Goal: Information Seeking & Learning: Learn about a topic

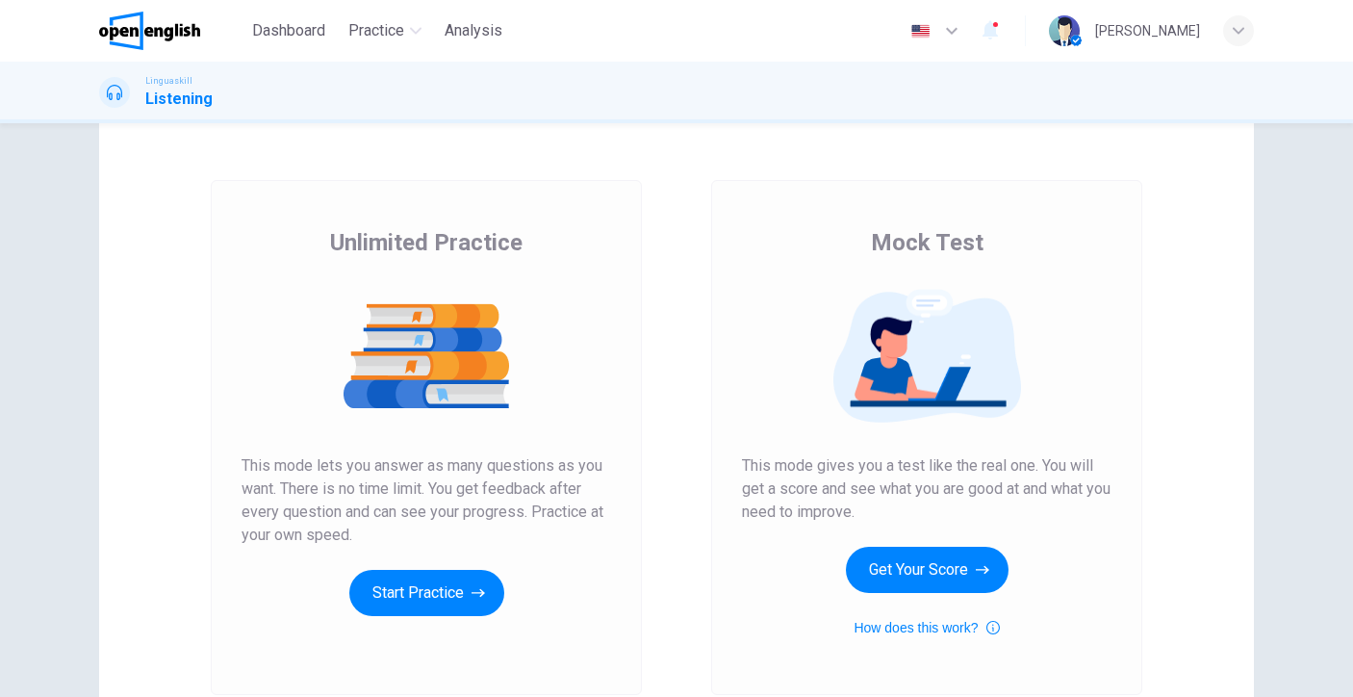
scroll to position [46, 0]
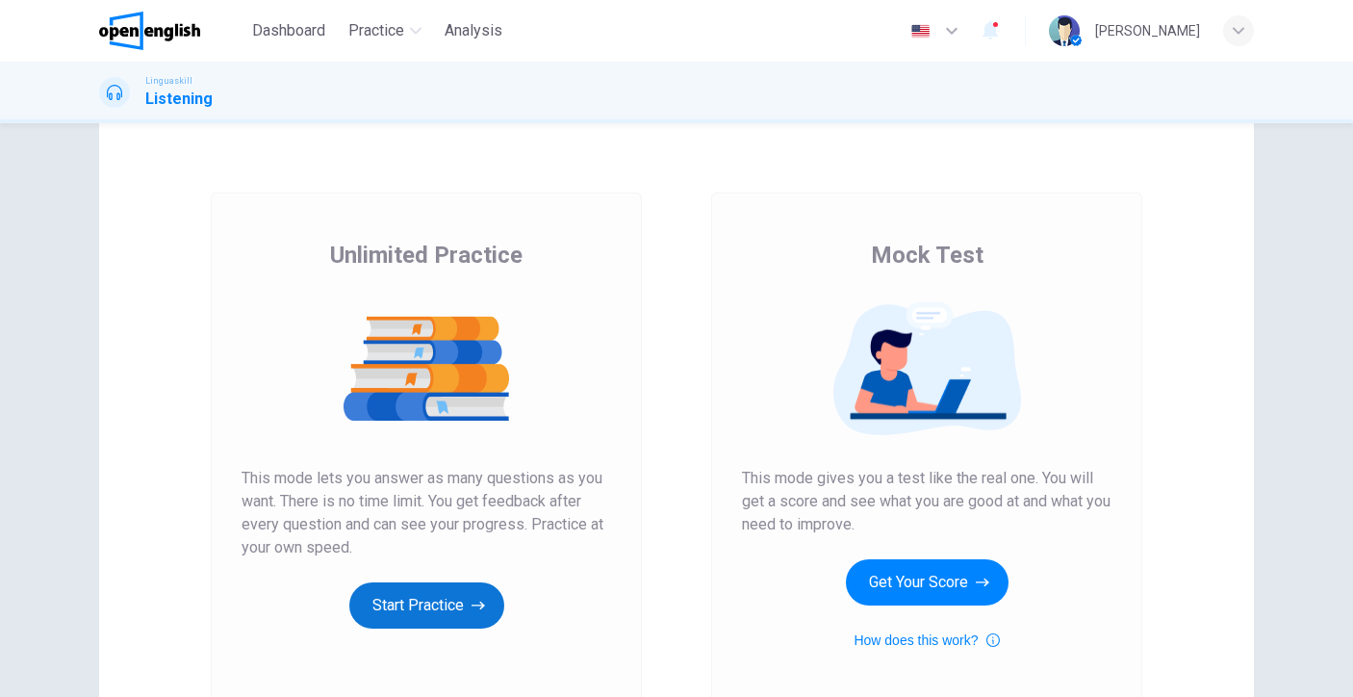
click at [370, 600] on button "Start Practice" at bounding box center [426, 605] width 155 height 46
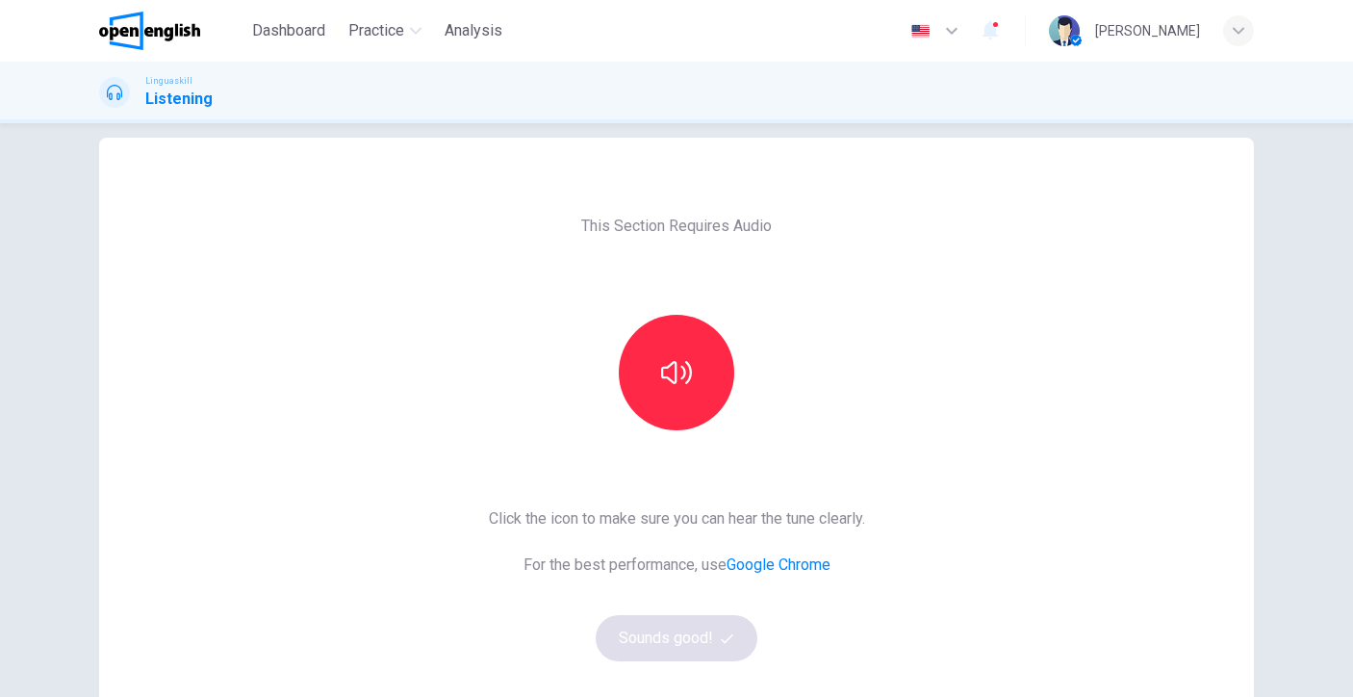
scroll to position [49, 0]
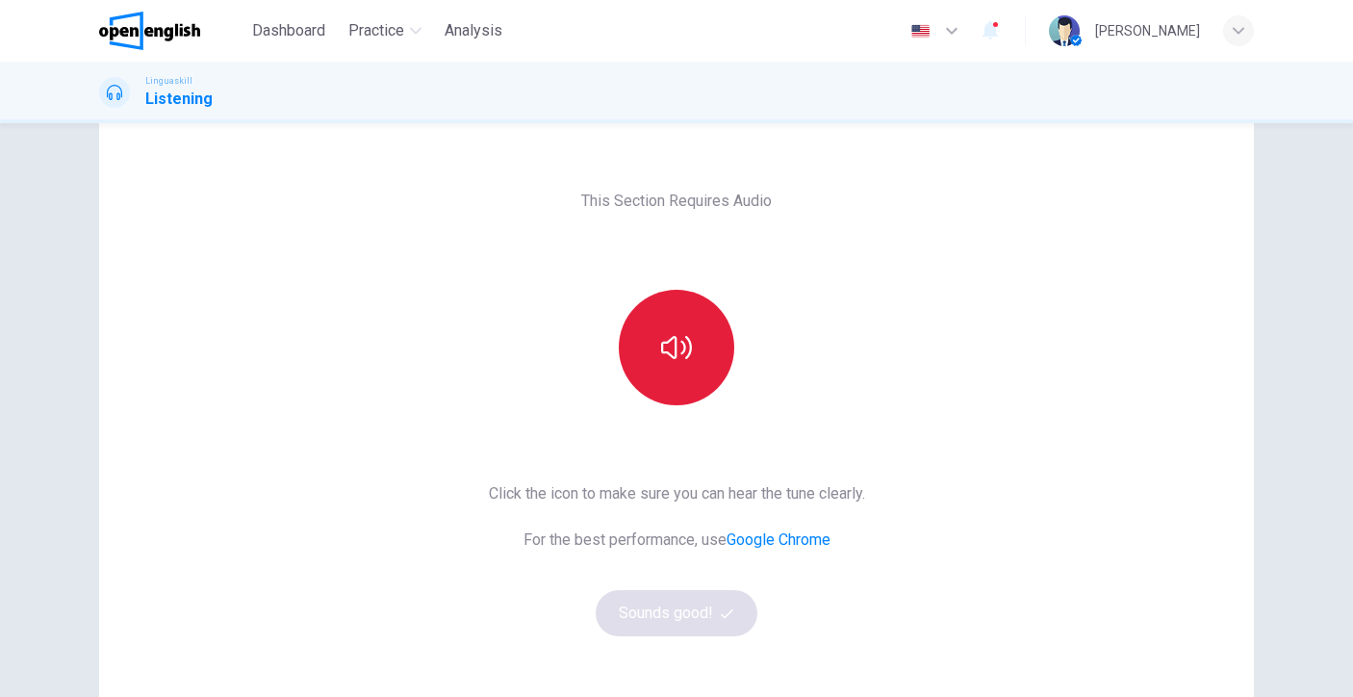
click at [696, 340] on button "button" at bounding box center [676, 347] width 115 height 115
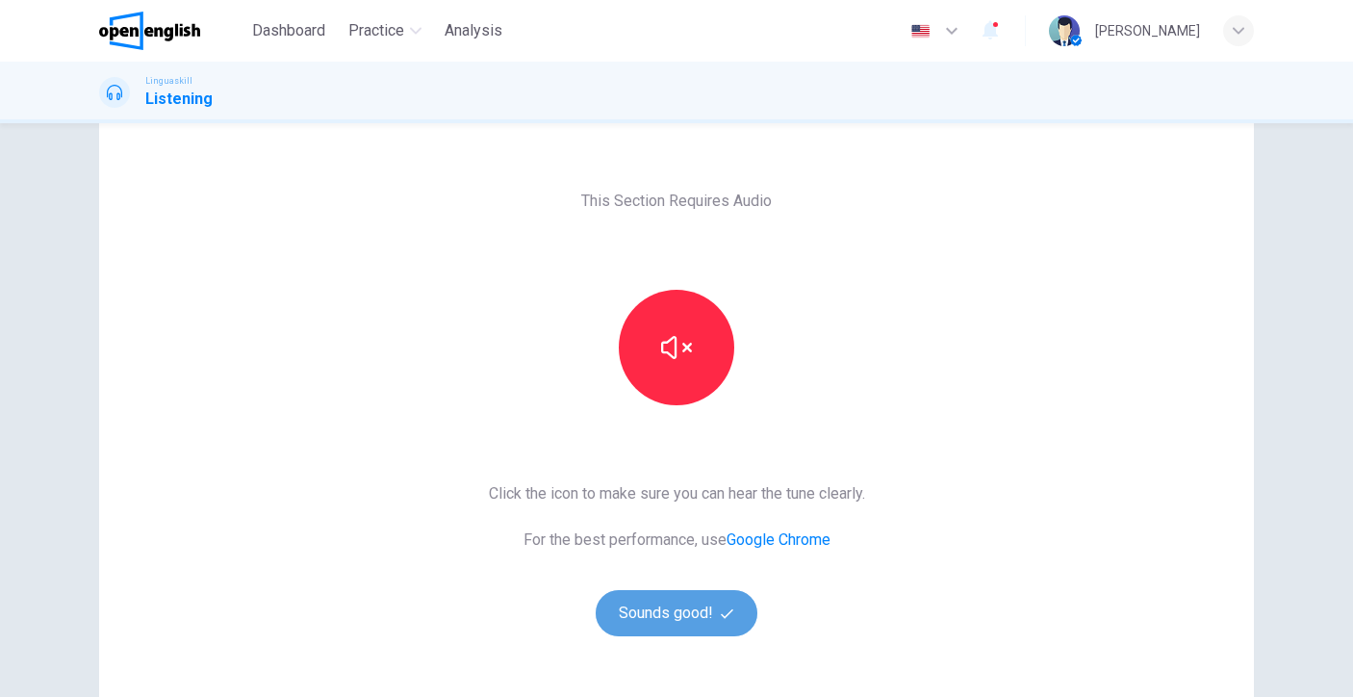
click at [664, 614] on button "Sounds good!" at bounding box center [677, 613] width 162 height 46
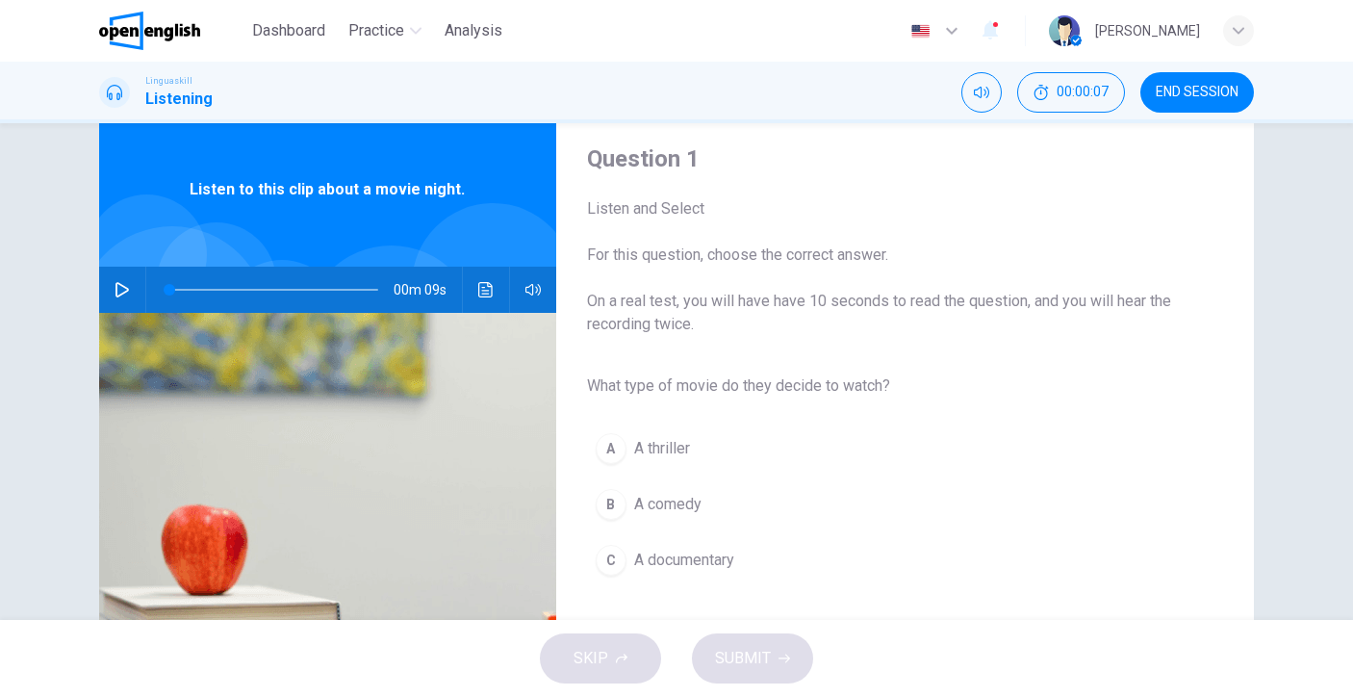
click at [118, 290] on icon "button" at bounding box center [122, 289] width 15 height 15
drag, startPoint x: 232, startPoint y: 282, endPoint x: 64, endPoint y: 294, distance: 168.8
click at [68, 294] on div "Question 1 Listen and Select For this question, choose the correct answer. On a…" at bounding box center [676, 447] width 1216 height 669
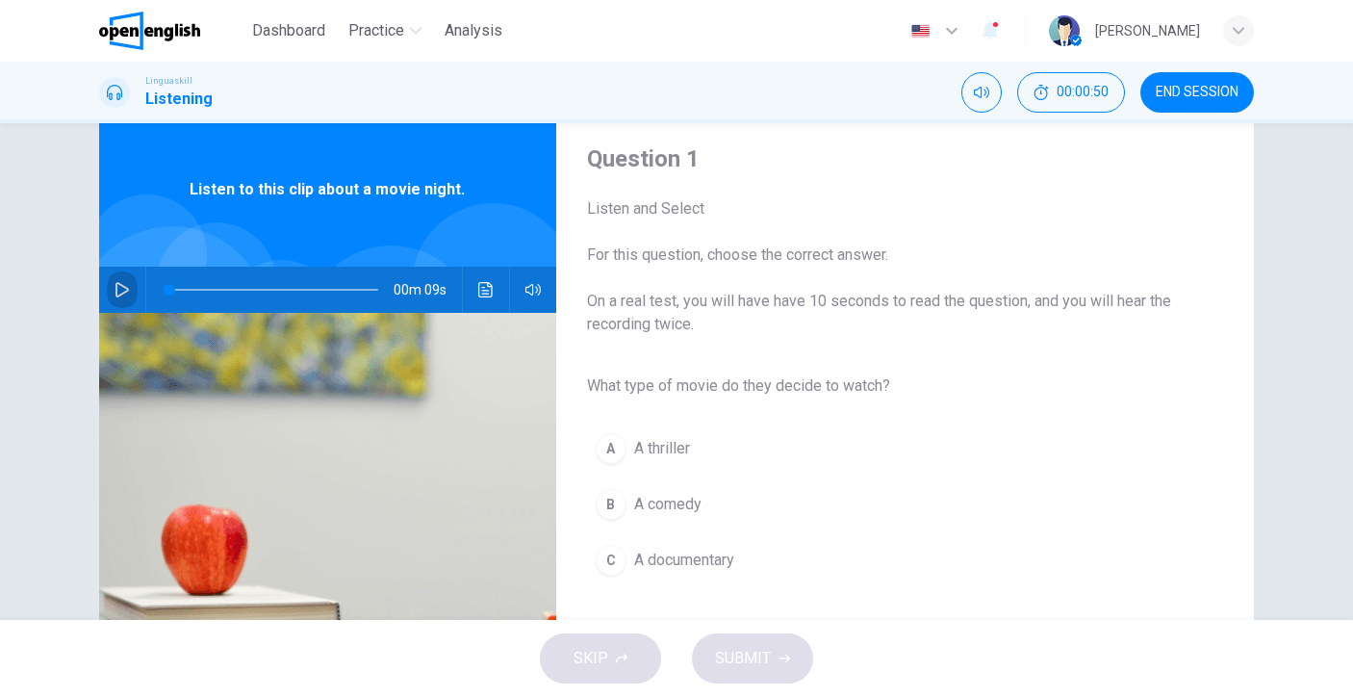
click at [122, 294] on icon "button" at bounding box center [122, 289] width 15 height 15
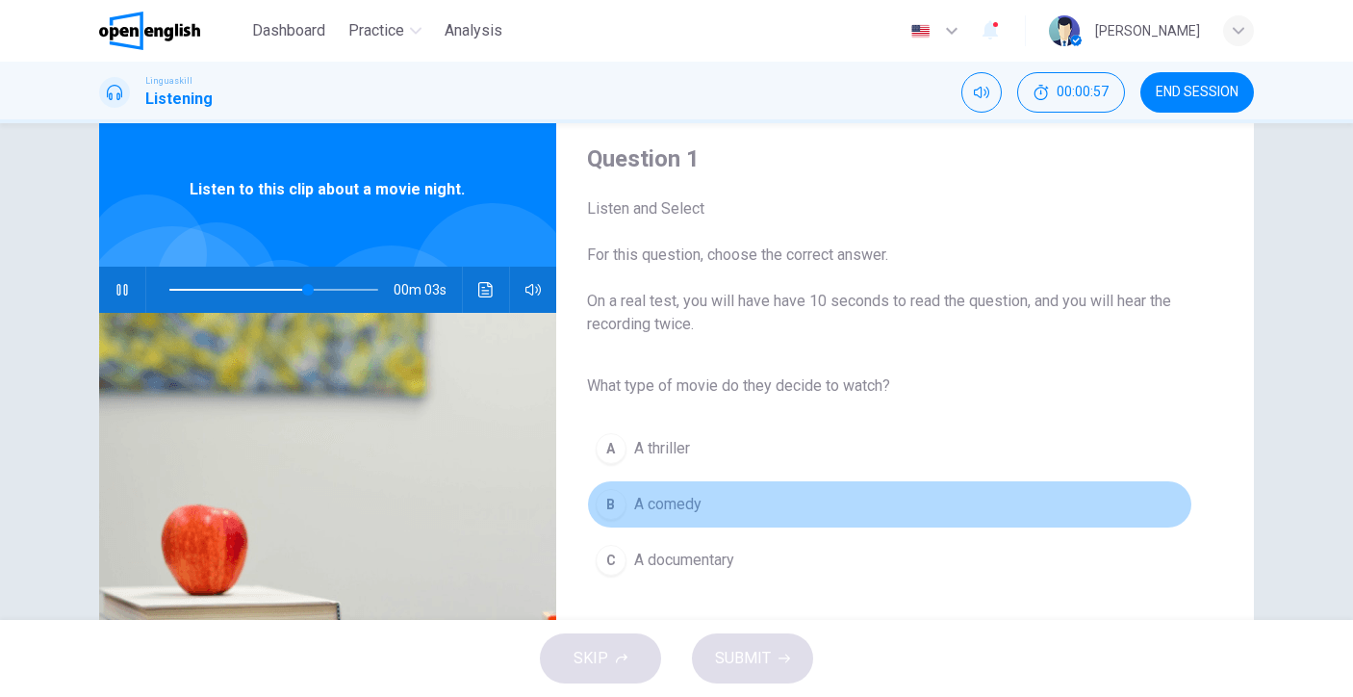
click at [609, 510] on div "B" at bounding box center [611, 504] width 31 height 31
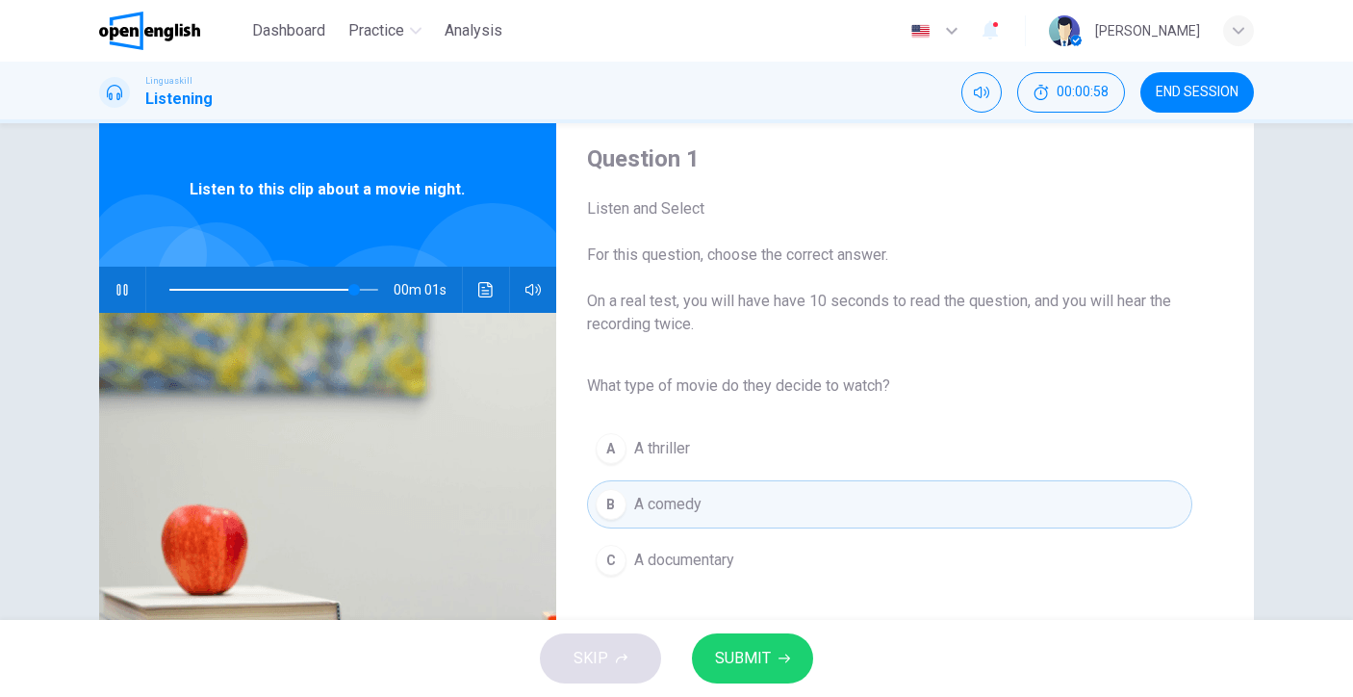
click at [738, 646] on span "SUBMIT" at bounding box center [743, 658] width 56 height 27
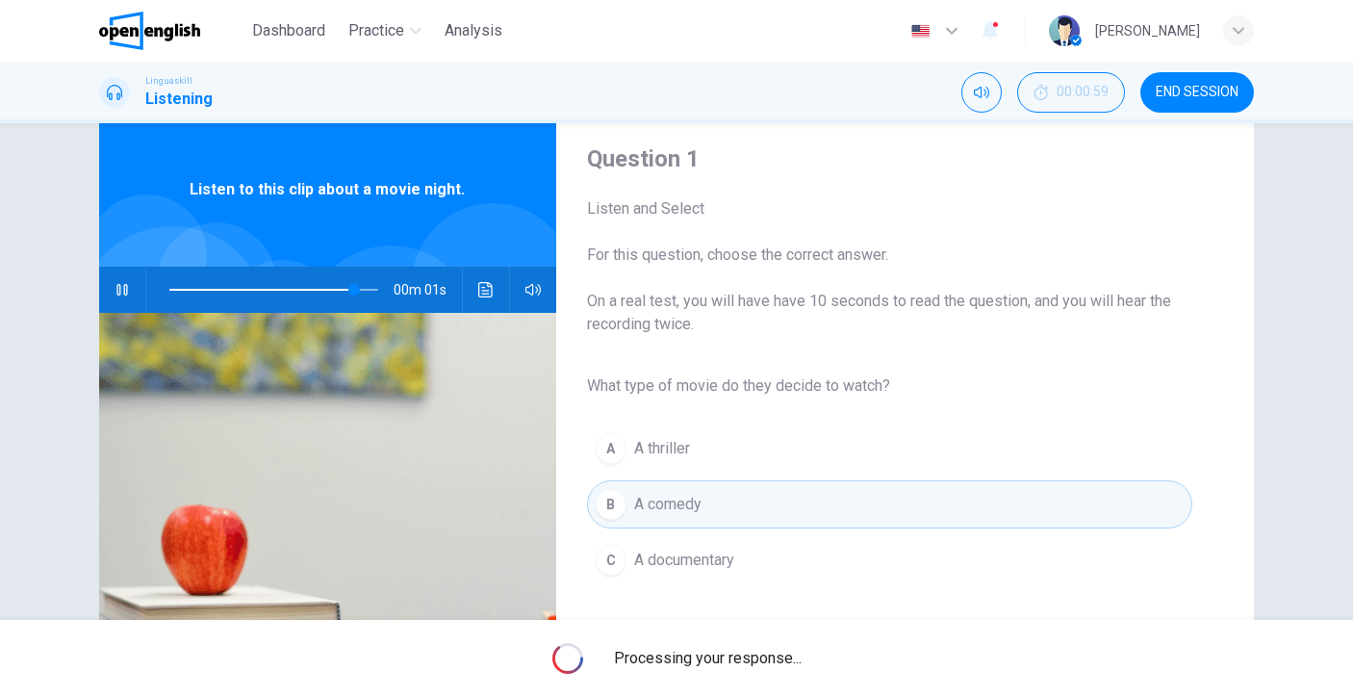
type input "*"
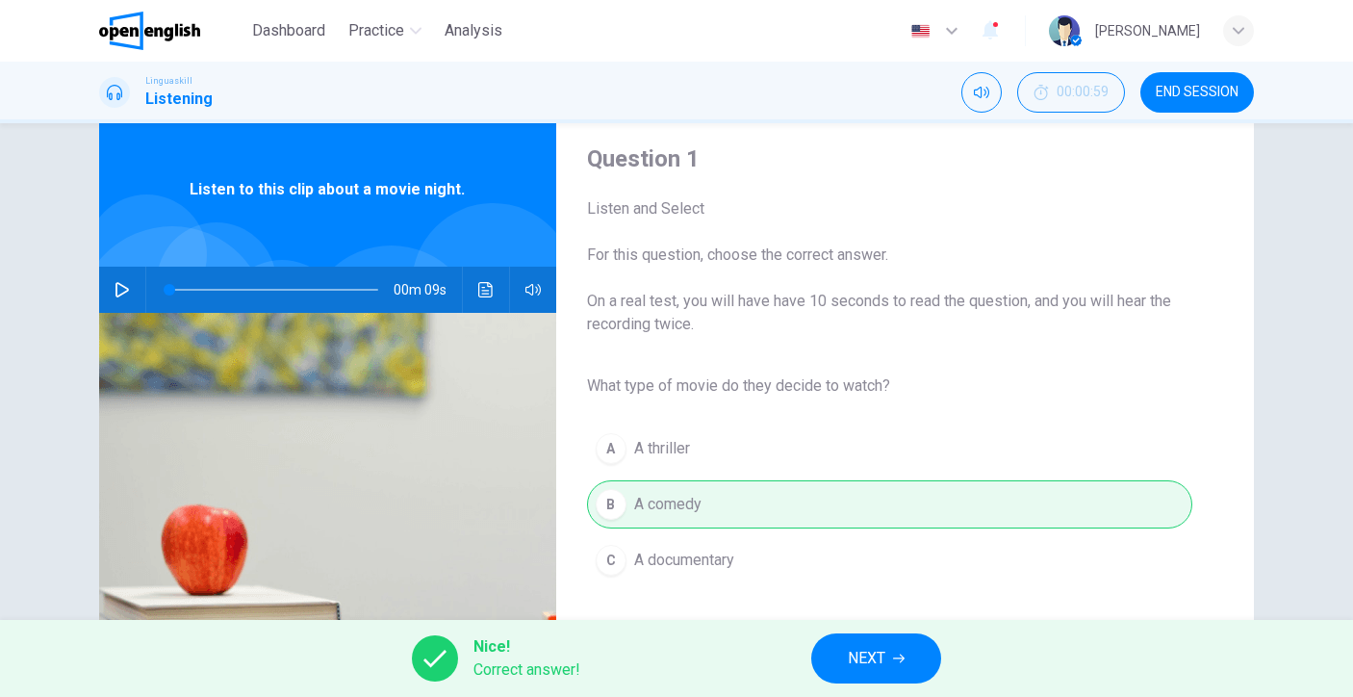
click at [879, 662] on span "NEXT" at bounding box center [867, 658] width 38 height 27
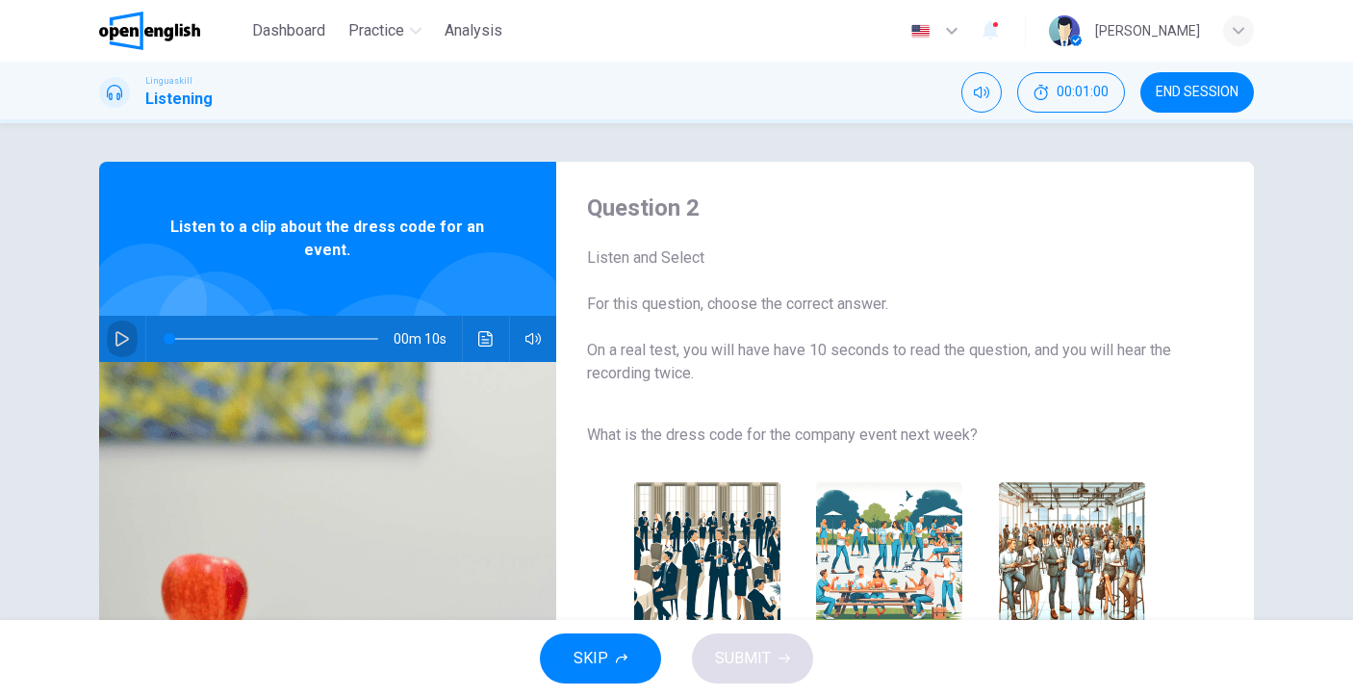
click at [119, 336] on icon "button" at bounding box center [121, 338] width 13 height 15
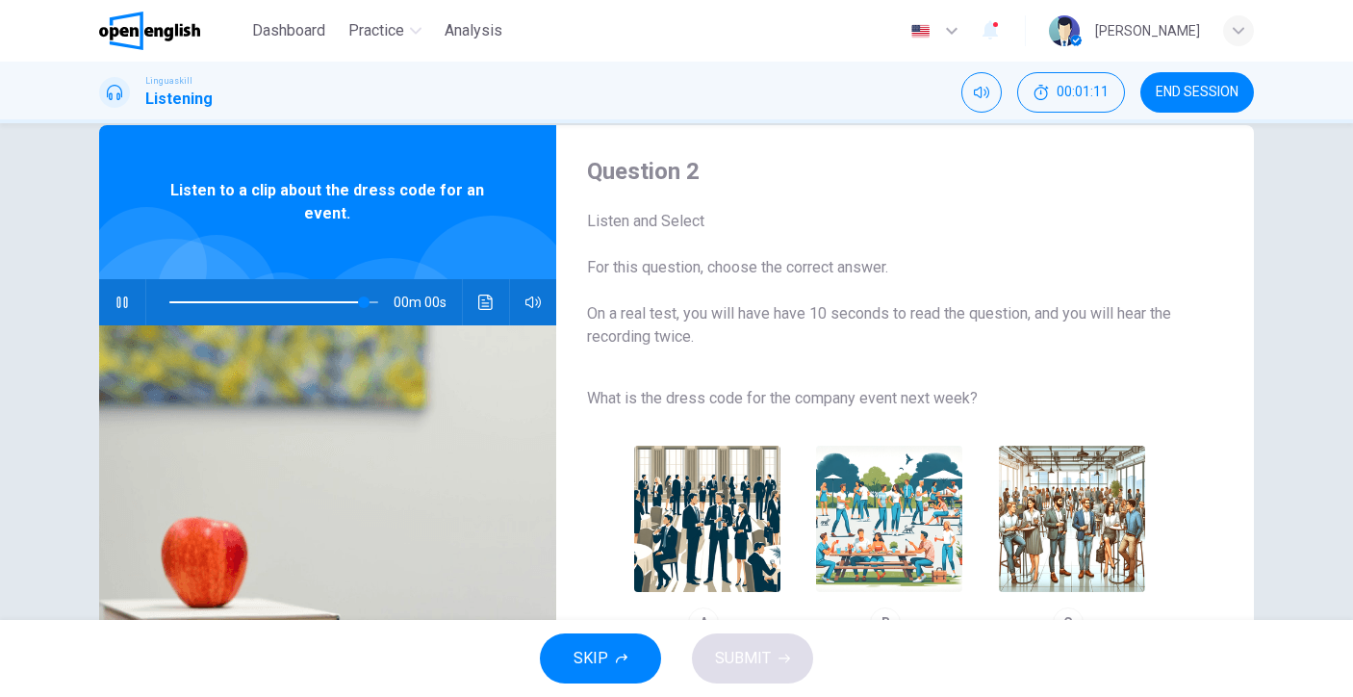
type input "*"
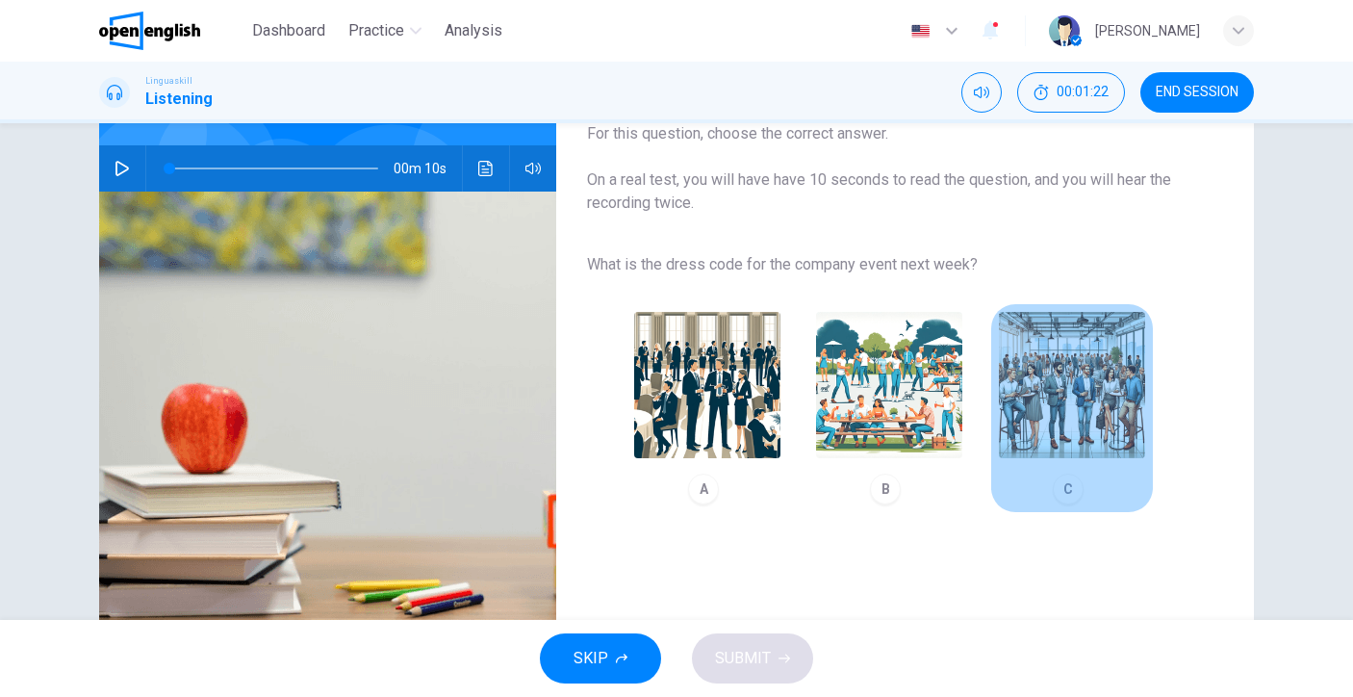
click at [1067, 480] on div "C" at bounding box center [1068, 489] width 31 height 31
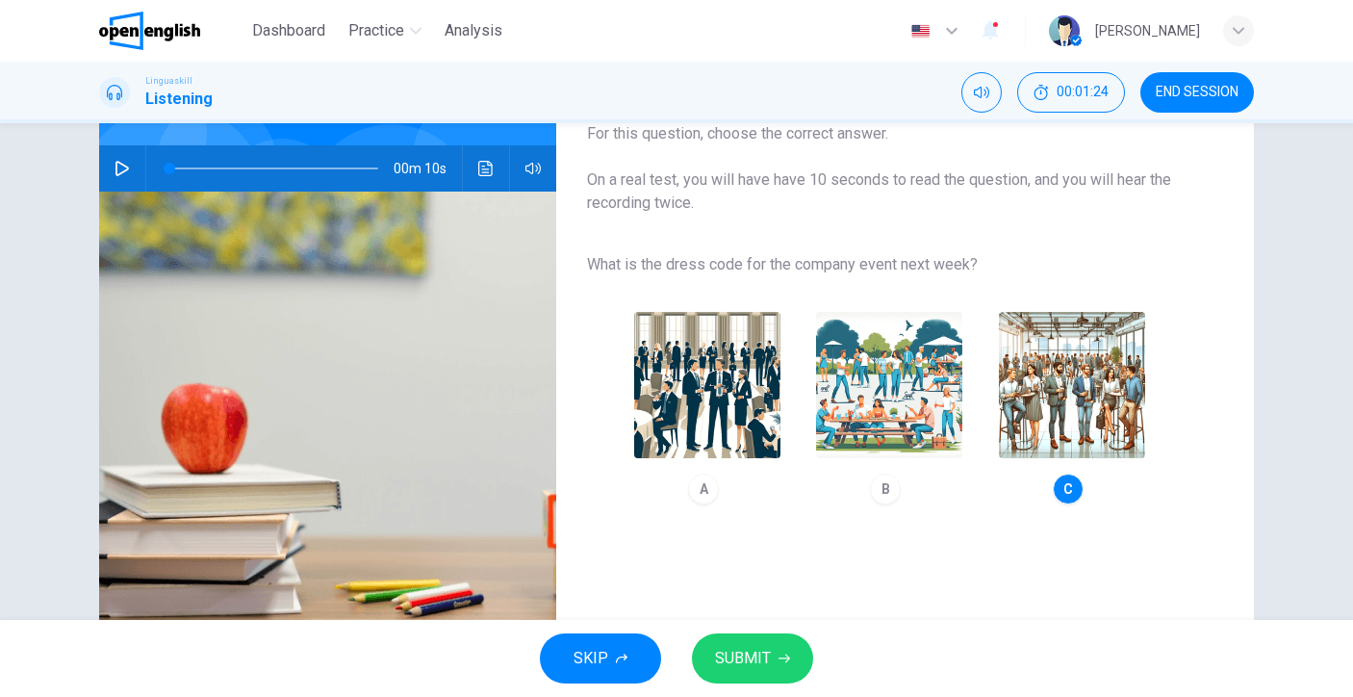
click at [733, 651] on span "SUBMIT" at bounding box center [743, 658] width 56 height 27
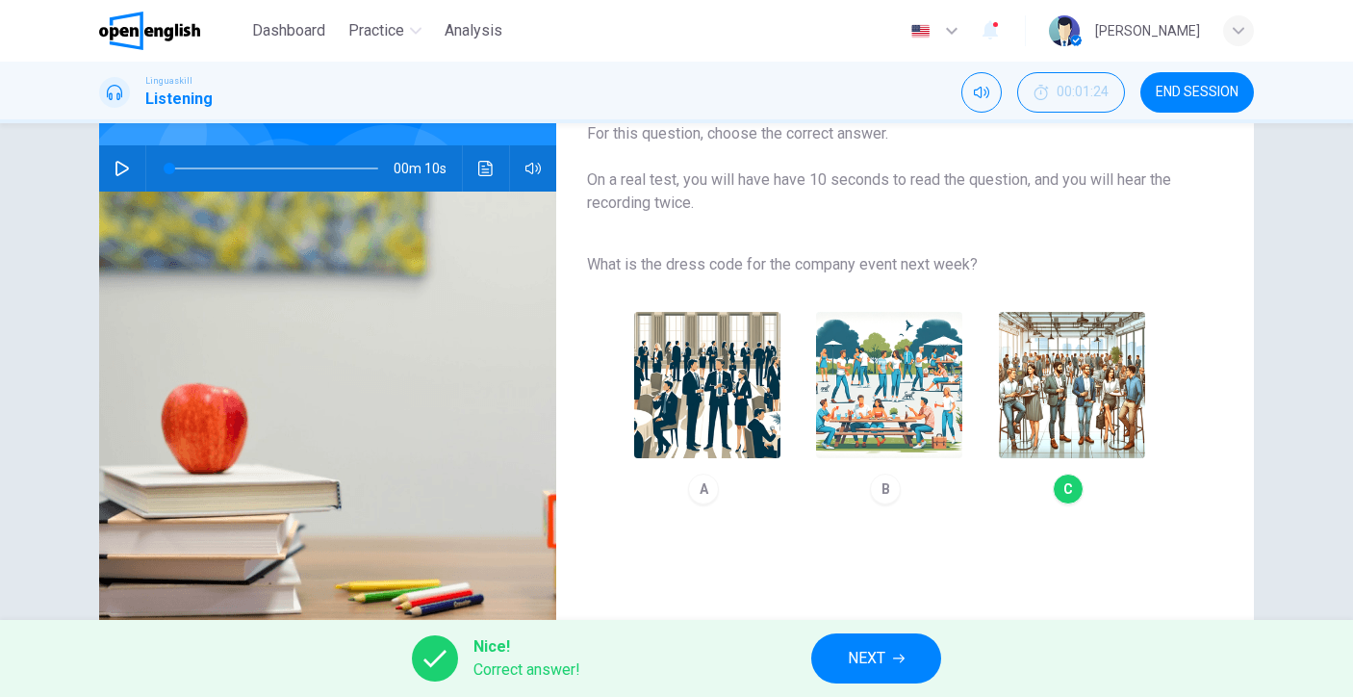
click at [866, 676] on button "NEXT" at bounding box center [876, 658] width 130 height 50
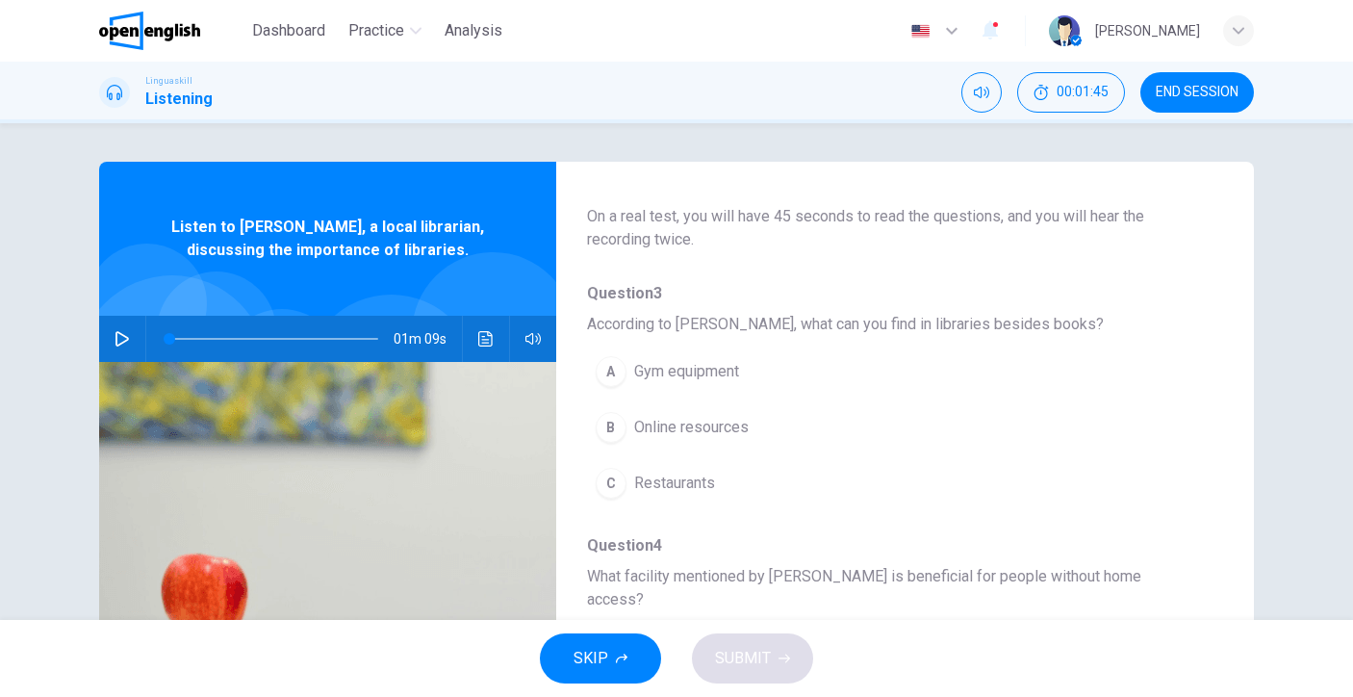
scroll to position [123, 0]
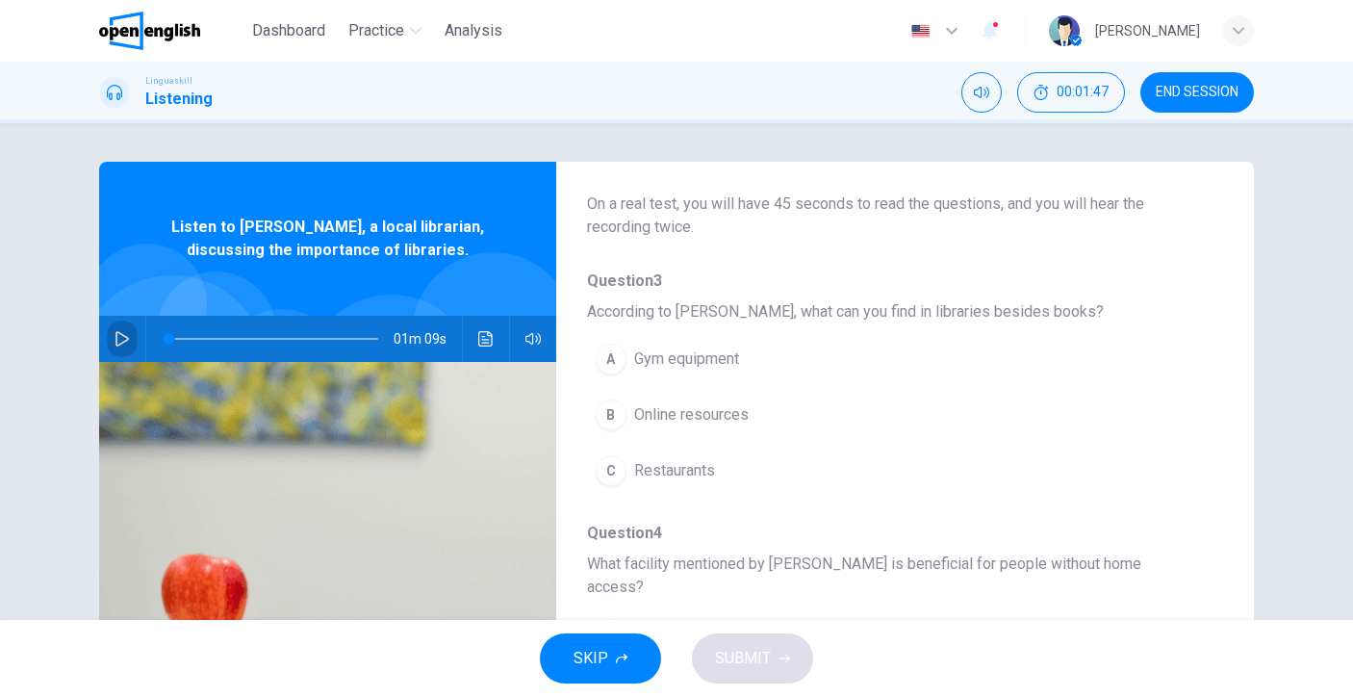
click at [127, 342] on button "button" at bounding box center [122, 339] width 31 height 46
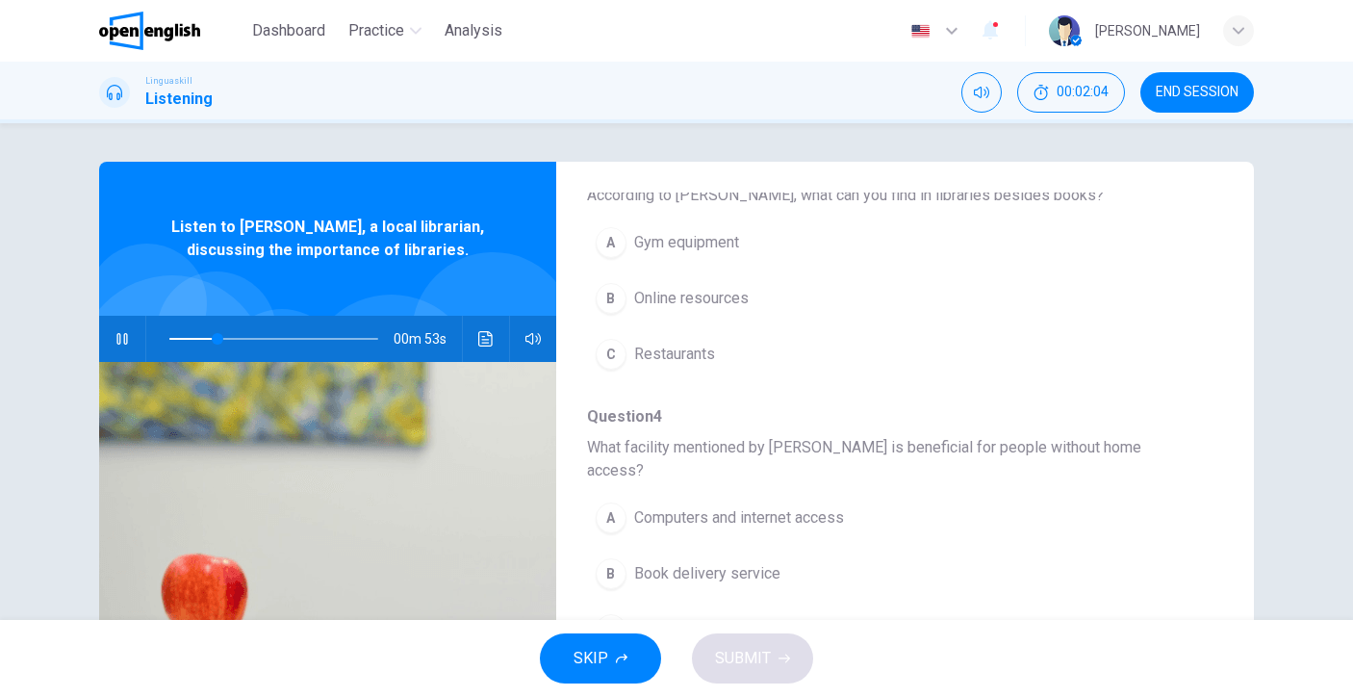
scroll to position [218, 0]
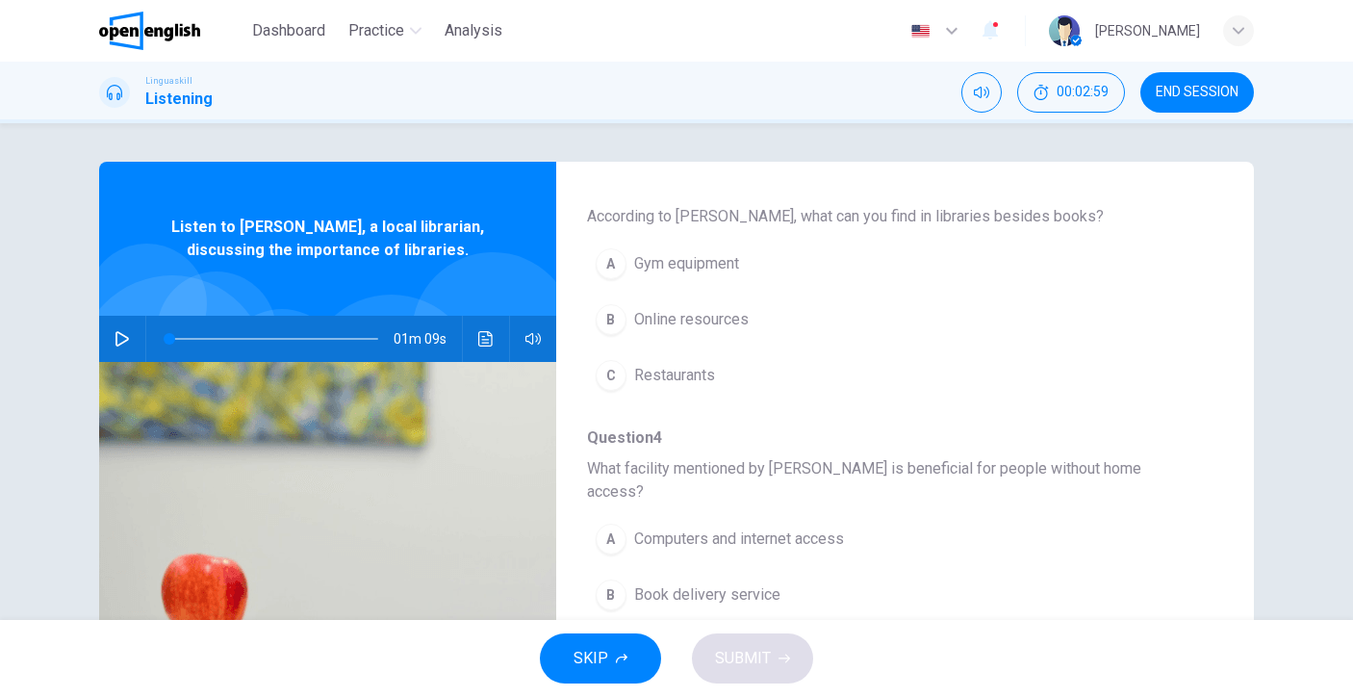
click at [99, 345] on div "01m 09s" at bounding box center [327, 339] width 457 height 46
click at [108, 339] on button "button" at bounding box center [122, 339] width 31 height 46
click at [608, 327] on div "B" at bounding box center [611, 319] width 31 height 31
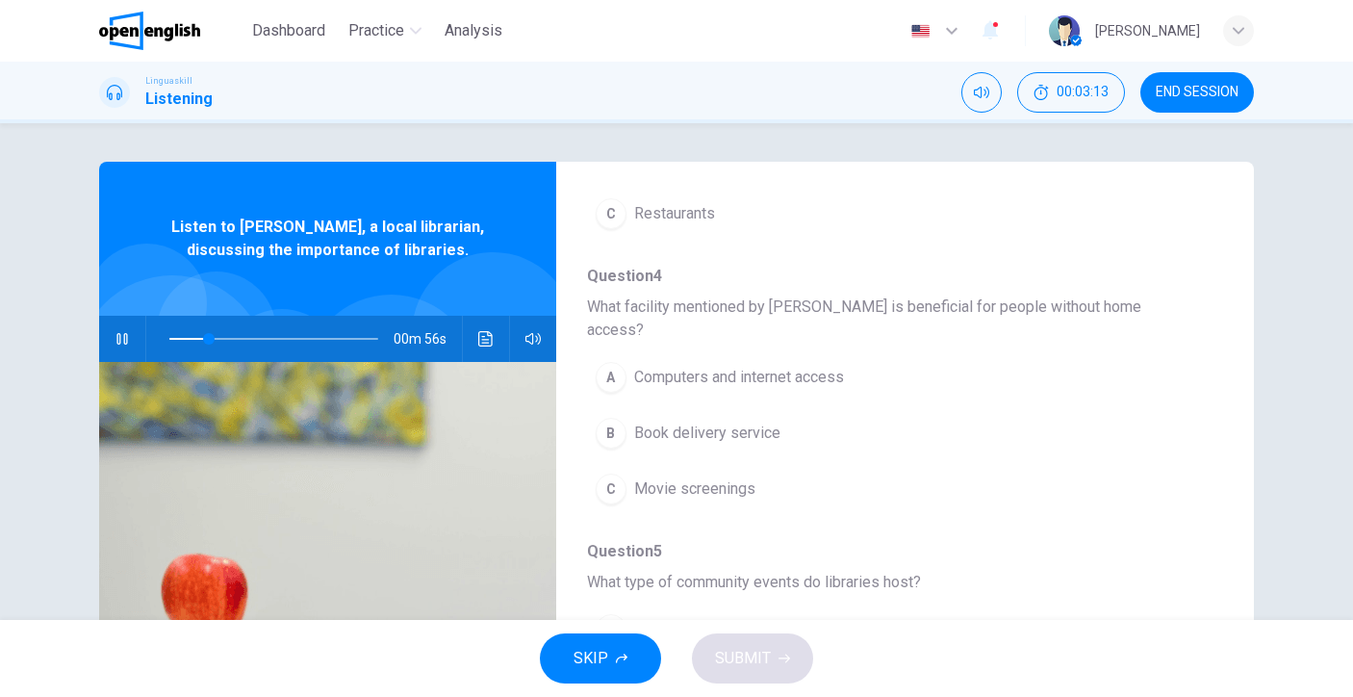
scroll to position [405, 0]
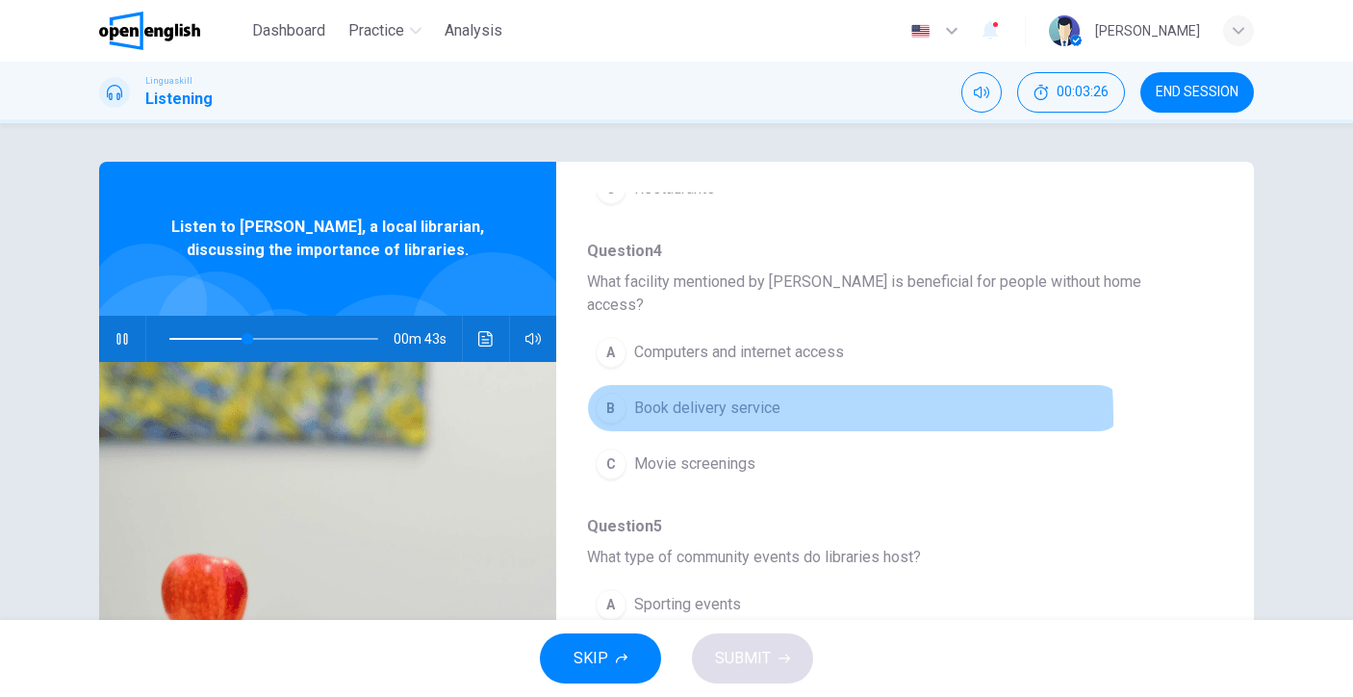
click at [701, 397] on span "Book delivery service" at bounding box center [707, 408] width 146 height 23
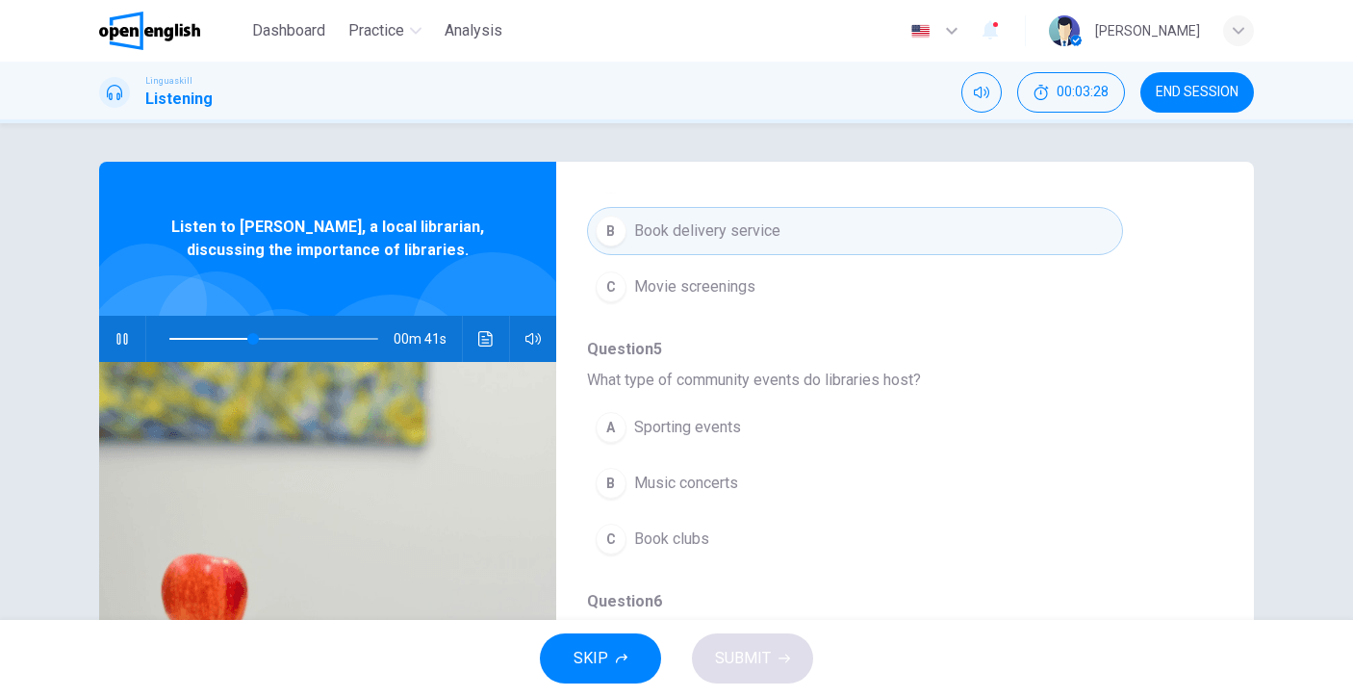
scroll to position [672, 0]
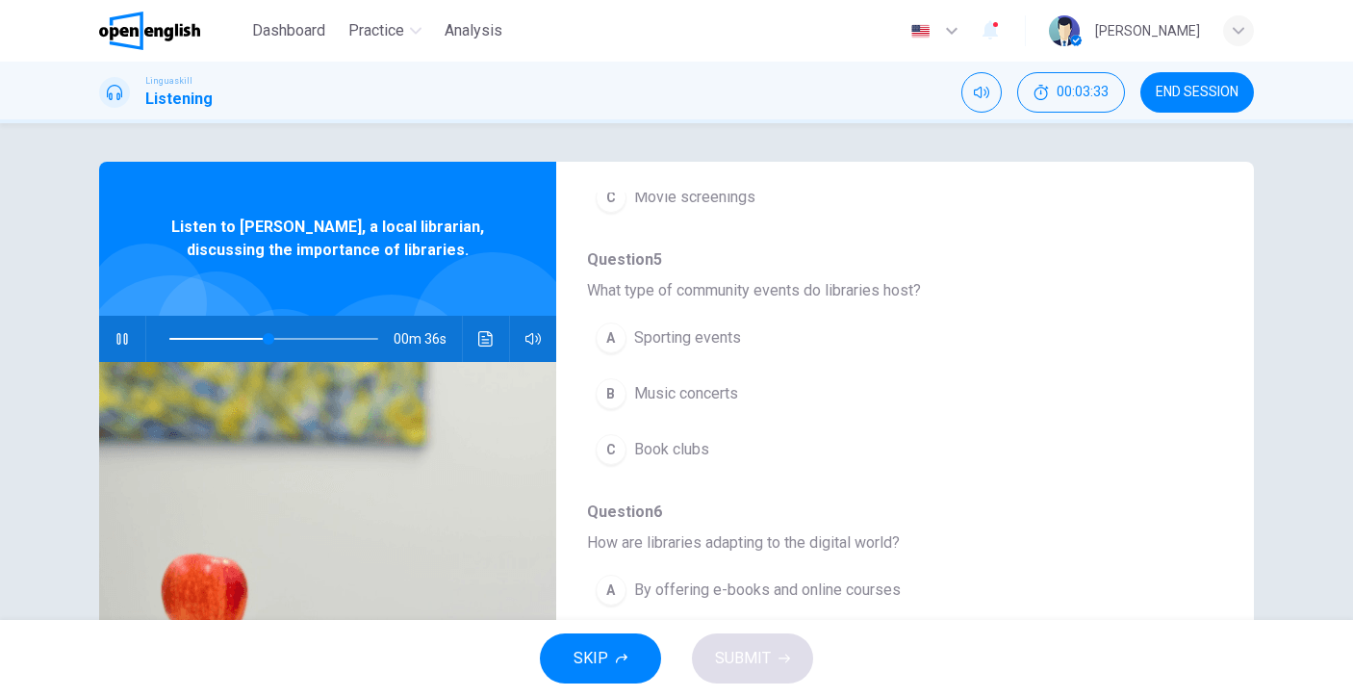
click at [643, 438] on span "Book clubs" at bounding box center [671, 449] width 75 height 23
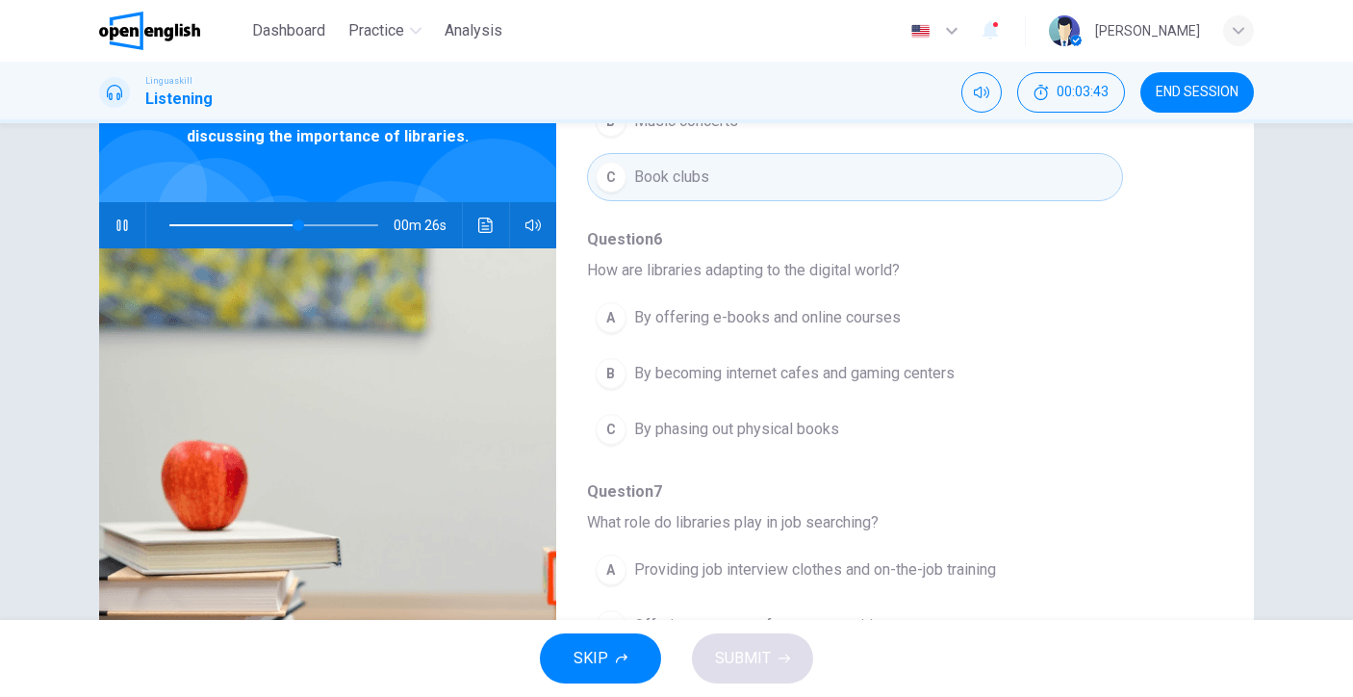
scroll to position [126, 0]
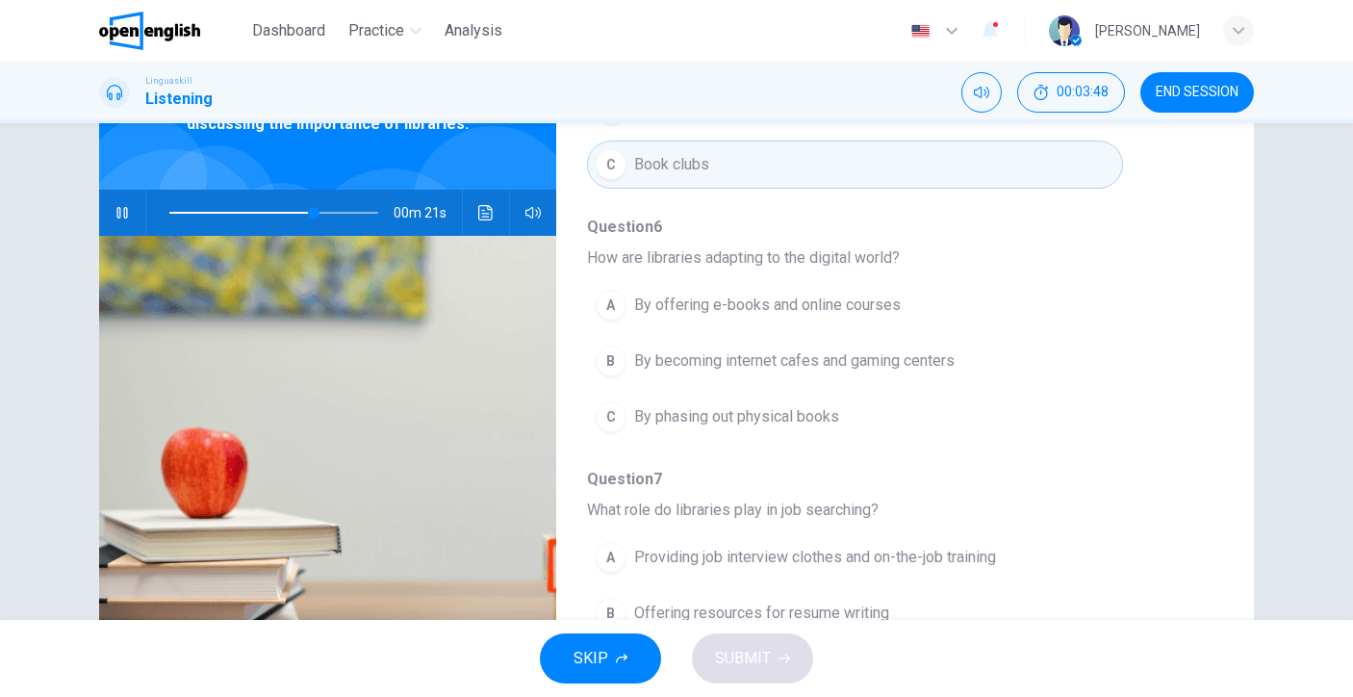
click at [597, 290] on div "A" at bounding box center [611, 305] width 31 height 31
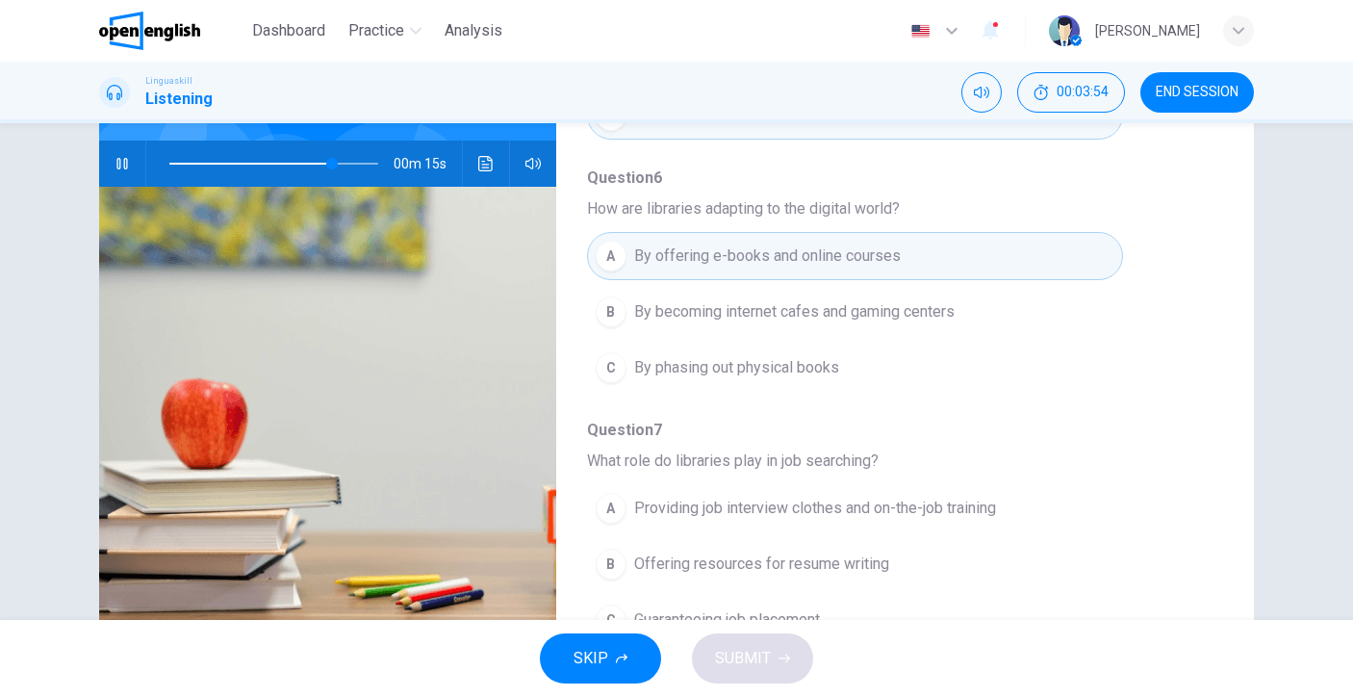
scroll to position [218, 0]
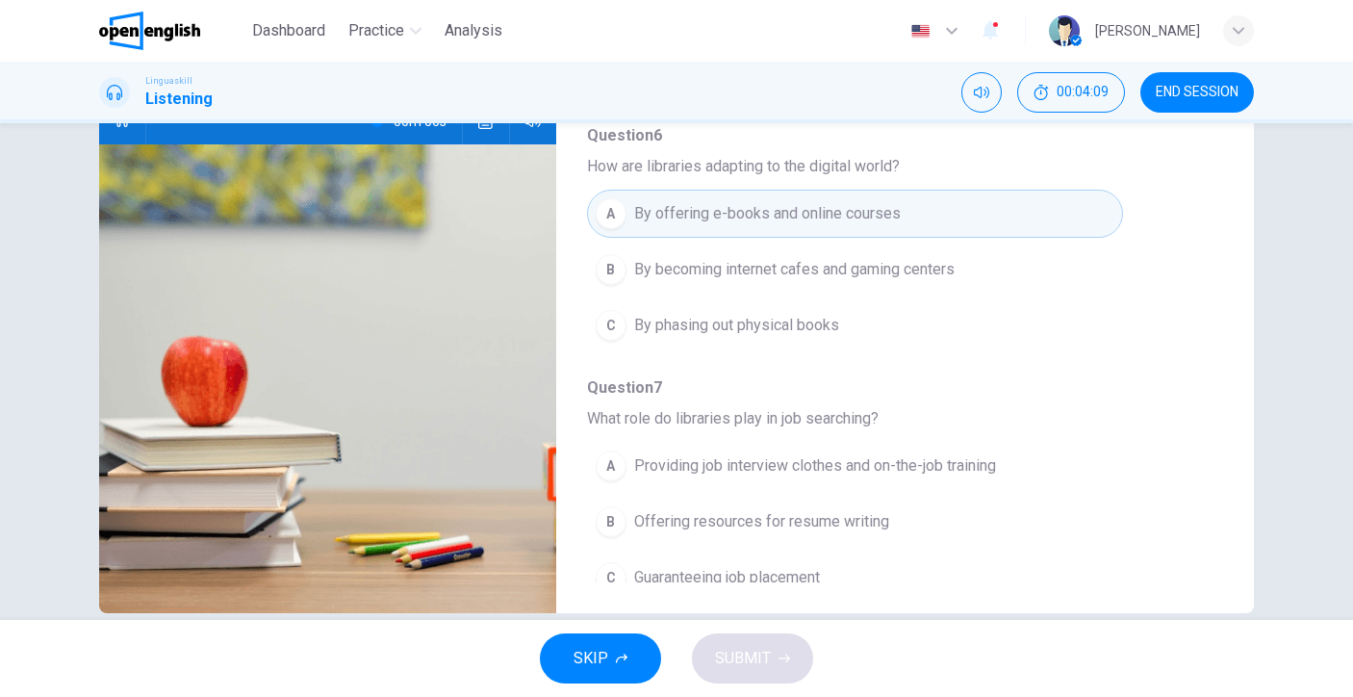
type input "*"
click at [870, 510] on span "Offering resources for resume writing" at bounding box center [761, 521] width 255 height 23
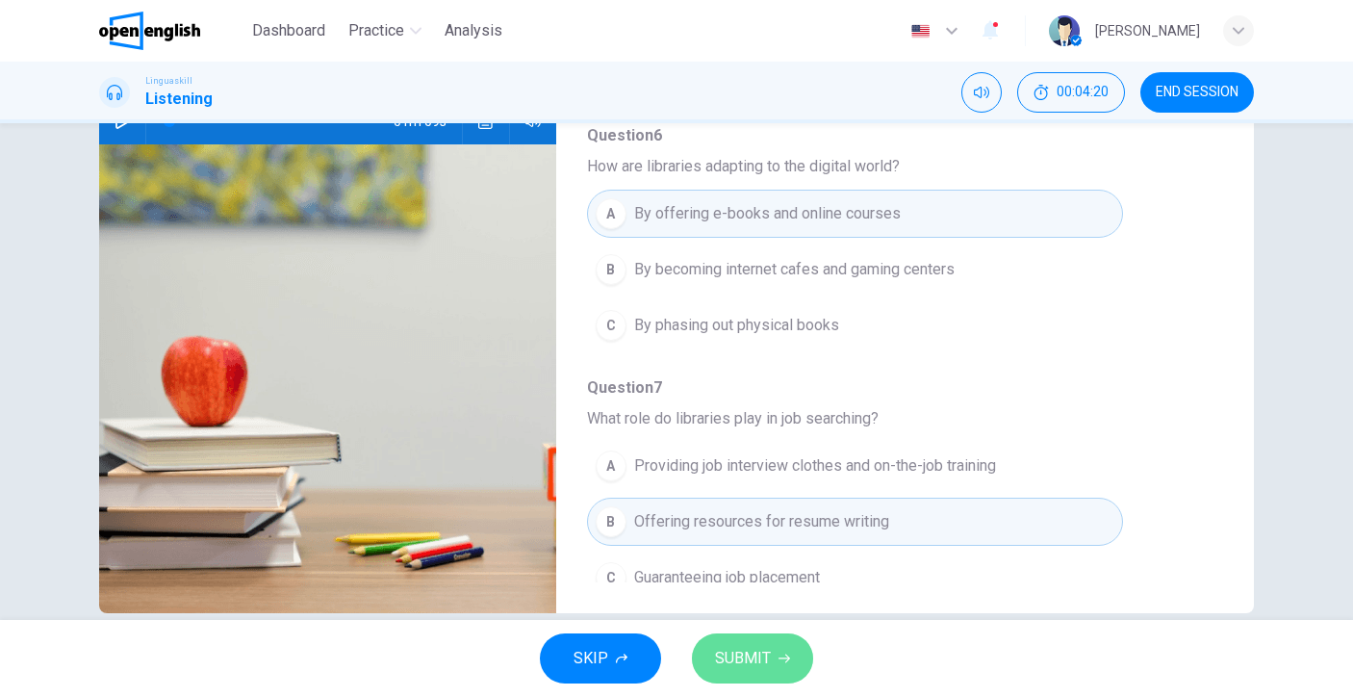
click at [804, 654] on button "SUBMIT" at bounding box center [752, 658] width 121 height 50
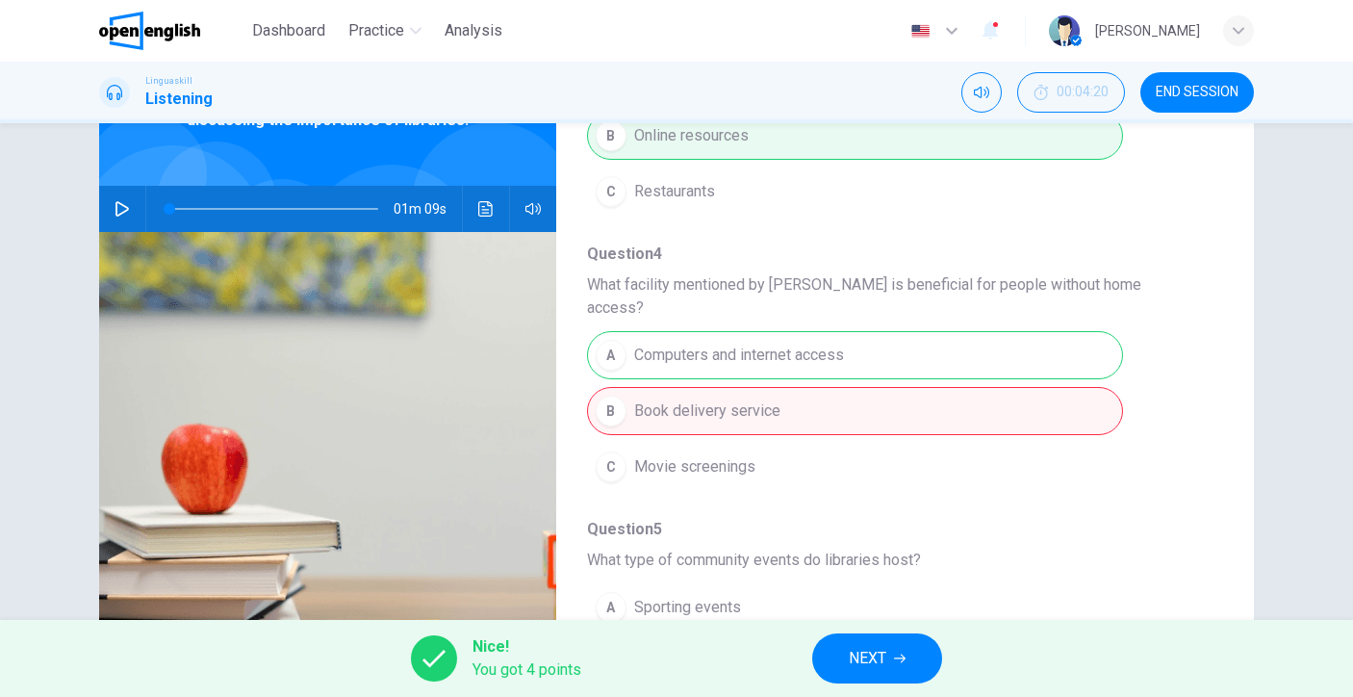
scroll to position [0, 0]
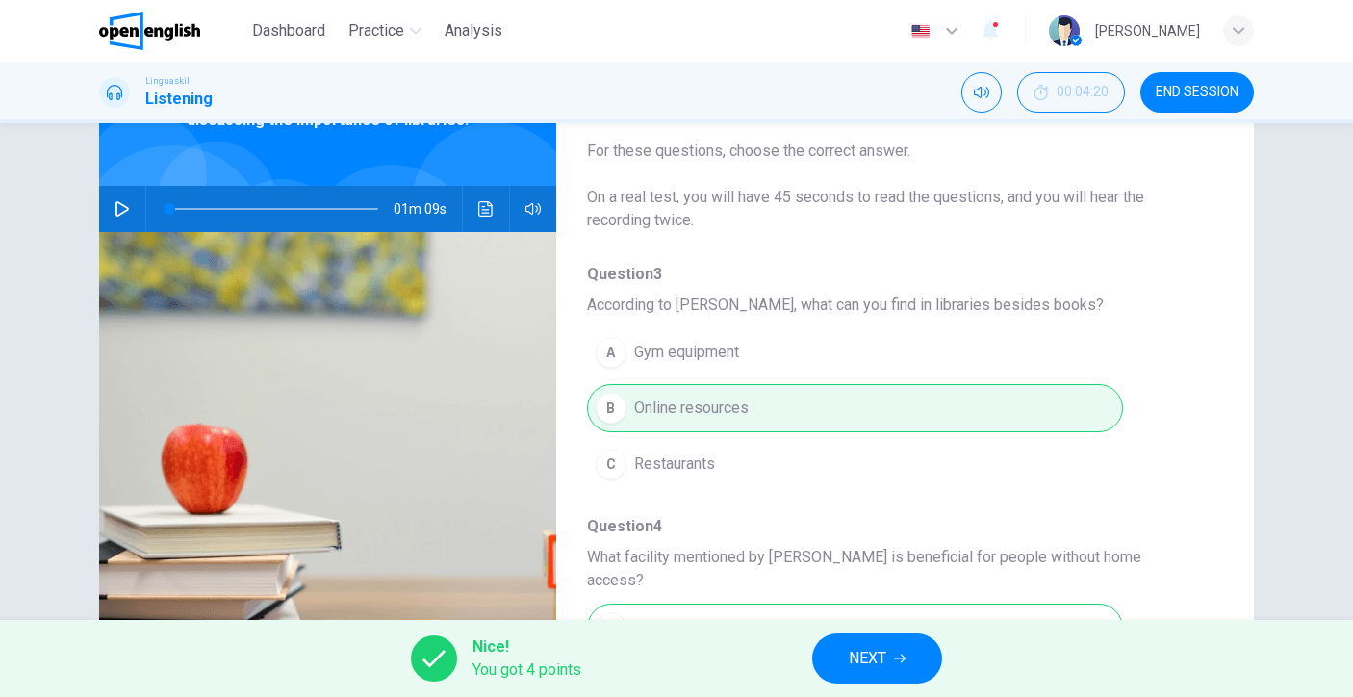
click at [889, 671] on button "NEXT" at bounding box center [877, 658] width 130 height 50
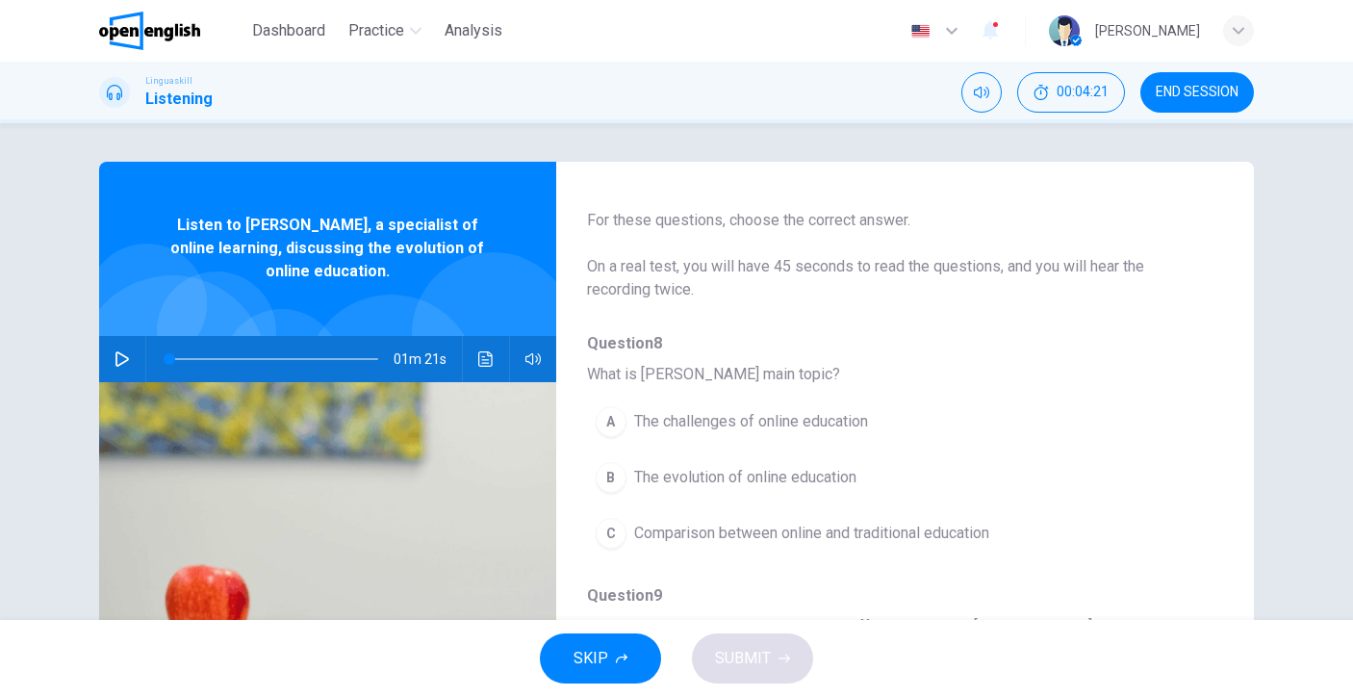
scroll to position [108, 0]
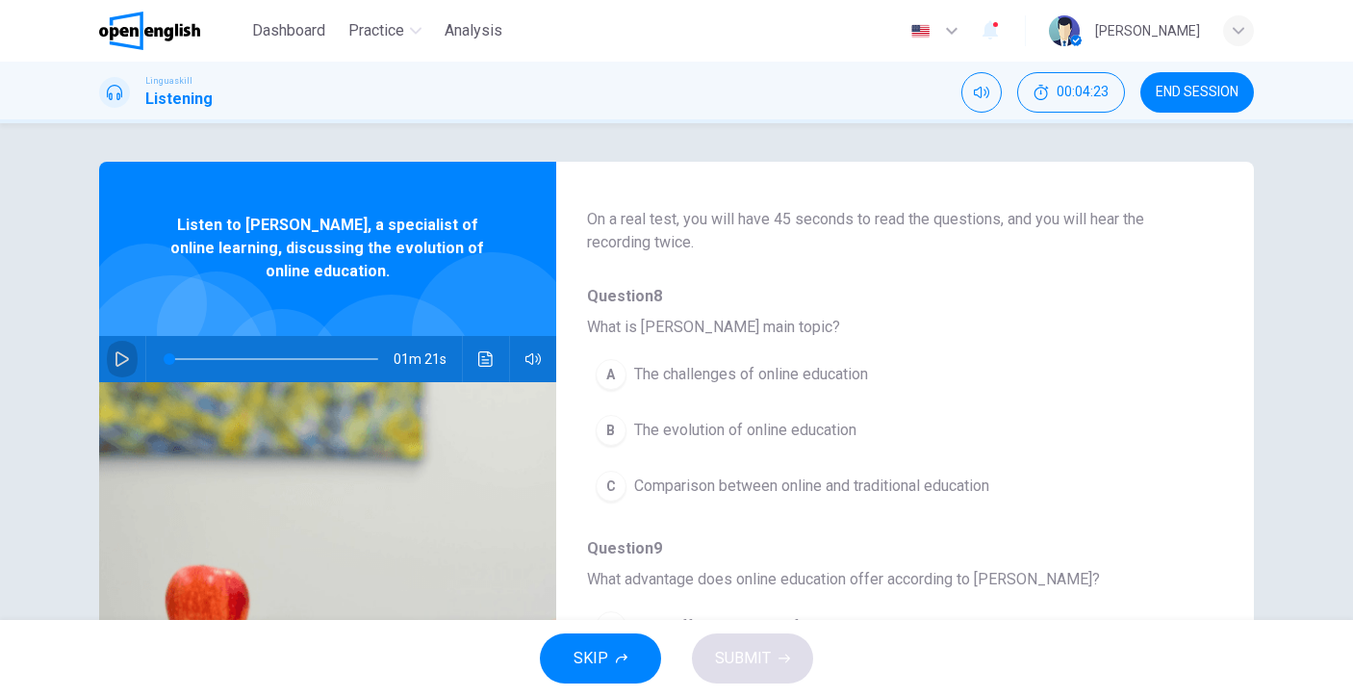
click at [115, 362] on icon "button" at bounding box center [122, 358] width 15 height 15
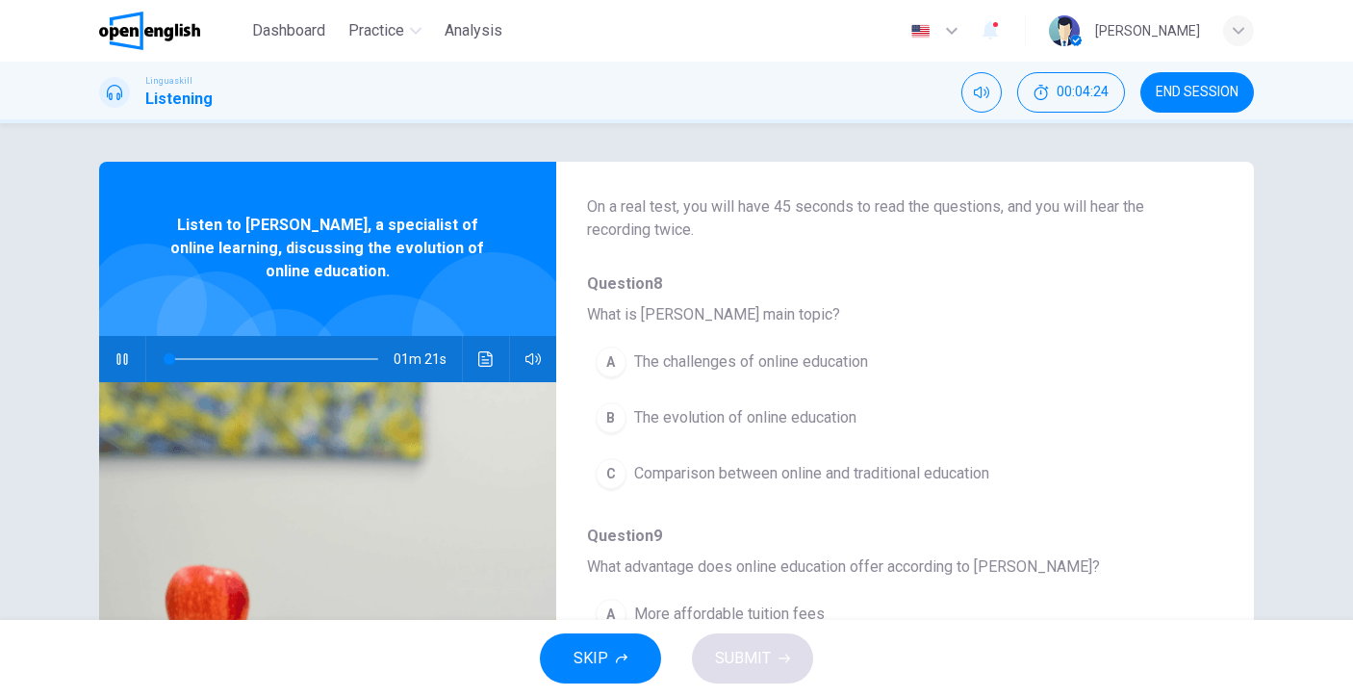
scroll to position [133, 0]
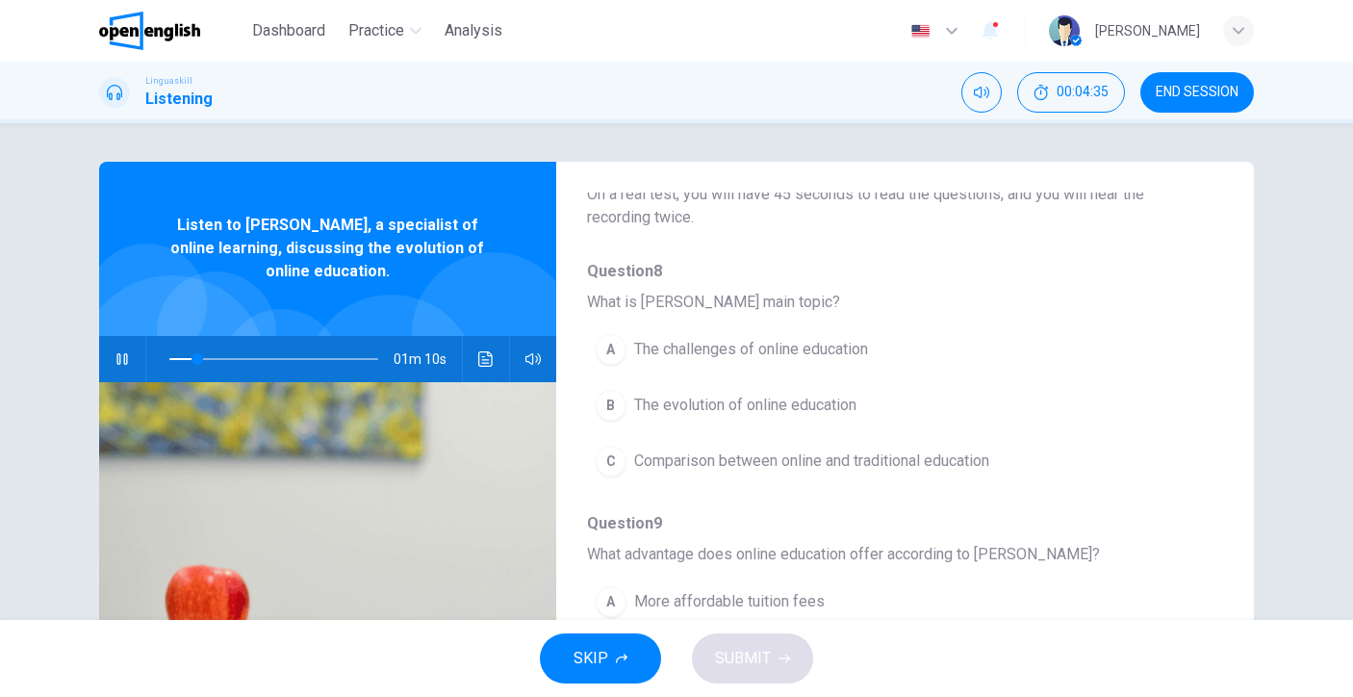
click at [759, 365] on button "A The challenges of online education" at bounding box center [855, 349] width 536 height 48
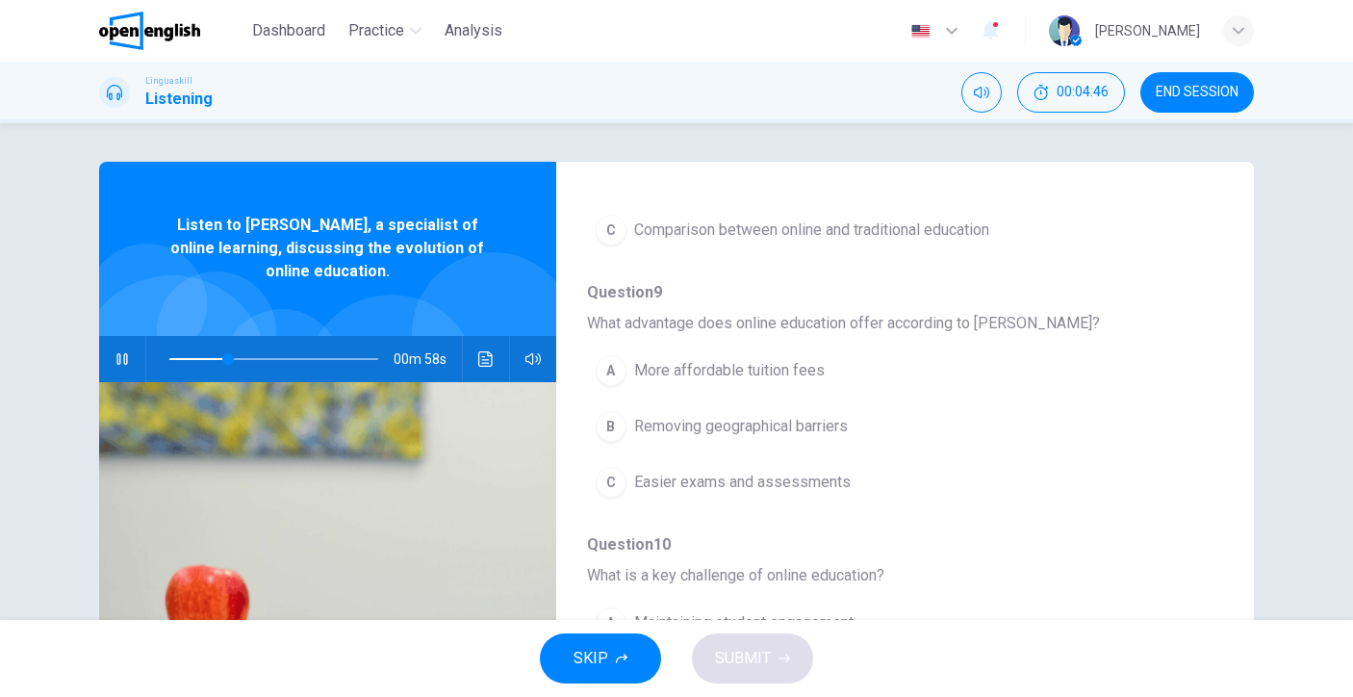
scroll to position [389, 0]
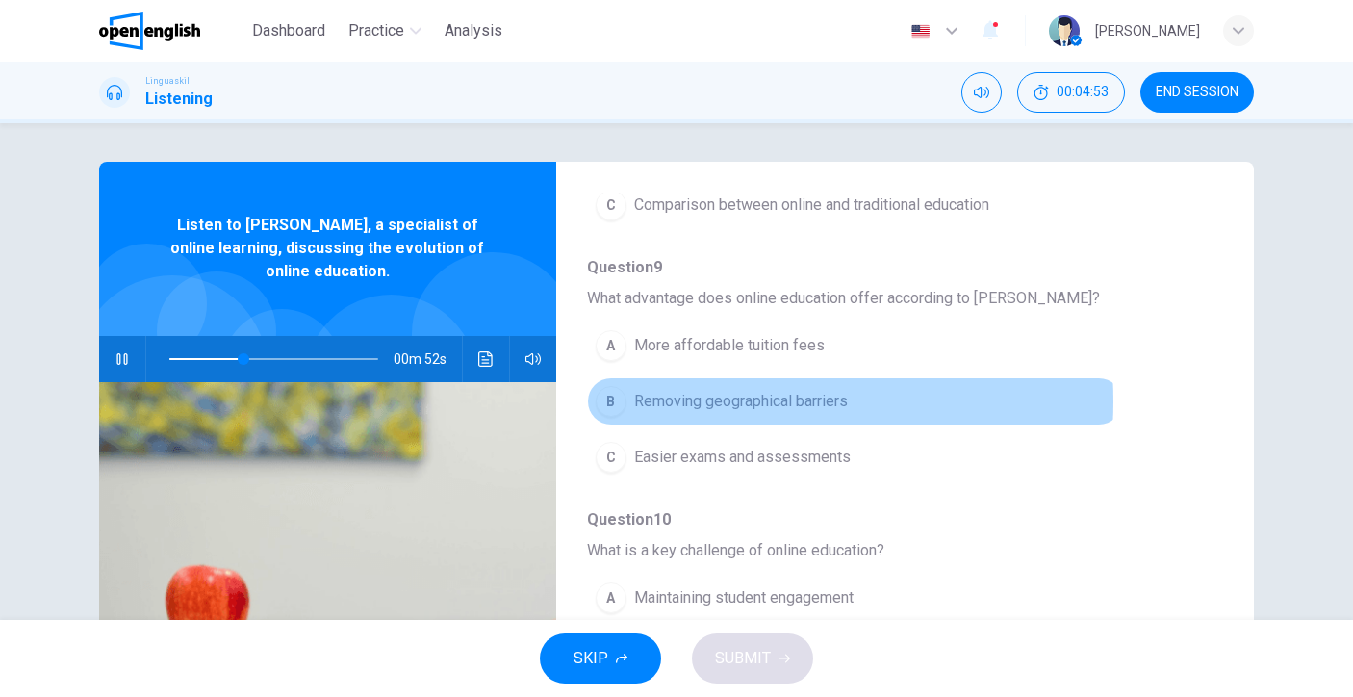
click at [710, 401] on span "Removing geographical barriers" at bounding box center [741, 401] width 214 height 23
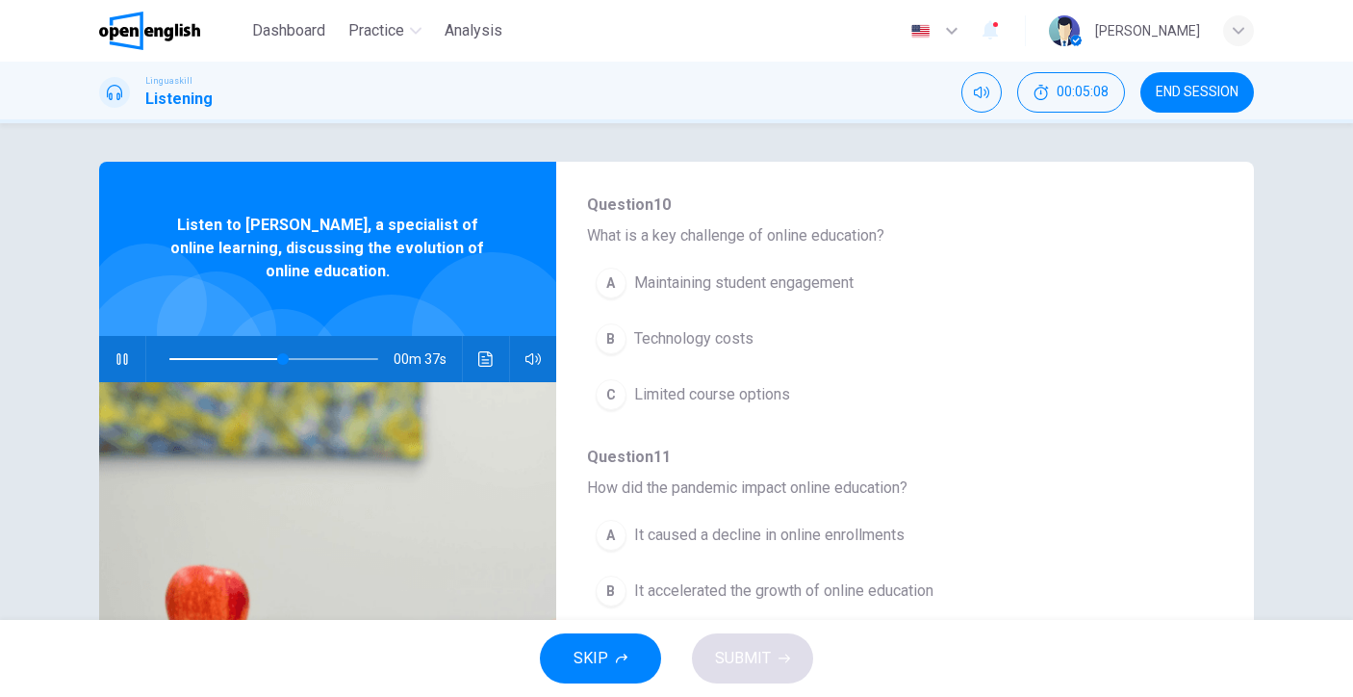
scroll to position [729, 0]
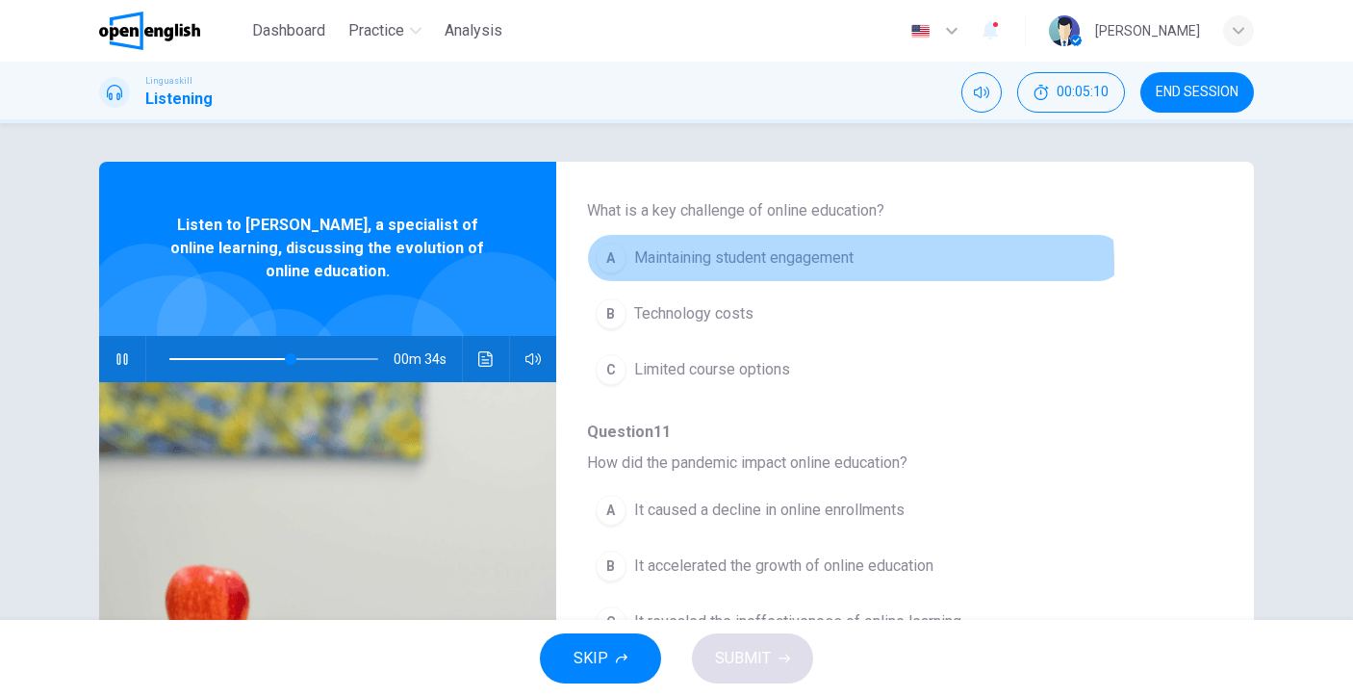
click at [779, 266] on span "Maintaining student engagement" at bounding box center [743, 257] width 219 height 23
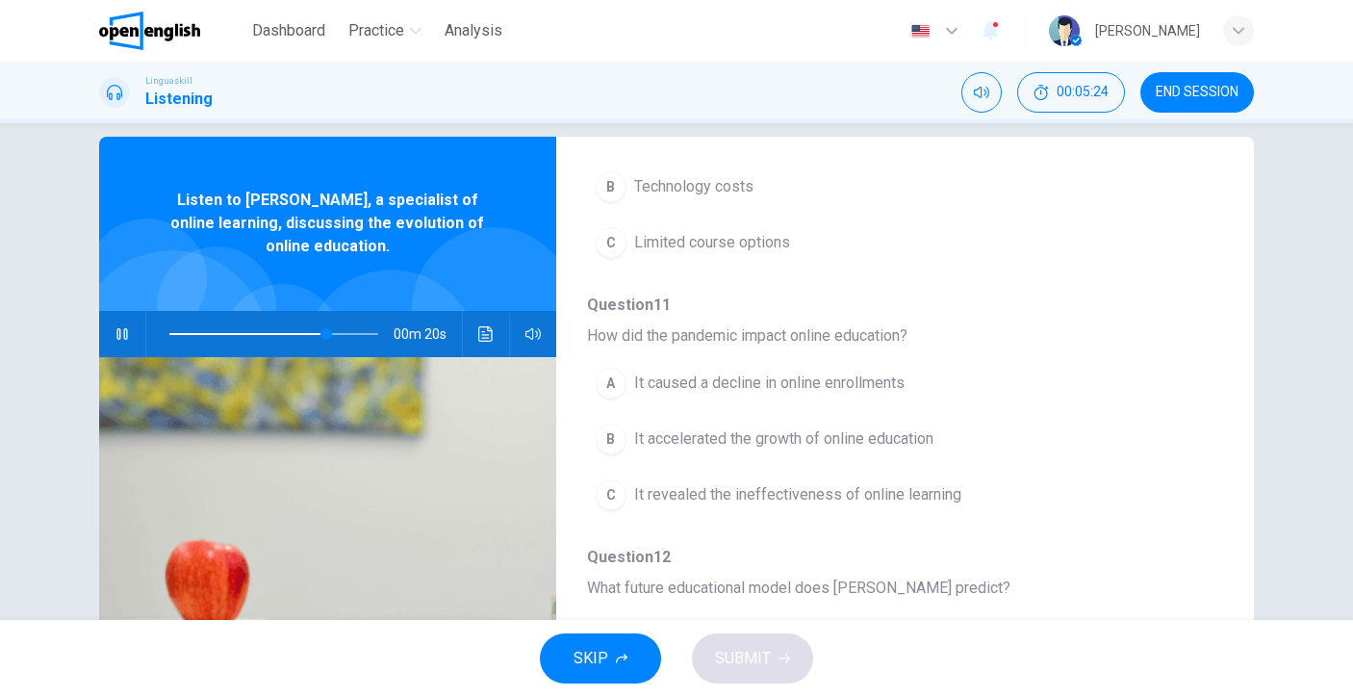
scroll to position [38, 0]
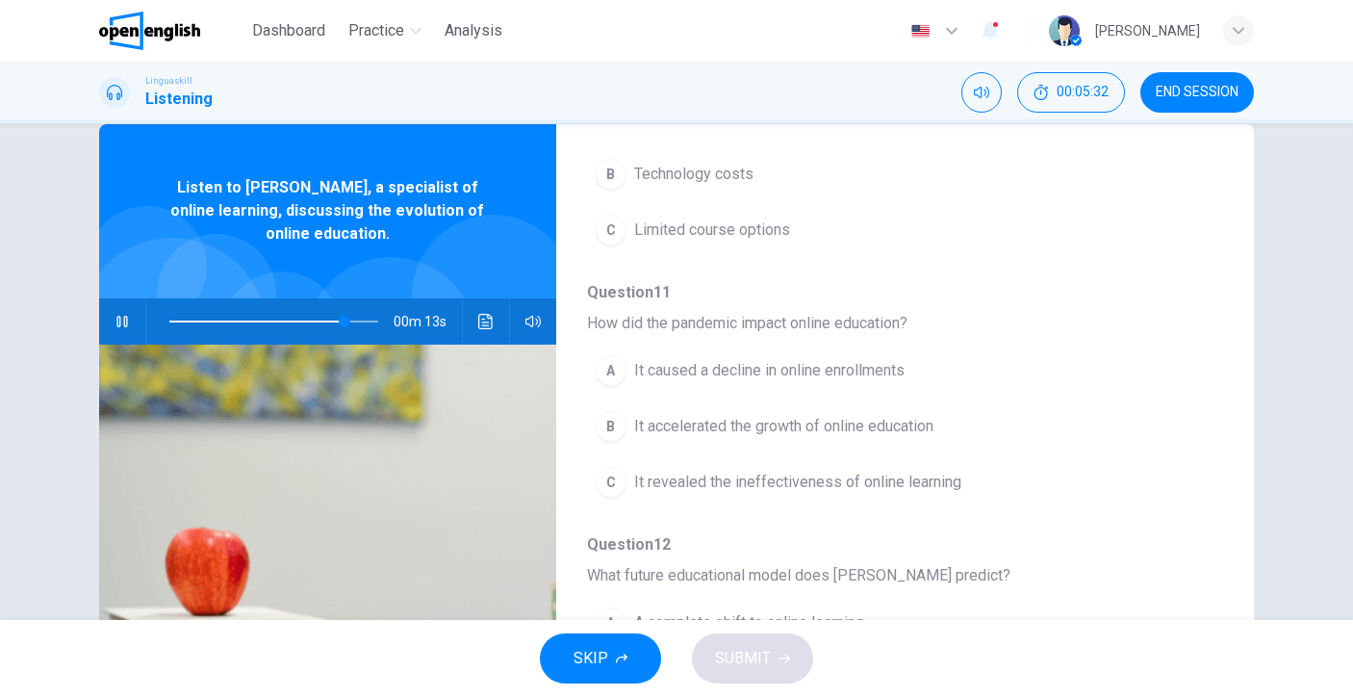
click at [893, 443] on button "B It accelerated the growth of online education" at bounding box center [855, 426] width 536 height 48
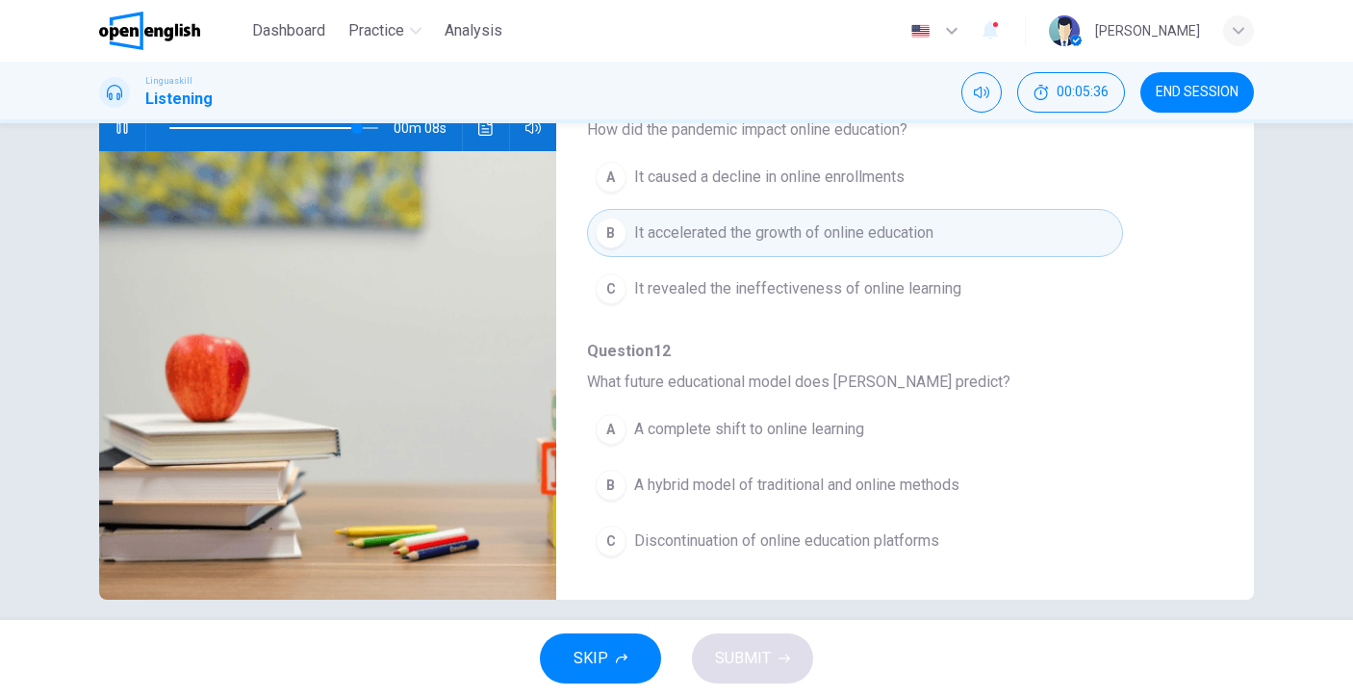
scroll to position [243, 0]
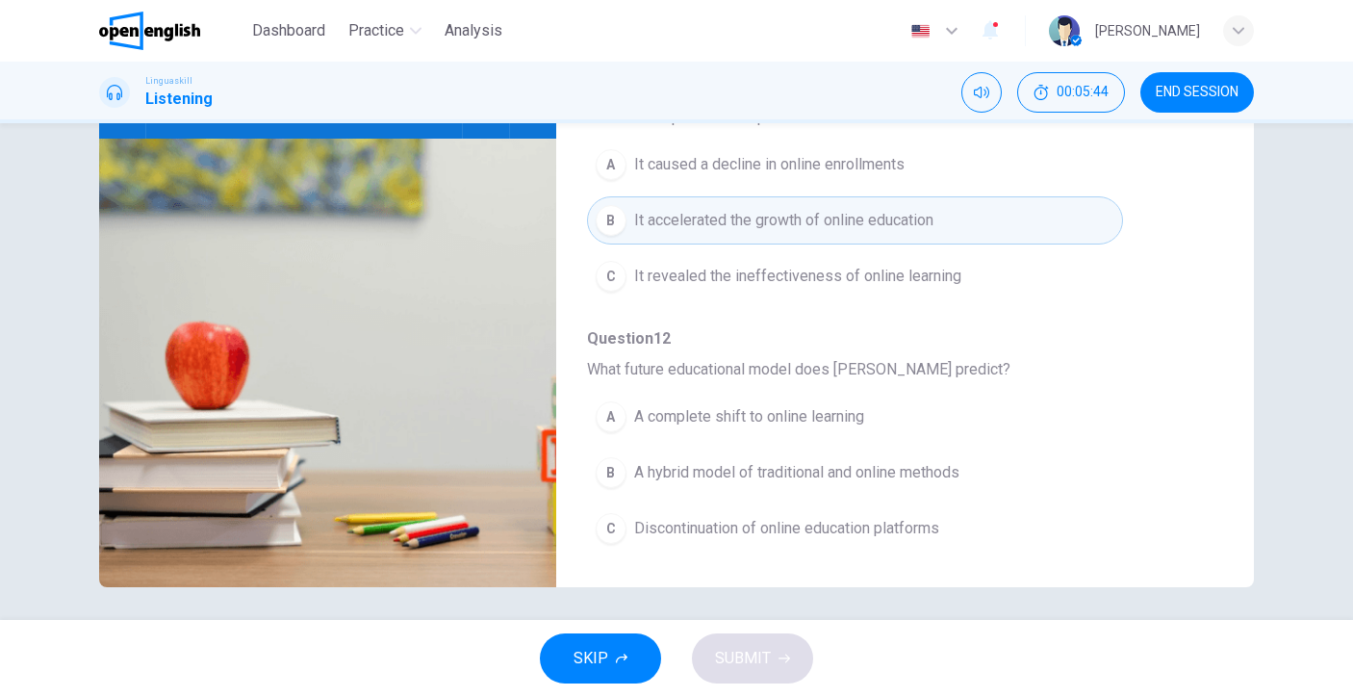
type input "*"
click at [945, 483] on span "A hybrid model of traditional and online methods" at bounding box center [796, 472] width 325 height 23
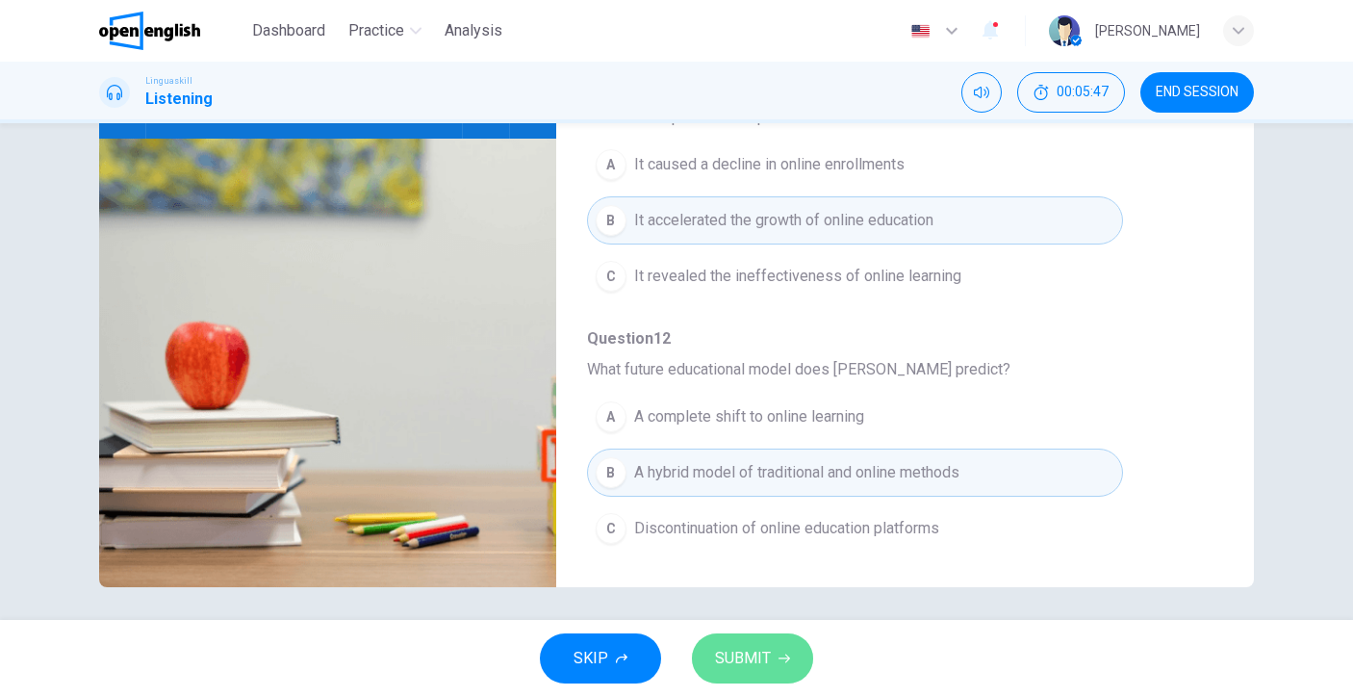
click at [782, 647] on button "SUBMIT" at bounding box center [752, 658] width 121 height 50
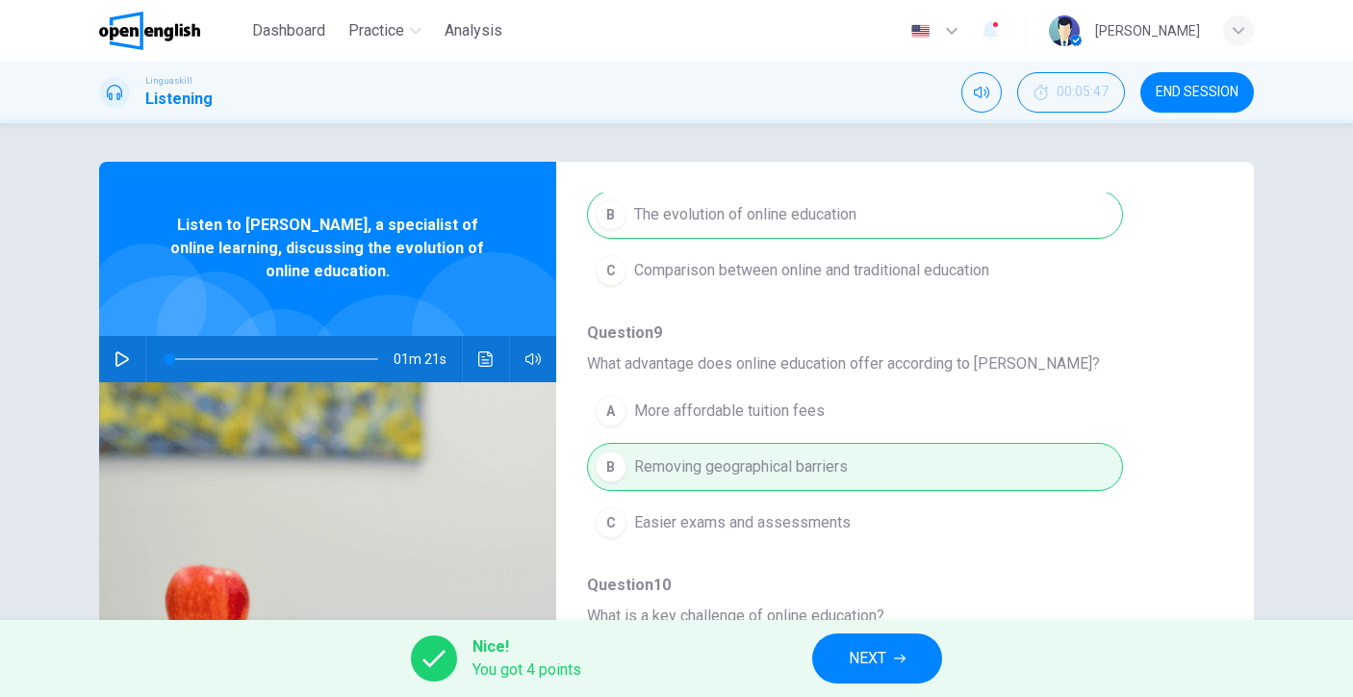
scroll to position [0, 0]
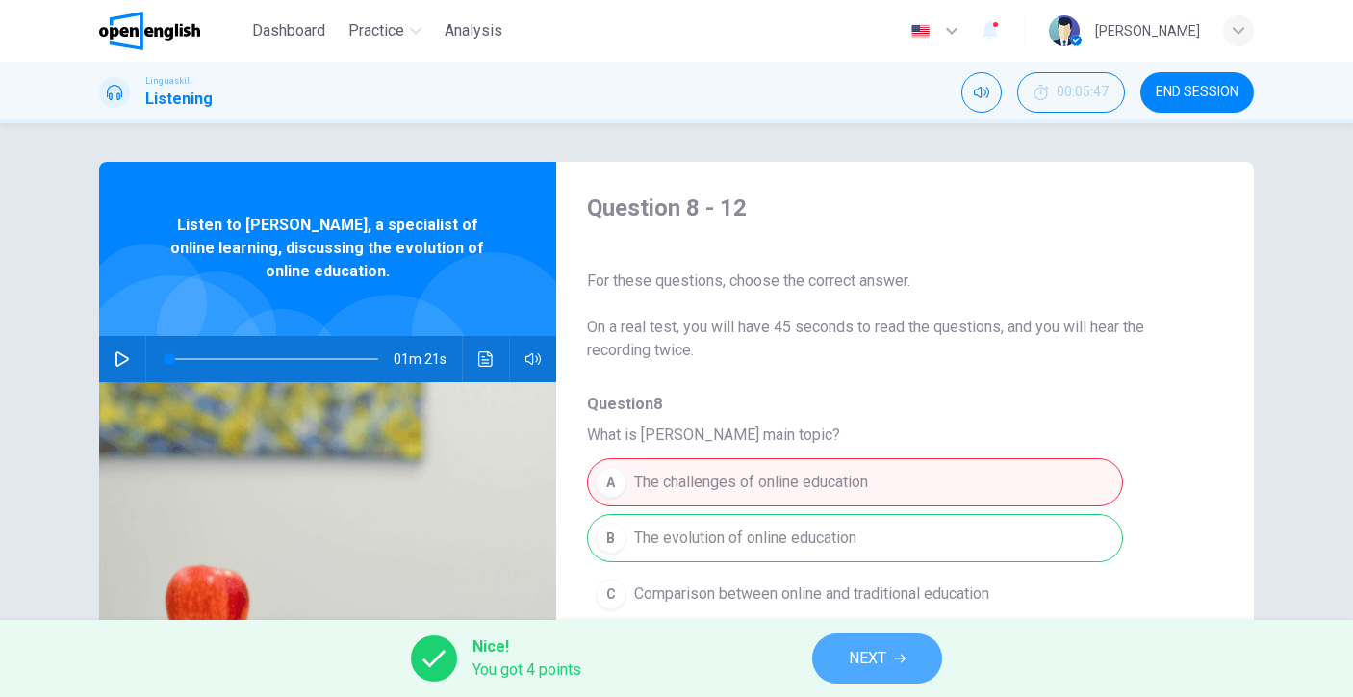
click at [894, 669] on button "NEXT" at bounding box center [877, 658] width 130 height 50
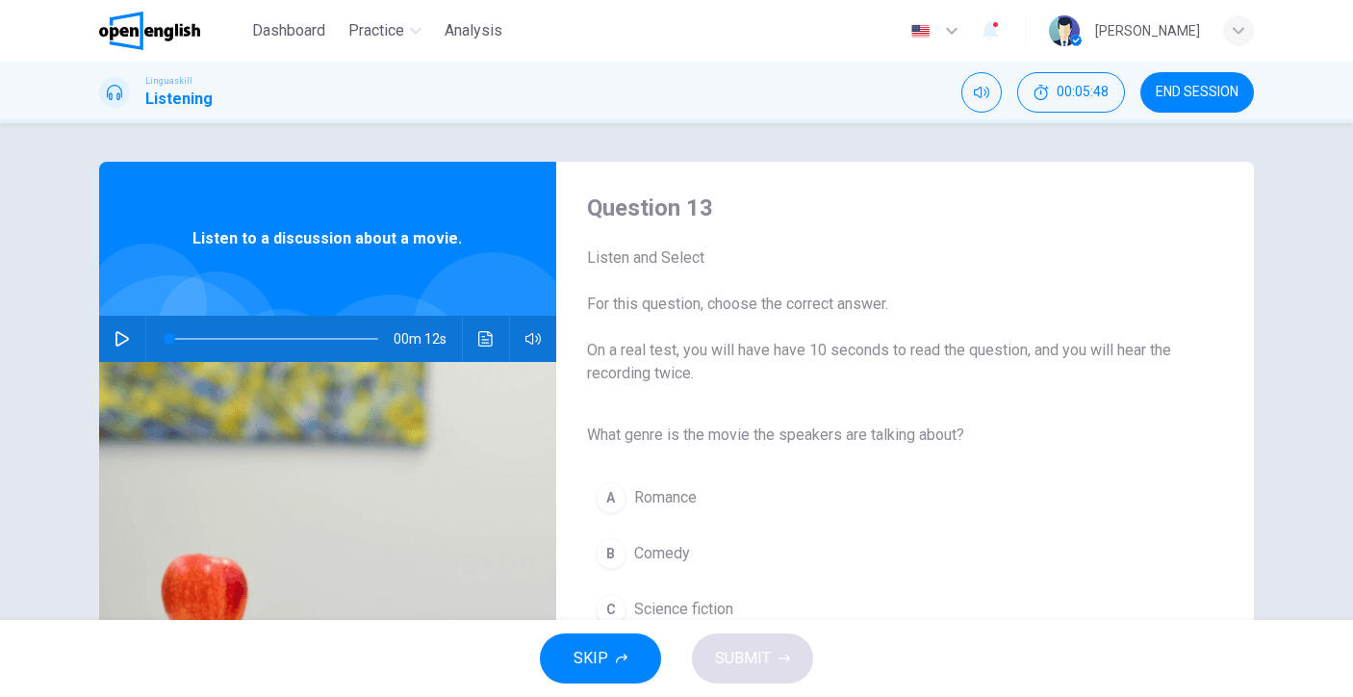
click at [115, 344] on icon "button" at bounding box center [121, 338] width 13 height 15
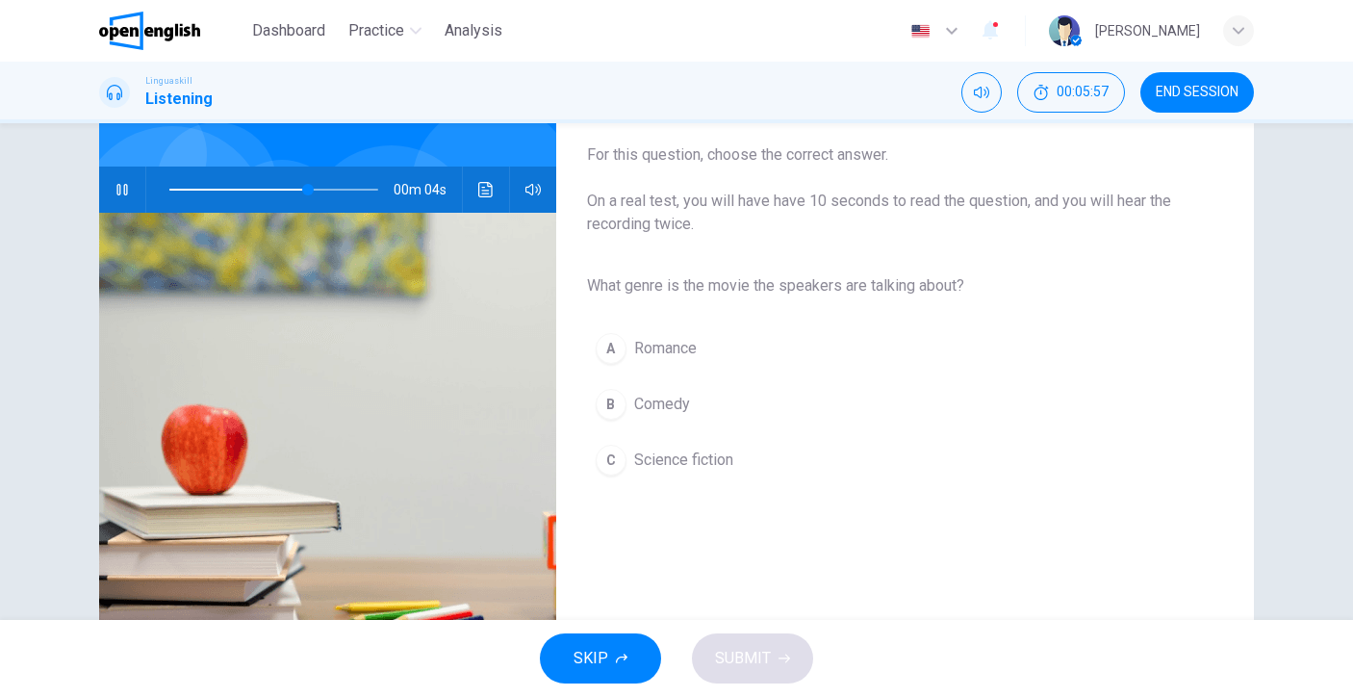
scroll to position [124, 0]
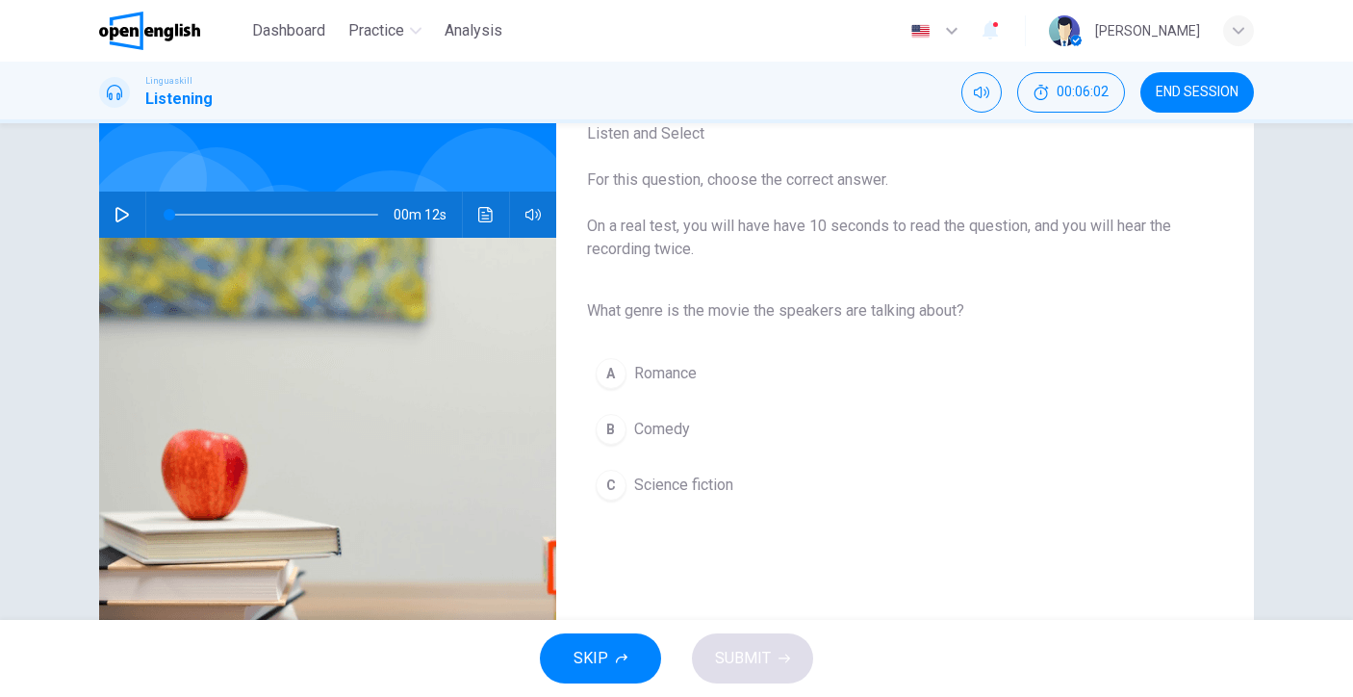
click at [115, 219] on icon "button" at bounding box center [121, 214] width 13 height 15
click at [627, 471] on button "C Science fiction" at bounding box center [889, 485] width 605 height 48
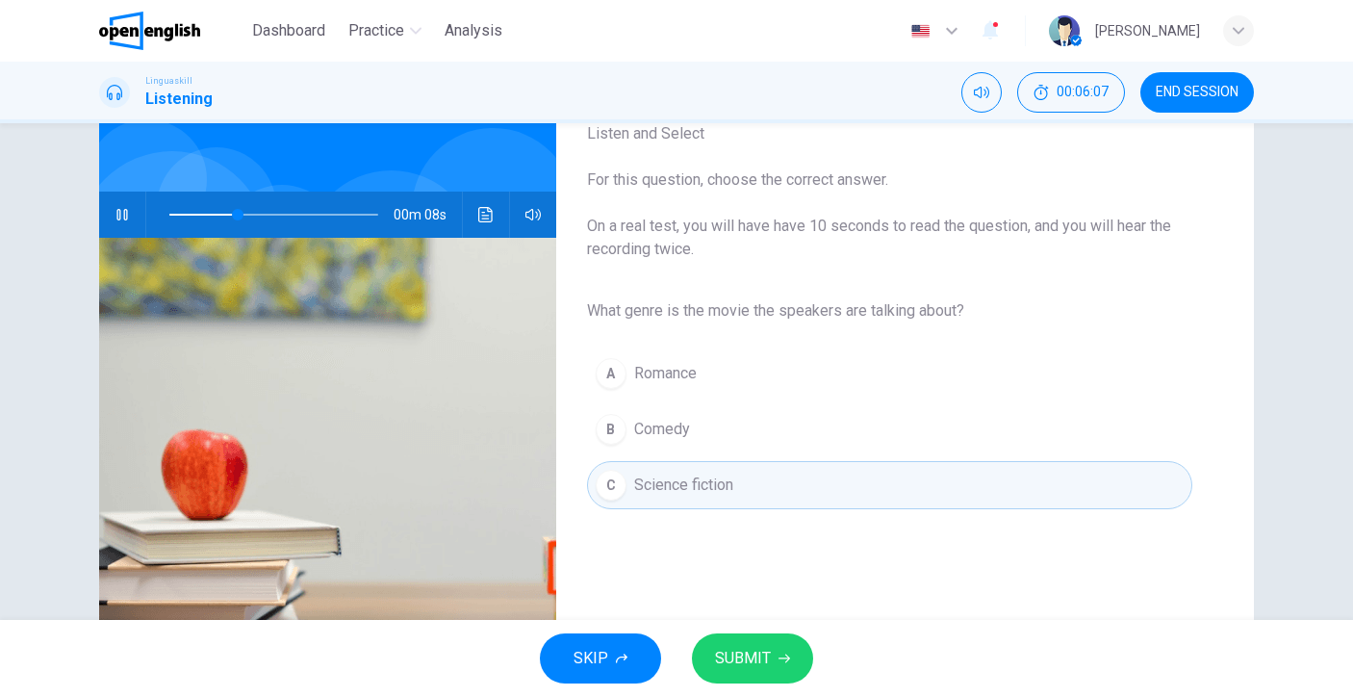
click at [793, 648] on button "SUBMIT" at bounding box center [752, 658] width 121 height 50
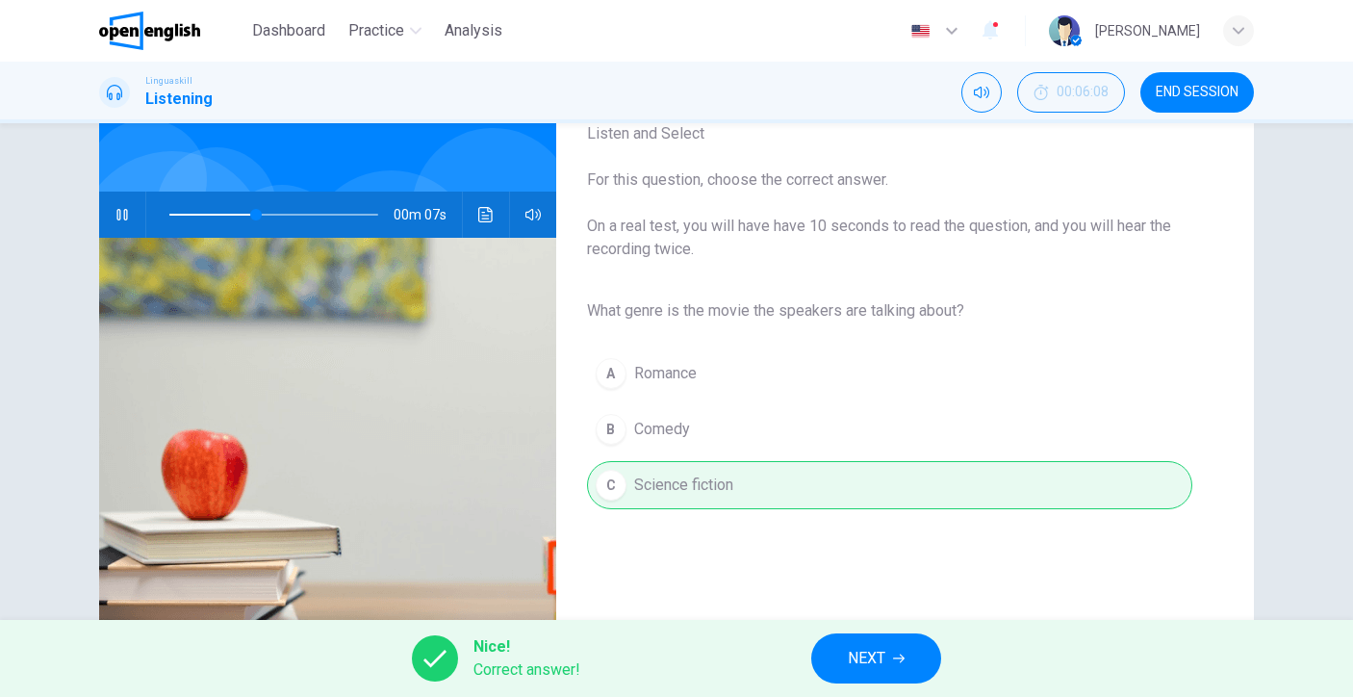
type input "**"
click at [863, 667] on span "NEXT" at bounding box center [867, 658] width 38 height 27
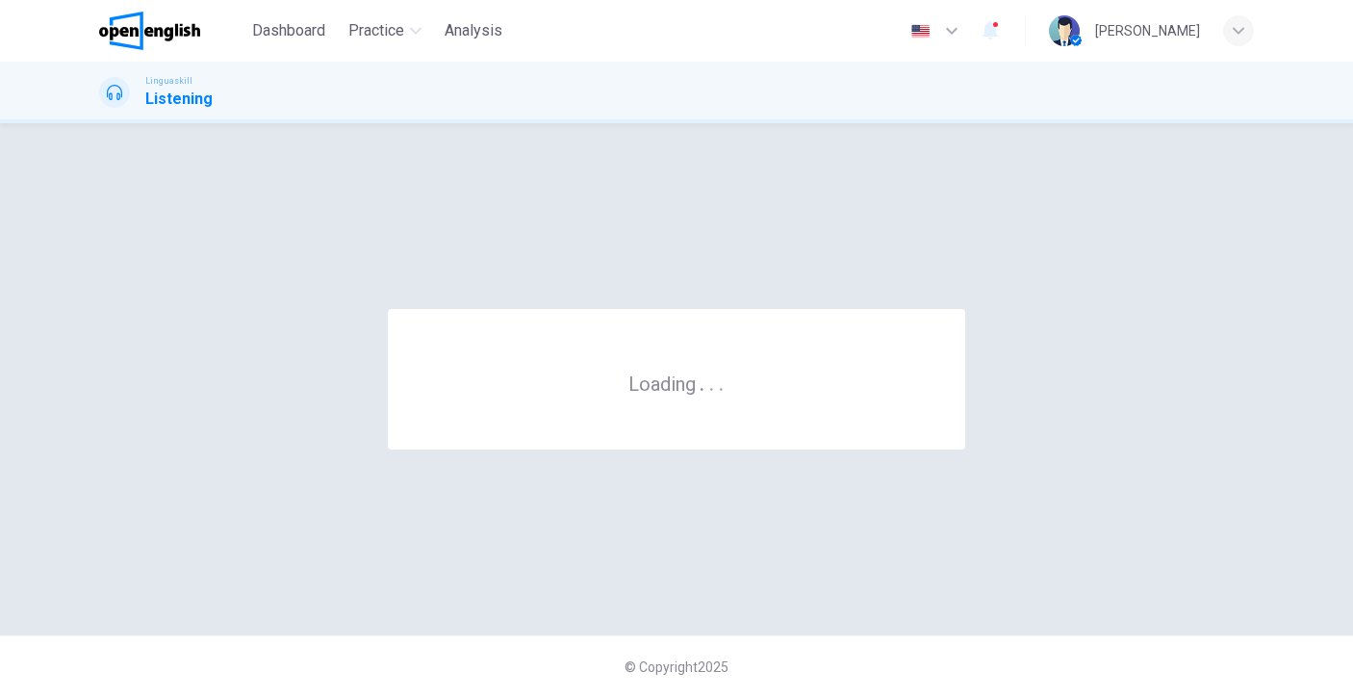
scroll to position [0, 0]
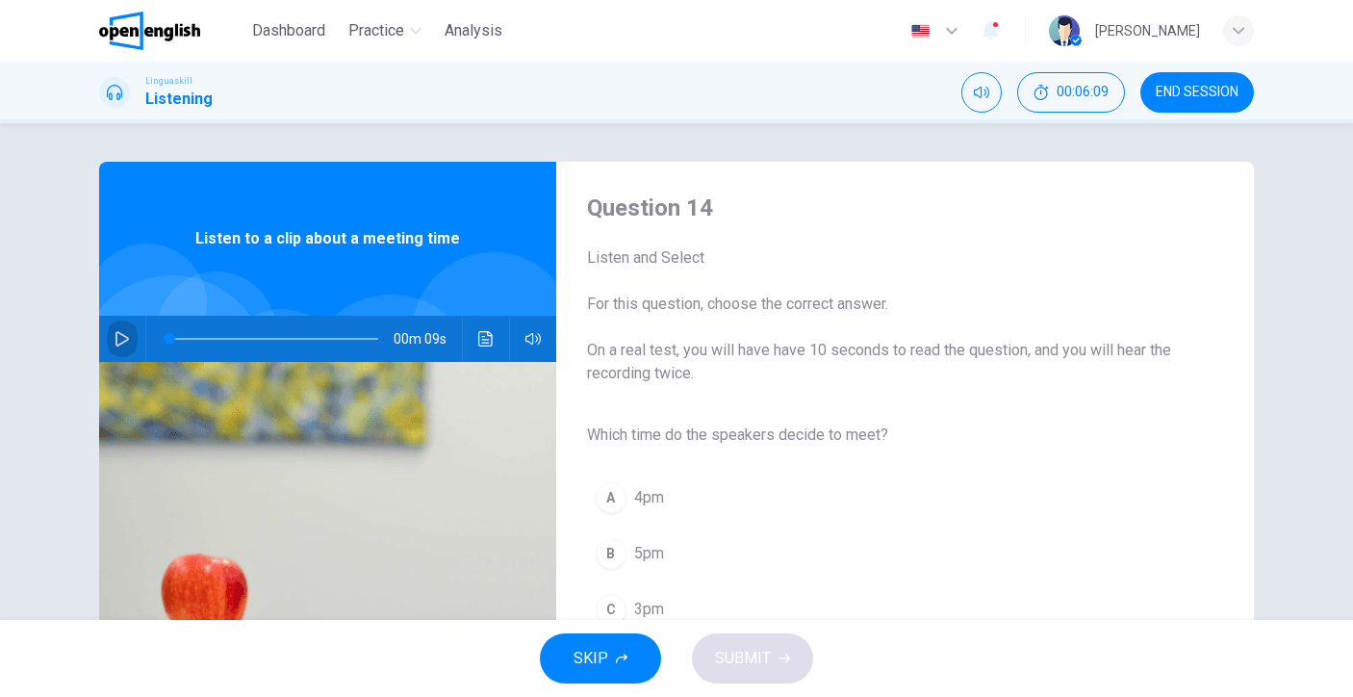
click at [122, 343] on icon "button" at bounding box center [122, 338] width 15 height 15
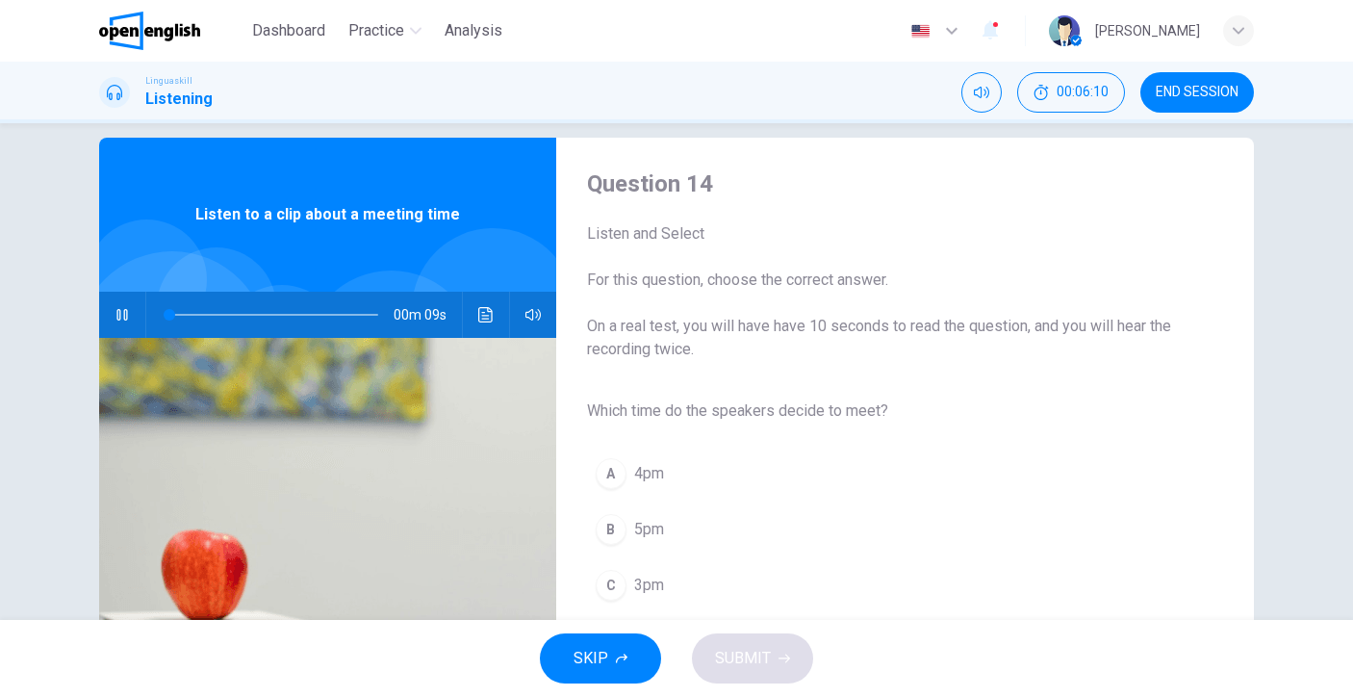
scroll to position [49, 0]
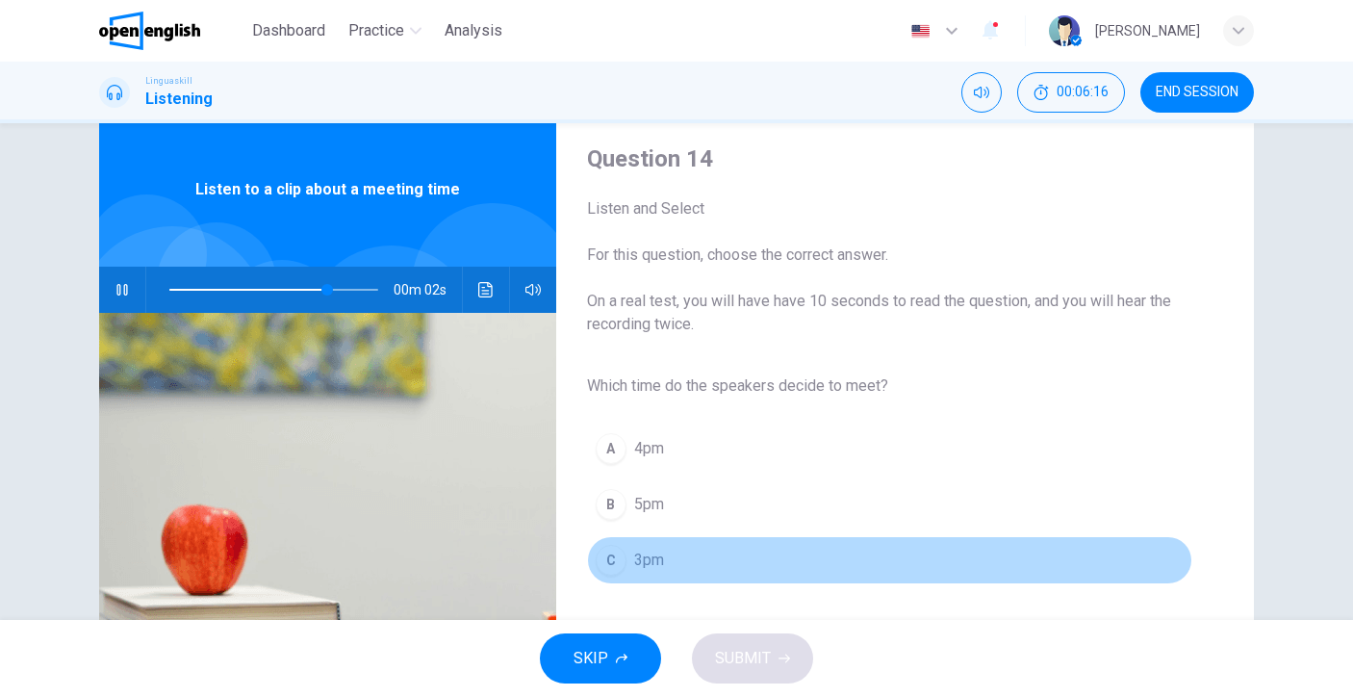
click at [682, 550] on button "C 3pm" at bounding box center [889, 560] width 605 height 48
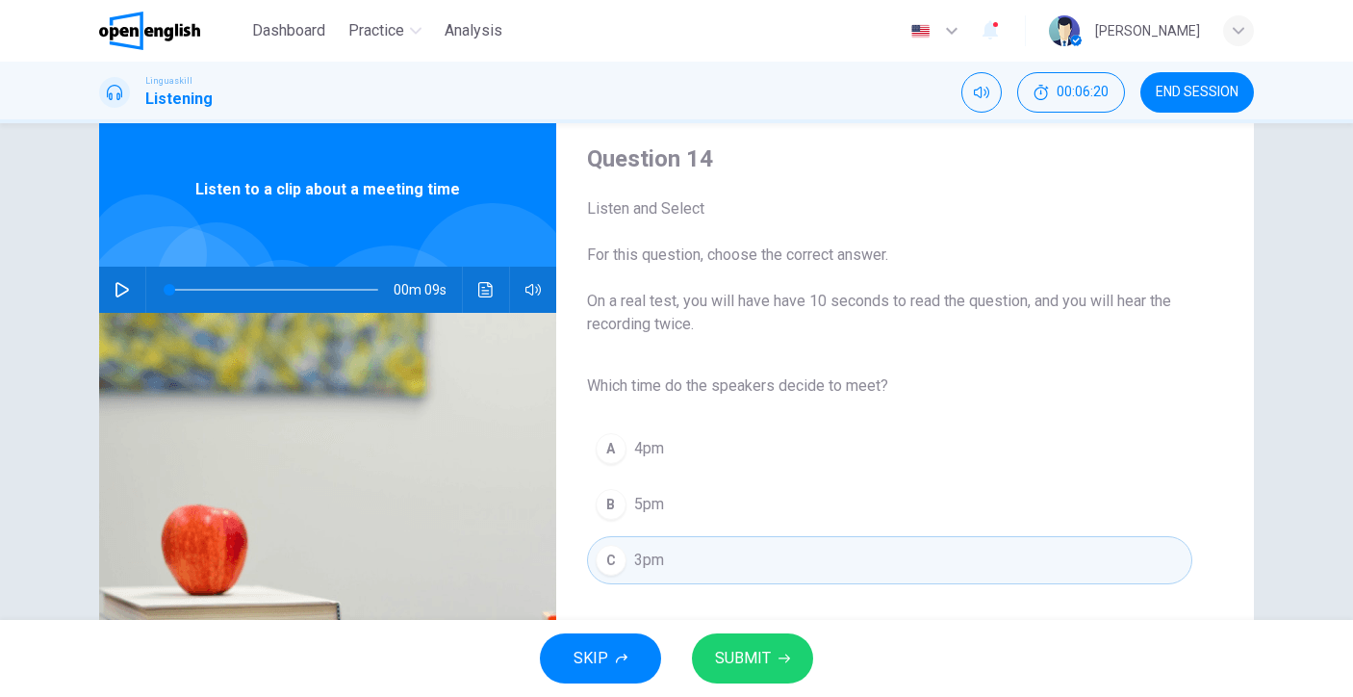
click at [755, 651] on span "SUBMIT" at bounding box center [743, 658] width 56 height 27
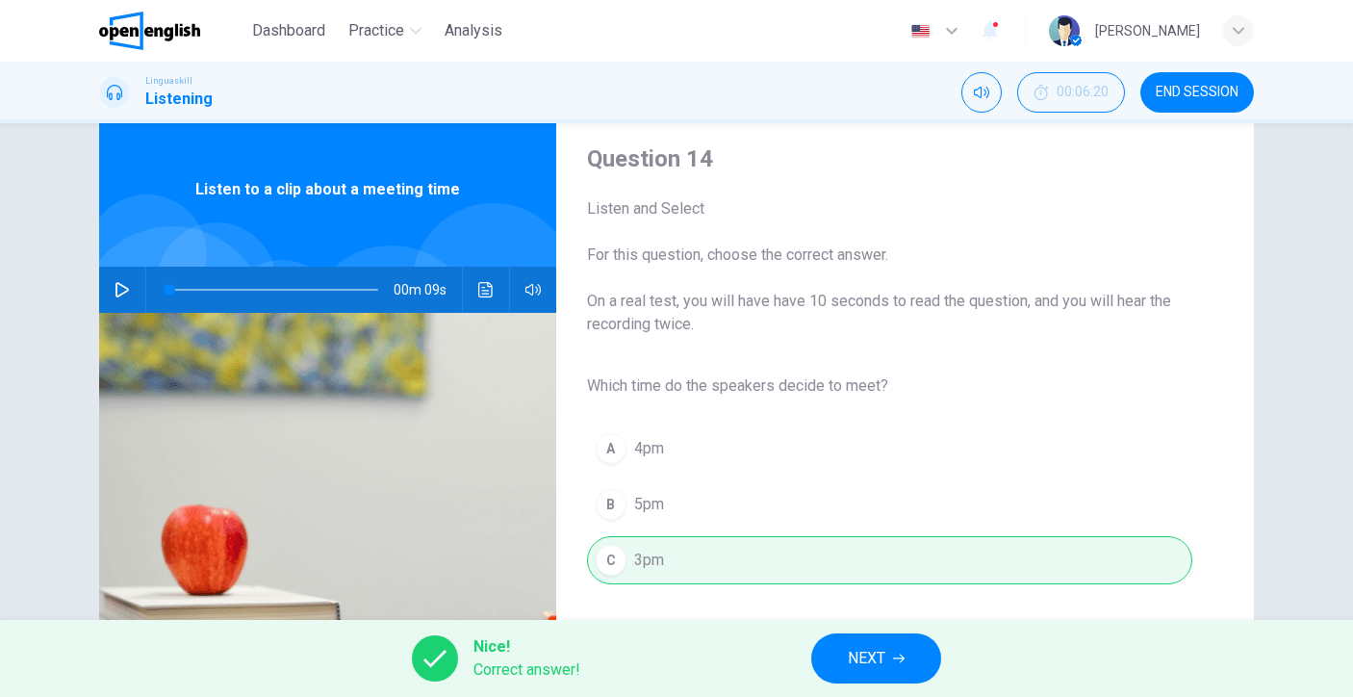
click at [831, 668] on button "NEXT" at bounding box center [876, 658] width 130 height 50
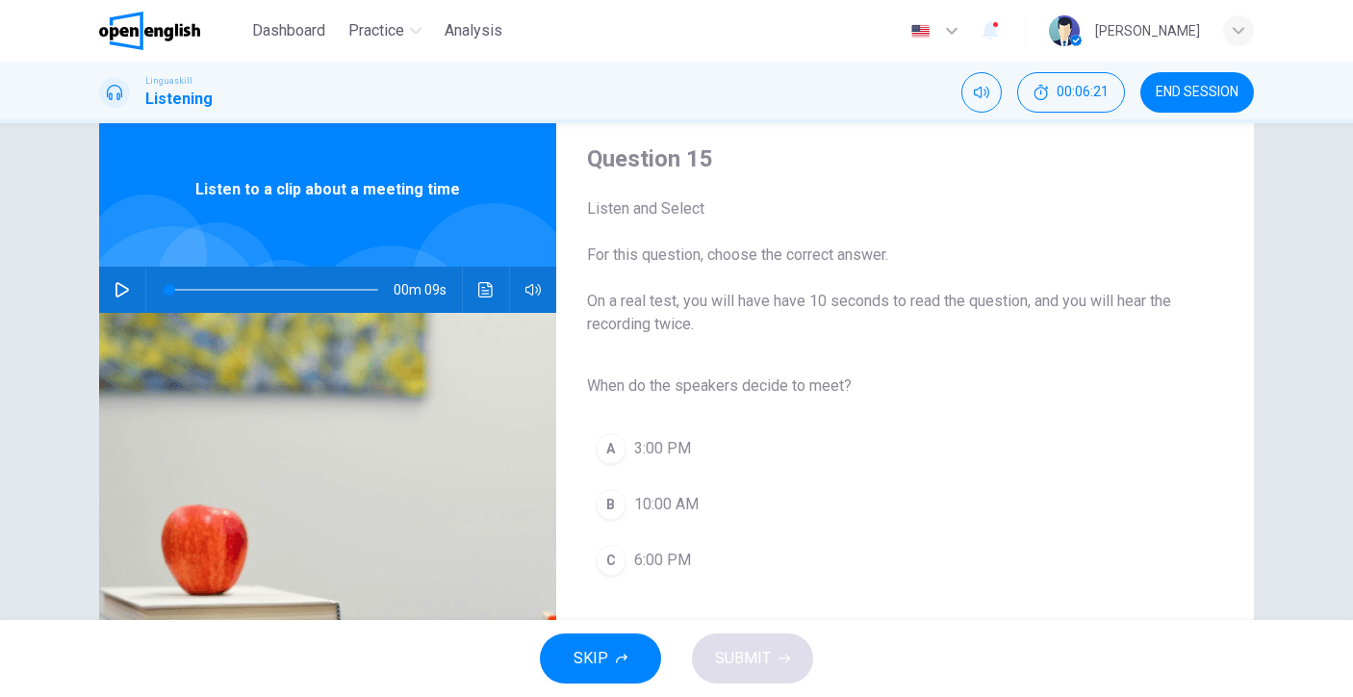
scroll to position [62, 0]
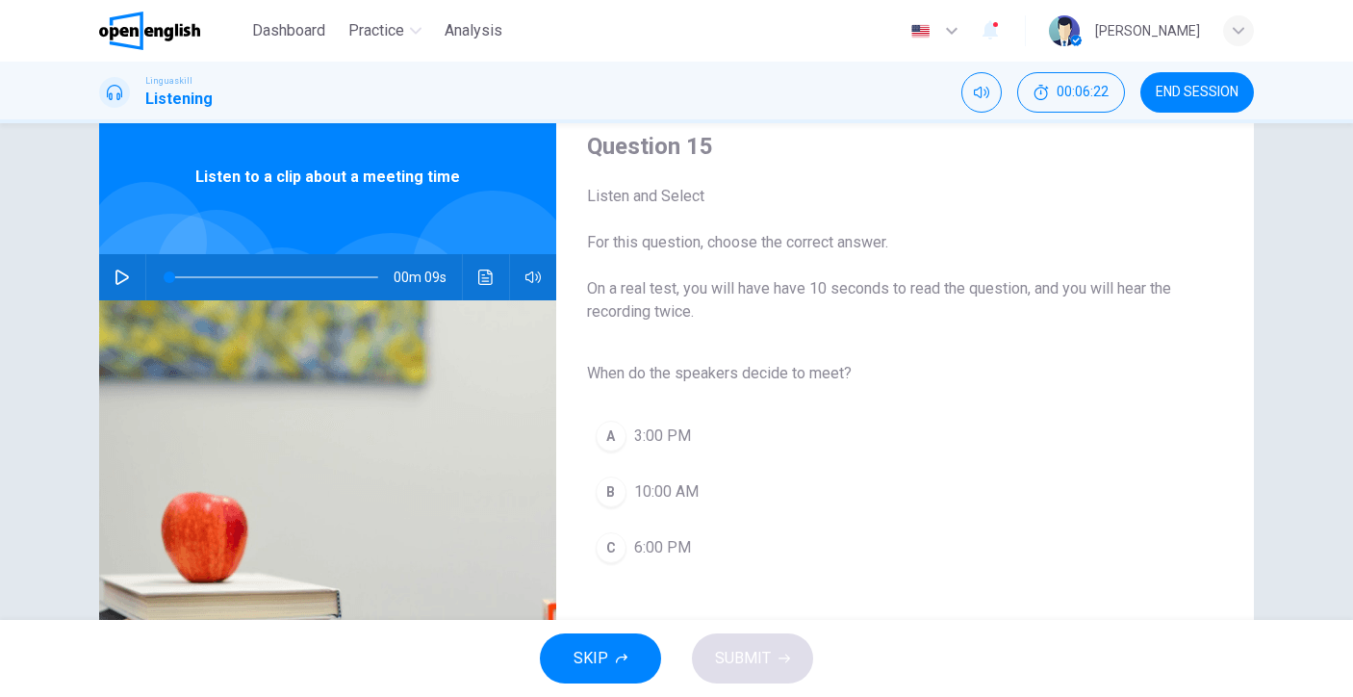
click at [107, 275] on button "button" at bounding box center [122, 277] width 31 height 46
type input "*"
click at [672, 436] on span "3:00 PM" at bounding box center [662, 435] width 57 height 23
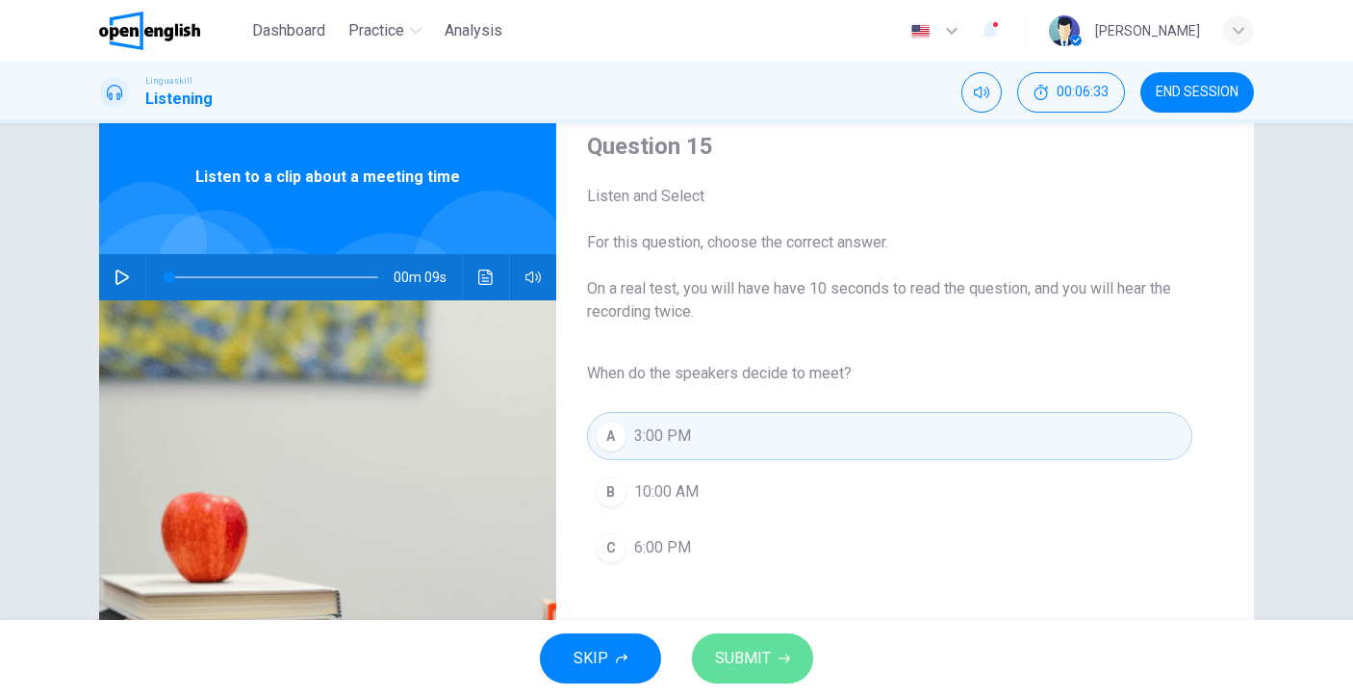
click at [774, 648] on button "SUBMIT" at bounding box center [752, 658] width 121 height 50
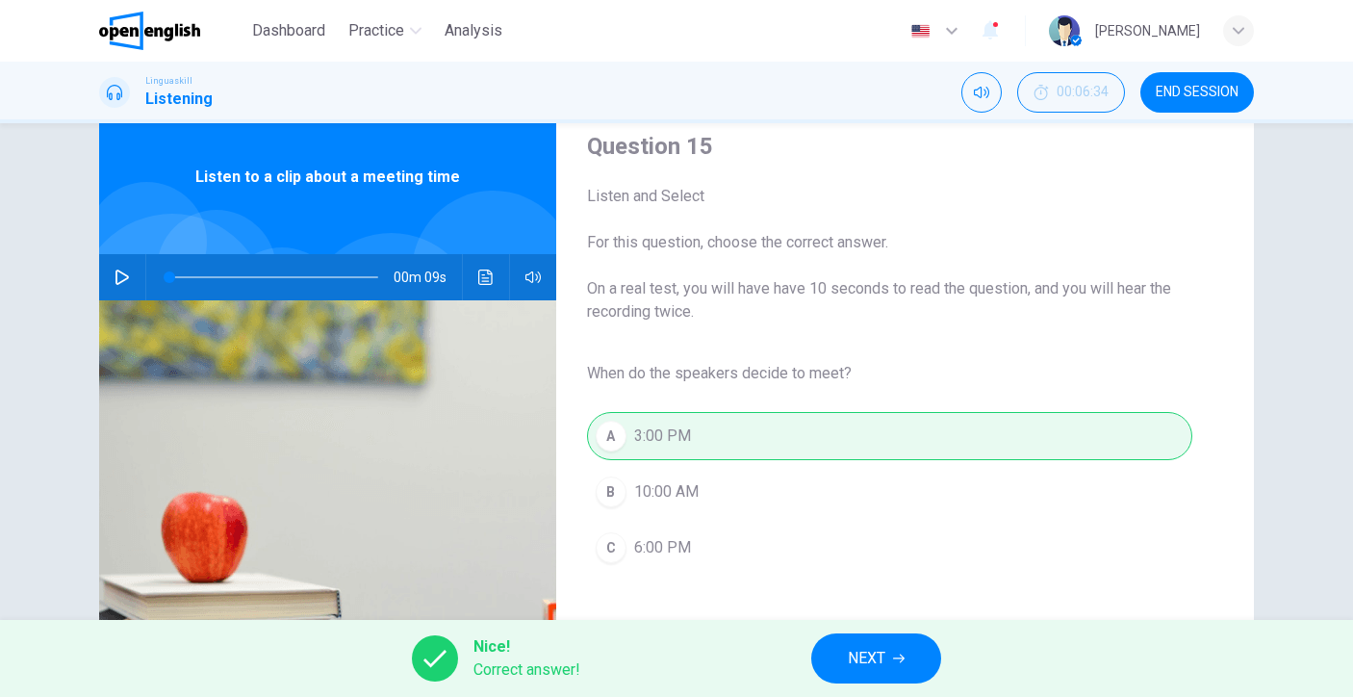
click at [880, 661] on span "NEXT" at bounding box center [867, 658] width 38 height 27
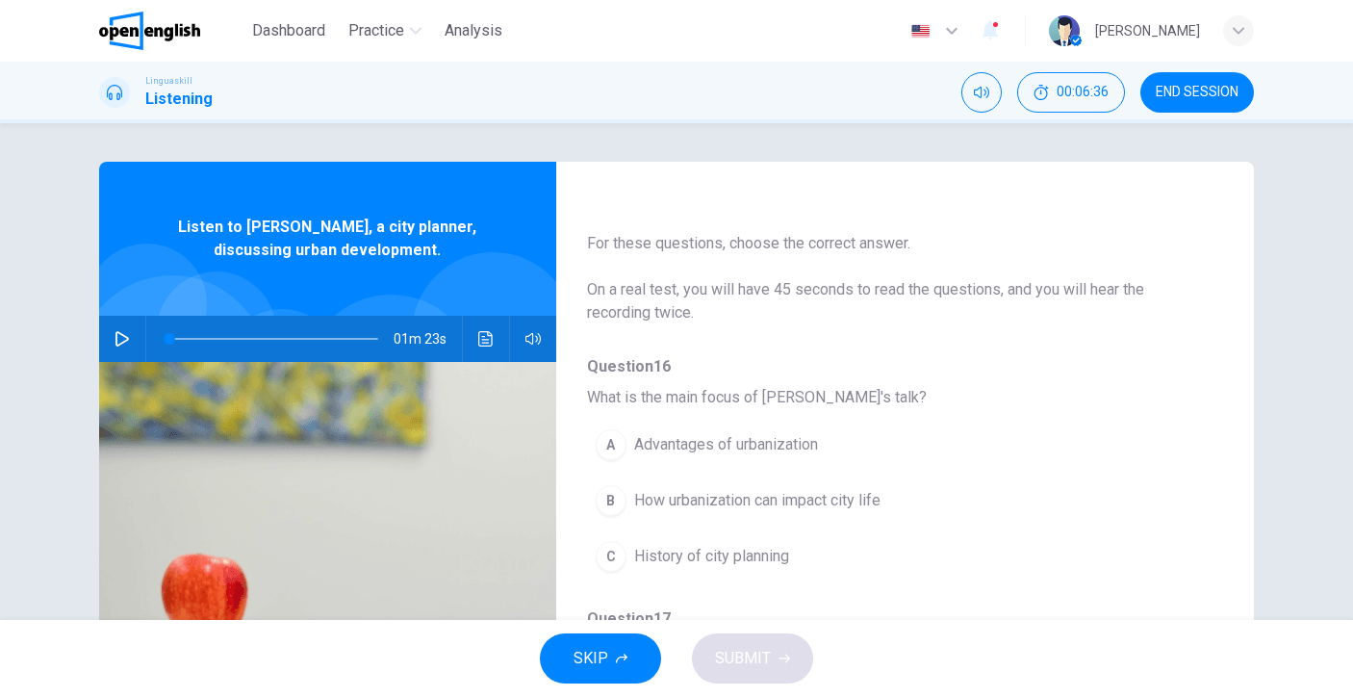
scroll to position [13, 0]
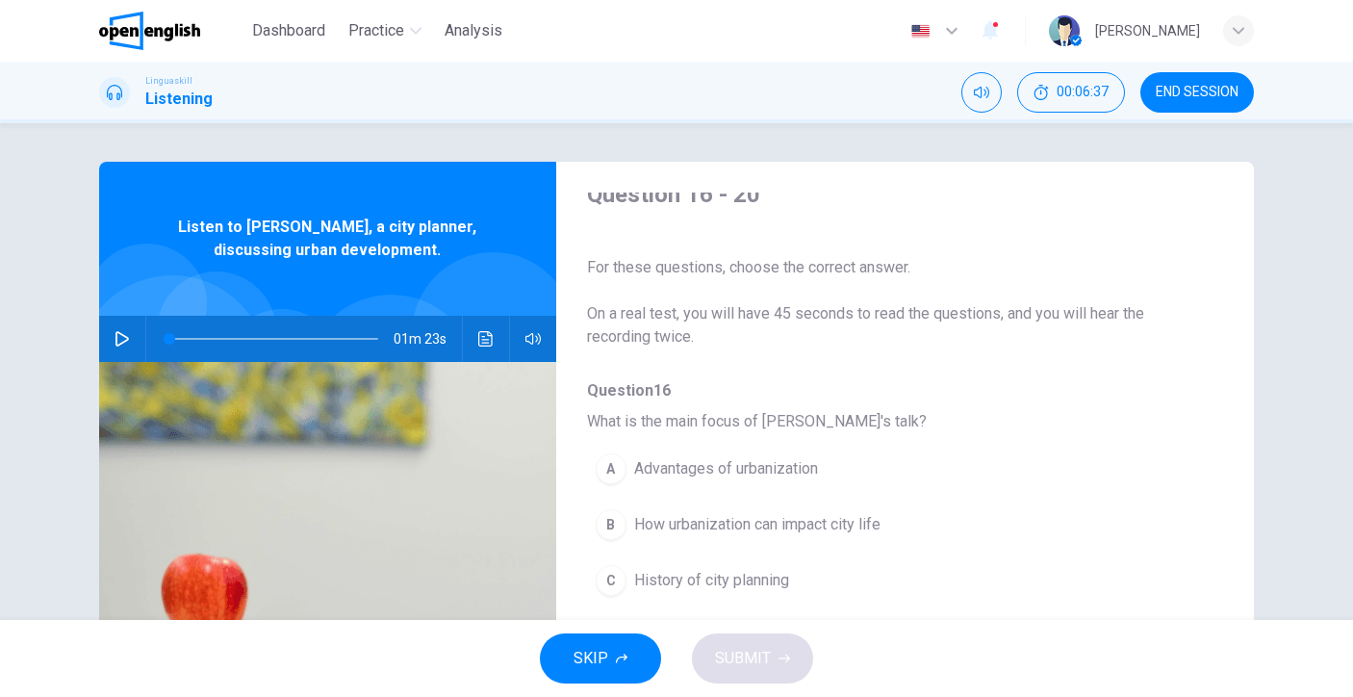
click at [118, 346] on icon "button" at bounding box center [122, 338] width 15 height 15
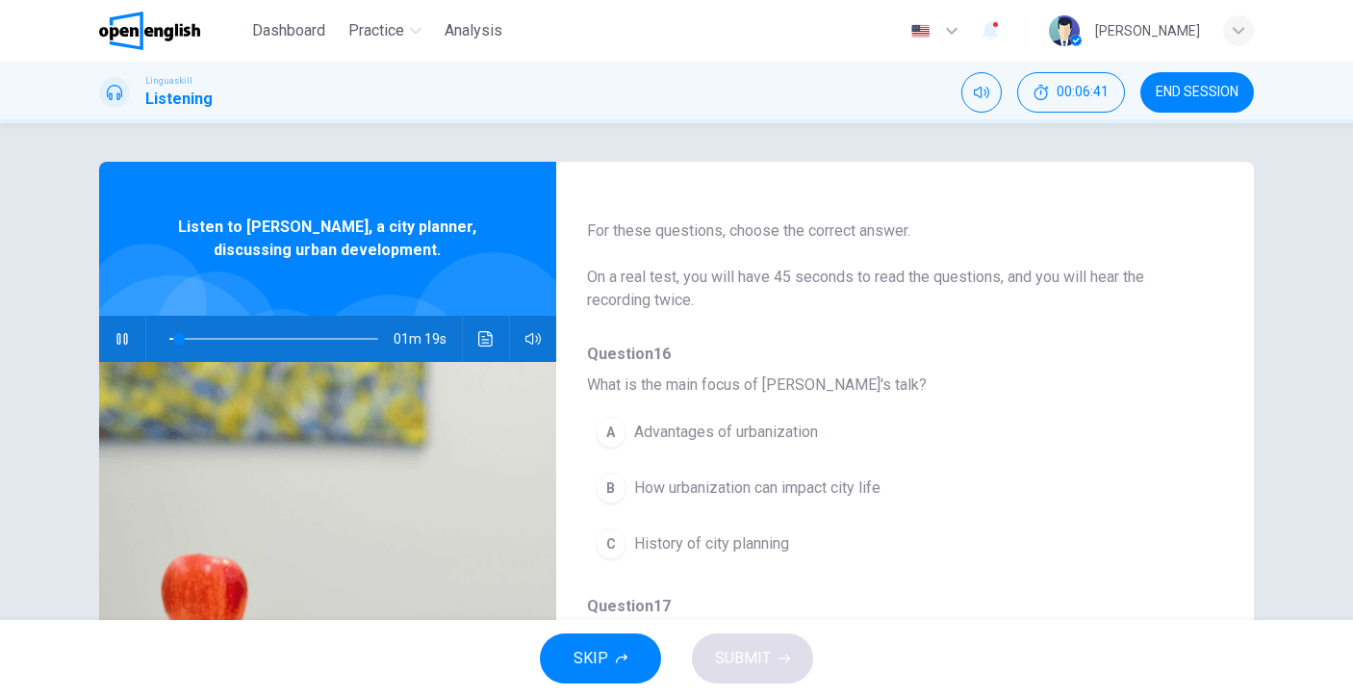
scroll to position [141, 0]
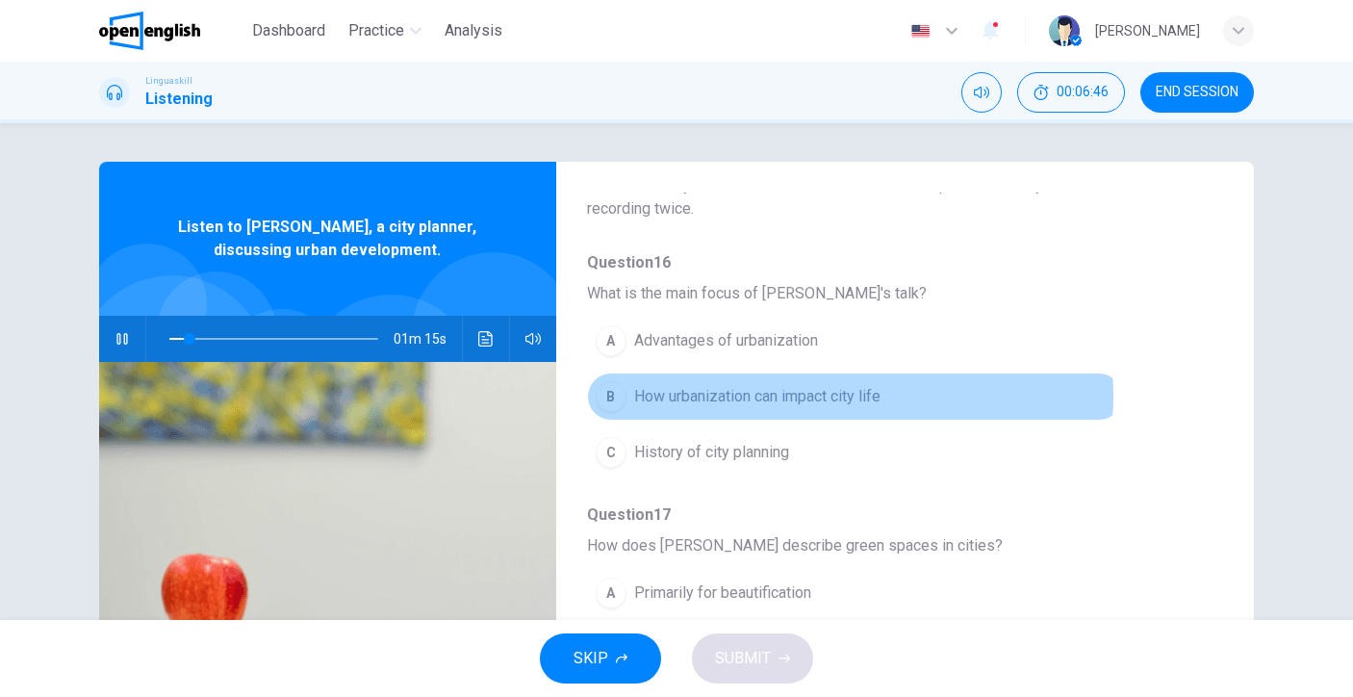
click at [811, 397] on span "How urbanization can impact city life" at bounding box center [757, 396] width 246 height 23
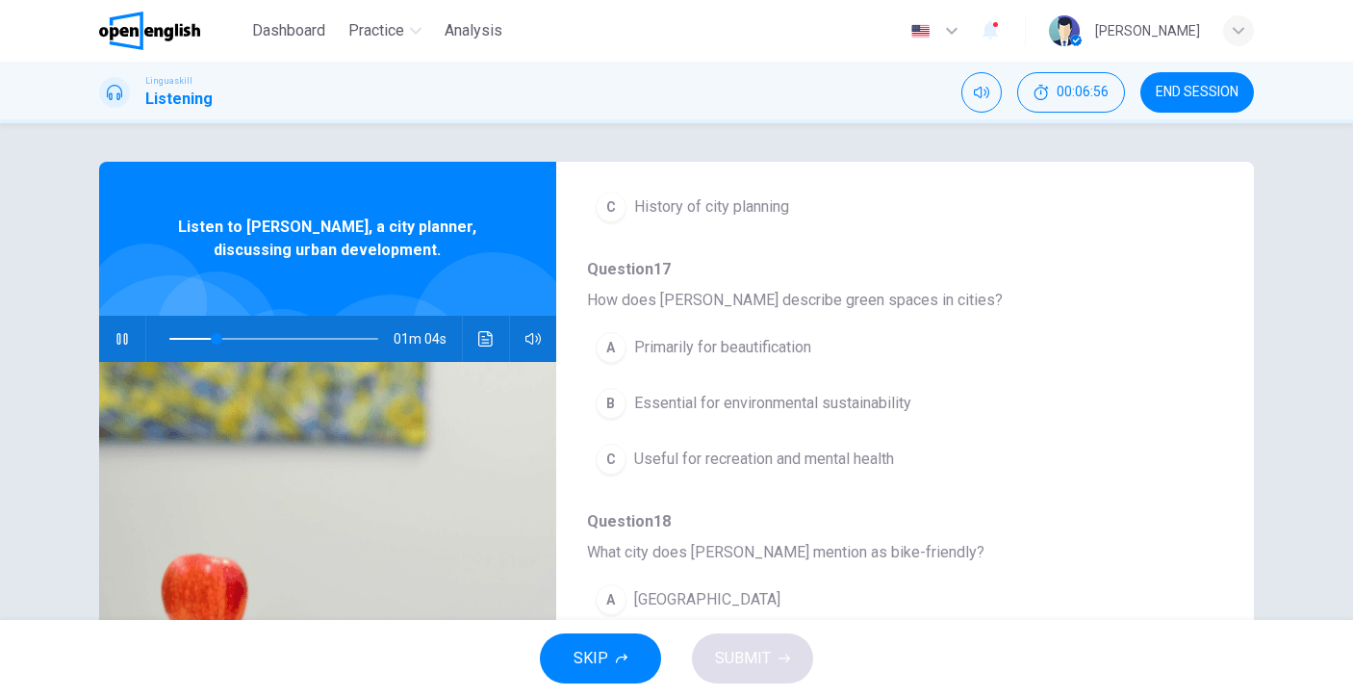
scroll to position [399, 0]
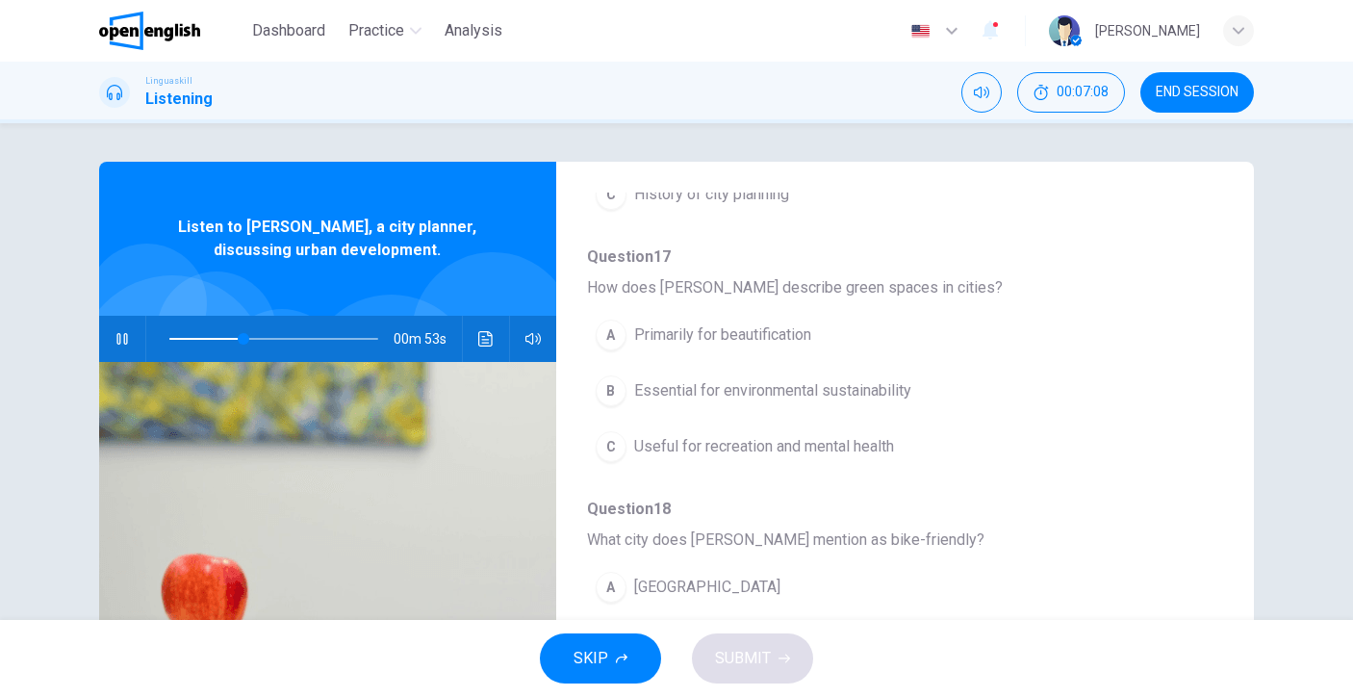
click at [867, 451] on span "Useful for recreation and mental health" at bounding box center [764, 446] width 260 height 23
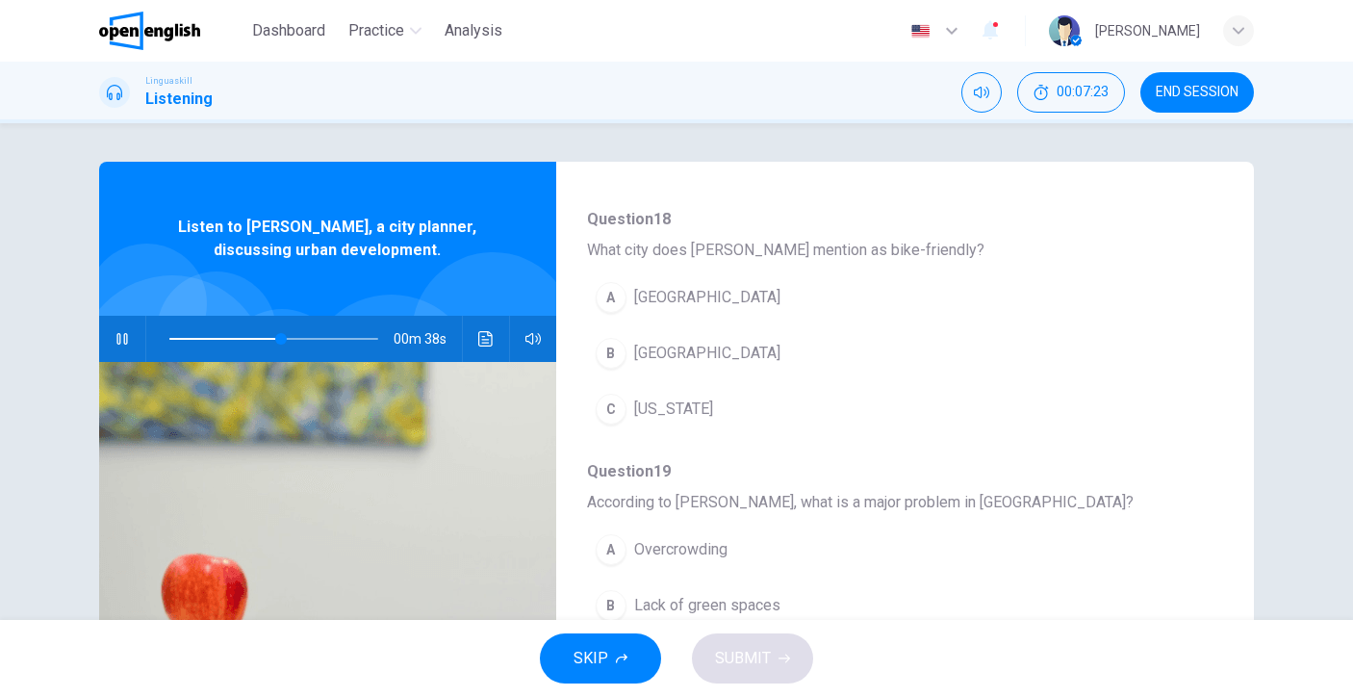
scroll to position [714, 0]
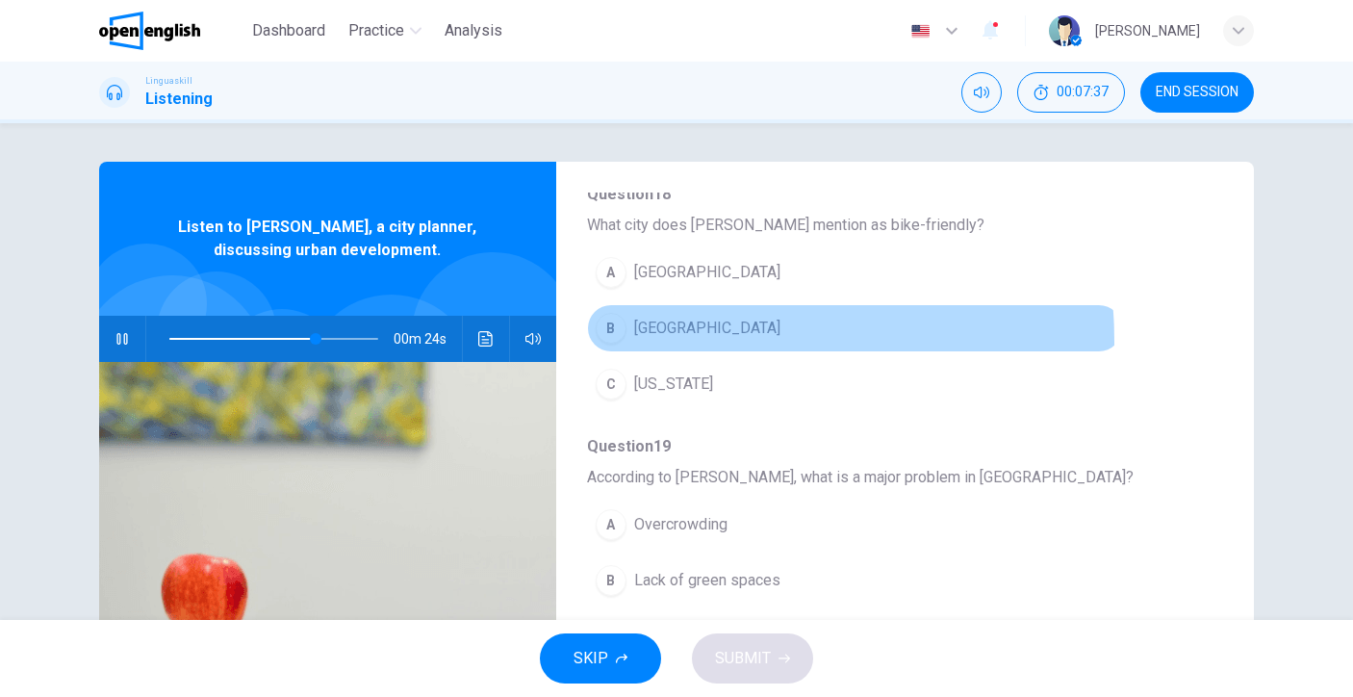
click at [638, 342] on button "B Copenhagen" at bounding box center [855, 328] width 536 height 48
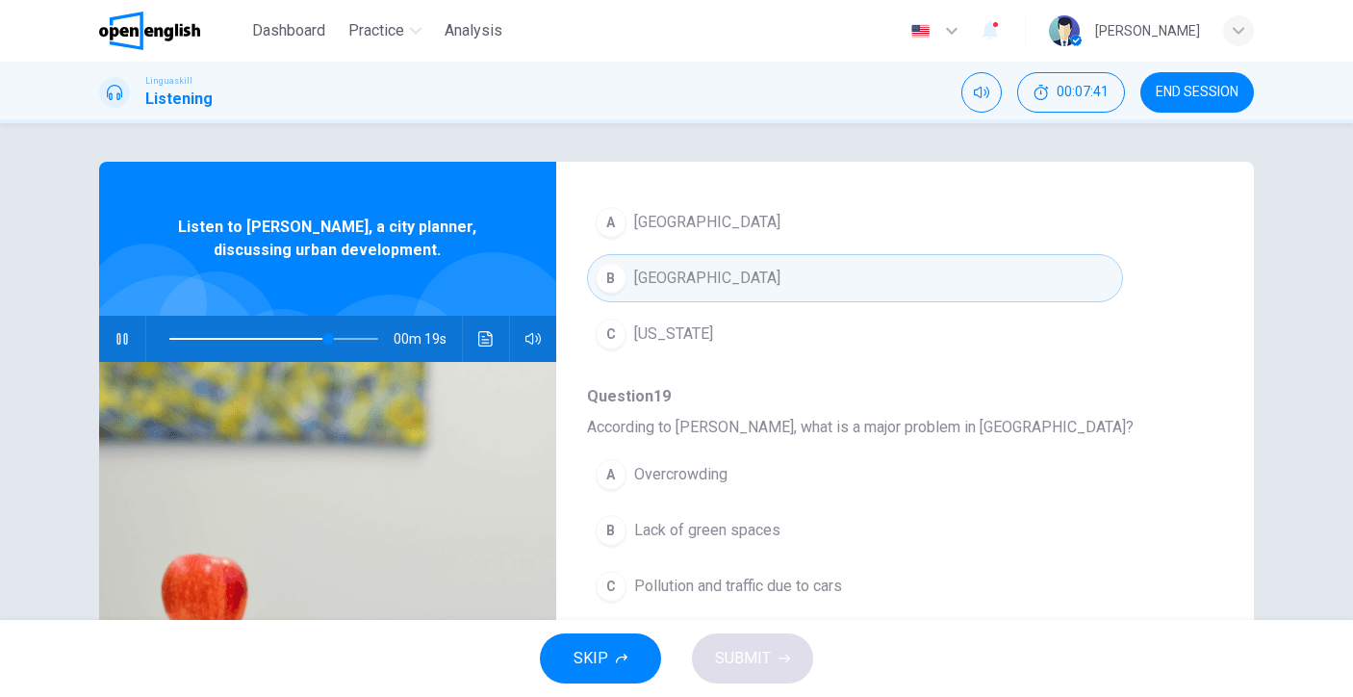
scroll to position [831, 0]
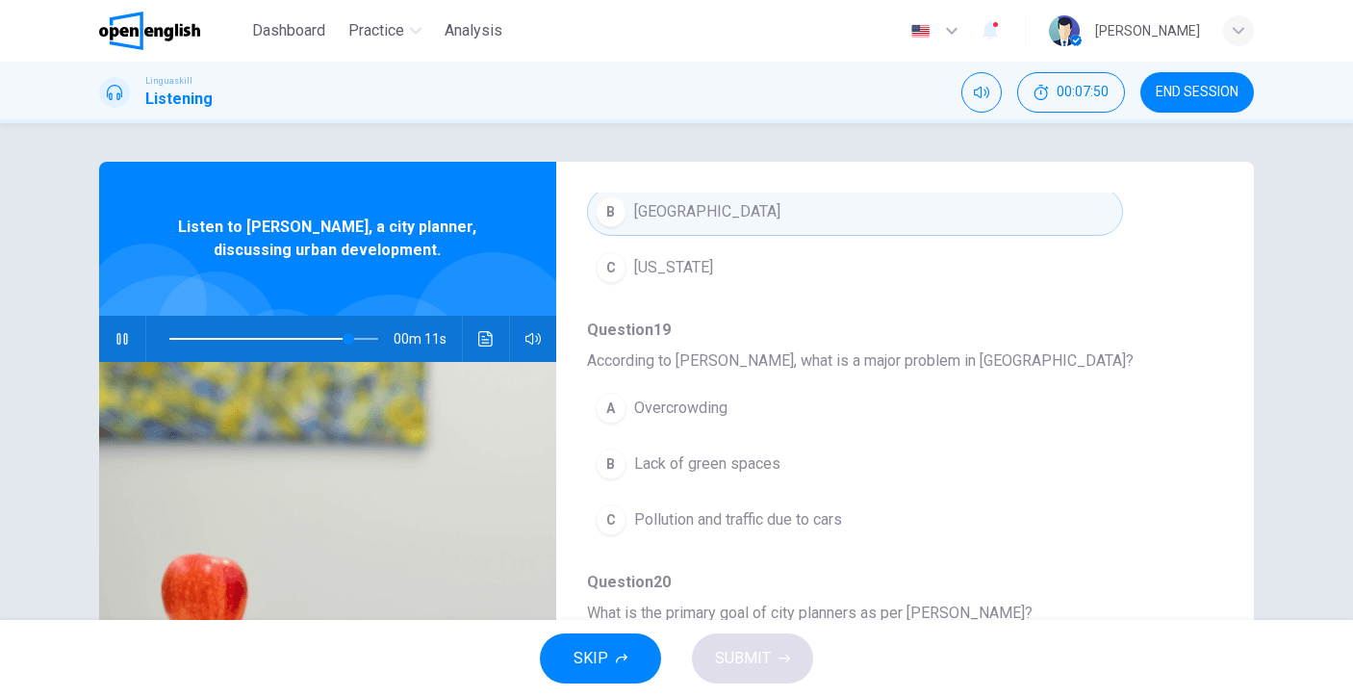
click at [821, 531] on button "C Pollution and traffic due to cars" at bounding box center [855, 520] width 536 height 48
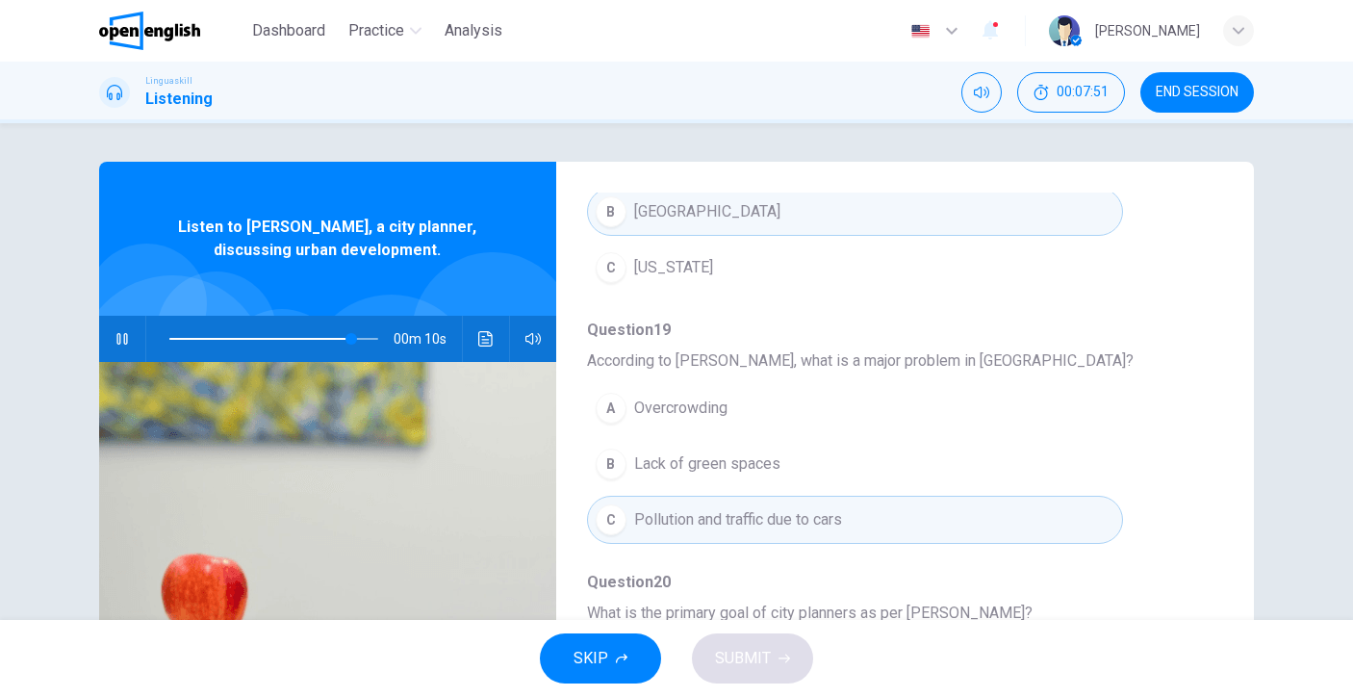
scroll to position [249, 0]
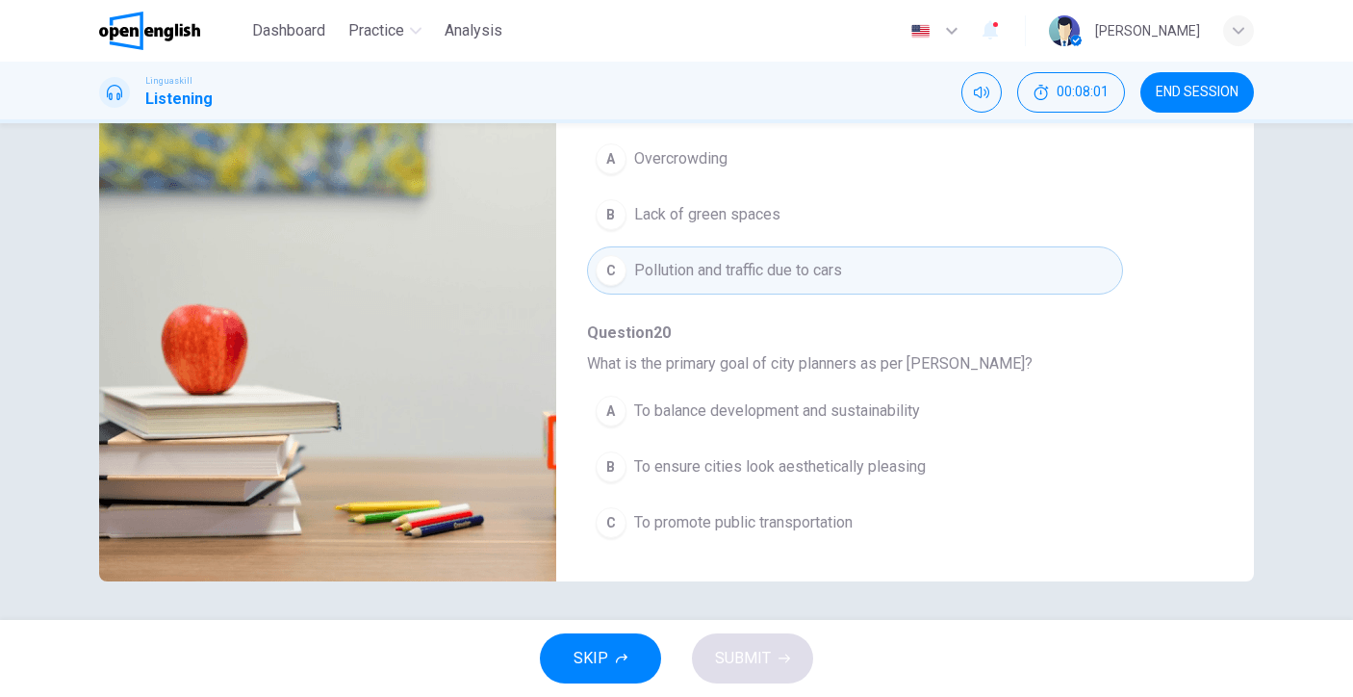
type input "*"
click at [833, 423] on button "A To balance development and sustainability" at bounding box center [855, 411] width 536 height 48
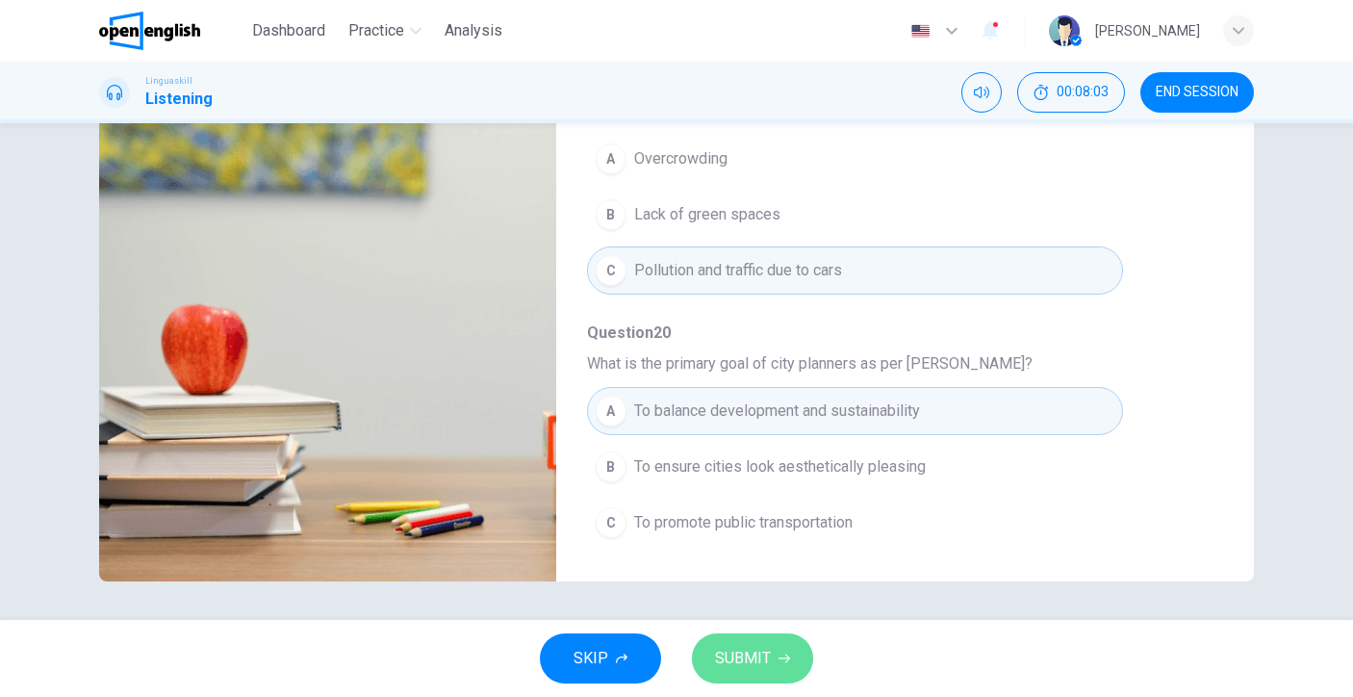
click at [787, 654] on button "SUBMIT" at bounding box center [752, 658] width 121 height 50
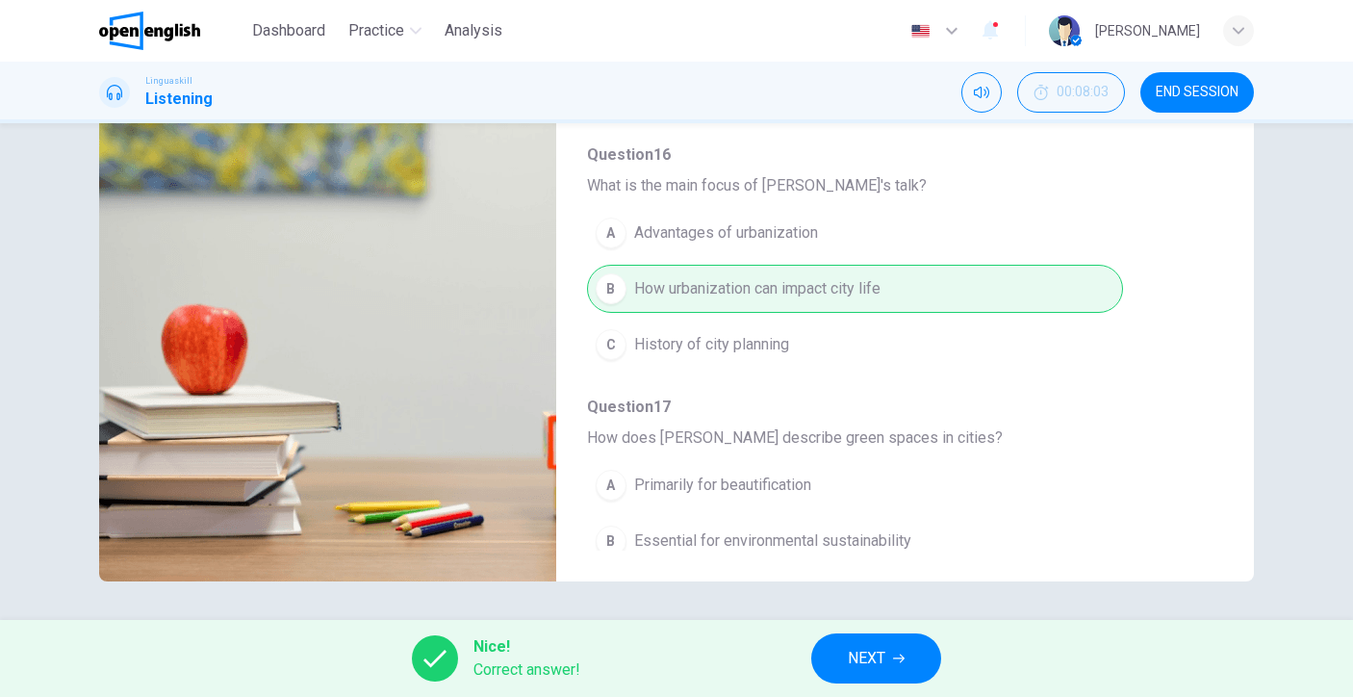
scroll to position [0, 0]
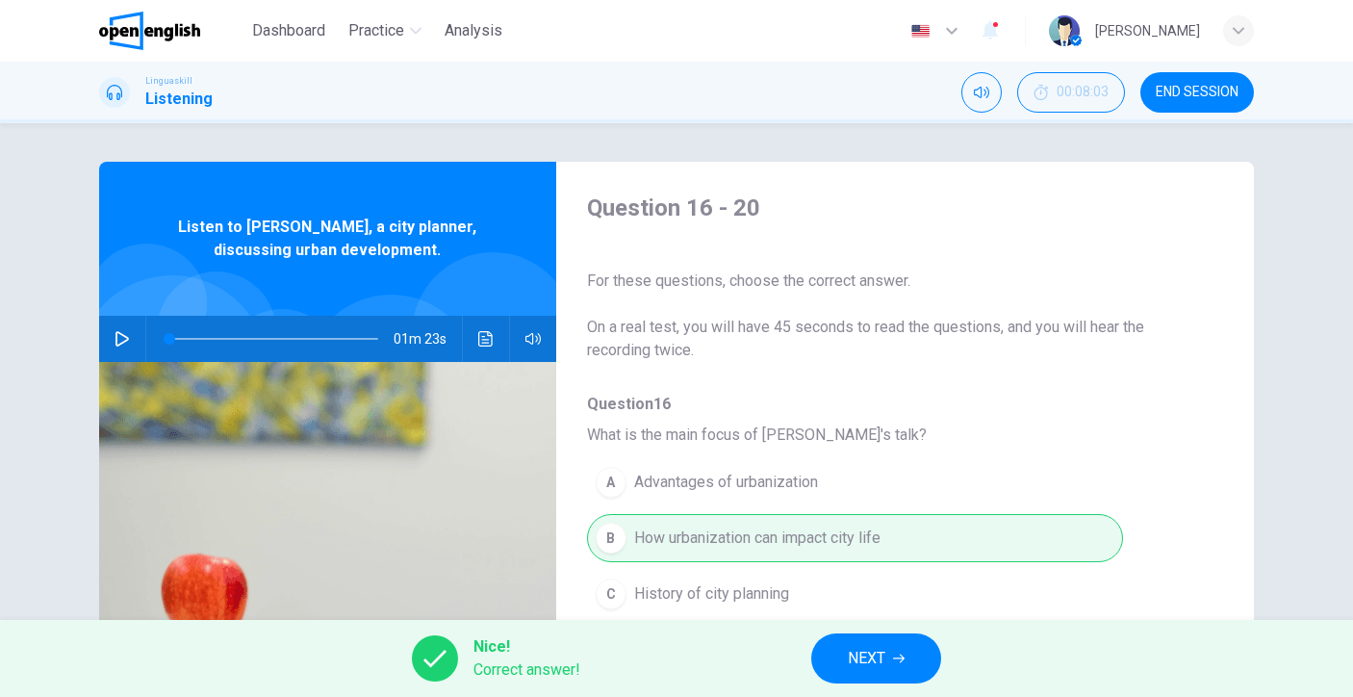
click at [888, 650] on button "NEXT" at bounding box center [876, 658] width 130 height 50
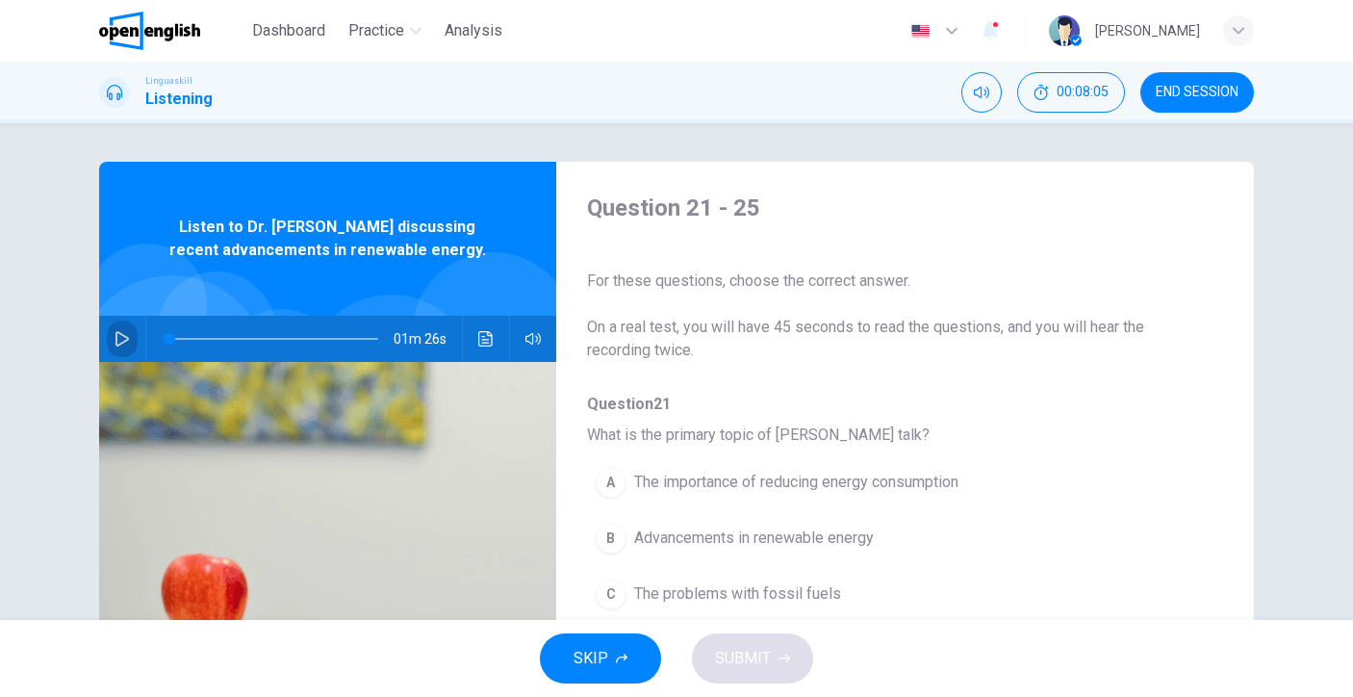
click at [107, 336] on button "button" at bounding box center [122, 339] width 31 height 46
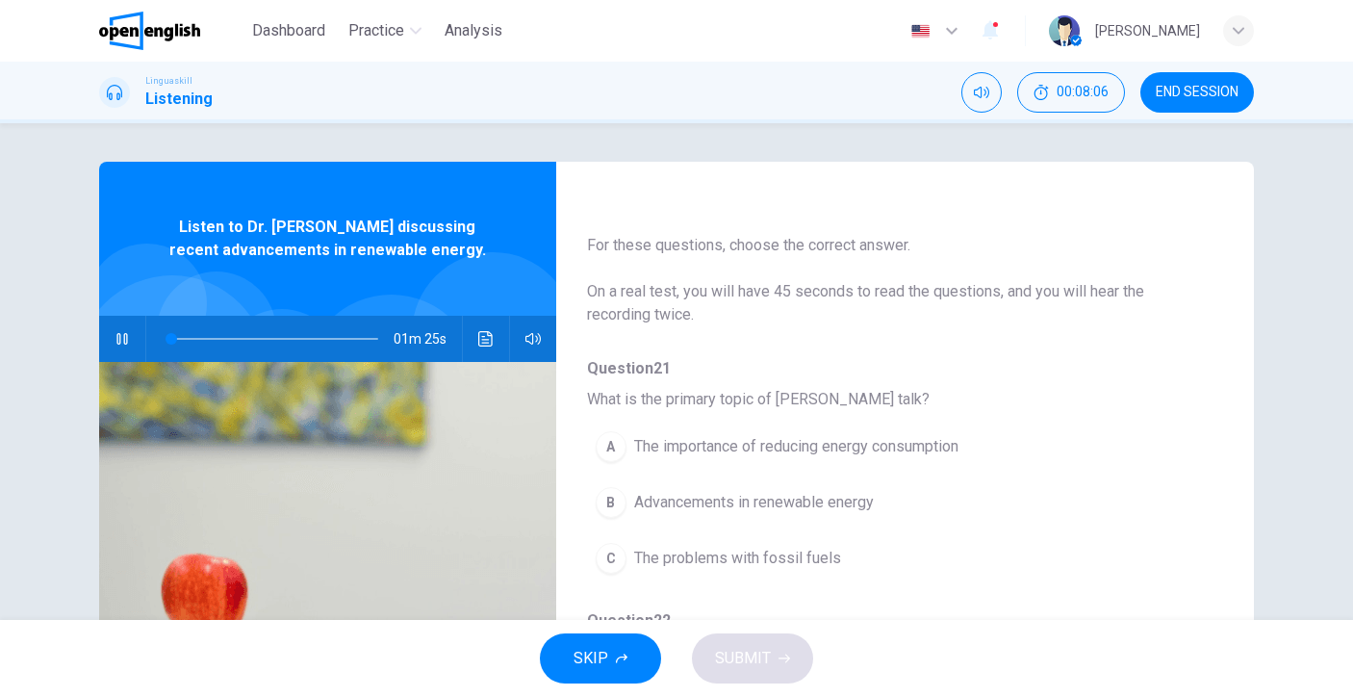
scroll to position [112, 0]
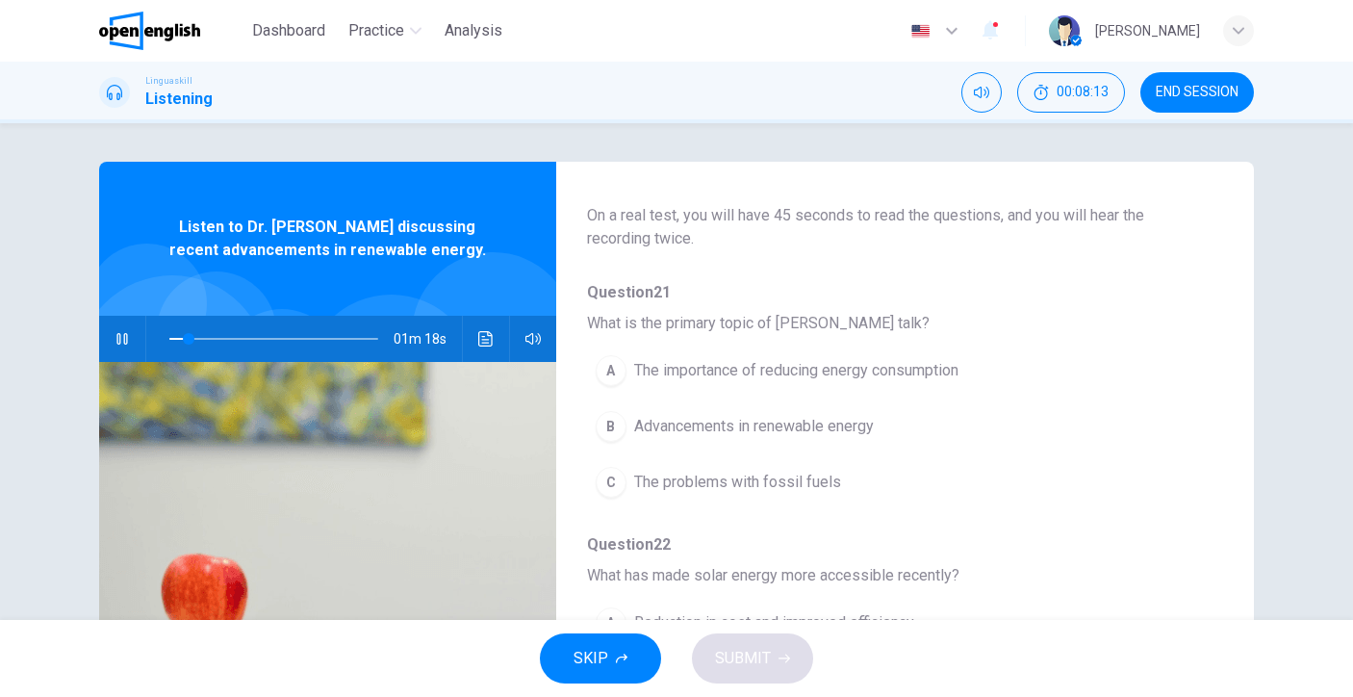
click at [897, 378] on span "The importance of reducing energy consumption" at bounding box center [796, 370] width 324 height 23
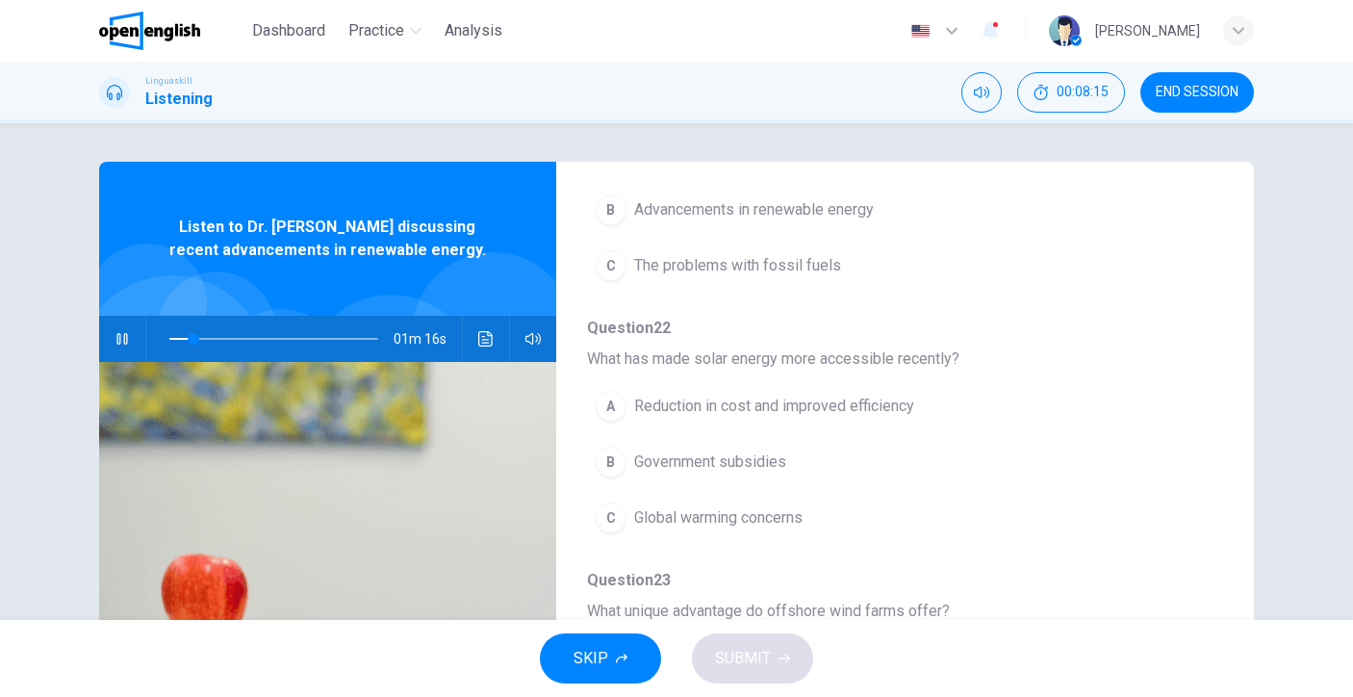
scroll to position [353, 0]
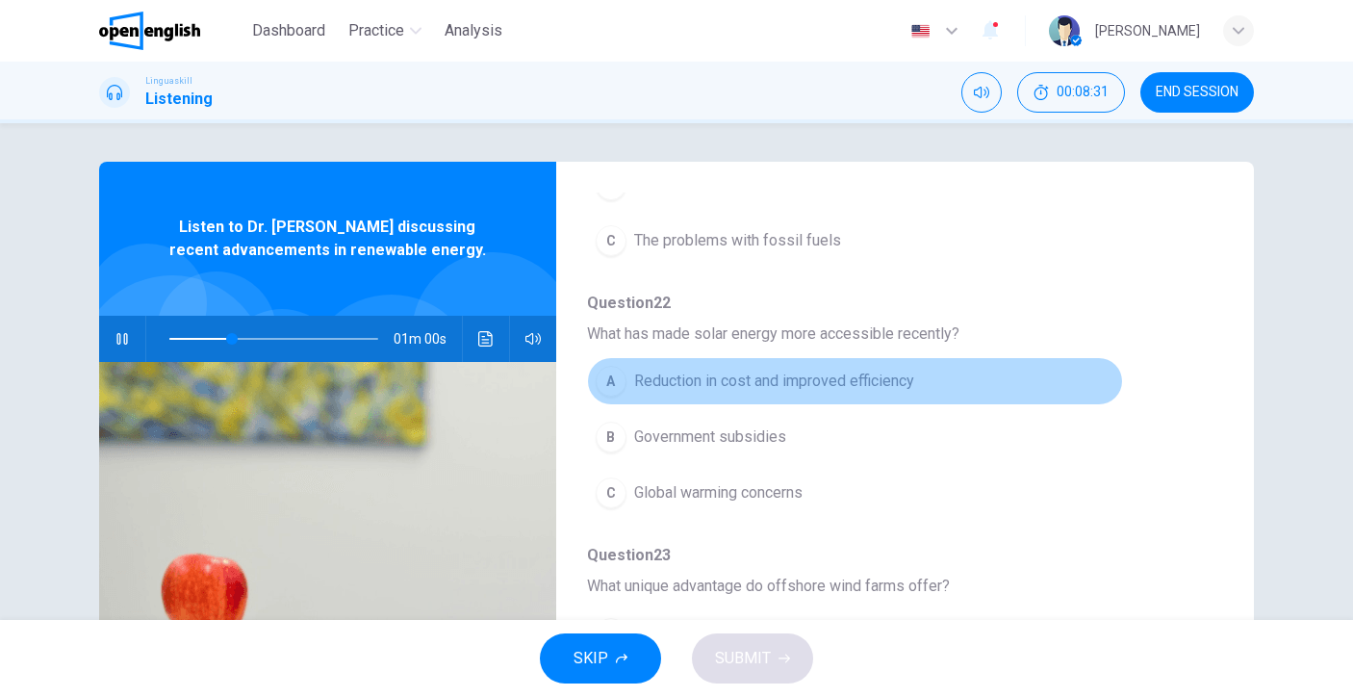
click at [872, 388] on span "Reduction in cost and improved efficiency" at bounding box center [774, 381] width 280 height 23
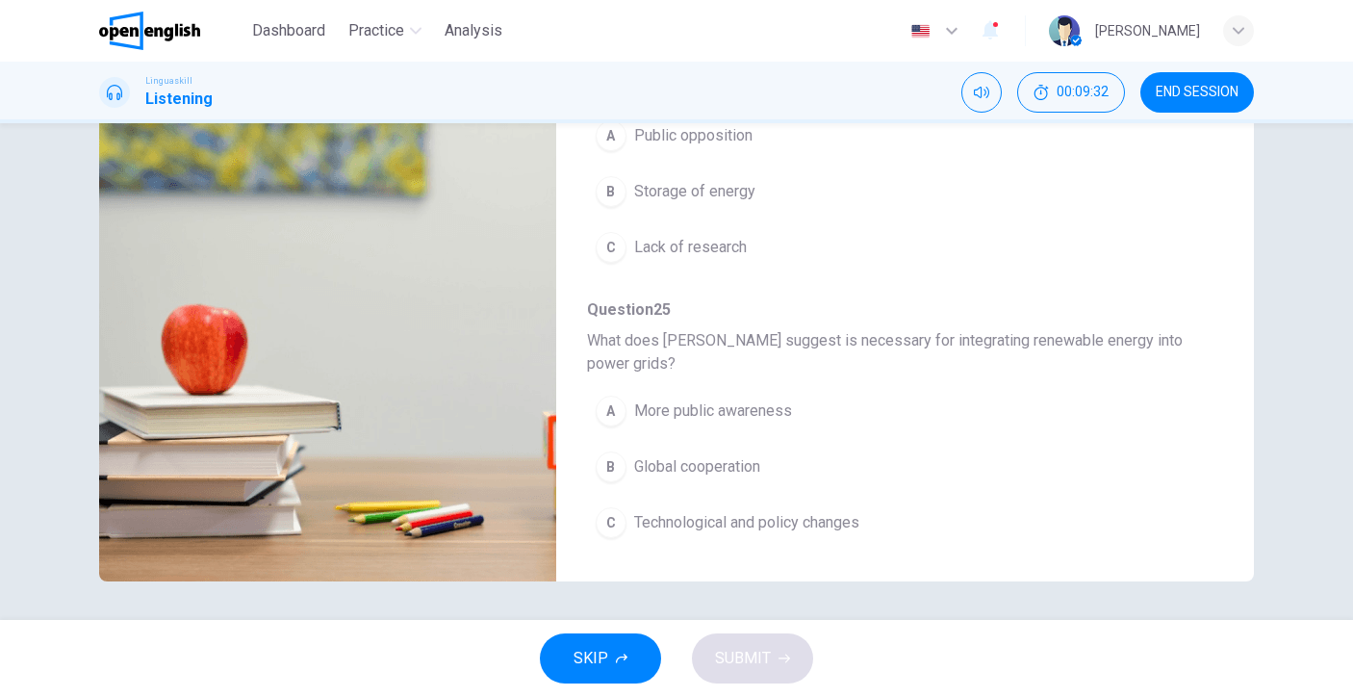
scroll to position [0, 0]
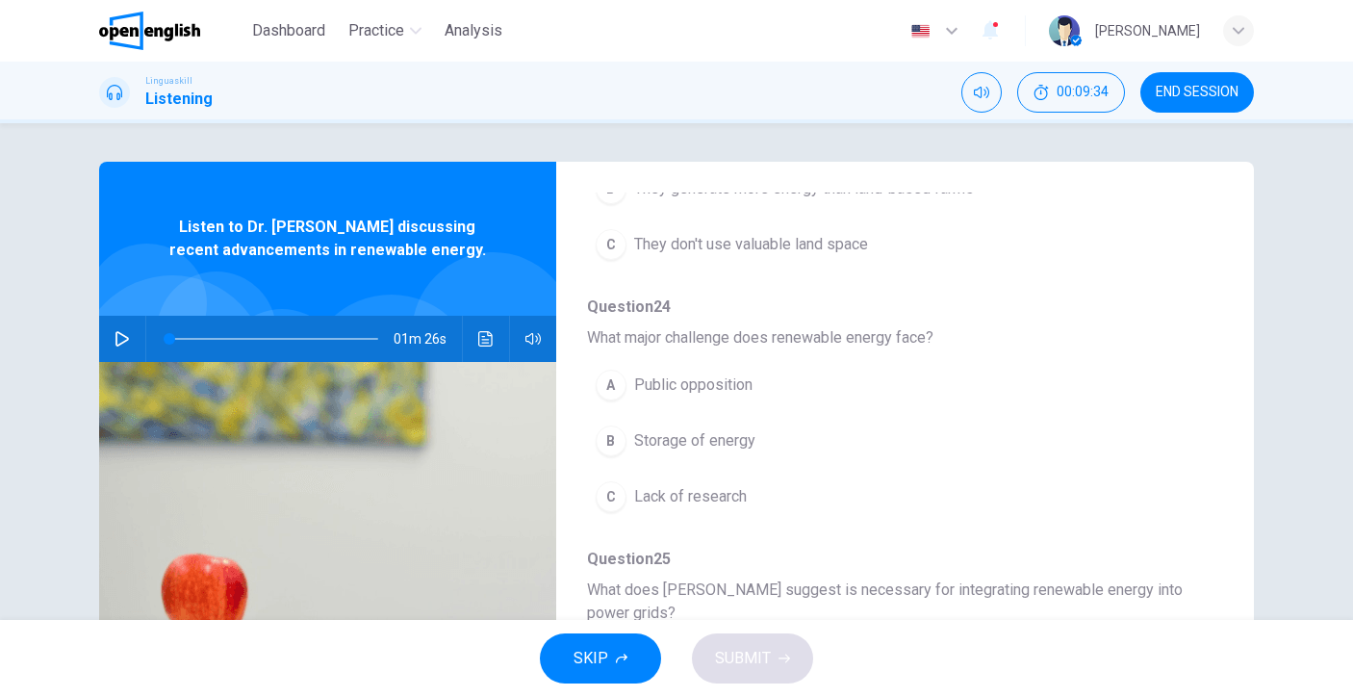
click at [123, 336] on icon "button" at bounding box center [122, 338] width 15 height 15
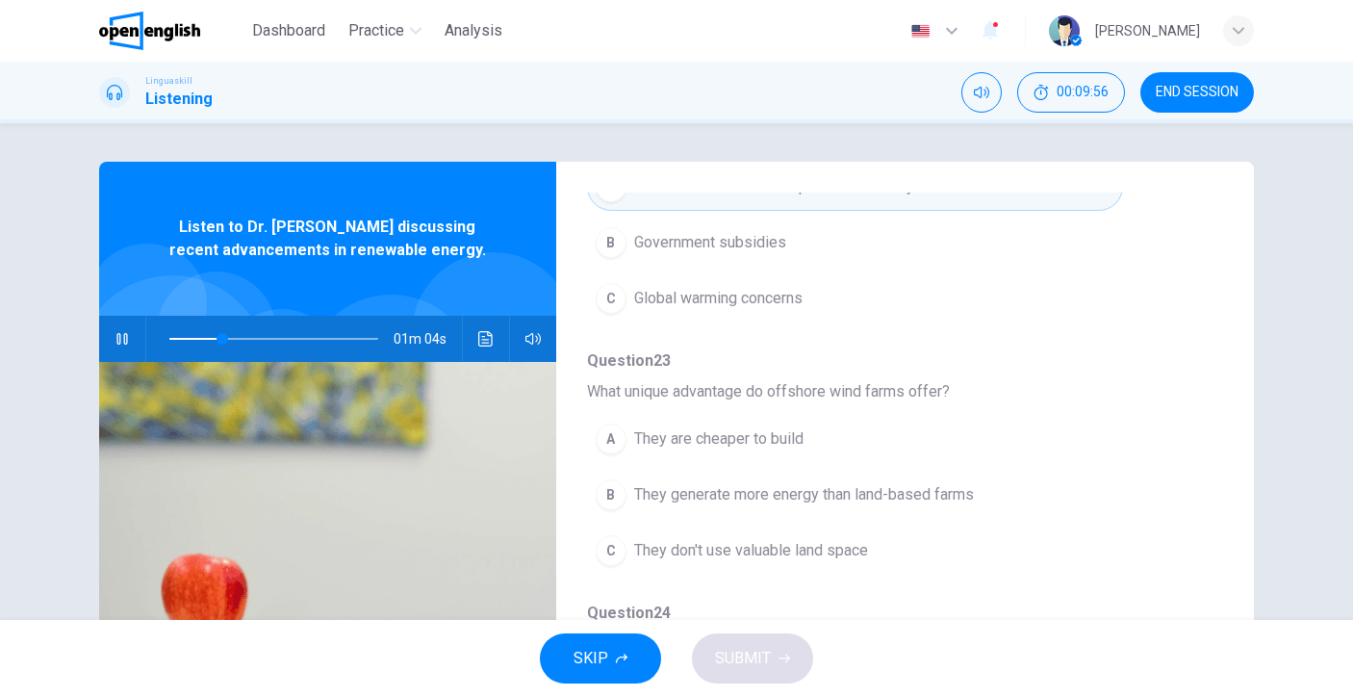
scroll to position [615, 0]
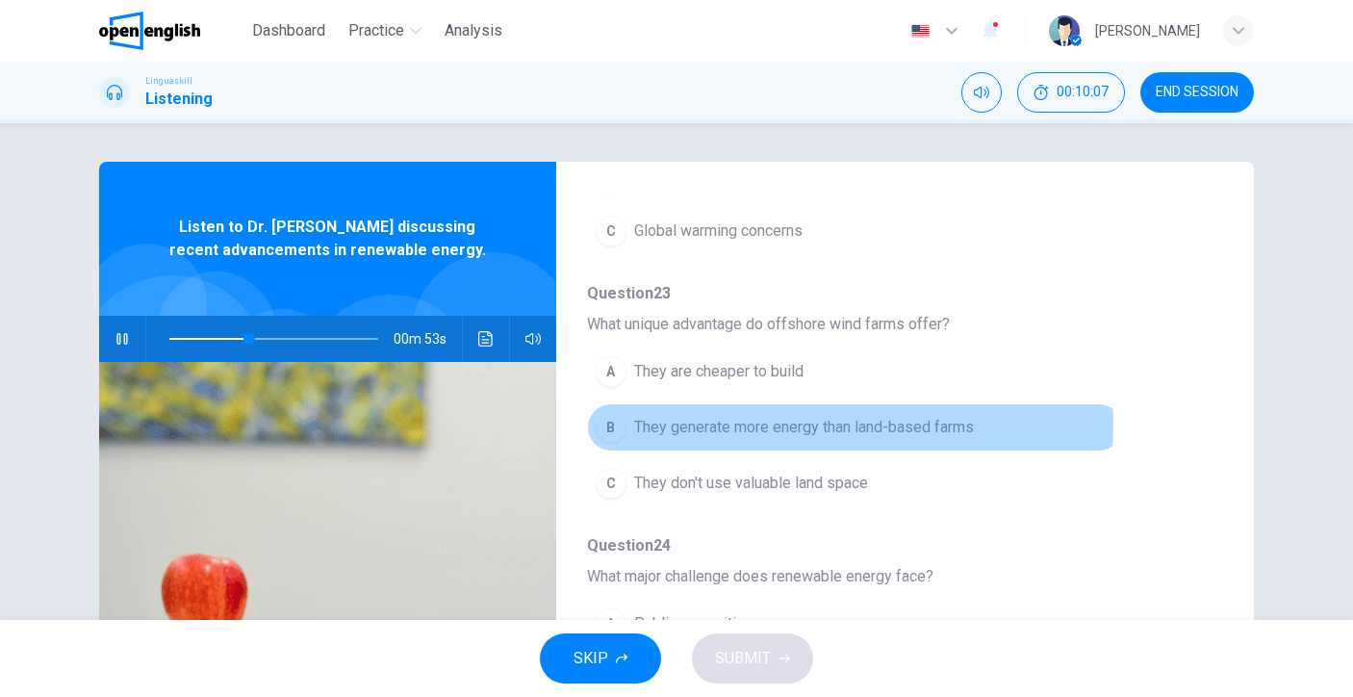
click at [804, 424] on span "They generate more energy than land-based farms" at bounding box center [804, 427] width 340 height 23
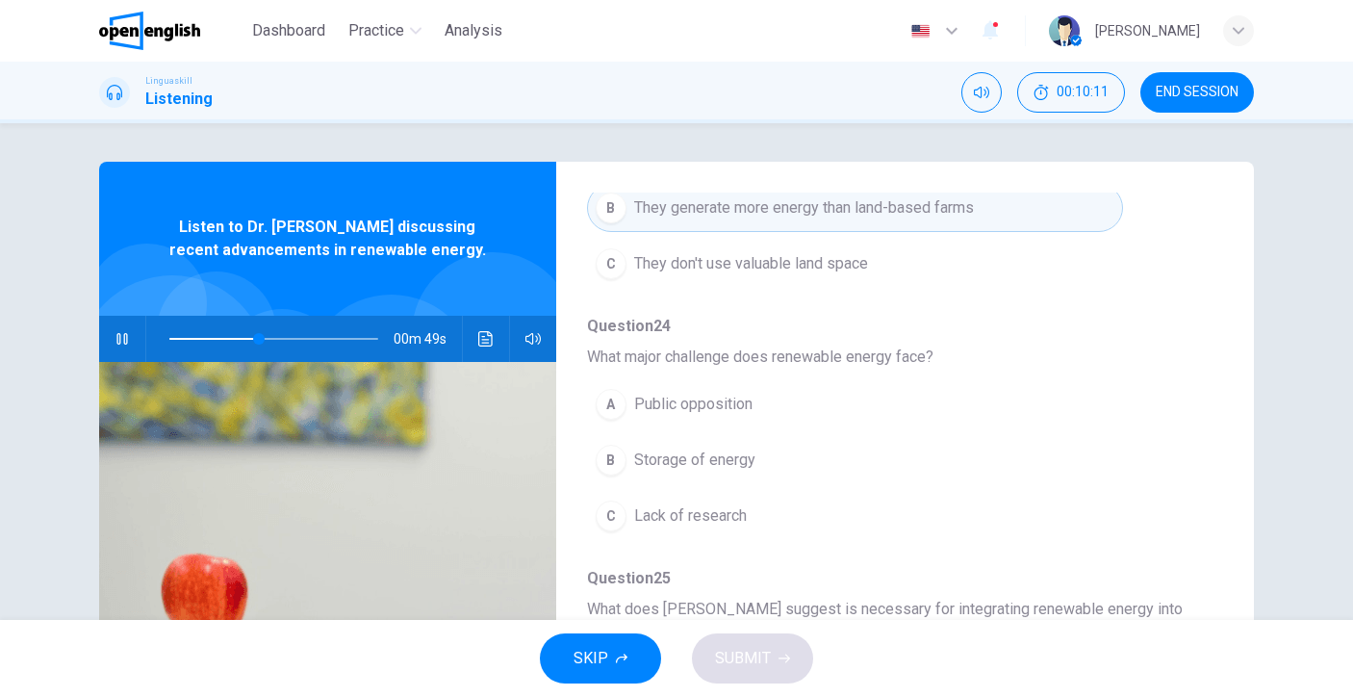
scroll to position [854, 0]
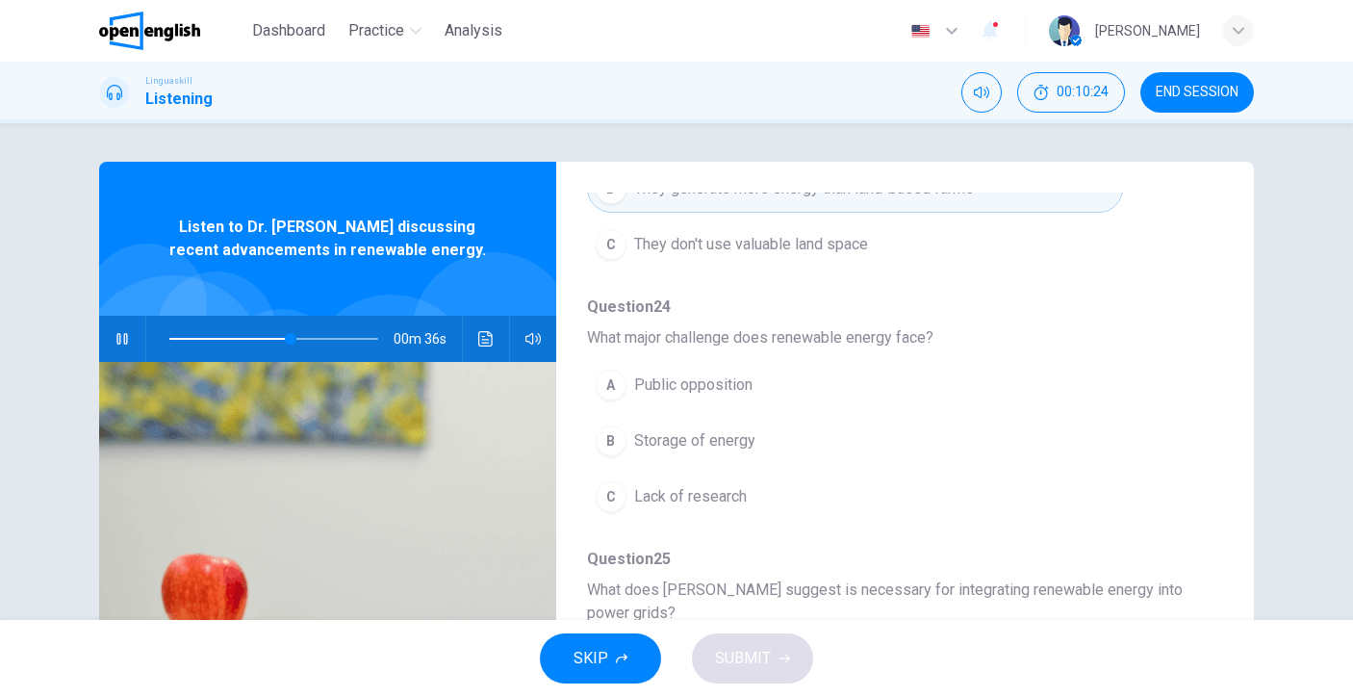
click at [720, 445] on span "Storage of energy" at bounding box center [694, 440] width 121 height 23
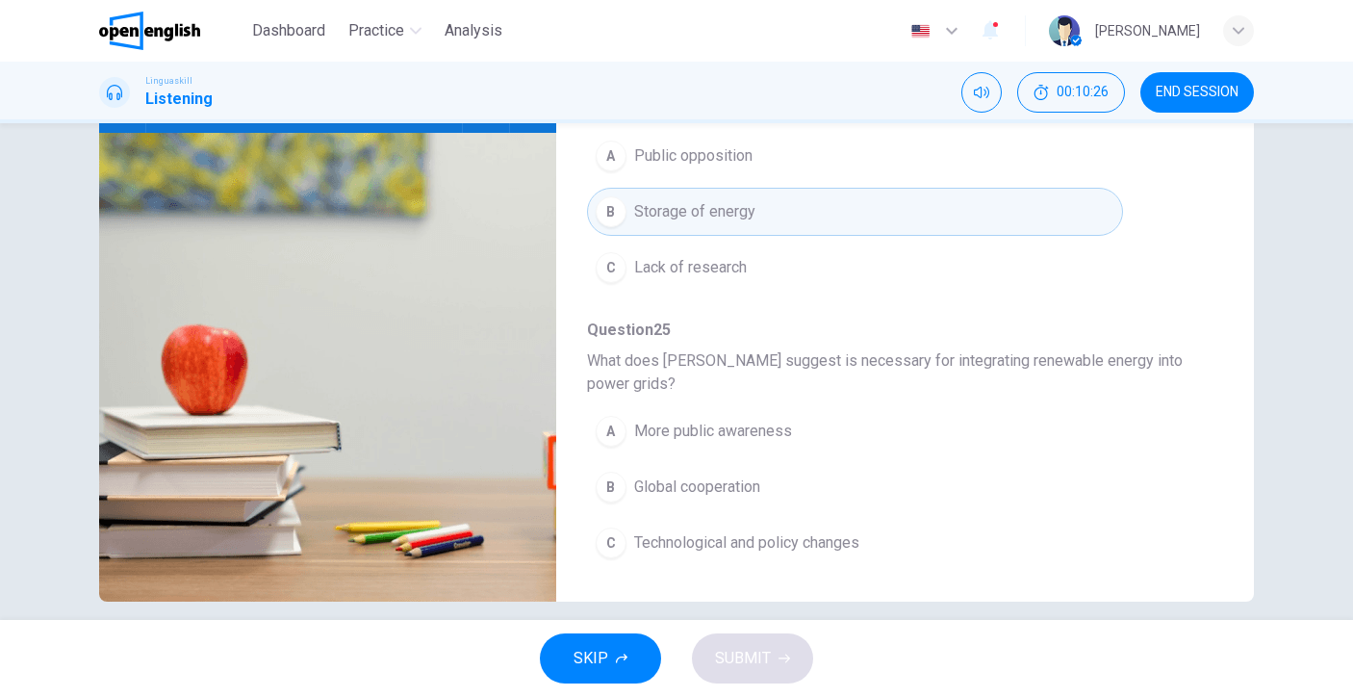
scroll to position [249, 0]
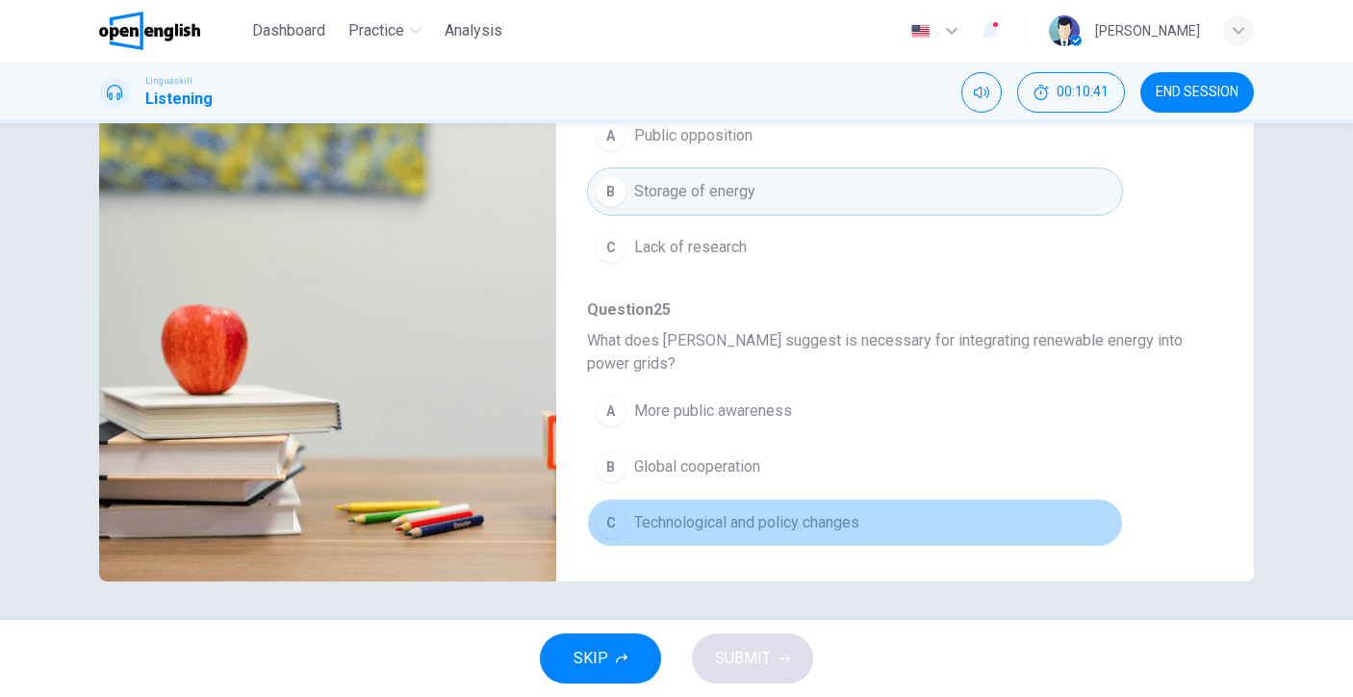
click at [853, 517] on span "Technological and policy changes" at bounding box center [746, 522] width 225 height 23
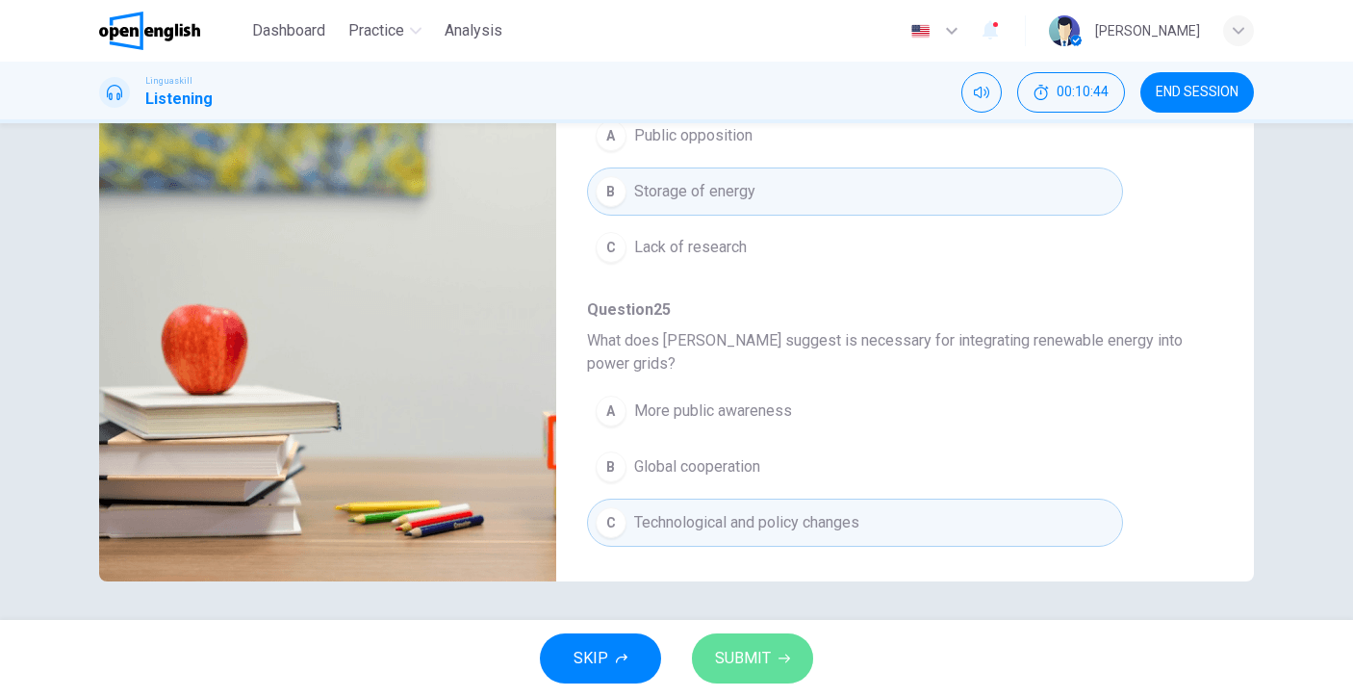
click at [795, 637] on button "SUBMIT" at bounding box center [752, 658] width 121 height 50
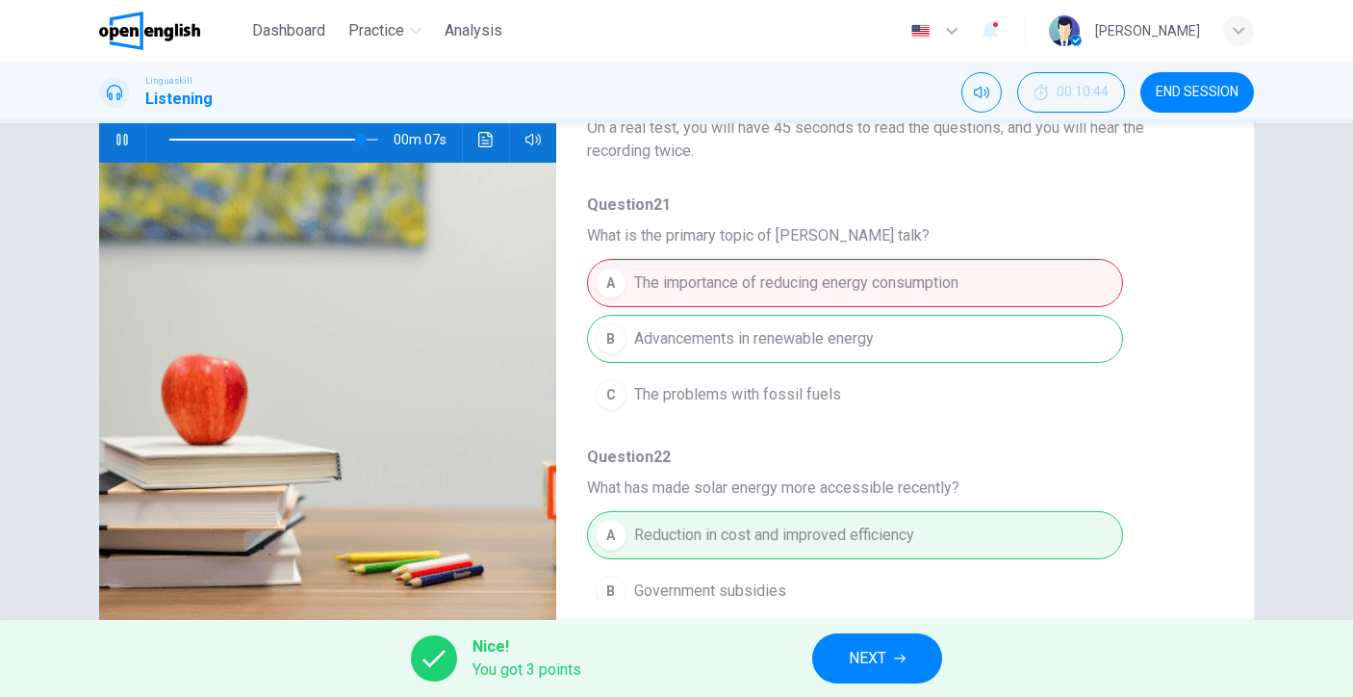
scroll to position [167, 0]
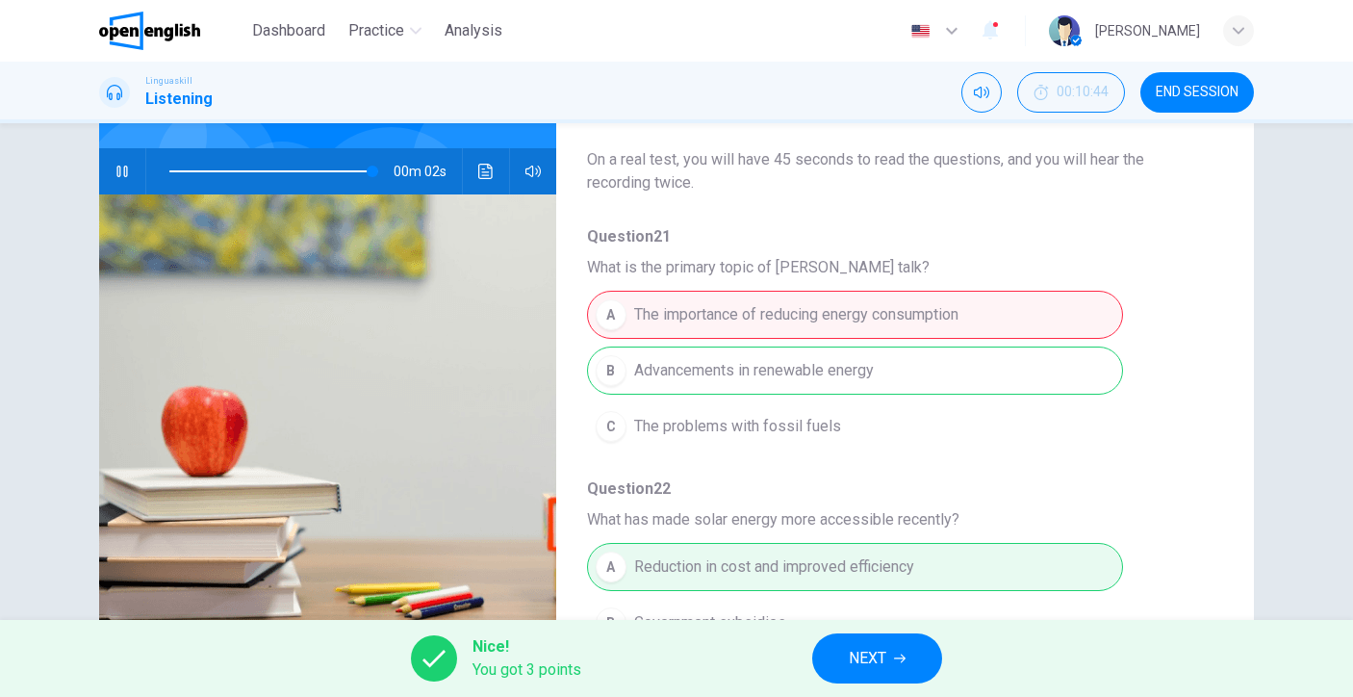
type input "**"
click at [909, 653] on button "NEXT" at bounding box center [877, 658] width 130 height 50
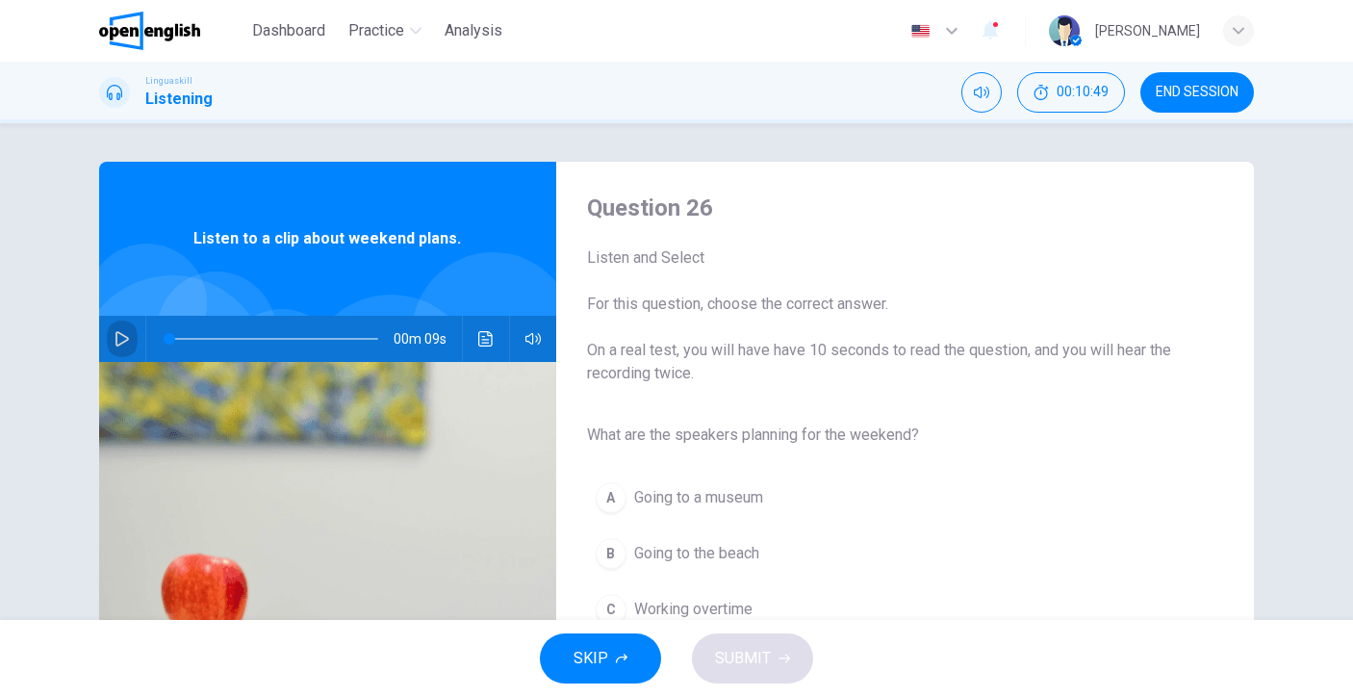
click at [130, 328] on button "button" at bounding box center [122, 339] width 31 height 46
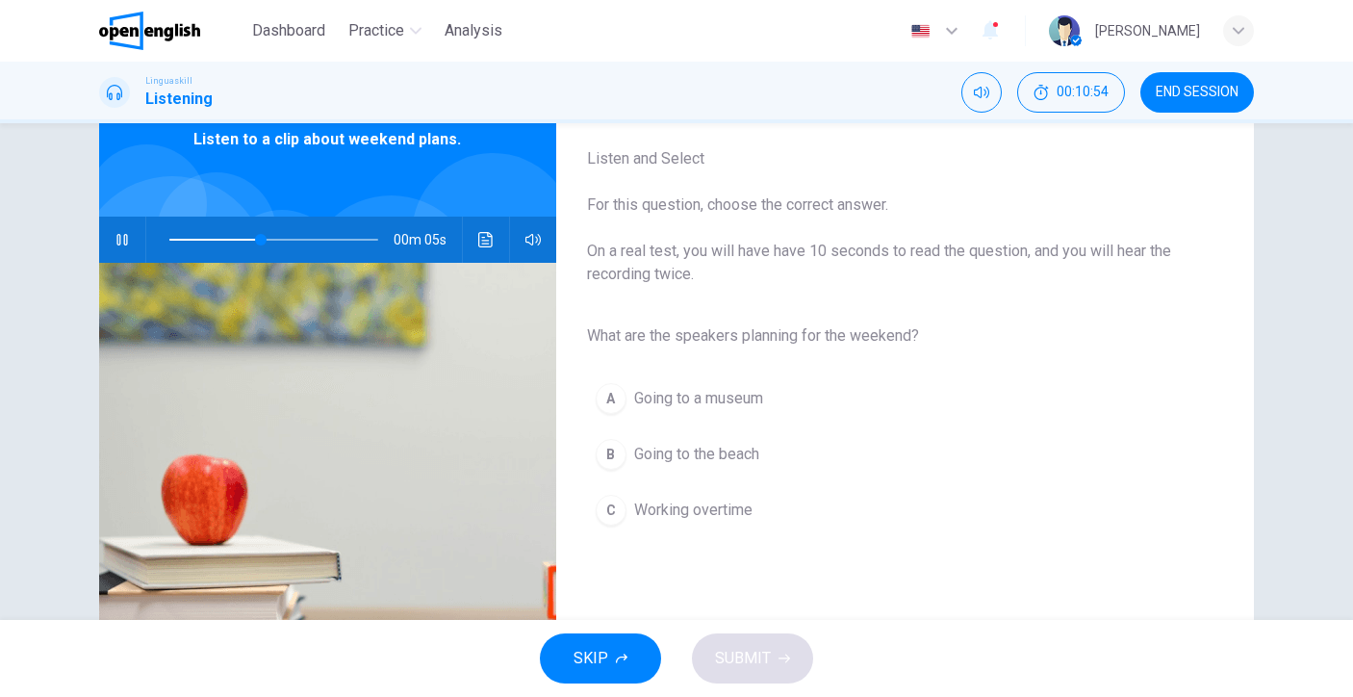
scroll to position [124, 0]
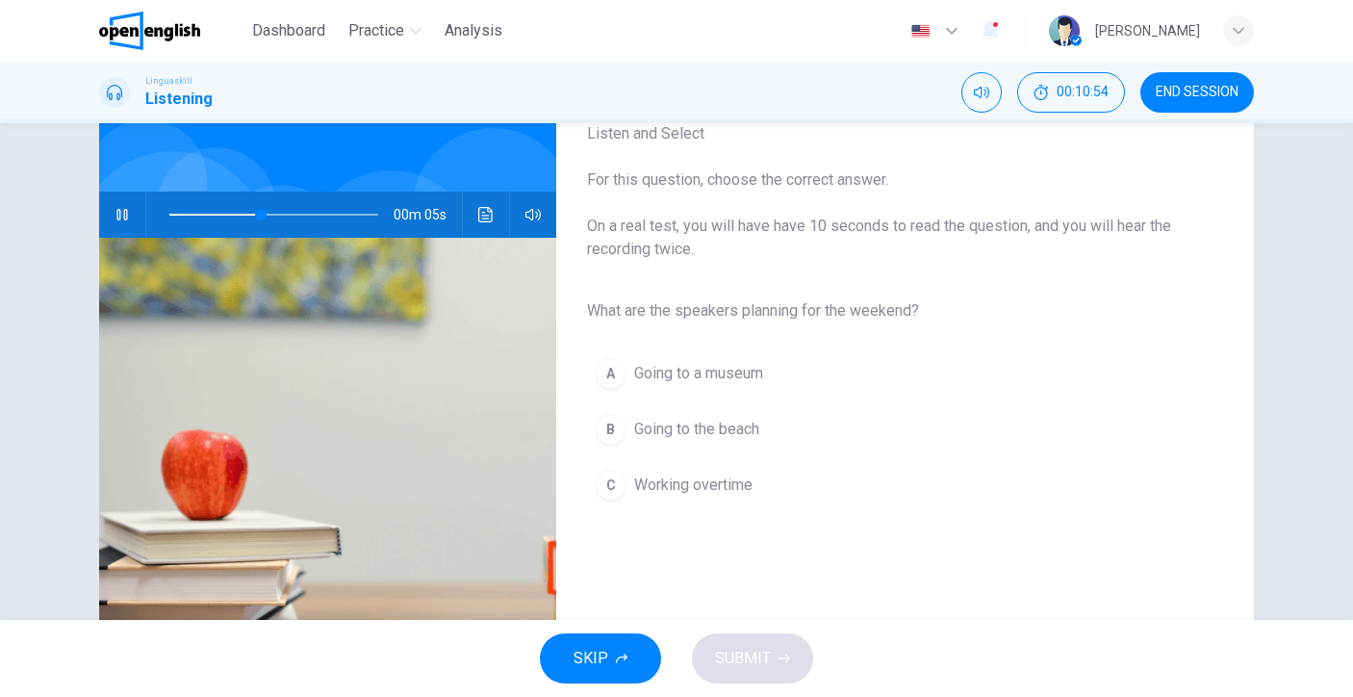
click at [717, 438] on span "Going to the beach" at bounding box center [696, 429] width 125 height 23
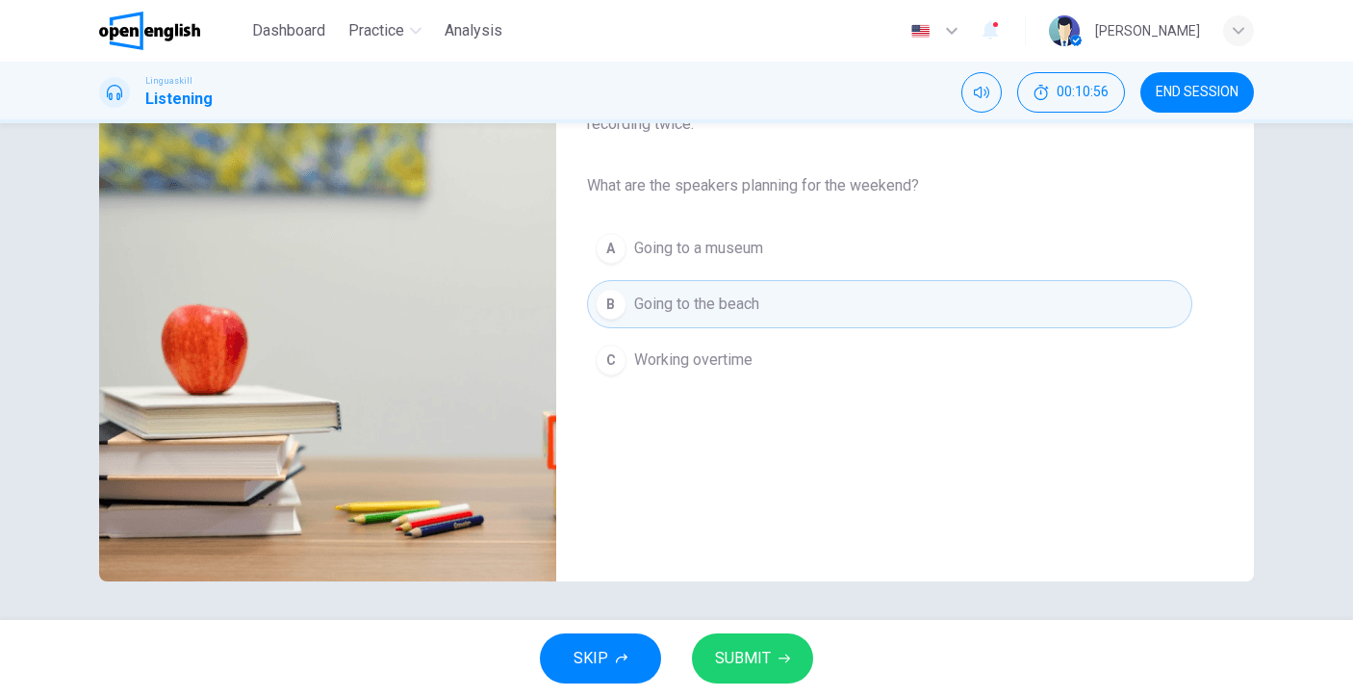
scroll to position [0, 0]
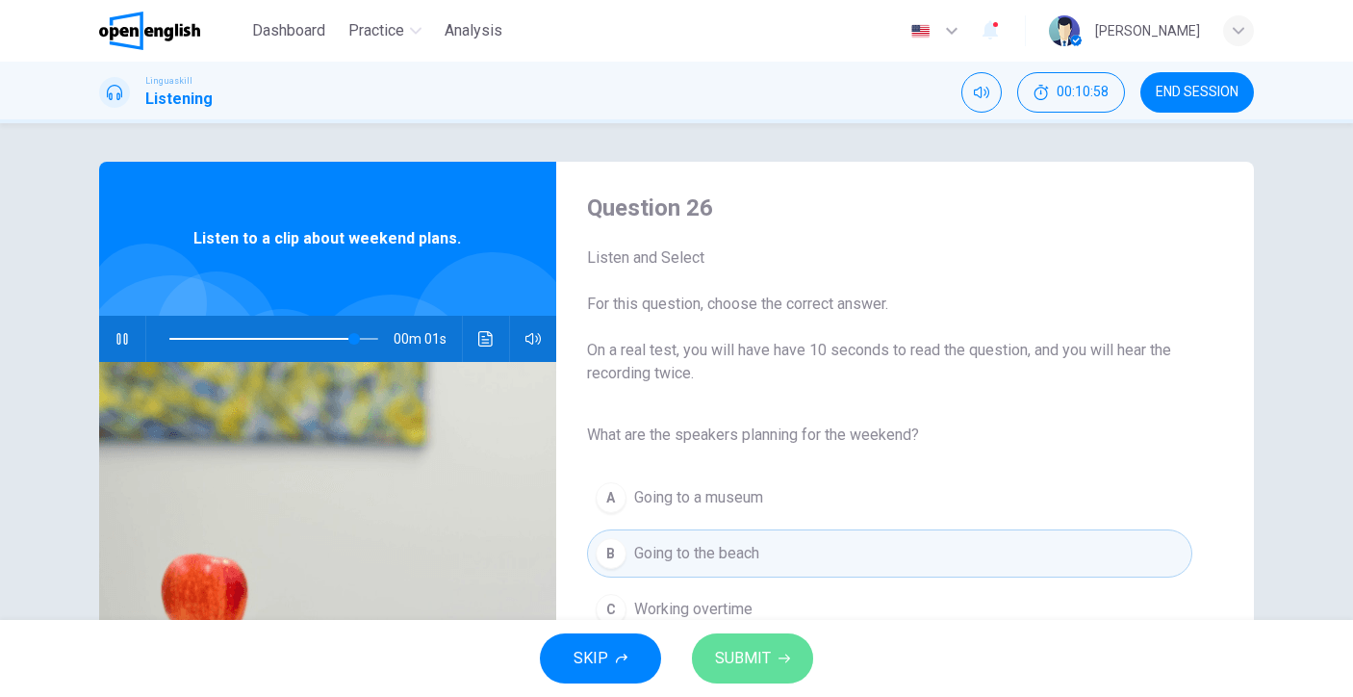
click at [773, 676] on button "SUBMIT" at bounding box center [752, 658] width 121 height 50
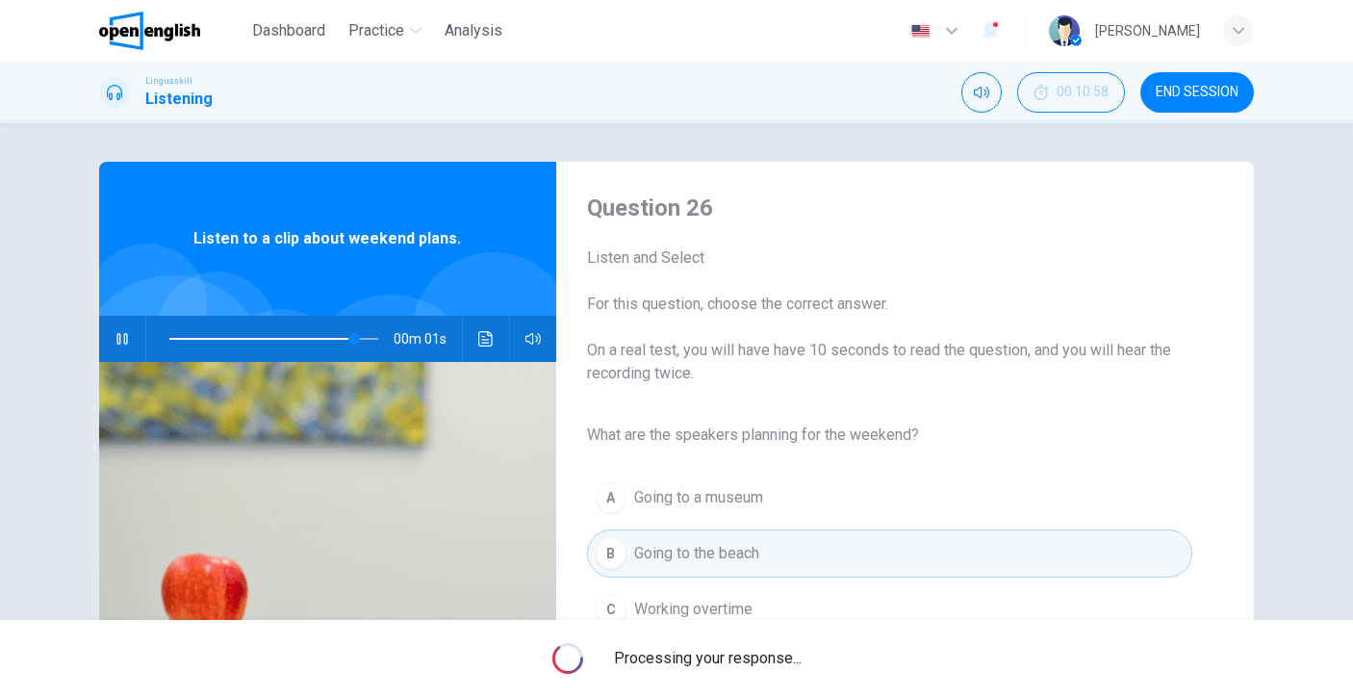
type input "*"
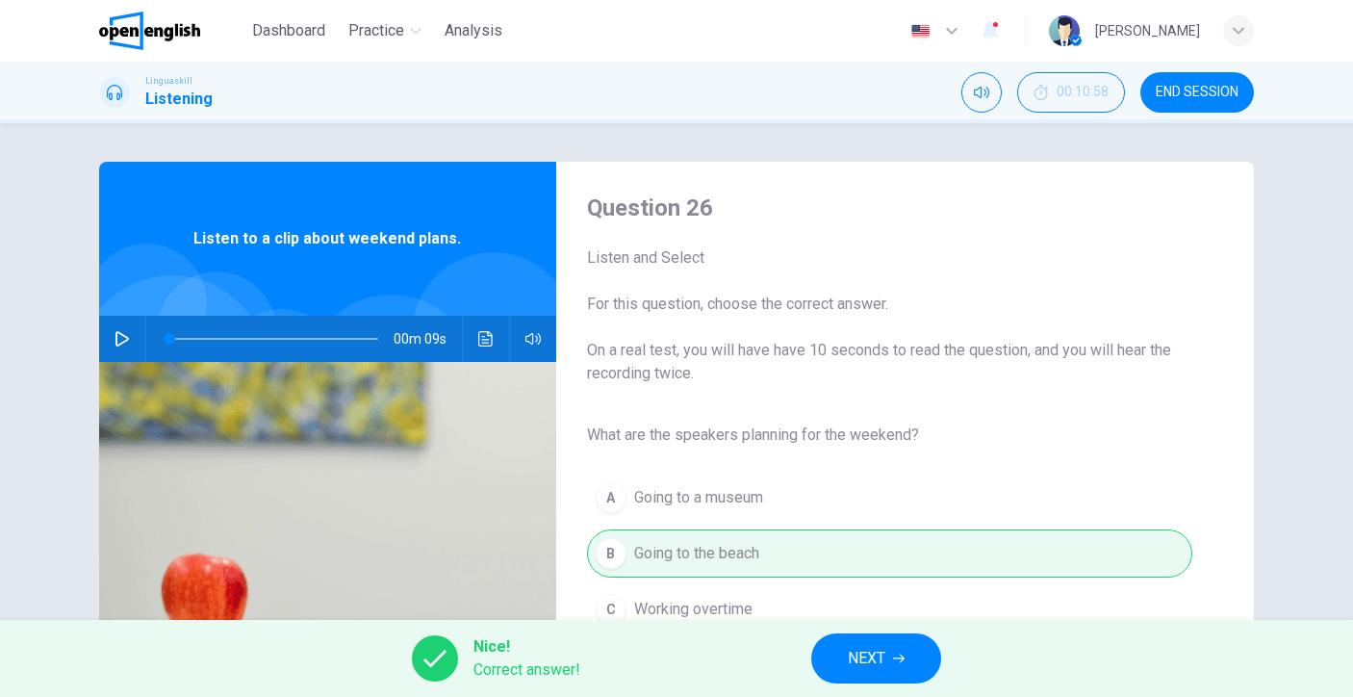
click at [892, 683] on div "Nice! Correct answer! NEXT" at bounding box center [676, 658] width 1353 height 77
click at [882, 646] on span "NEXT" at bounding box center [867, 658] width 38 height 27
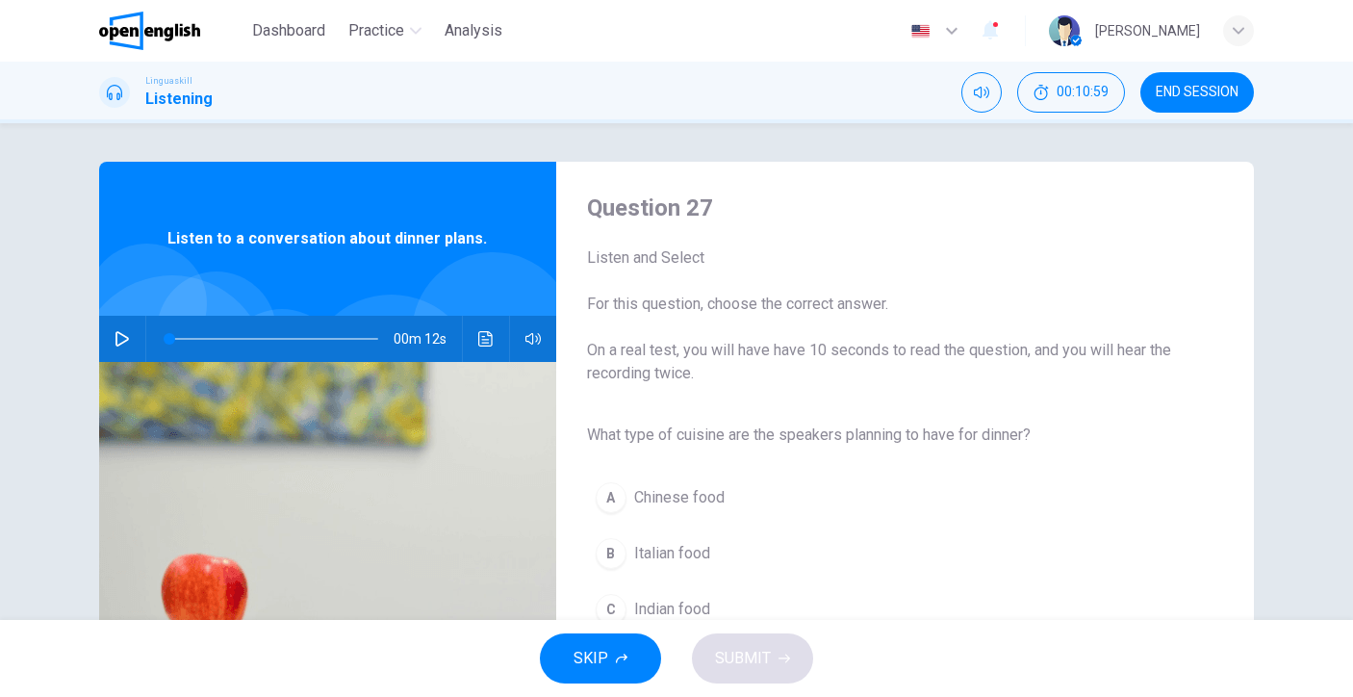
click at [122, 338] on icon "button" at bounding box center [122, 338] width 15 height 15
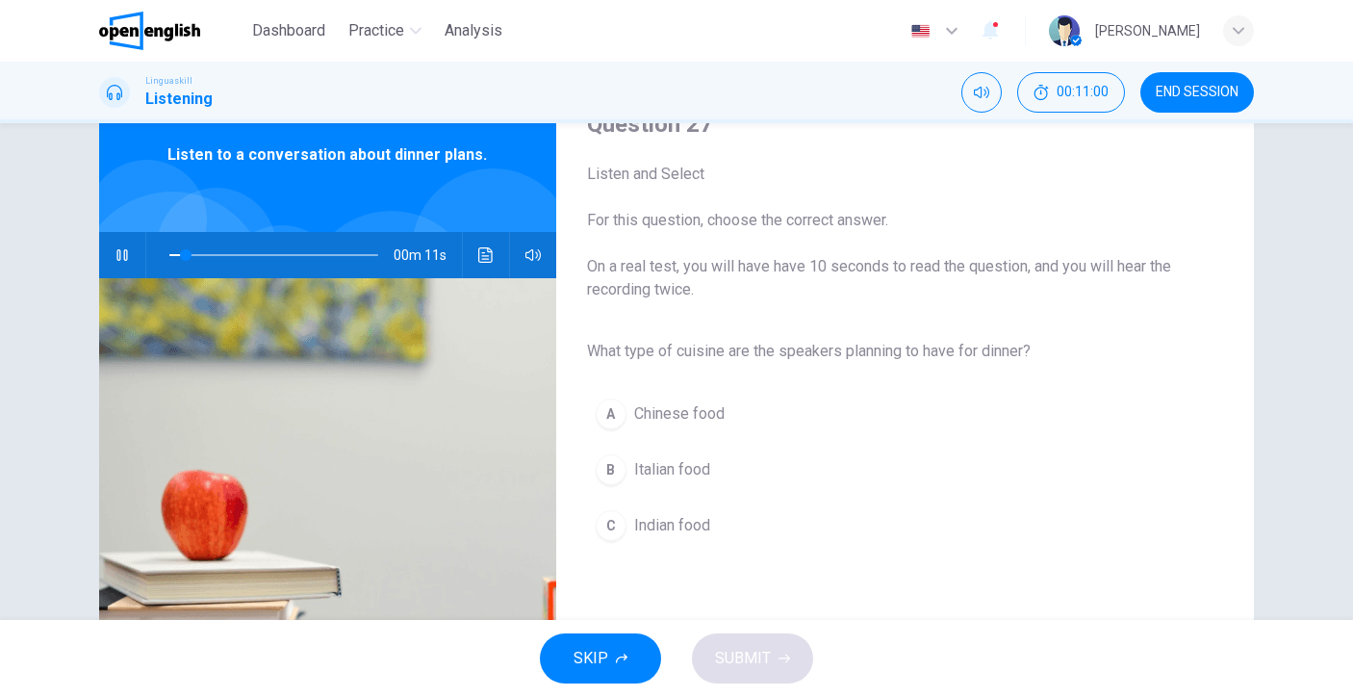
scroll to position [96, 0]
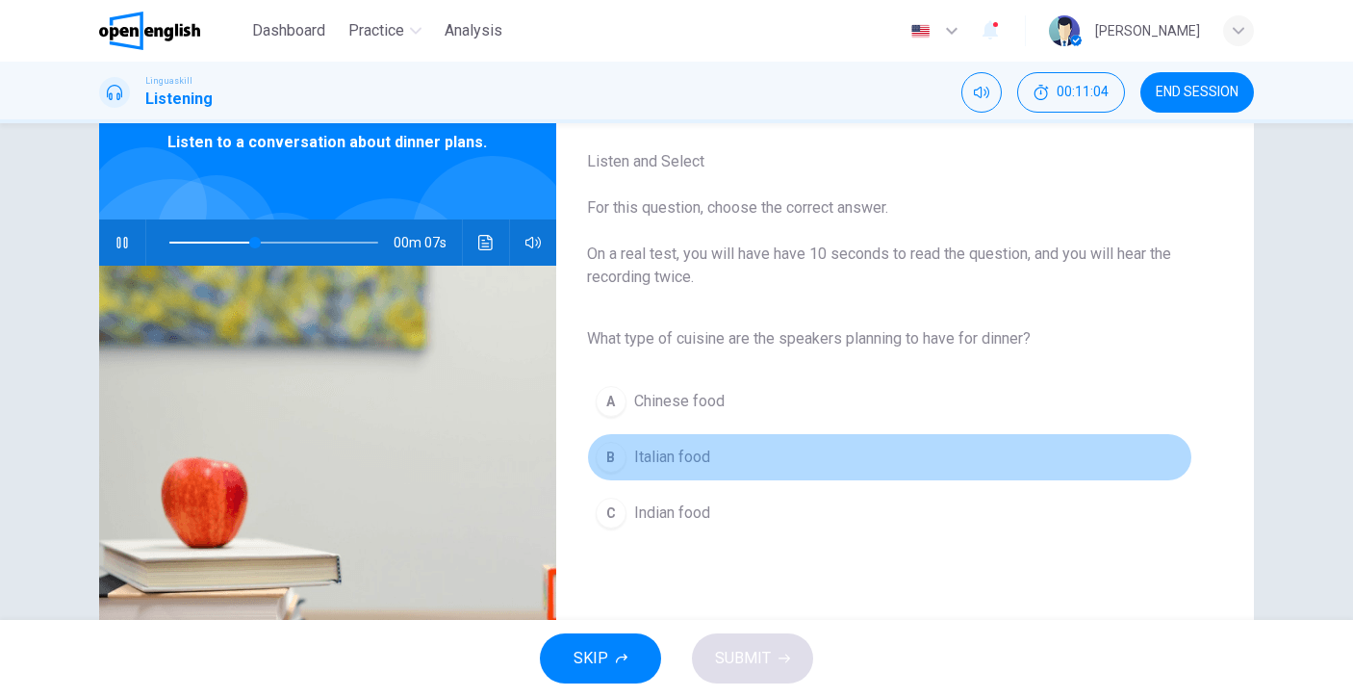
click at [698, 448] on span "Italian food" at bounding box center [672, 457] width 76 height 23
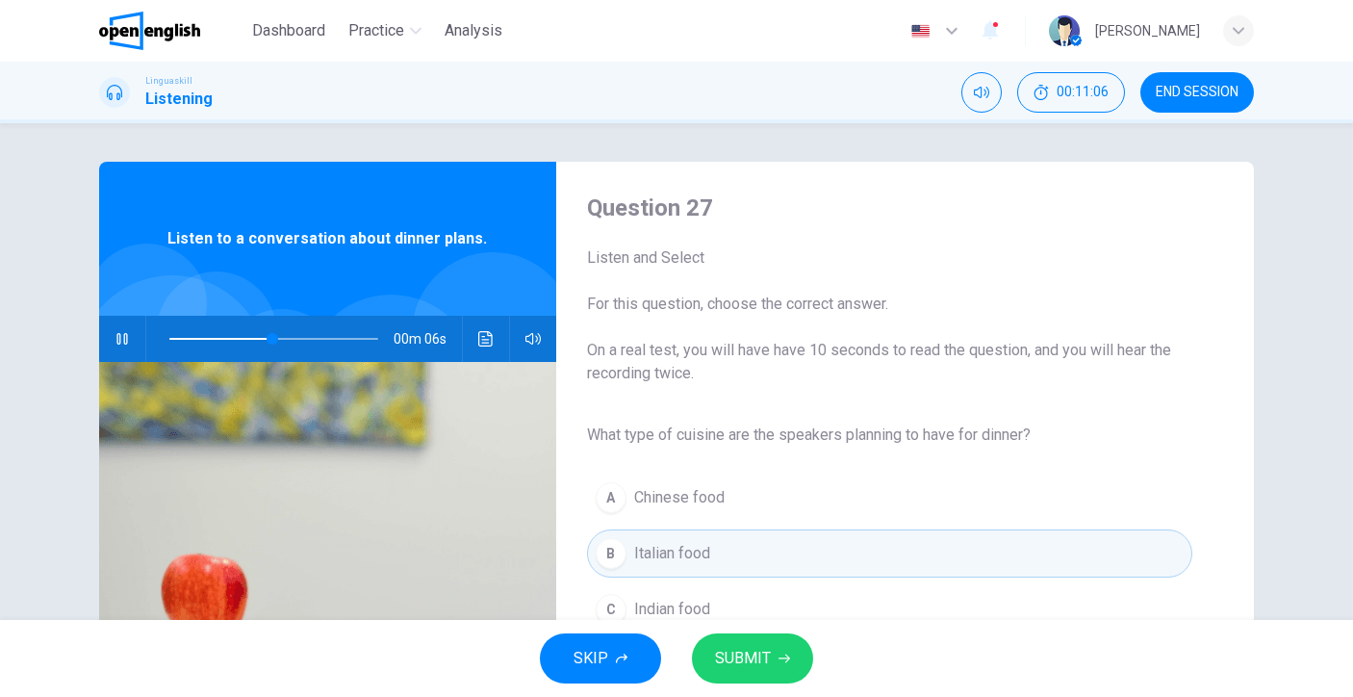
scroll to position [249, 0]
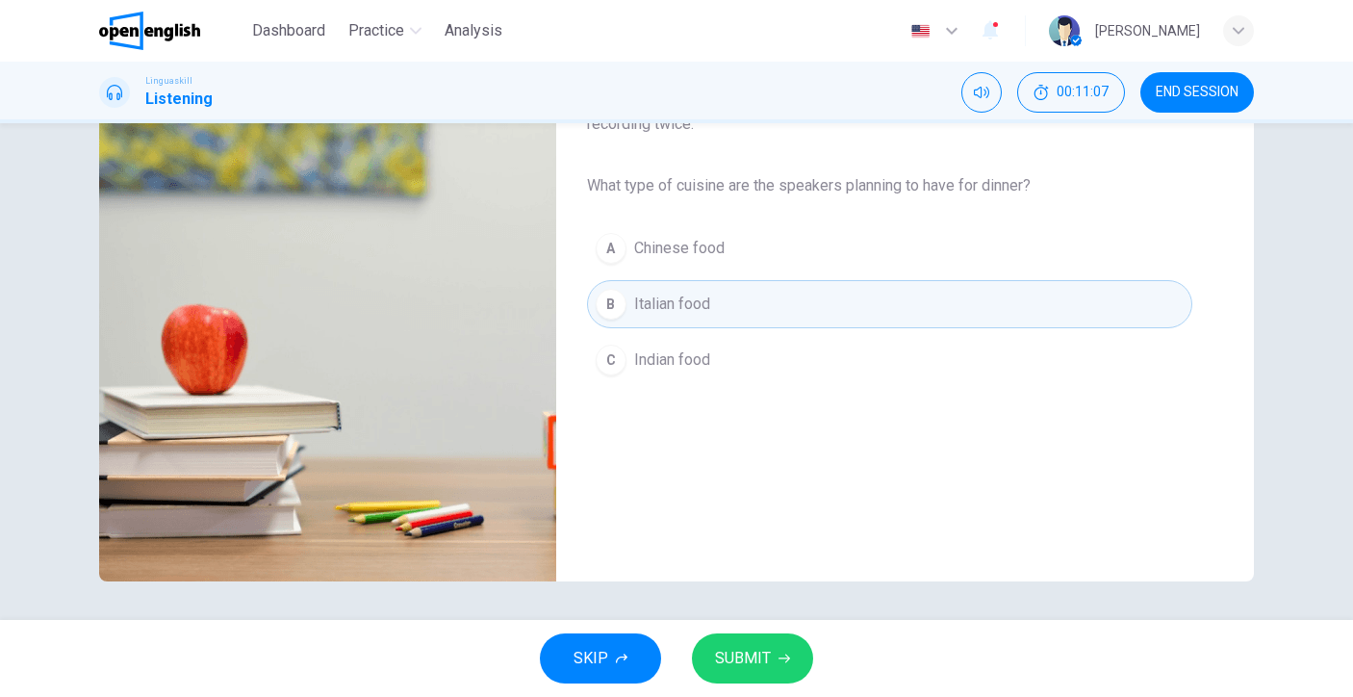
click at [777, 641] on button "SUBMIT" at bounding box center [752, 658] width 121 height 50
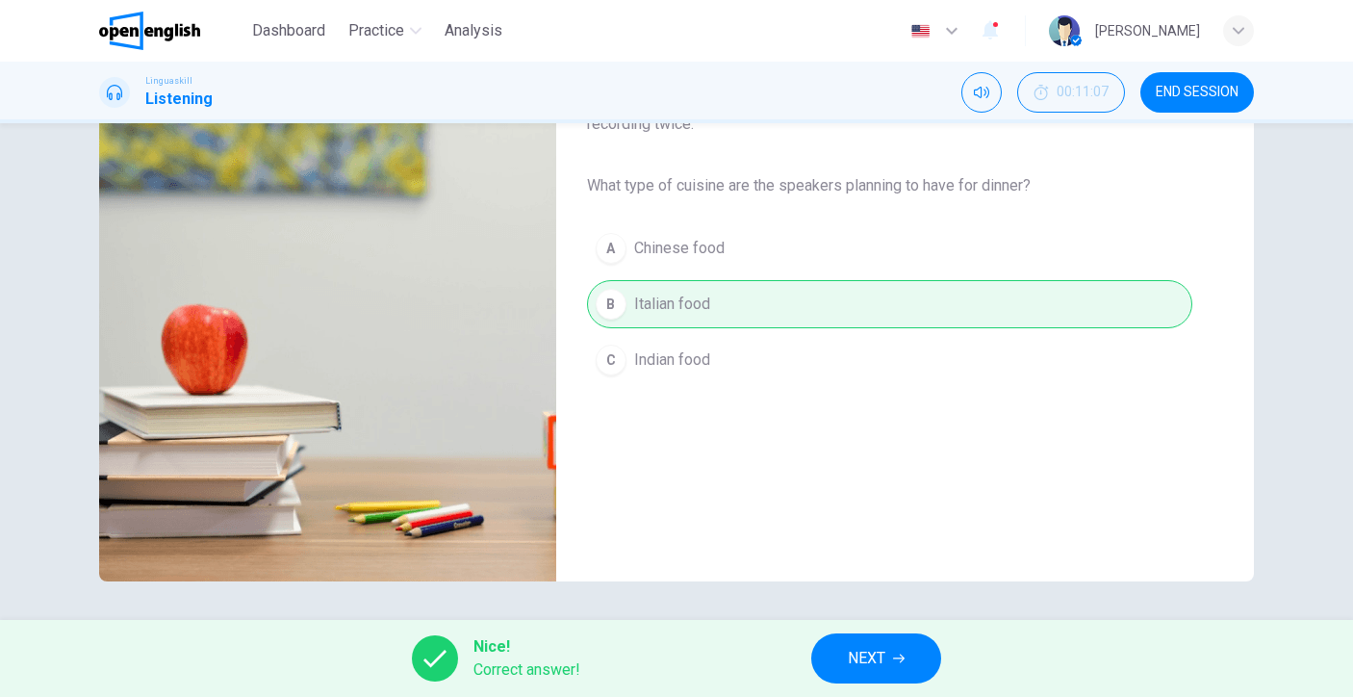
type input "**"
click at [886, 673] on button "NEXT" at bounding box center [876, 658] width 130 height 50
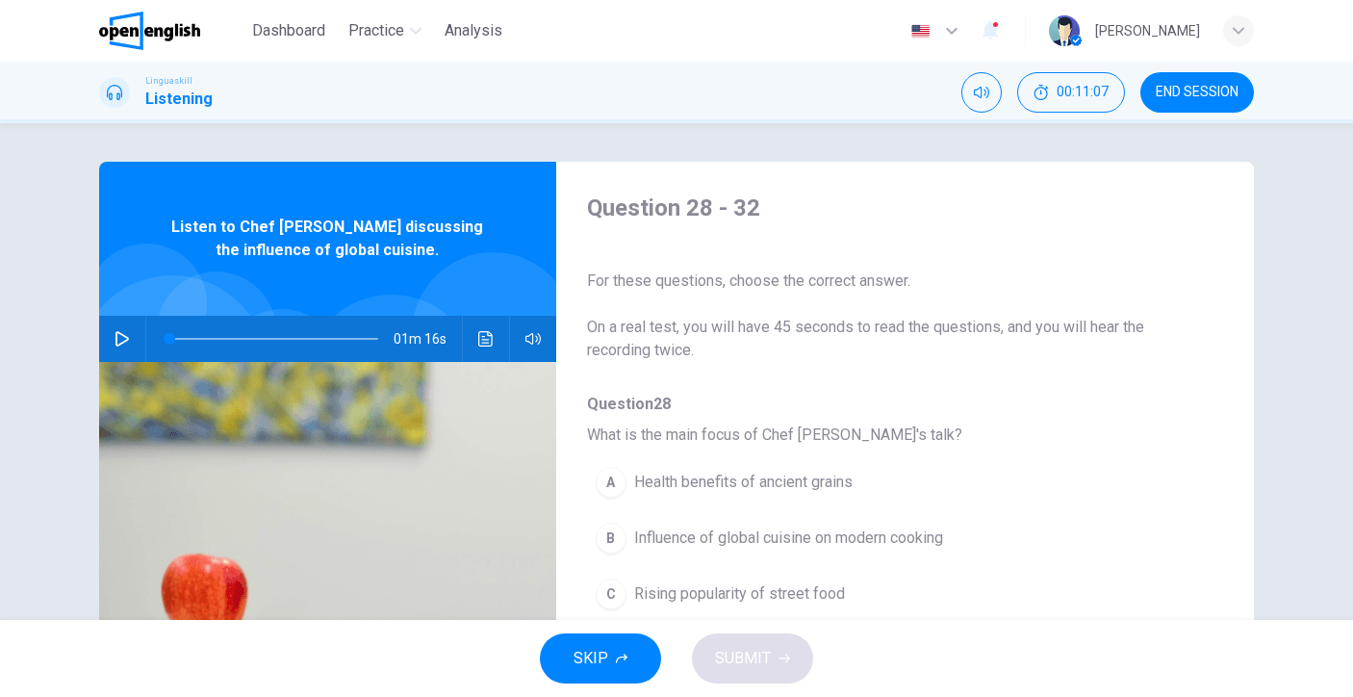
scroll to position [12, 0]
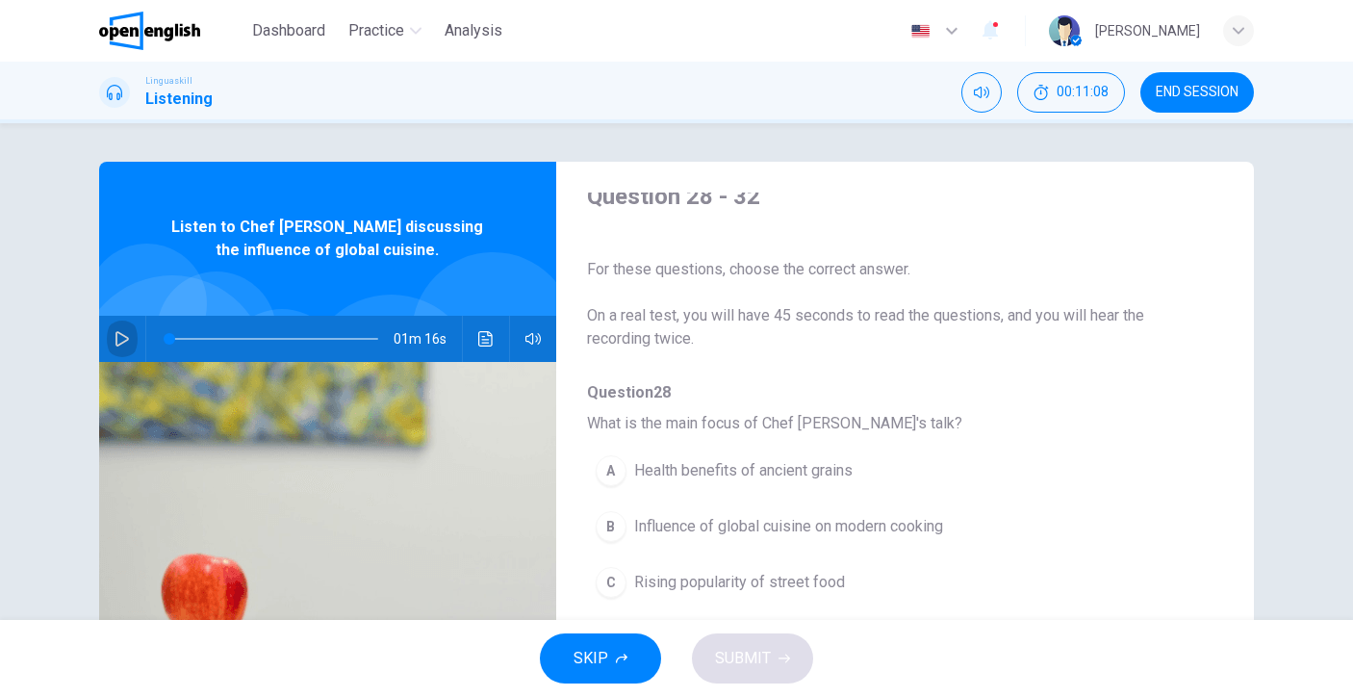
click at [128, 346] on button "button" at bounding box center [122, 339] width 31 height 46
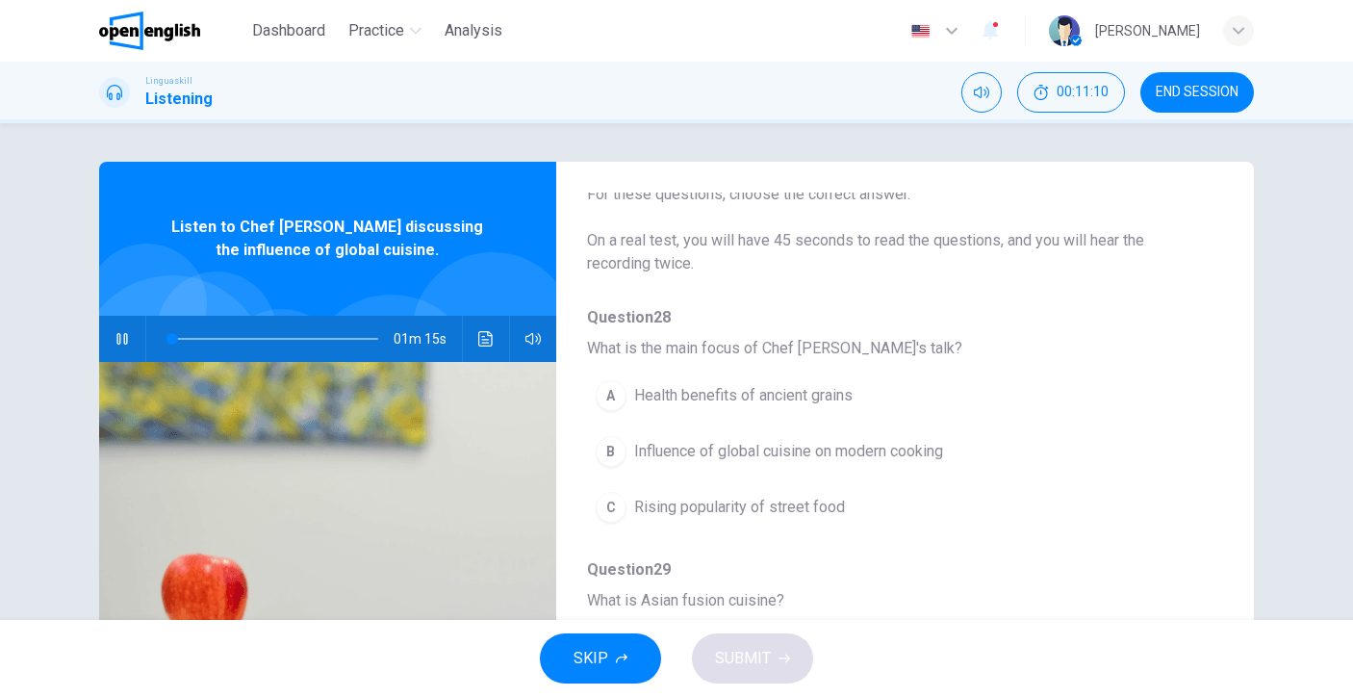
scroll to position [124, 0]
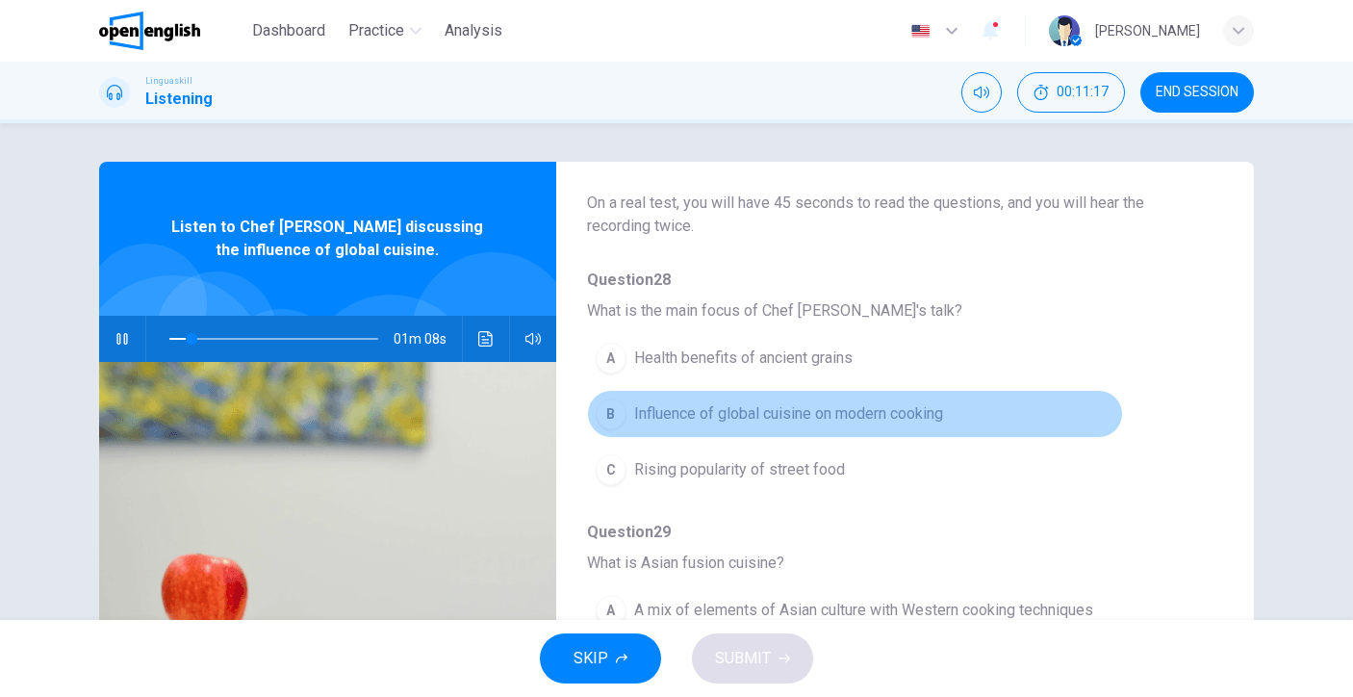
click at [920, 422] on span "Influence of global cuisine on modern cooking" at bounding box center [788, 413] width 309 height 23
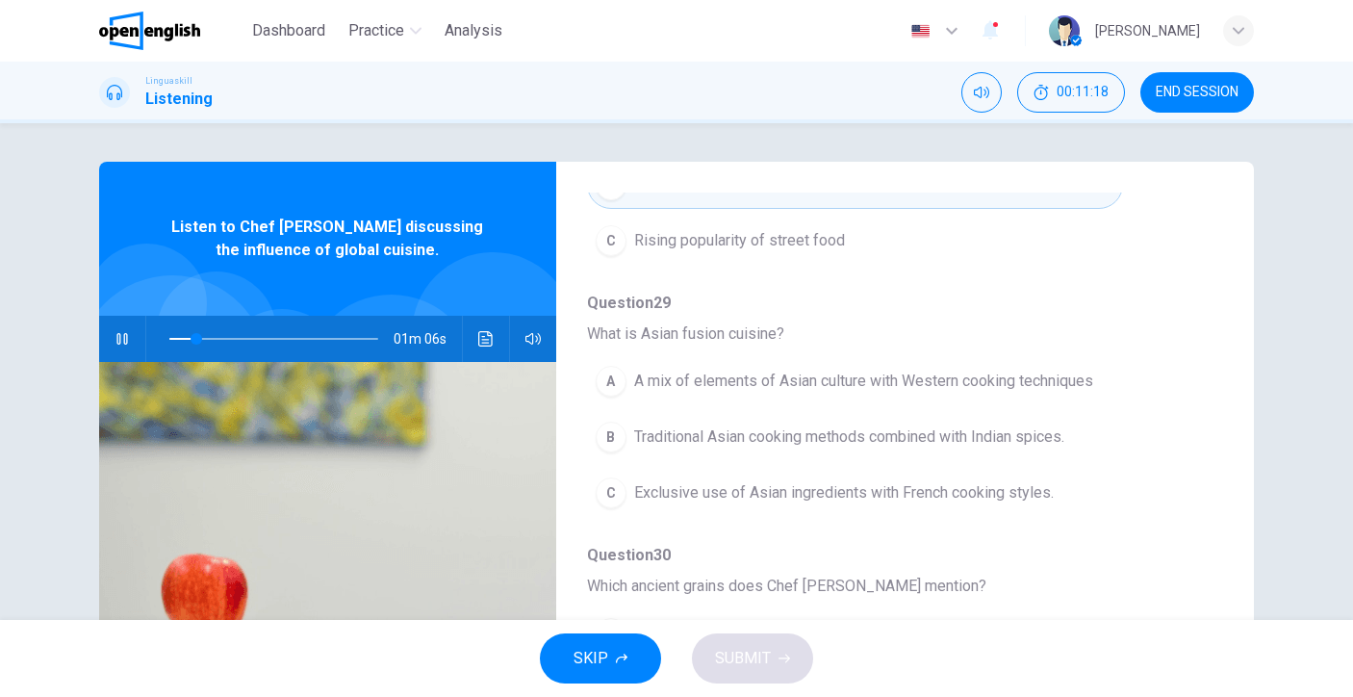
scroll to position [378, 0]
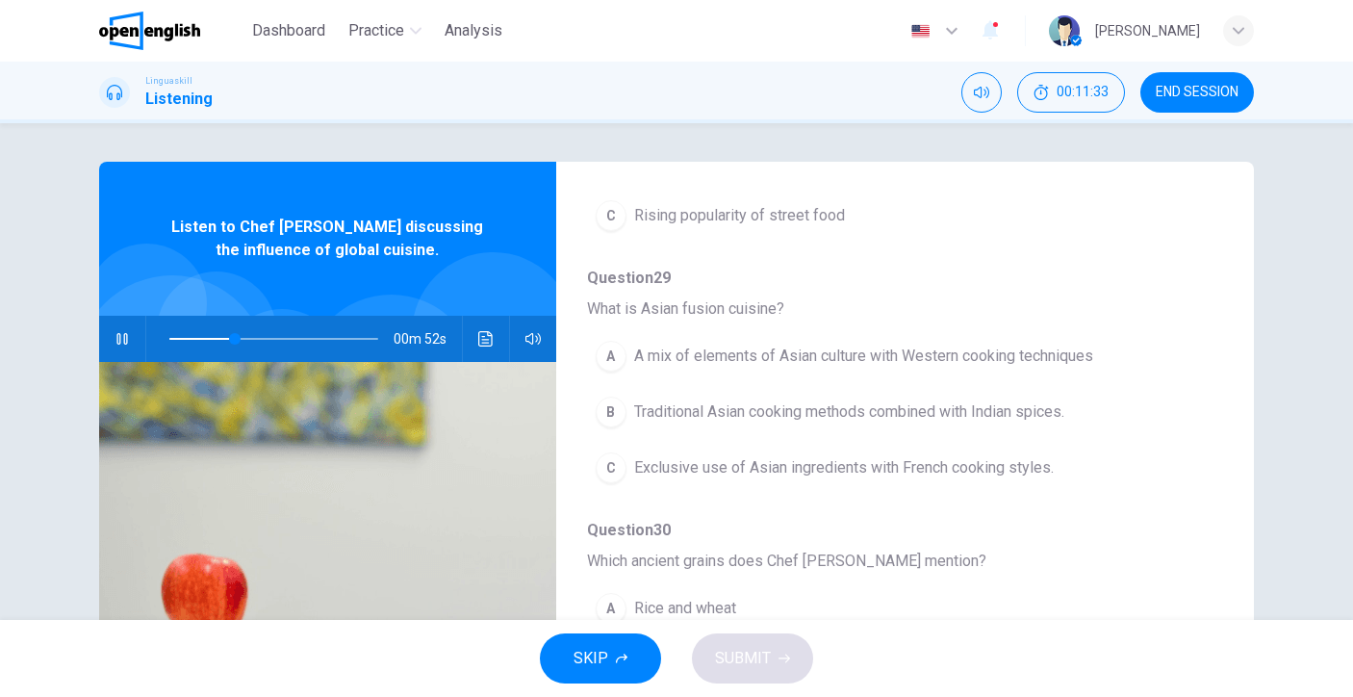
click at [883, 362] on span "A mix of elements of Asian culture with Western cooking techniques" at bounding box center [863, 356] width 459 height 23
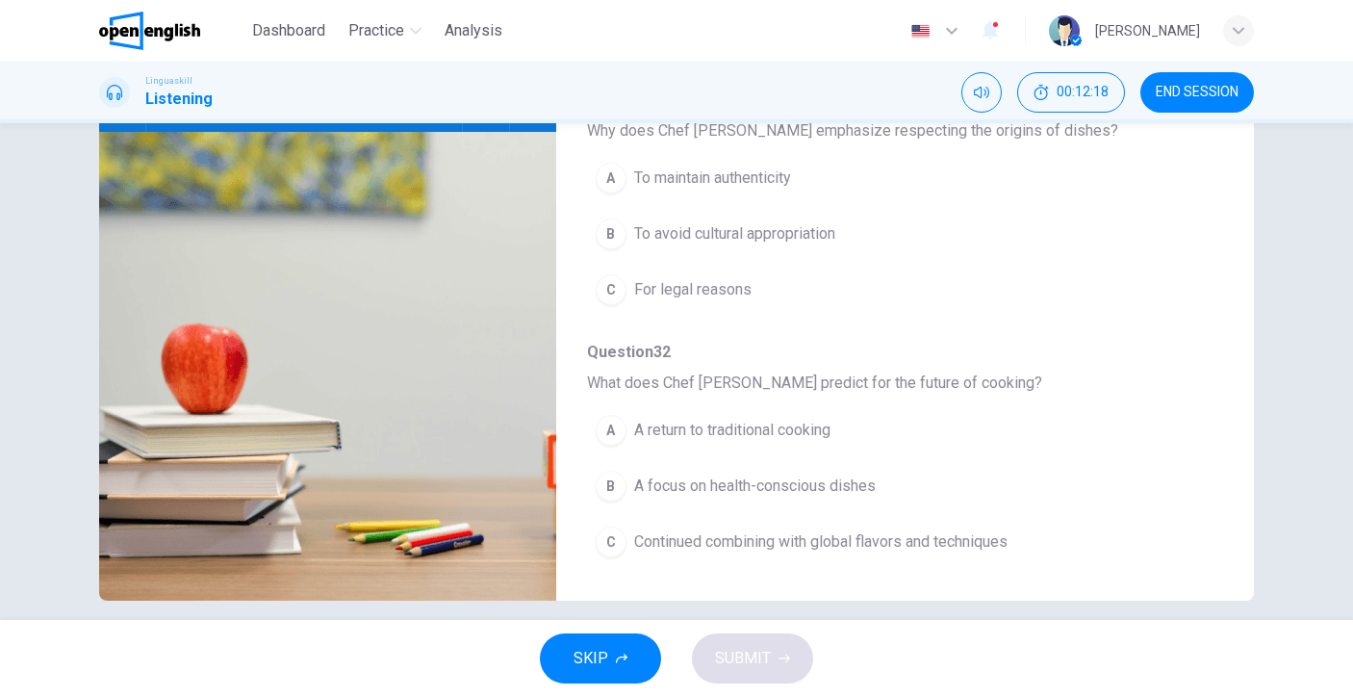
scroll to position [249, 0]
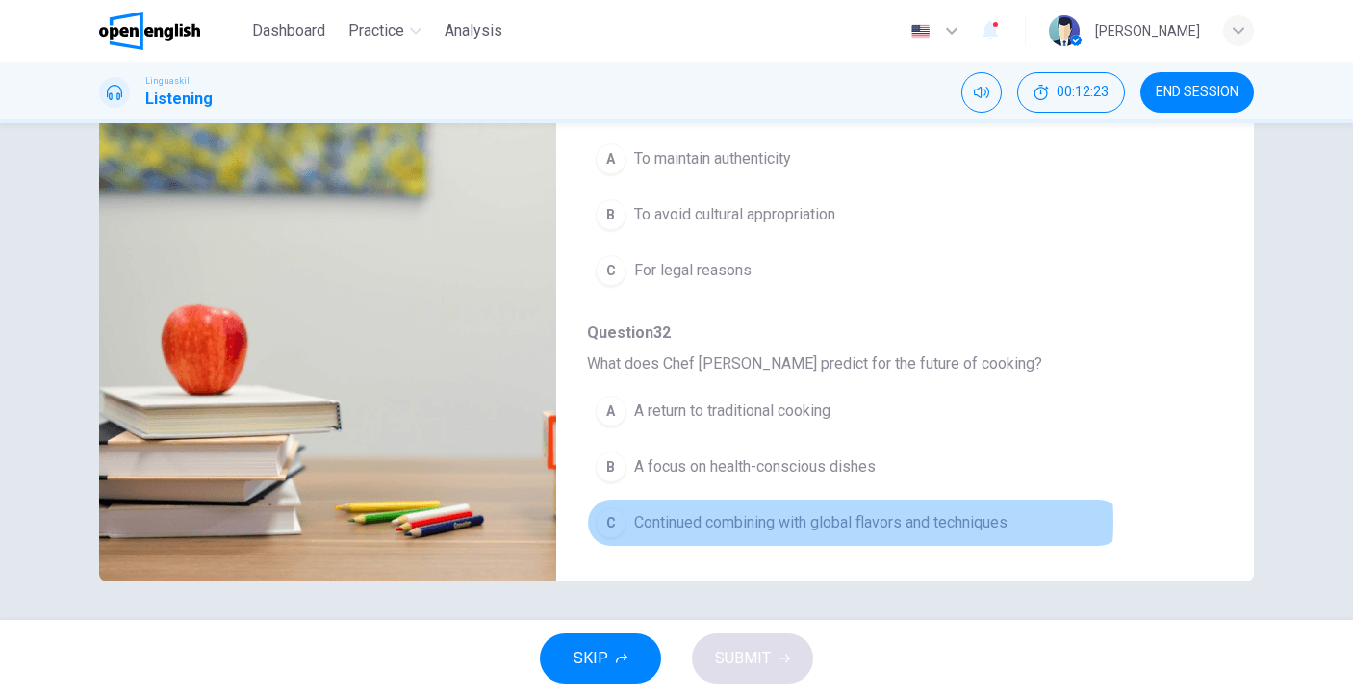
click at [810, 521] on span "Continued combining with global flavors and techniques" at bounding box center [820, 522] width 373 height 23
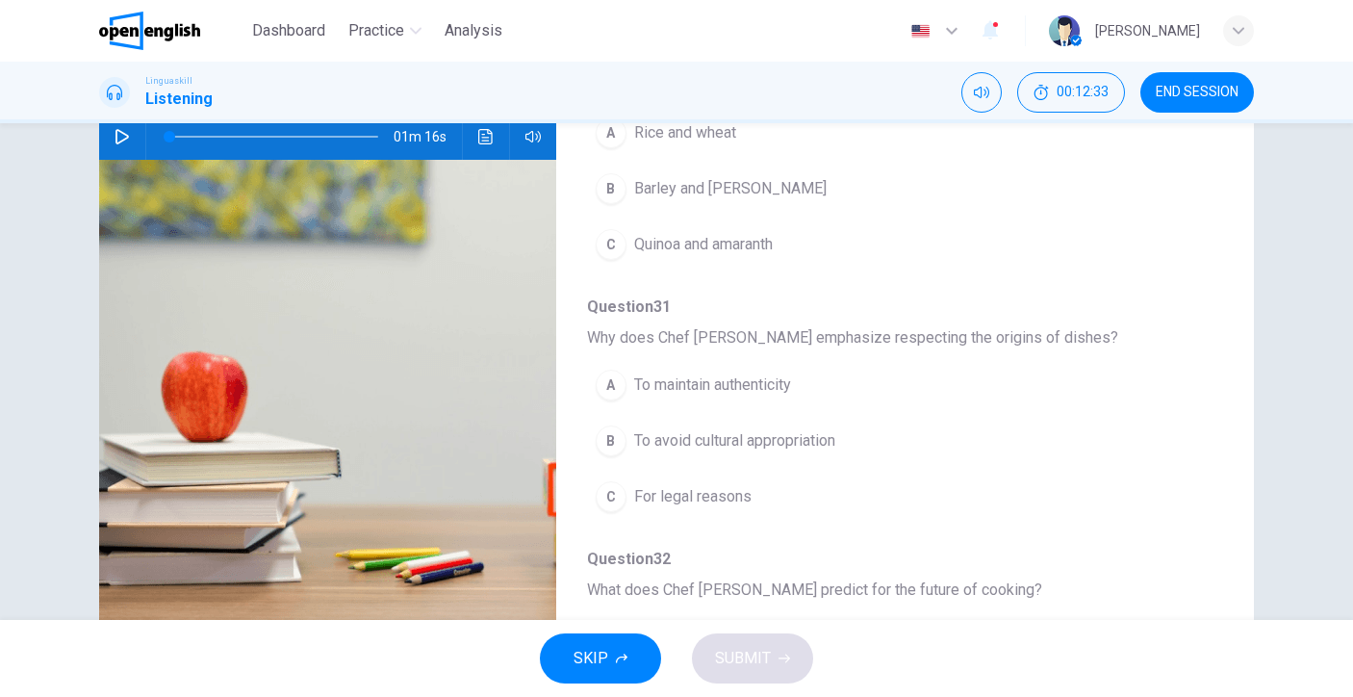
scroll to position [178, 0]
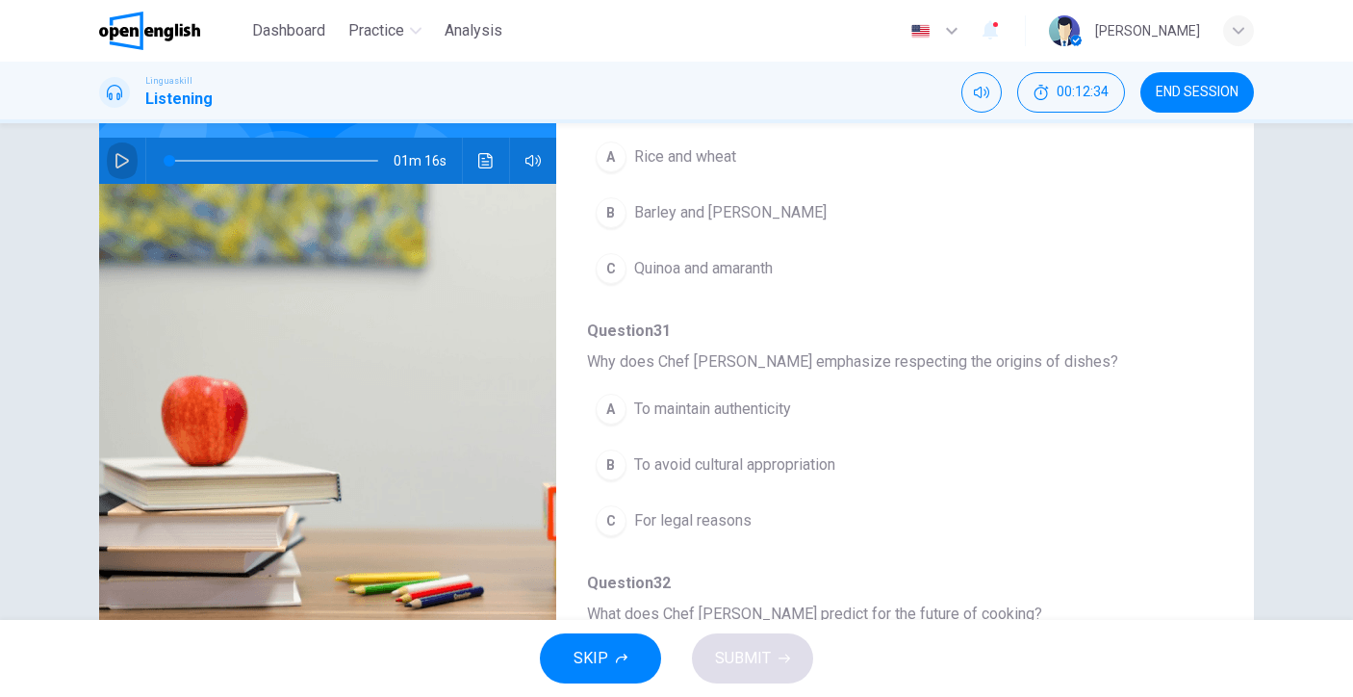
click at [115, 161] on icon "button" at bounding box center [122, 160] width 15 height 15
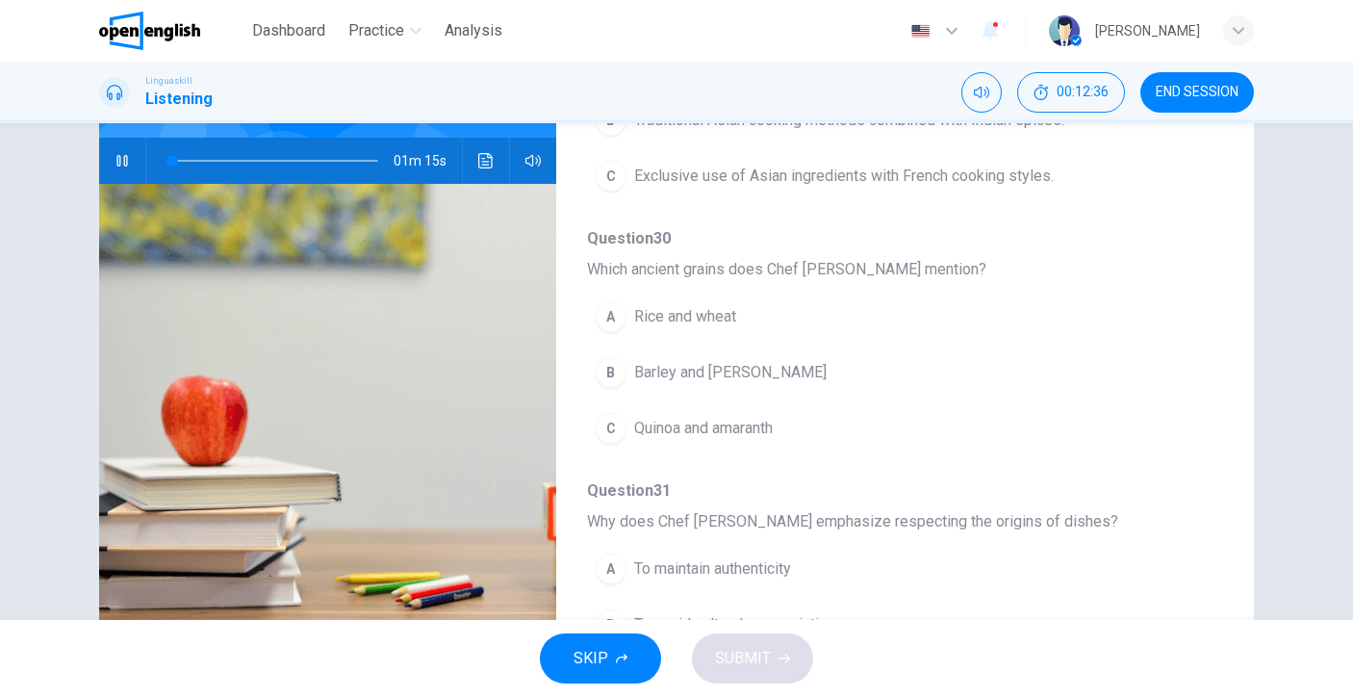
scroll to position [479, 0]
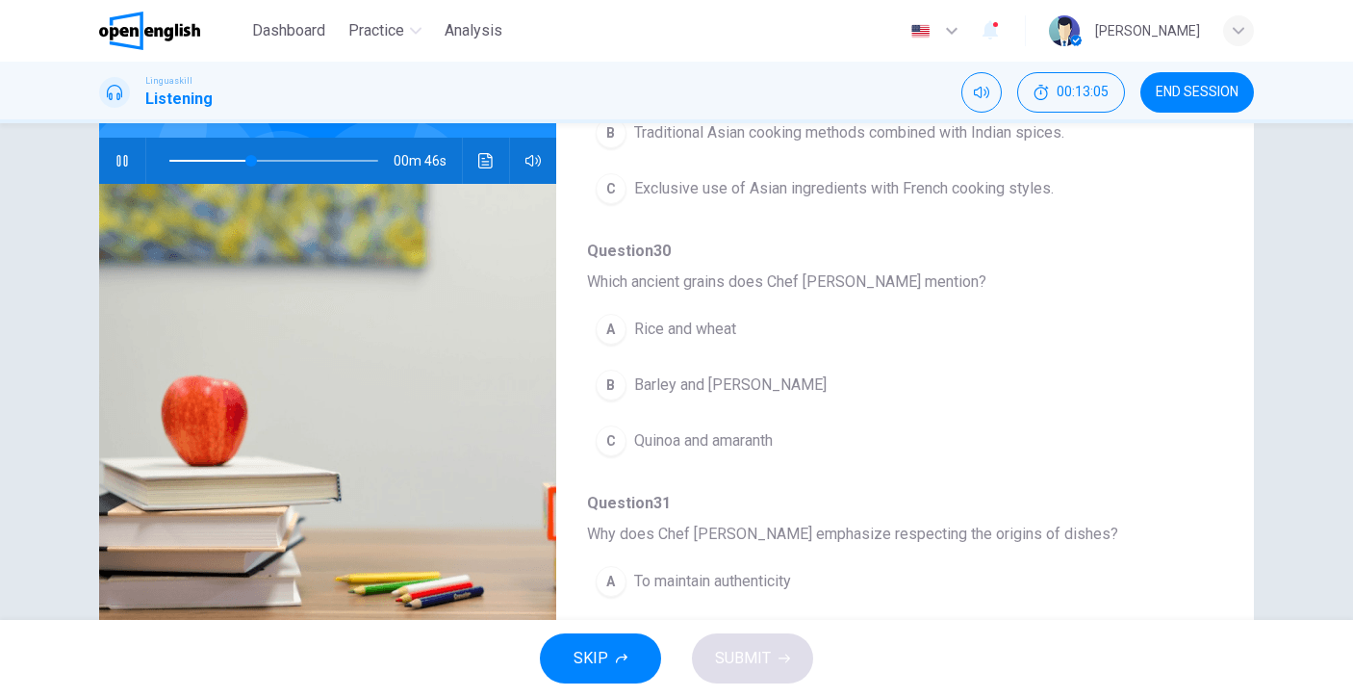
click at [762, 432] on span "Quinoa and amaranth" at bounding box center [703, 440] width 139 height 23
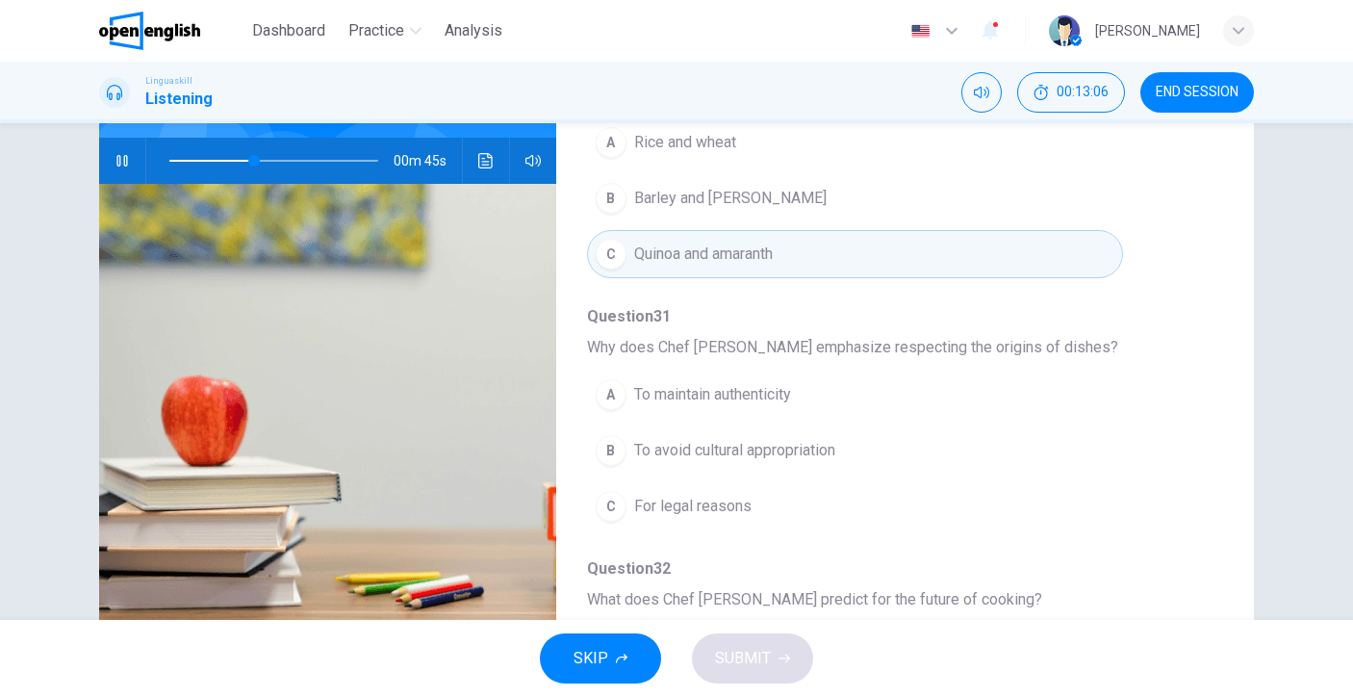
scroll to position [827, 0]
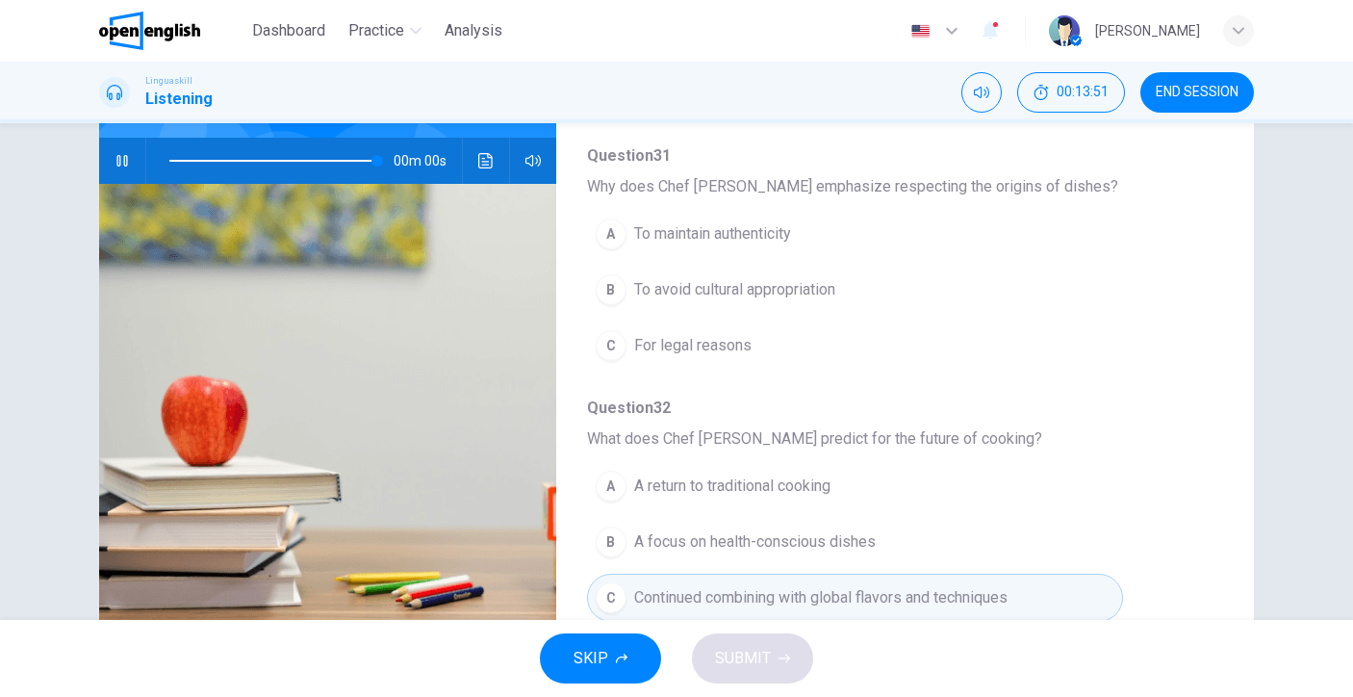
type input "*"
click at [795, 294] on span "To avoid cultural appropriation" at bounding box center [734, 289] width 201 height 23
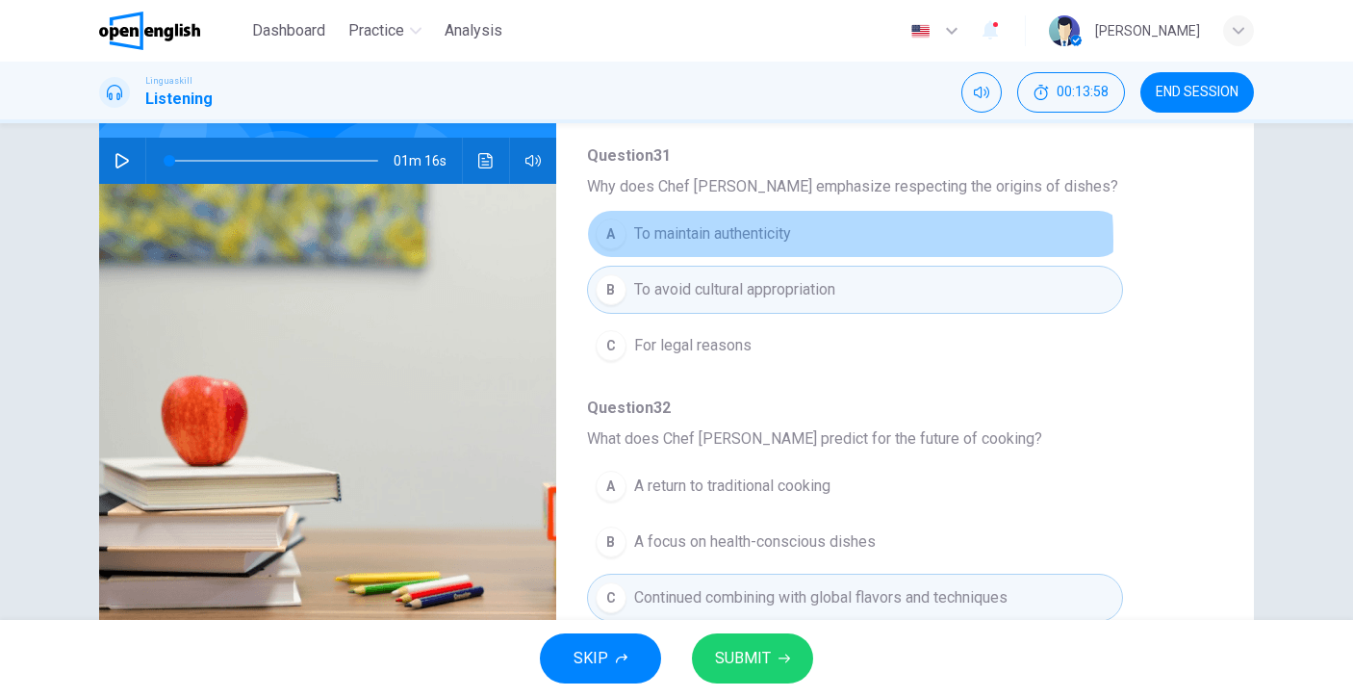
click at [757, 240] on span "To maintain authenticity" at bounding box center [712, 233] width 157 height 23
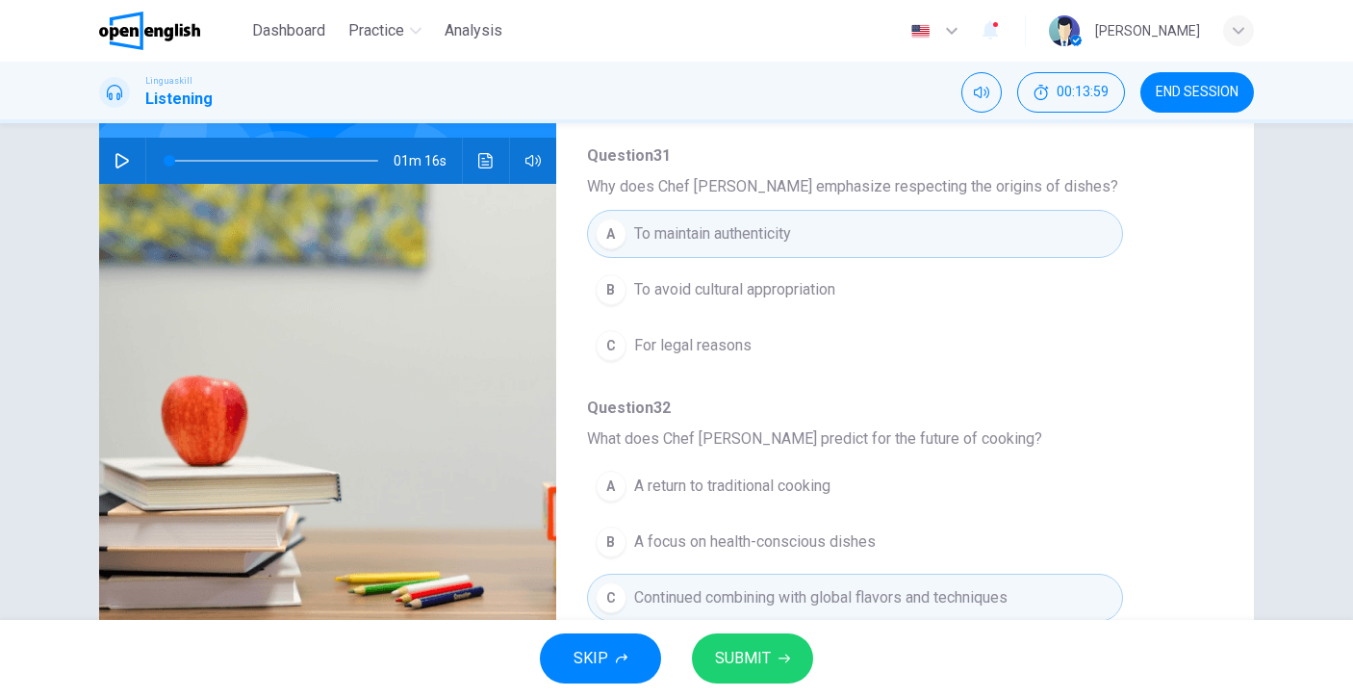
click at [758, 651] on span "SUBMIT" at bounding box center [743, 658] width 56 height 27
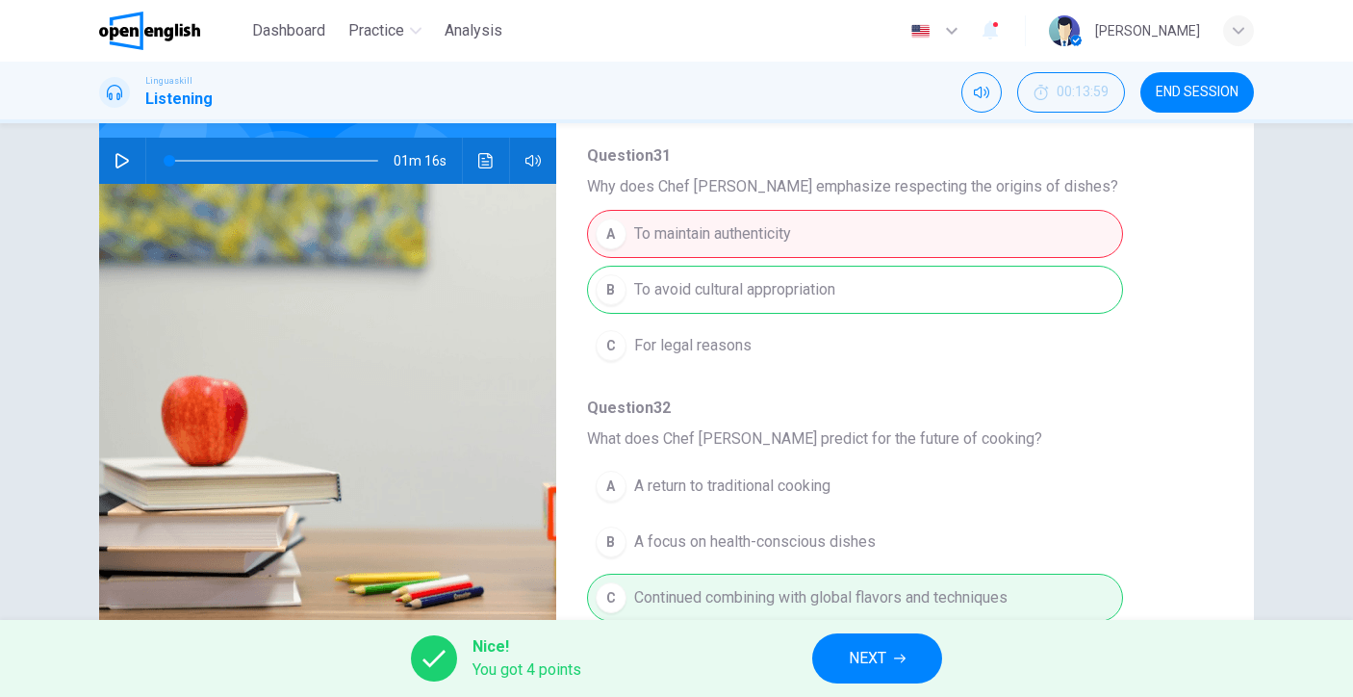
click at [848, 636] on button "NEXT" at bounding box center [877, 658] width 130 height 50
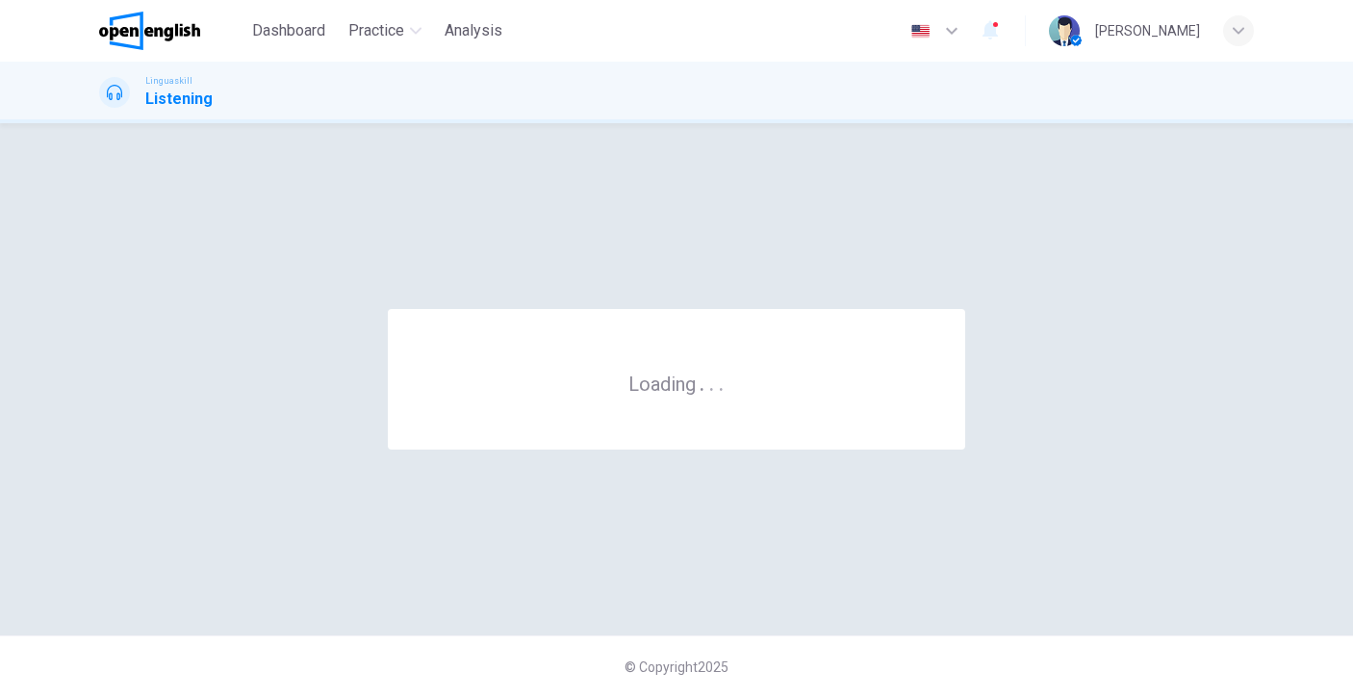
scroll to position [0, 0]
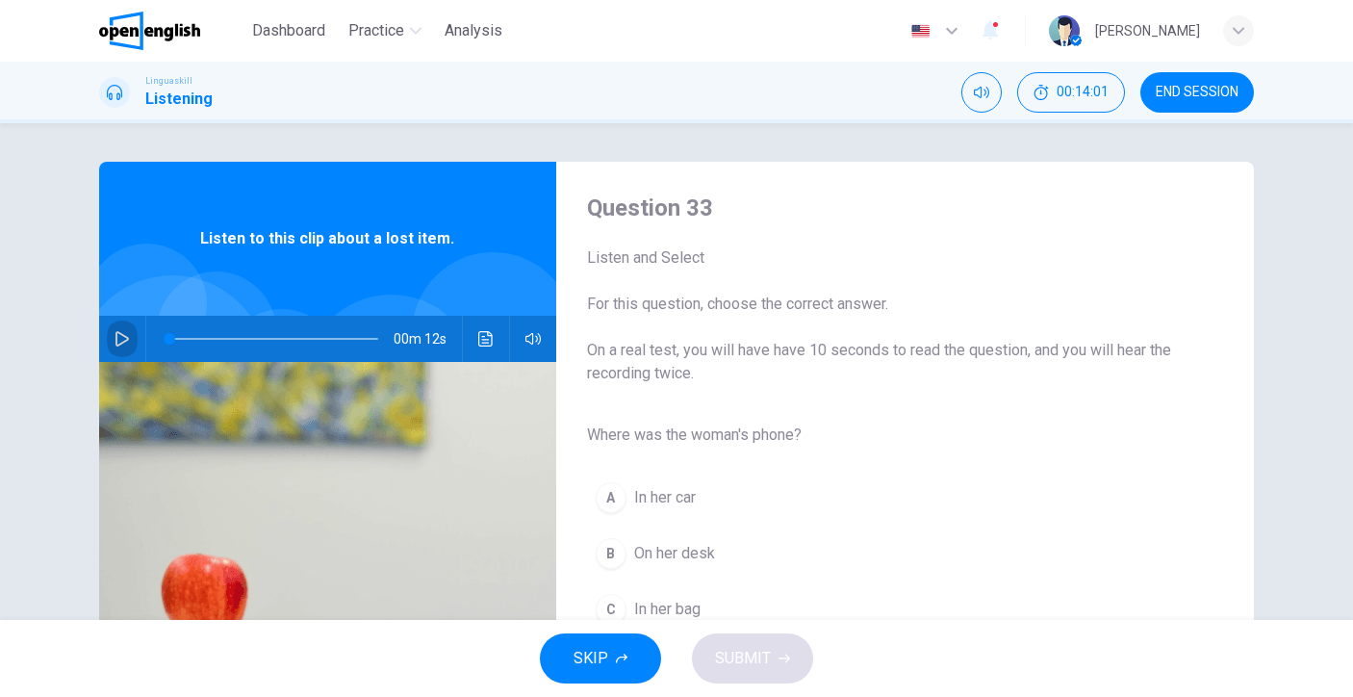
click at [118, 338] on icon "button" at bounding box center [122, 338] width 15 height 15
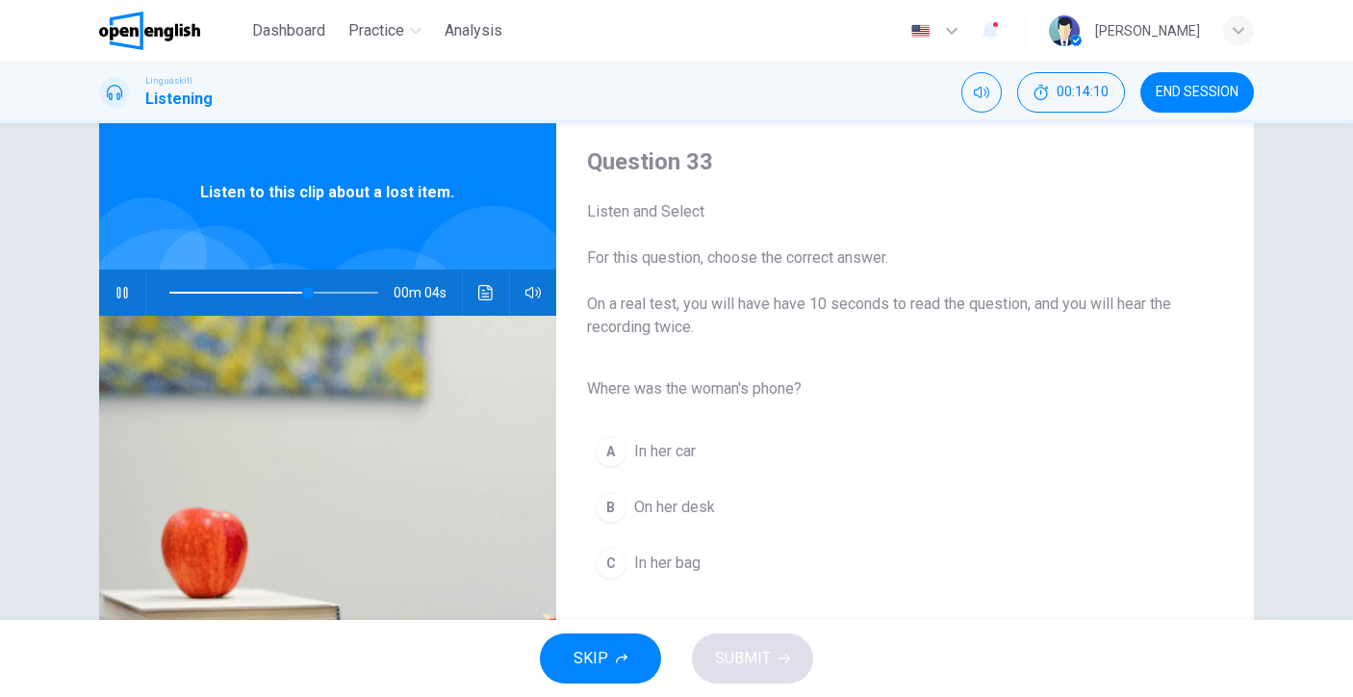
scroll to position [71, 0]
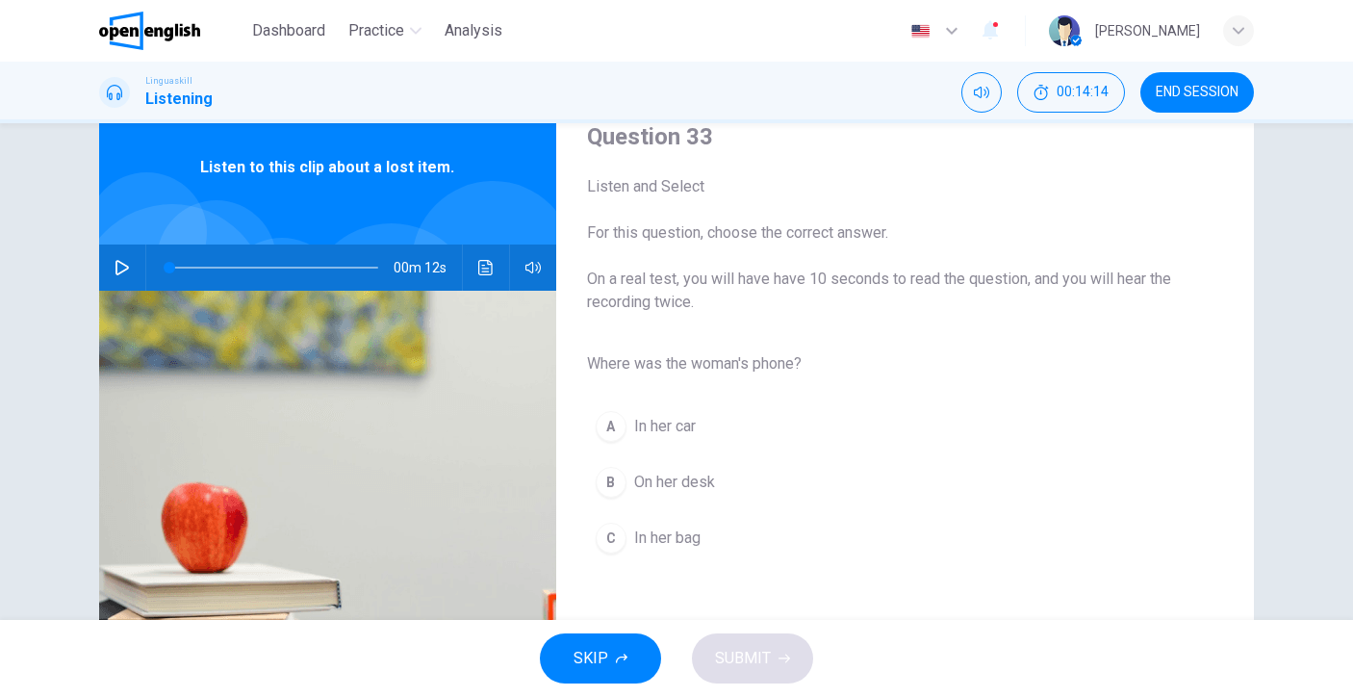
click at [107, 264] on button "button" at bounding box center [122, 267] width 31 height 46
click at [615, 529] on div "C" at bounding box center [611, 538] width 31 height 31
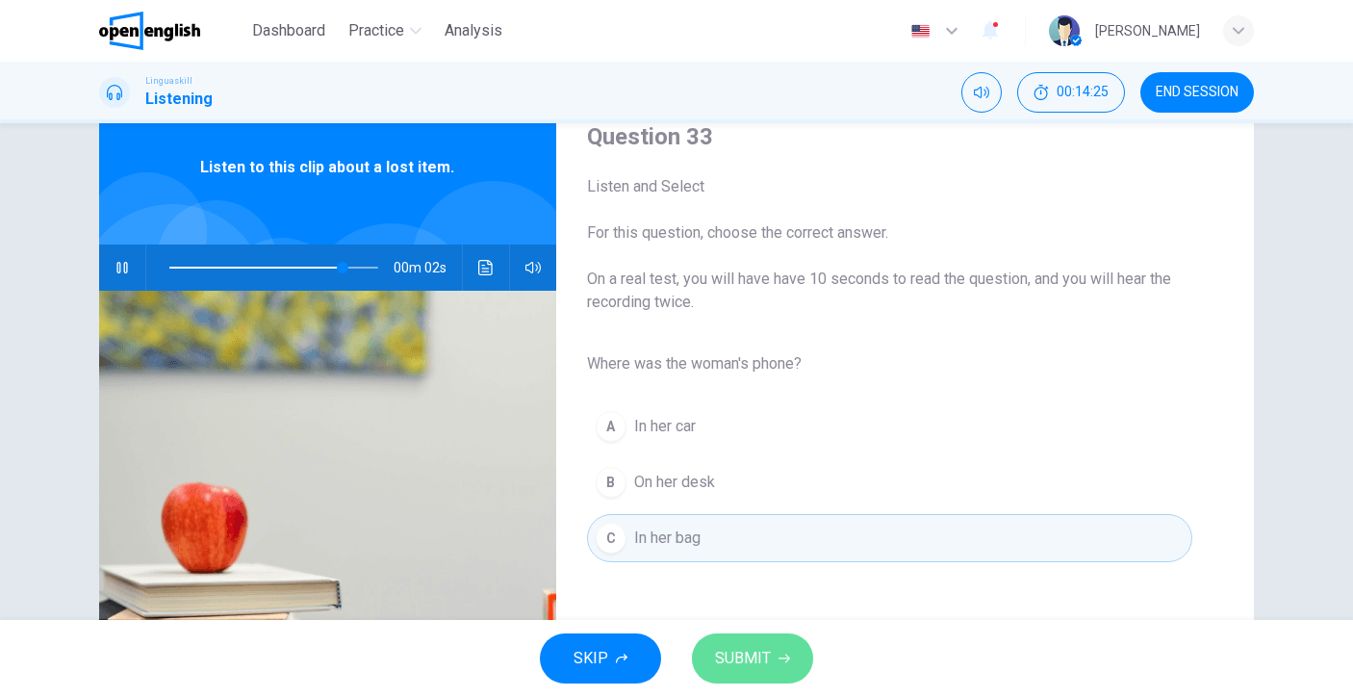
click at [728, 644] on button "SUBMIT" at bounding box center [752, 658] width 121 height 50
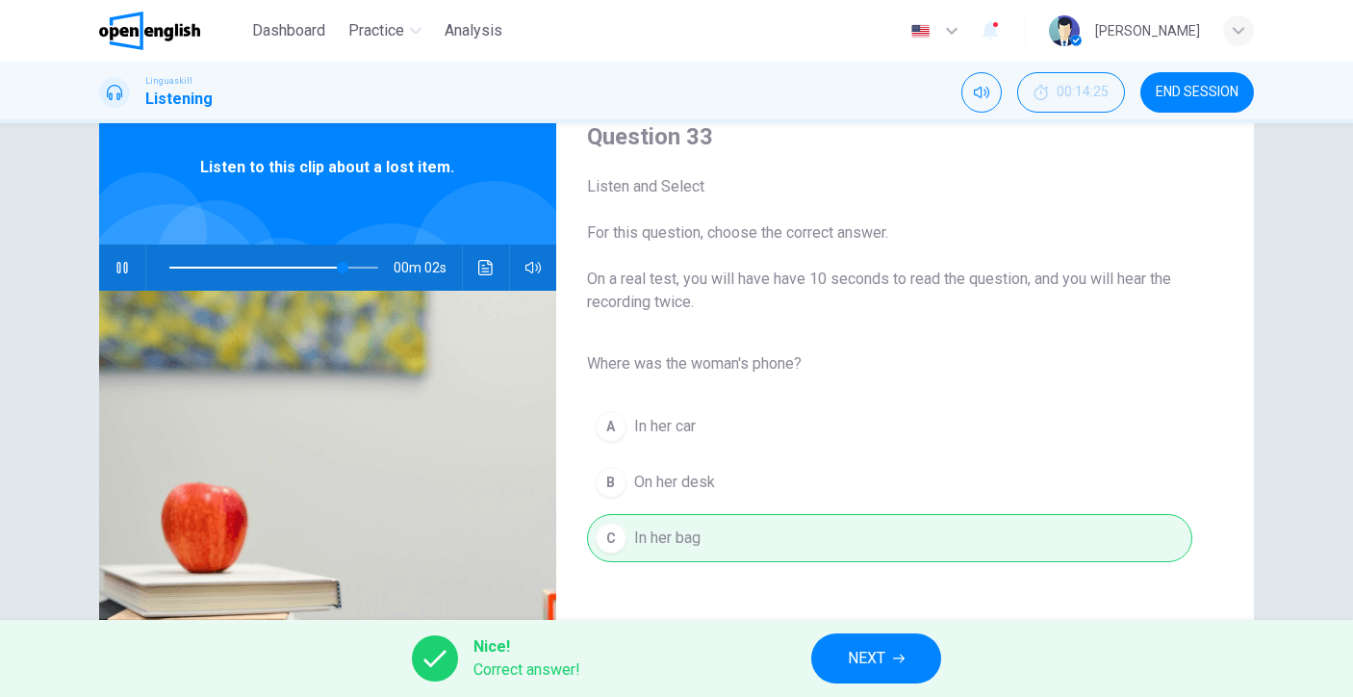
type input "**"
click at [866, 657] on span "NEXT" at bounding box center [867, 658] width 38 height 27
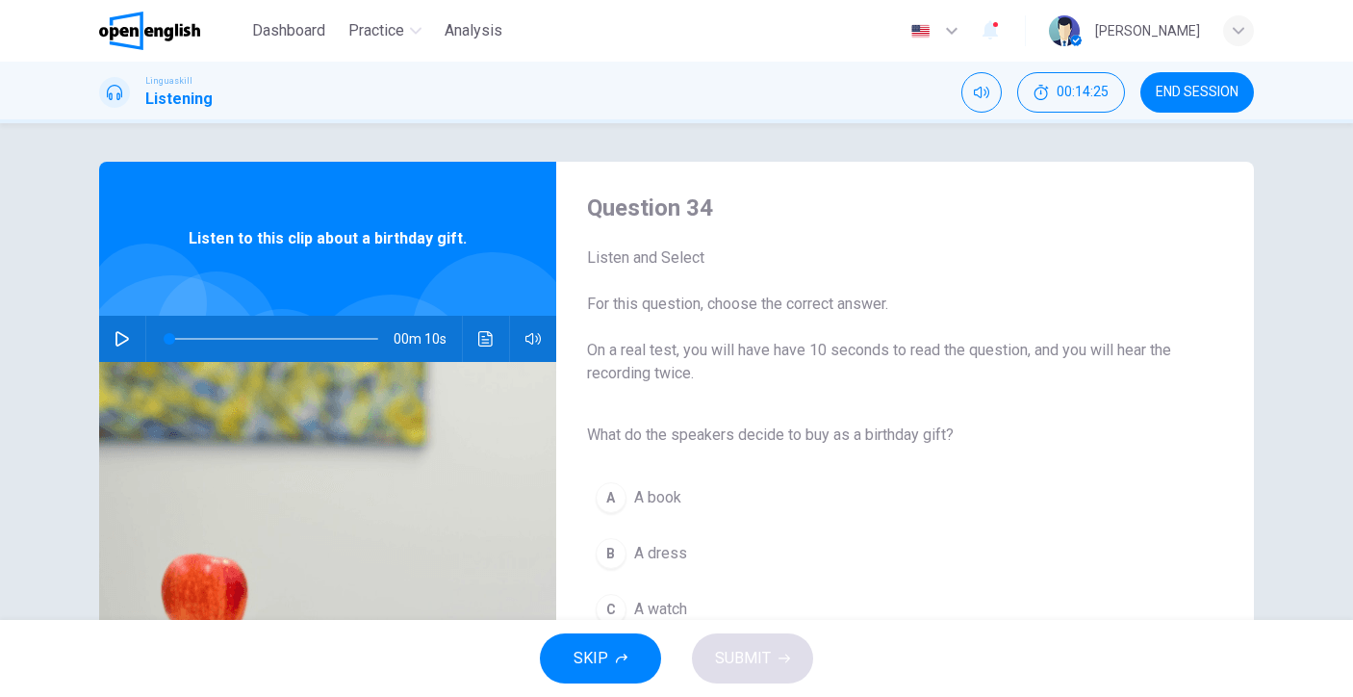
scroll to position [115, 0]
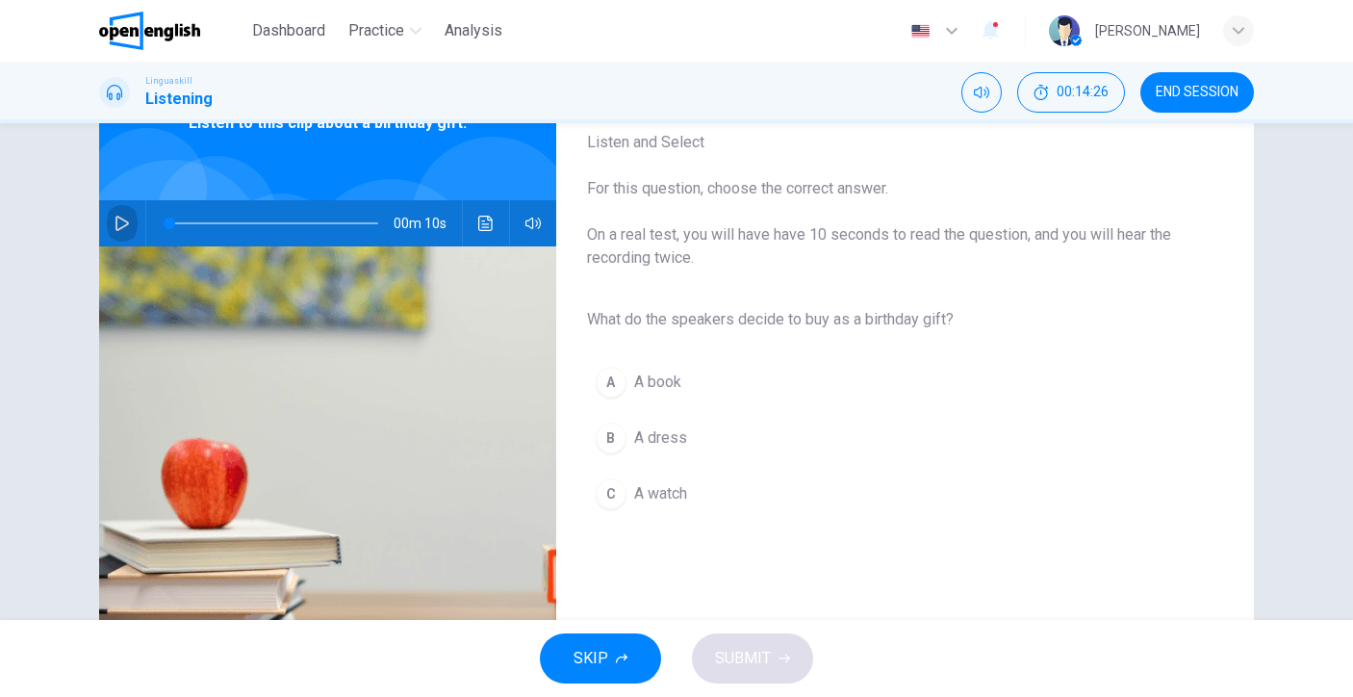
click at [123, 218] on icon "button" at bounding box center [122, 223] width 15 height 15
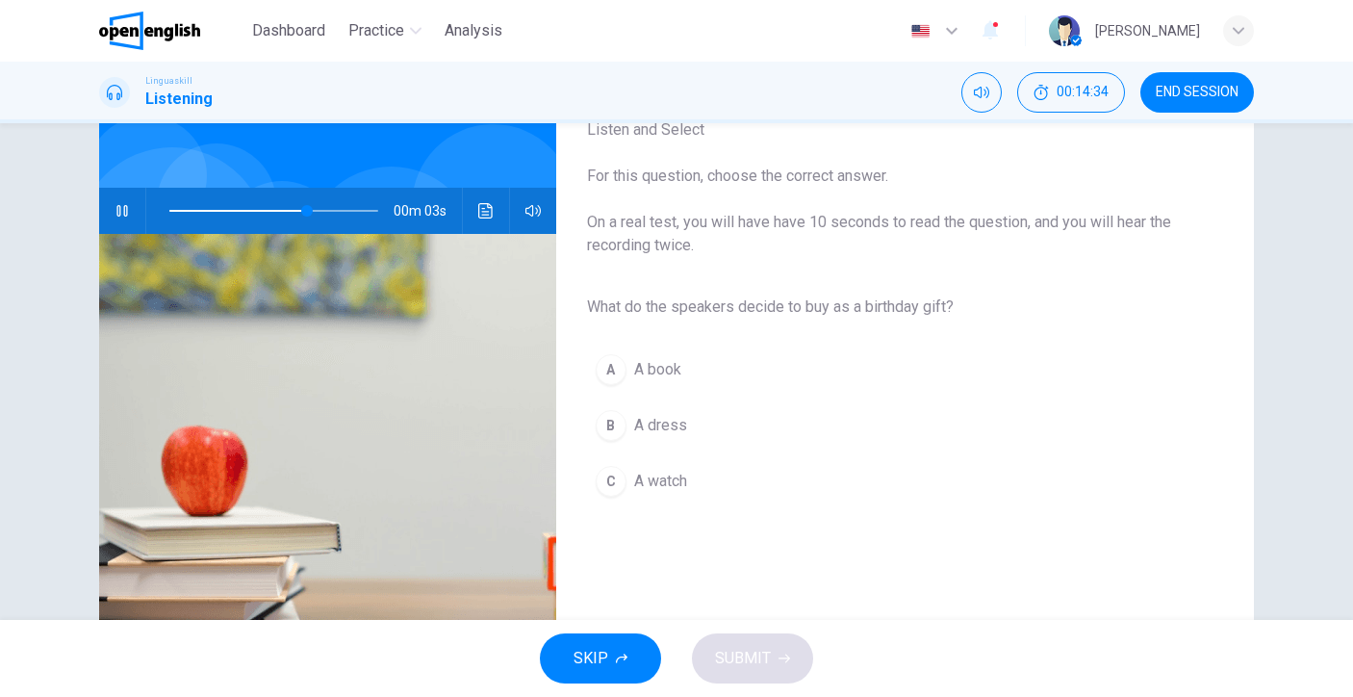
click at [665, 375] on span "A book" at bounding box center [657, 369] width 47 height 23
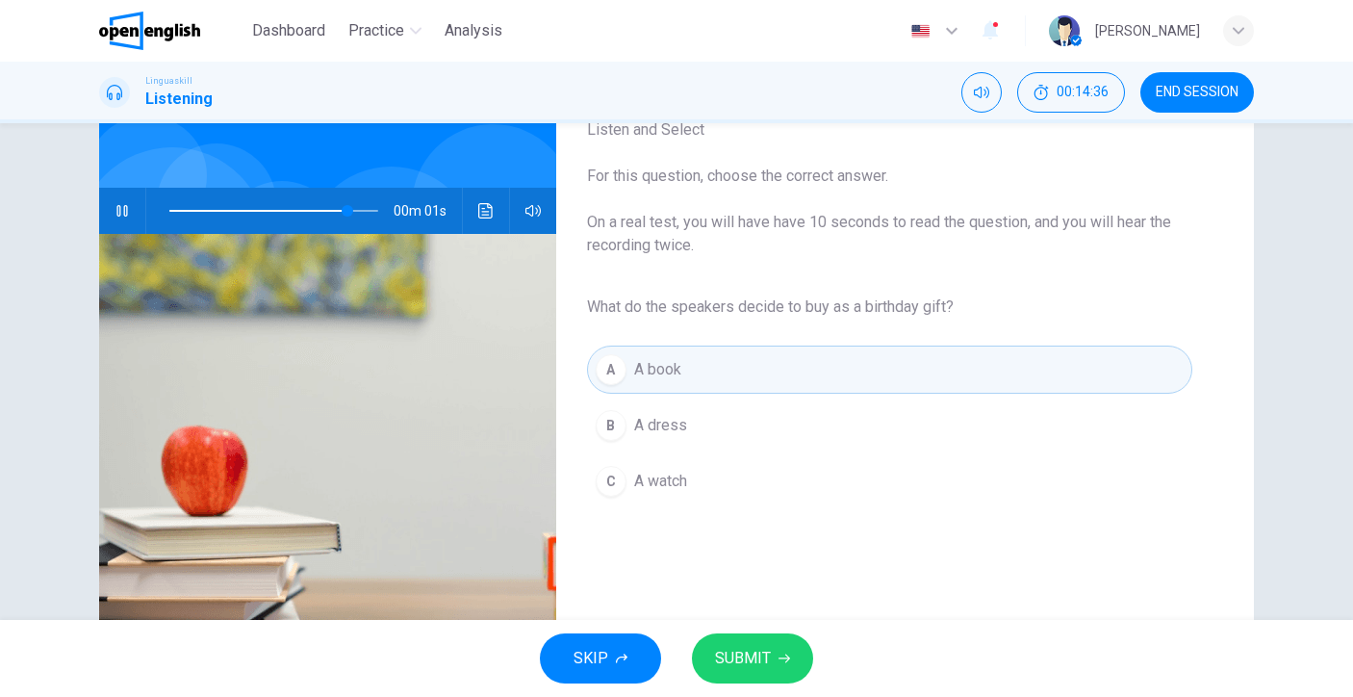
click at [786, 654] on icon "button" at bounding box center [785, 659] width 12 height 12
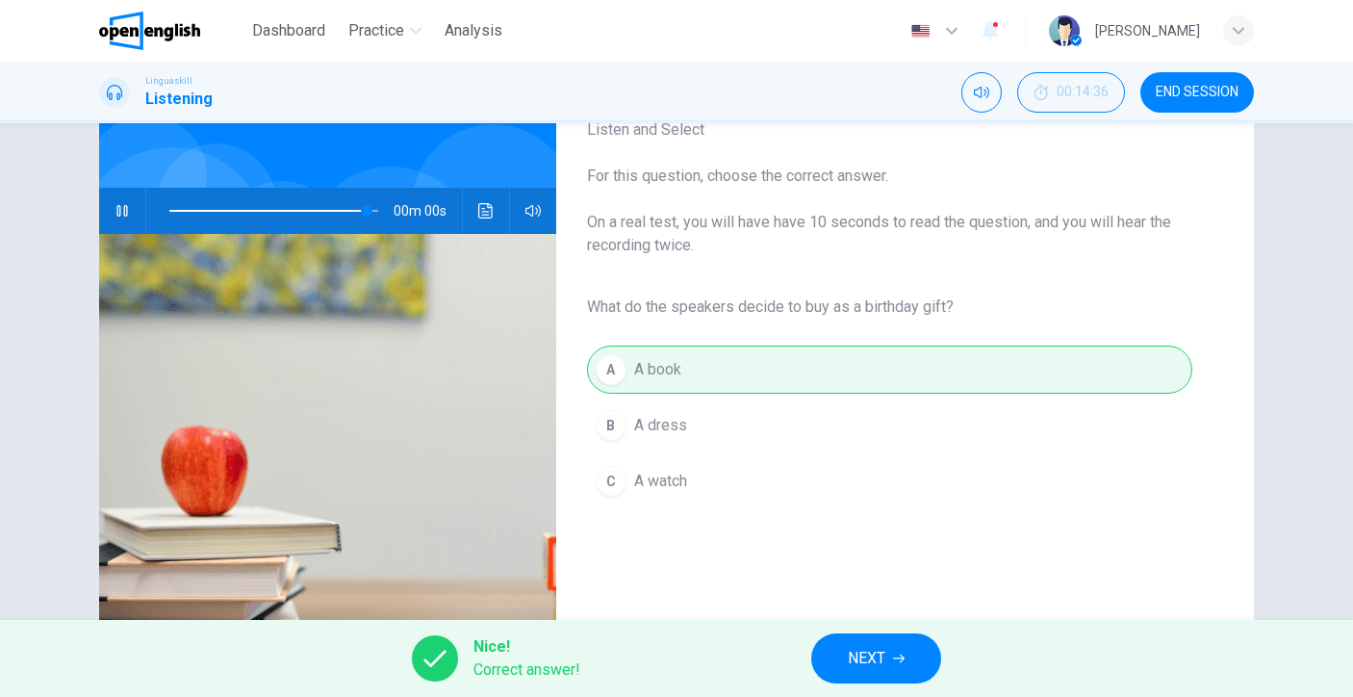
type input "*"
click at [844, 650] on button "NEXT" at bounding box center [876, 658] width 130 height 50
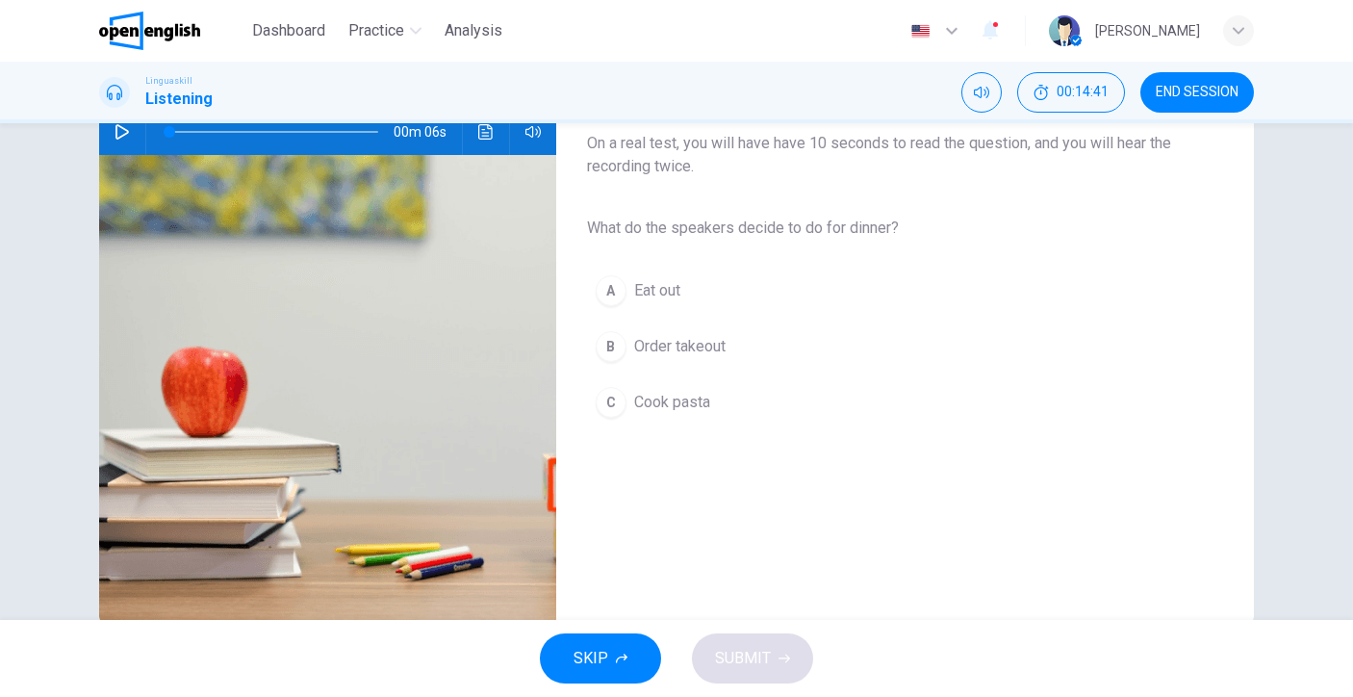
scroll to position [149, 0]
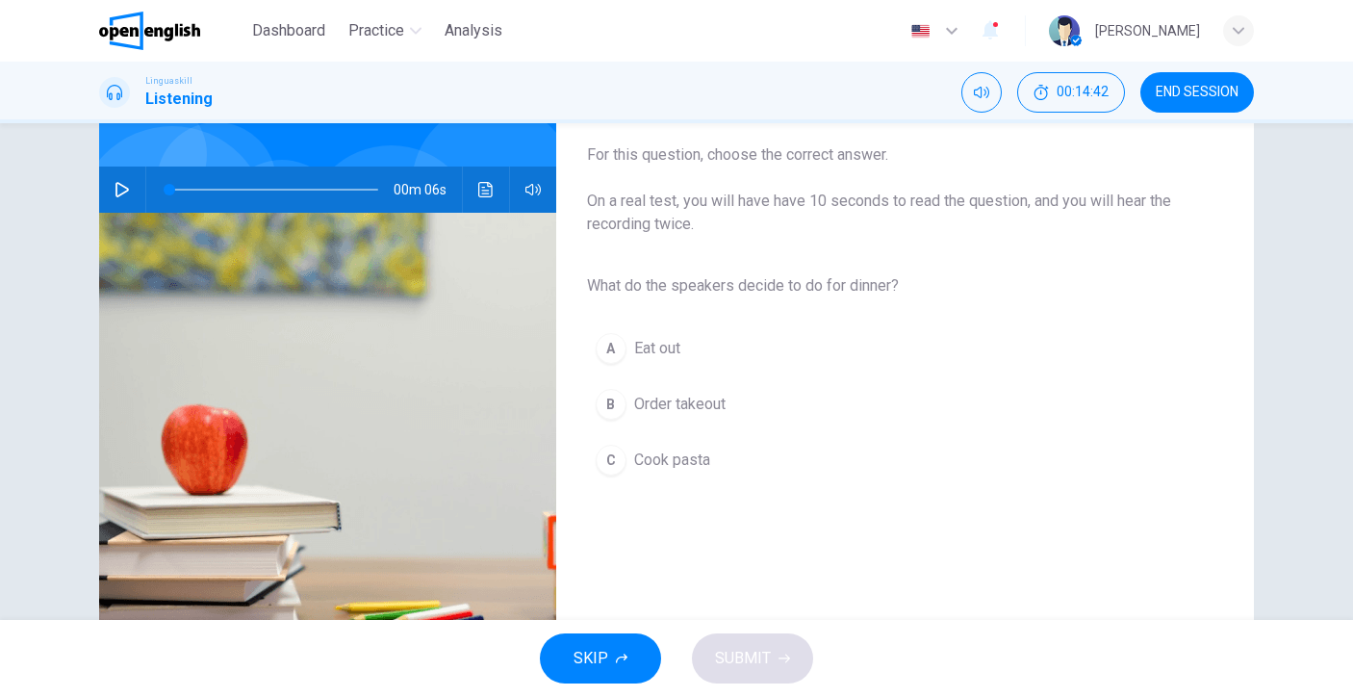
click at [115, 191] on icon "button" at bounding box center [122, 189] width 15 height 15
type input "*"
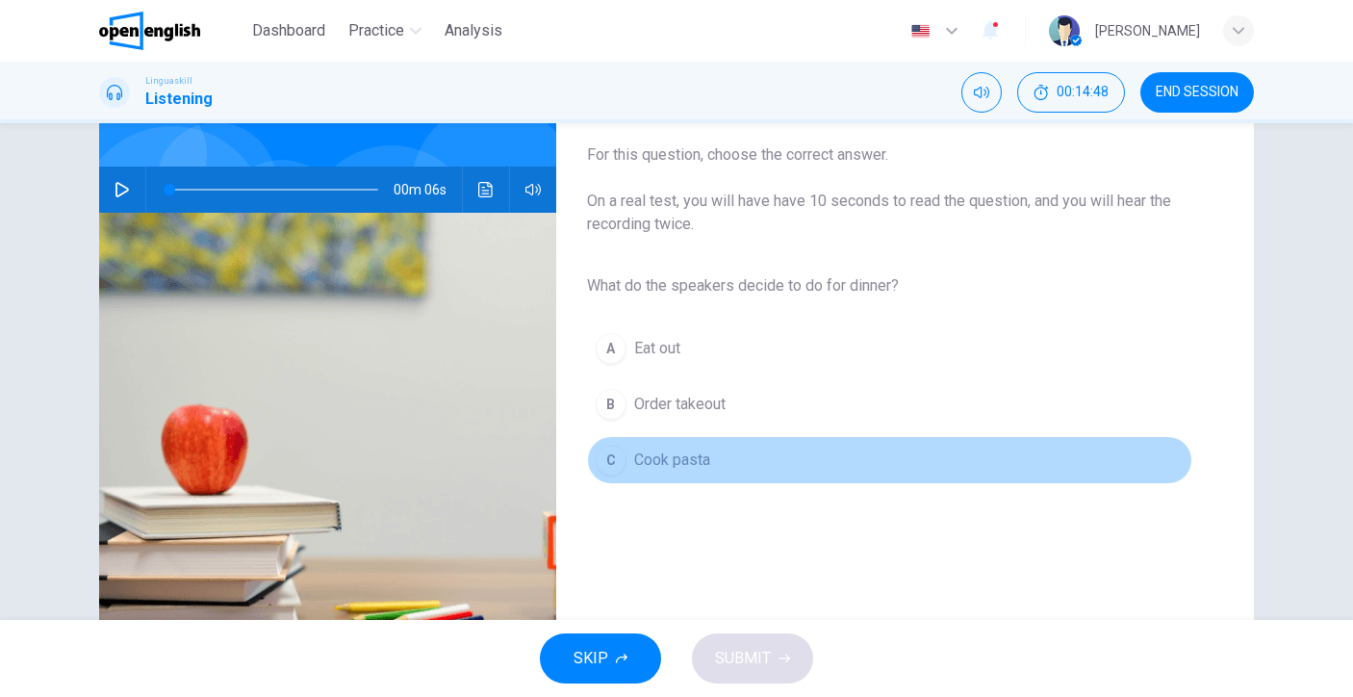
click at [666, 460] on span "Cook pasta" at bounding box center [672, 459] width 76 height 23
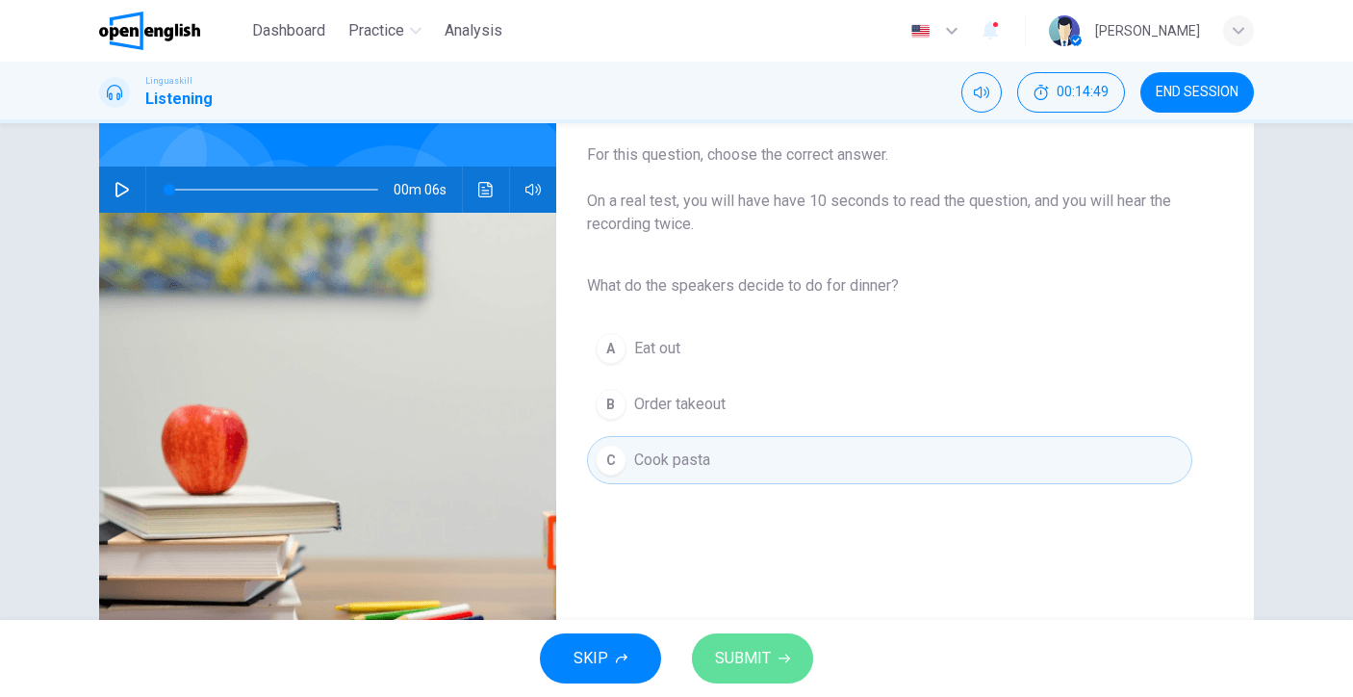
click at [763, 640] on button "SUBMIT" at bounding box center [752, 658] width 121 height 50
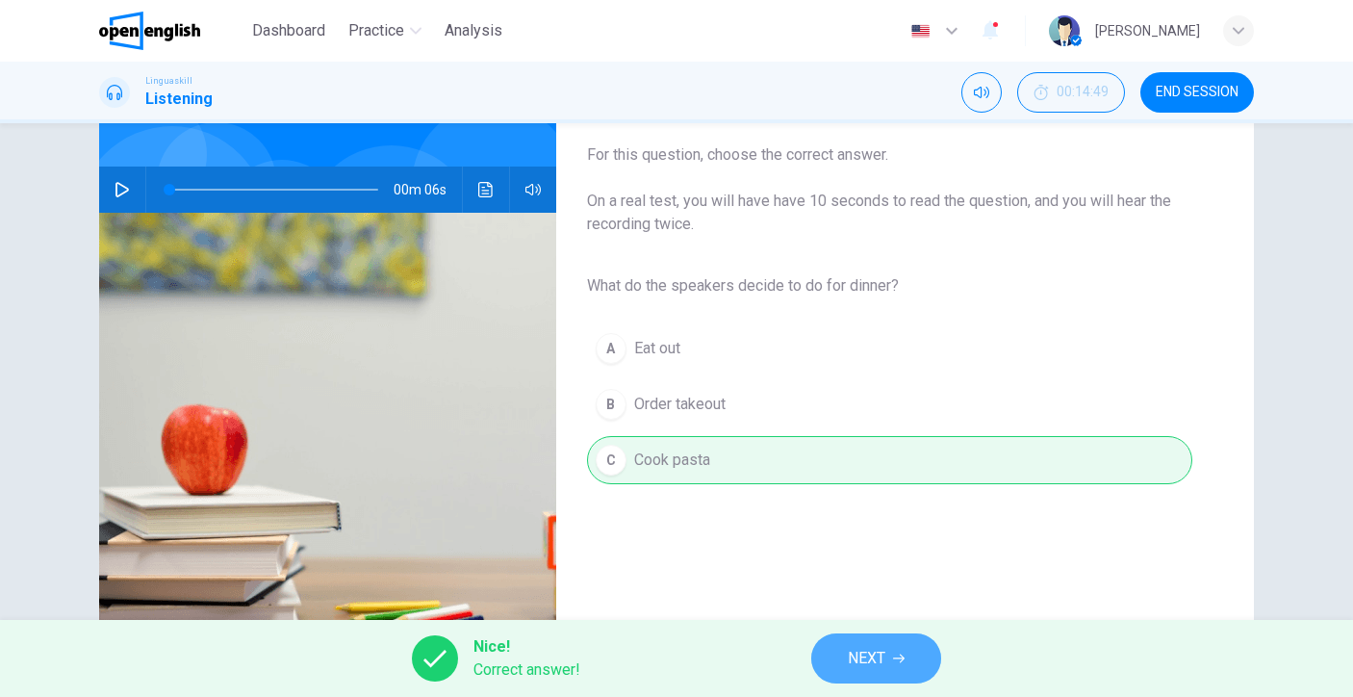
click at [840, 660] on button "NEXT" at bounding box center [876, 658] width 130 height 50
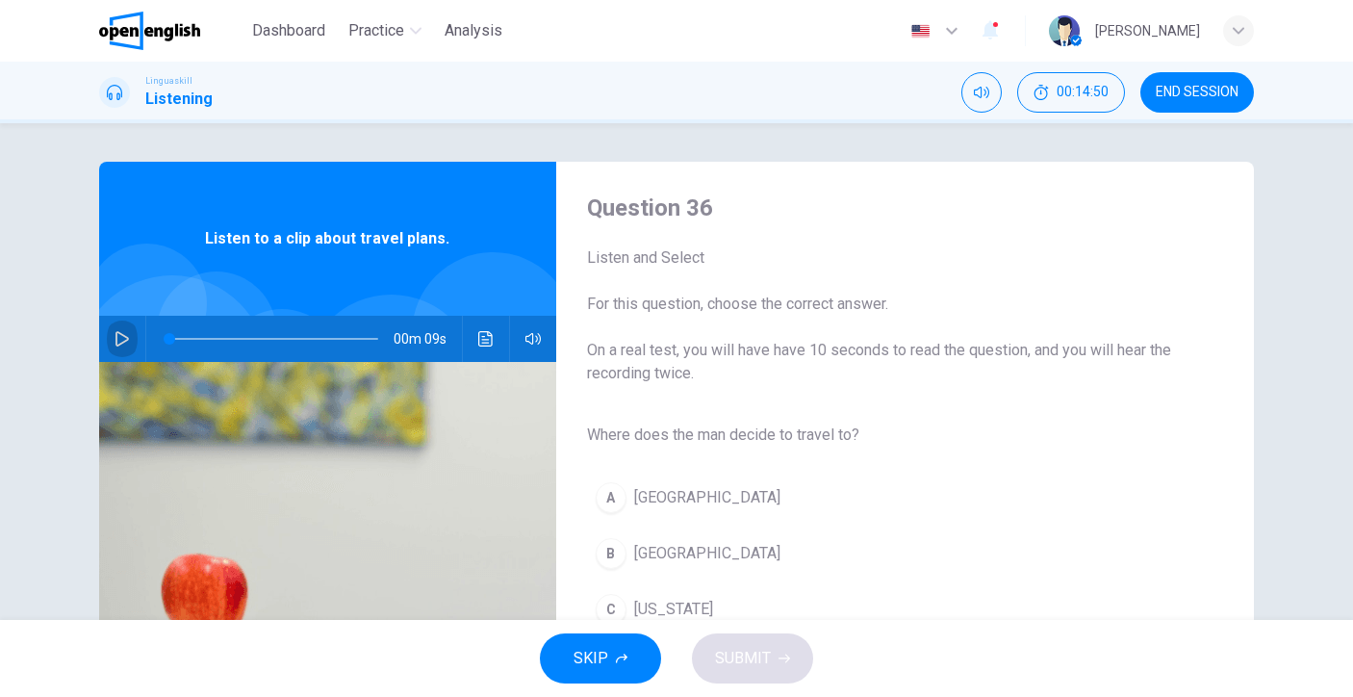
click at [126, 344] on button "button" at bounding box center [122, 339] width 31 height 46
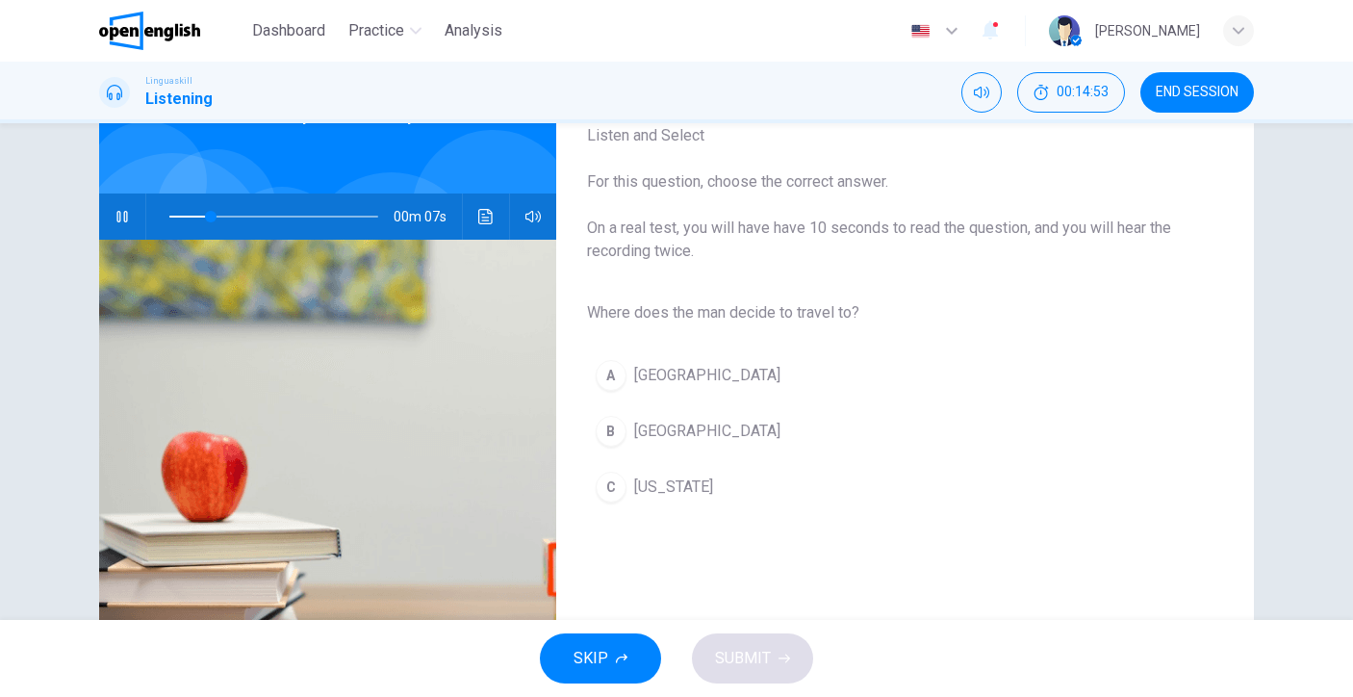
scroll to position [135, 0]
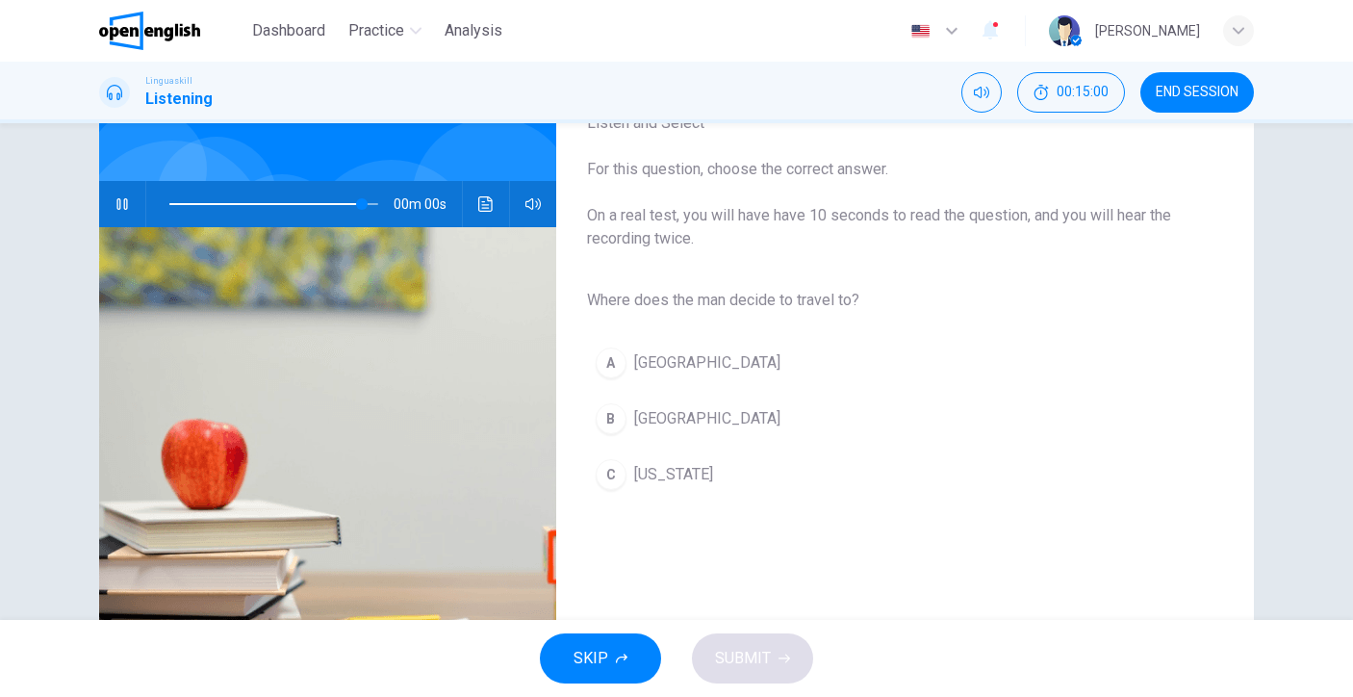
type input "*"
click at [660, 421] on span "Rome" at bounding box center [707, 418] width 146 height 23
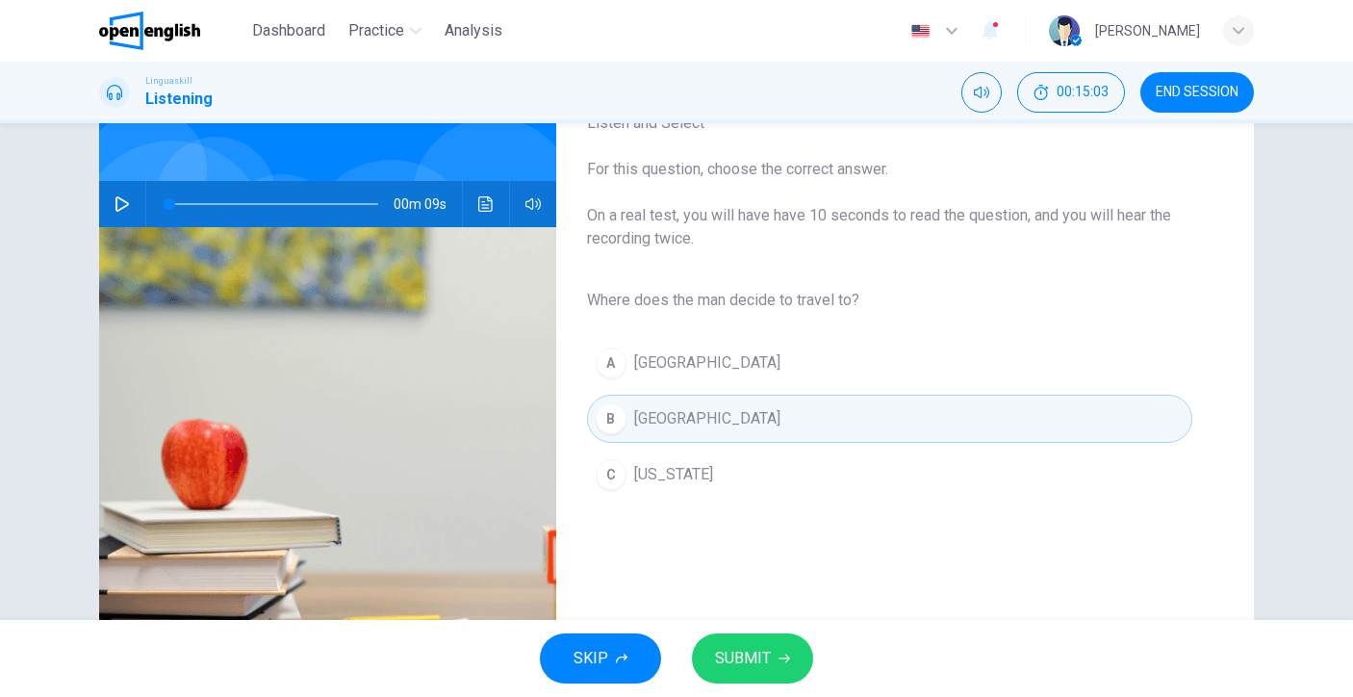
click at [759, 661] on span "SUBMIT" at bounding box center [743, 658] width 56 height 27
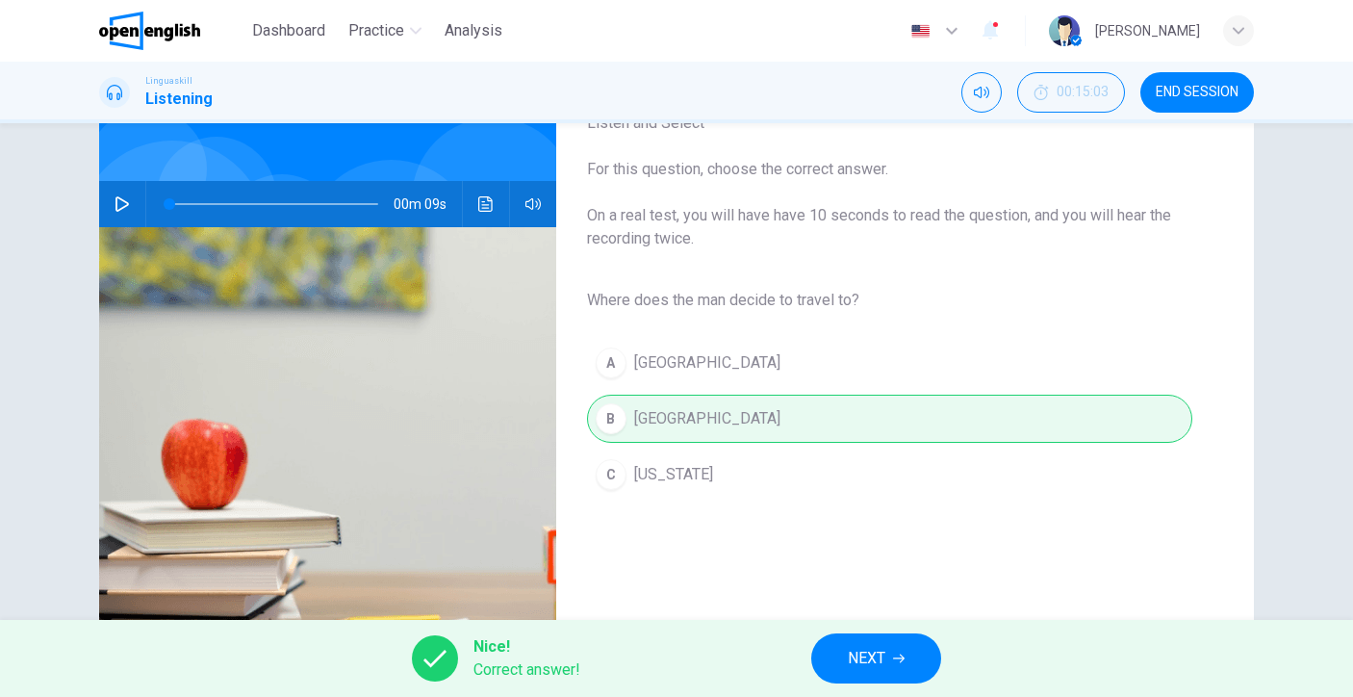
click at [846, 659] on button "NEXT" at bounding box center [876, 658] width 130 height 50
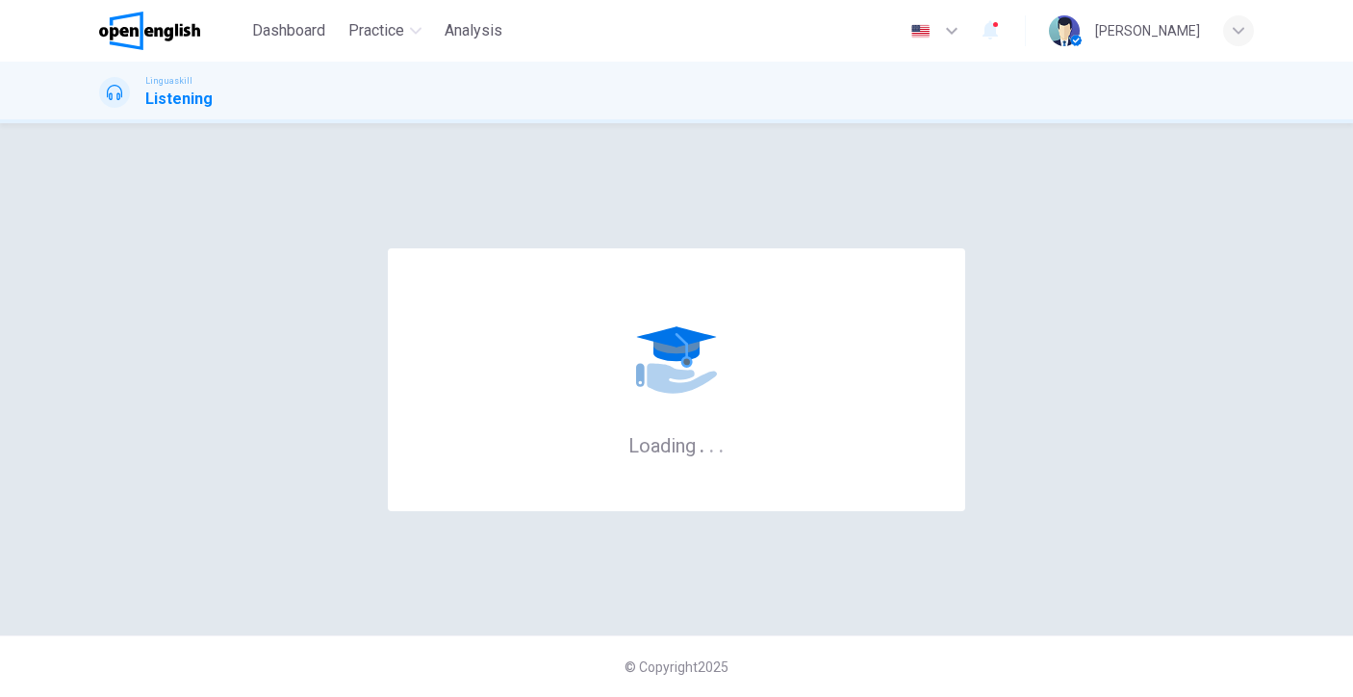
scroll to position [0, 0]
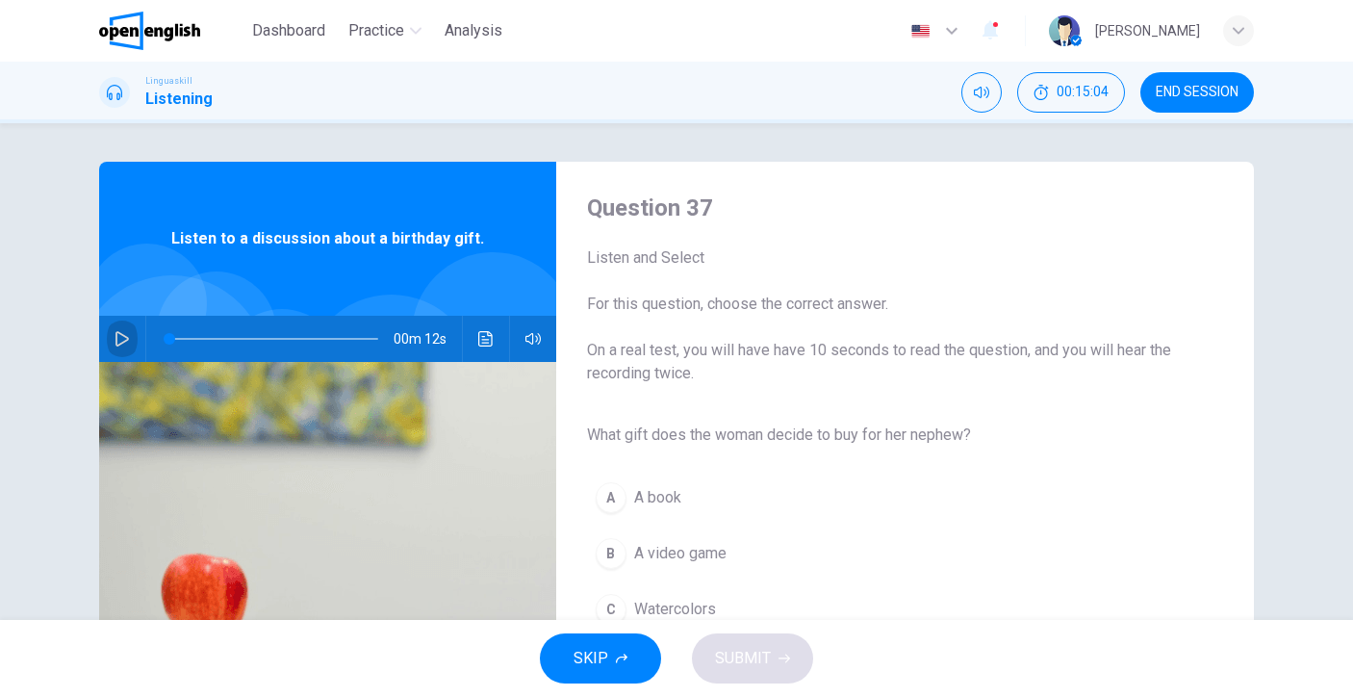
click at [108, 333] on button "button" at bounding box center [122, 339] width 31 height 46
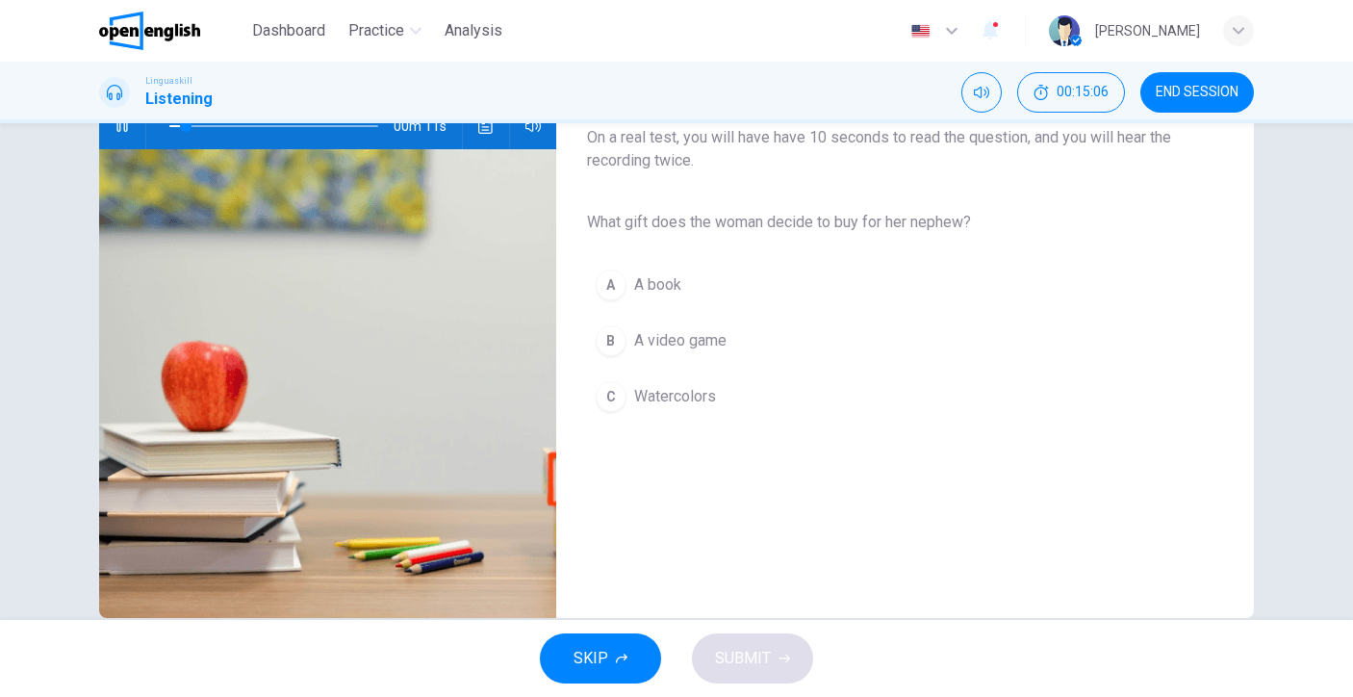
scroll to position [200, 0]
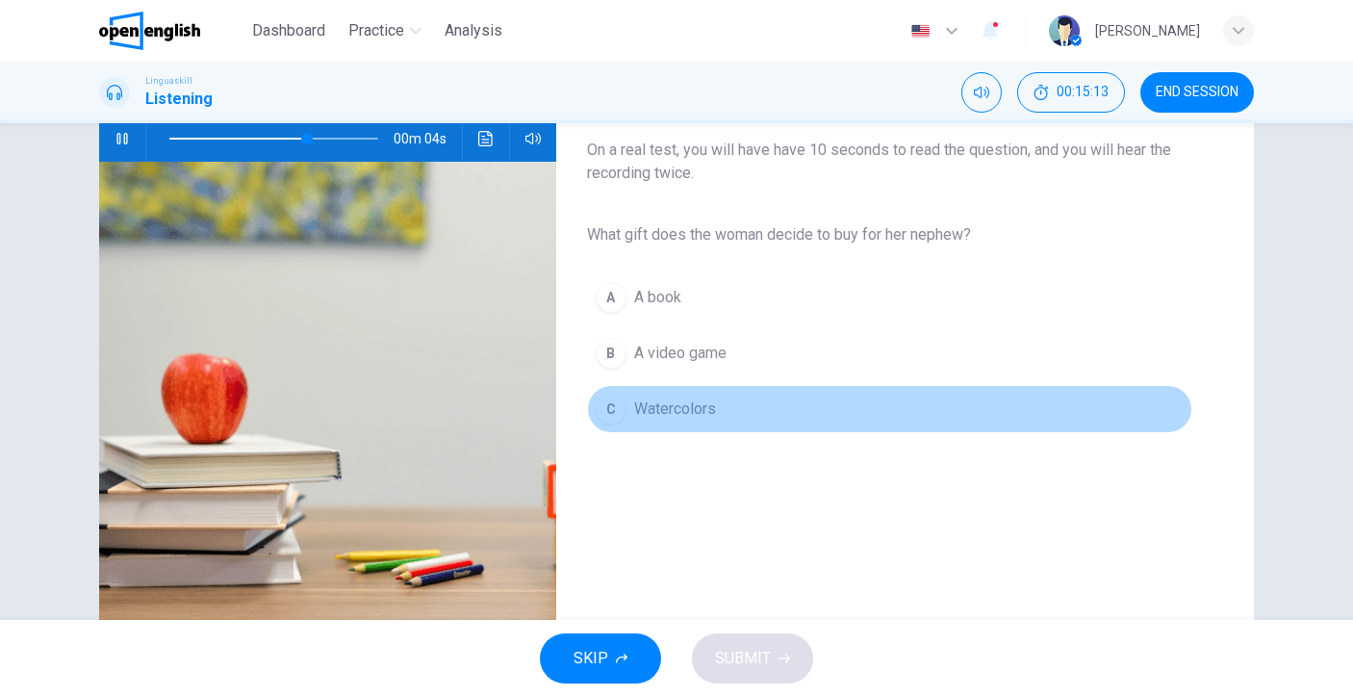
click at [686, 415] on span "Watercolors" at bounding box center [675, 408] width 82 height 23
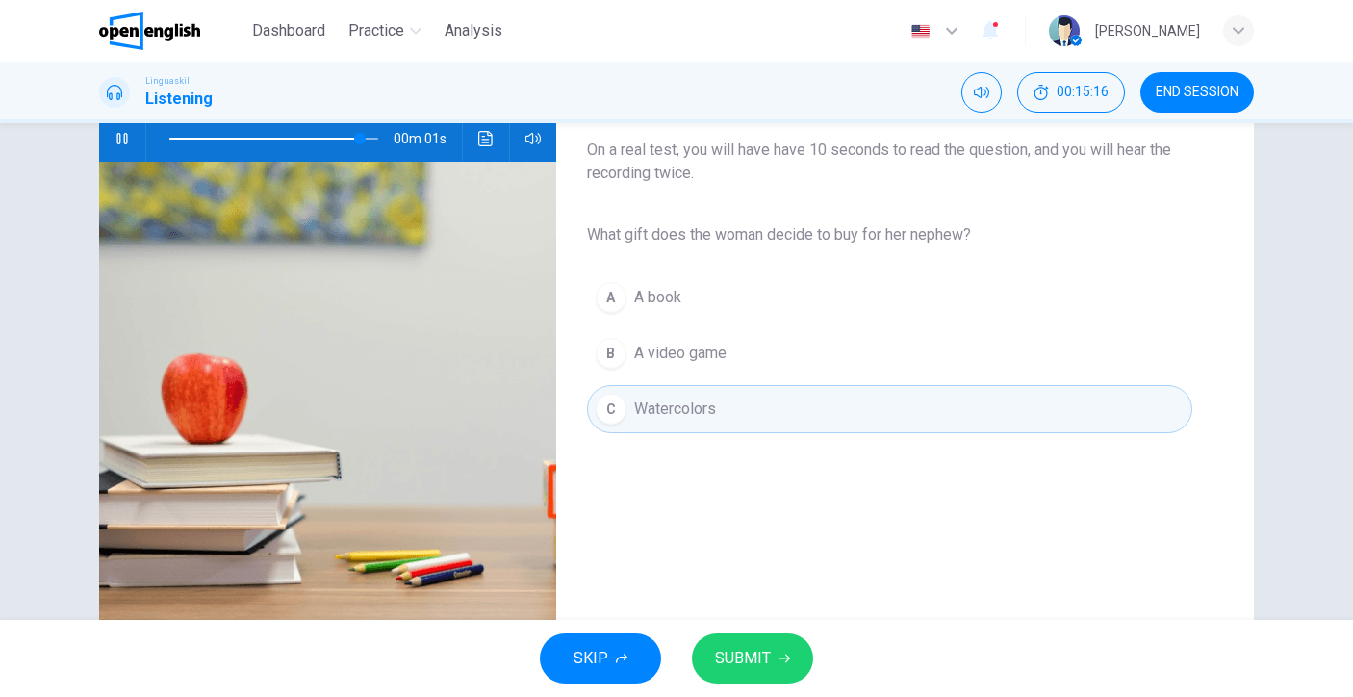
type input "*"
click at [767, 653] on span "SUBMIT" at bounding box center [743, 658] width 56 height 27
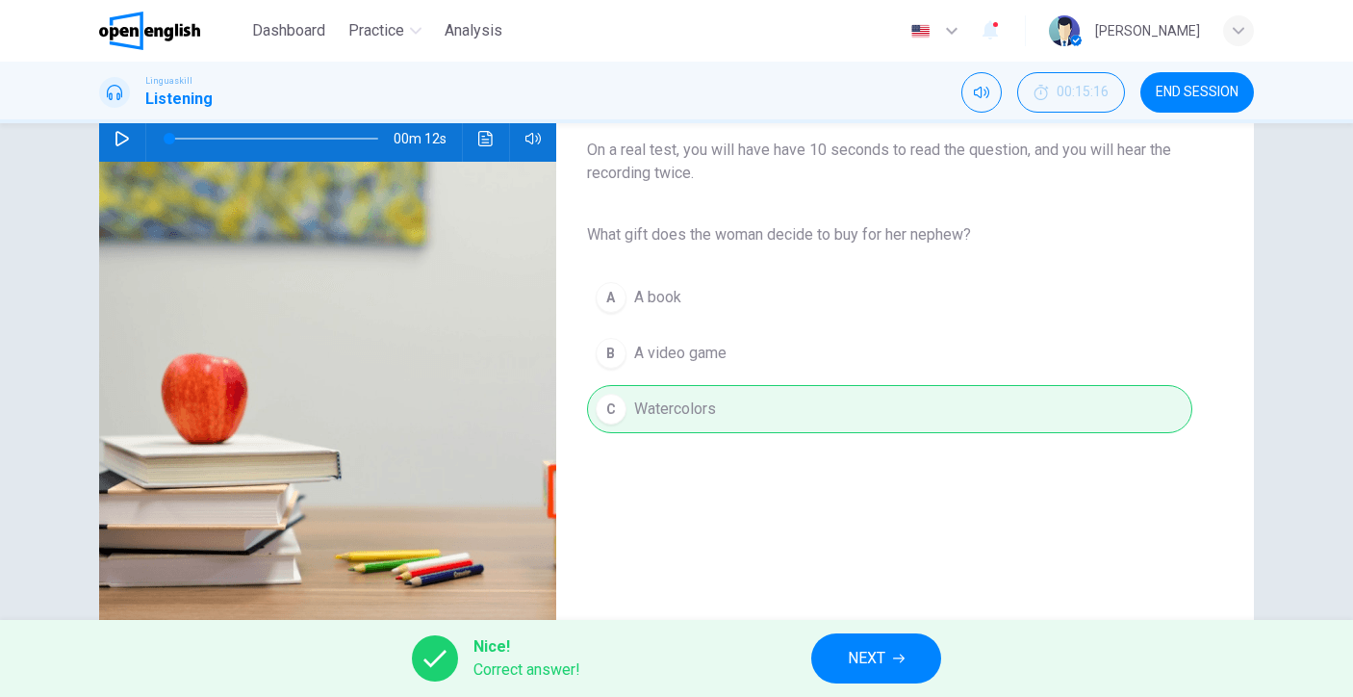
click at [871, 657] on span "NEXT" at bounding box center [867, 658] width 38 height 27
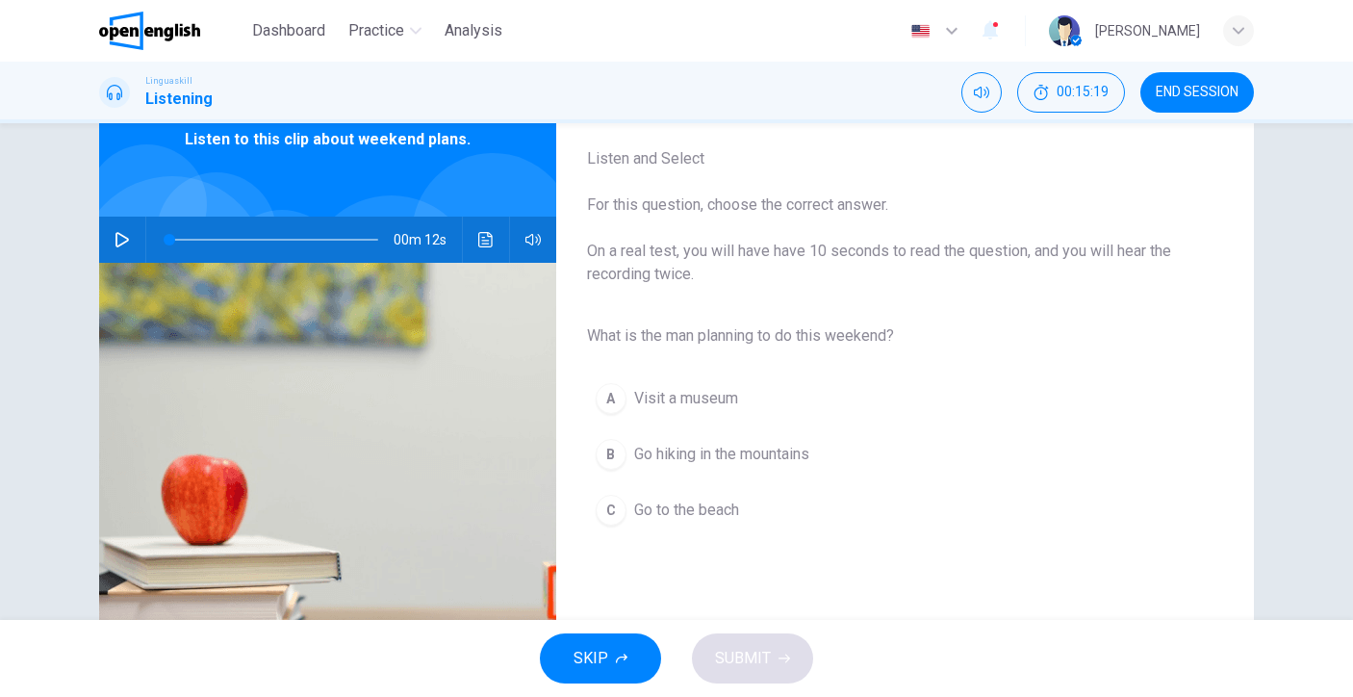
scroll to position [124, 0]
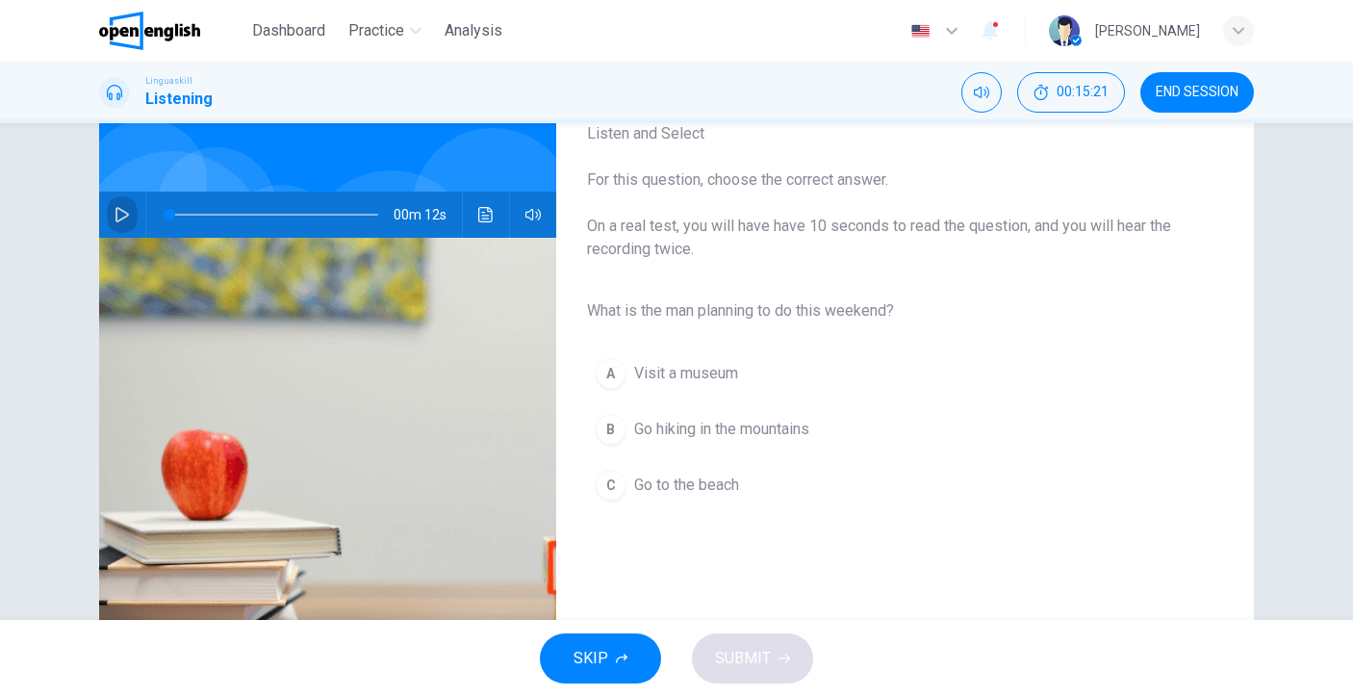
click at [124, 212] on button "button" at bounding box center [122, 215] width 31 height 46
click at [730, 444] on button "B Go hiking in the mountains" at bounding box center [889, 429] width 605 height 48
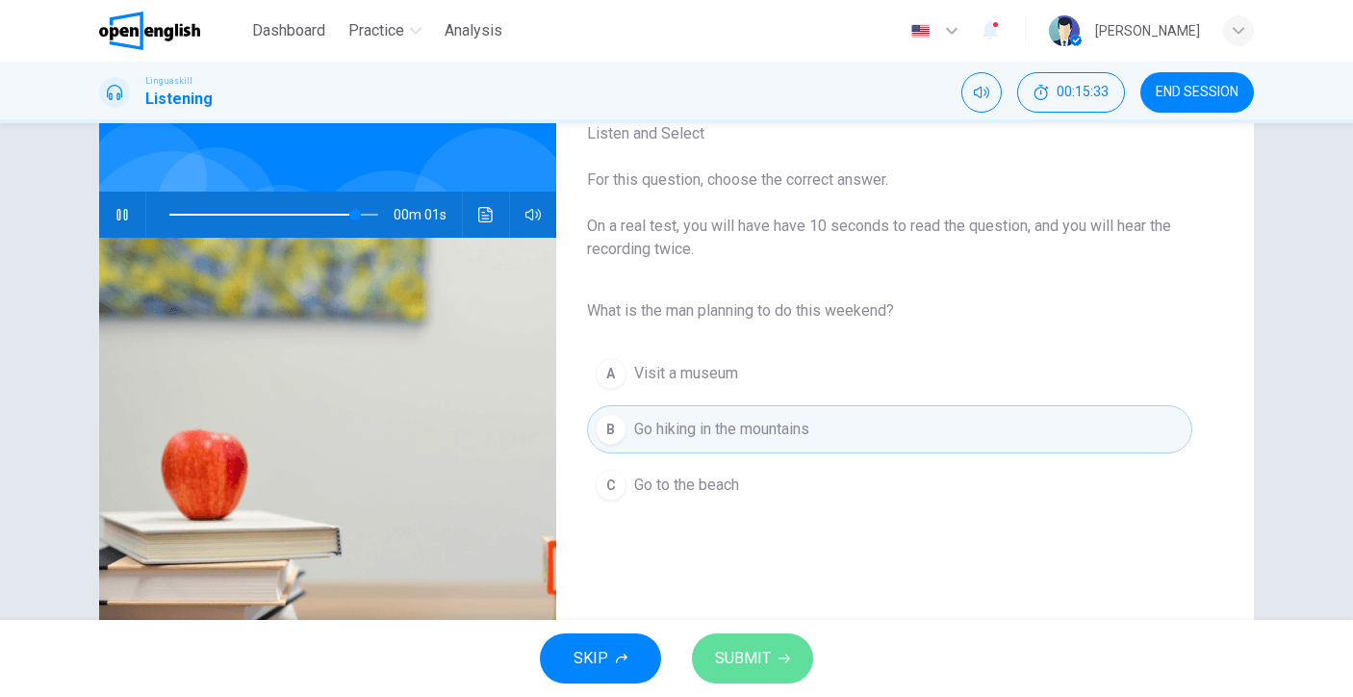
click at [759, 654] on span "SUBMIT" at bounding box center [743, 658] width 56 height 27
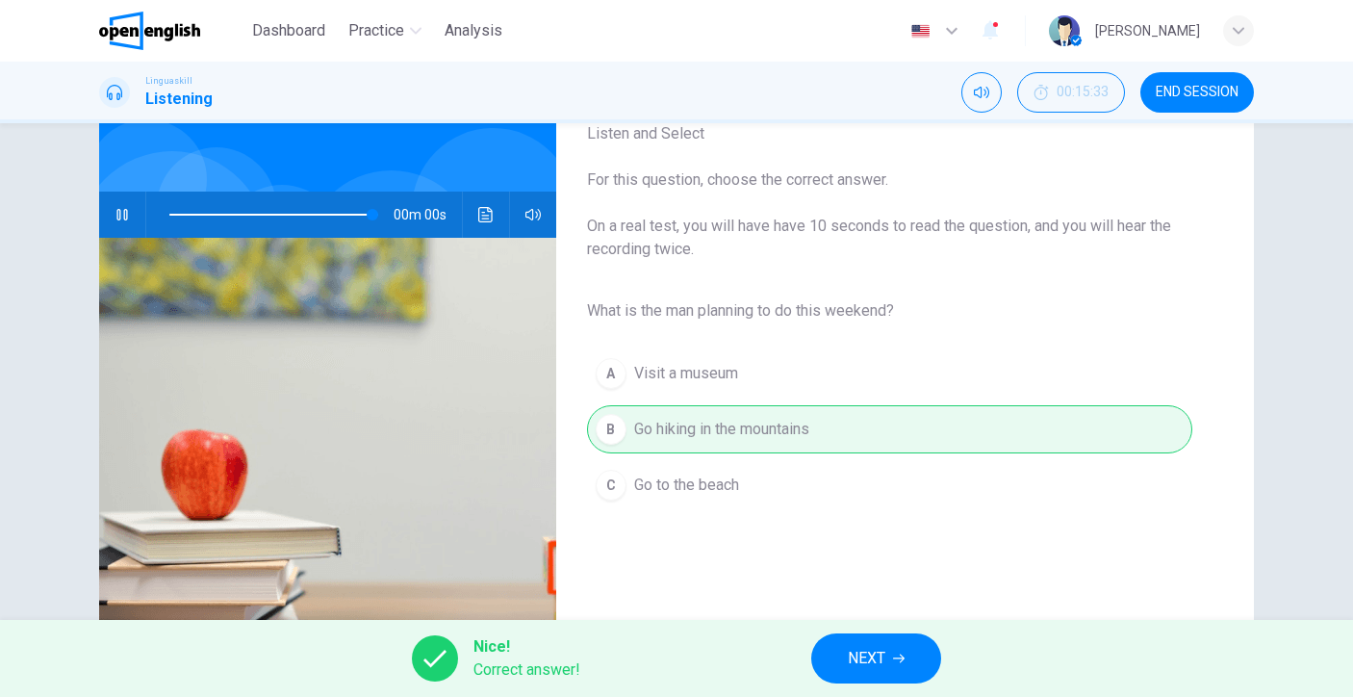
type input "*"
click at [837, 657] on button "NEXT" at bounding box center [876, 658] width 130 height 50
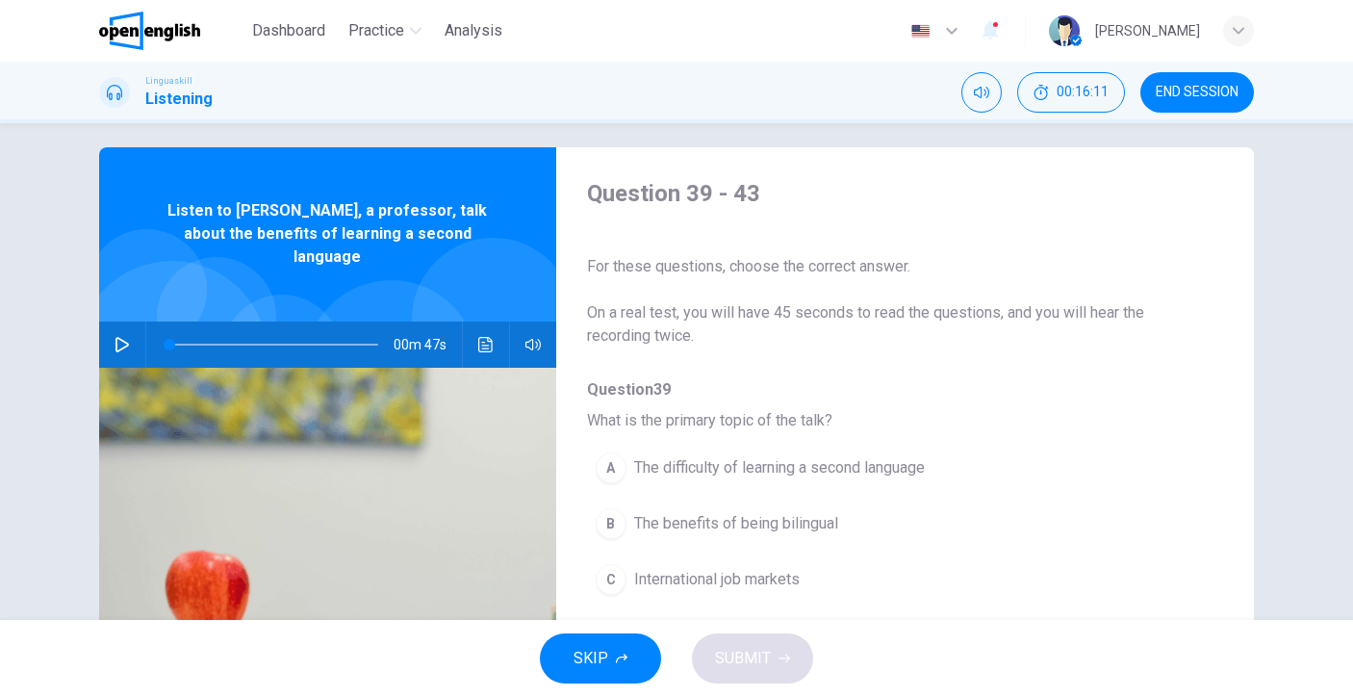
scroll to position [2, 0]
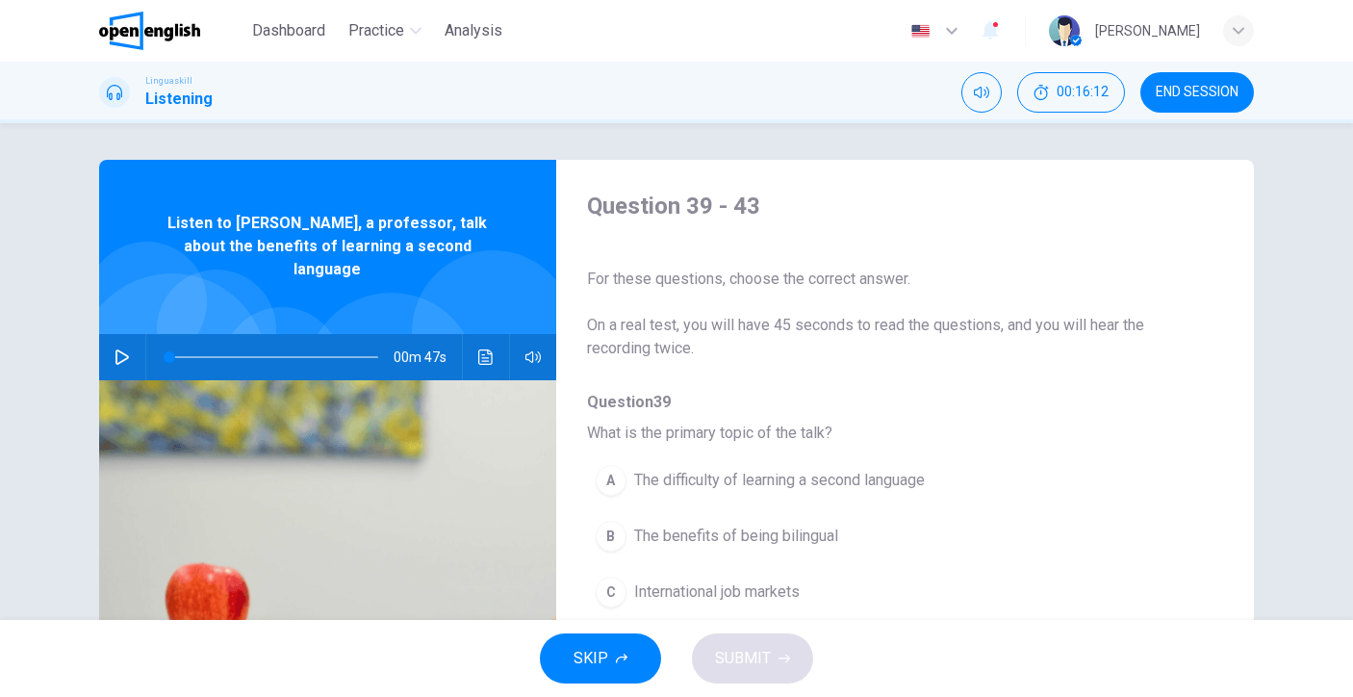
click at [107, 334] on button "button" at bounding box center [122, 357] width 31 height 46
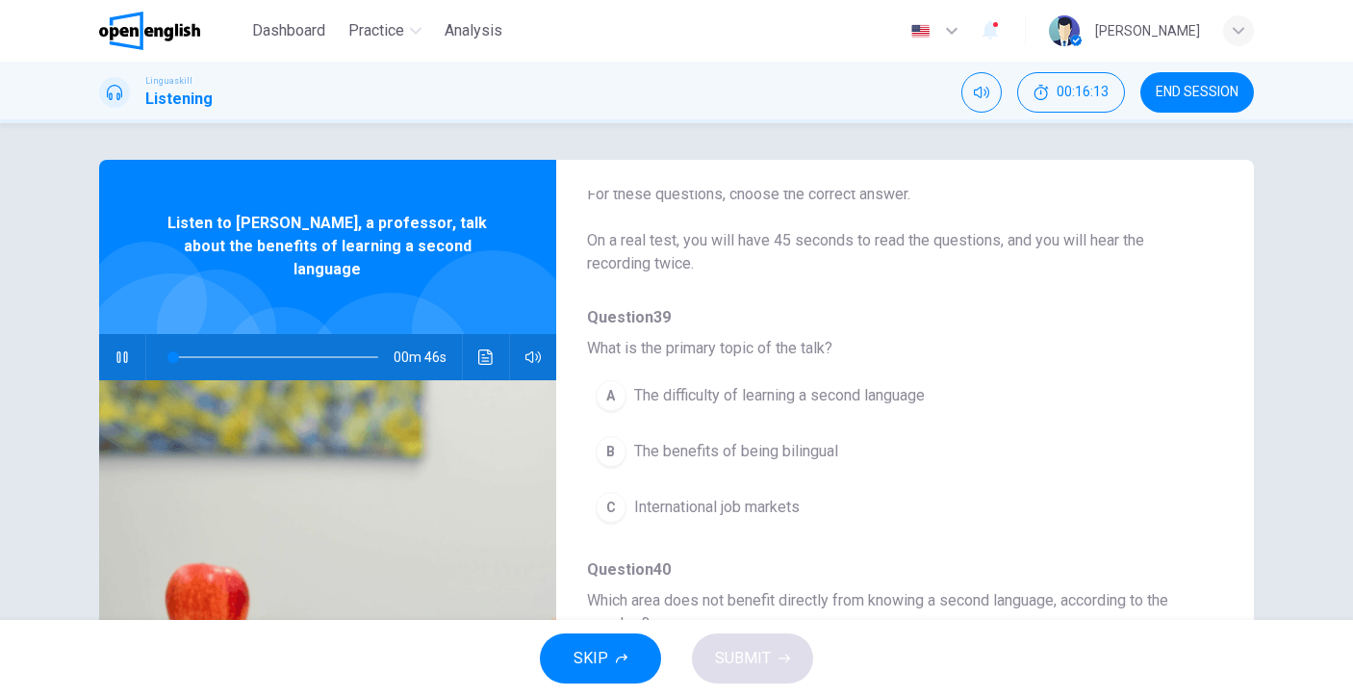
scroll to position [140, 0]
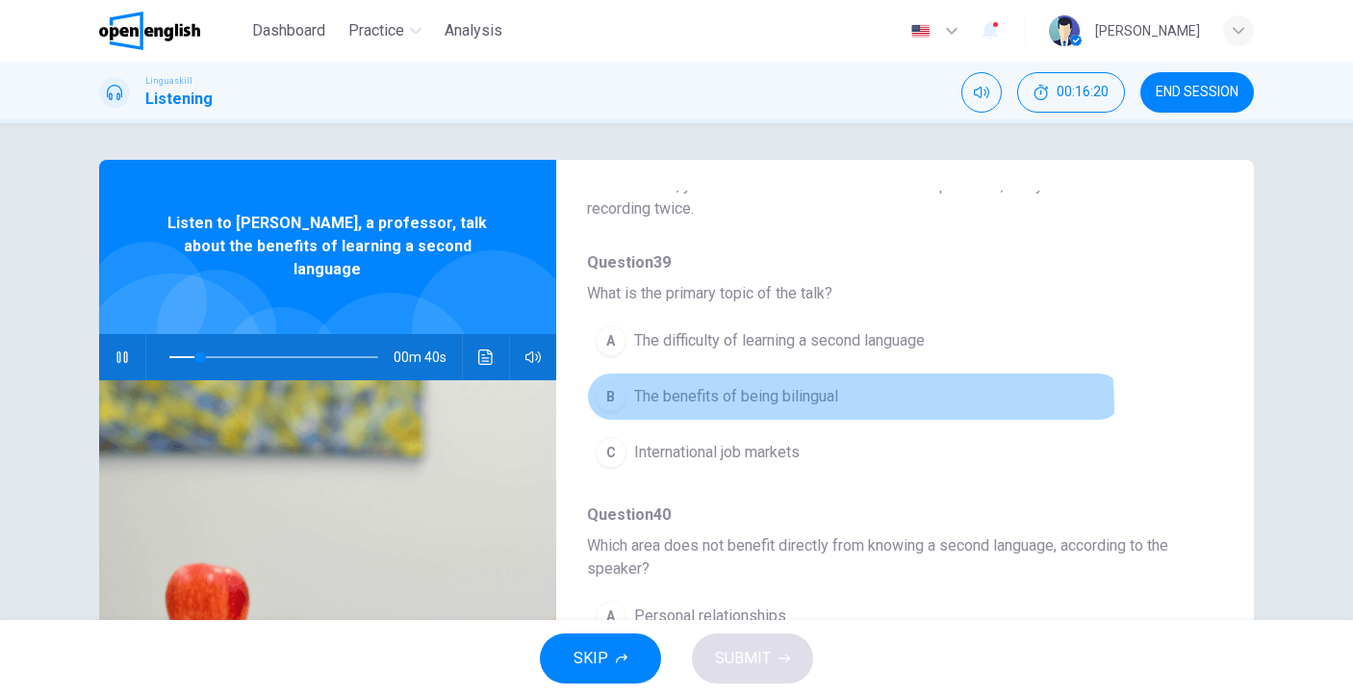
click at [766, 408] on button "B The benefits of being bilingual" at bounding box center [855, 396] width 536 height 48
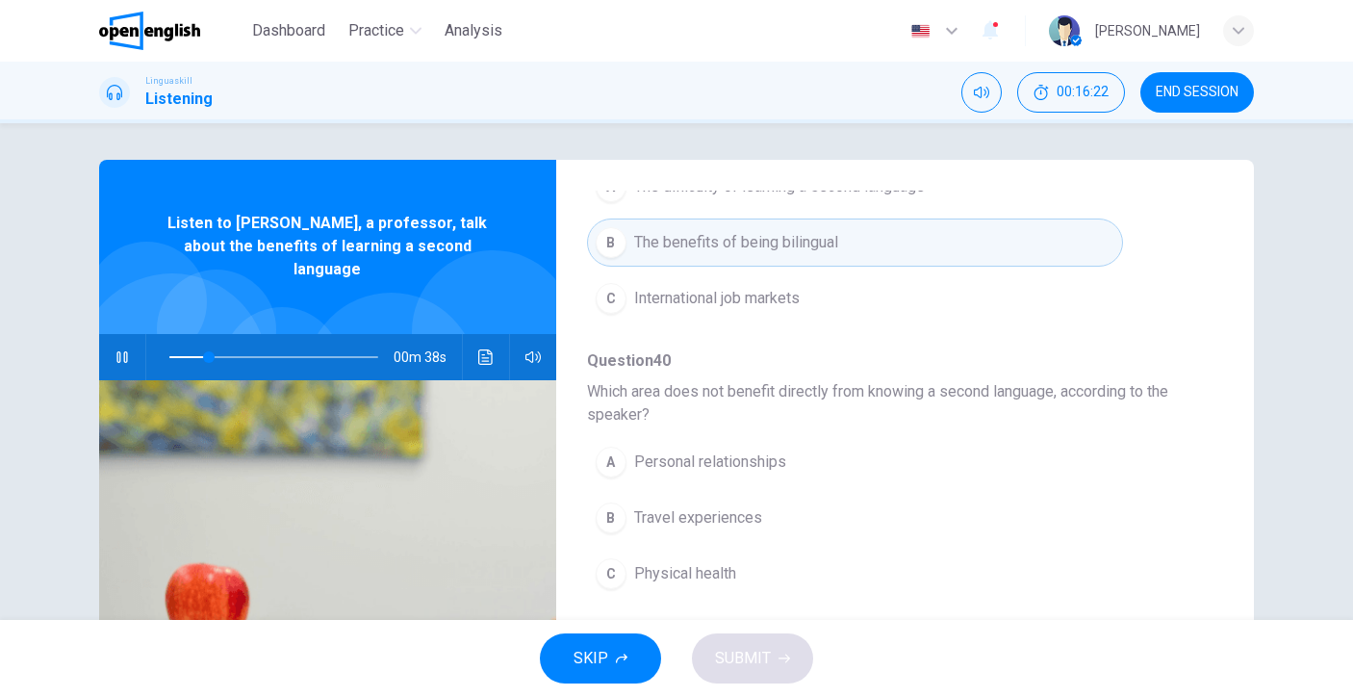
scroll to position [343, 0]
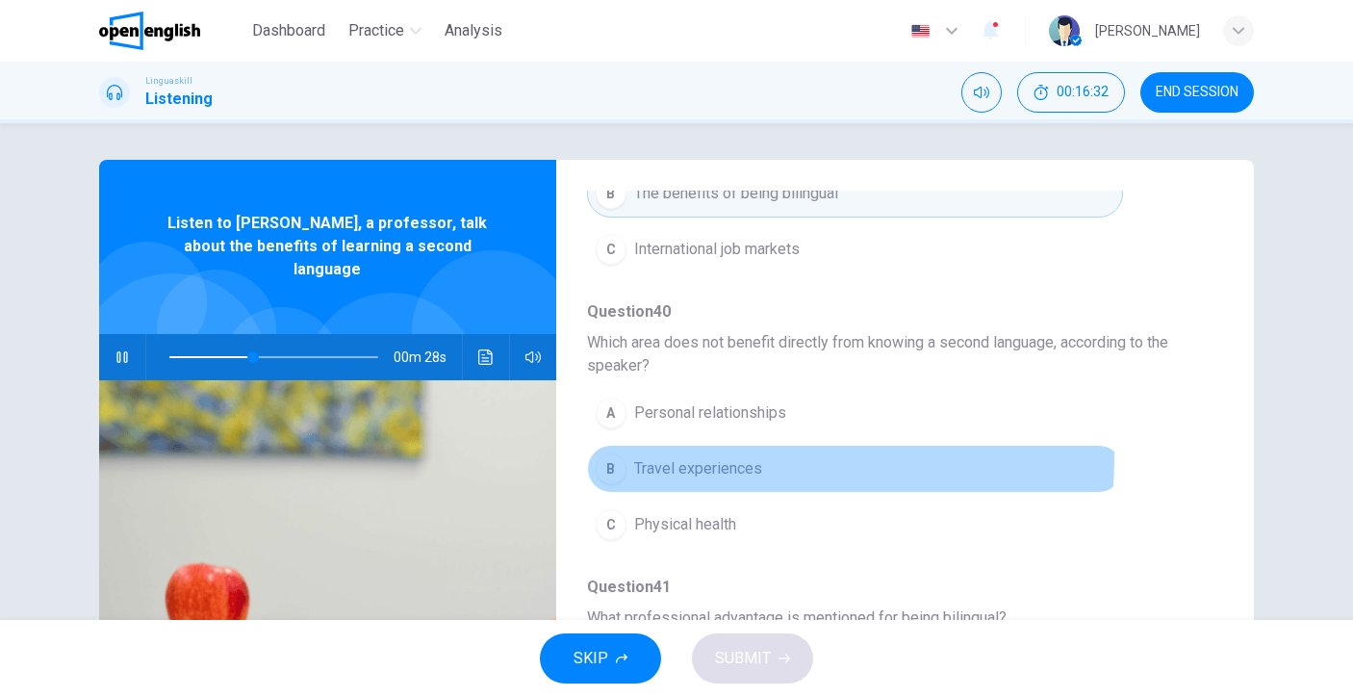
click at [743, 458] on span "Travel experiences" at bounding box center [698, 468] width 128 height 23
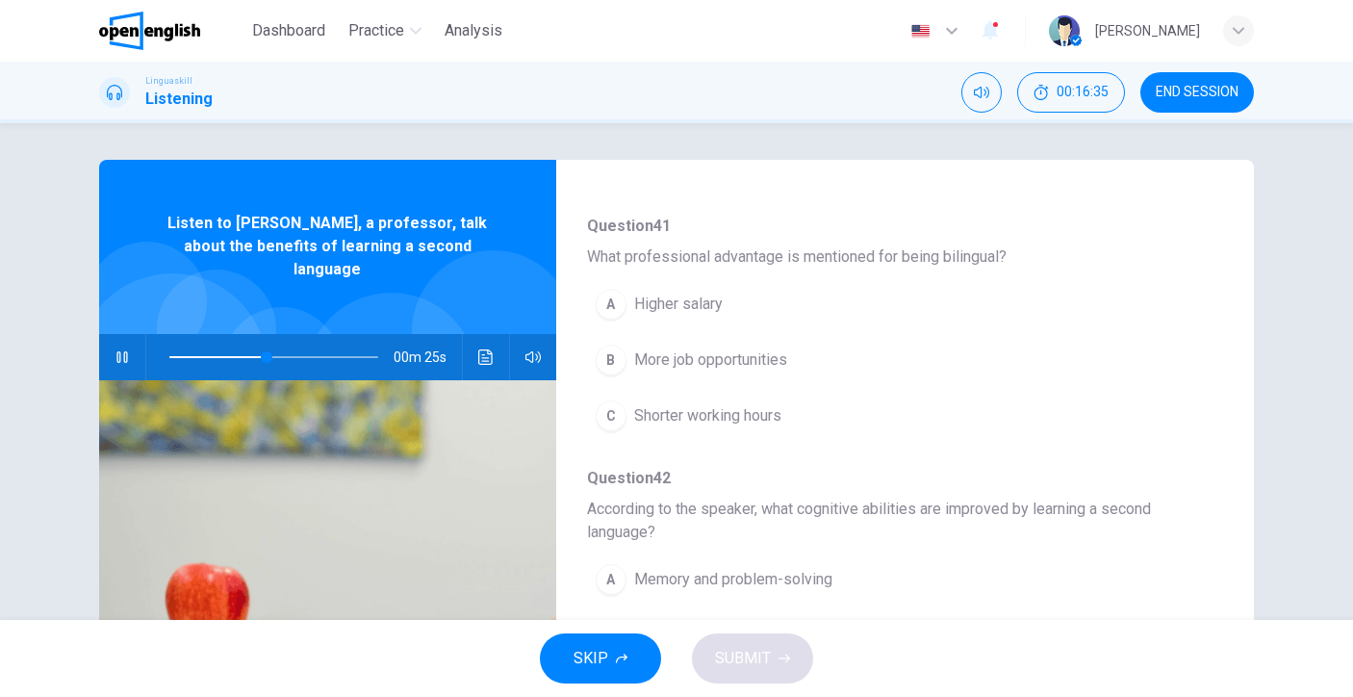
scroll to position [679, 0]
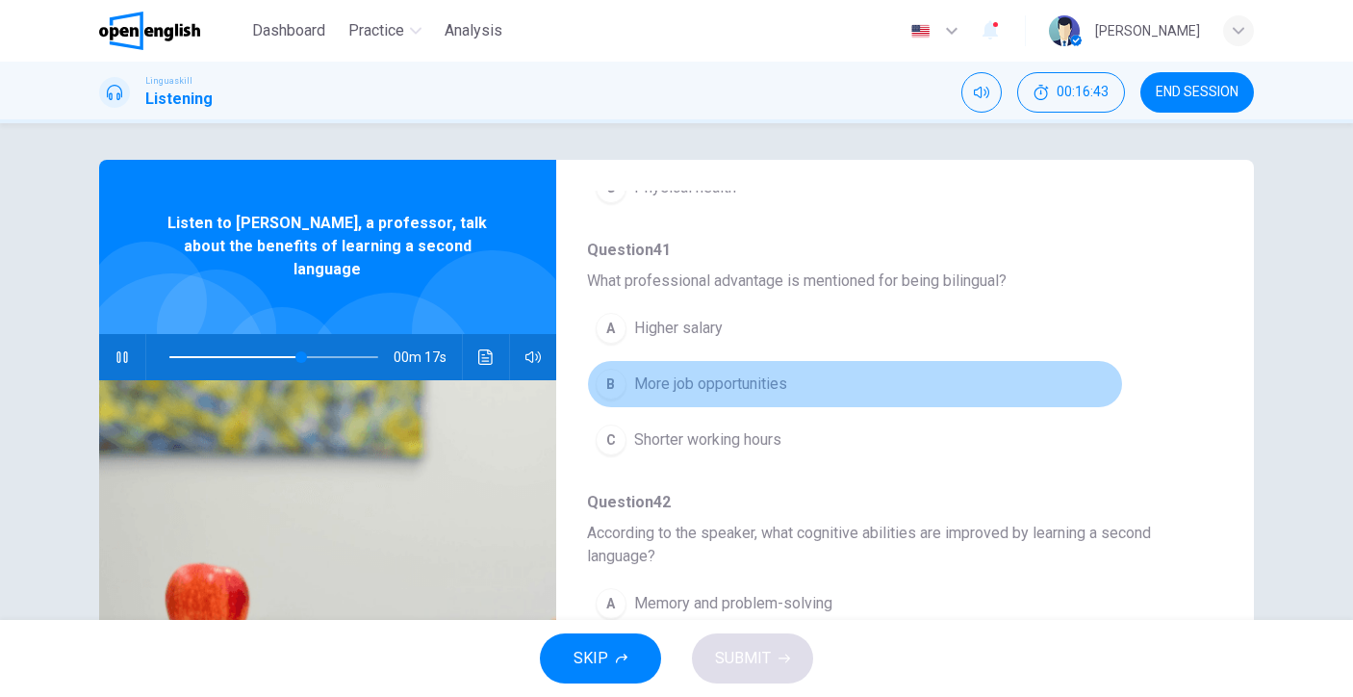
click at [855, 386] on button "B More job opportunities" at bounding box center [855, 384] width 536 height 48
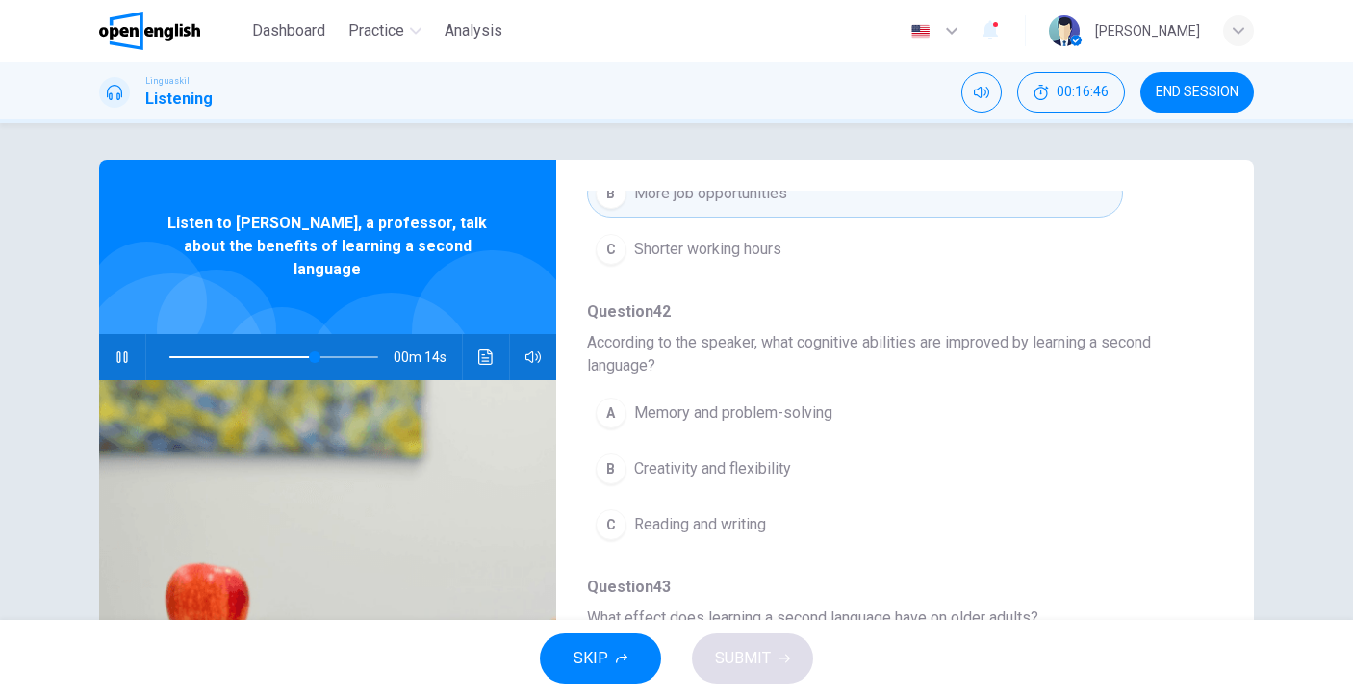
scroll to position [877, 0]
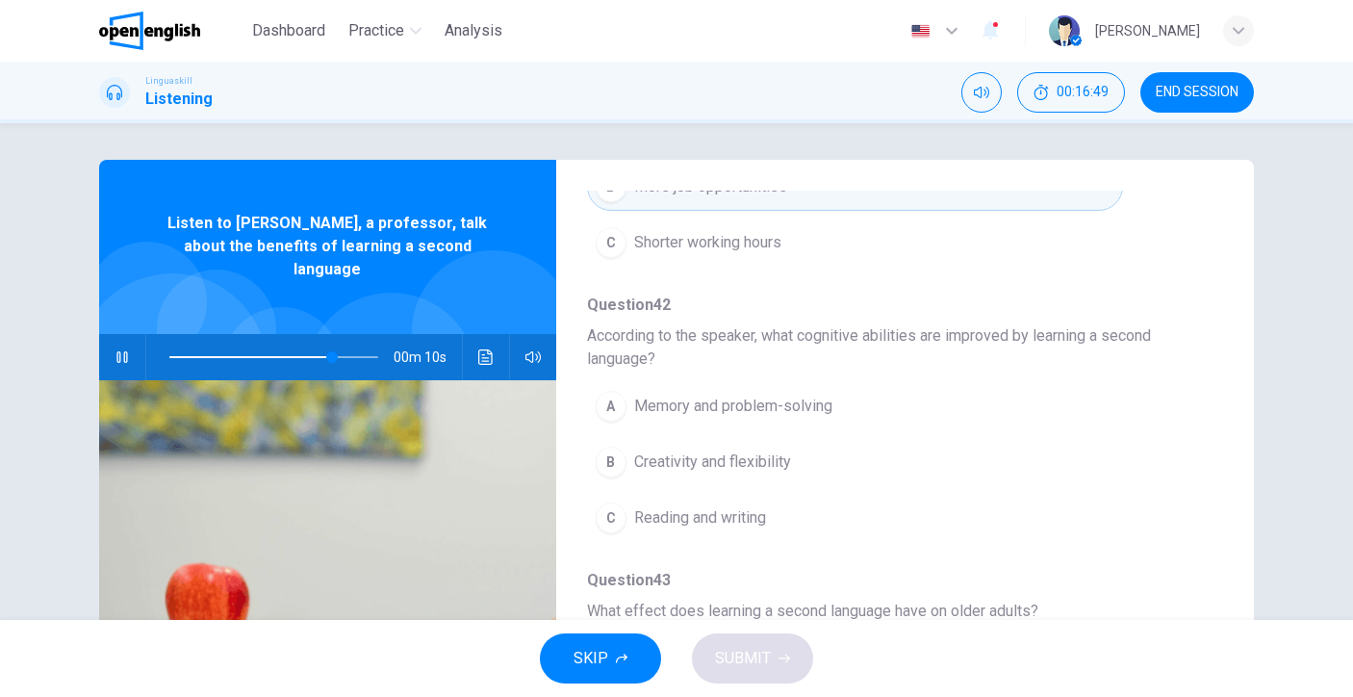
click at [743, 403] on span "Memory and problem-solving" at bounding box center [733, 406] width 198 height 23
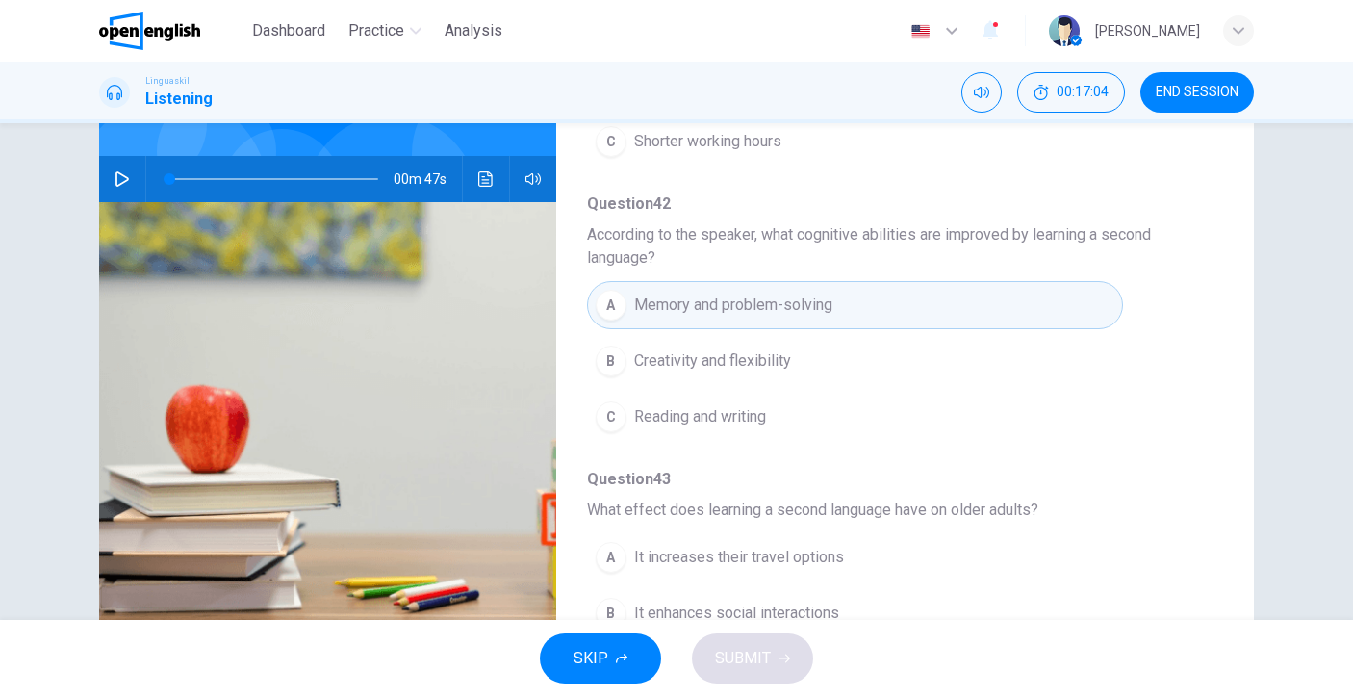
scroll to position [167, 0]
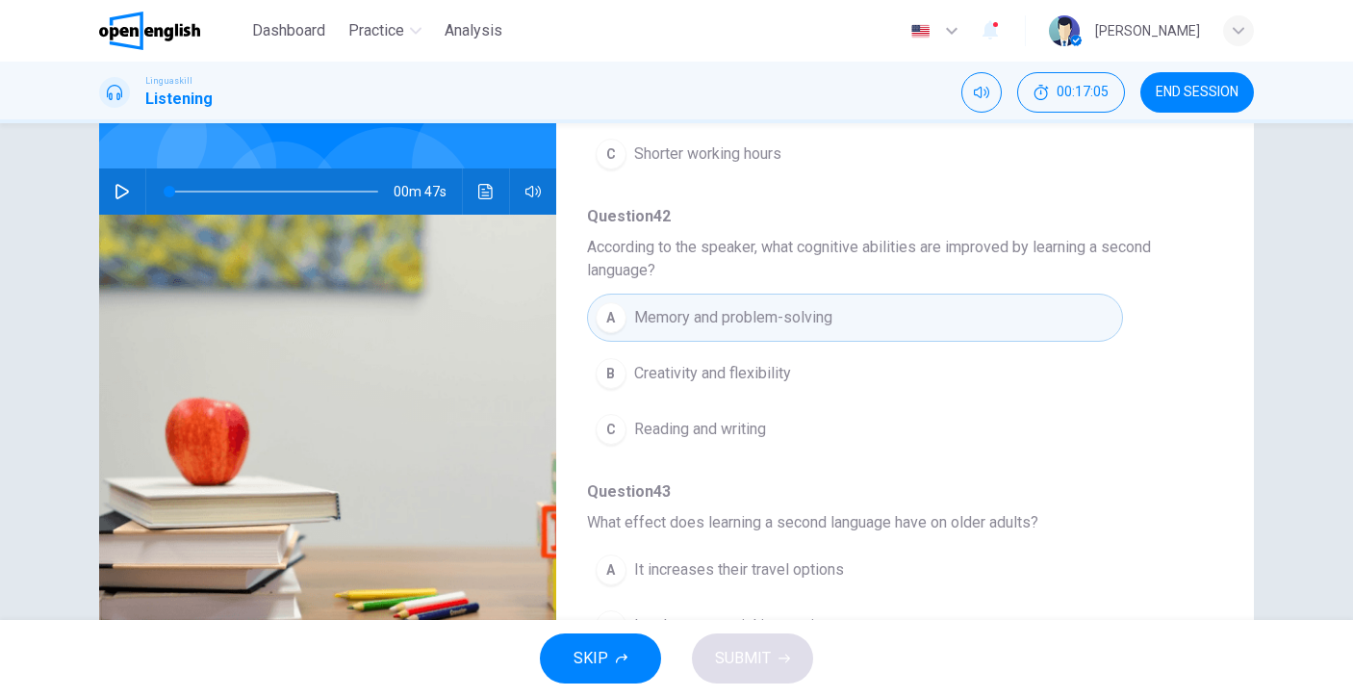
click at [298, 183] on span at bounding box center [273, 191] width 209 height 27
click at [117, 181] on button "button" at bounding box center [122, 191] width 31 height 46
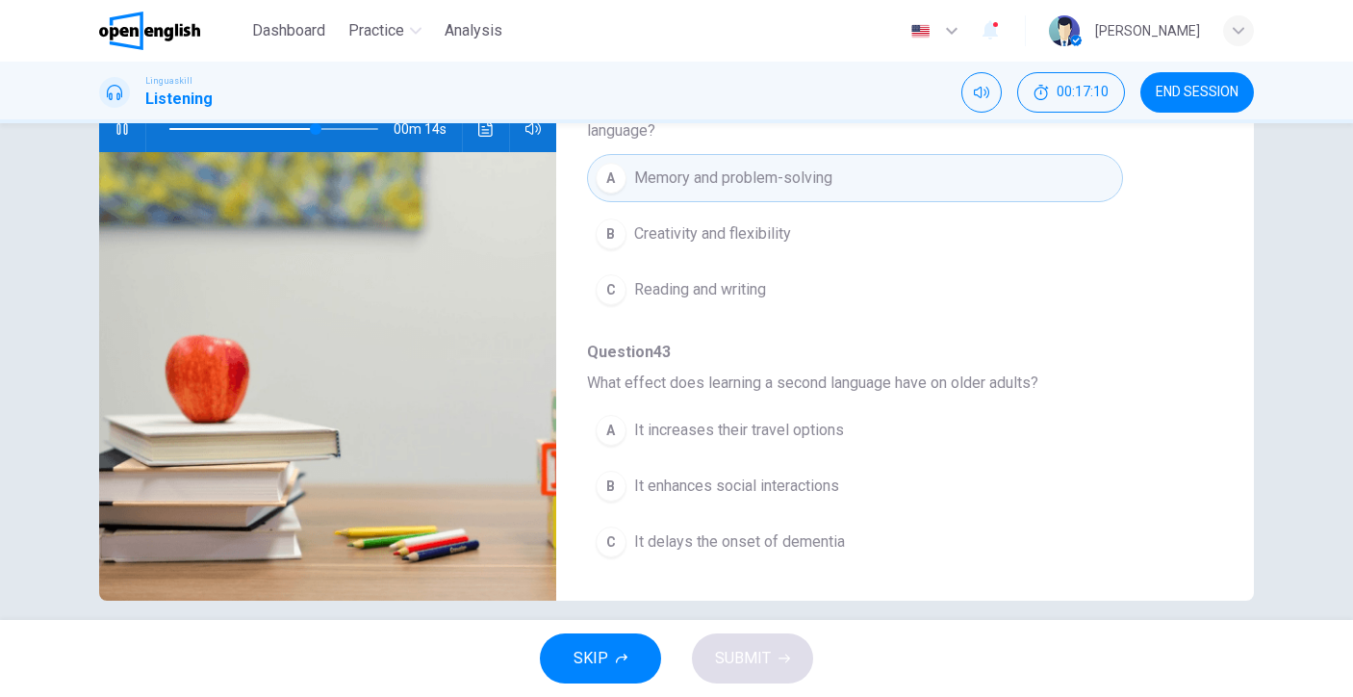
scroll to position [242, 0]
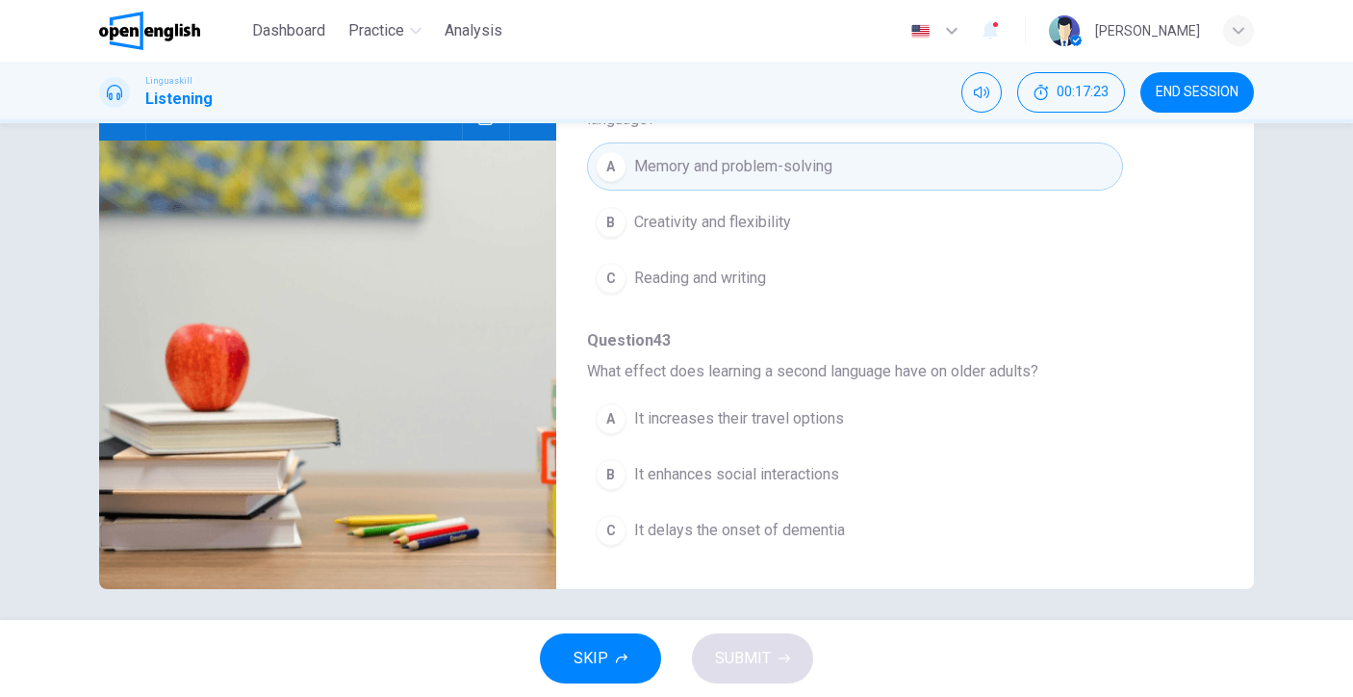
type input "*"
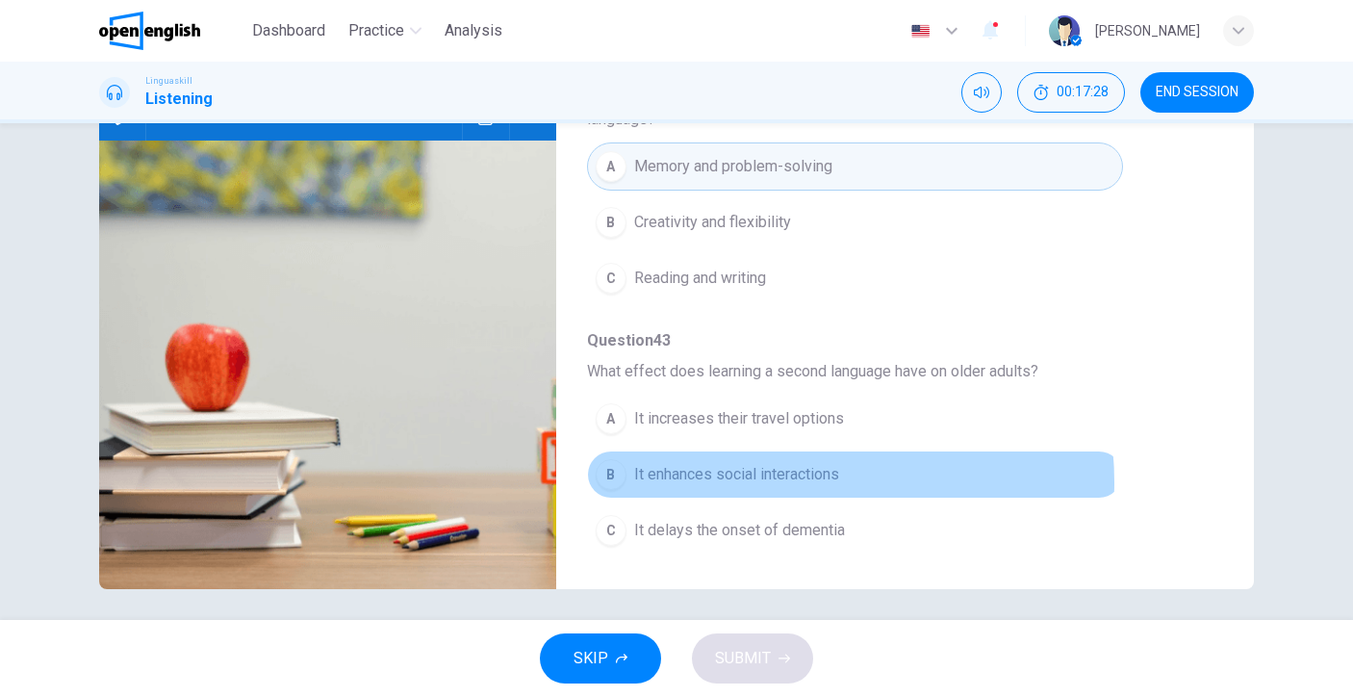
click at [781, 482] on span "It enhances social interactions" at bounding box center [736, 474] width 205 height 23
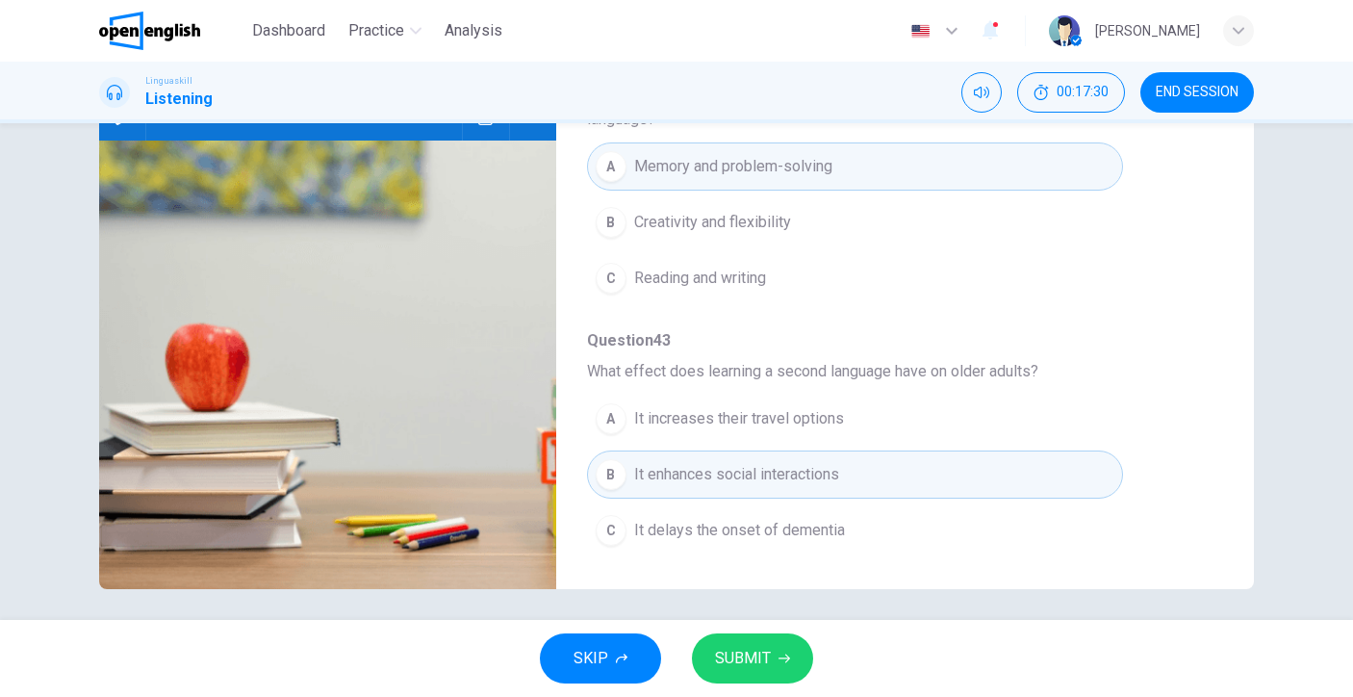
click at [785, 652] on button "SUBMIT" at bounding box center [752, 658] width 121 height 50
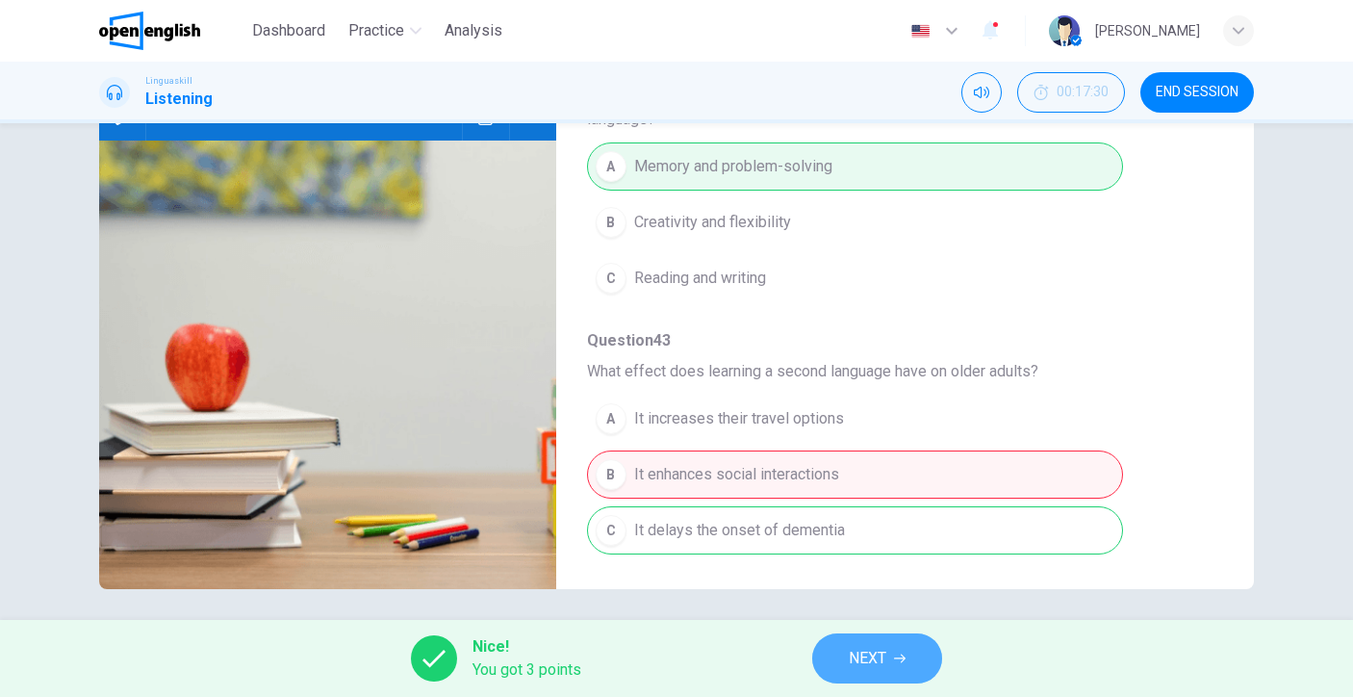
click at [832, 646] on button "NEXT" at bounding box center [877, 658] width 130 height 50
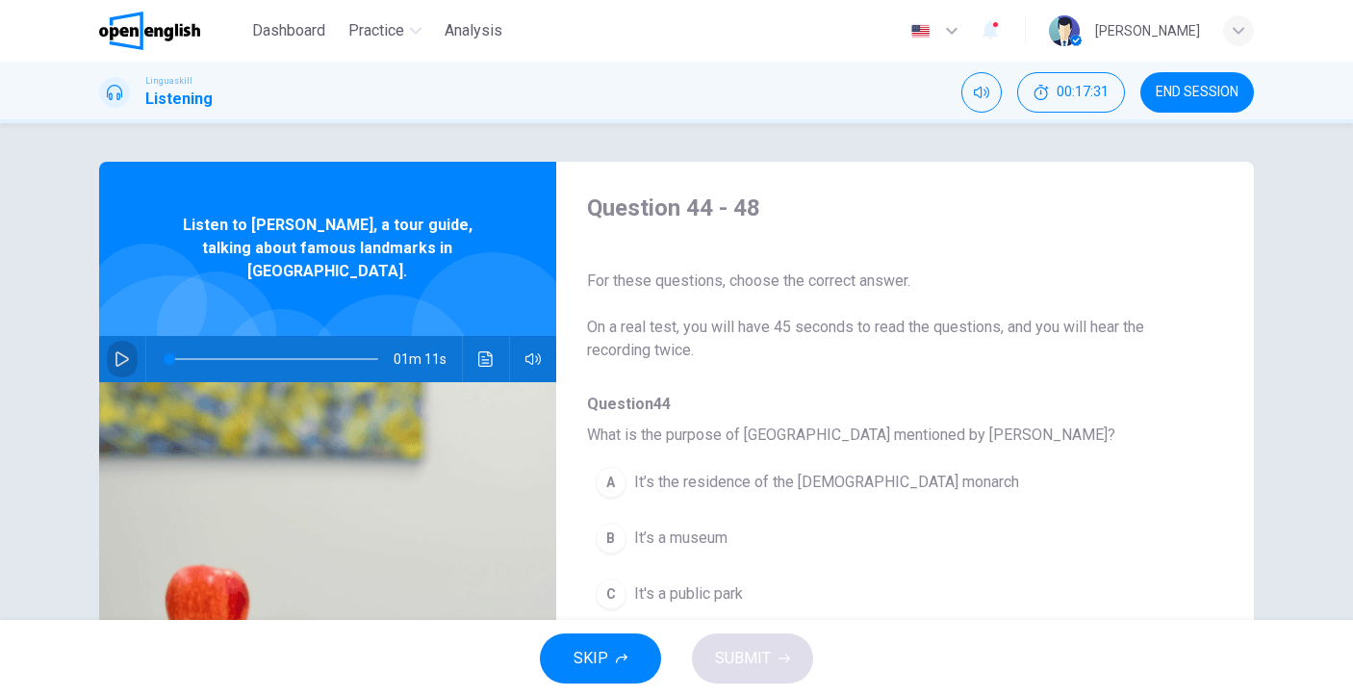
click at [128, 341] on button "button" at bounding box center [122, 359] width 31 height 46
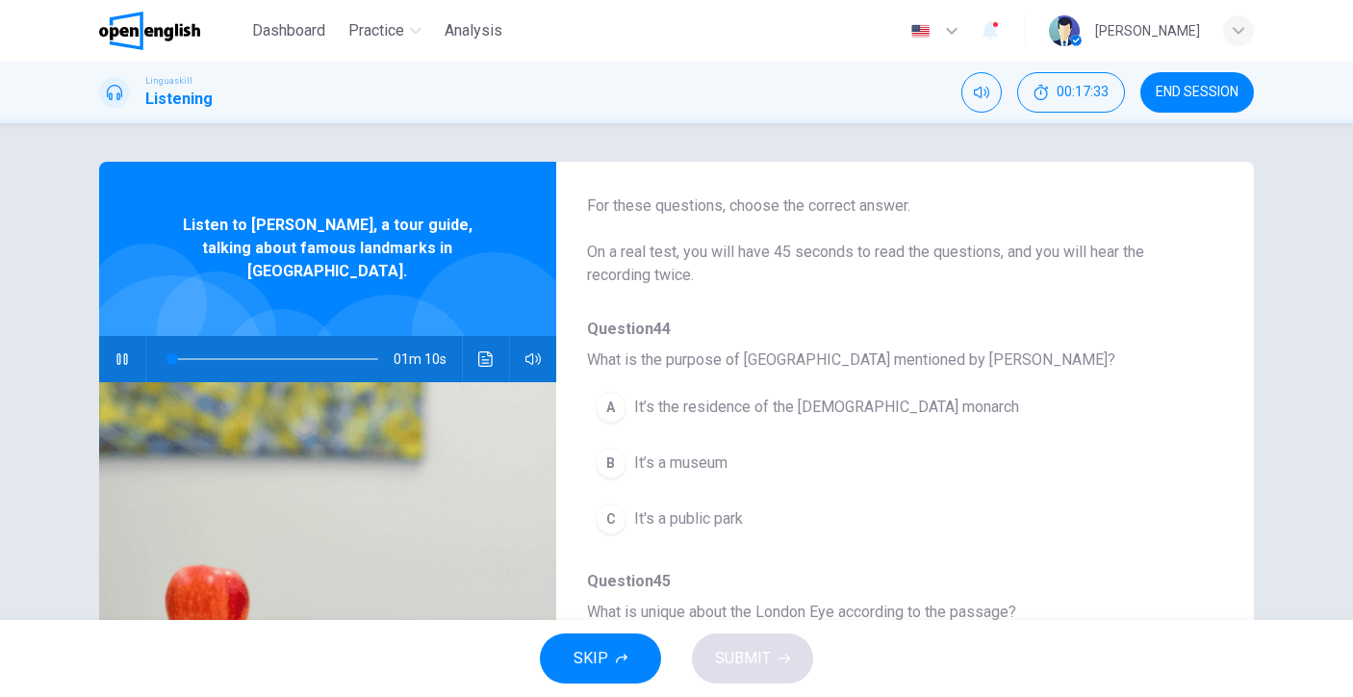
scroll to position [100, 0]
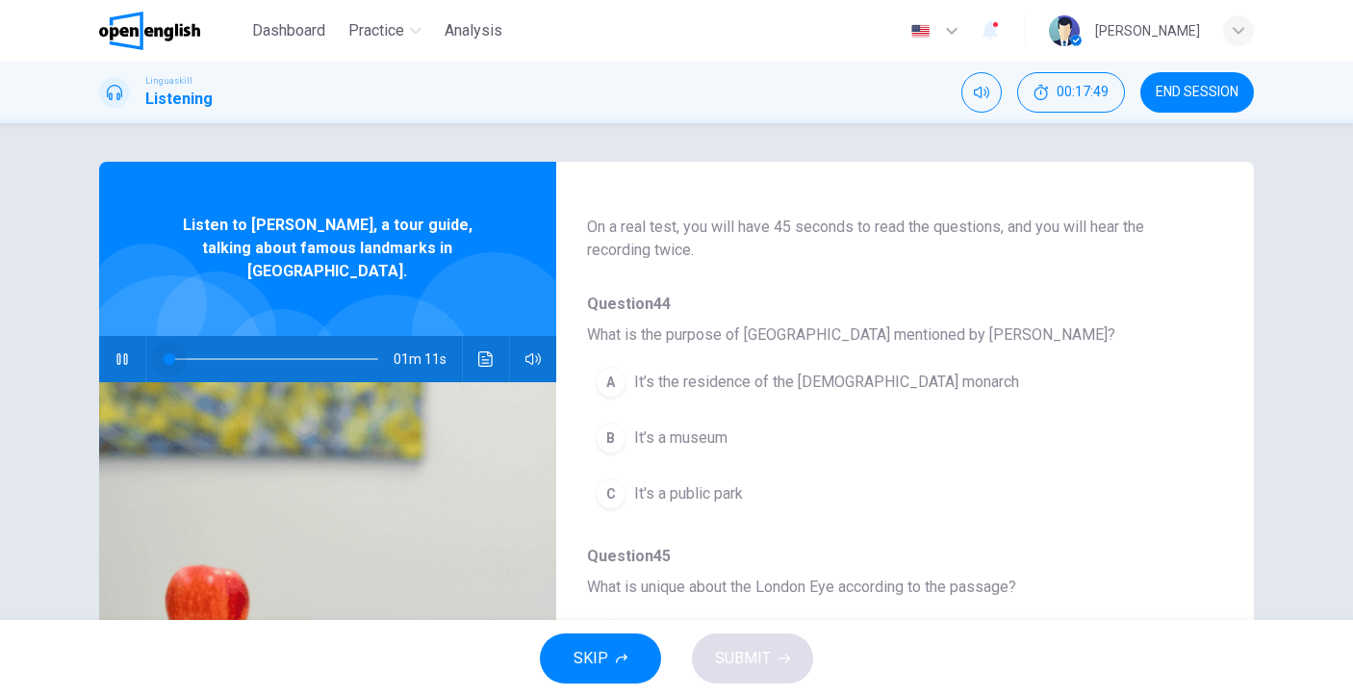
drag, startPoint x: 214, startPoint y: 330, endPoint x: 151, endPoint y: 334, distance: 62.7
click at [164, 353] on span at bounding box center [170, 359] width 12 height 12
click at [776, 384] on span "It’s the residence of the British monarch" at bounding box center [826, 382] width 385 height 23
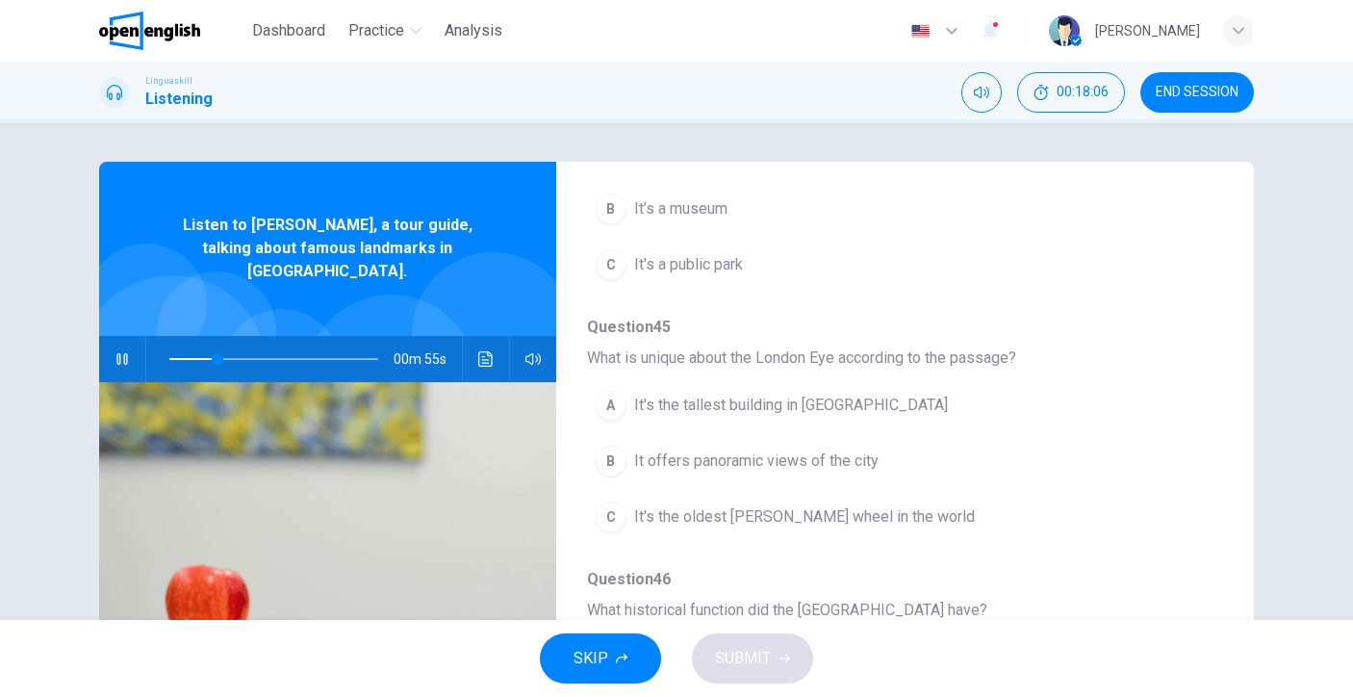
scroll to position [354, 0]
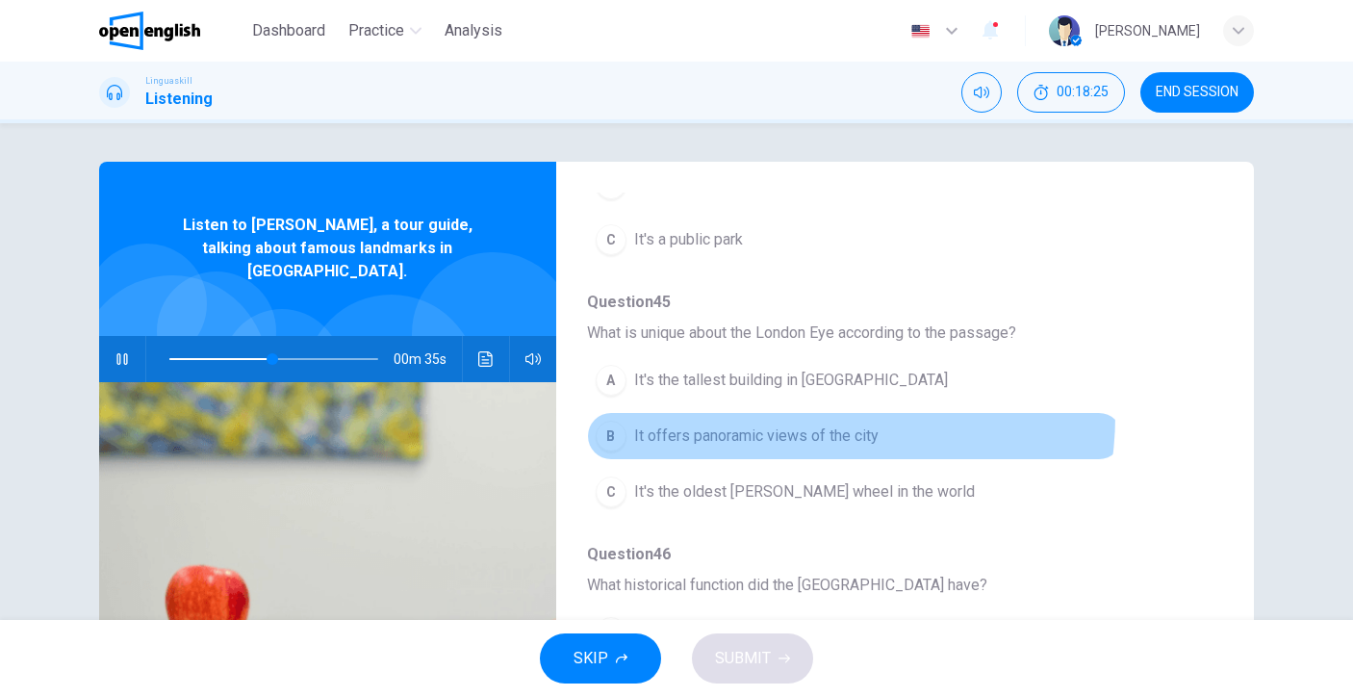
click at [788, 416] on button "B It offers panoramic views of the city" at bounding box center [855, 436] width 536 height 48
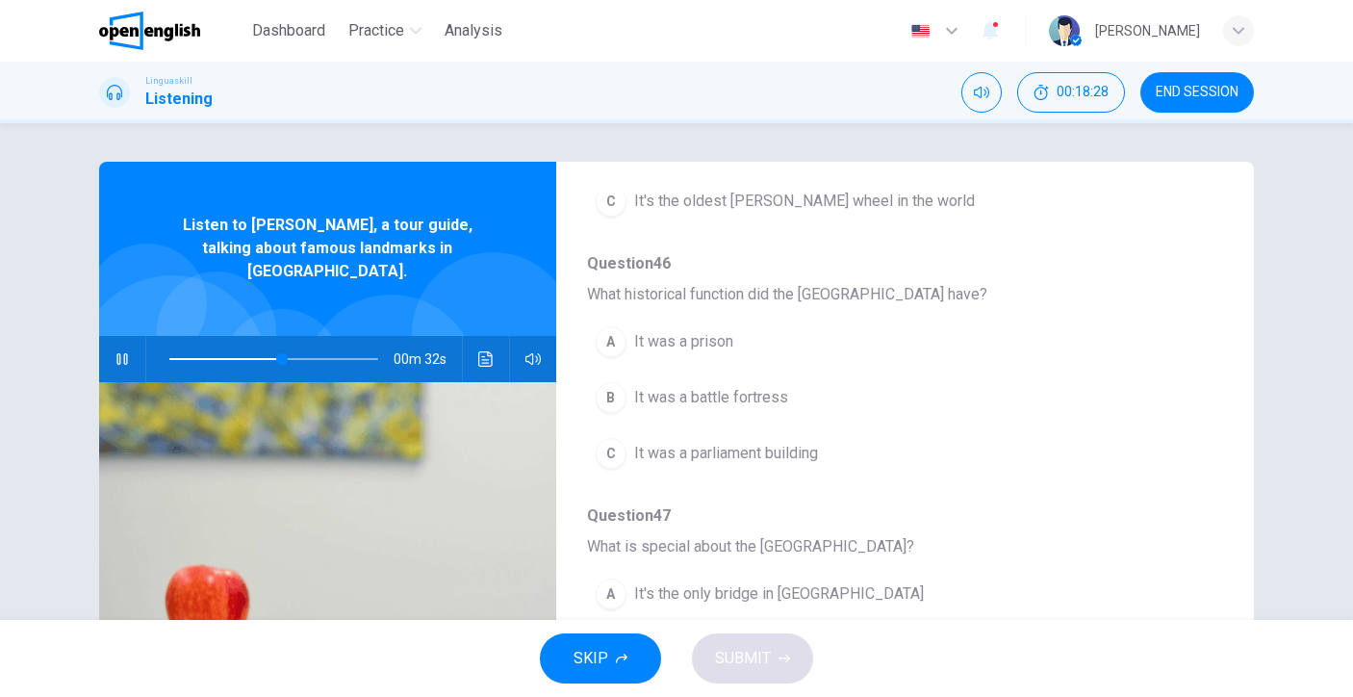
scroll to position [670, 0]
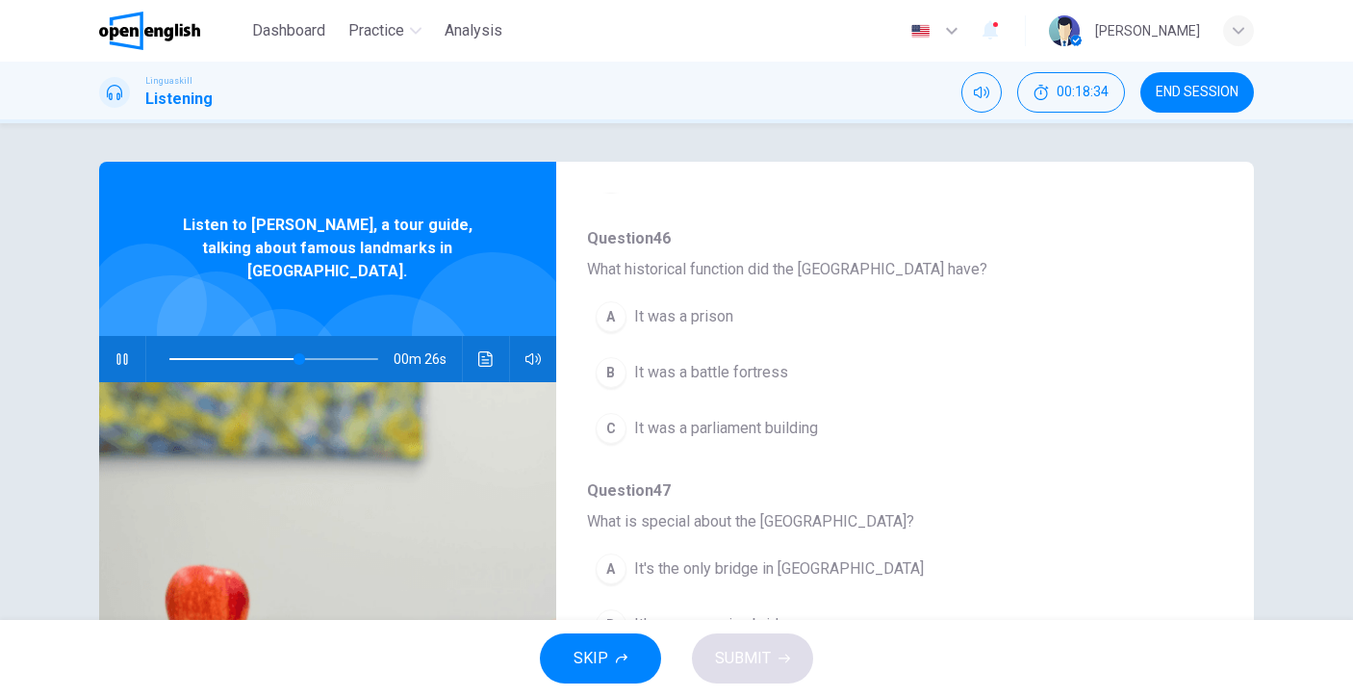
click at [668, 331] on button "A It was a prison" at bounding box center [855, 317] width 536 height 48
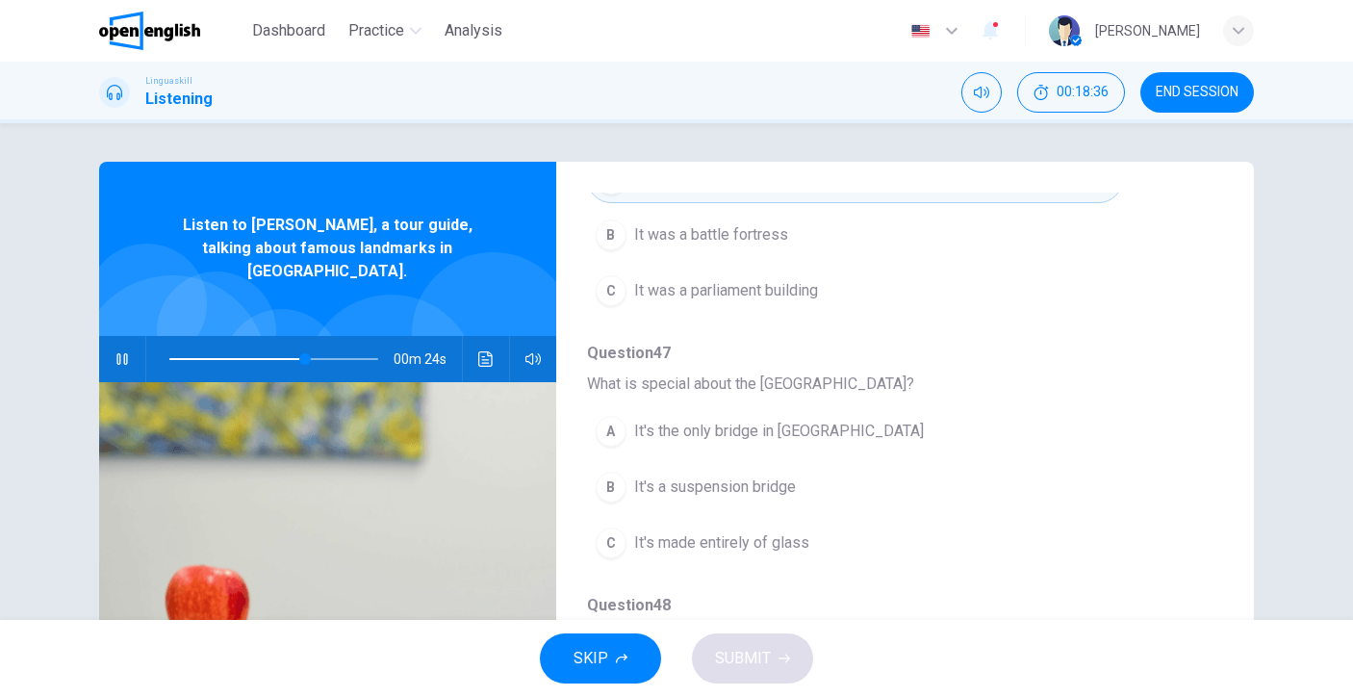
scroll to position [831, 0]
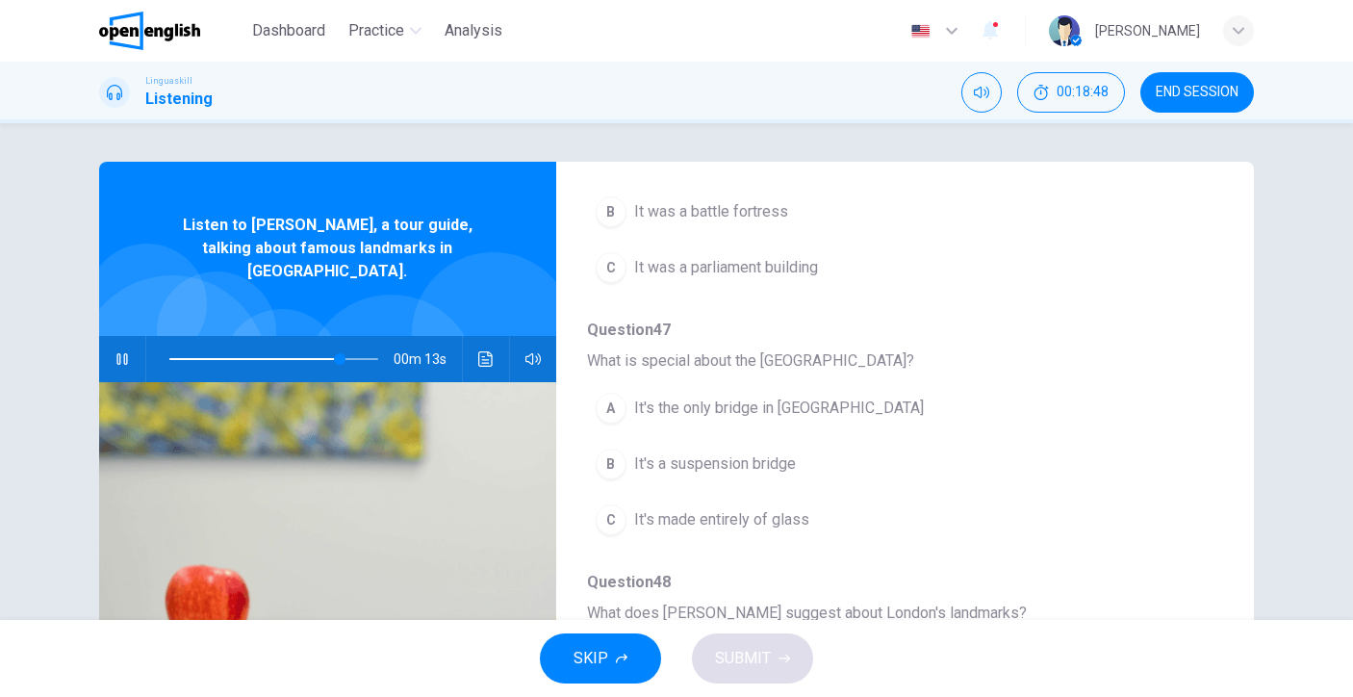
click at [791, 480] on button "B It's a suspension bridge" at bounding box center [855, 464] width 536 height 48
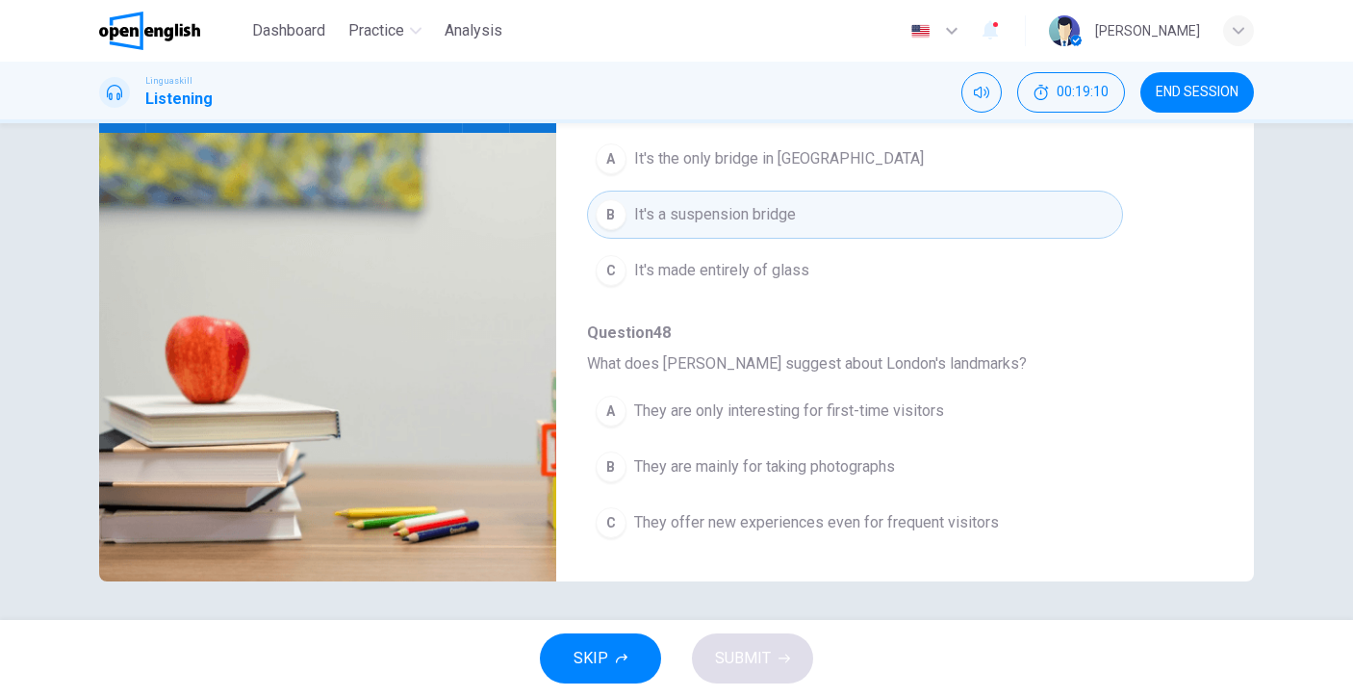
scroll to position [17, 0]
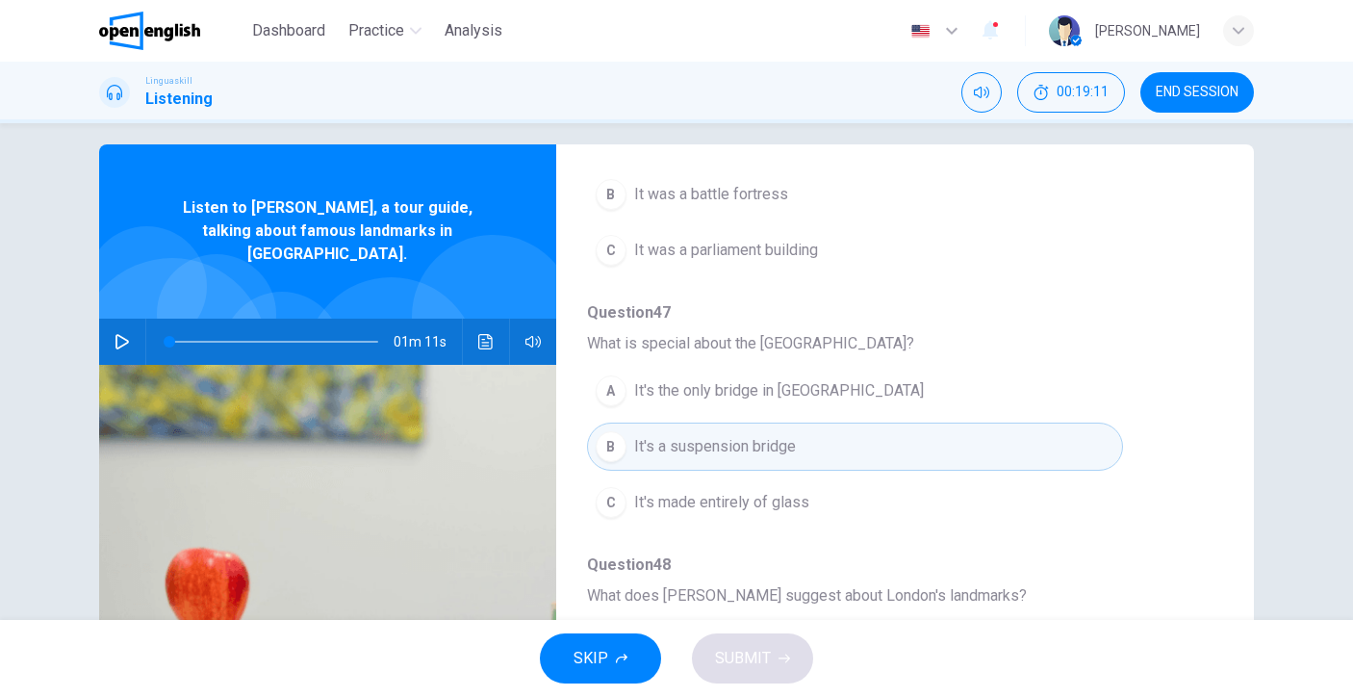
click at [310, 328] on span at bounding box center [273, 341] width 209 height 27
click at [87, 313] on div "Question 44 - 48 For these questions, choose the correct answer. On a real test…" at bounding box center [676, 478] width 1216 height 669
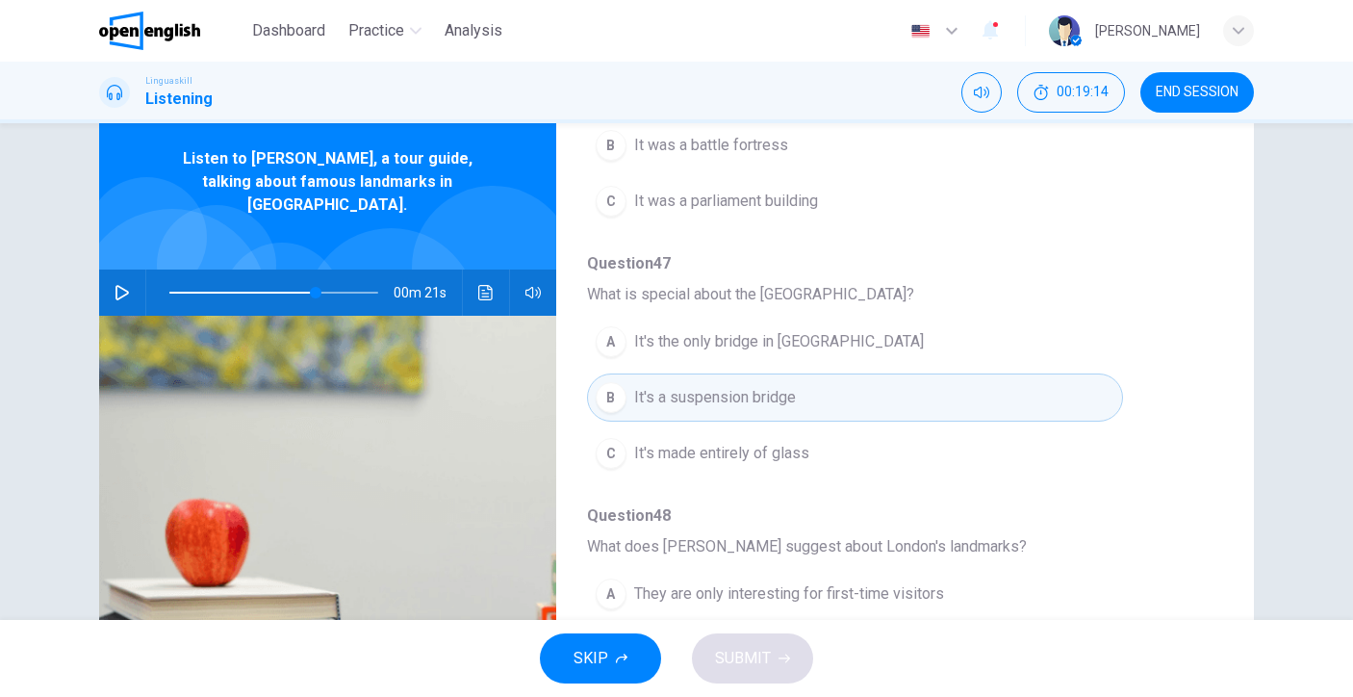
scroll to position [79, 0]
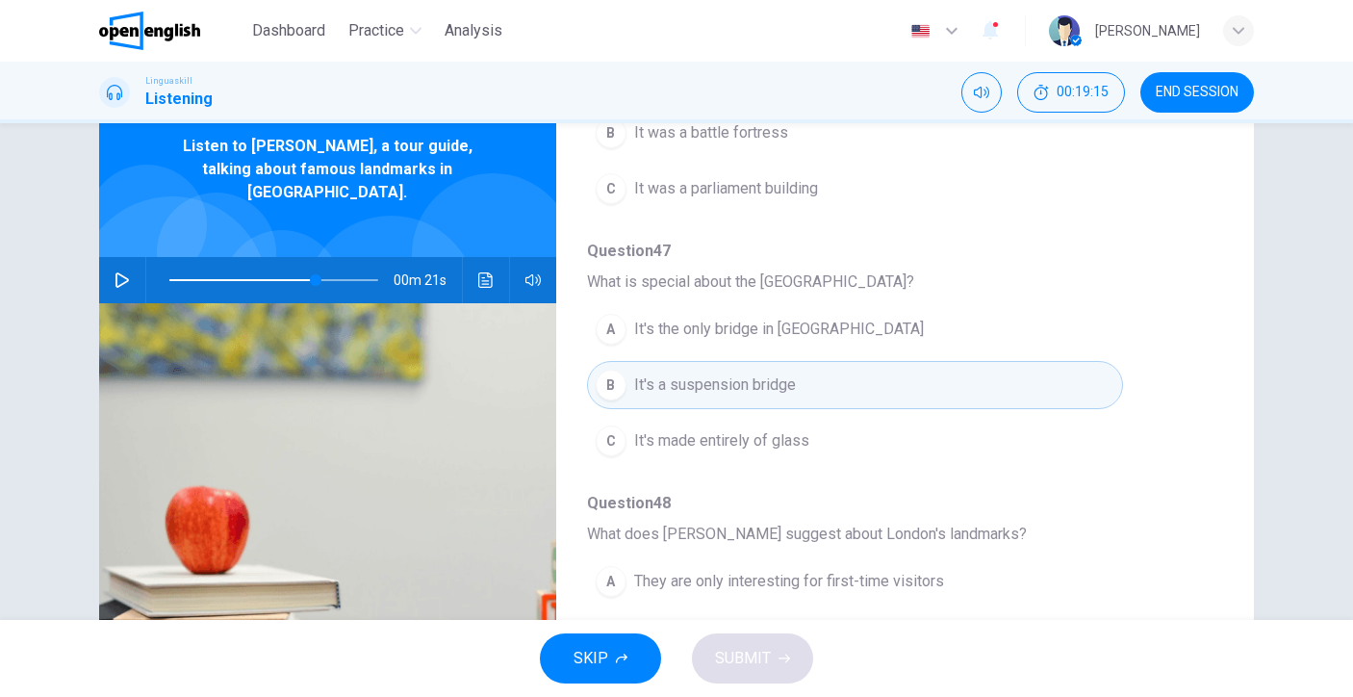
click at [107, 258] on button "button" at bounding box center [122, 280] width 31 height 46
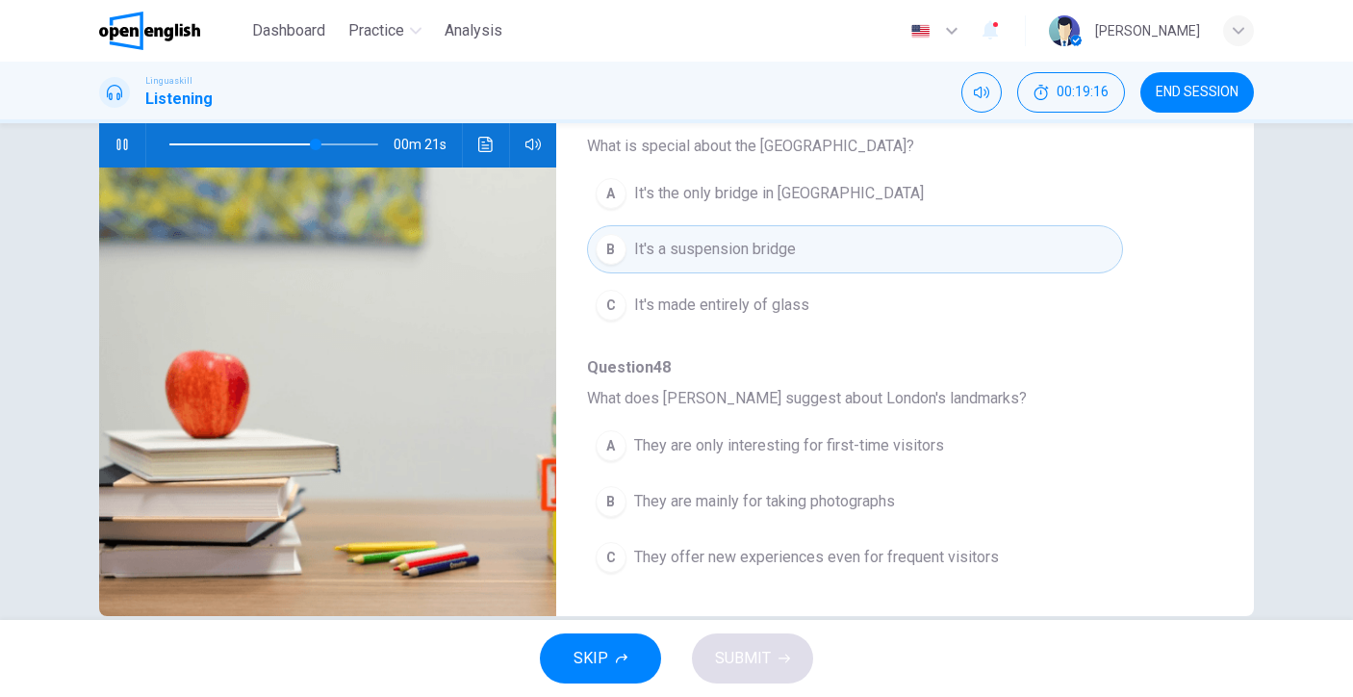
scroll to position [240, 0]
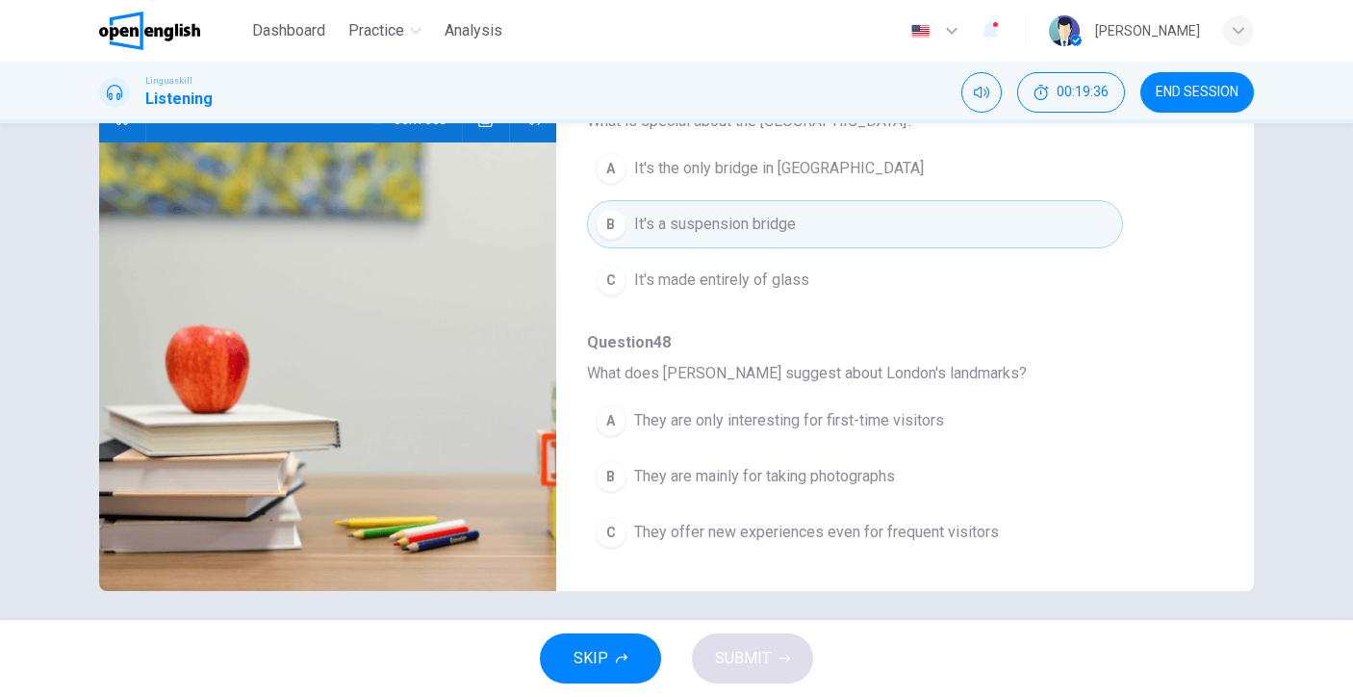
type input "*"
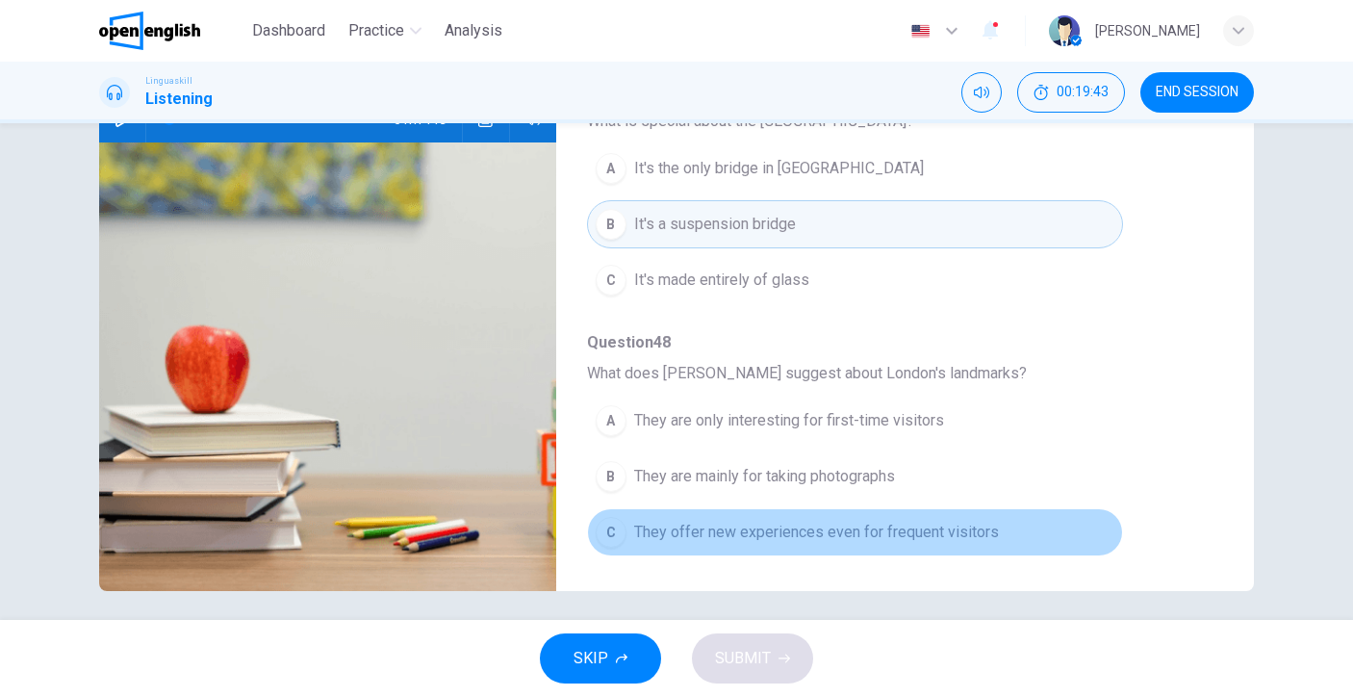
click at [892, 527] on span "They offer new experiences even for frequent visitors" at bounding box center [816, 532] width 365 height 23
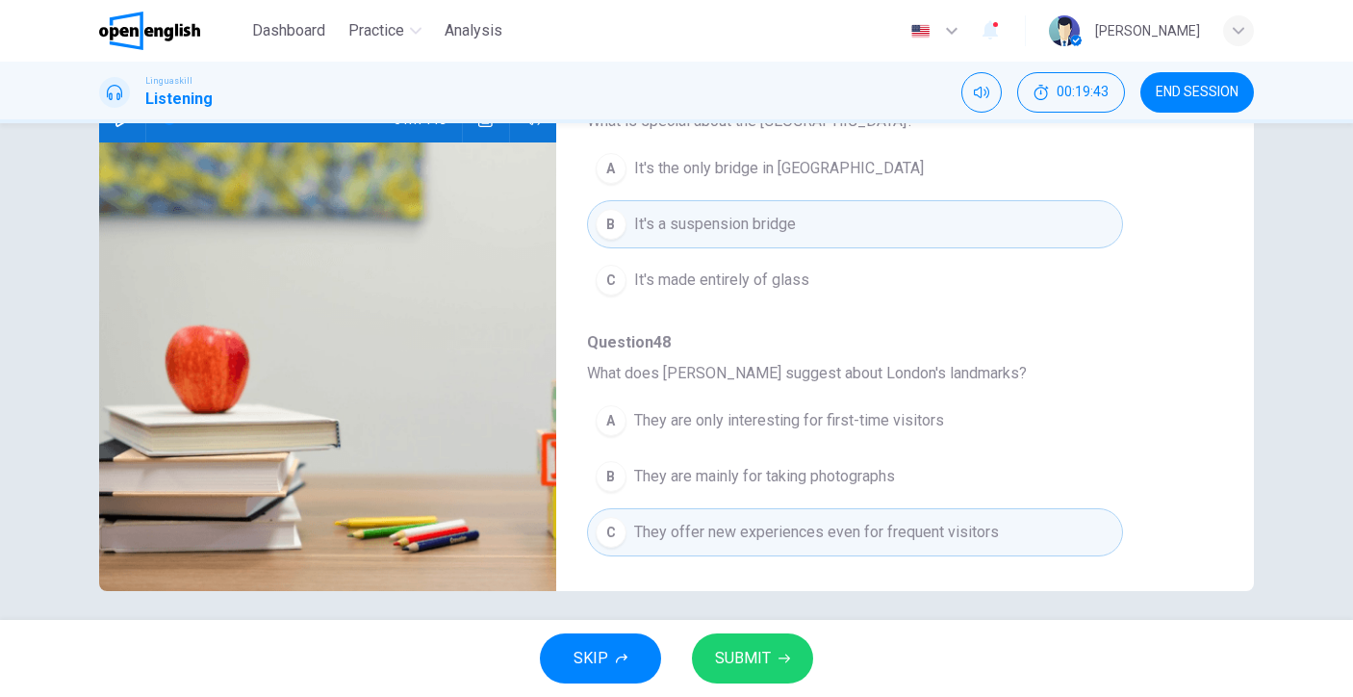
click at [765, 638] on button "SUBMIT" at bounding box center [752, 658] width 121 height 50
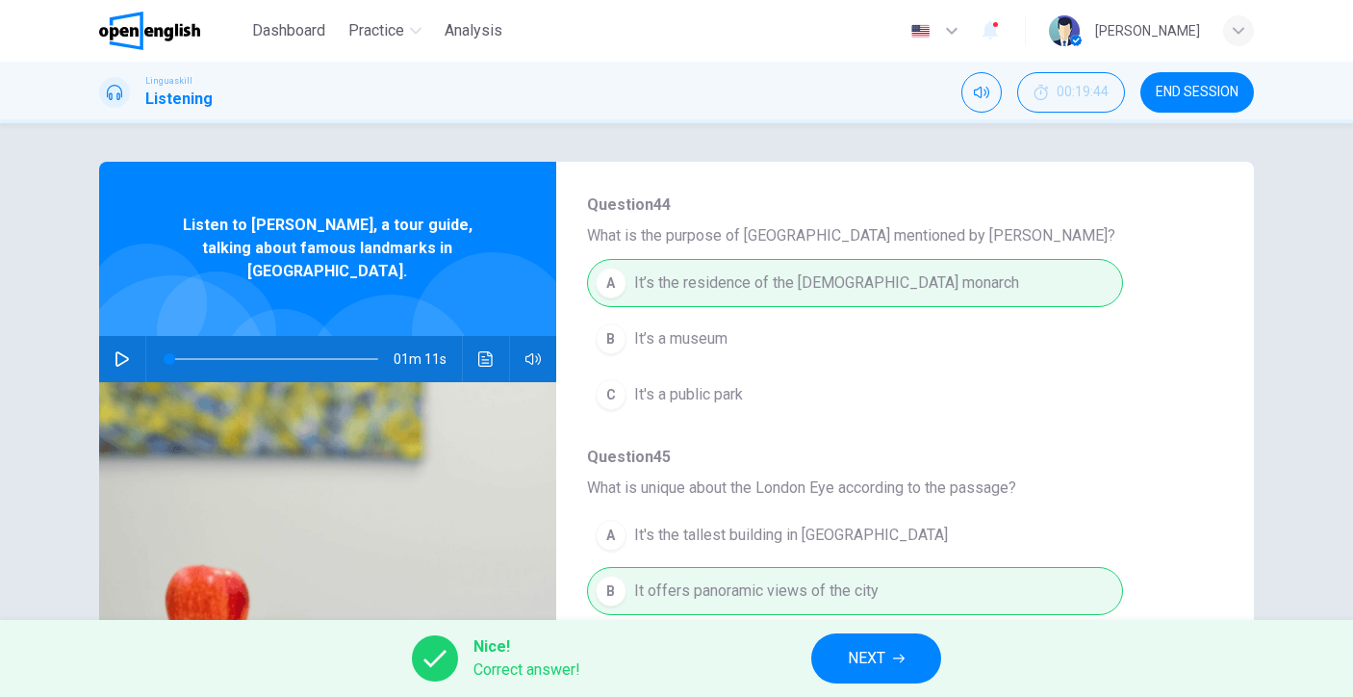
scroll to position [0, 0]
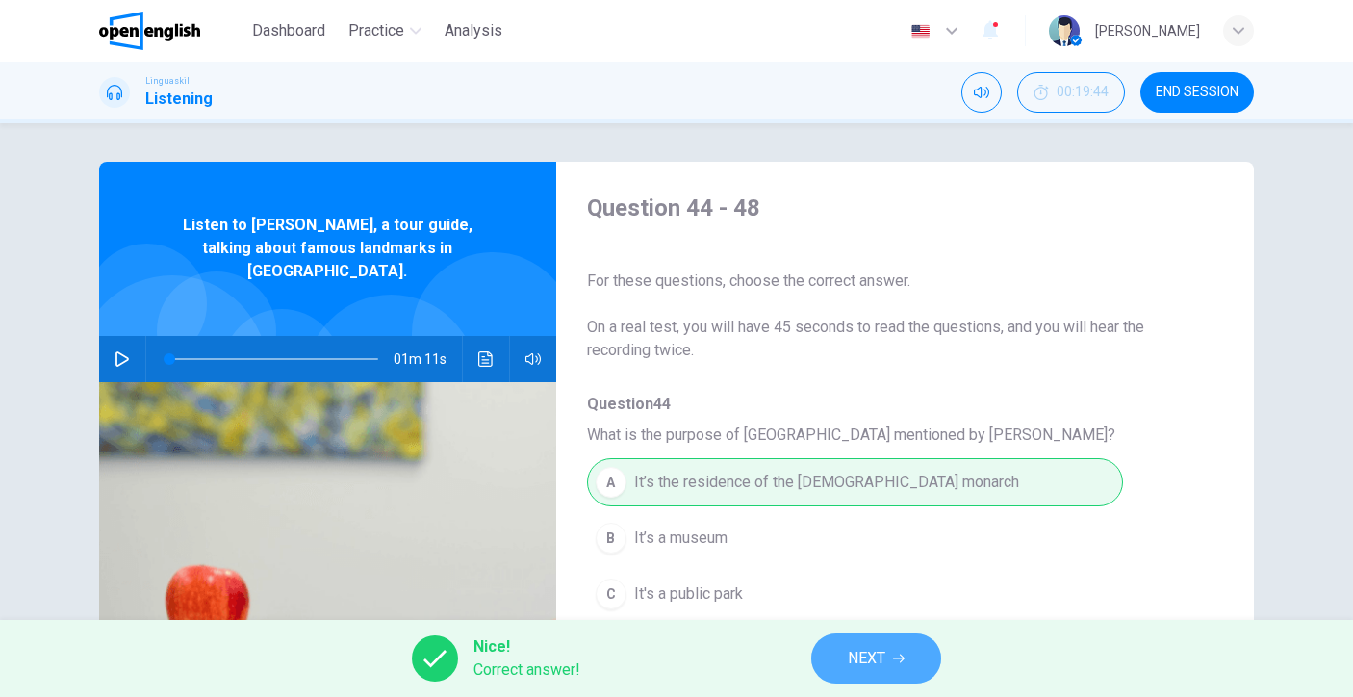
click at [863, 665] on span "NEXT" at bounding box center [867, 658] width 38 height 27
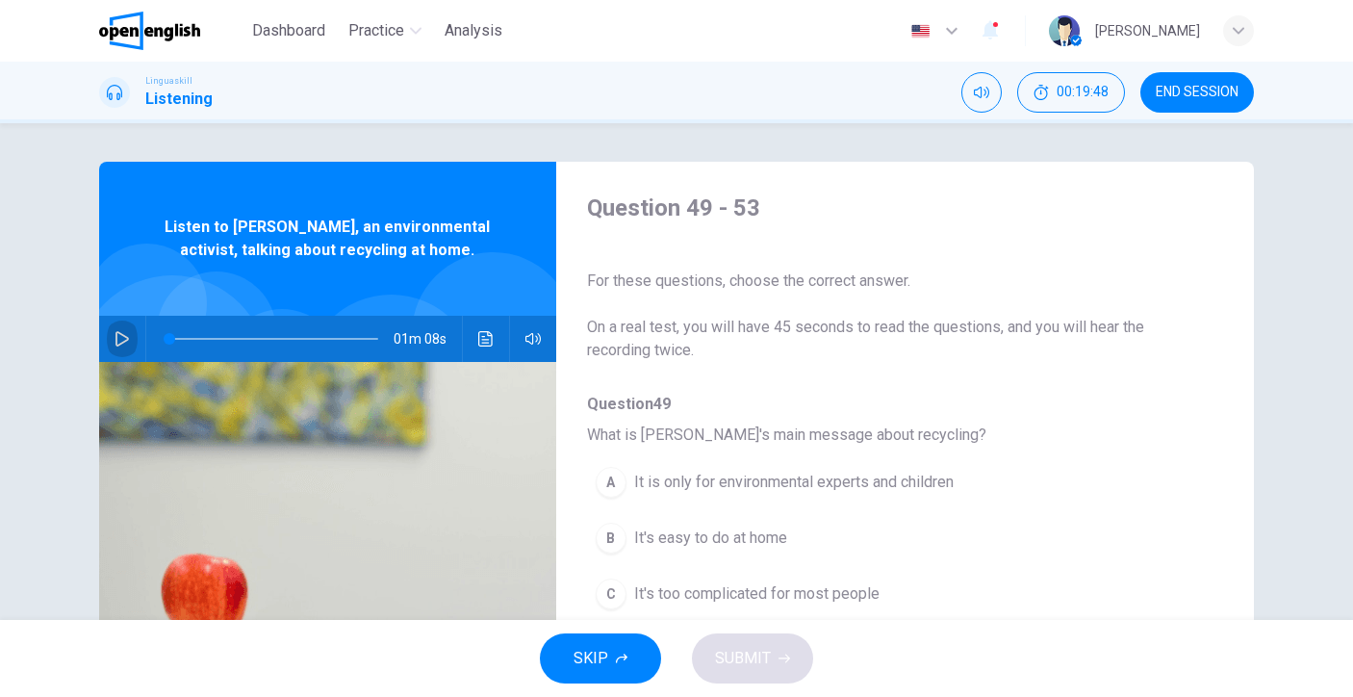
click at [115, 340] on icon "button" at bounding box center [122, 338] width 15 height 15
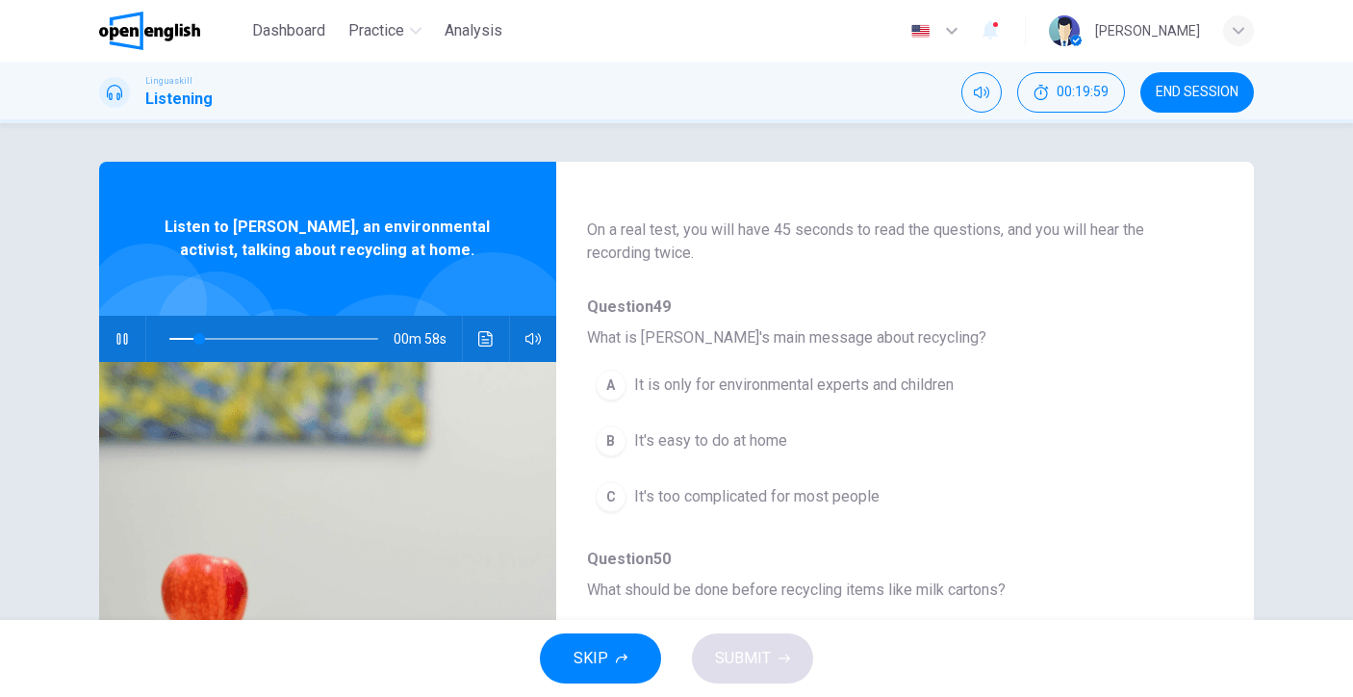
scroll to position [122, 0]
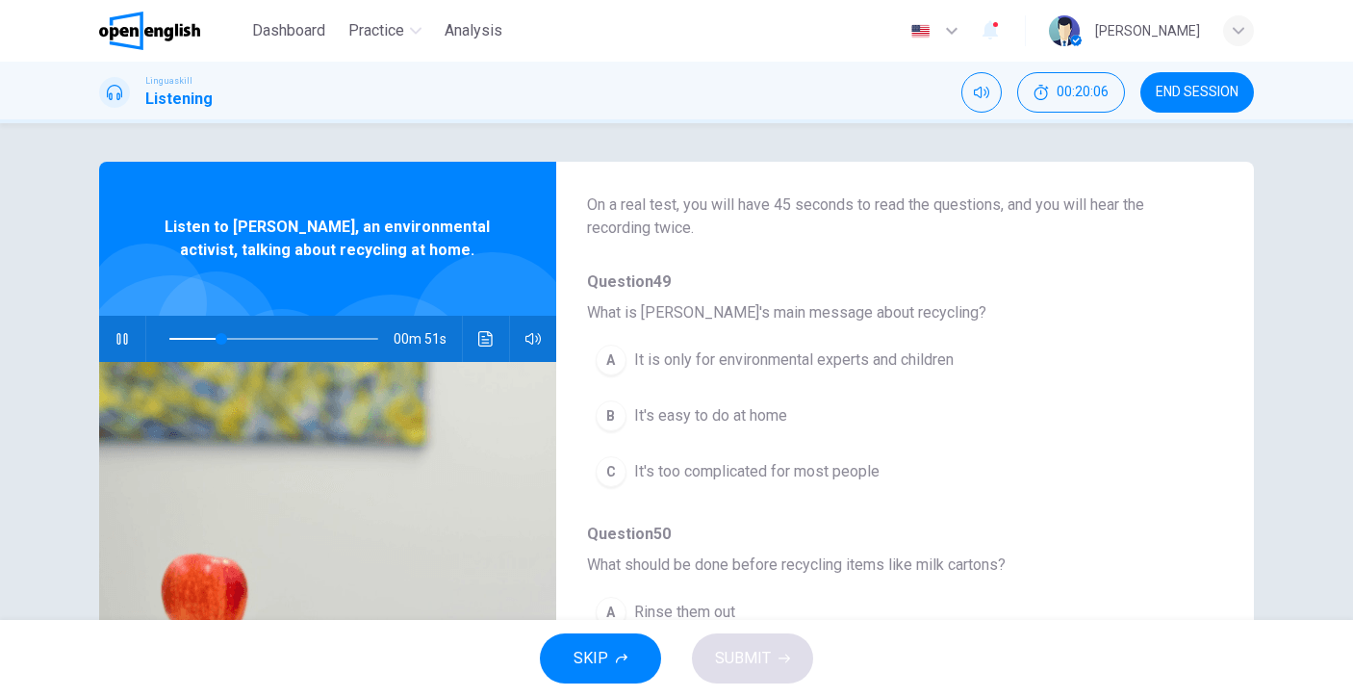
click at [759, 409] on span "It's easy to do at home" at bounding box center [710, 415] width 153 height 23
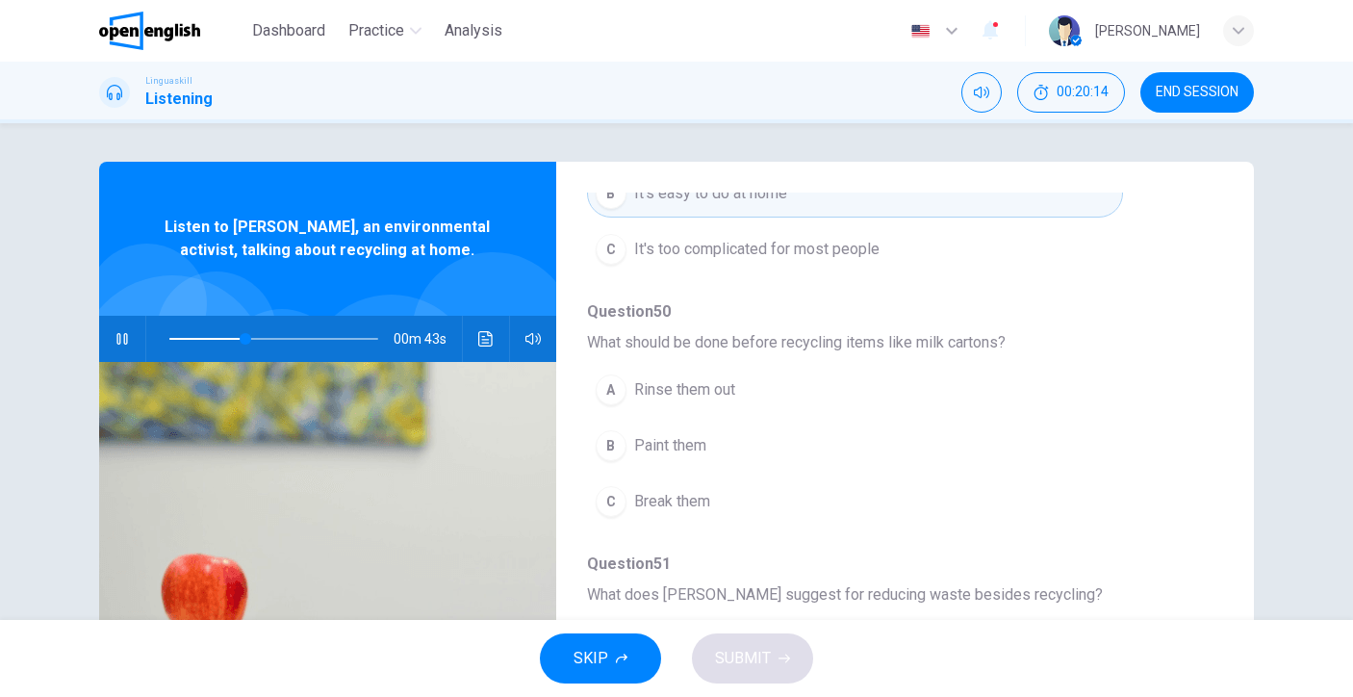
scroll to position [356, 0]
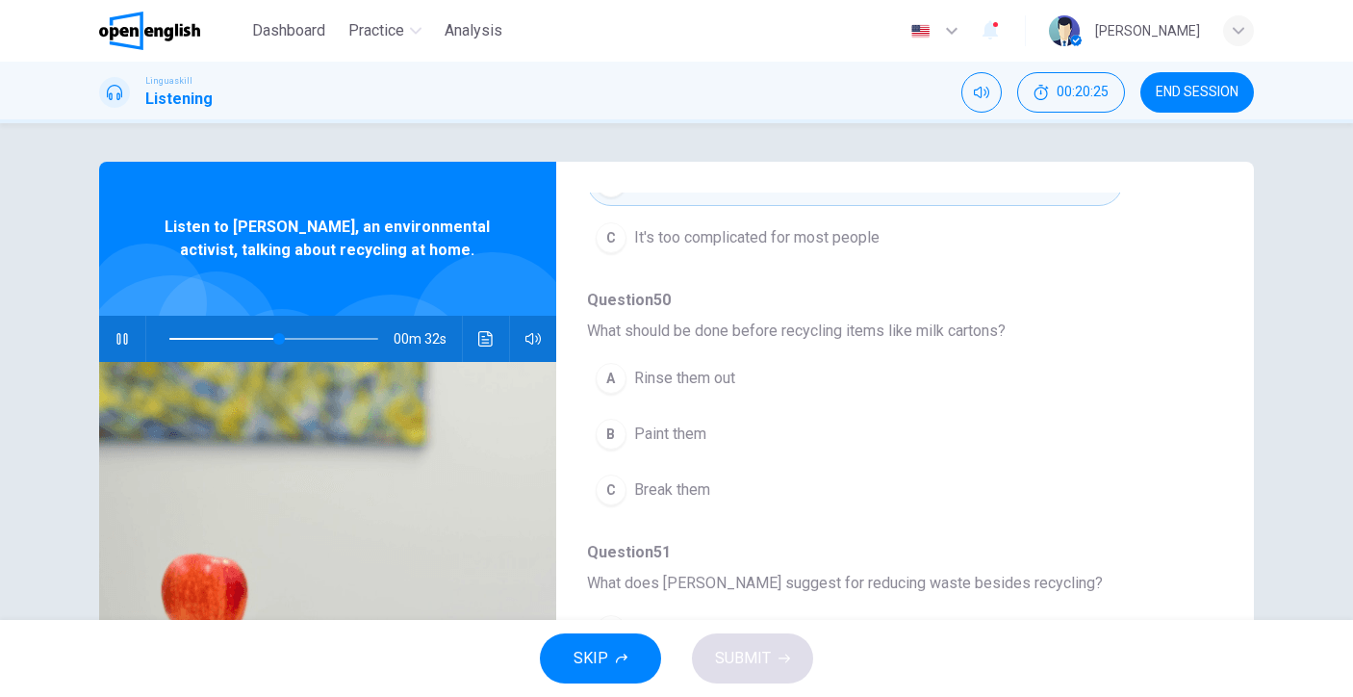
click at [716, 376] on span "Rinse them out" at bounding box center [684, 378] width 101 height 23
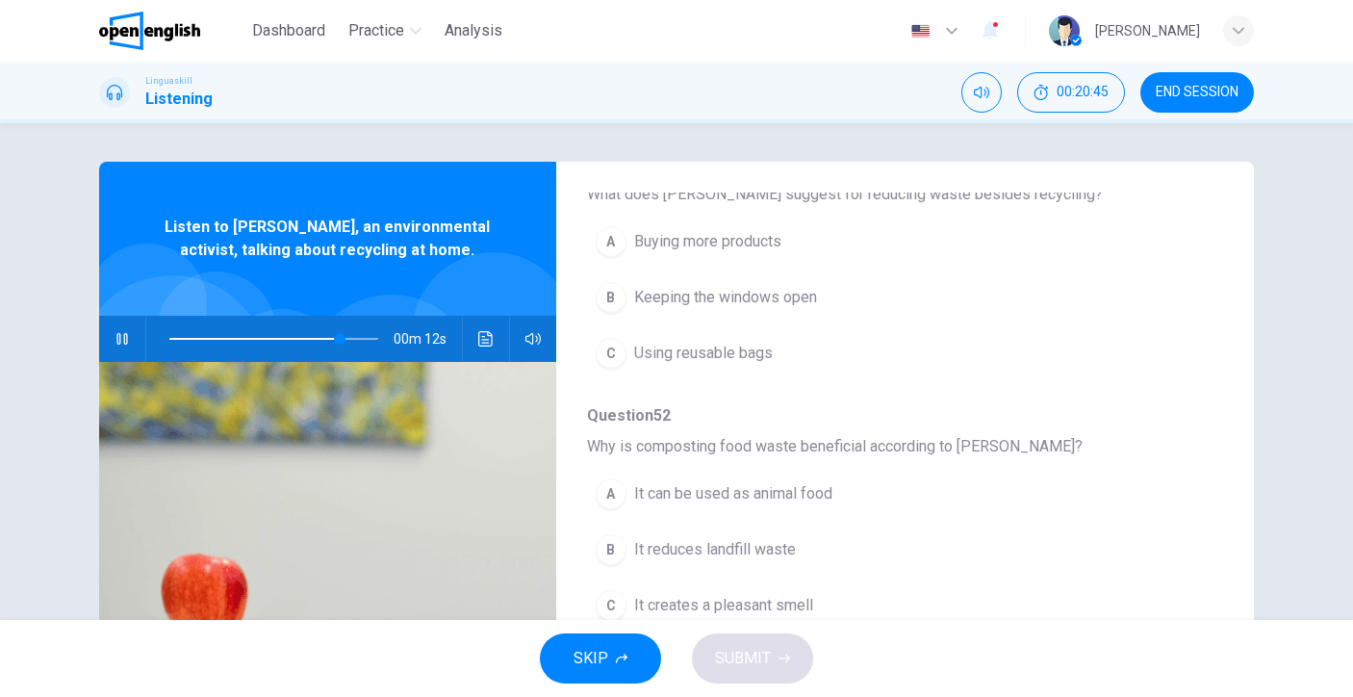
scroll to position [671, 0]
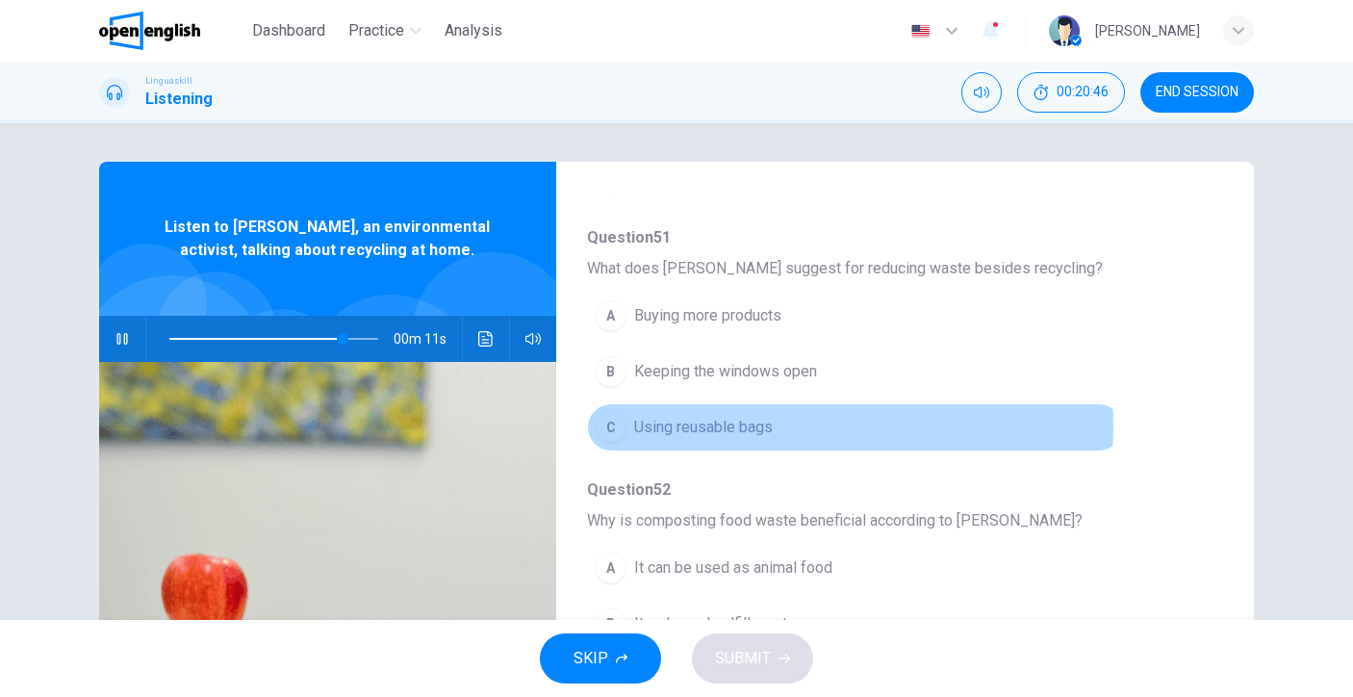
click at [748, 426] on span "Using reusable bags" at bounding box center [703, 427] width 139 height 23
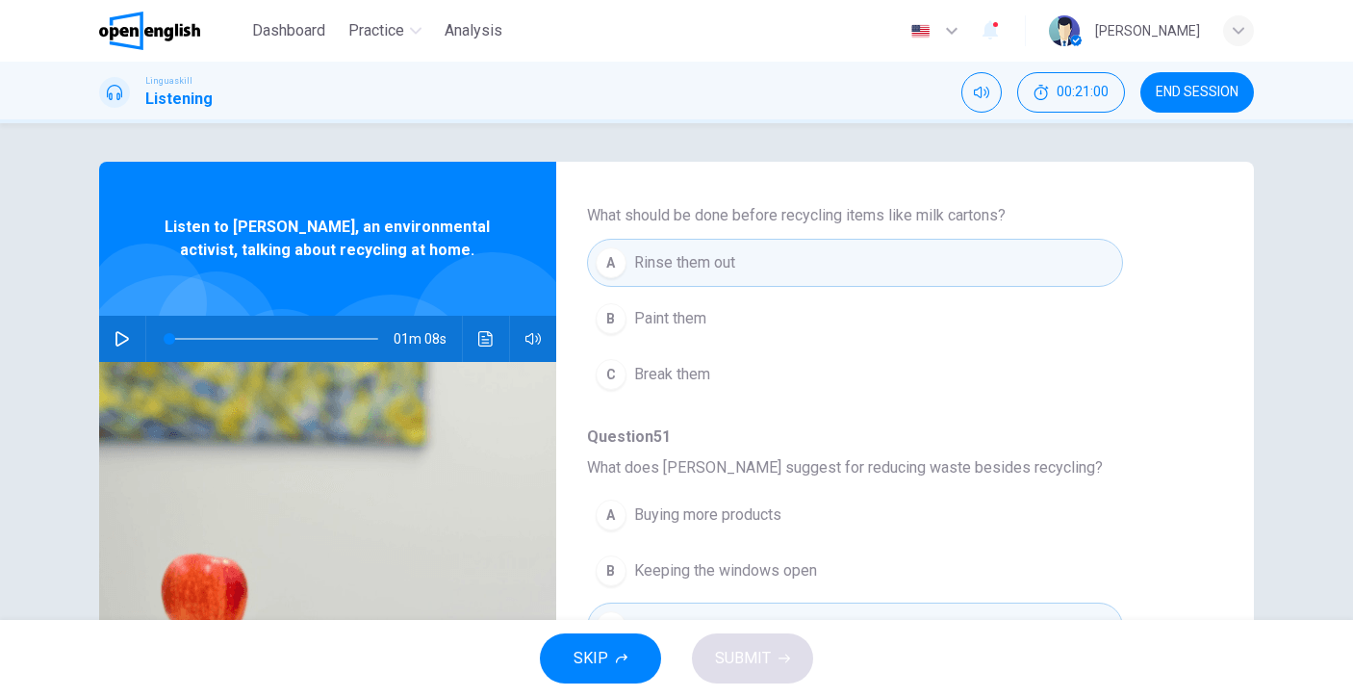
scroll to position [0, 0]
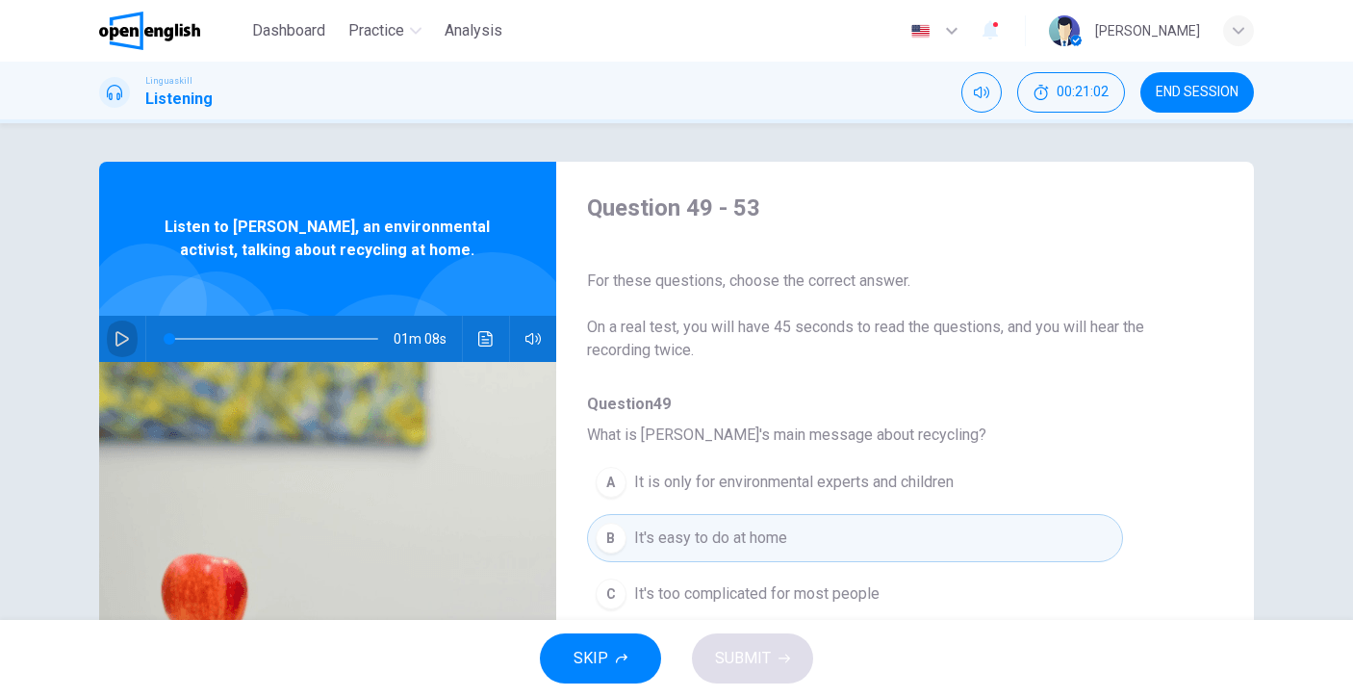
click at [118, 346] on button "button" at bounding box center [122, 339] width 31 height 46
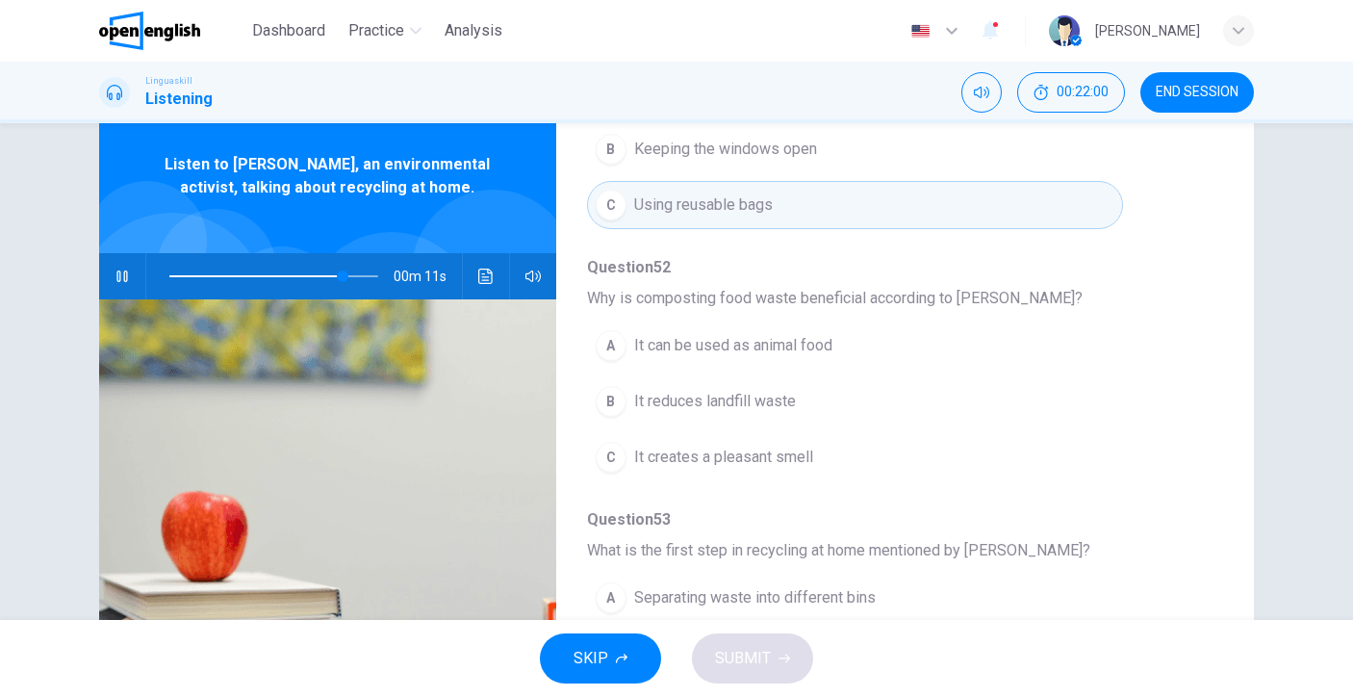
scroll to position [75, 0]
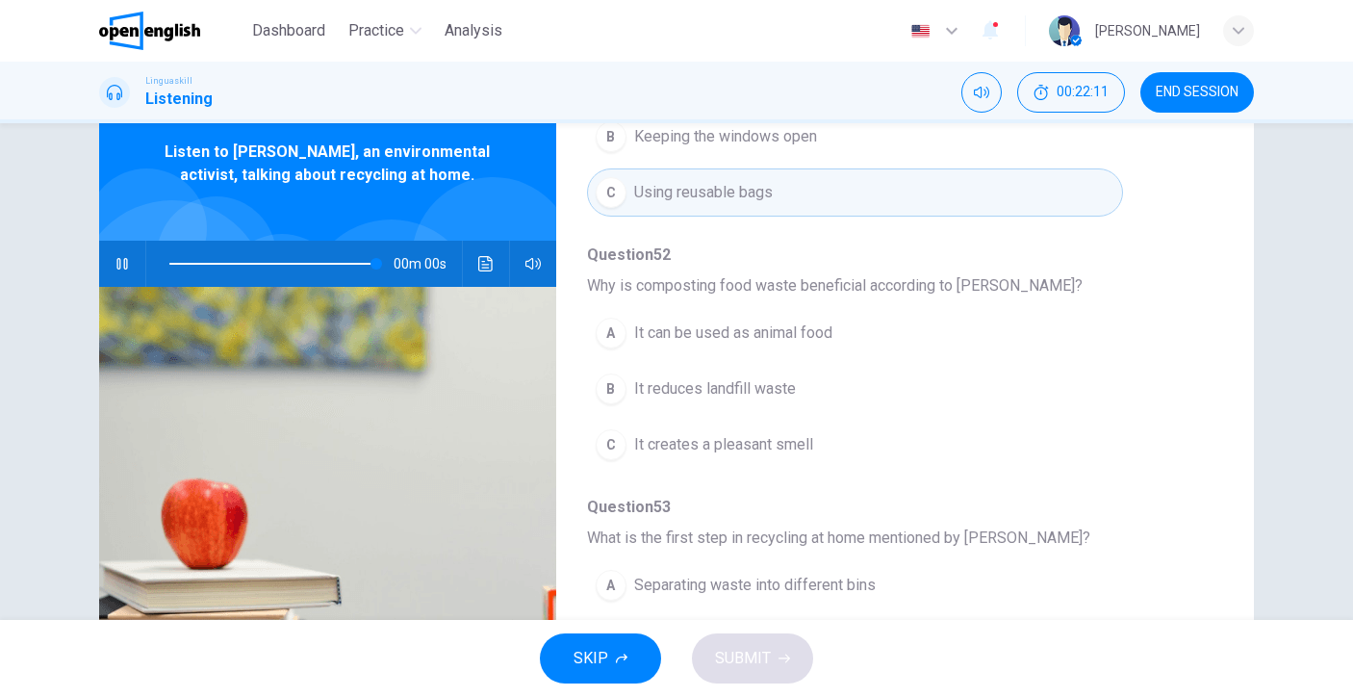
type input "*"
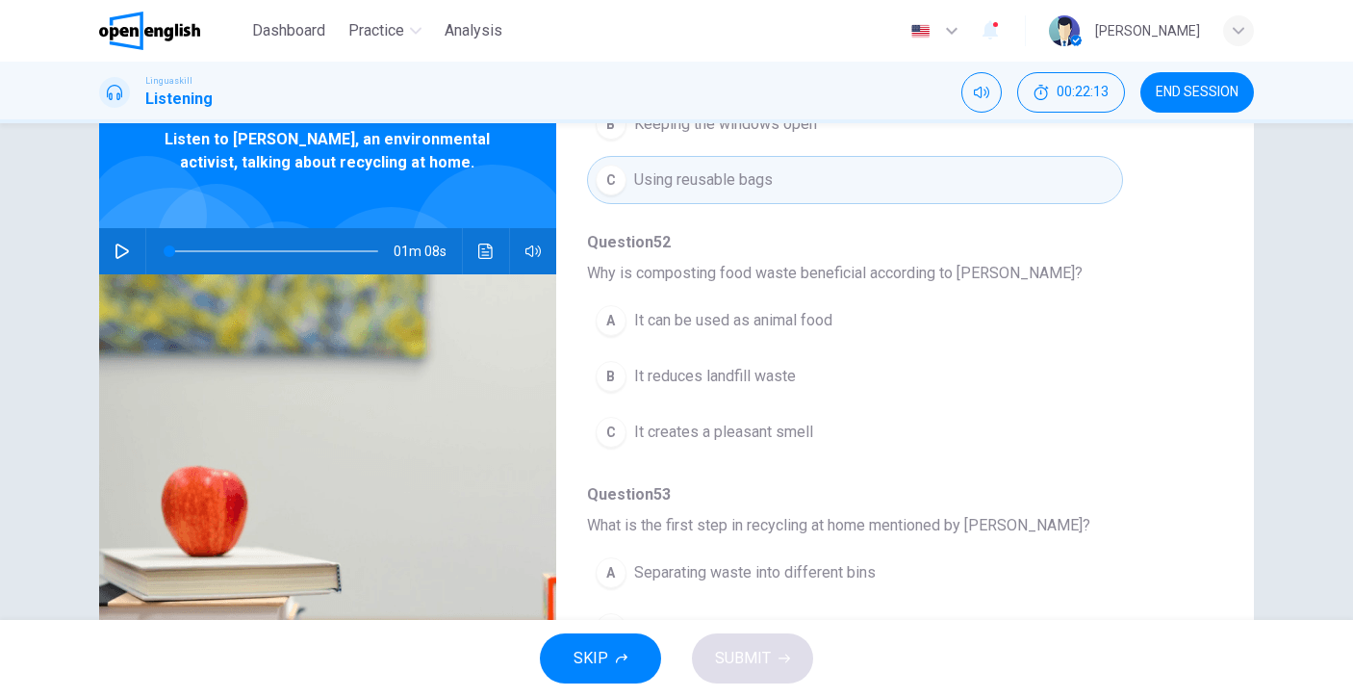
scroll to position [100, 0]
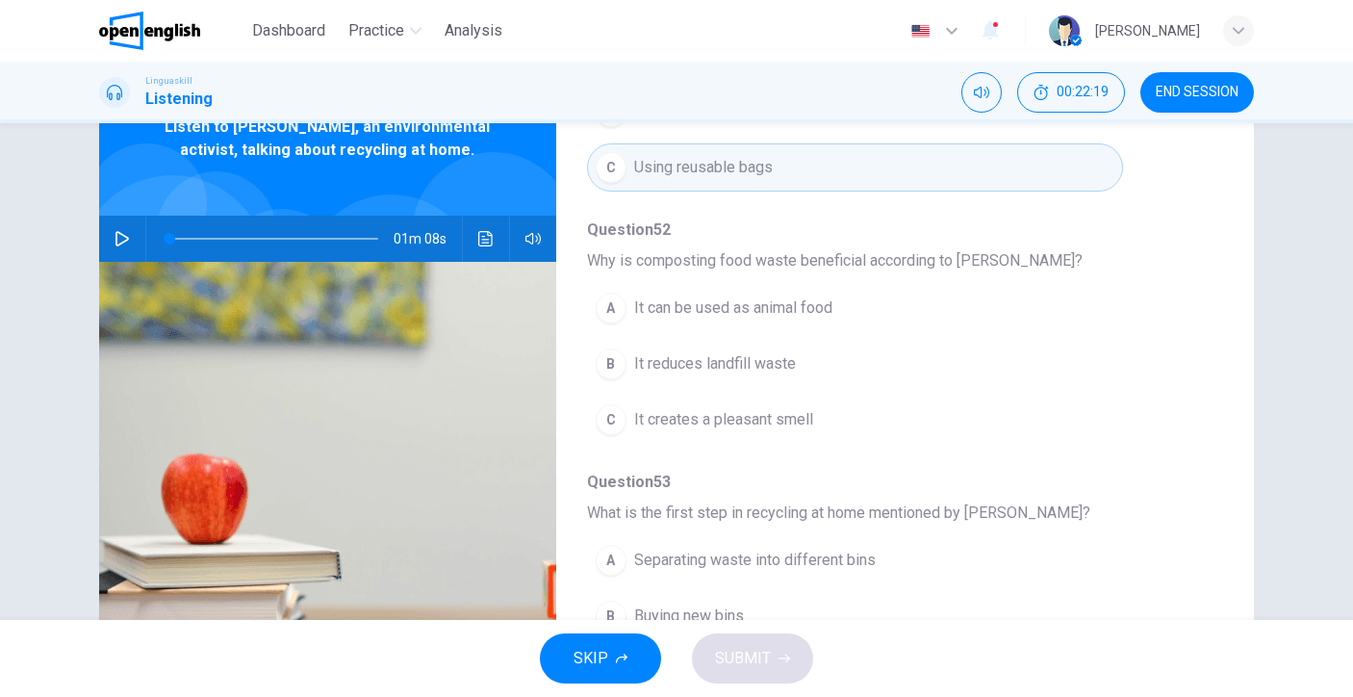
click at [734, 350] on button "B It reduces landfill waste" at bounding box center [855, 364] width 536 height 48
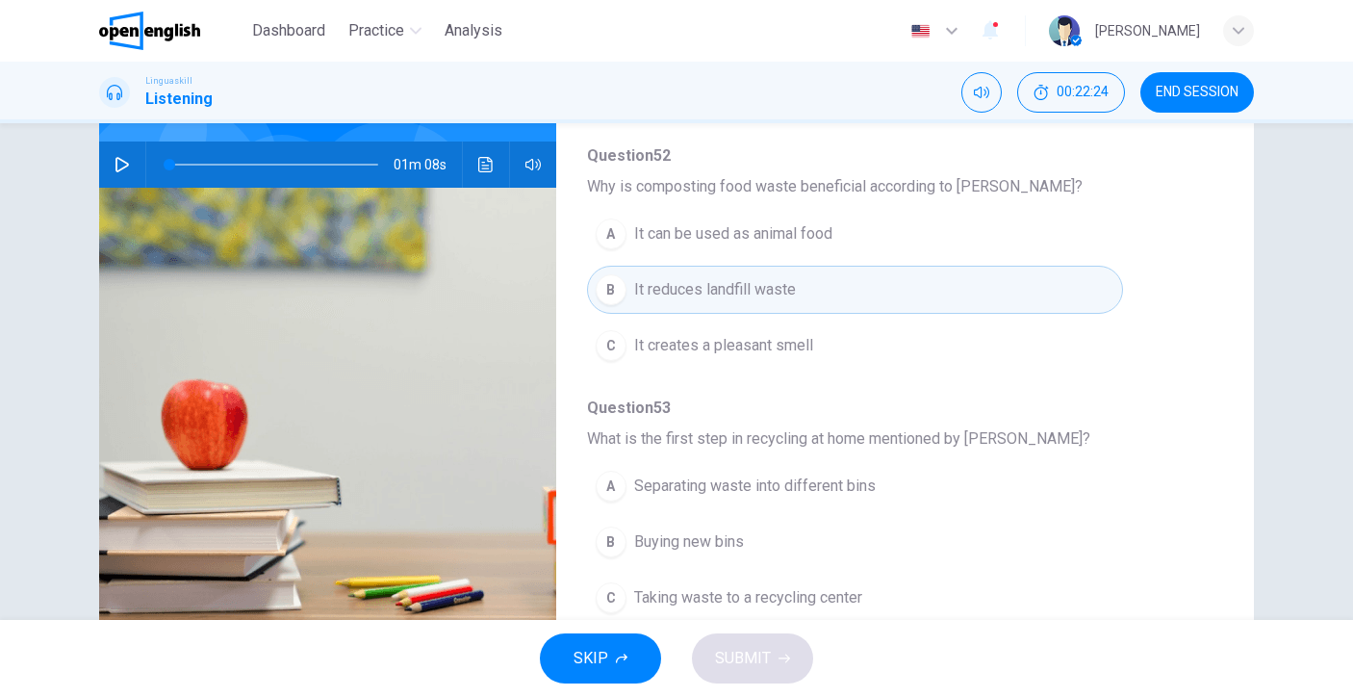
scroll to position [249, 0]
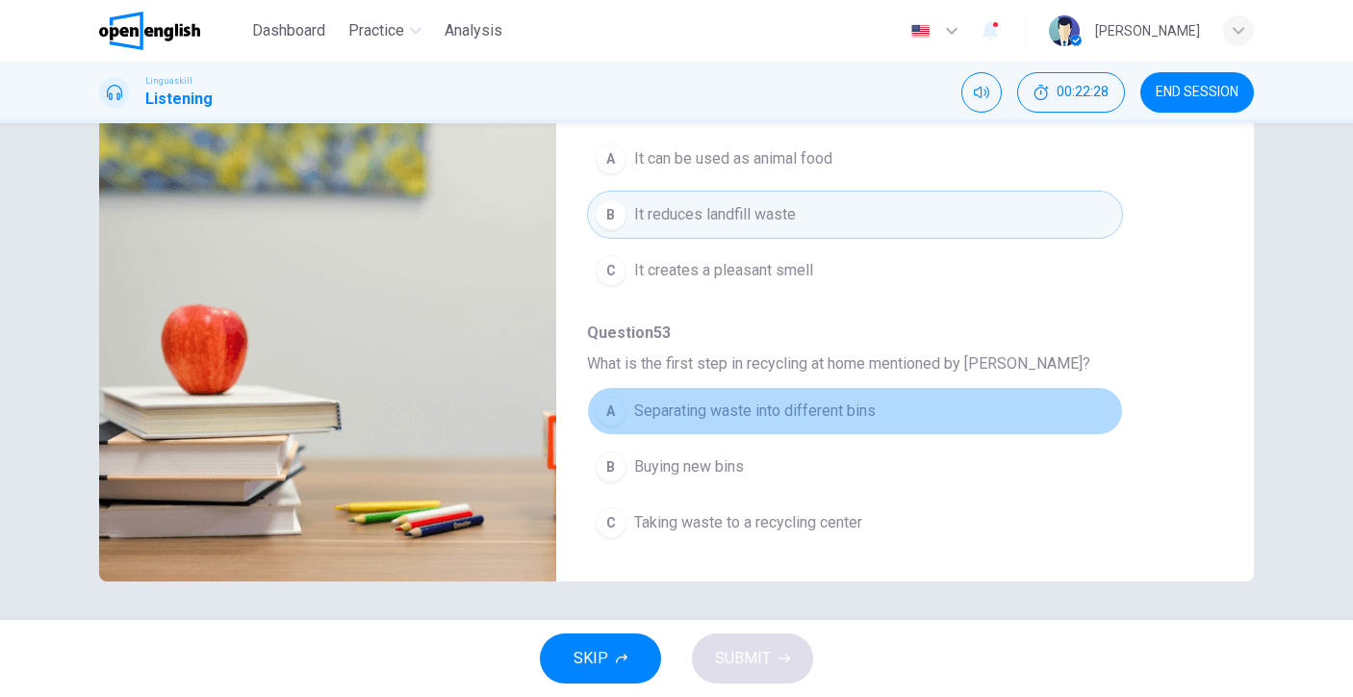
click at [866, 419] on span "Separating waste into different bins" at bounding box center [755, 410] width 242 height 23
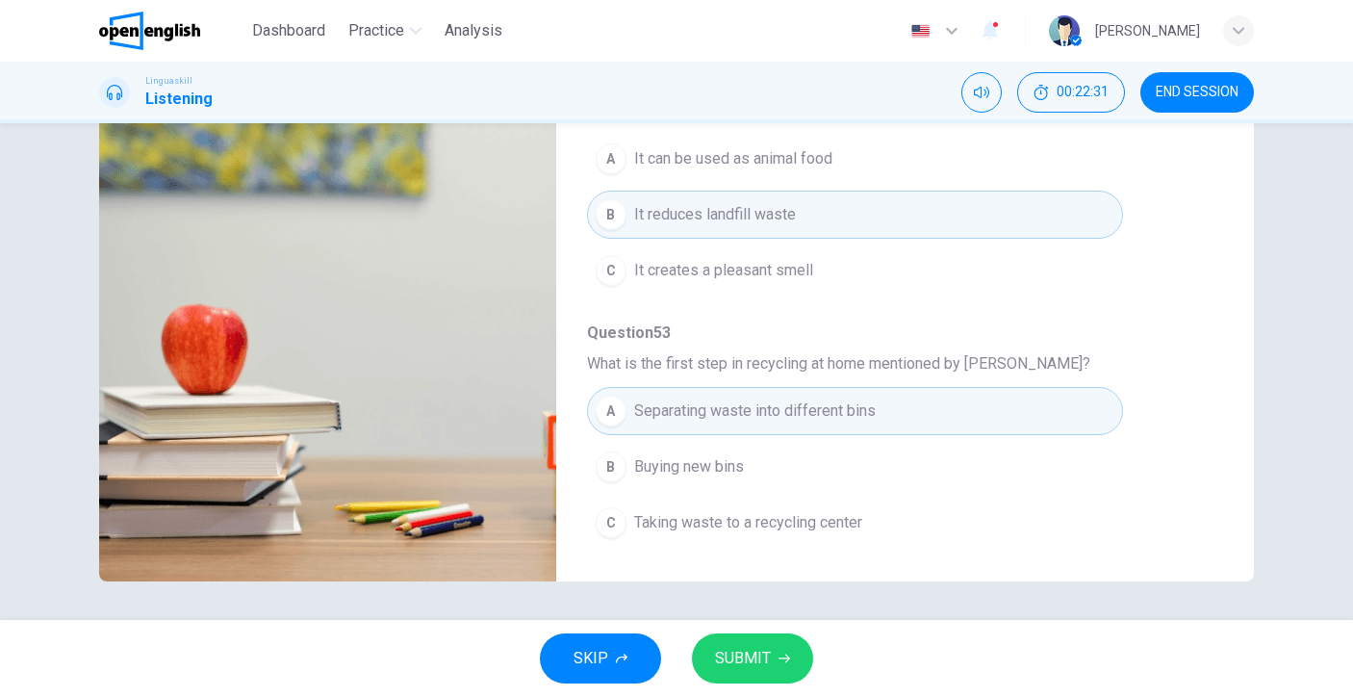
click at [763, 648] on span "SUBMIT" at bounding box center [743, 658] width 56 height 27
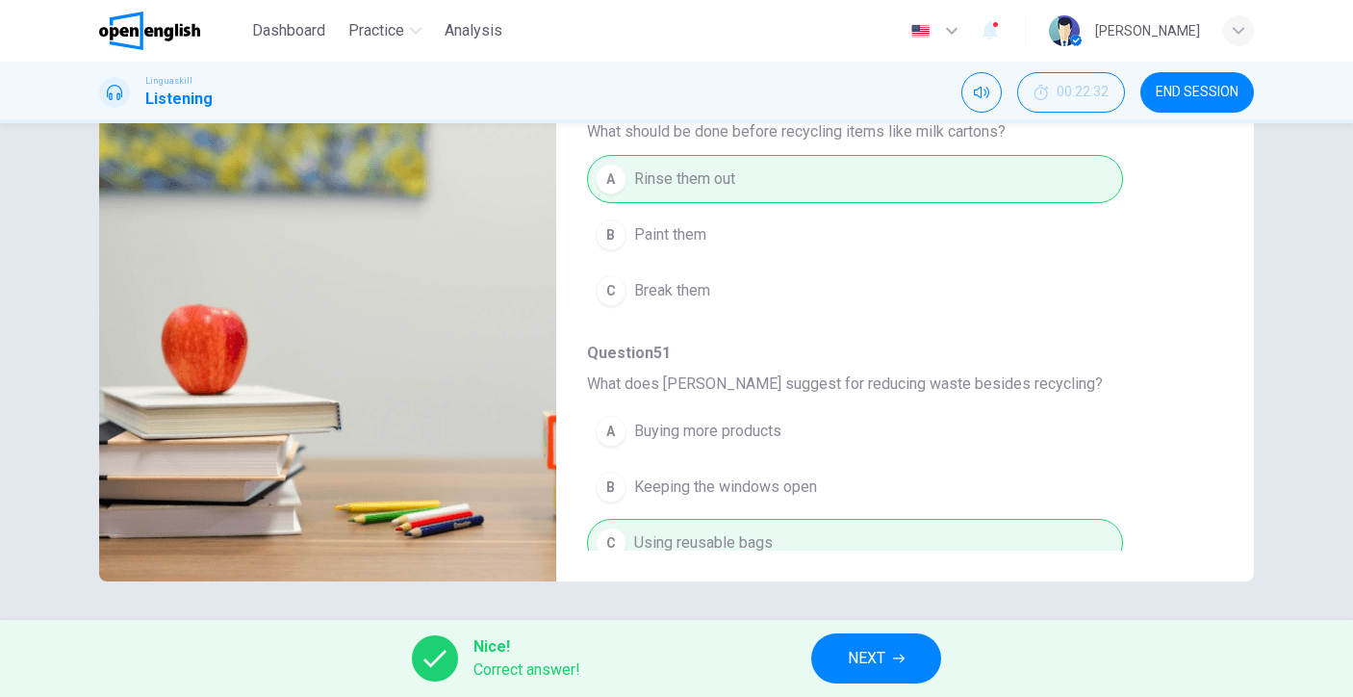
scroll to position [0, 0]
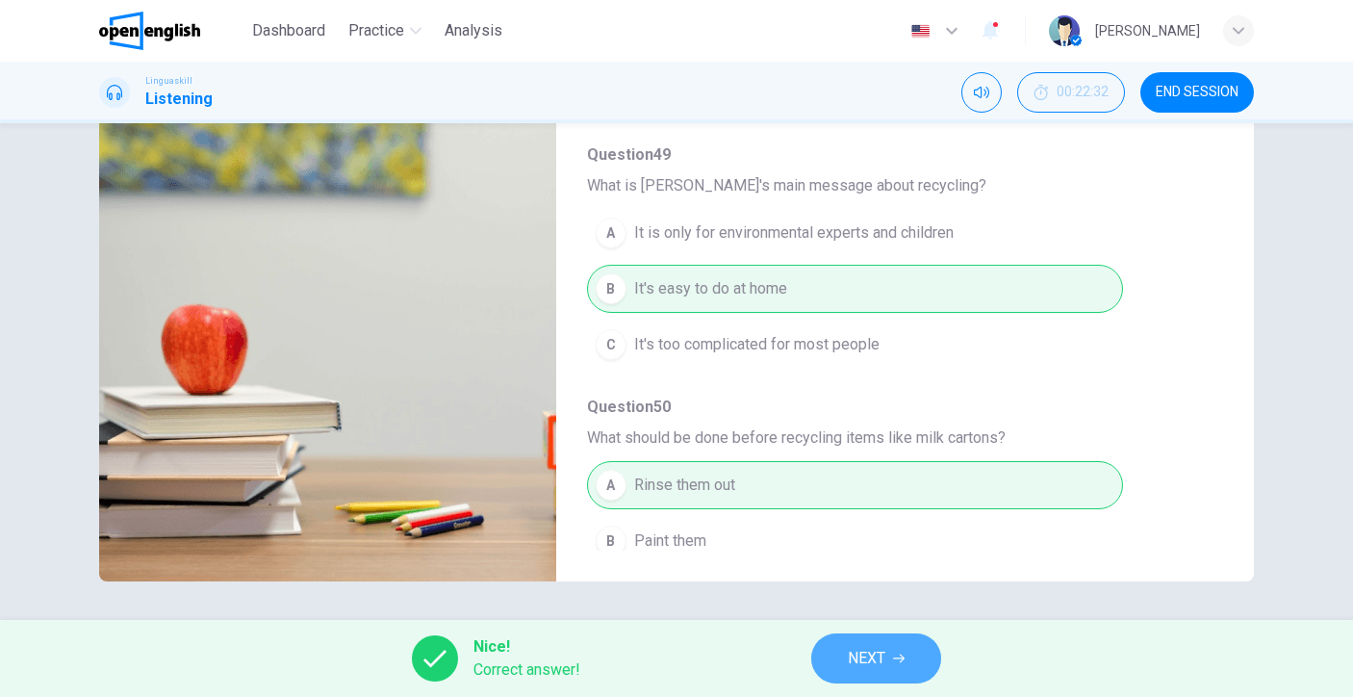
click at [836, 653] on button "NEXT" at bounding box center [876, 658] width 130 height 50
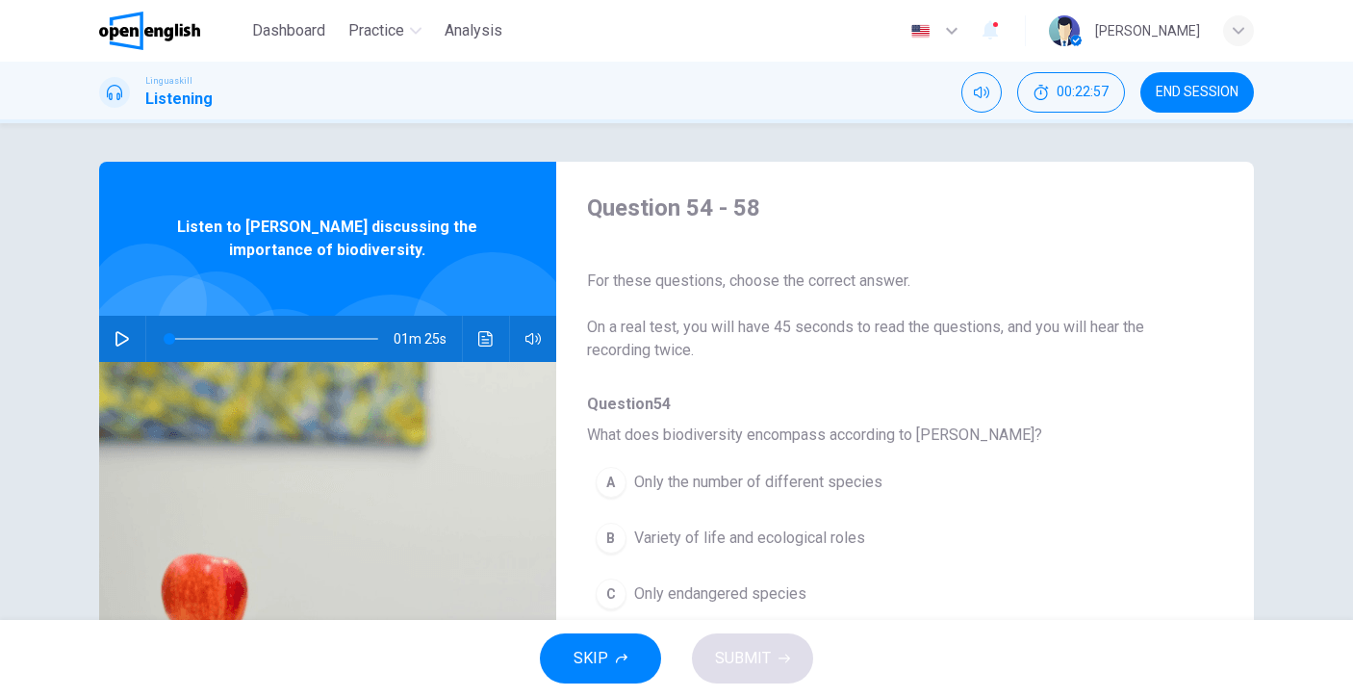
click at [107, 341] on button "button" at bounding box center [122, 339] width 31 height 46
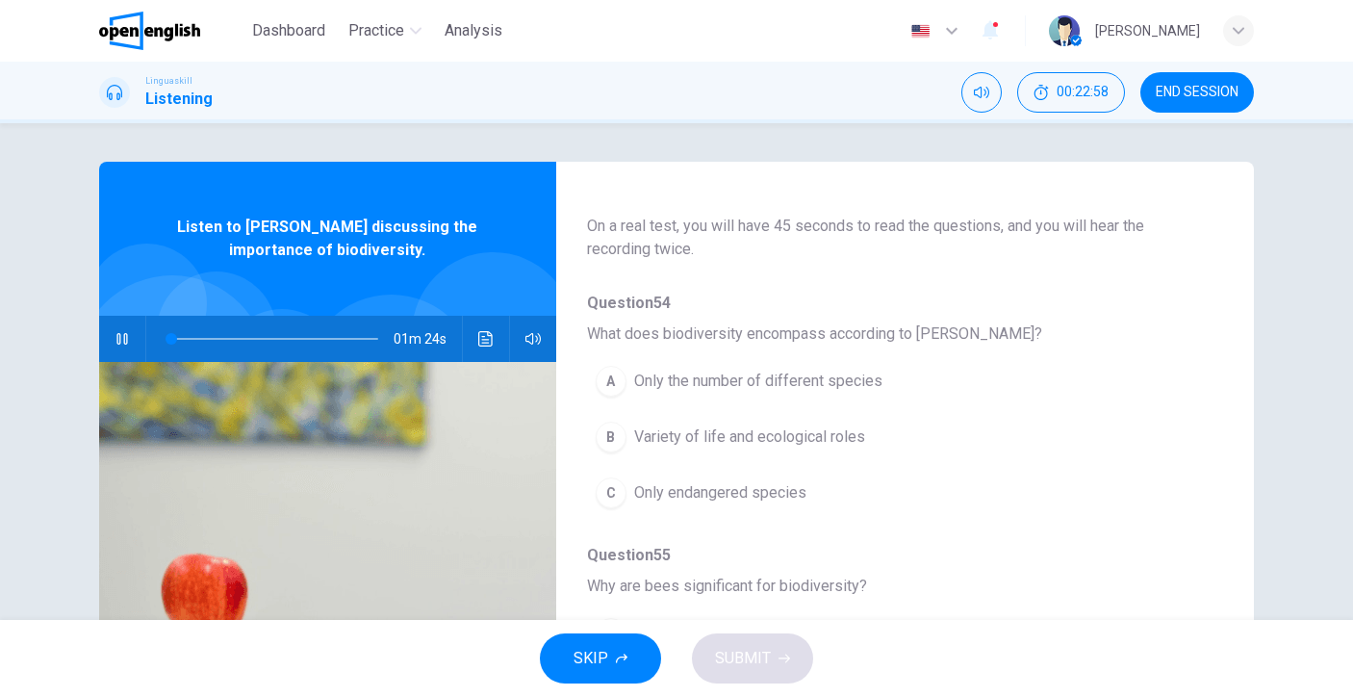
scroll to position [114, 0]
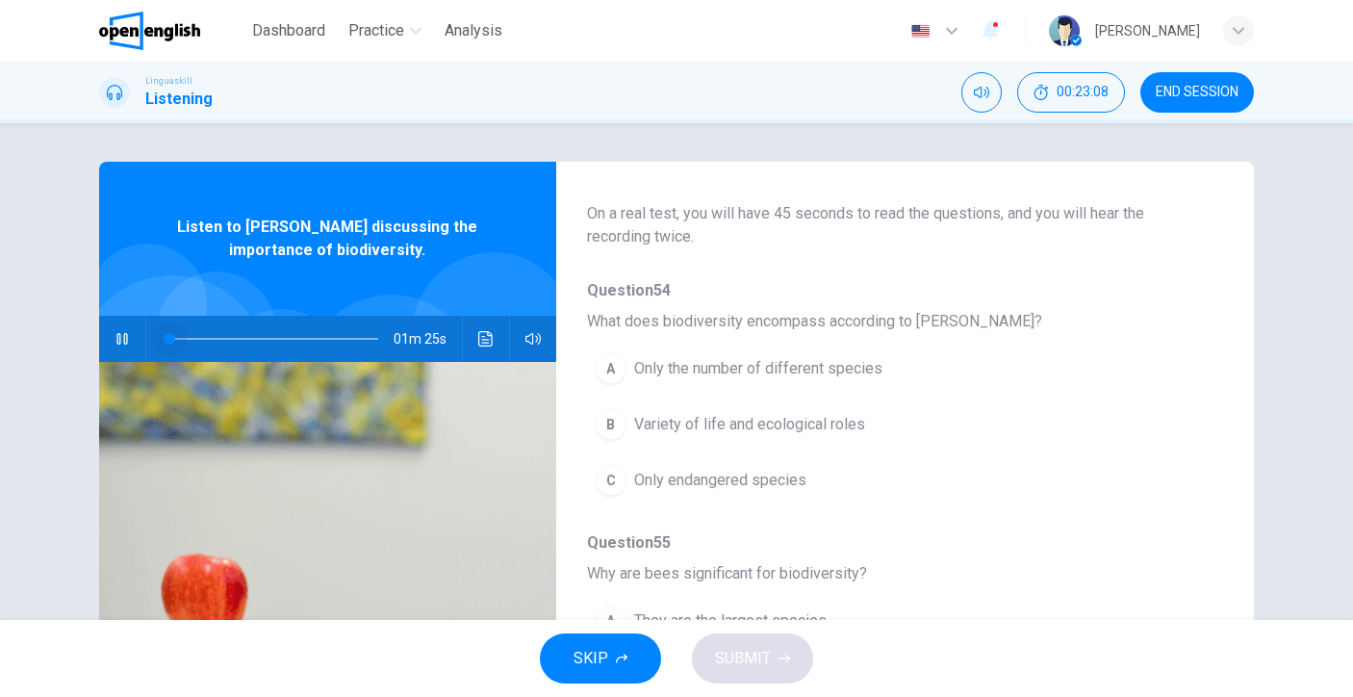
drag, startPoint x: 190, startPoint y: 340, endPoint x: 147, endPoint y: 332, distance: 43.0
click at [164, 333] on span at bounding box center [170, 339] width 12 height 12
click at [786, 427] on span "Variety of life and ecological roles" at bounding box center [749, 424] width 231 height 23
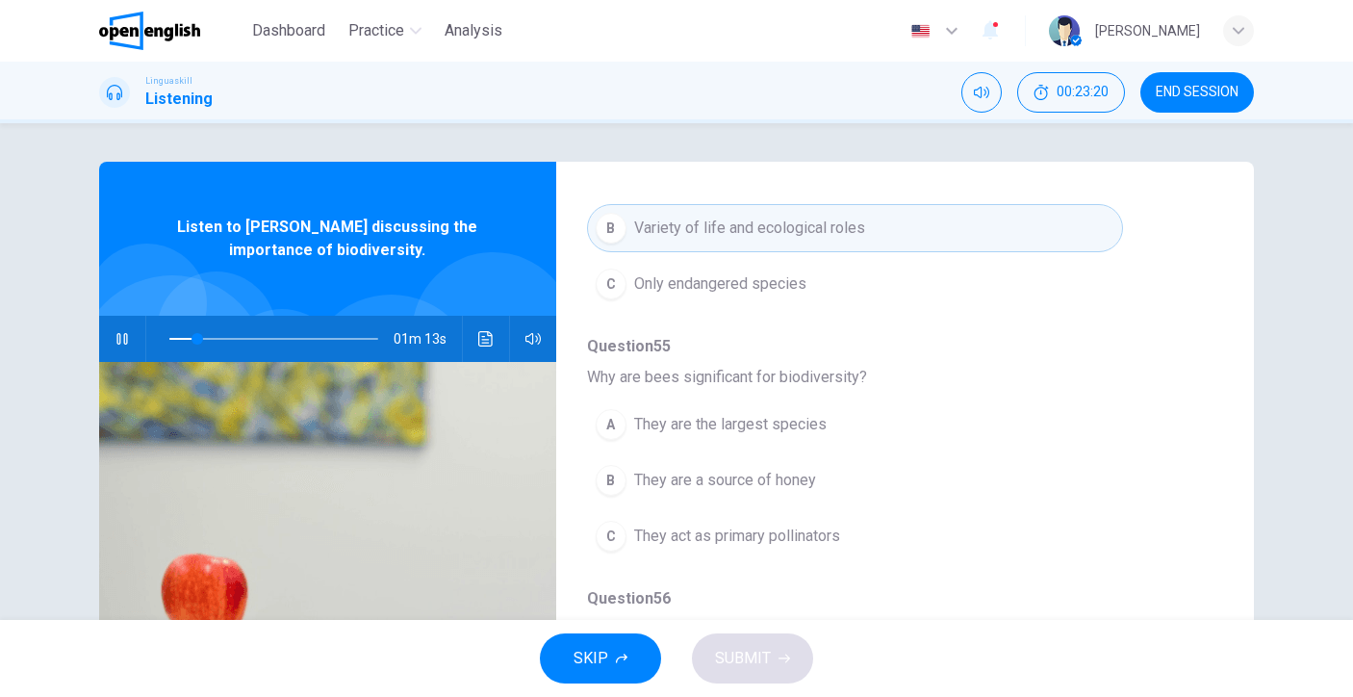
scroll to position [335, 0]
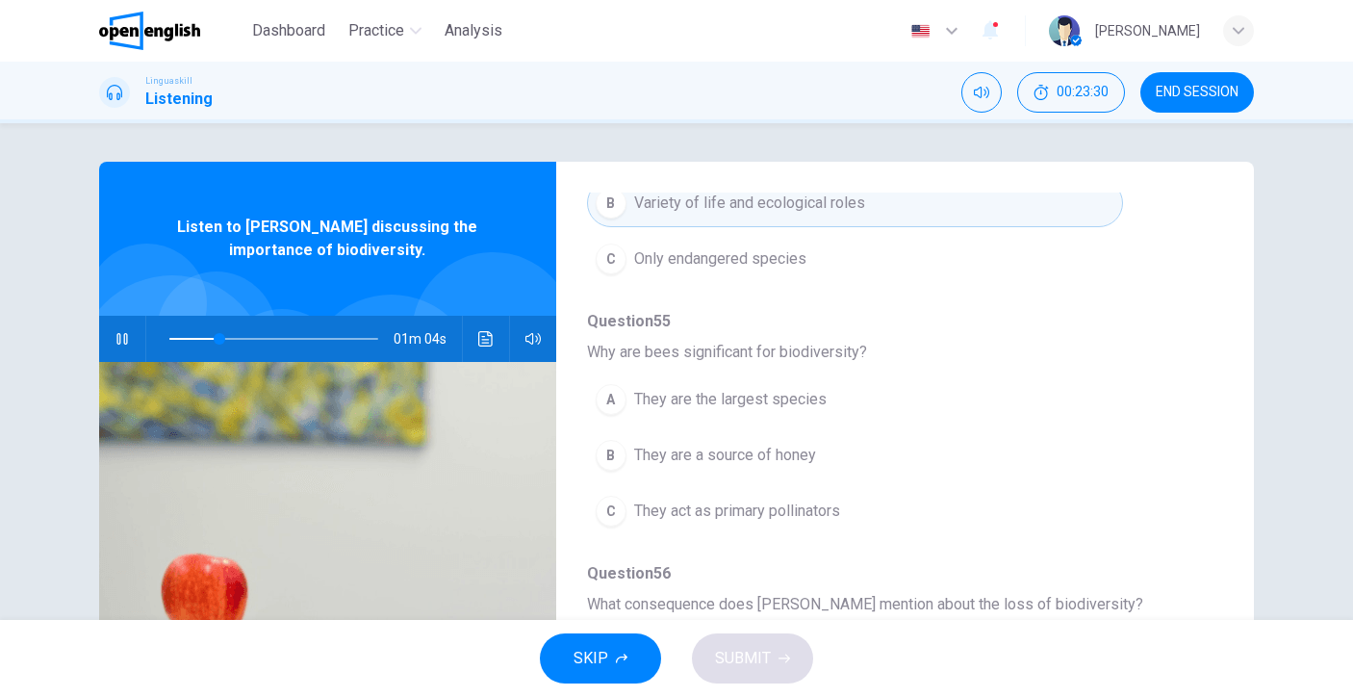
click at [782, 407] on span "They are the largest species" at bounding box center [730, 399] width 192 height 23
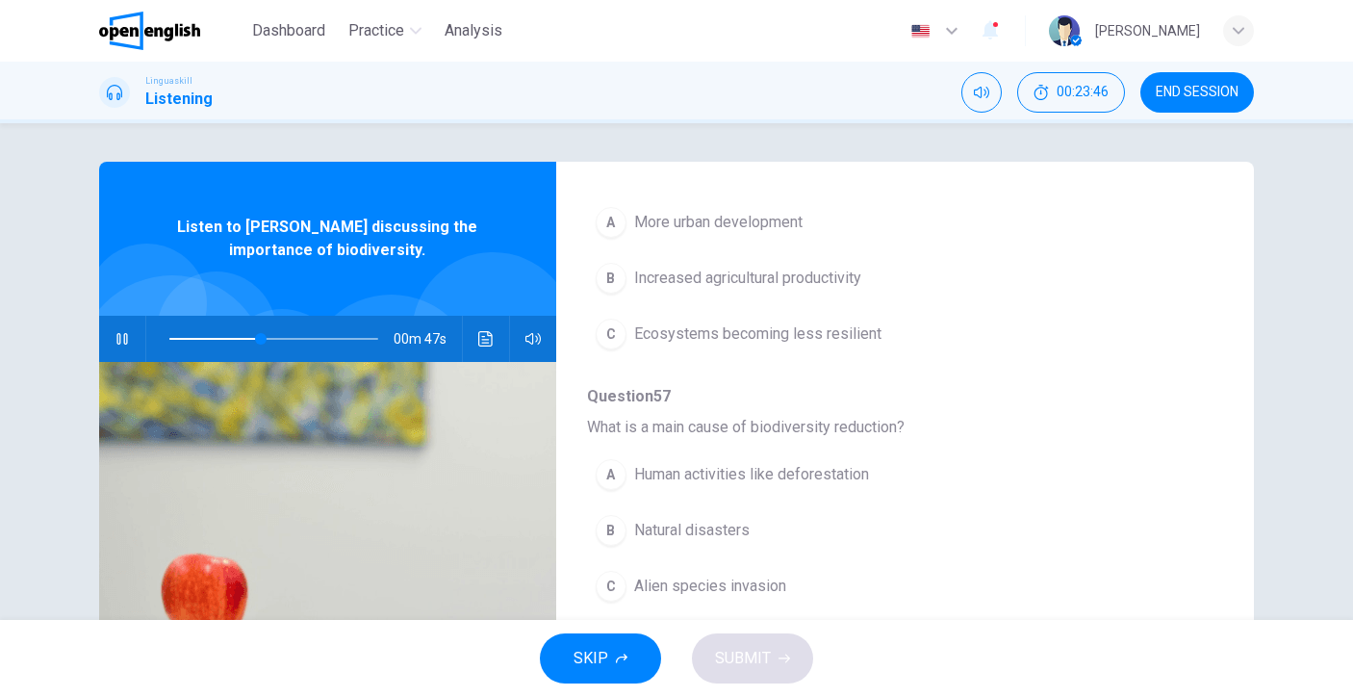
scroll to position [728, 0]
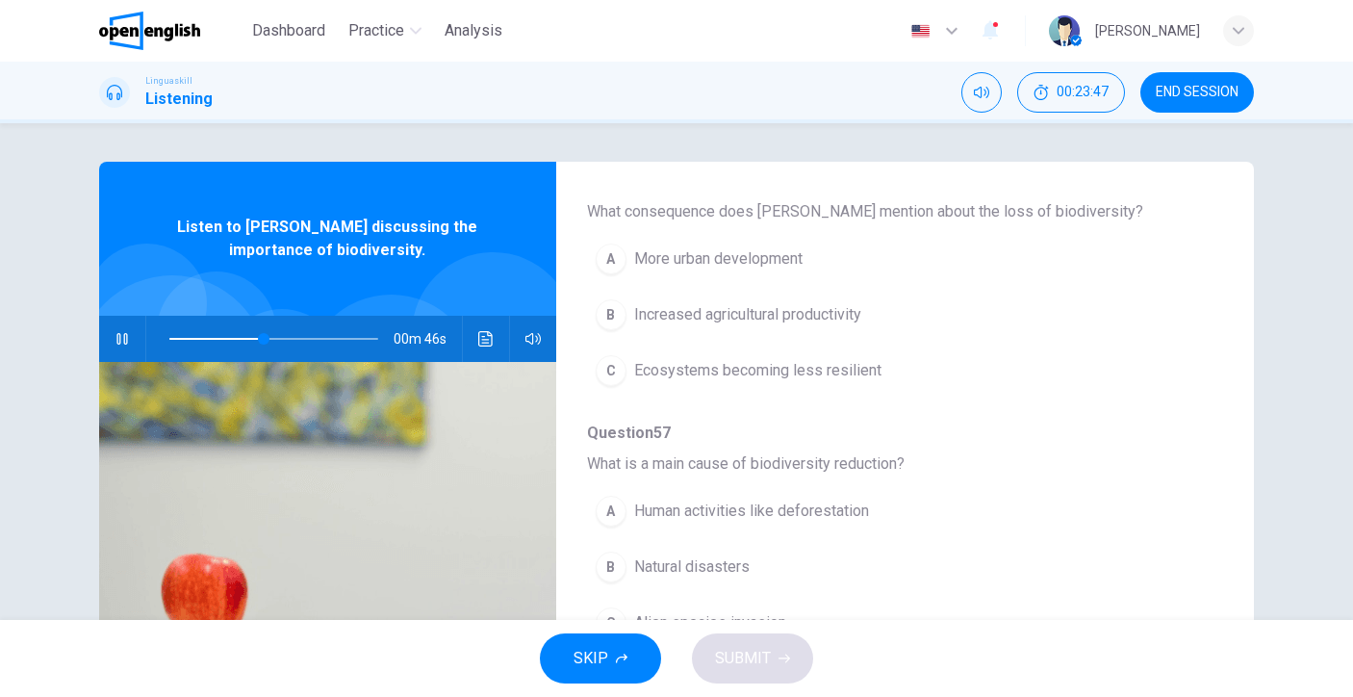
click at [839, 380] on span "Ecosystems becoming less resilient" at bounding box center [757, 370] width 247 height 23
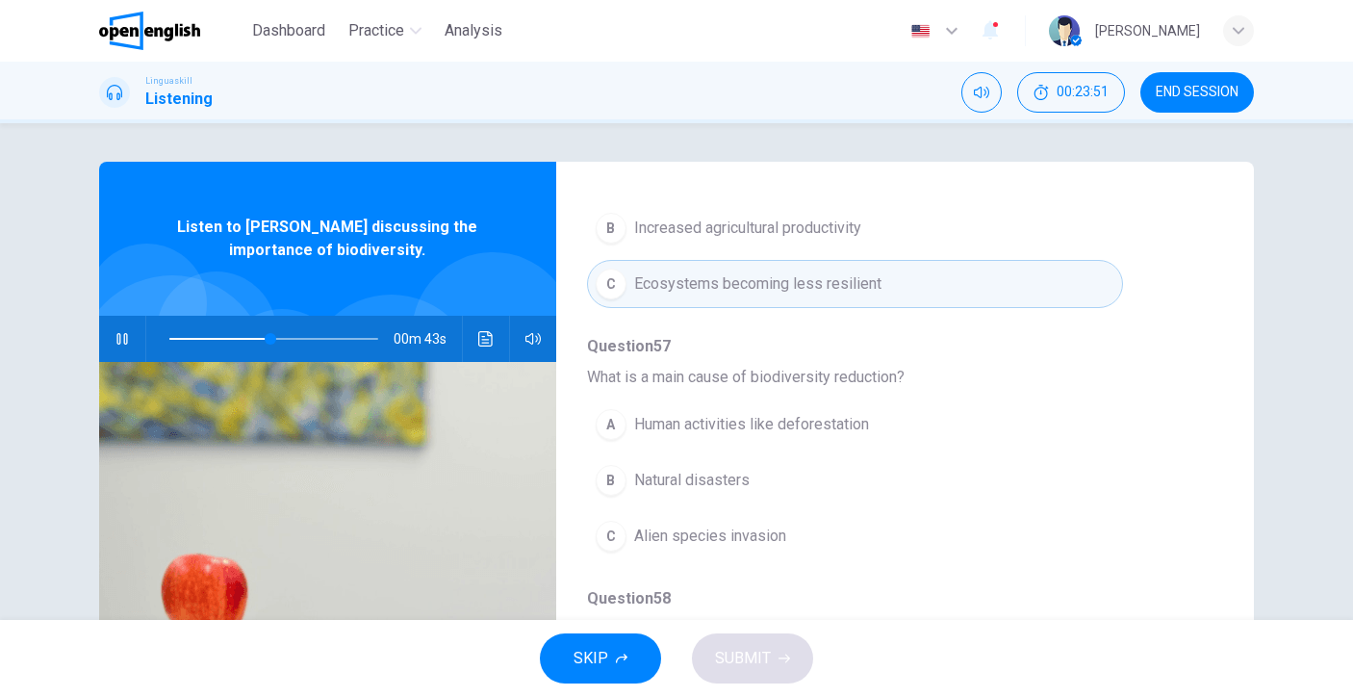
scroll to position [831, 0]
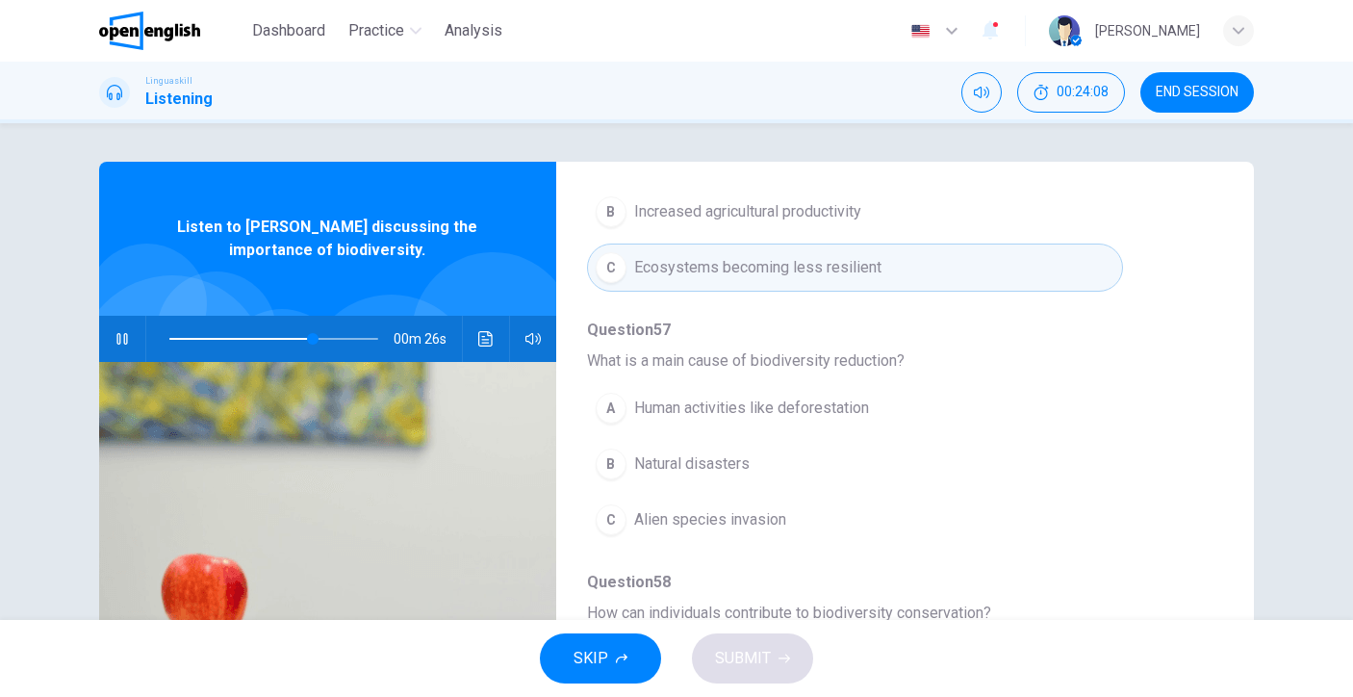
click at [829, 412] on span "Human activities like deforestation" at bounding box center [751, 408] width 235 height 23
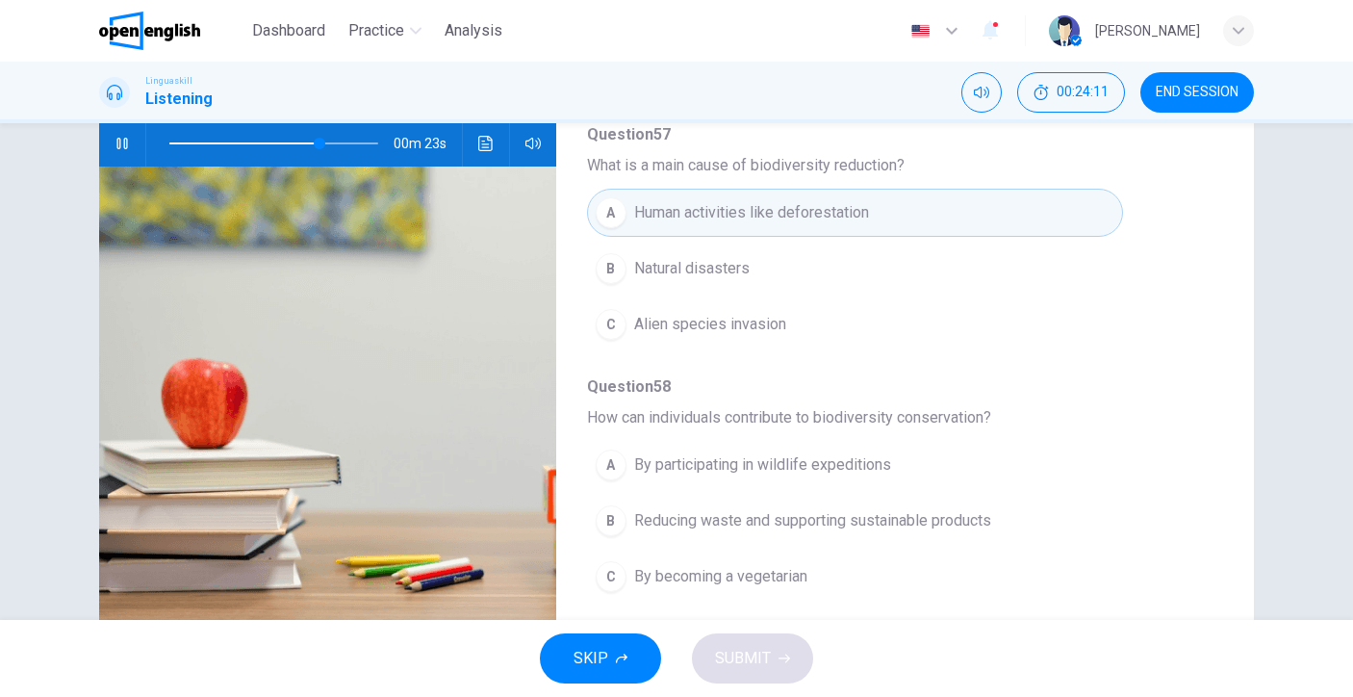
scroll to position [239, 0]
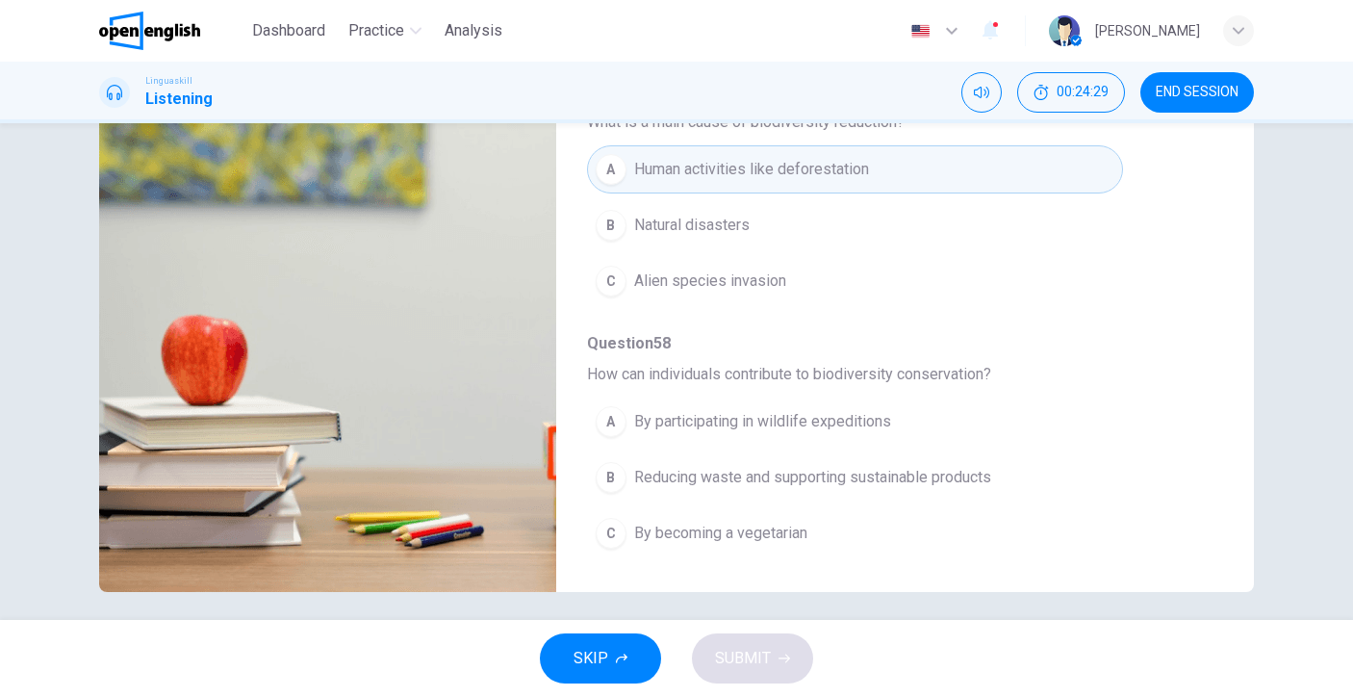
click at [910, 495] on button "B Reducing waste and supporting sustainable products" at bounding box center [855, 477] width 536 height 48
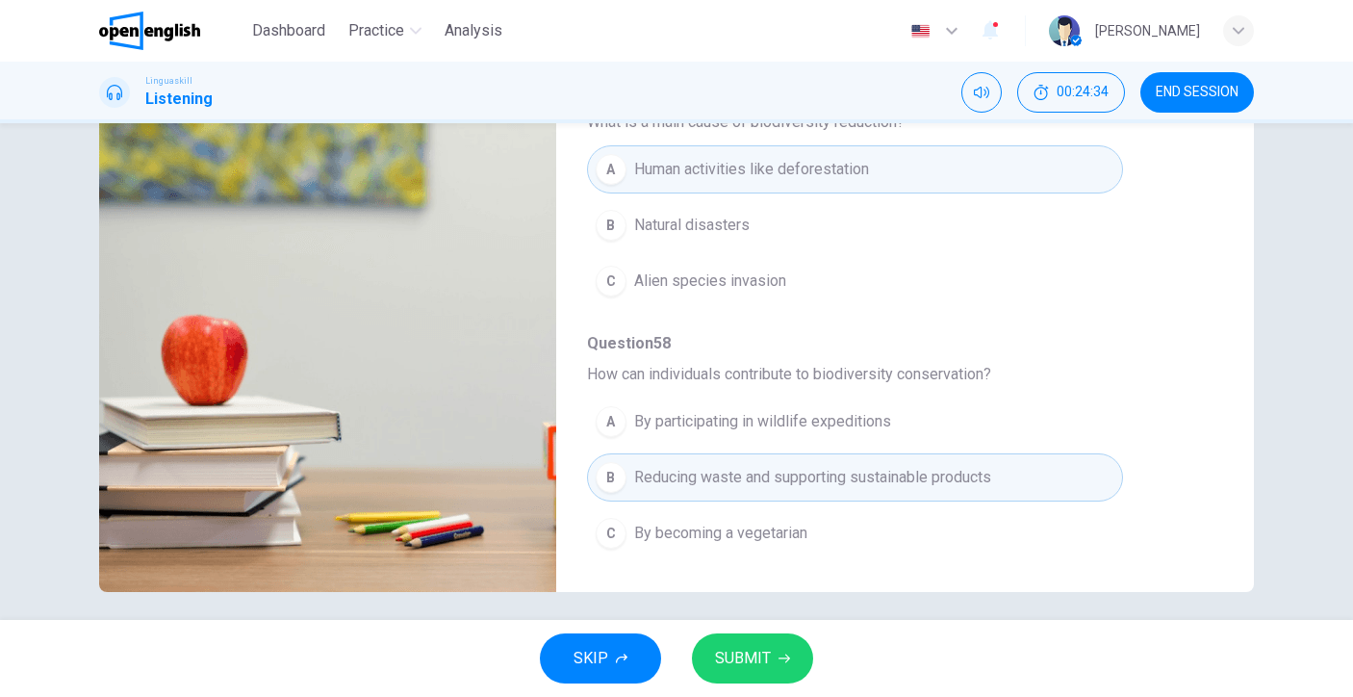
type input "*"
click at [775, 666] on button "SUBMIT" at bounding box center [752, 658] width 121 height 50
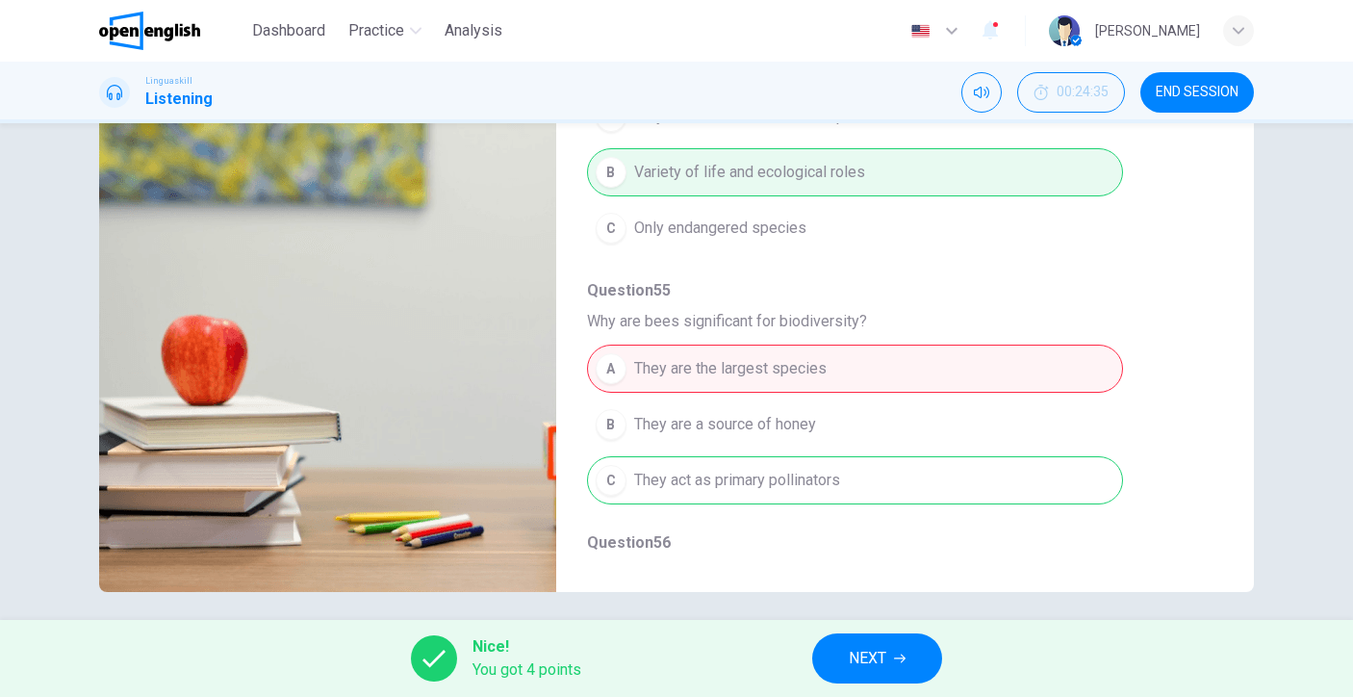
scroll to position [140, 0]
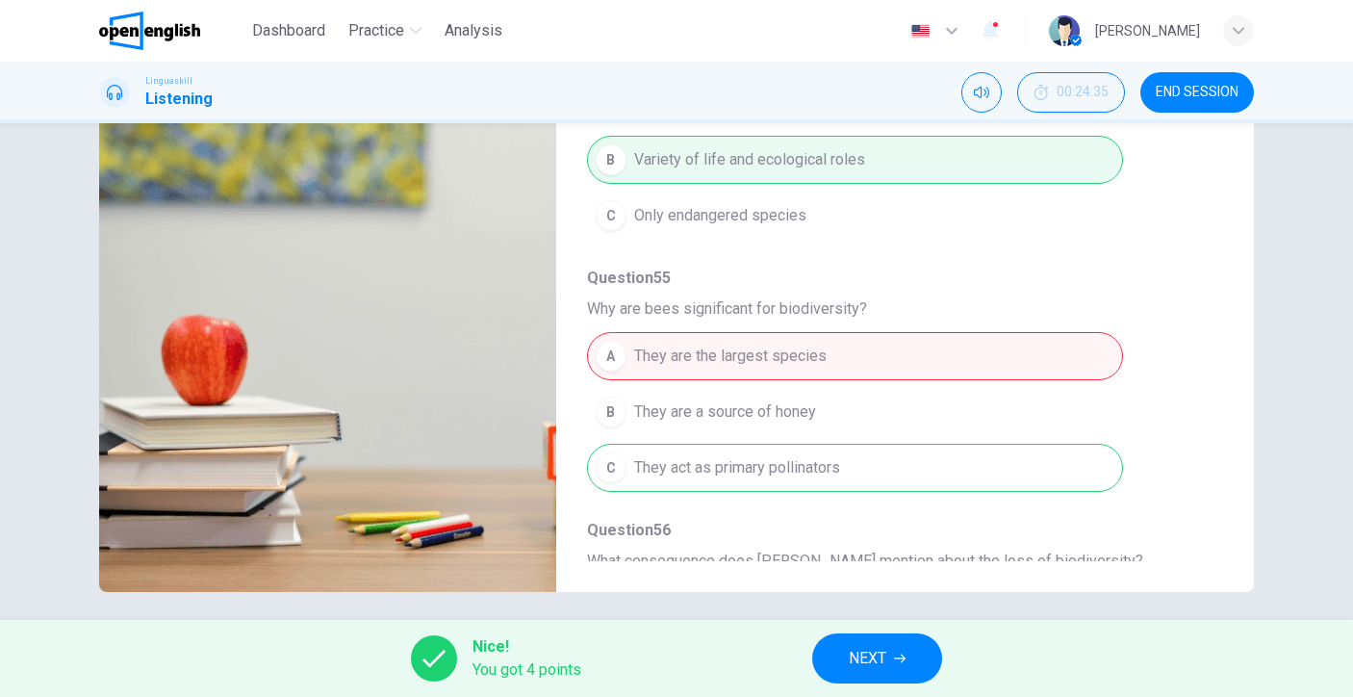
click at [882, 663] on span "NEXT" at bounding box center [868, 658] width 38 height 27
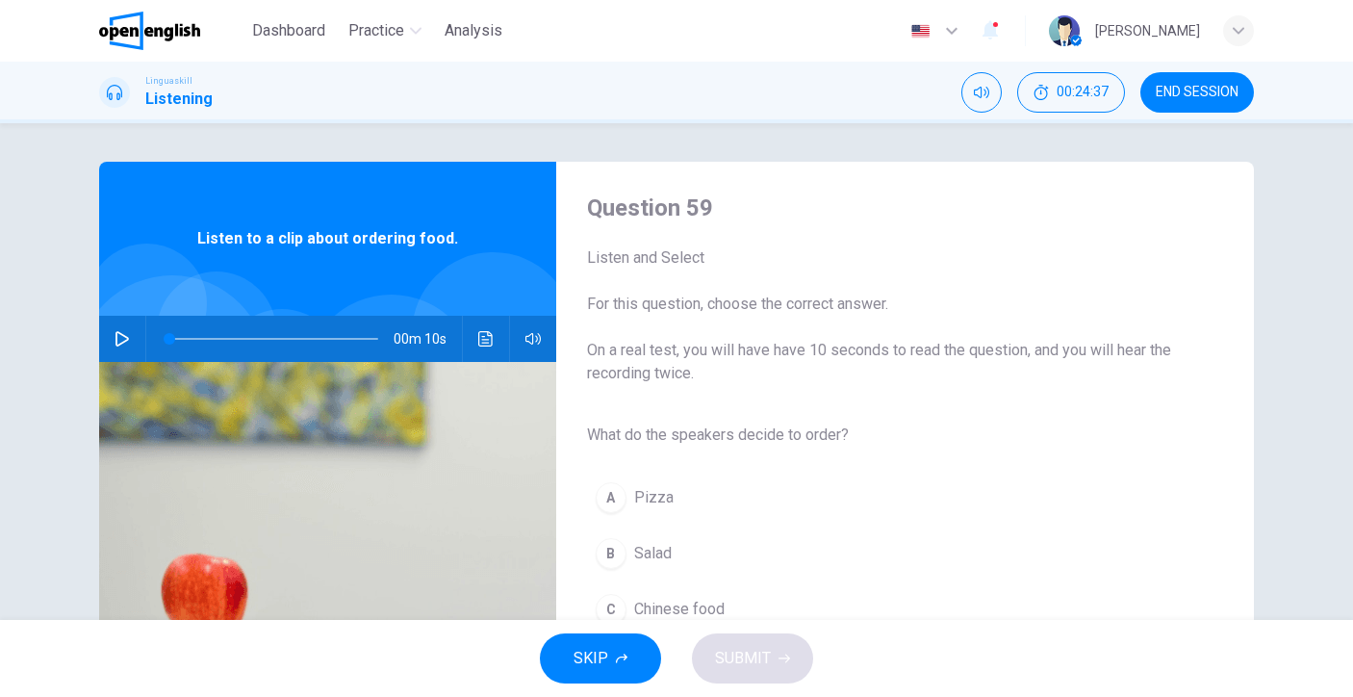
scroll to position [78, 0]
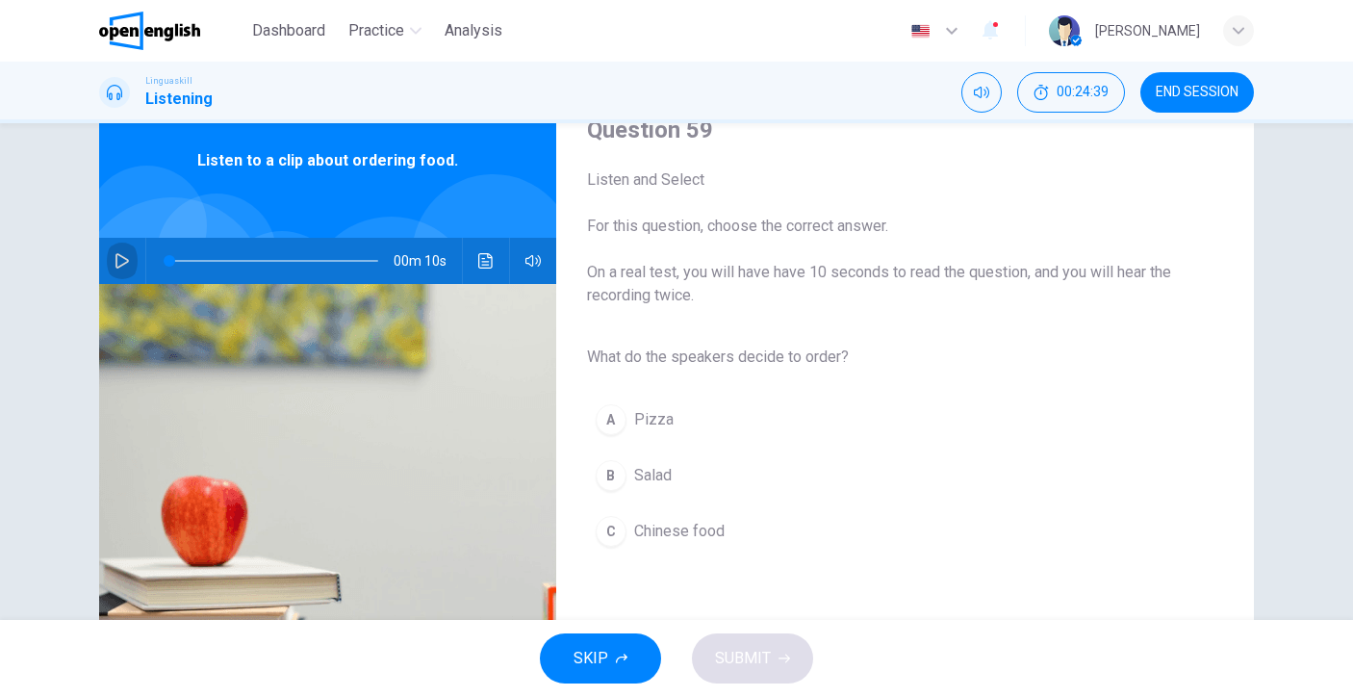
click at [116, 263] on icon "button" at bounding box center [122, 260] width 15 height 15
click at [651, 483] on span "Salad" at bounding box center [653, 475] width 38 height 23
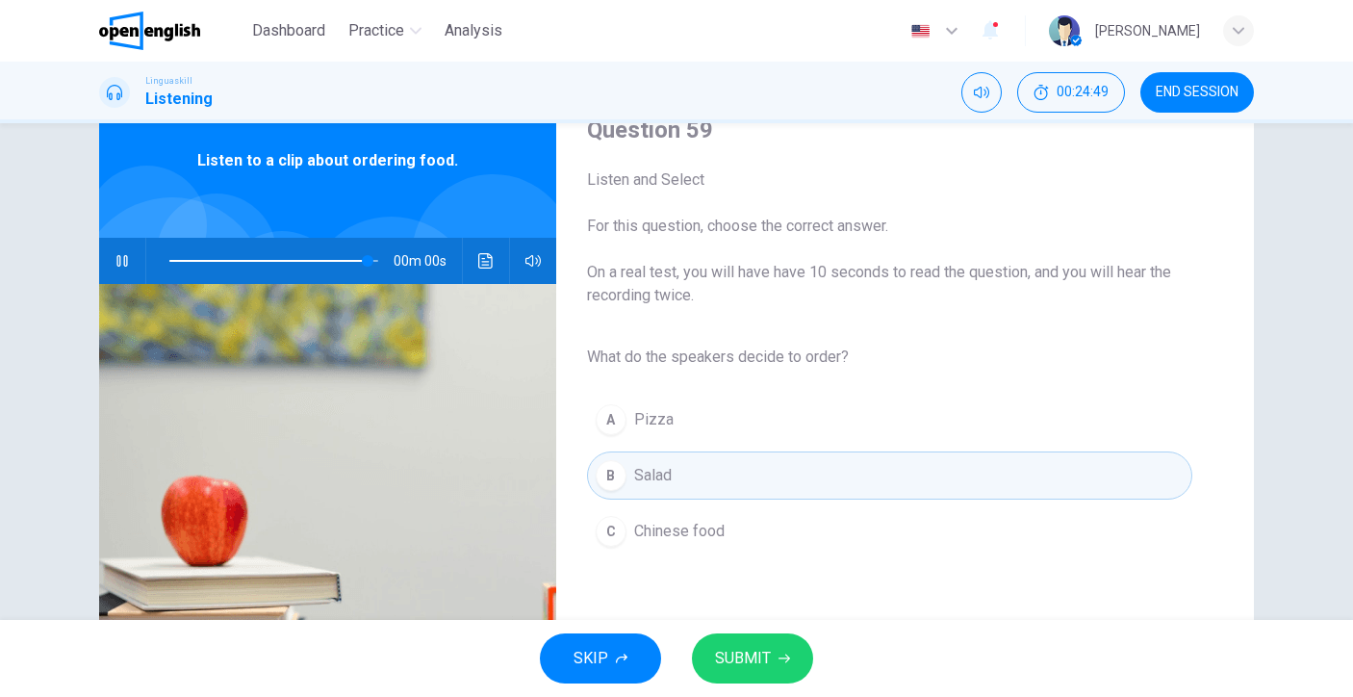
type input "*"
click at [732, 663] on span "SUBMIT" at bounding box center [743, 658] width 56 height 27
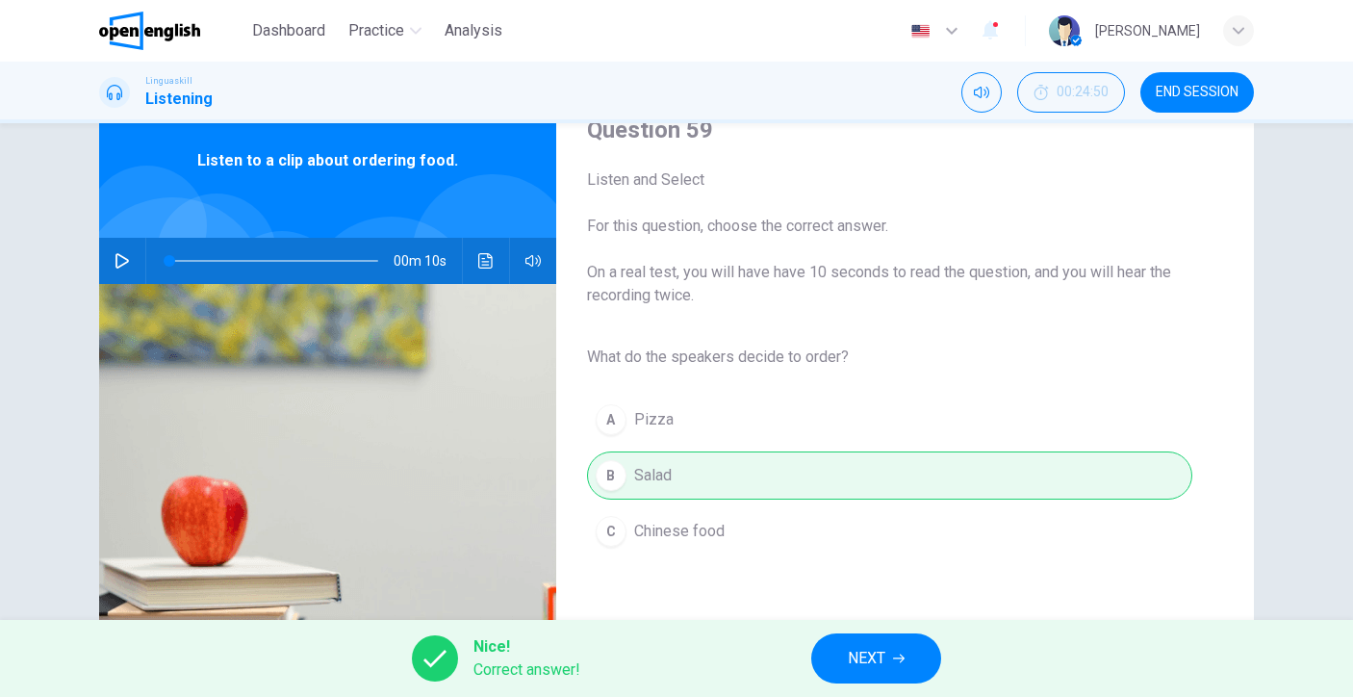
click at [833, 672] on button "NEXT" at bounding box center [876, 658] width 130 height 50
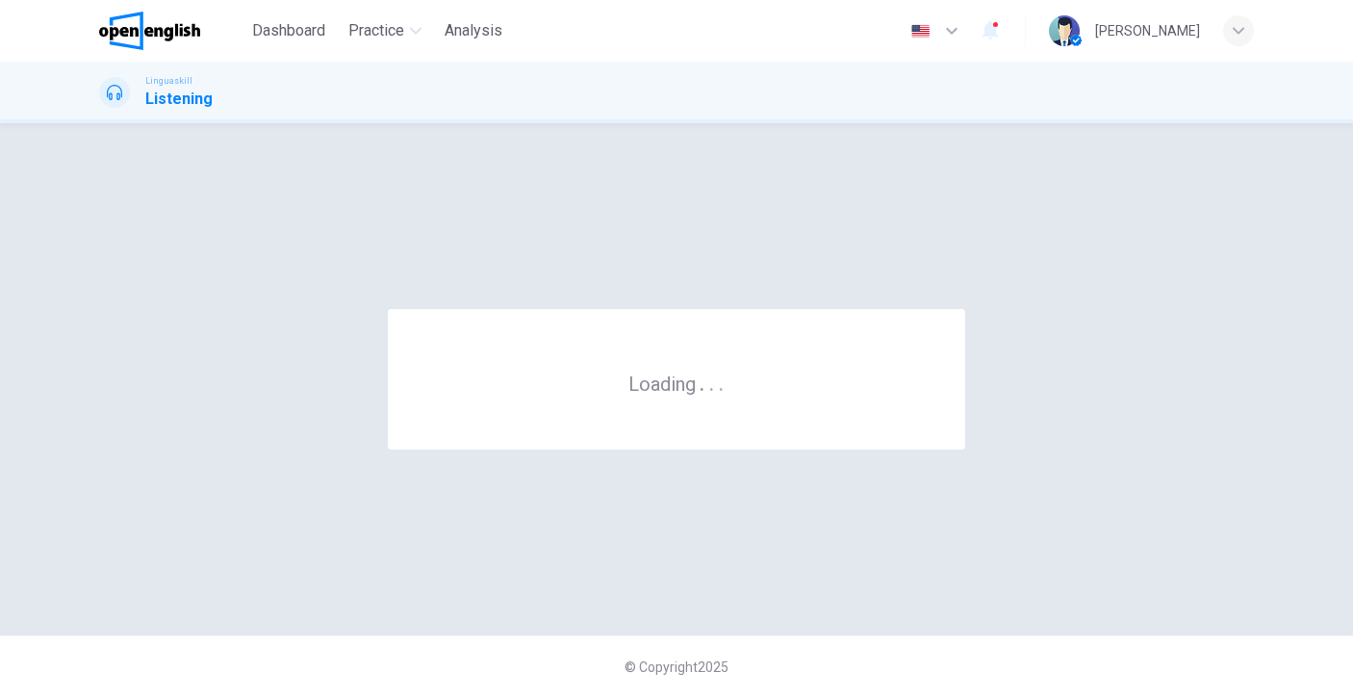
scroll to position [0, 0]
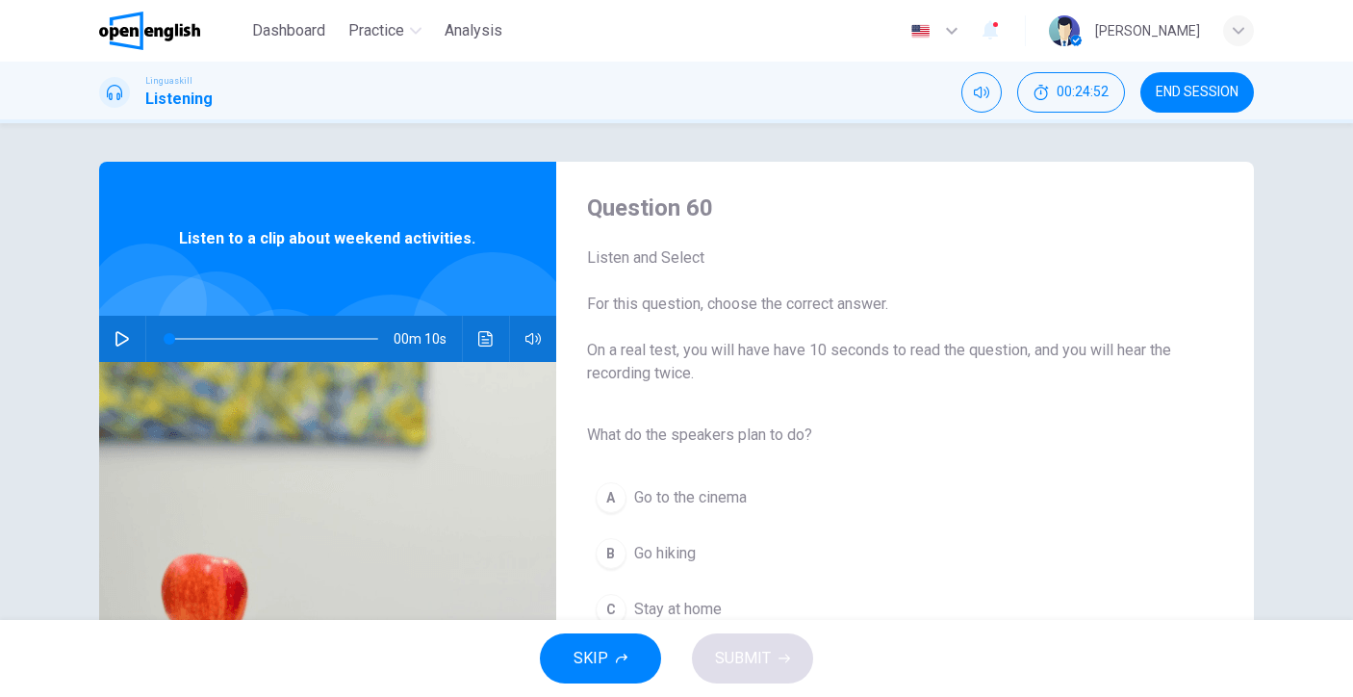
click at [99, 338] on div "00m 10s" at bounding box center [327, 339] width 457 height 46
click at [101, 340] on div "00m 10s" at bounding box center [327, 339] width 457 height 46
click at [107, 340] on button "button" at bounding box center [122, 339] width 31 height 46
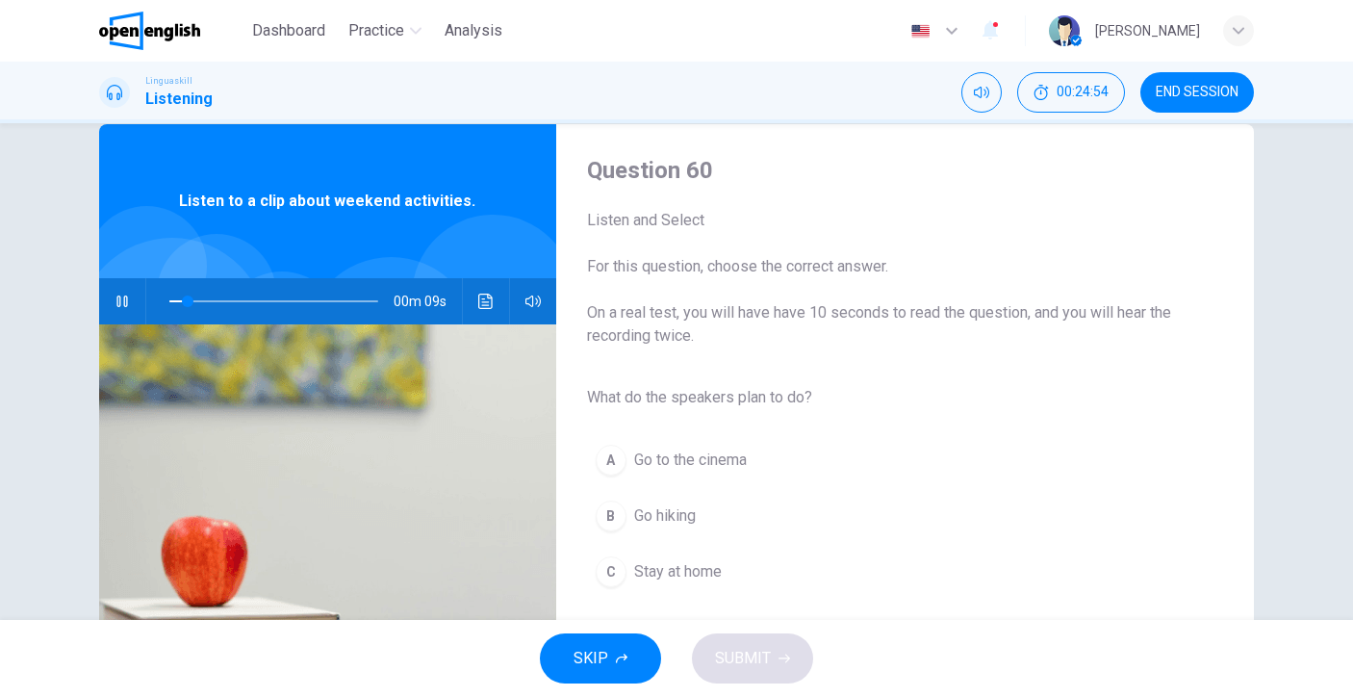
scroll to position [50, 0]
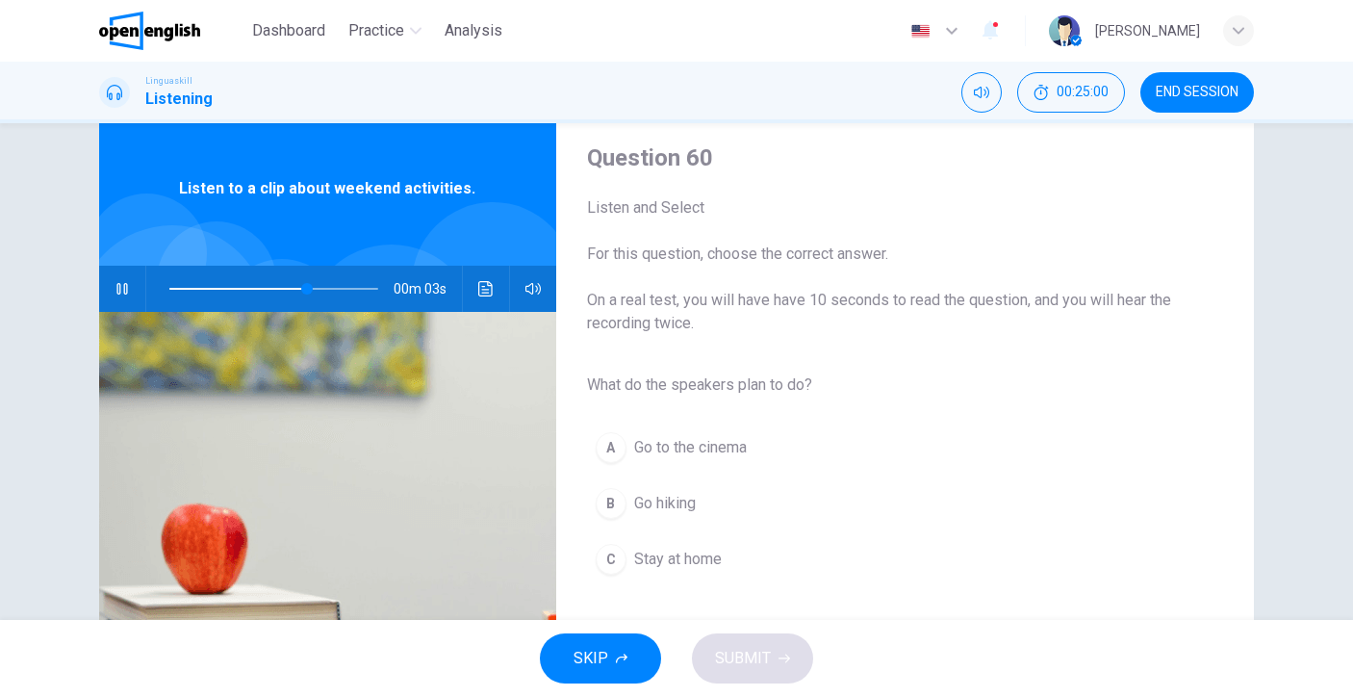
click at [703, 495] on button "B Go hiking" at bounding box center [889, 503] width 605 height 48
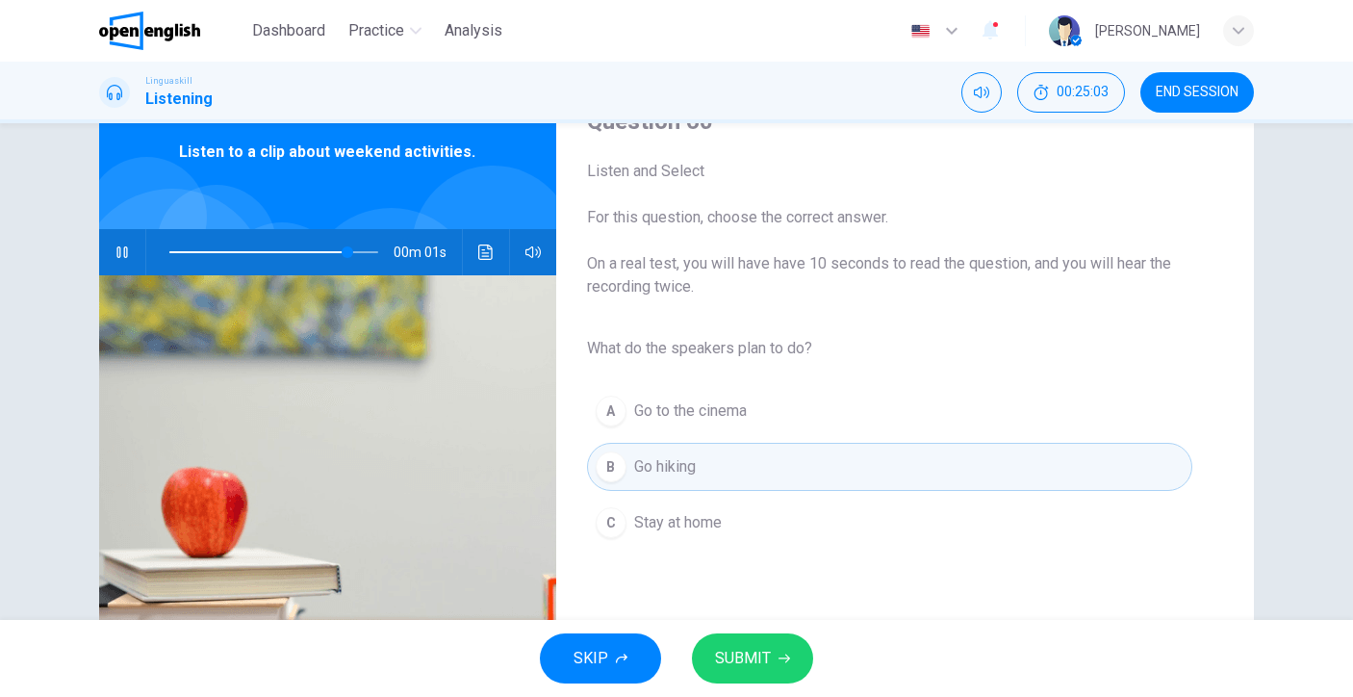
scroll to position [112, 0]
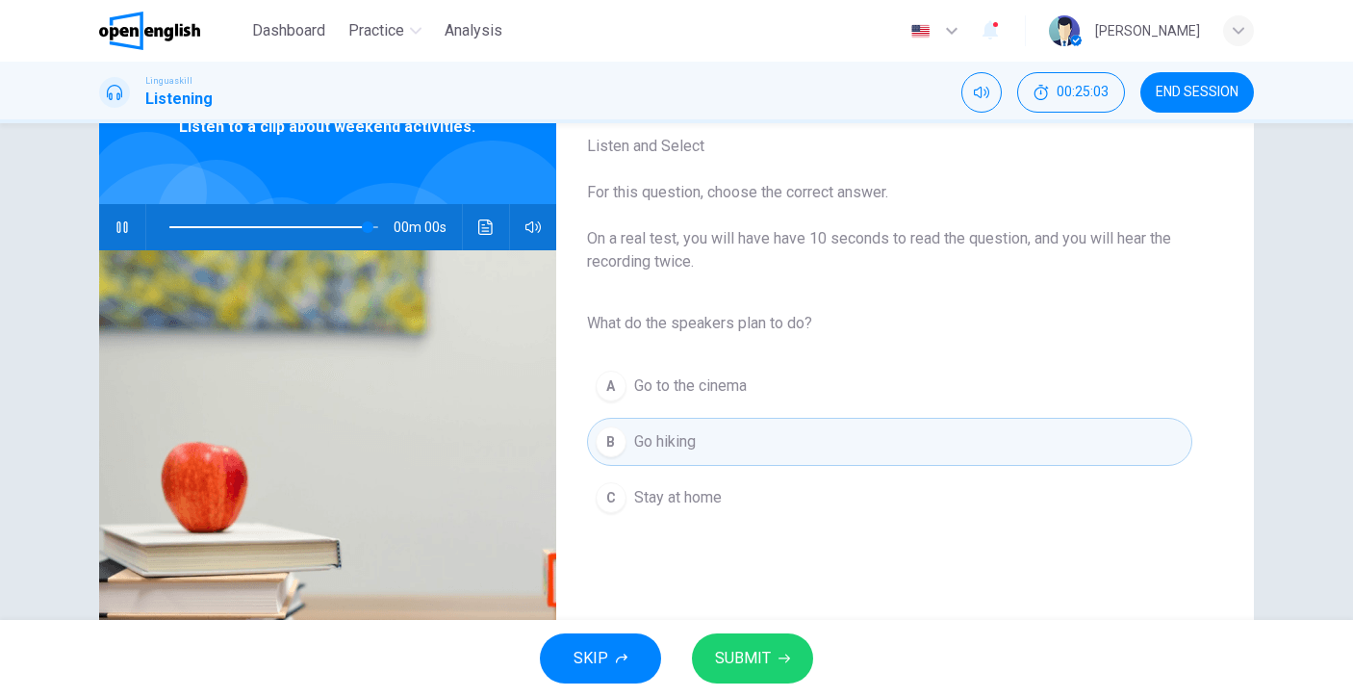
type input "*"
click at [731, 656] on span "SUBMIT" at bounding box center [743, 658] width 56 height 27
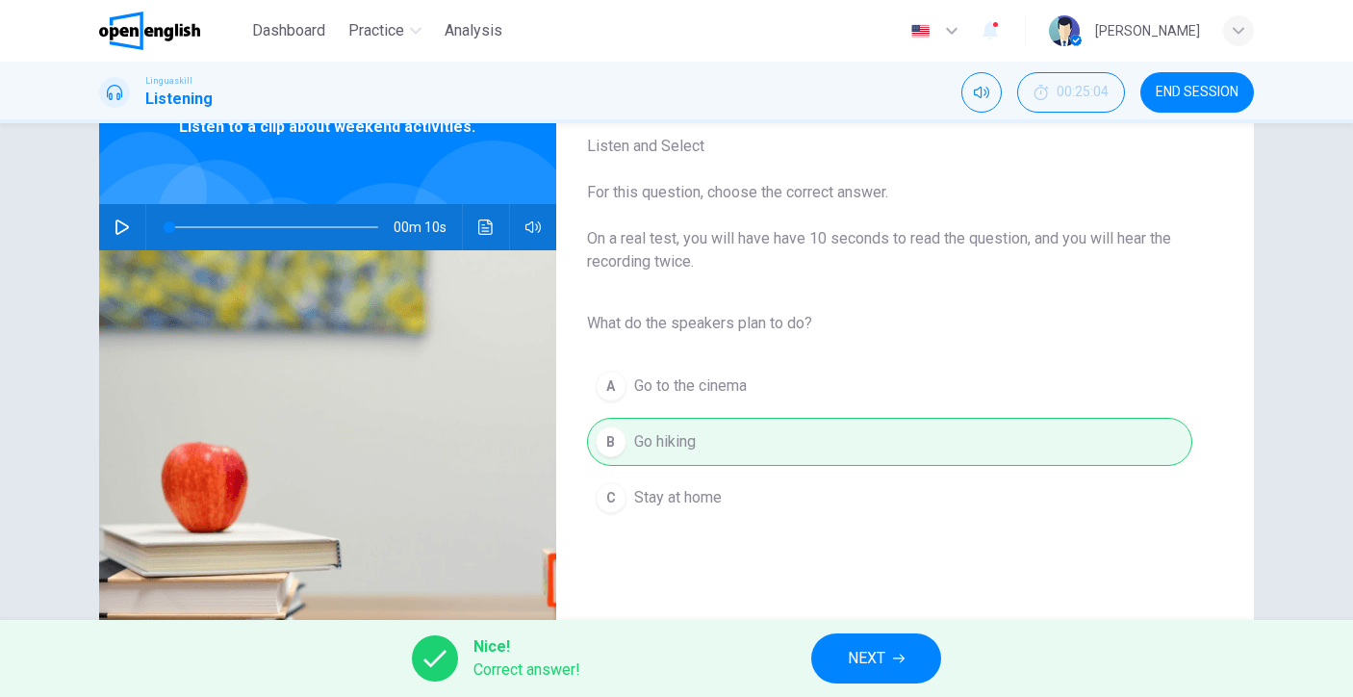
click at [822, 679] on div "Nice! Correct answer! NEXT" at bounding box center [676, 658] width 1353 height 77
click at [841, 661] on button "NEXT" at bounding box center [876, 658] width 130 height 50
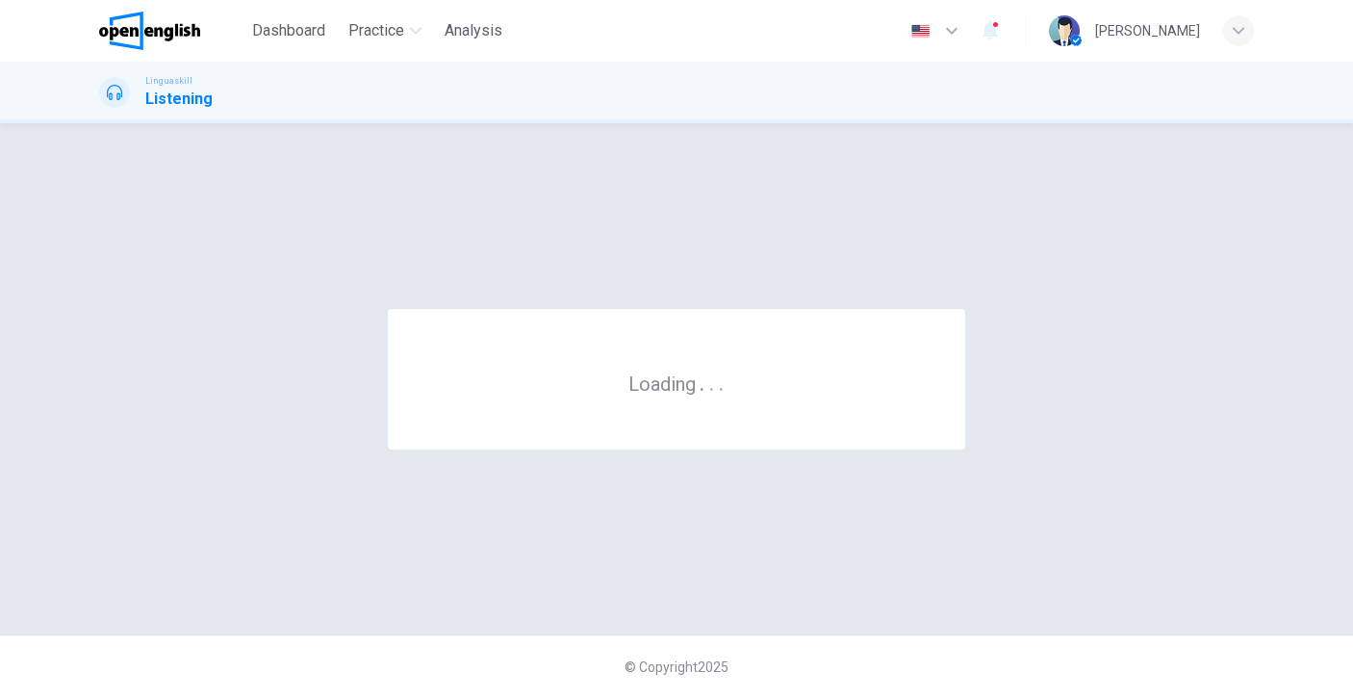
scroll to position [0, 0]
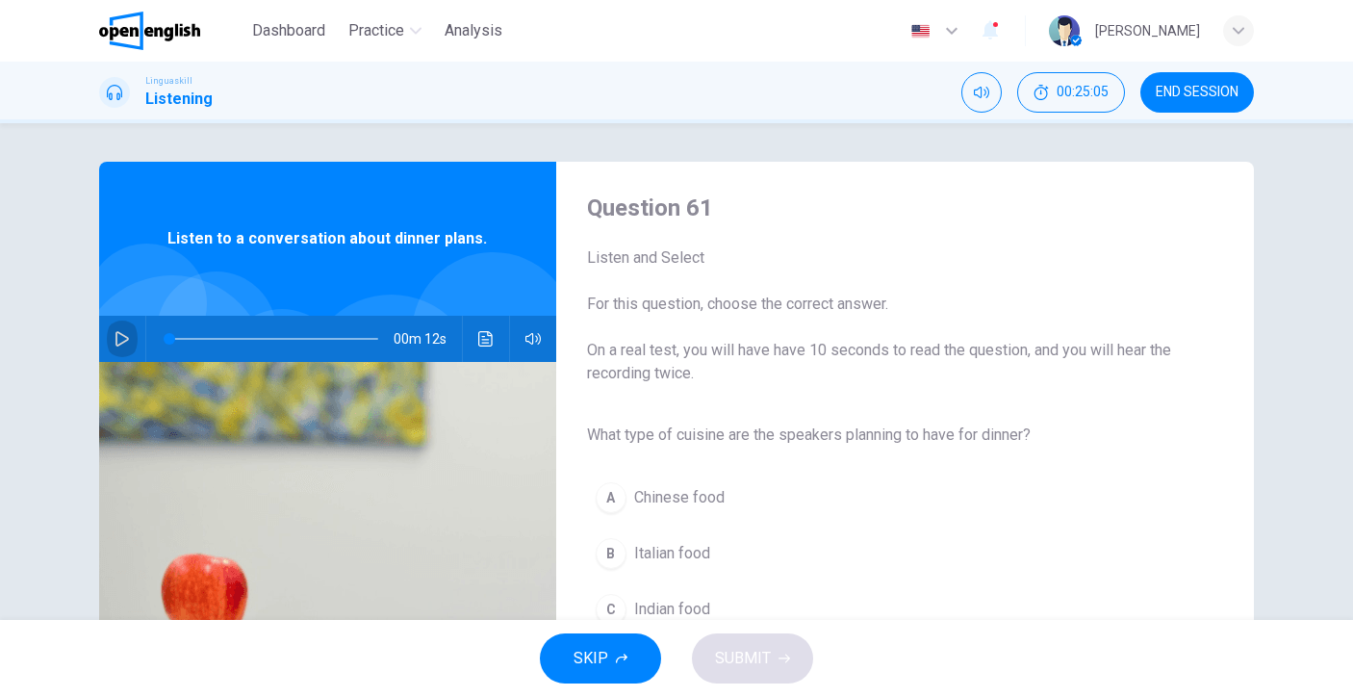
click at [121, 334] on button "button" at bounding box center [122, 339] width 31 height 46
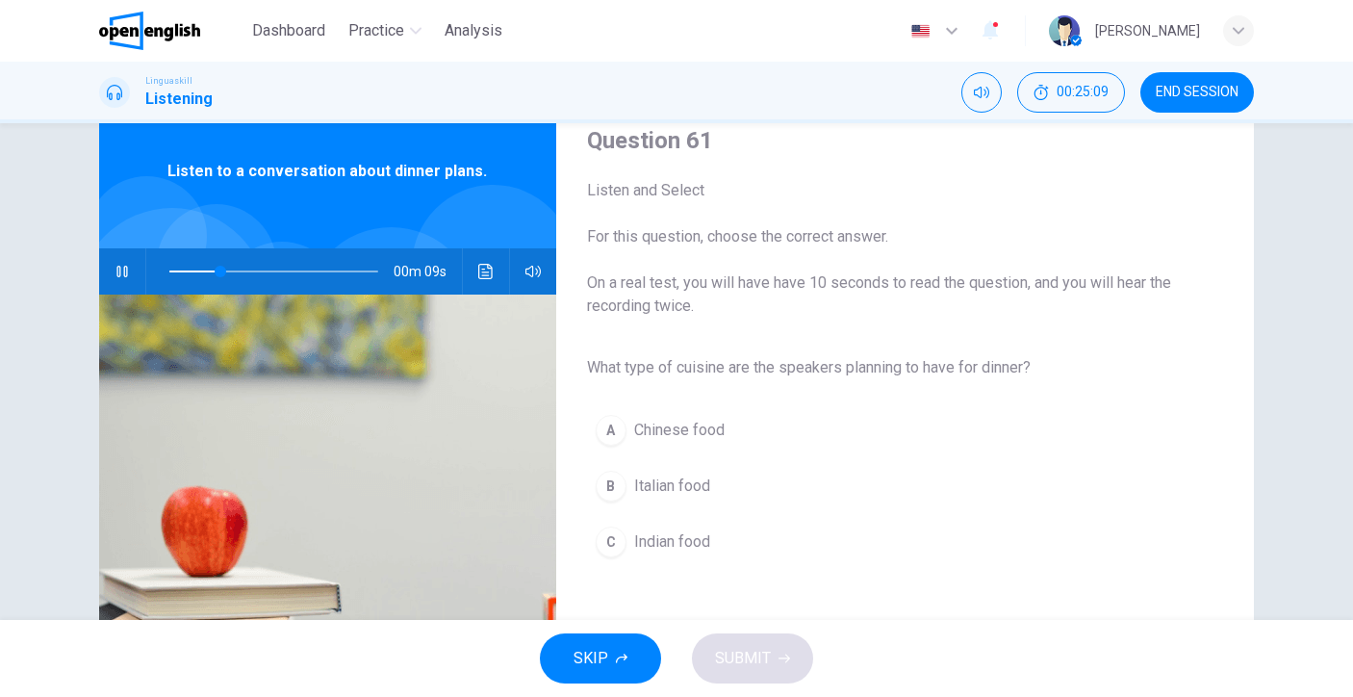
scroll to position [55, 0]
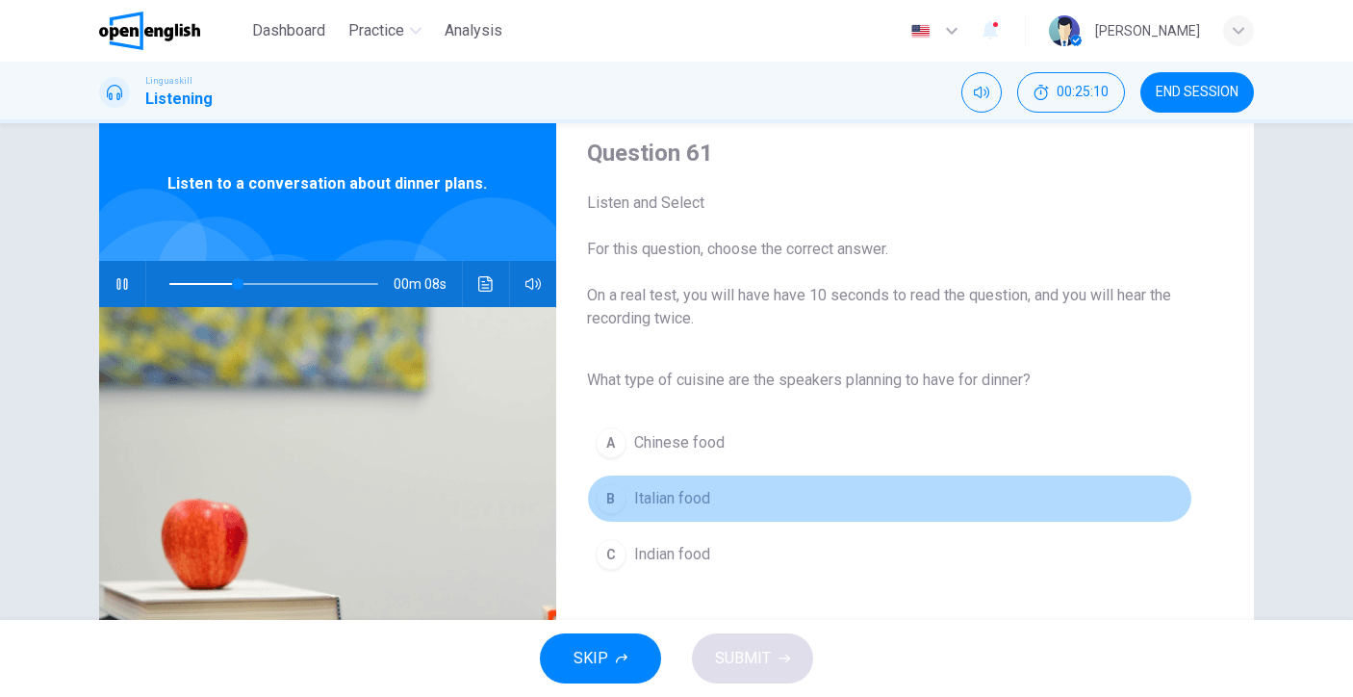
click at [639, 505] on span "Italian food" at bounding box center [672, 498] width 76 height 23
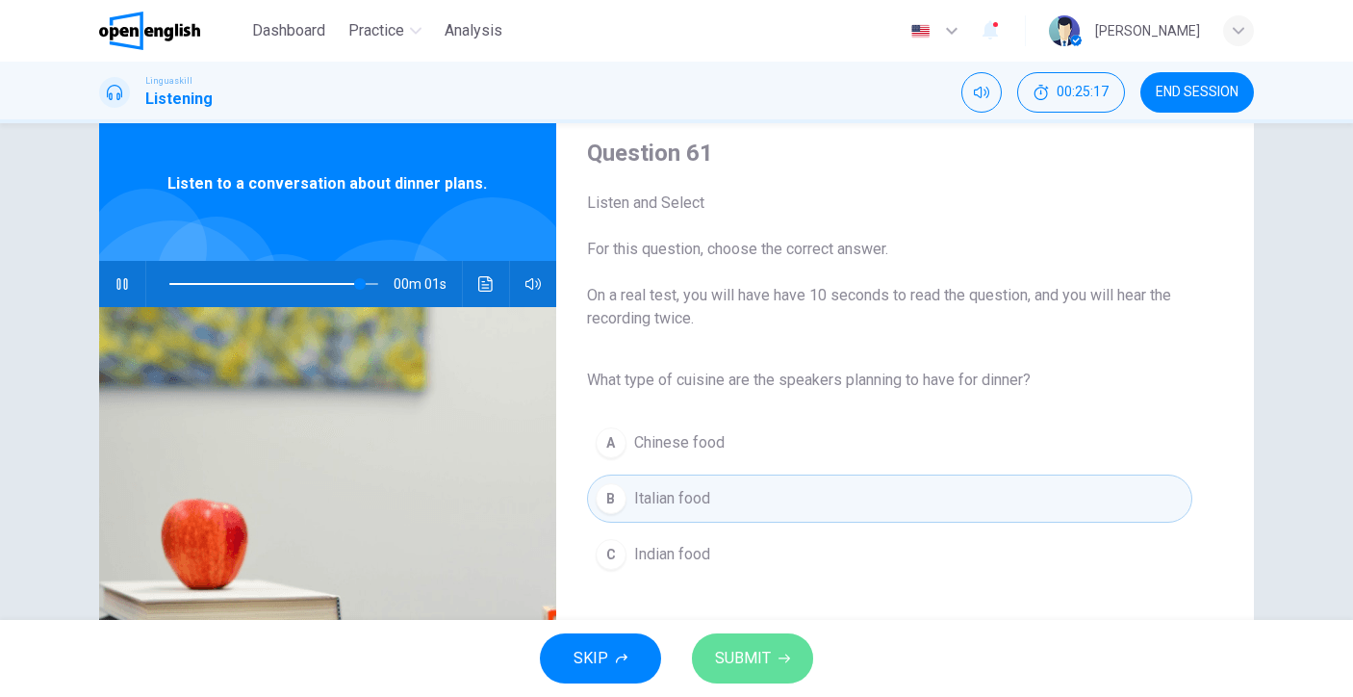
click at [768, 653] on span "SUBMIT" at bounding box center [743, 658] width 56 height 27
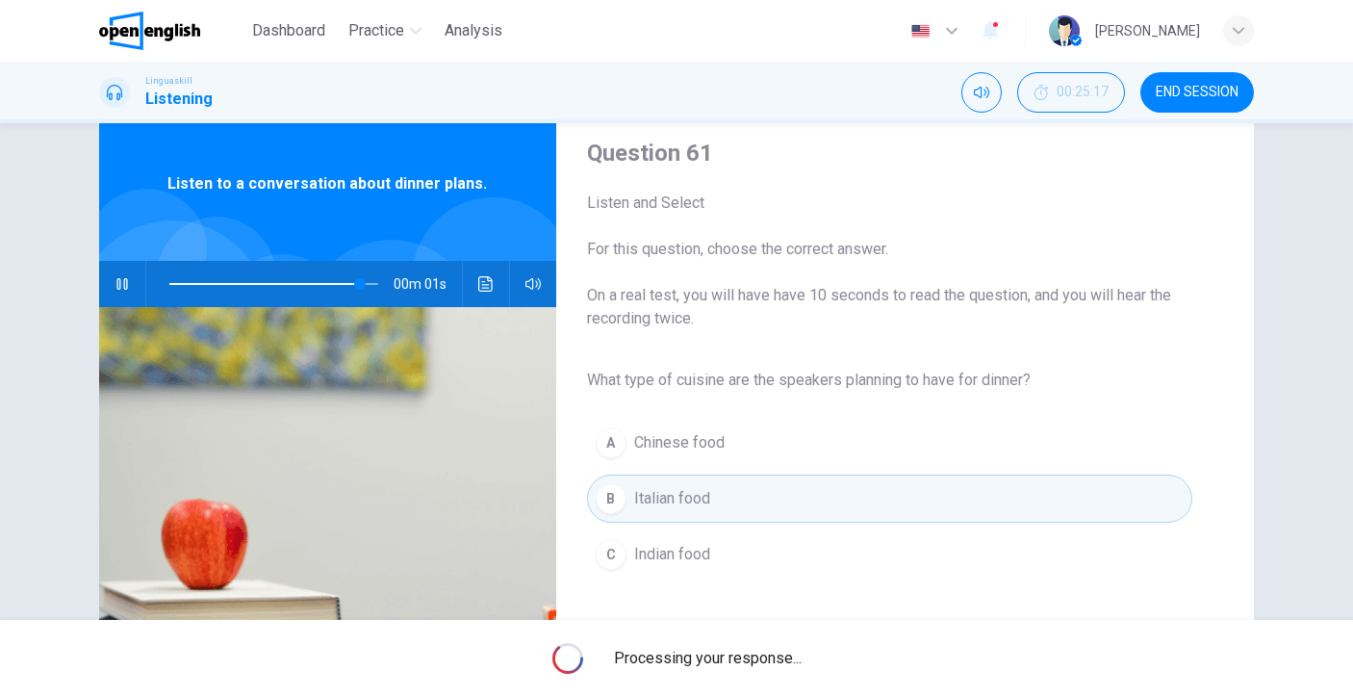
type input "*"
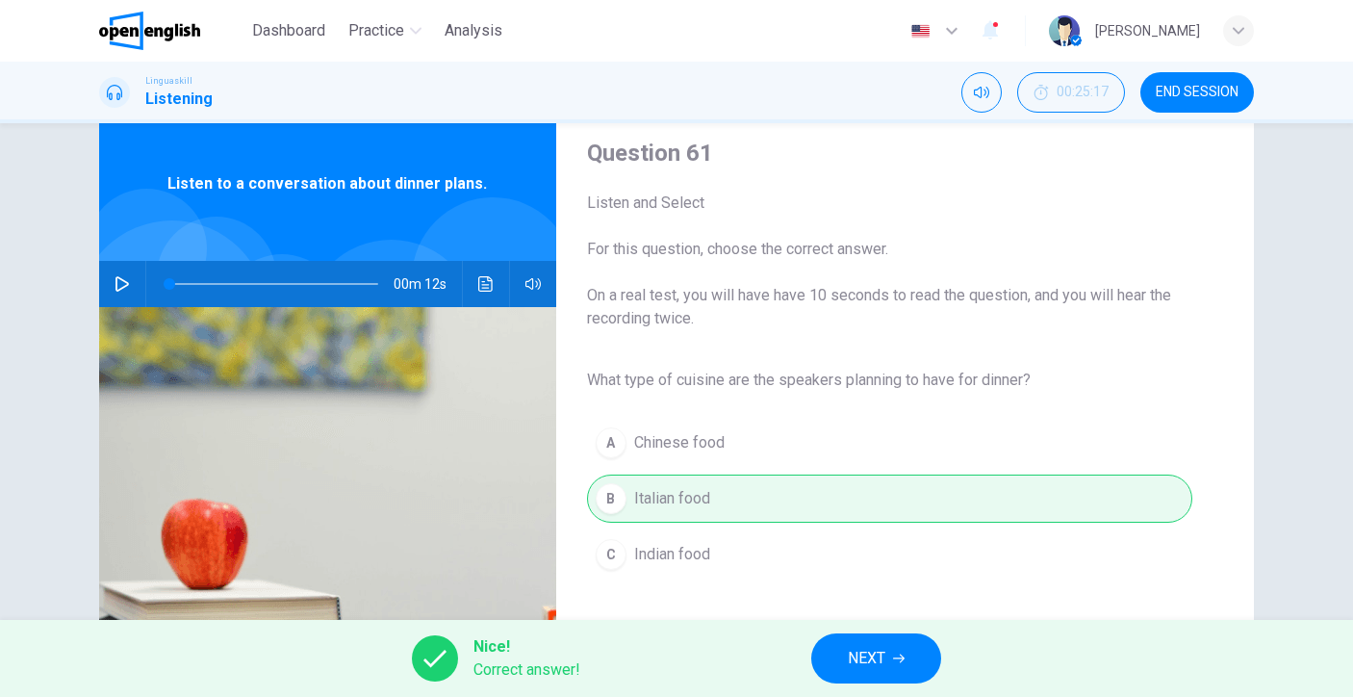
click at [818, 648] on button "NEXT" at bounding box center [876, 658] width 130 height 50
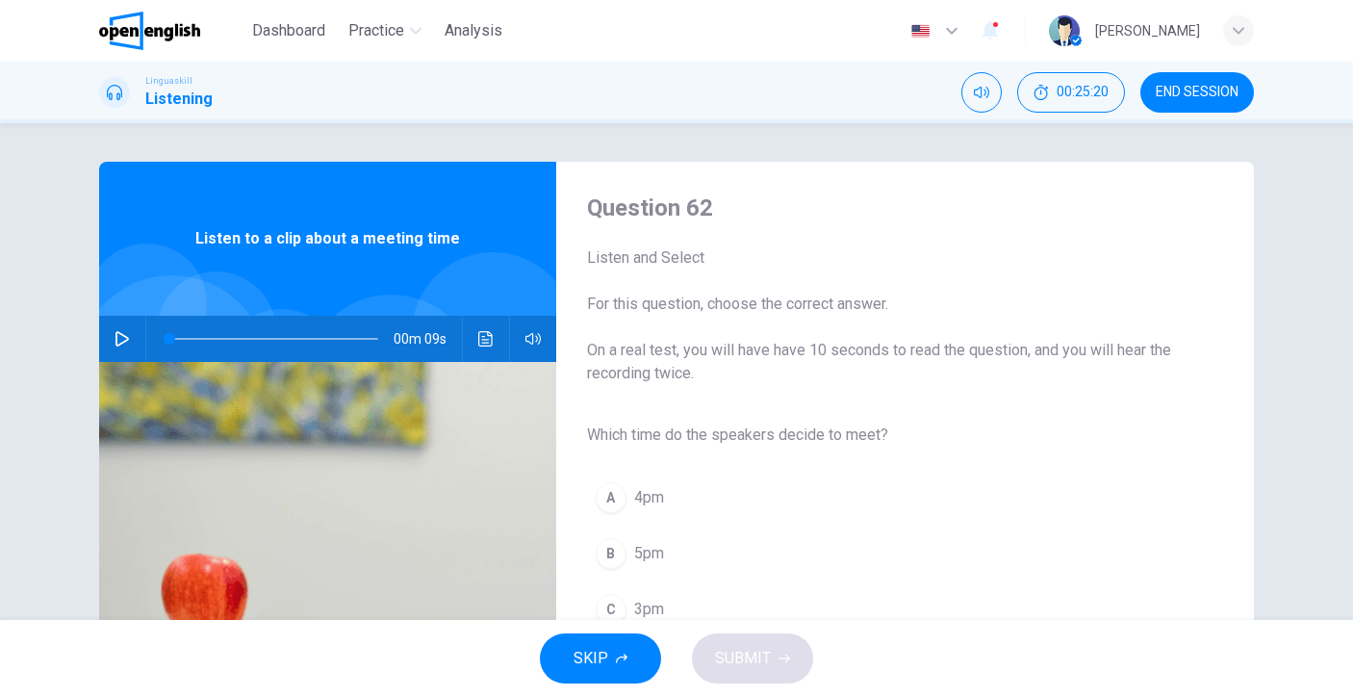
click at [99, 341] on div "00m 09s" at bounding box center [327, 339] width 457 height 46
click at [115, 331] on icon "button" at bounding box center [122, 338] width 15 height 15
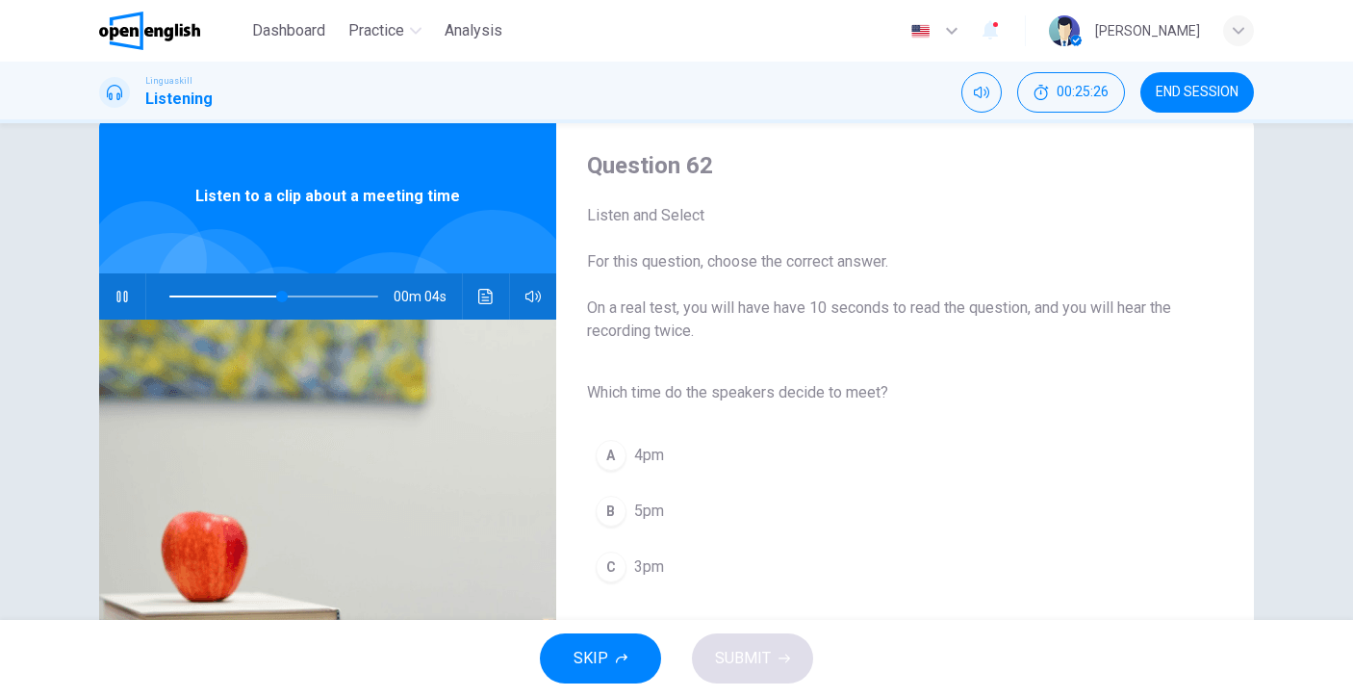
scroll to position [119, 0]
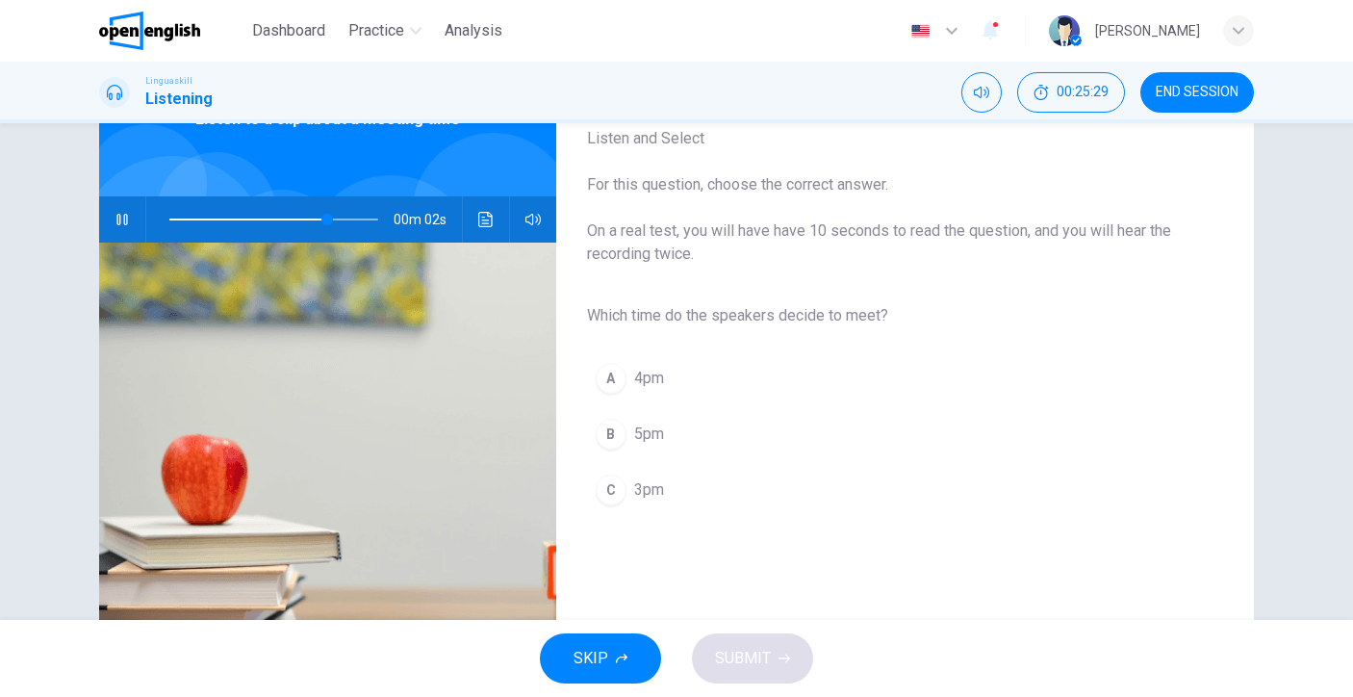
click at [645, 495] on span "3pm" at bounding box center [649, 489] width 30 height 23
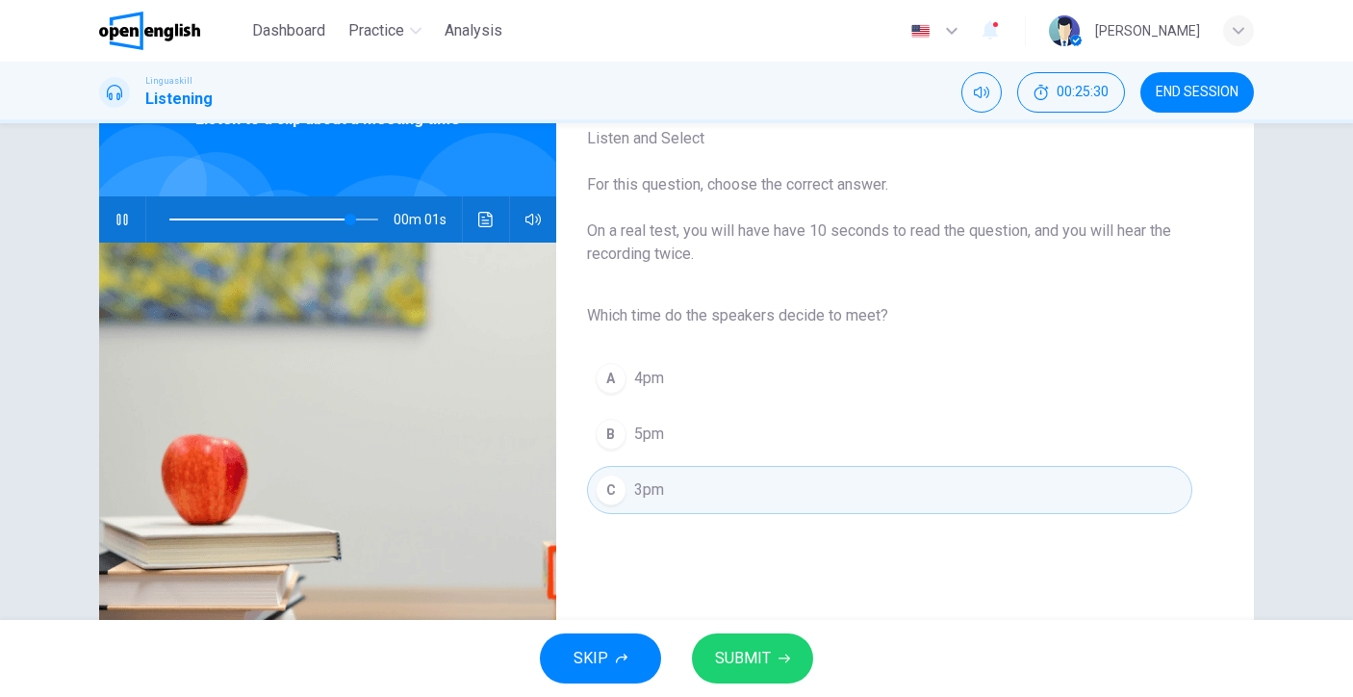
click at [751, 637] on button "SUBMIT" at bounding box center [752, 658] width 121 height 50
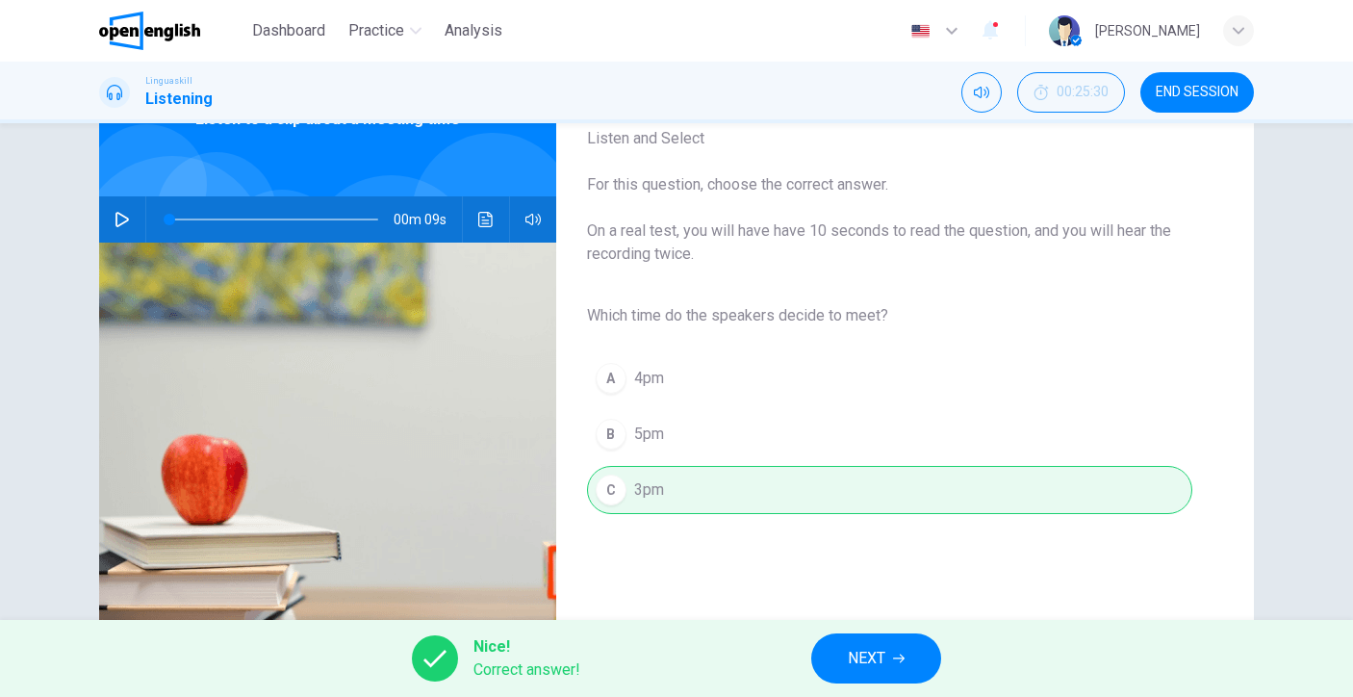
click at [883, 663] on span "NEXT" at bounding box center [867, 658] width 38 height 27
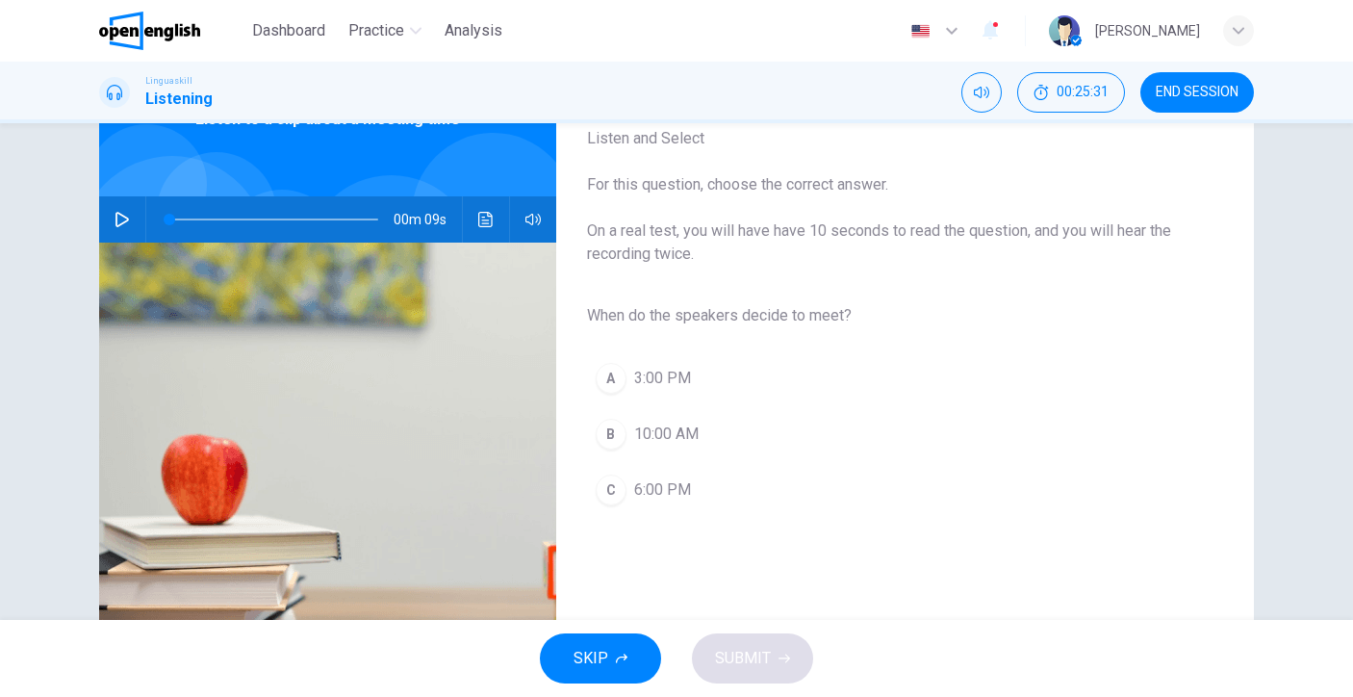
scroll to position [144, 0]
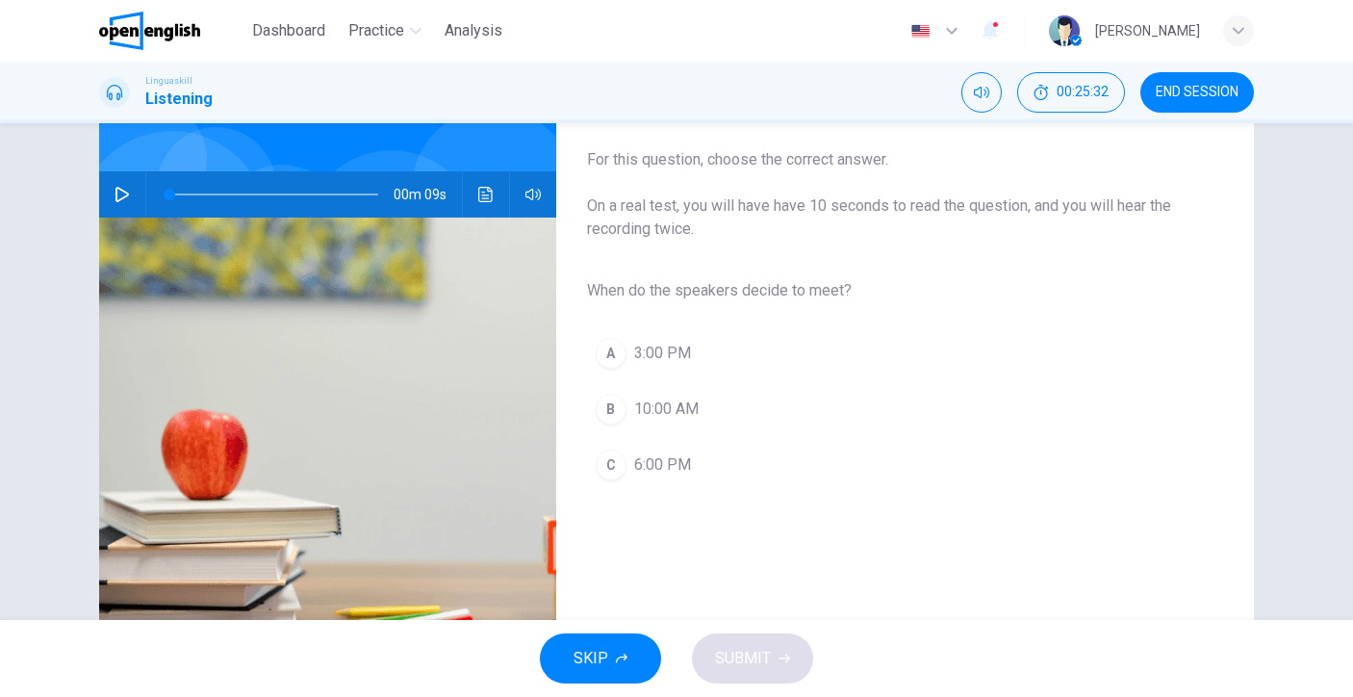
click at [92, 208] on div "Question 63 Listen and Select For this question, choose the correct answer. On …" at bounding box center [676, 351] width 1216 height 669
click at [115, 196] on icon "button" at bounding box center [122, 194] width 15 height 15
click at [687, 359] on button "A 3:00 PM" at bounding box center [889, 353] width 605 height 48
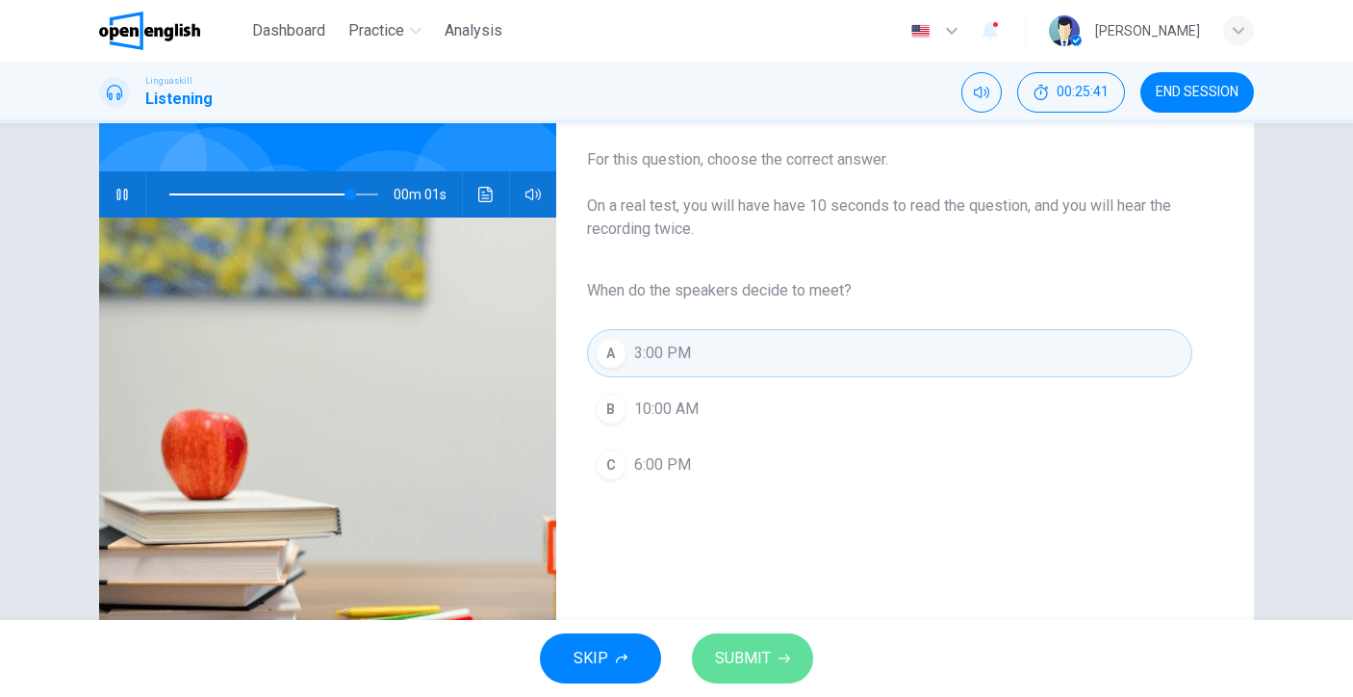
click at [768, 660] on span "SUBMIT" at bounding box center [743, 658] width 56 height 27
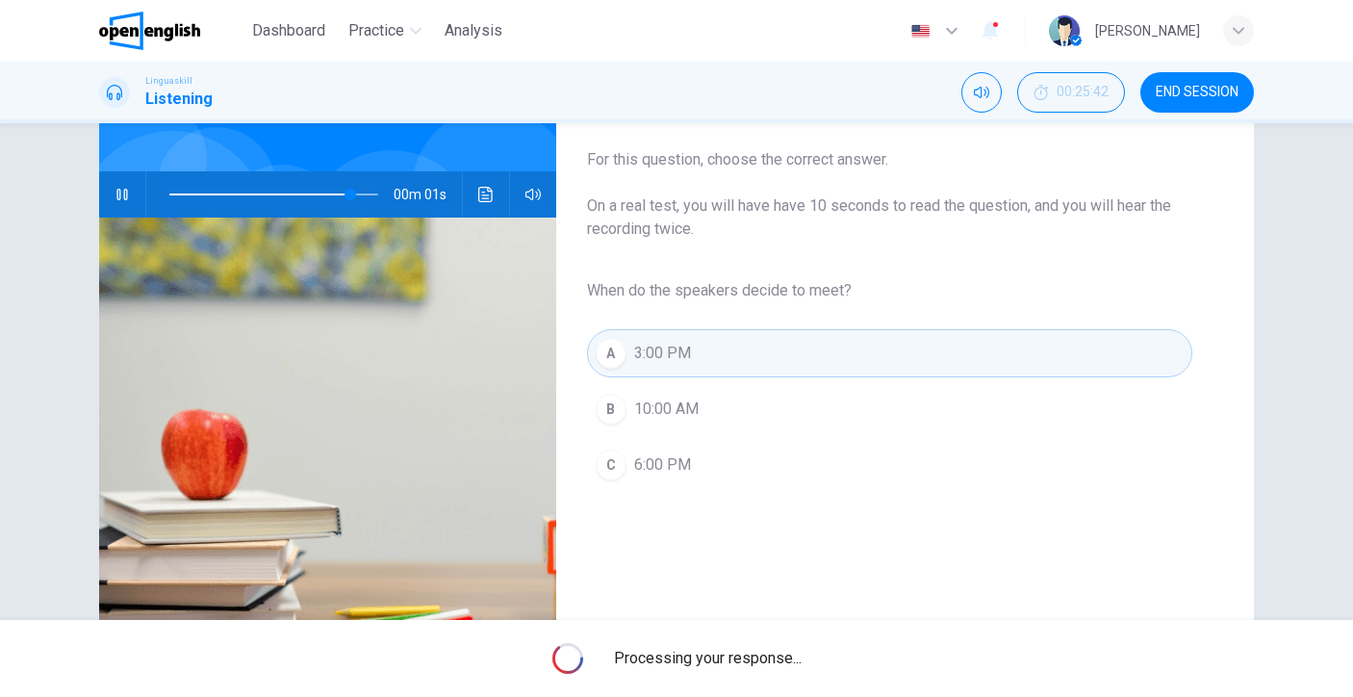
type input "*"
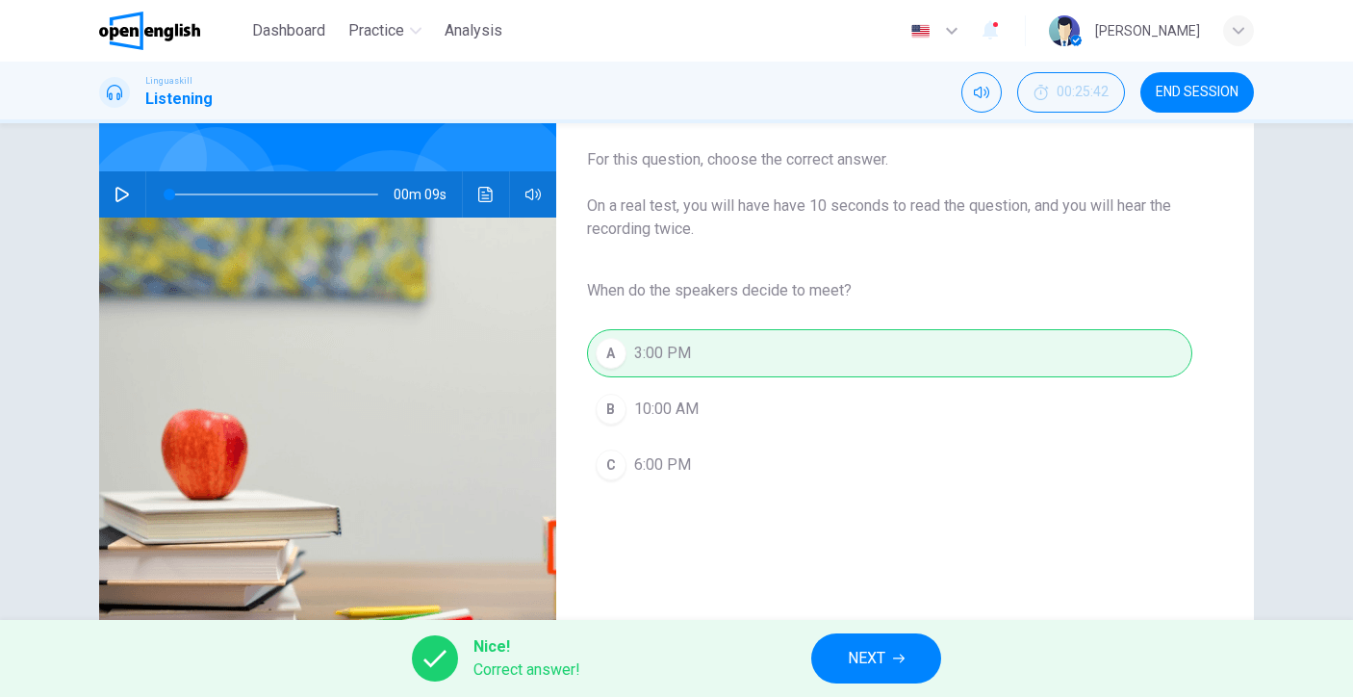
click at [869, 641] on button "NEXT" at bounding box center [876, 658] width 130 height 50
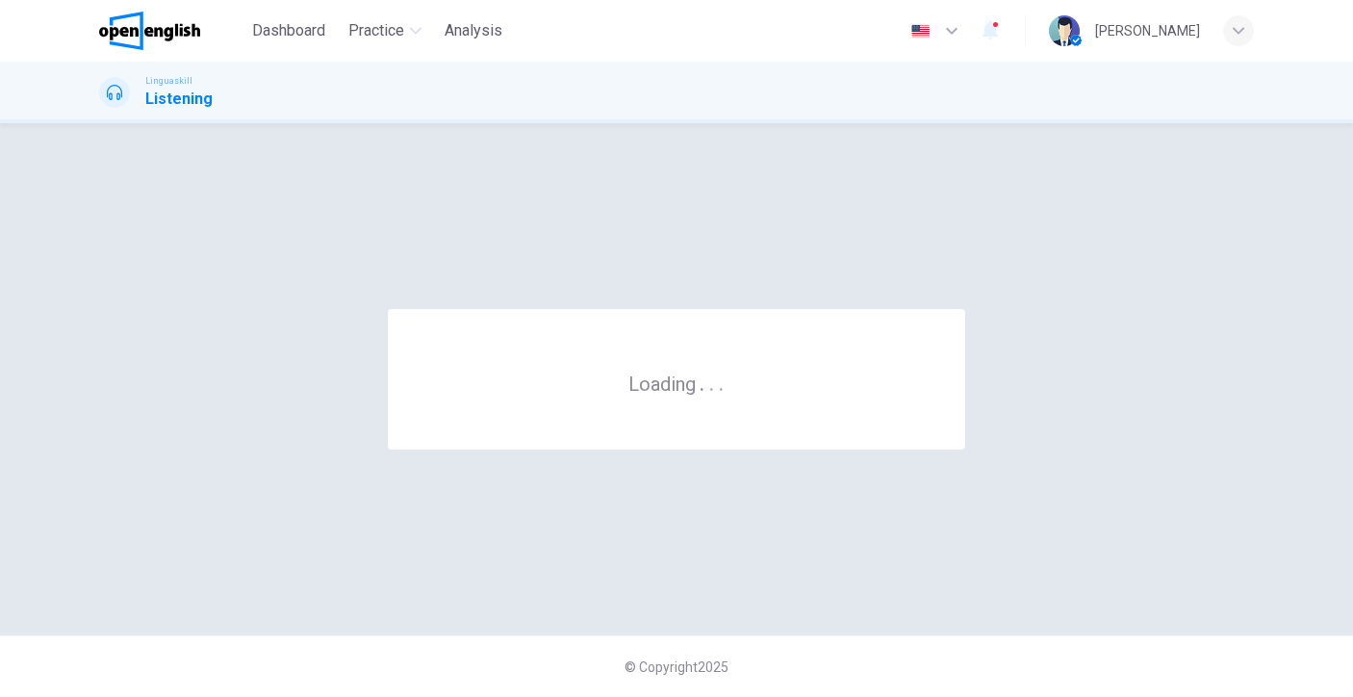
scroll to position [0, 0]
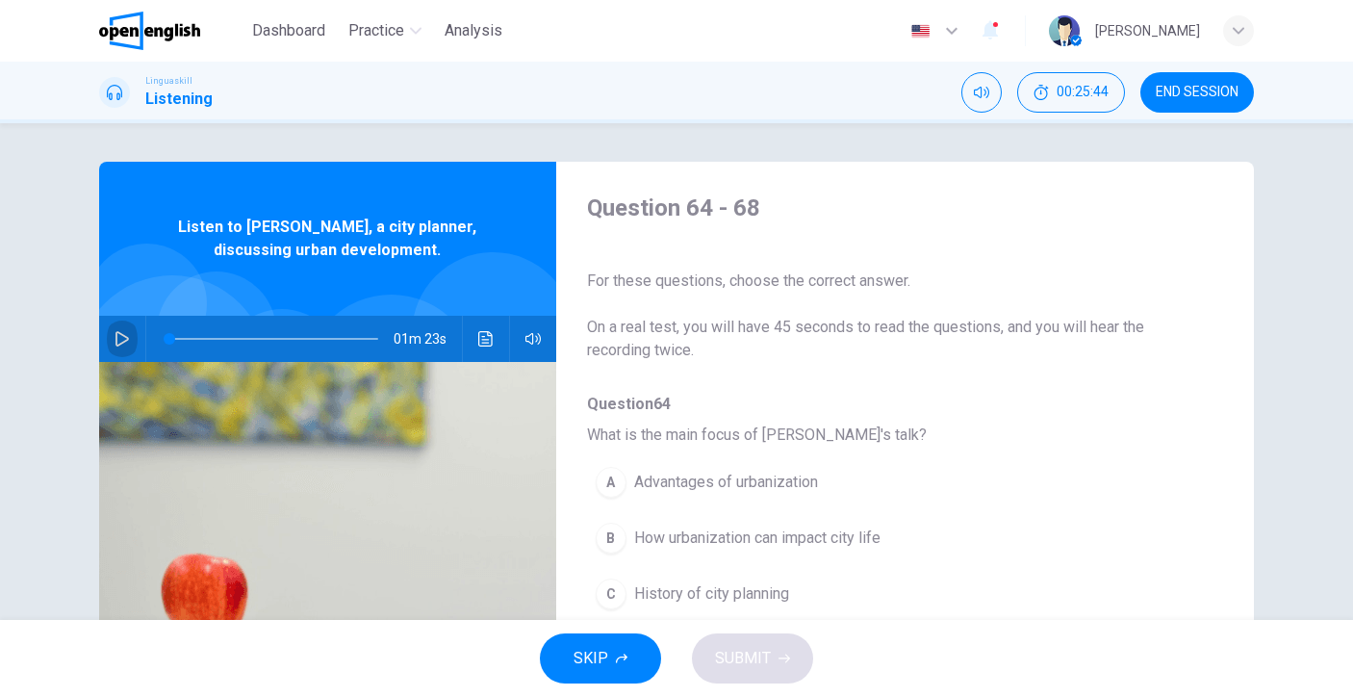
click at [118, 328] on button "button" at bounding box center [122, 339] width 31 height 46
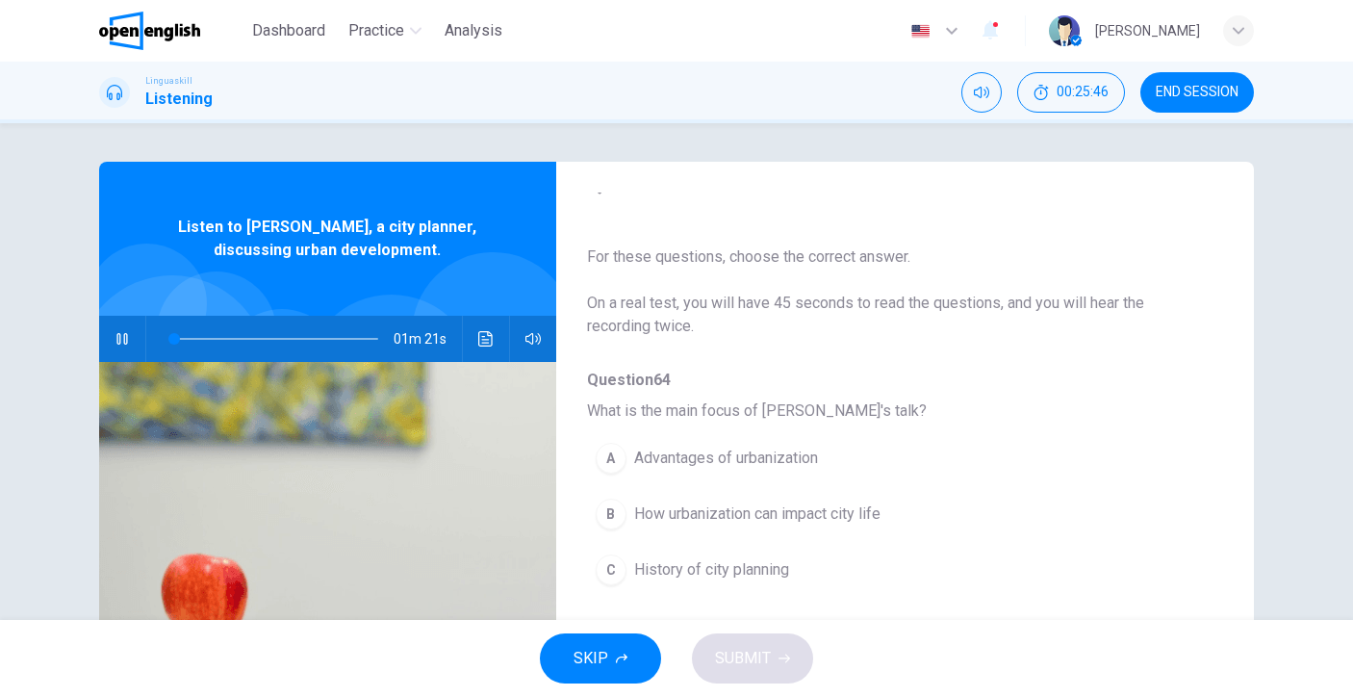
scroll to position [124, 0]
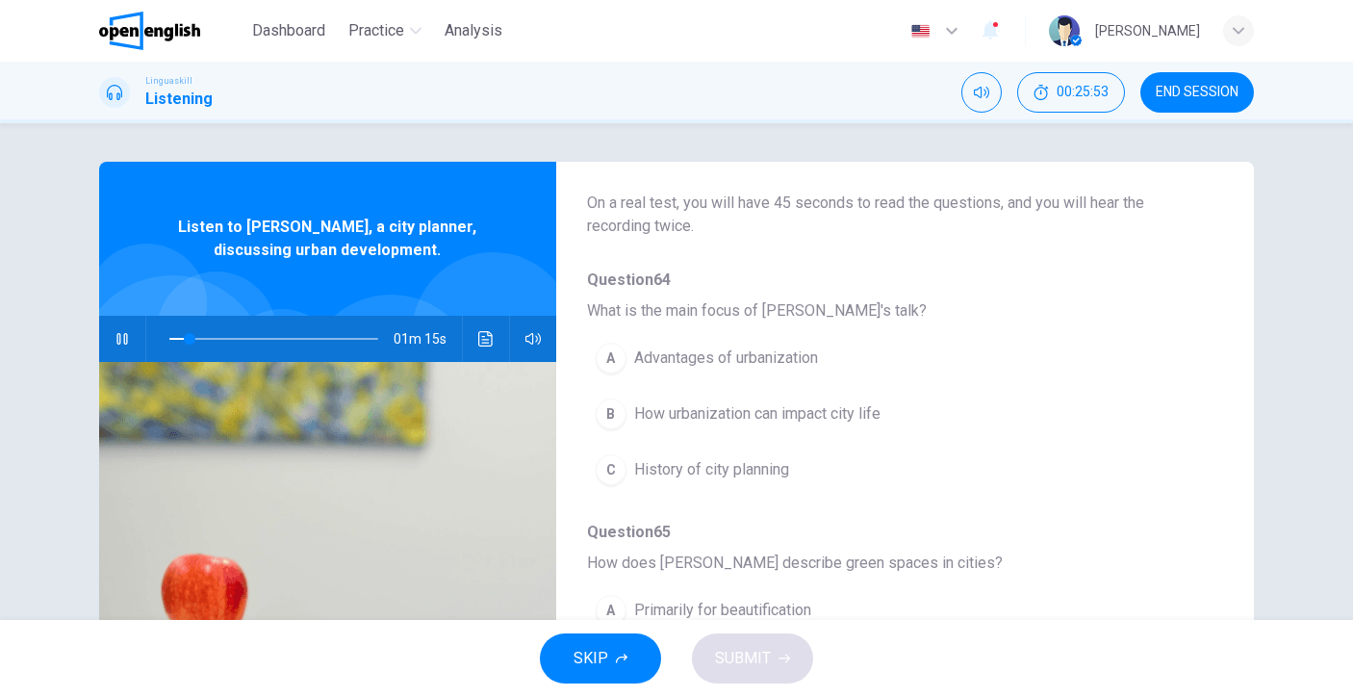
click at [855, 420] on span "How urbanization can impact city life" at bounding box center [757, 413] width 246 height 23
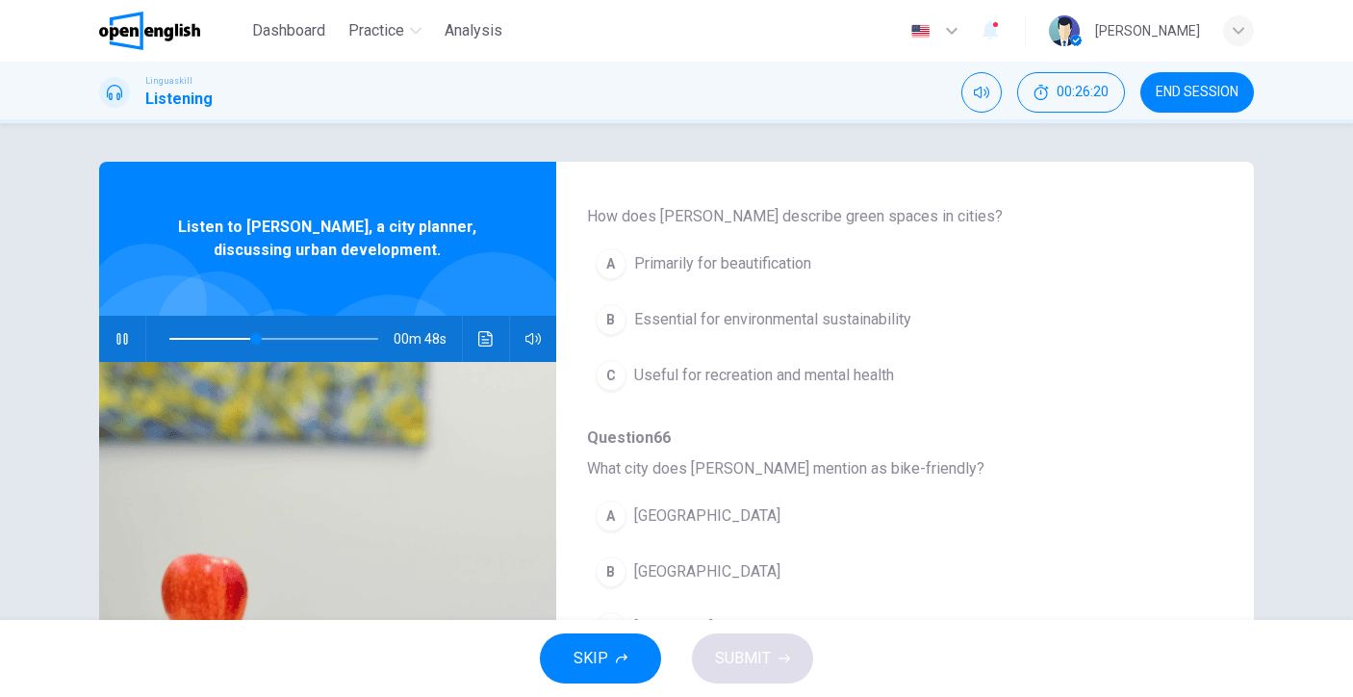
scroll to position [496, 0]
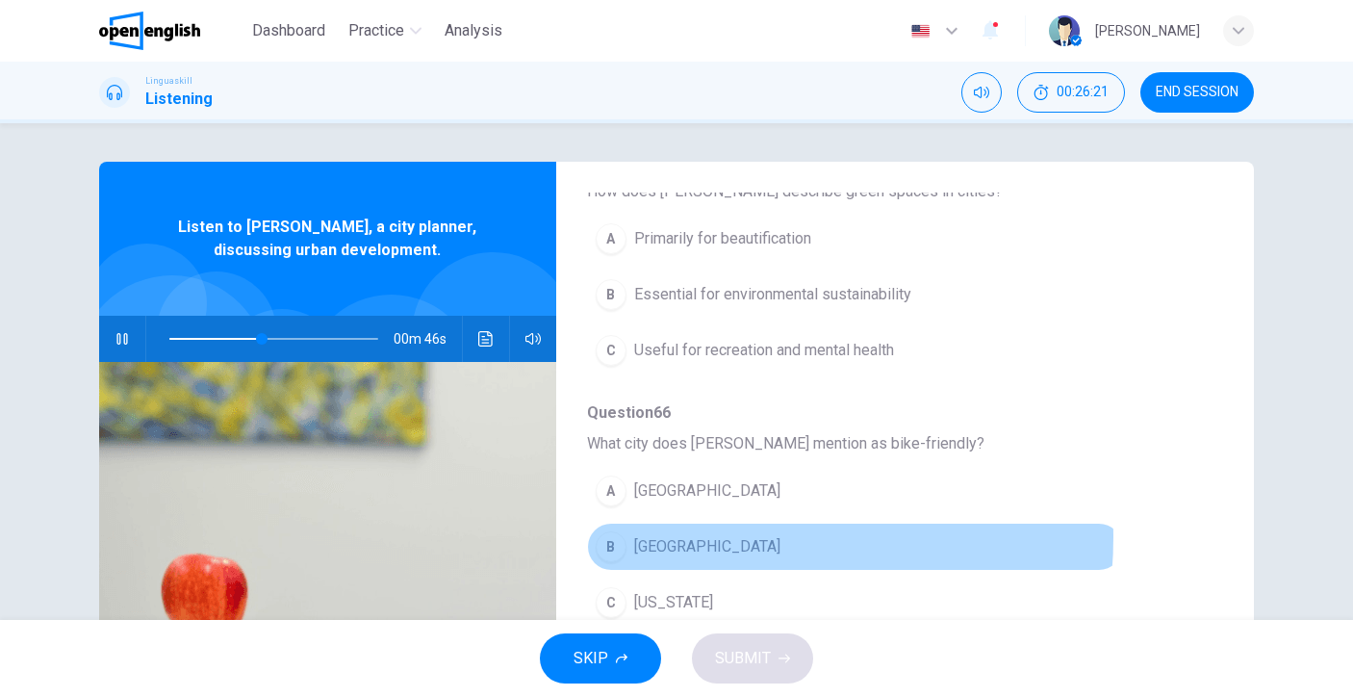
click at [684, 537] on span "Copenhagen" at bounding box center [707, 546] width 146 height 23
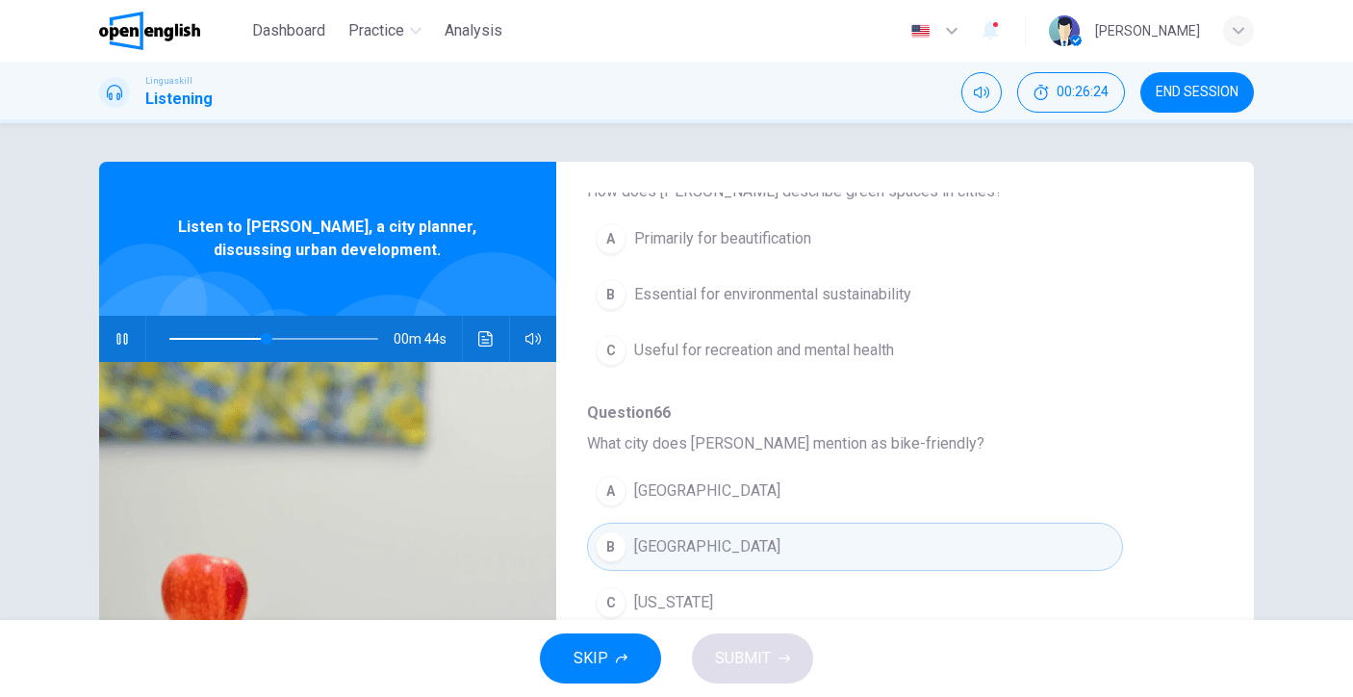
click at [181, 341] on span at bounding box center [273, 338] width 209 height 27
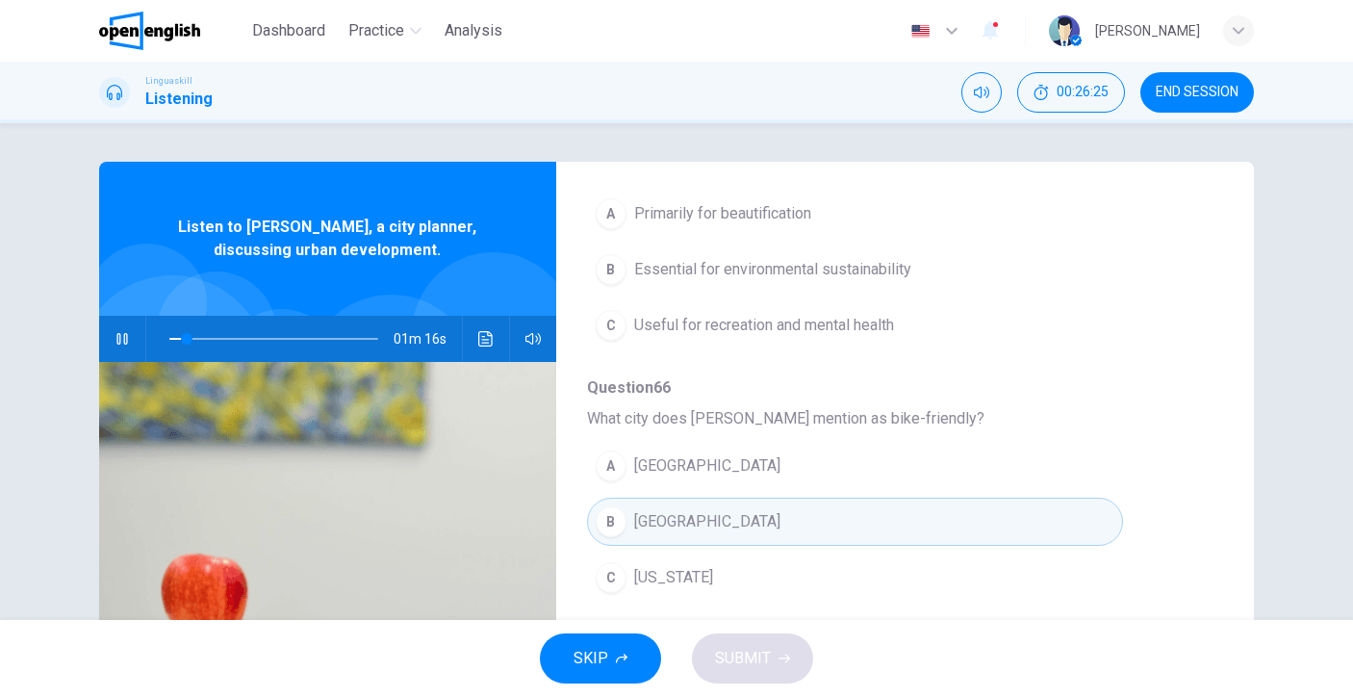
scroll to position [301, 0]
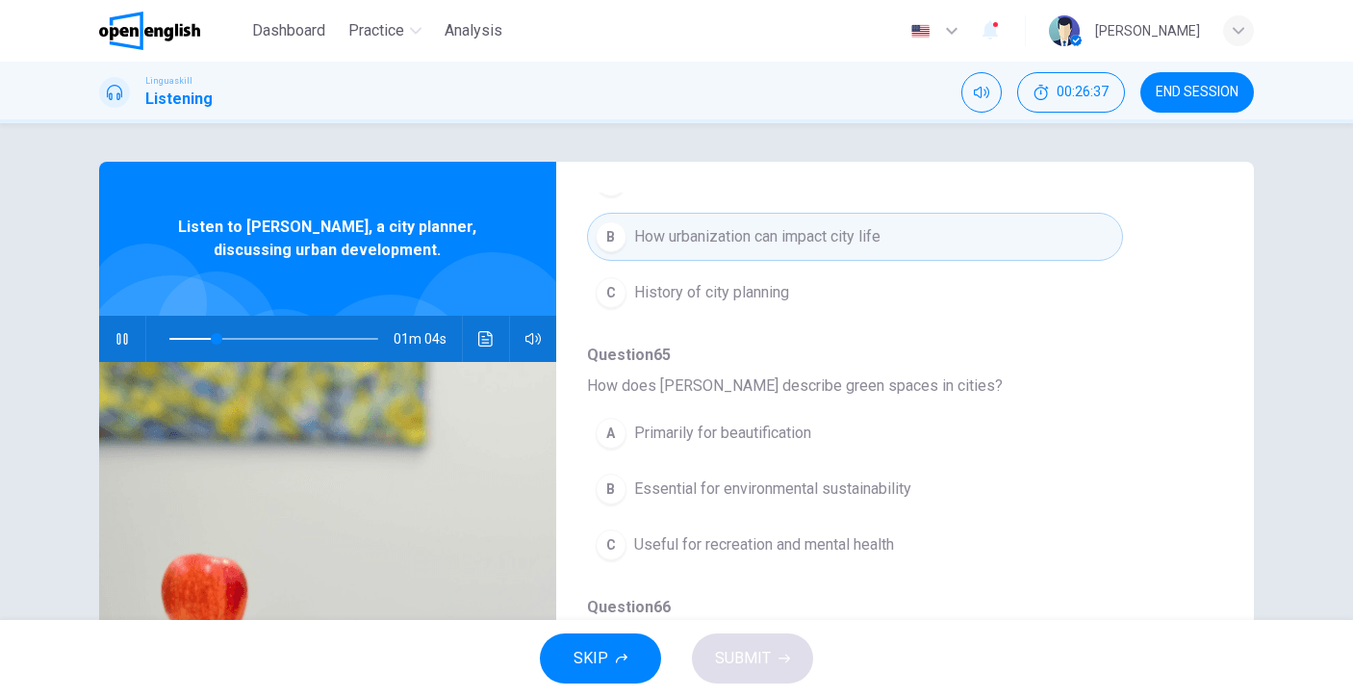
click at [775, 499] on span "Essential for environmental sustainability" at bounding box center [772, 488] width 277 height 23
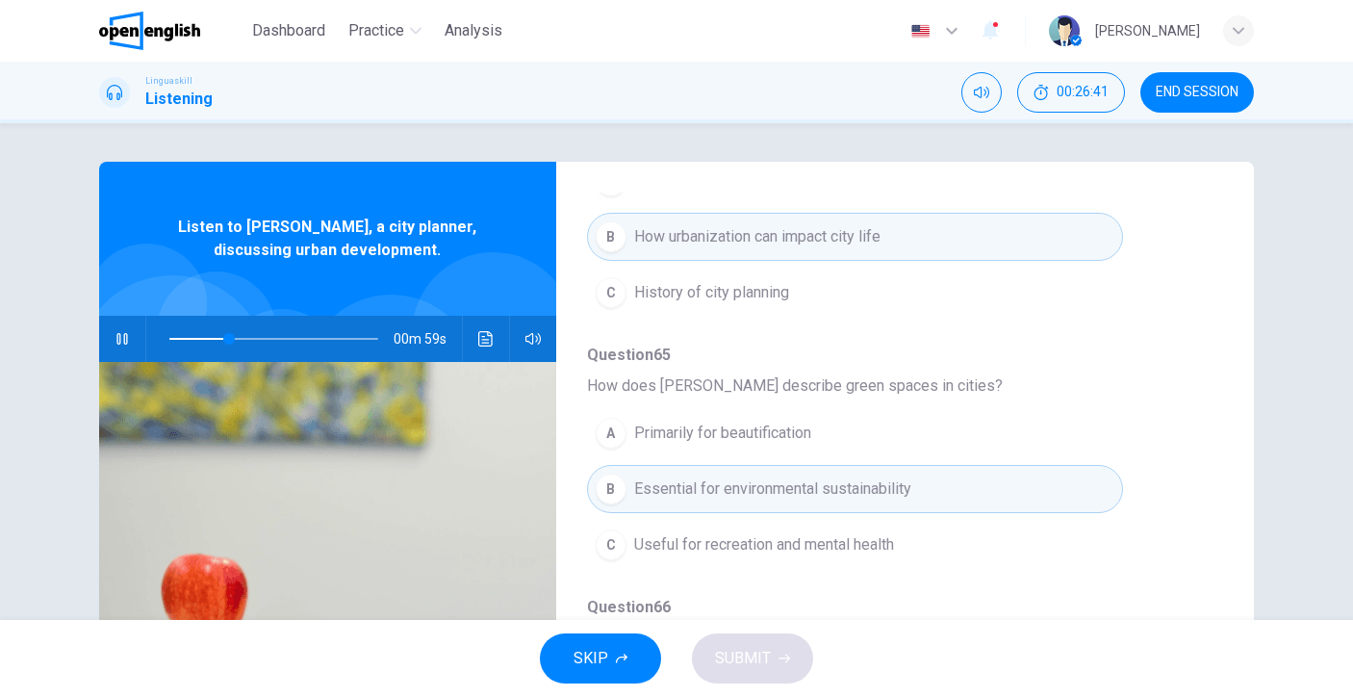
click at [827, 551] on span "Useful for recreation and mental health" at bounding box center [764, 544] width 260 height 23
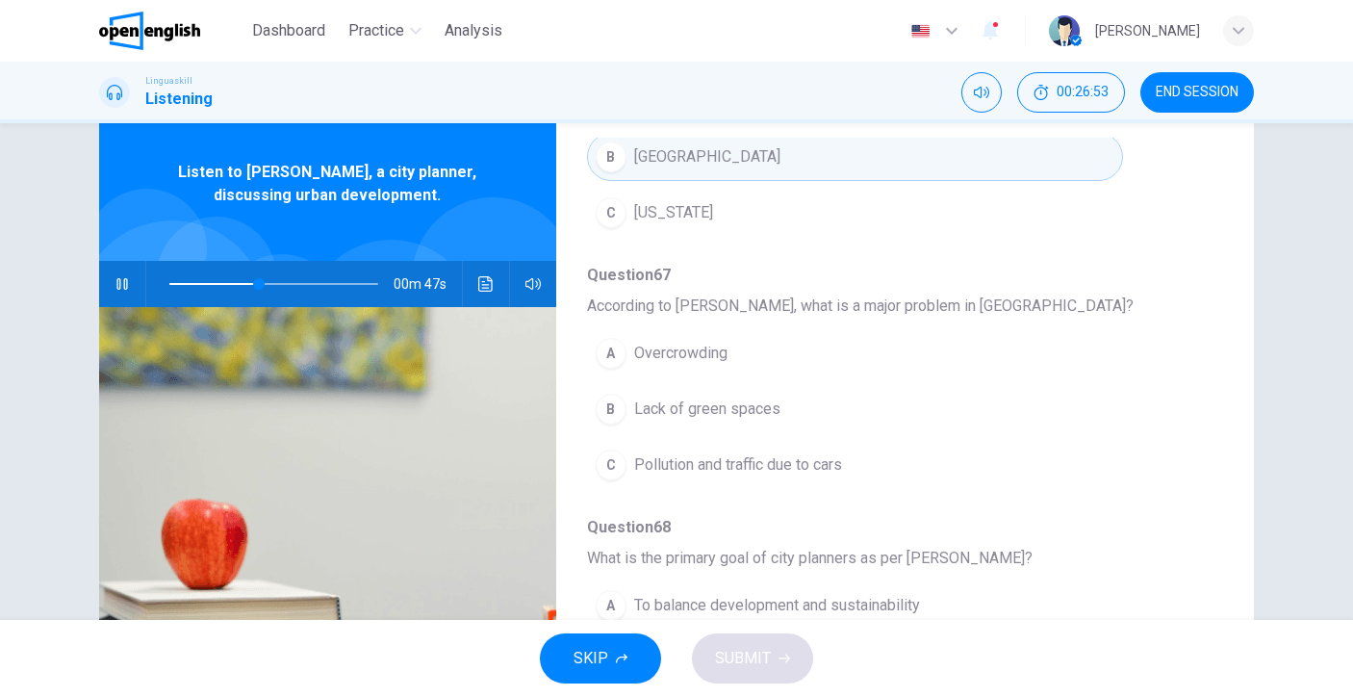
scroll to position [98, 0]
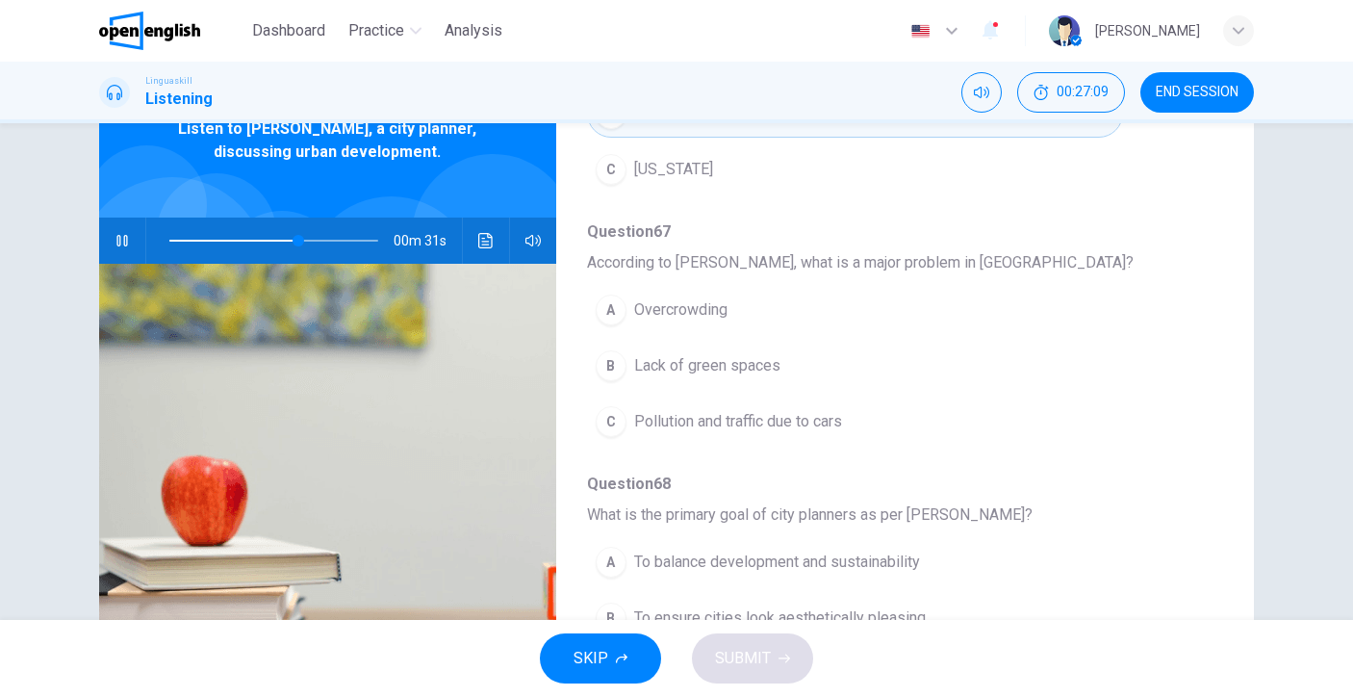
click at [769, 323] on button "A Overcrowding" at bounding box center [855, 310] width 536 height 48
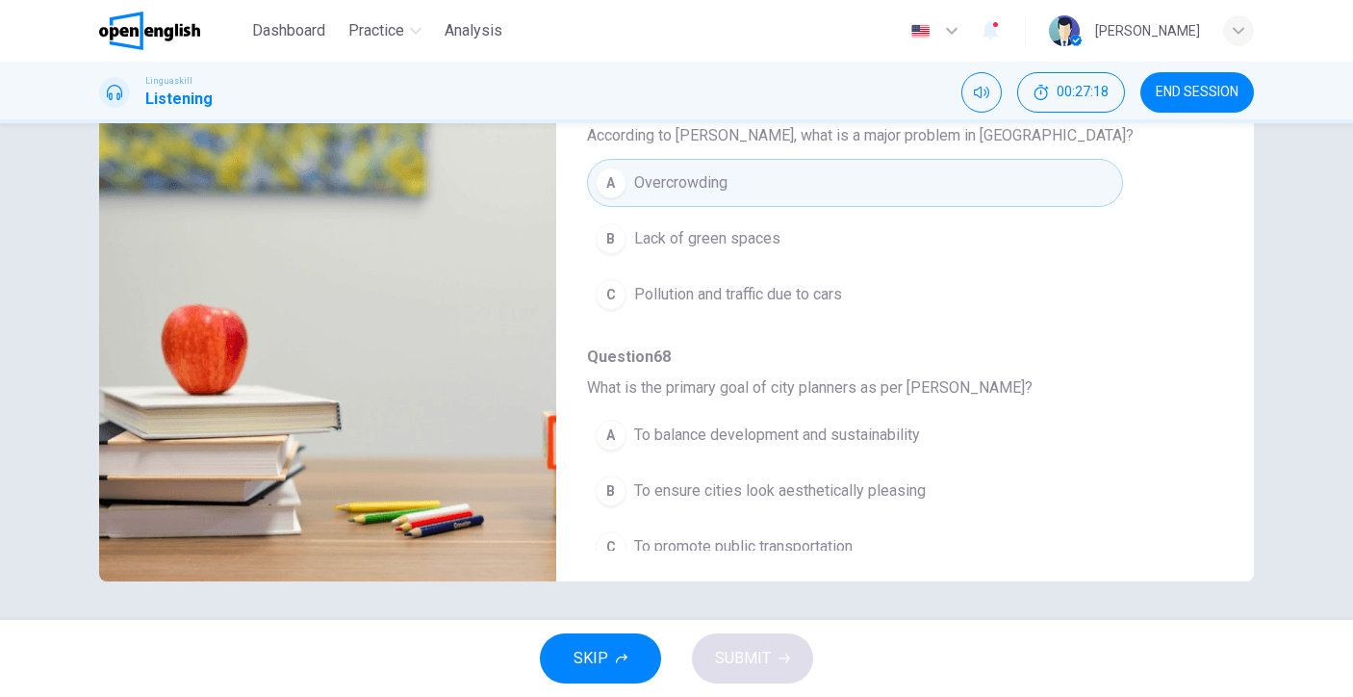
scroll to position [794, 0]
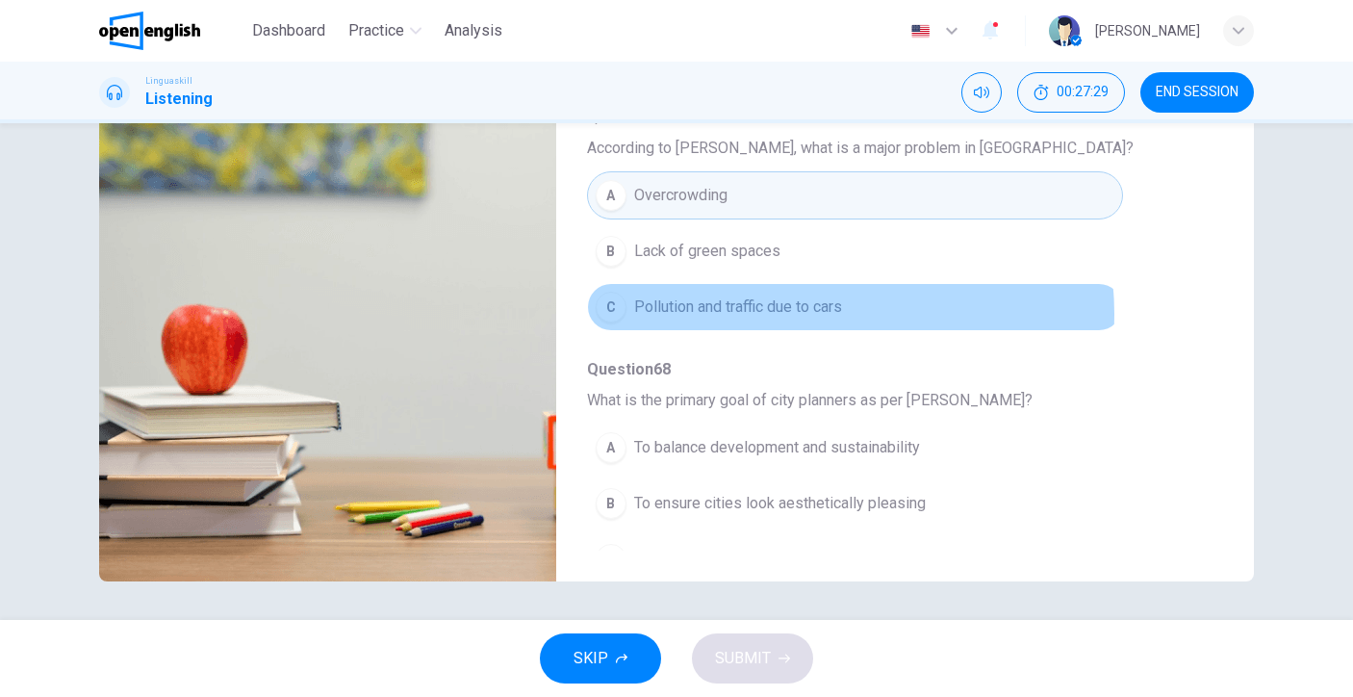
click at [806, 314] on span "Pollution and traffic due to cars" at bounding box center [738, 306] width 208 height 23
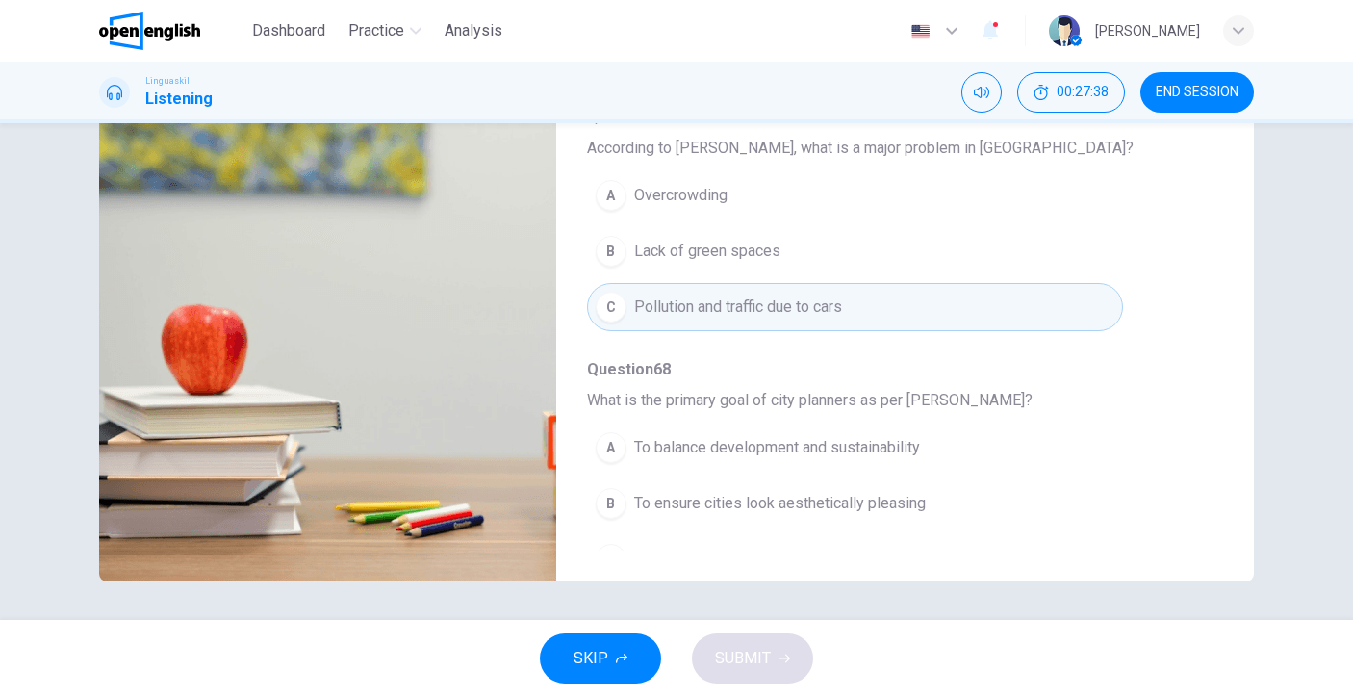
click at [797, 441] on span "To balance development and sustainability" at bounding box center [777, 447] width 286 height 23
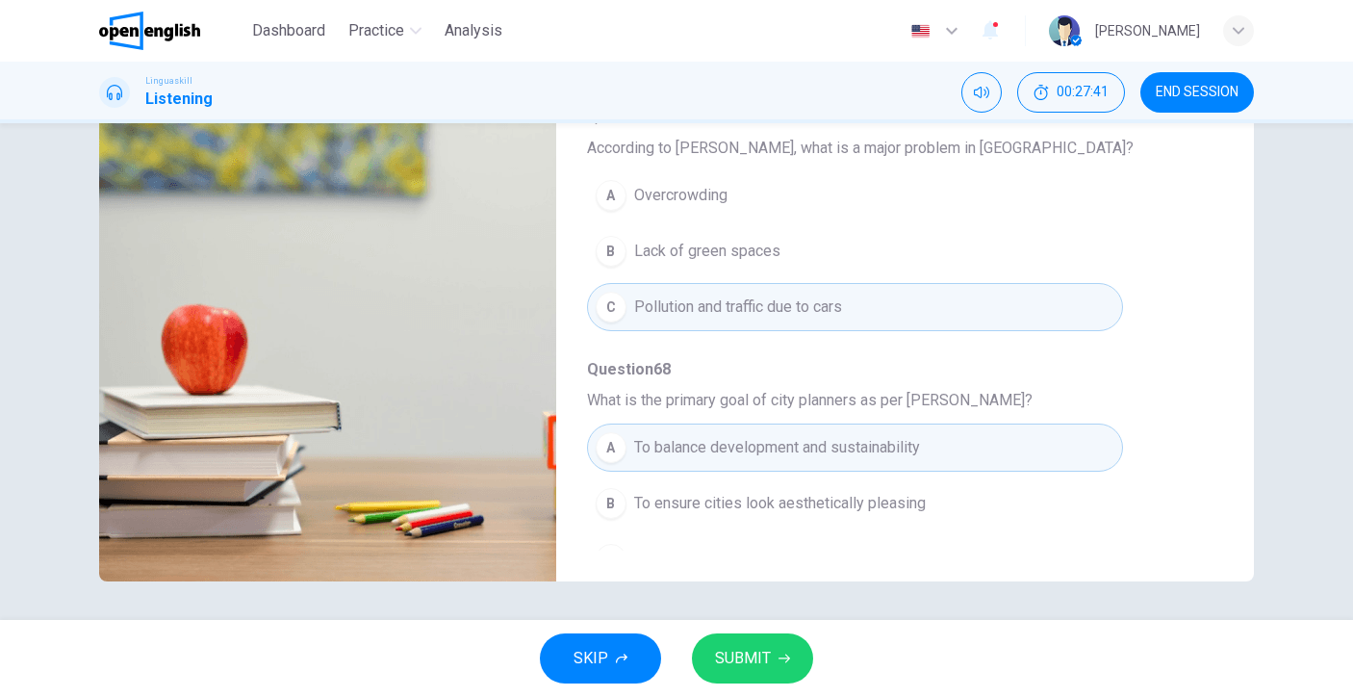
type input "*"
click at [763, 666] on span "SUBMIT" at bounding box center [743, 658] width 56 height 27
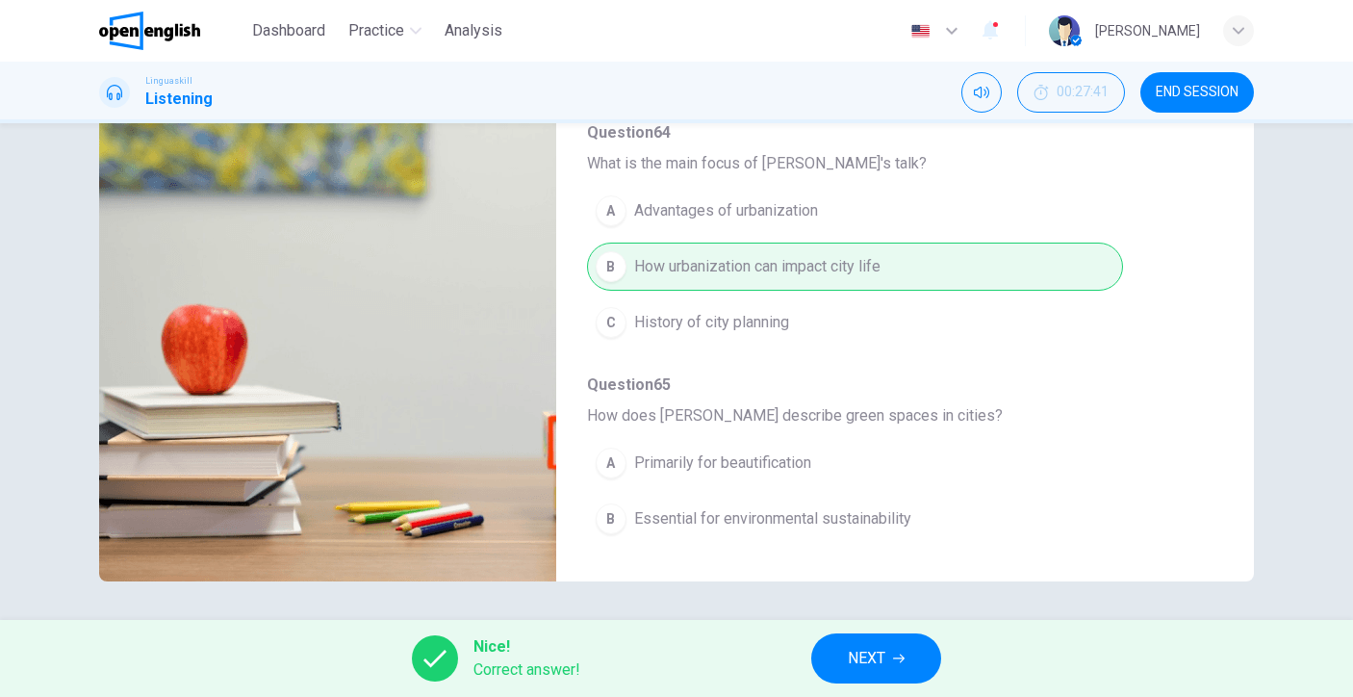
scroll to position [0, 0]
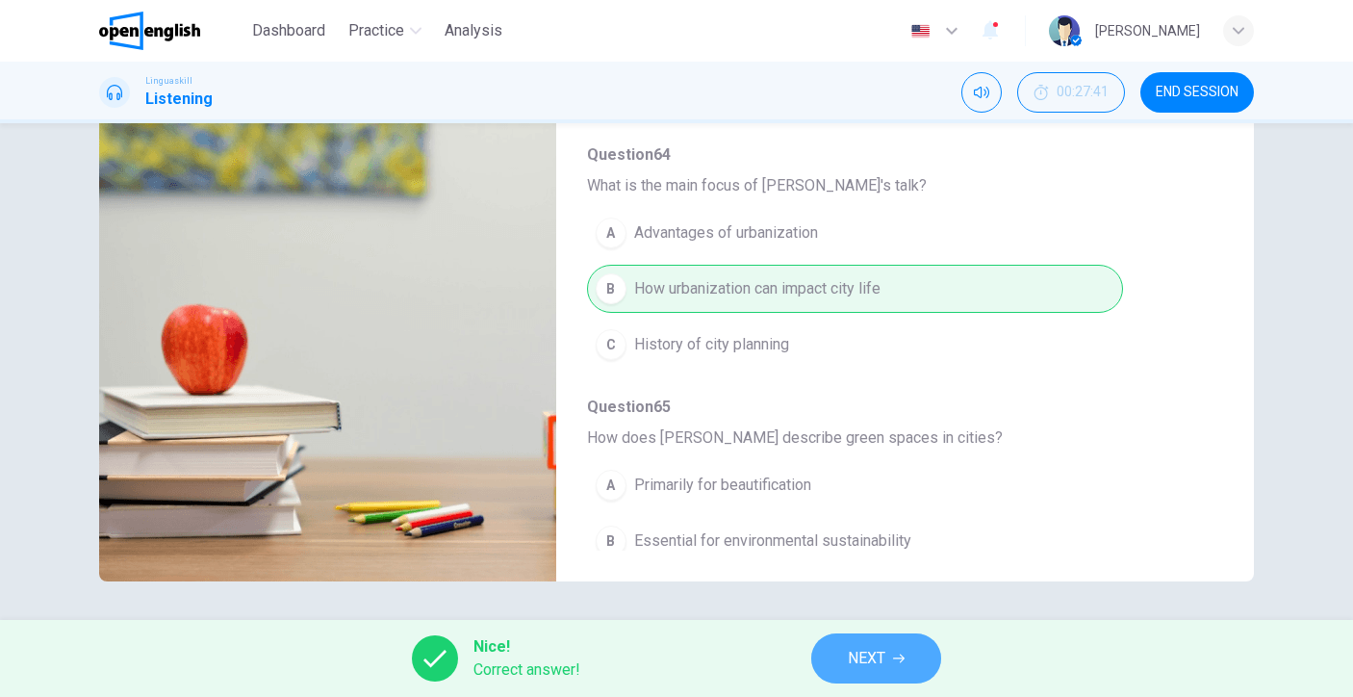
click at [858, 641] on button "NEXT" at bounding box center [876, 658] width 130 height 50
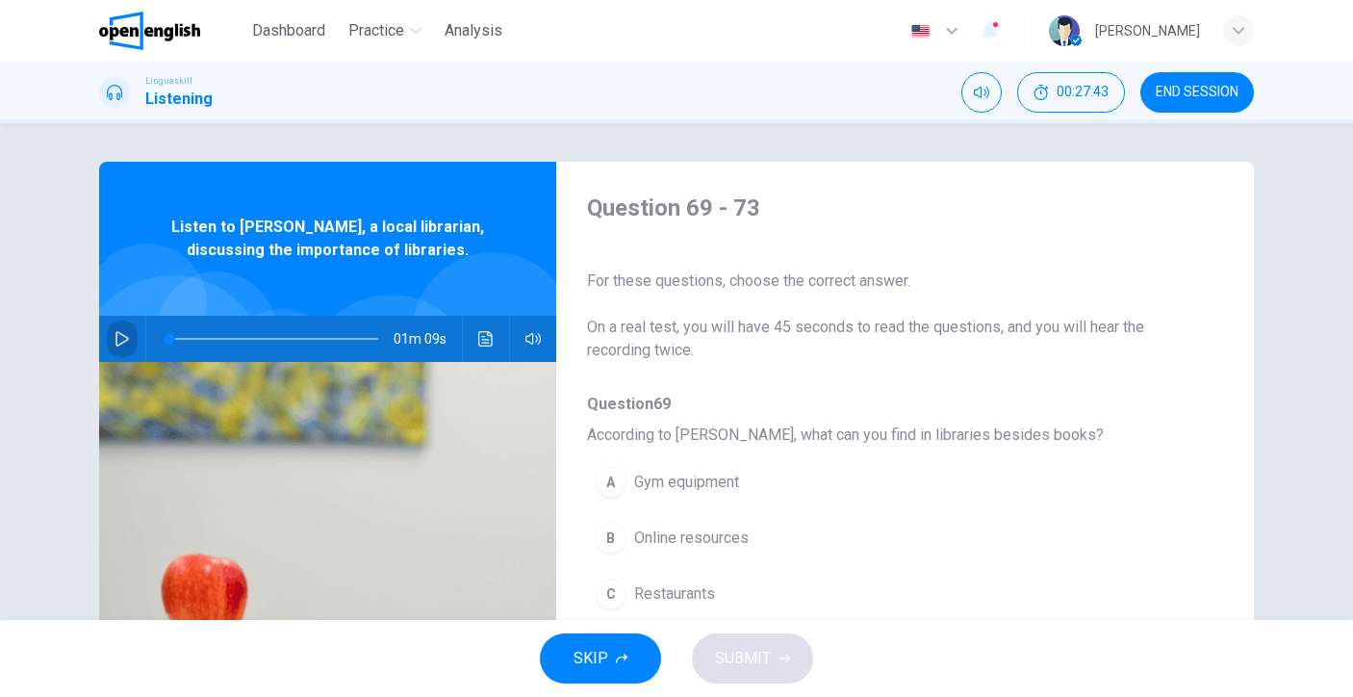
click at [130, 347] on button "button" at bounding box center [122, 339] width 31 height 46
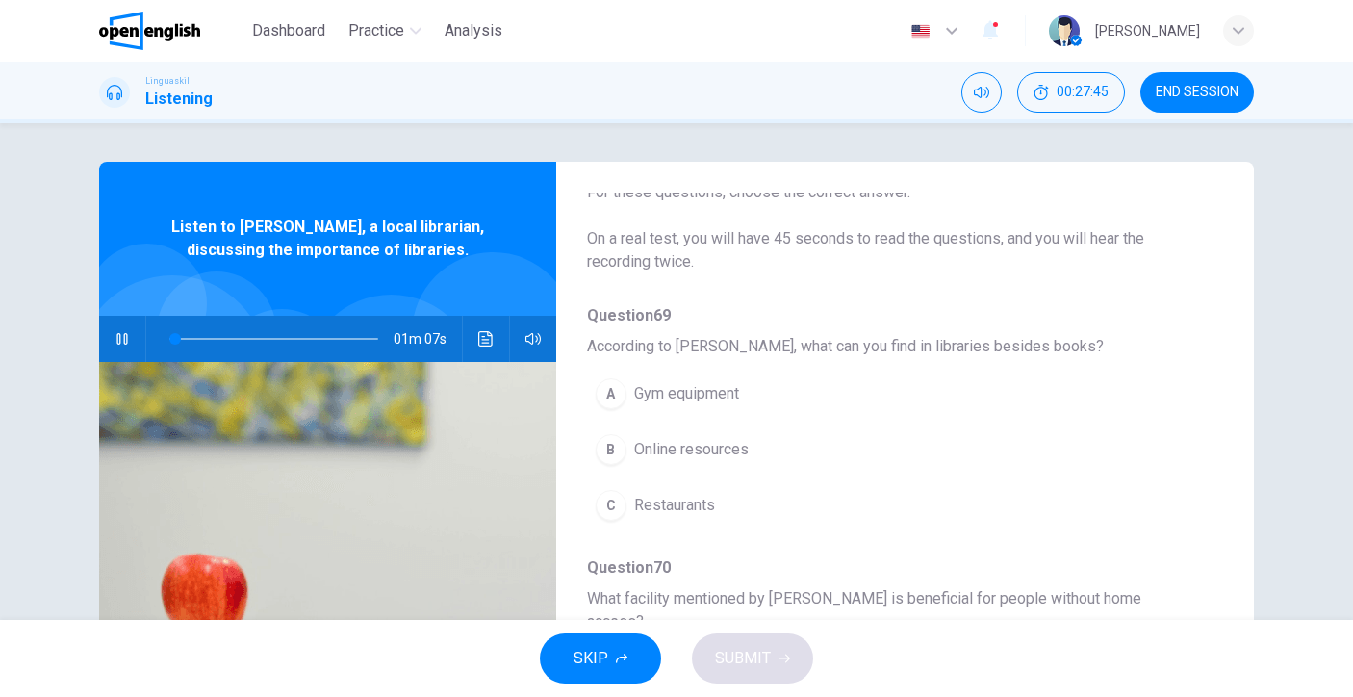
scroll to position [114, 0]
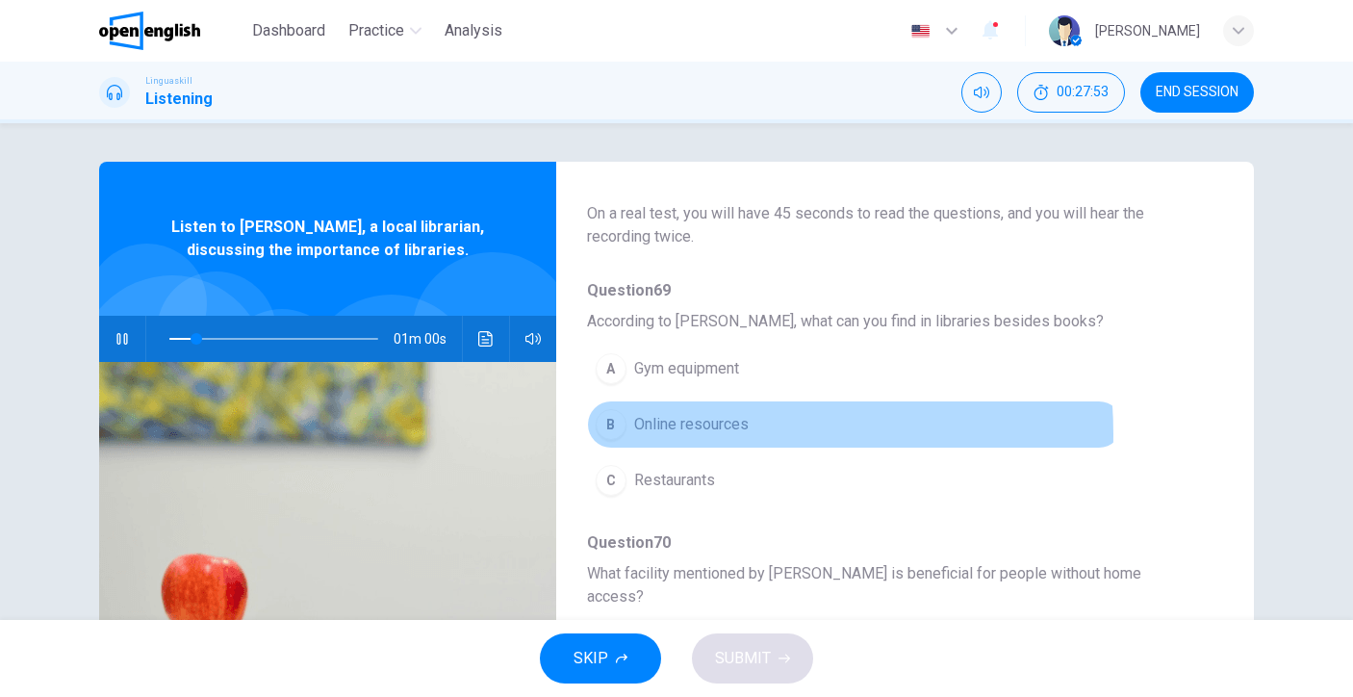
click at [667, 434] on span "Online resources" at bounding box center [691, 424] width 115 height 23
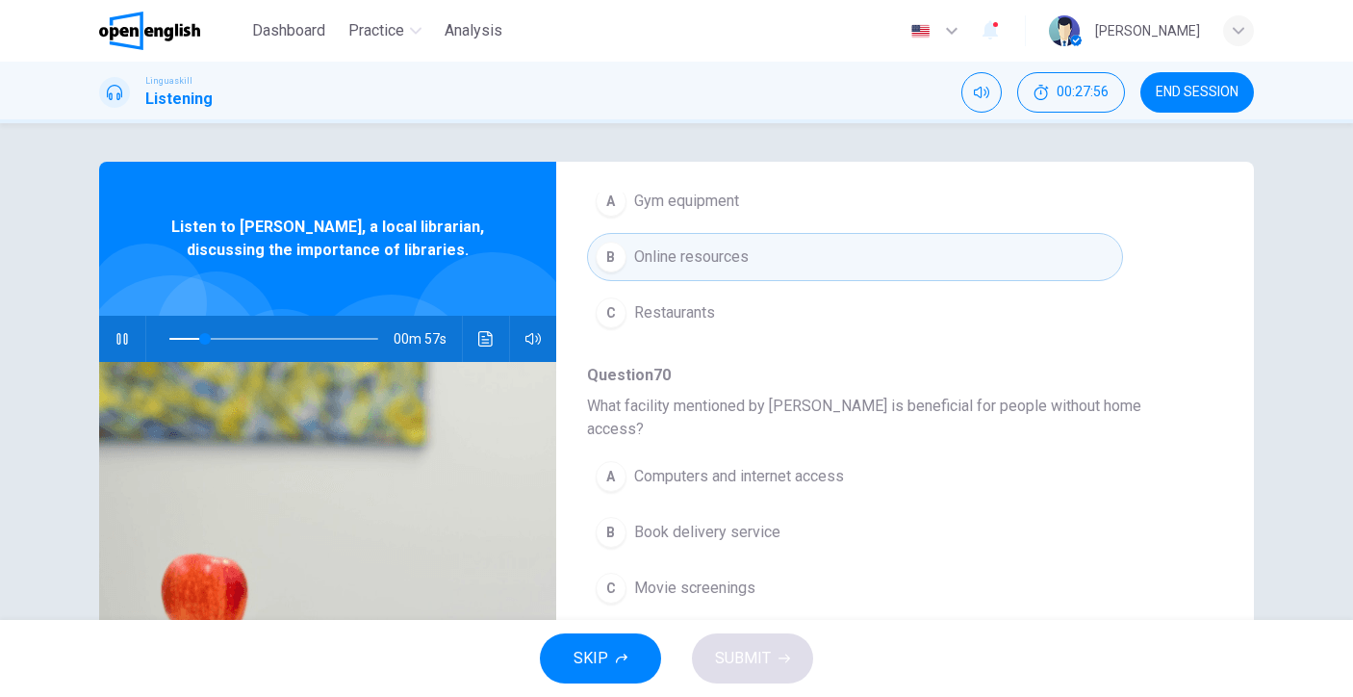
scroll to position [306, 0]
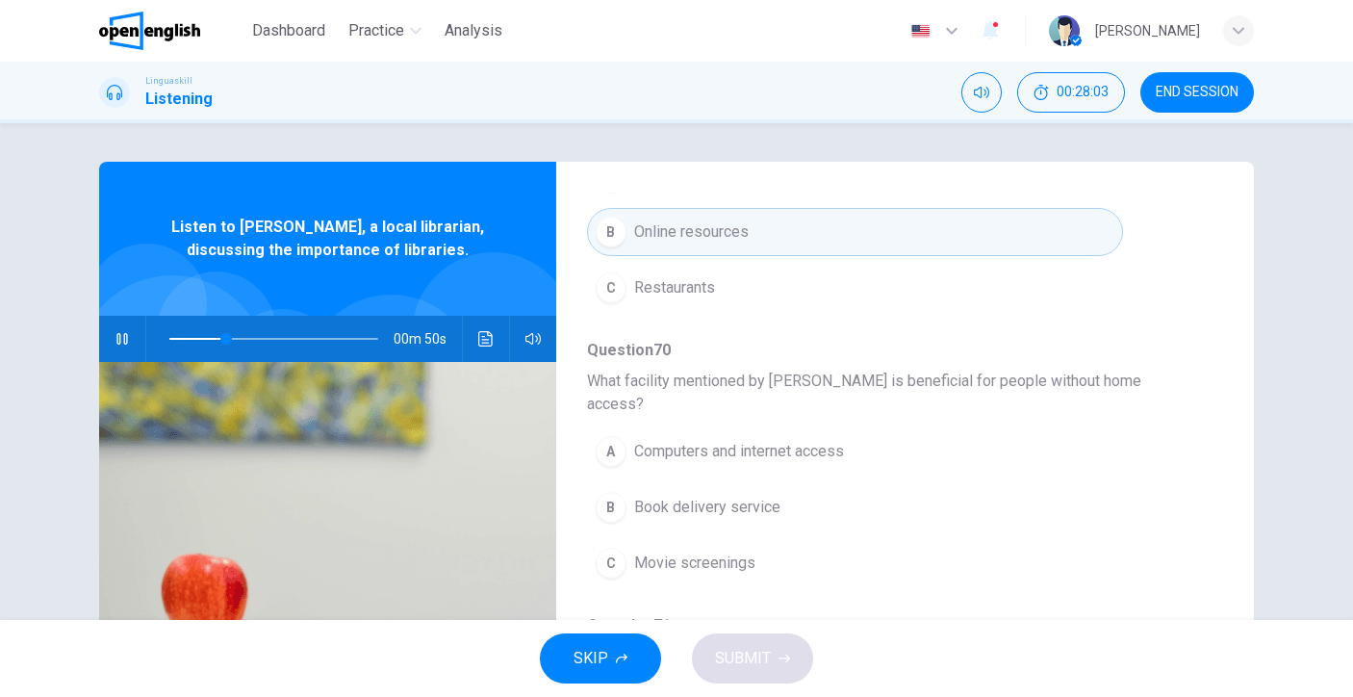
click at [712, 440] on span "Computers and internet access" at bounding box center [739, 451] width 210 height 23
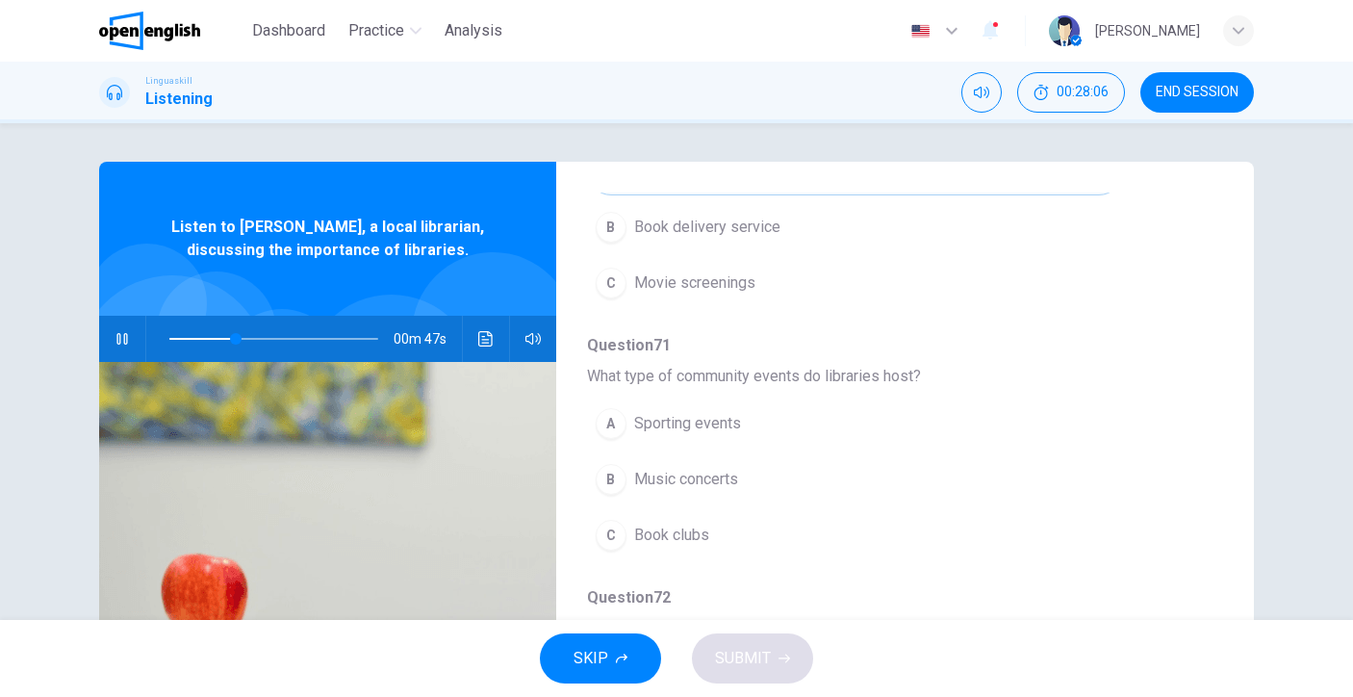
scroll to position [599, 0]
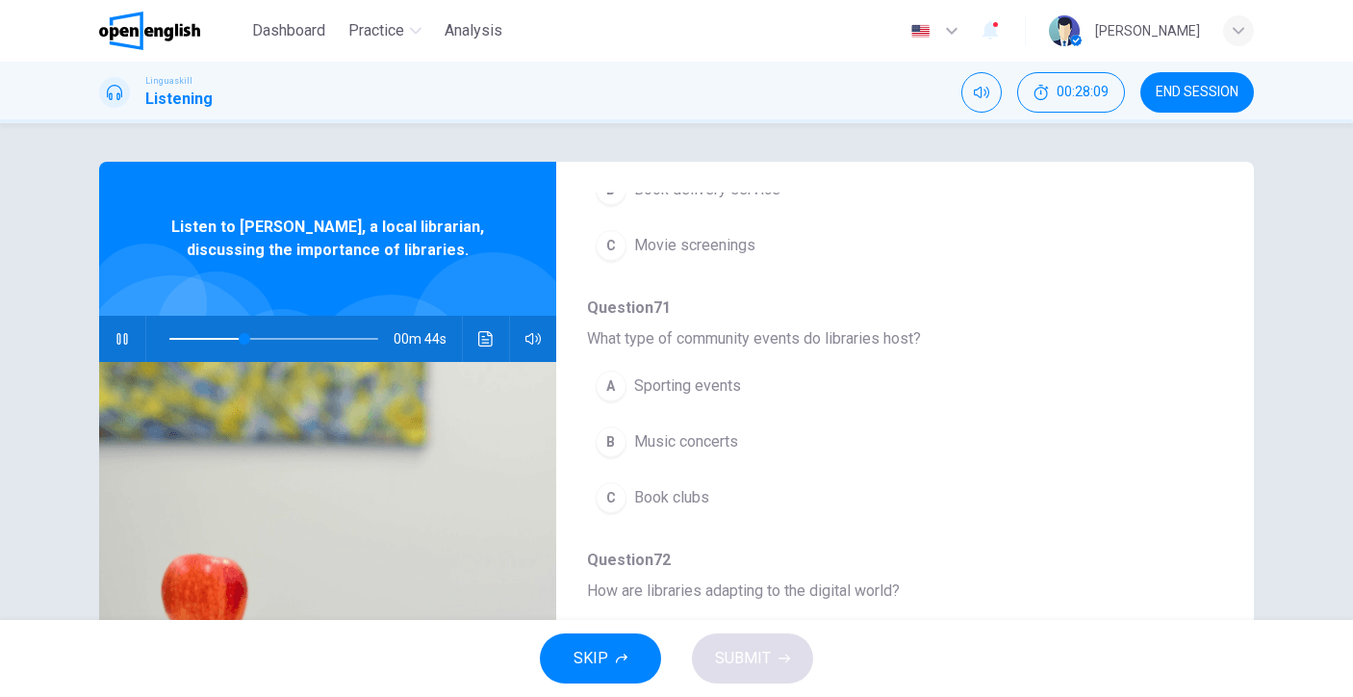
click at [649, 486] on span "Book clubs" at bounding box center [671, 497] width 75 height 23
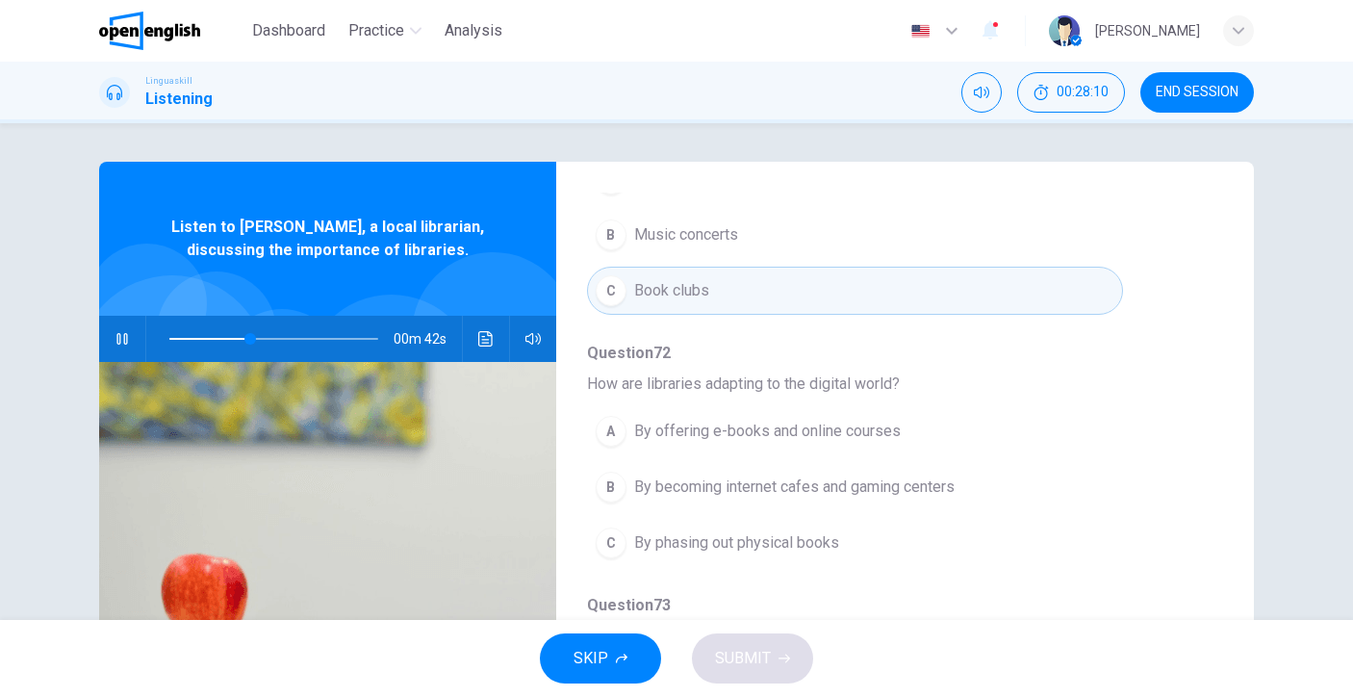
scroll to position [25, 0]
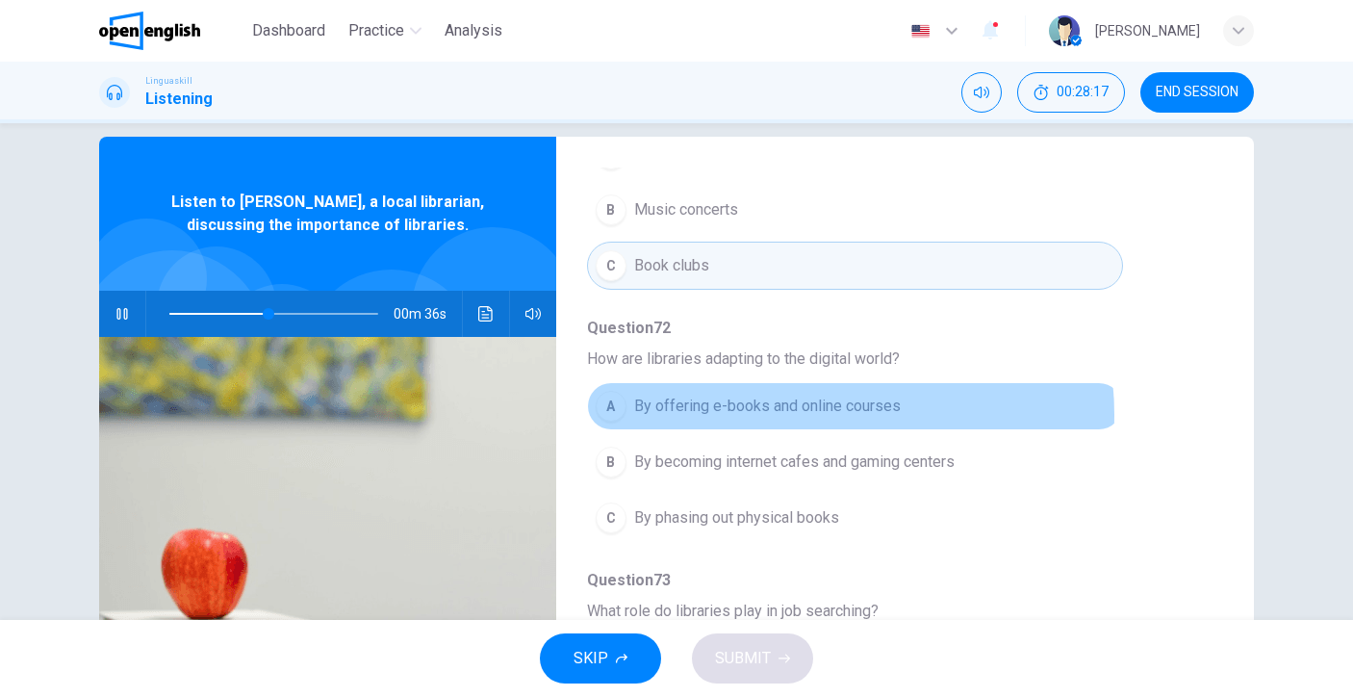
click at [795, 395] on span "By offering e-books and online courses" at bounding box center [767, 406] width 267 height 23
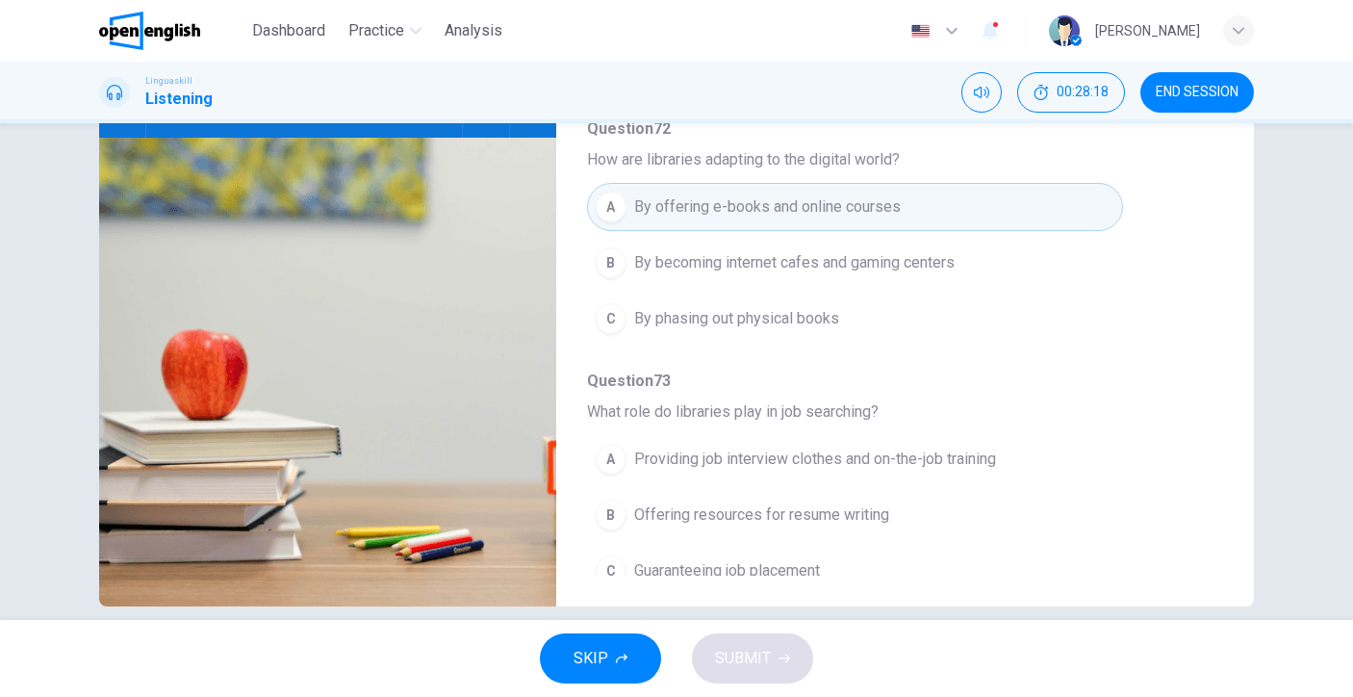
scroll to position [249, 0]
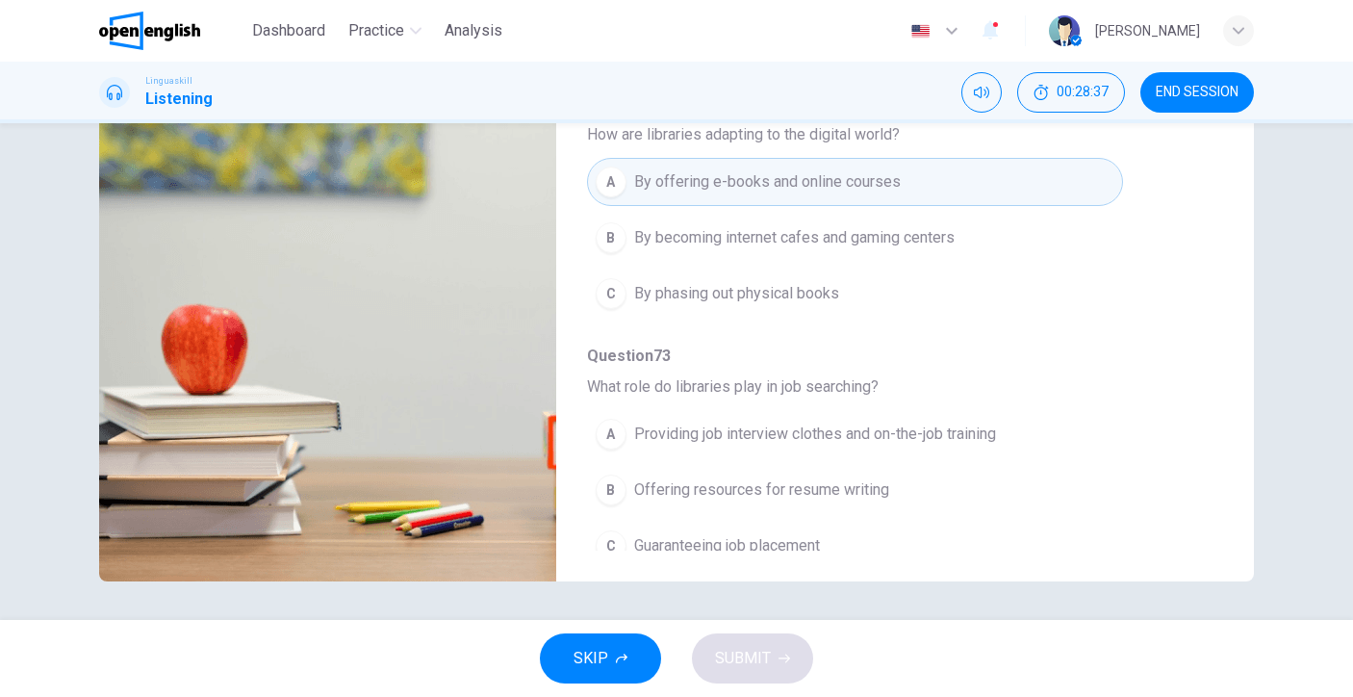
click at [807, 422] on span "Providing job interview clothes and on-the-job training" at bounding box center [815, 433] width 362 height 23
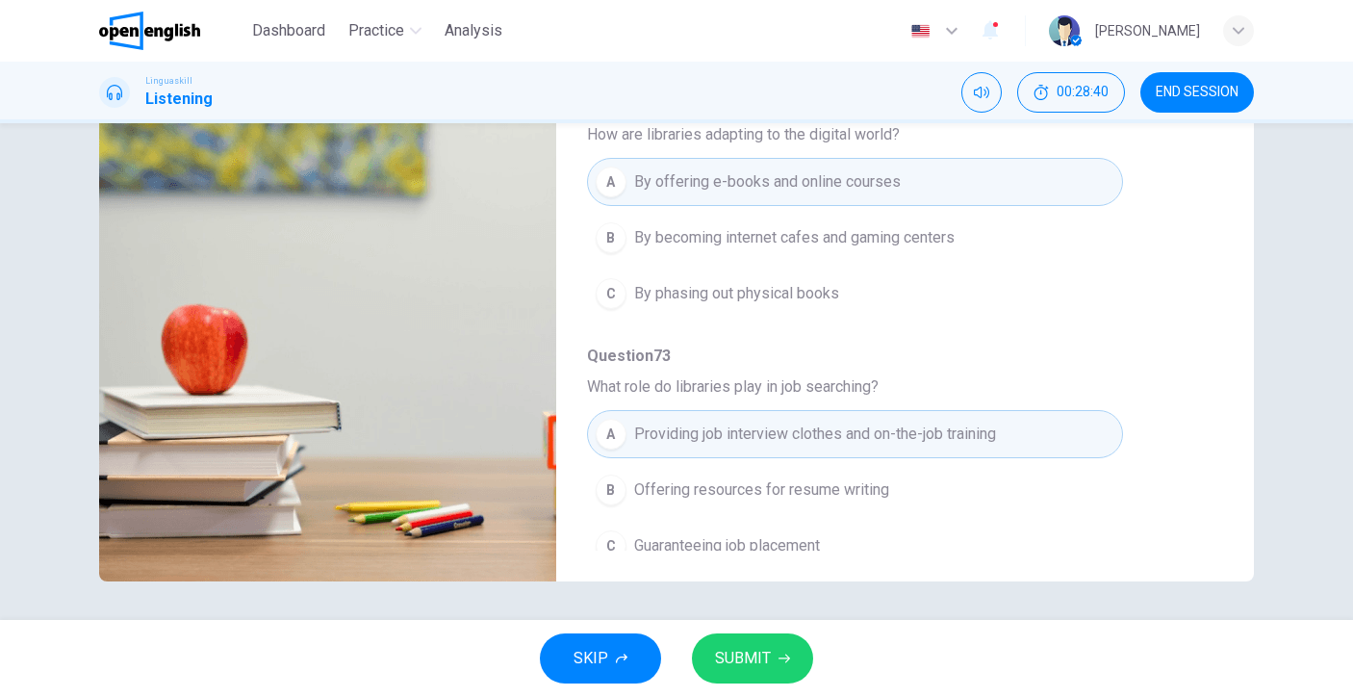
click at [782, 662] on icon "button" at bounding box center [785, 659] width 12 height 12
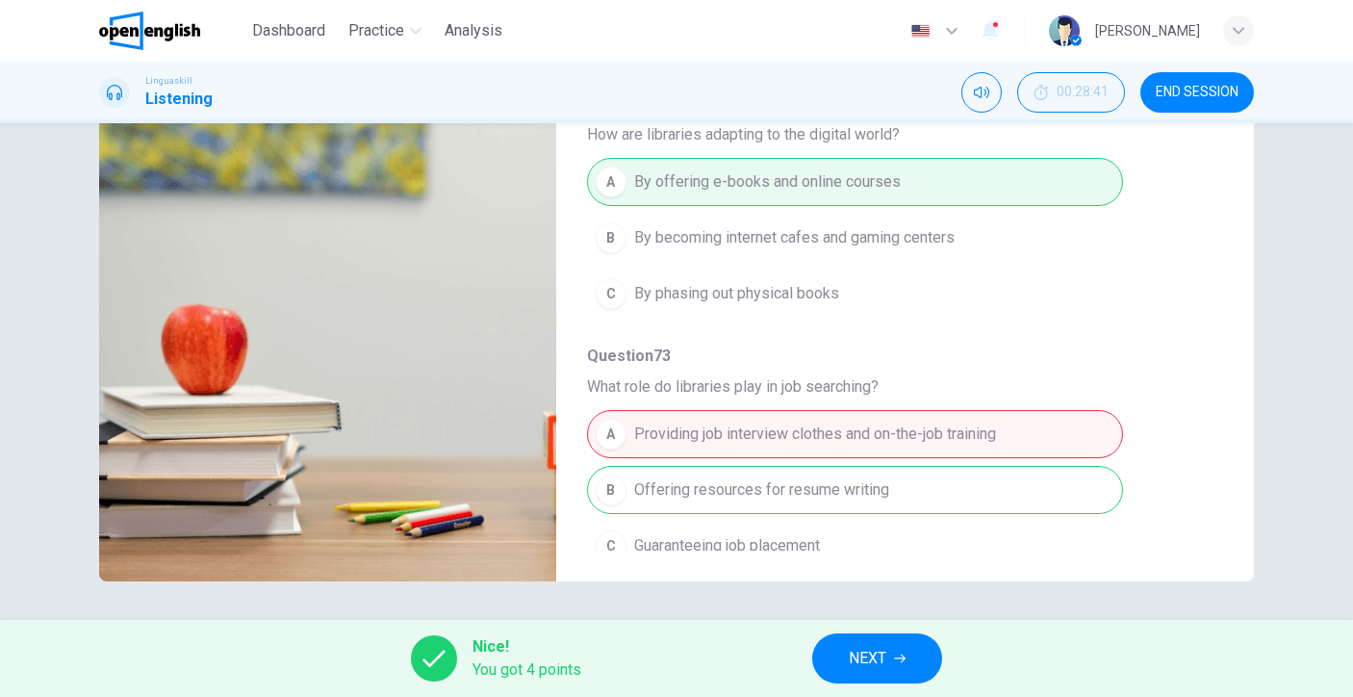
type input "**"
click at [886, 649] on span "NEXT" at bounding box center [868, 658] width 38 height 27
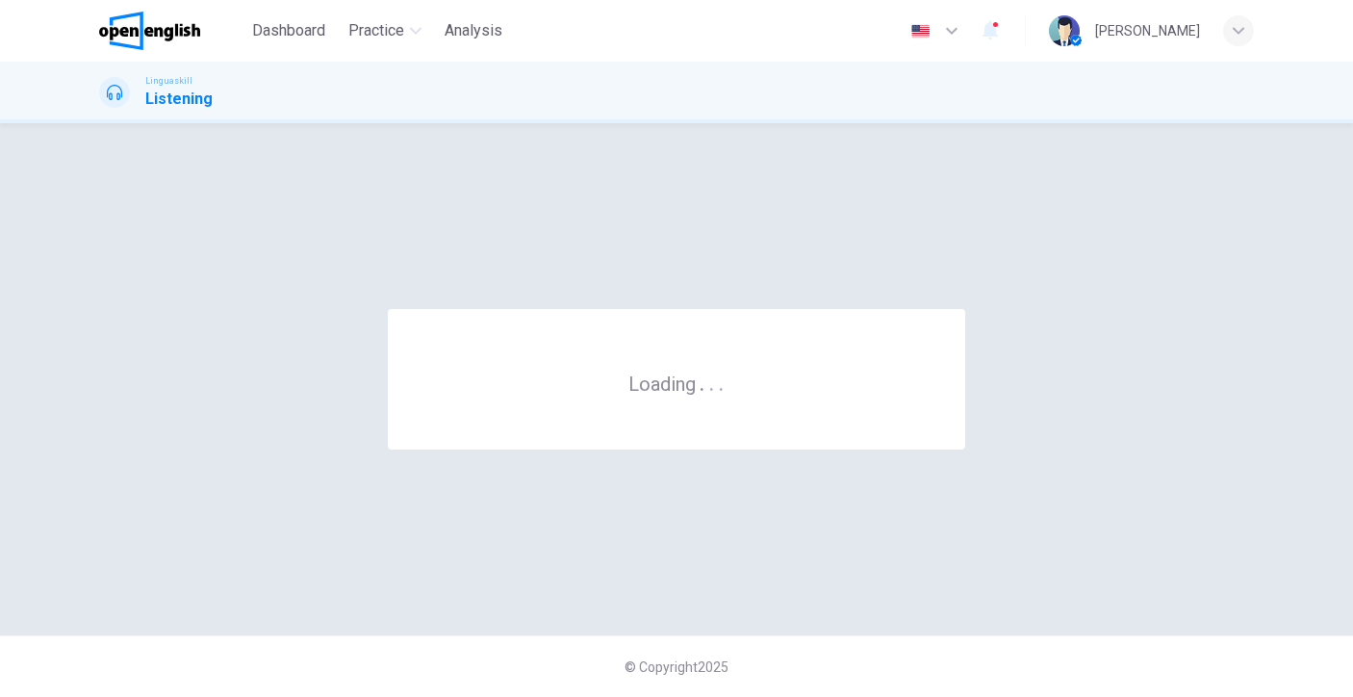
scroll to position [0, 0]
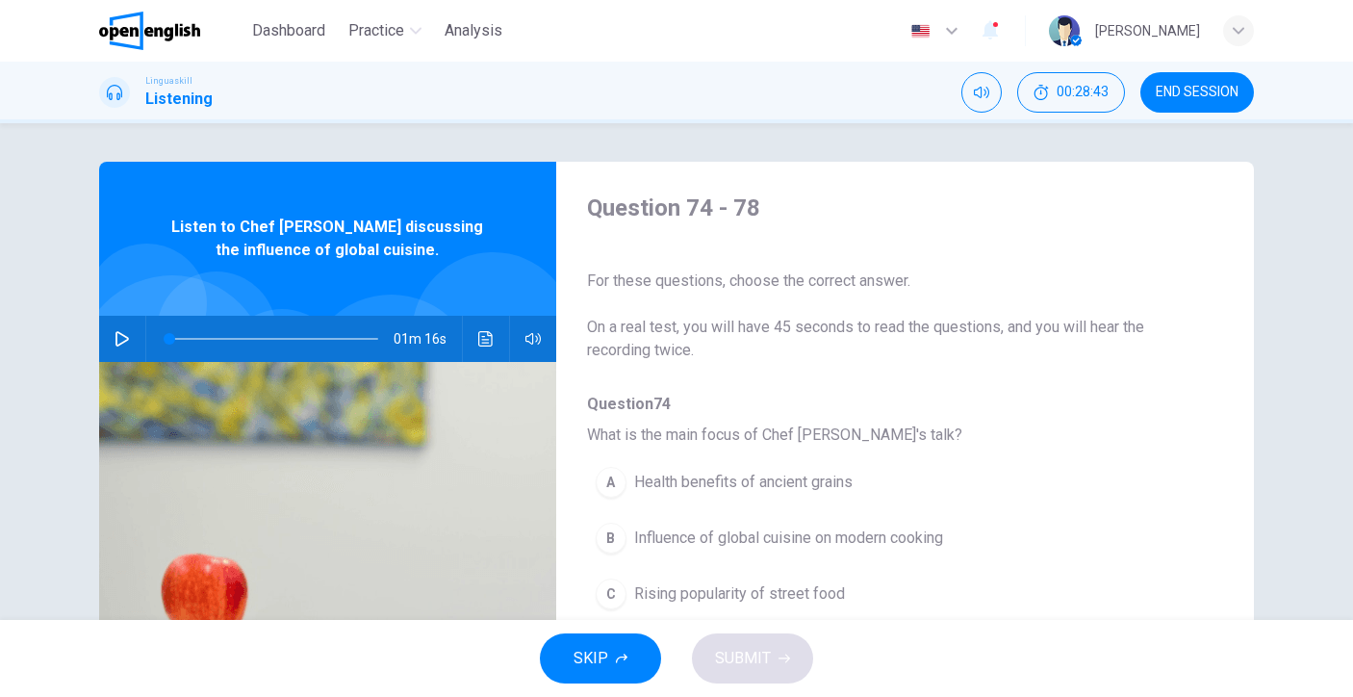
click at [131, 347] on div "01m 16s" at bounding box center [327, 339] width 457 height 46
click at [123, 331] on icon "button" at bounding box center [122, 338] width 15 height 15
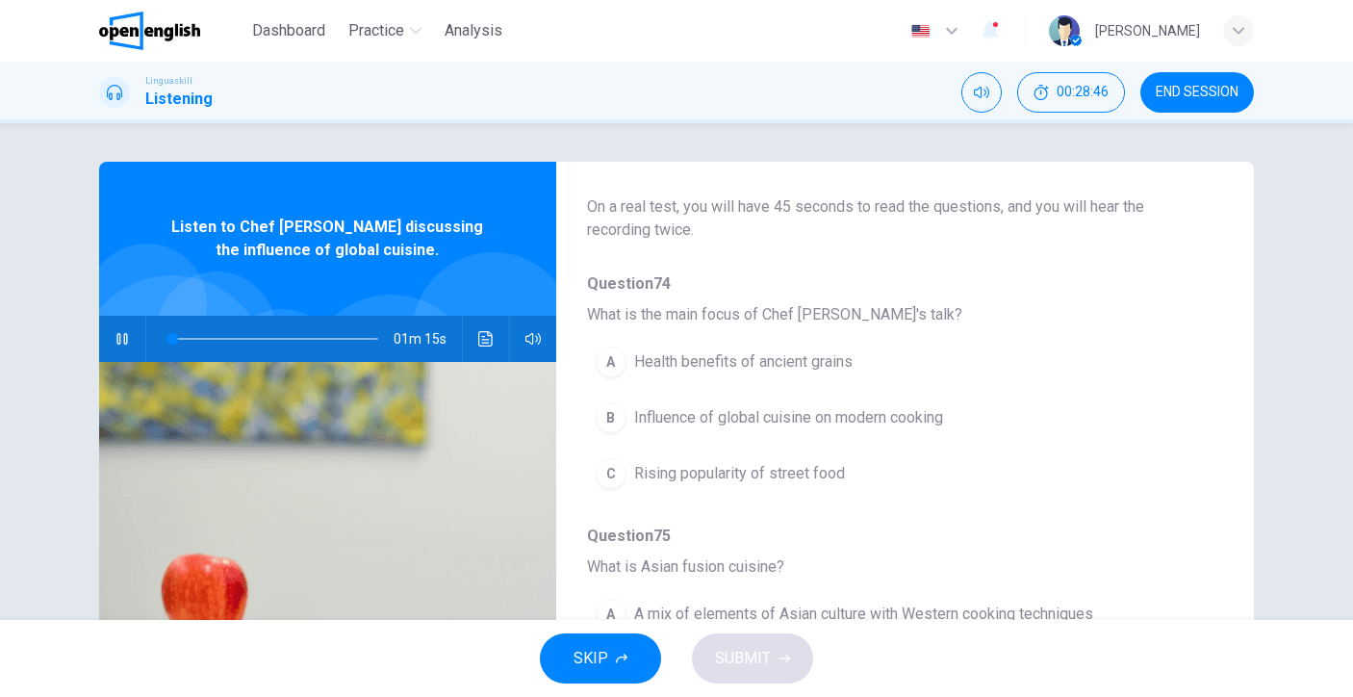
scroll to position [133, 0]
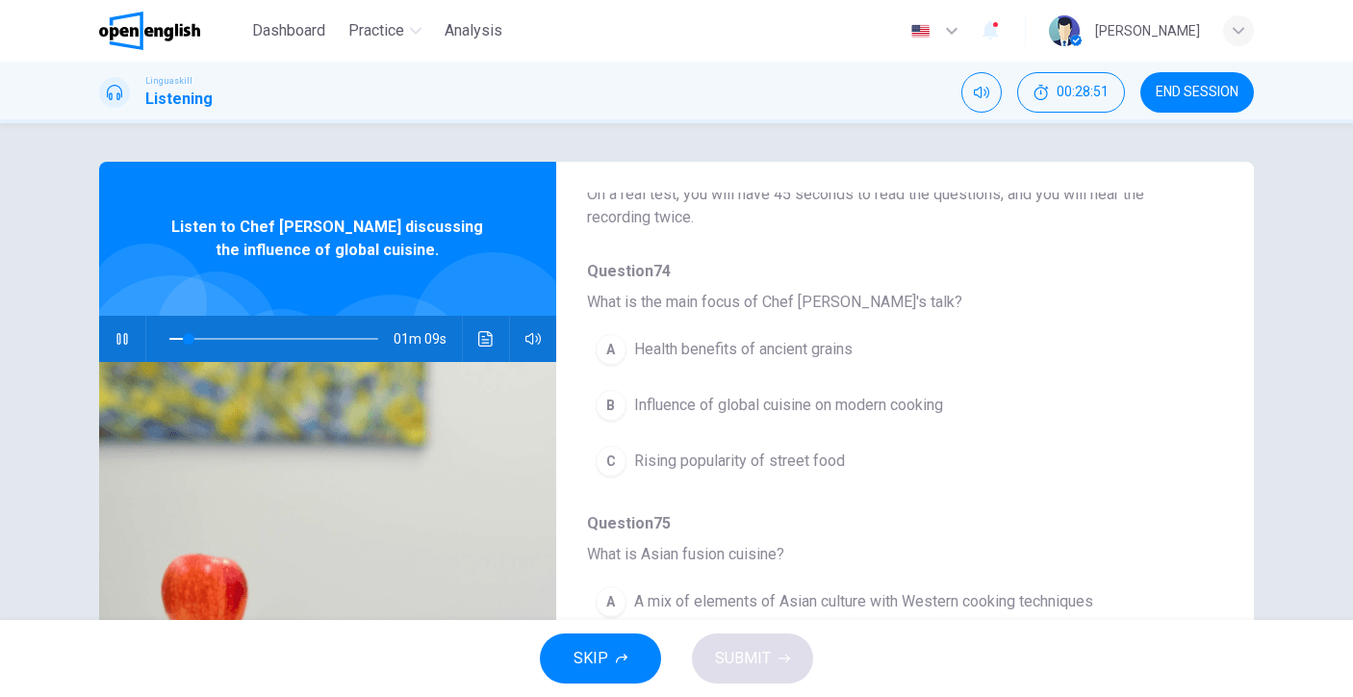
click at [753, 398] on span "Influence of global cuisine on modern cooking" at bounding box center [788, 405] width 309 height 23
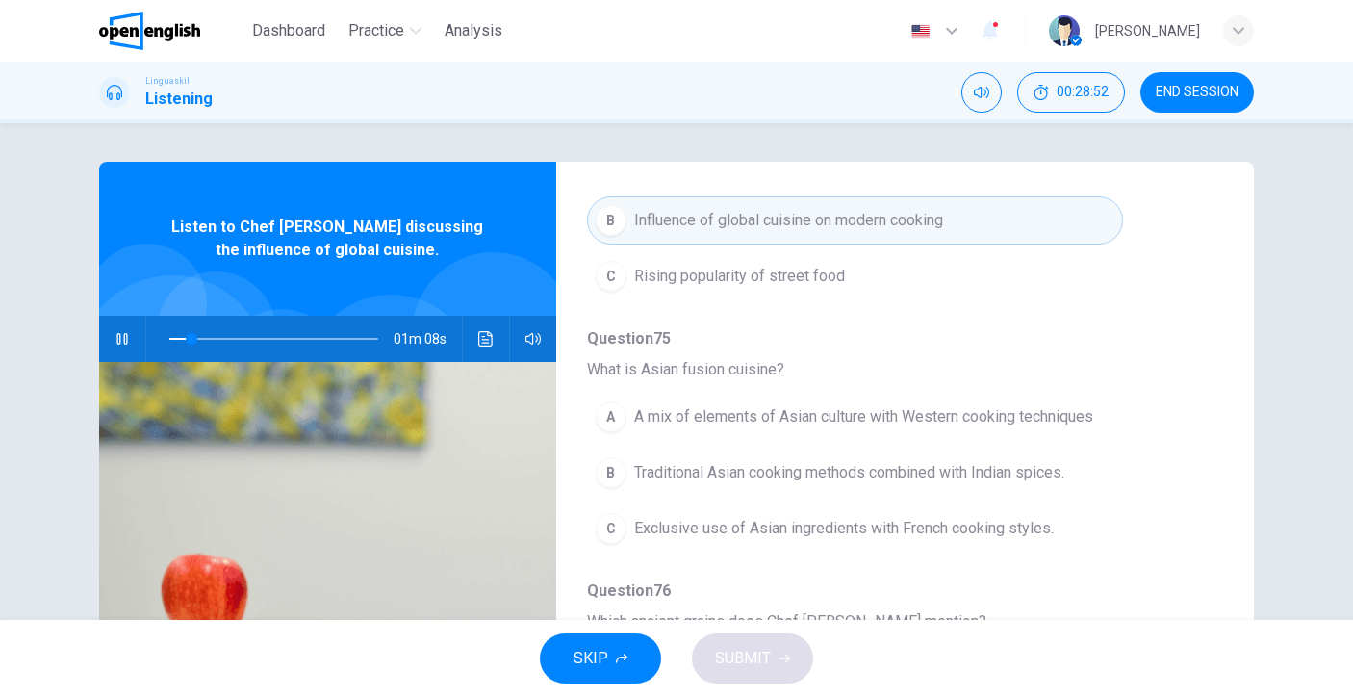
scroll to position [417, 0]
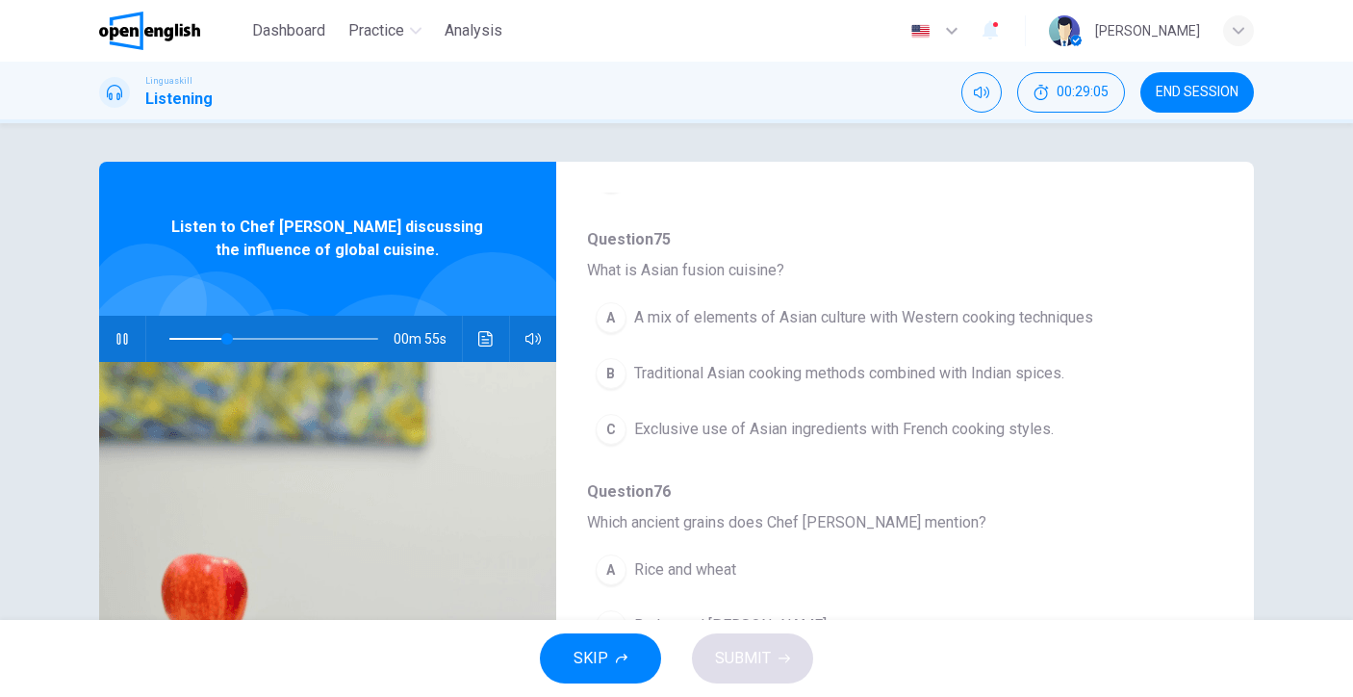
click at [1056, 319] on span "A mix of elements of Asian culture with Western cooking techniques" at bounding box center [863, 317] width 459 height 23
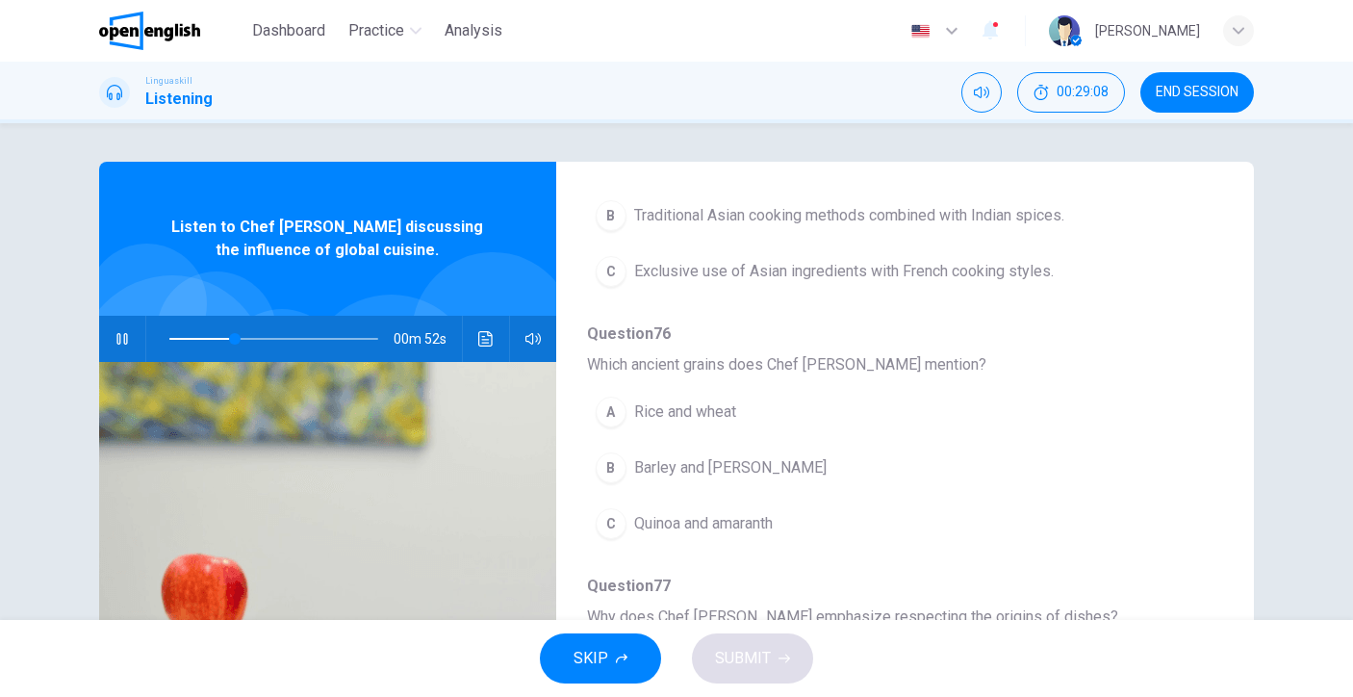
scroll to position [587, 0]
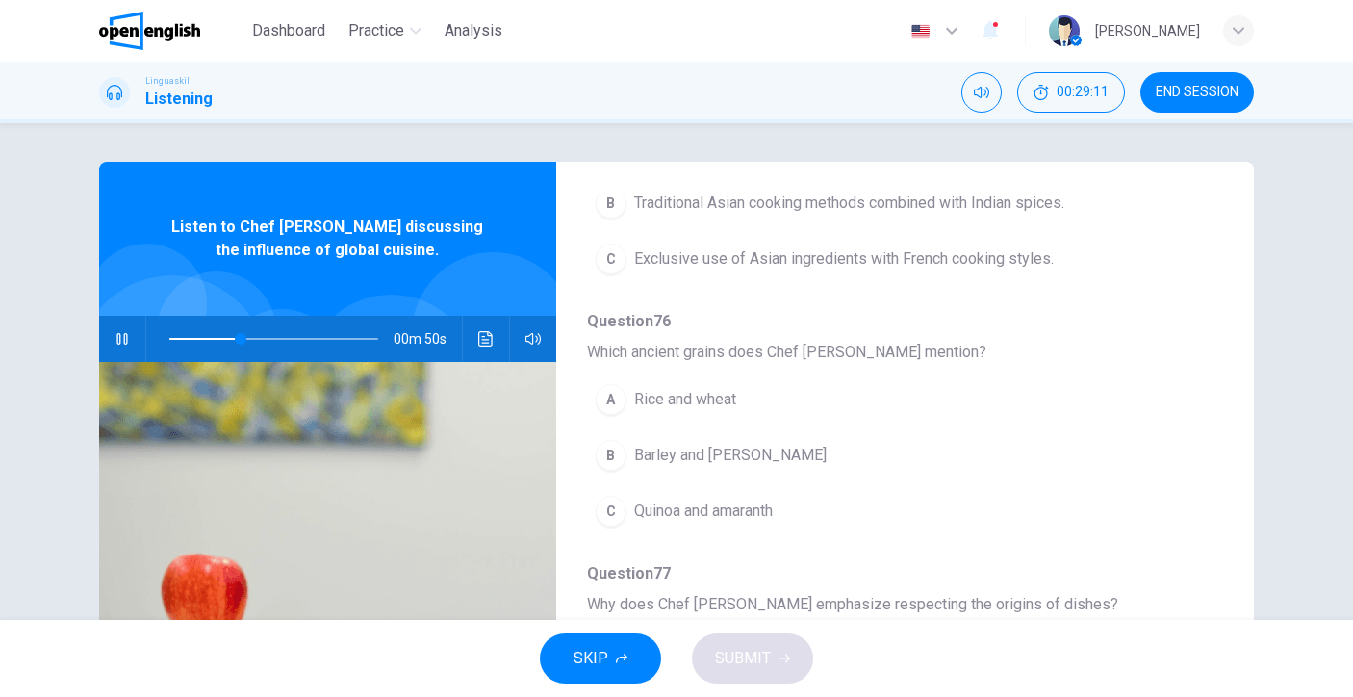
click at [685, 502] on span "Quinoa and amaranth" at bounding box center [703, 510] width 139 height 23
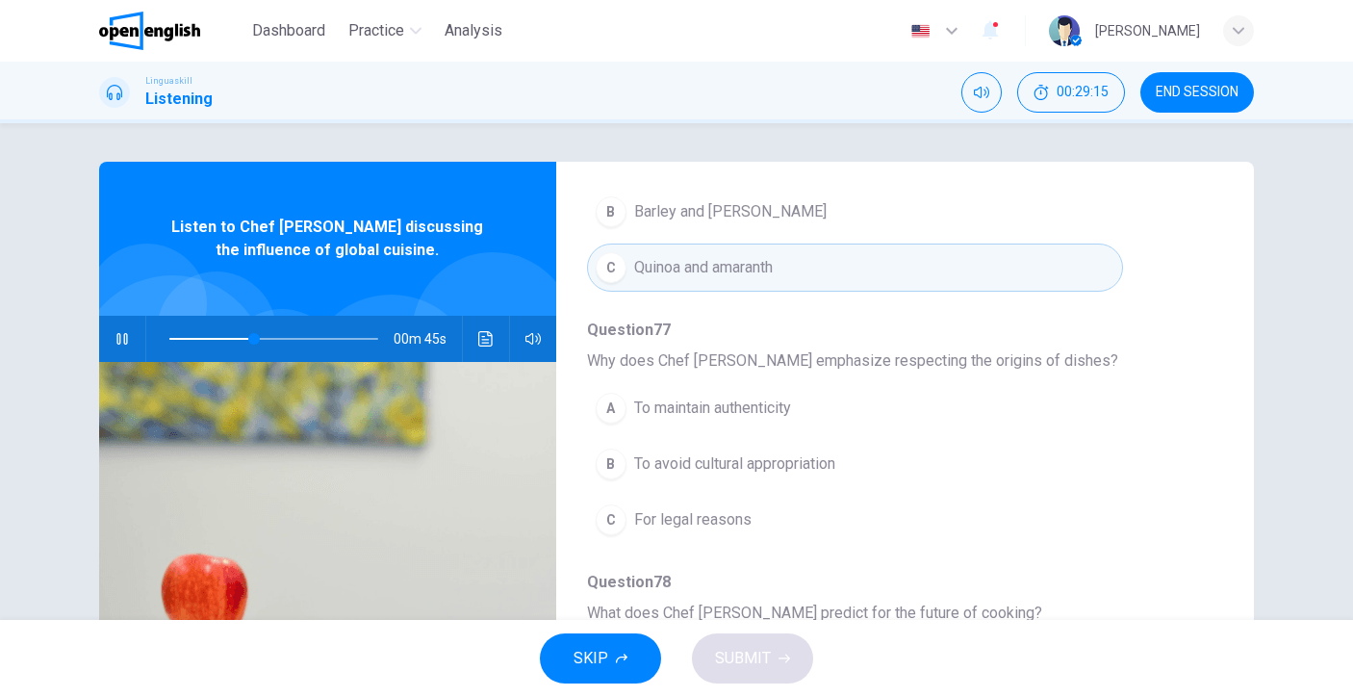
scroll to position [25, 0]
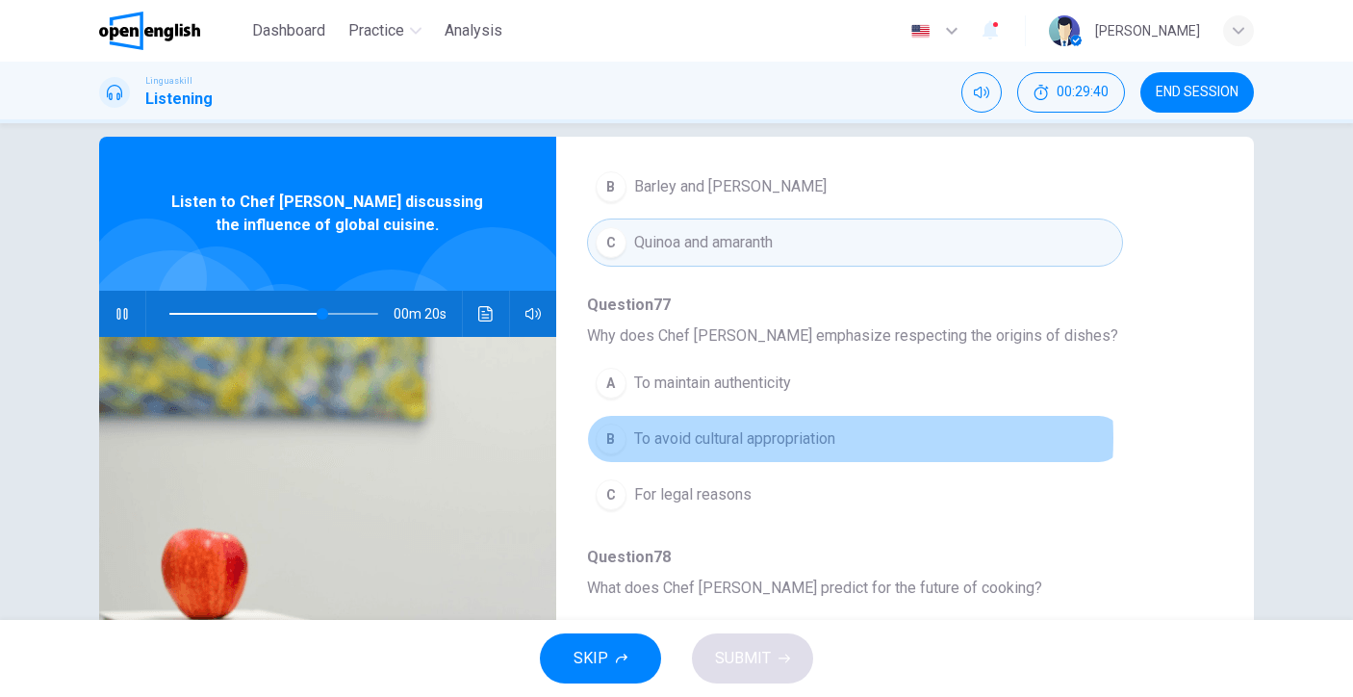
click at [757, 438] on span "To avoid cultural appropriation" at bounding box center [734, 438] width 201 height 23
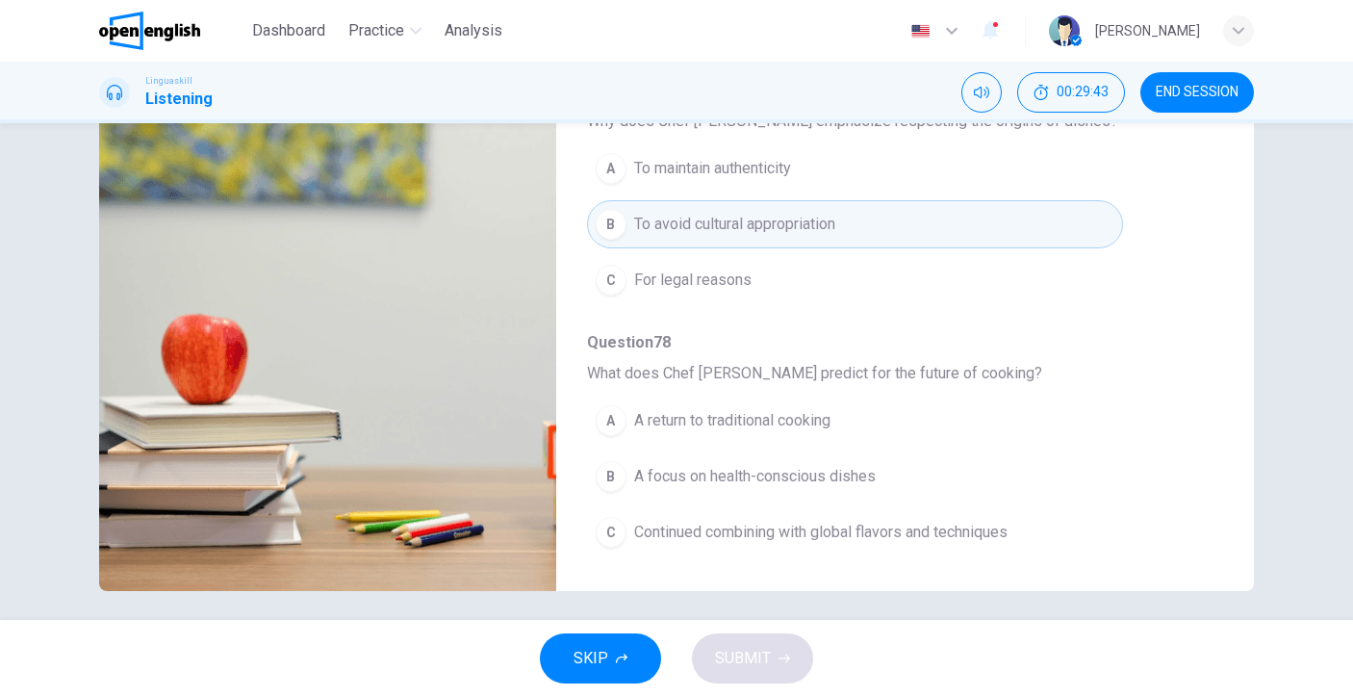
scroll to position [249, 0]
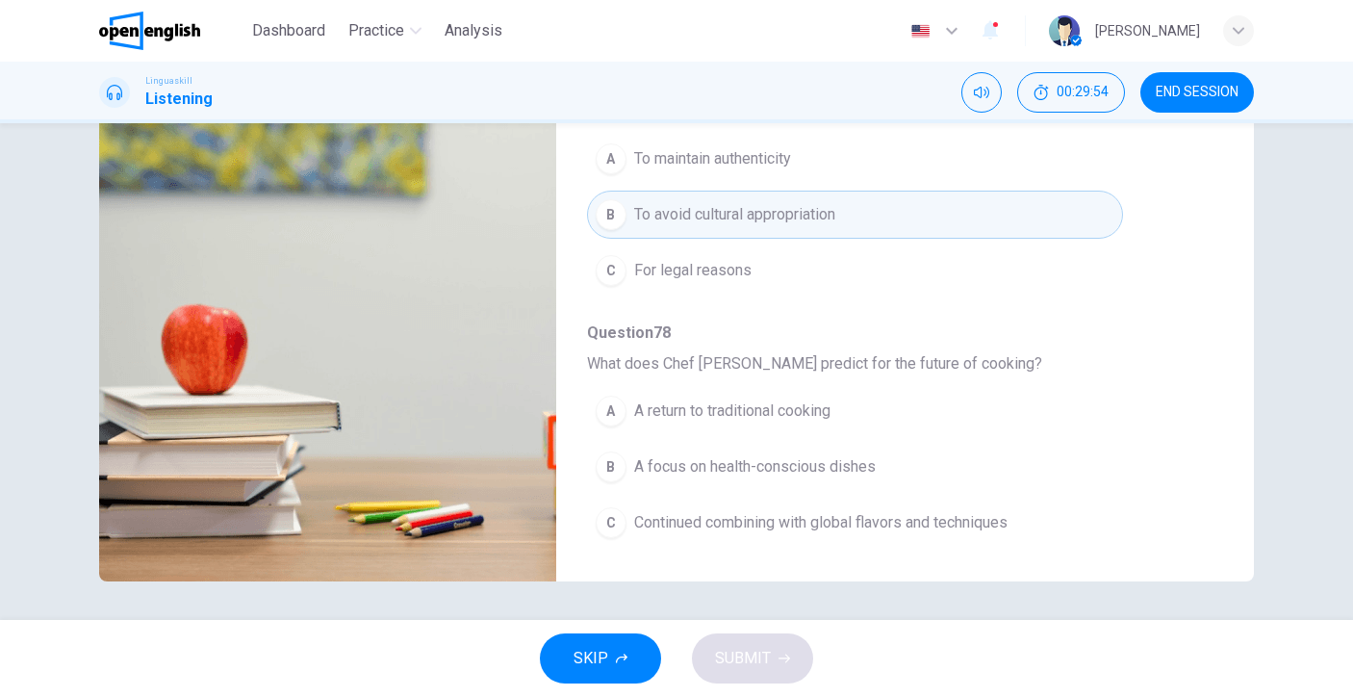
click at [842, 531] on span "Continued combining with global flavors and techniques" at bounding box center [820, 522] width 373 height 23
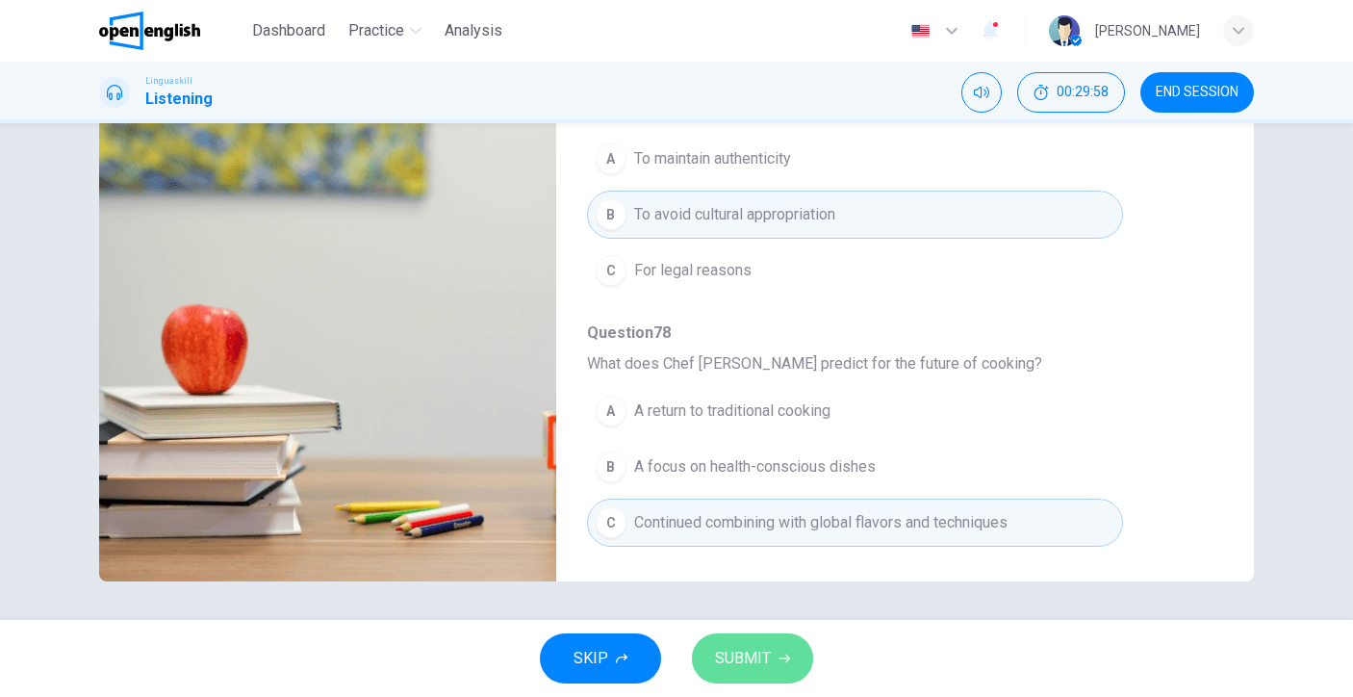
click at [754, 651] on span "SUBMIT" at bounding box center [743, 658] width 56 height 27
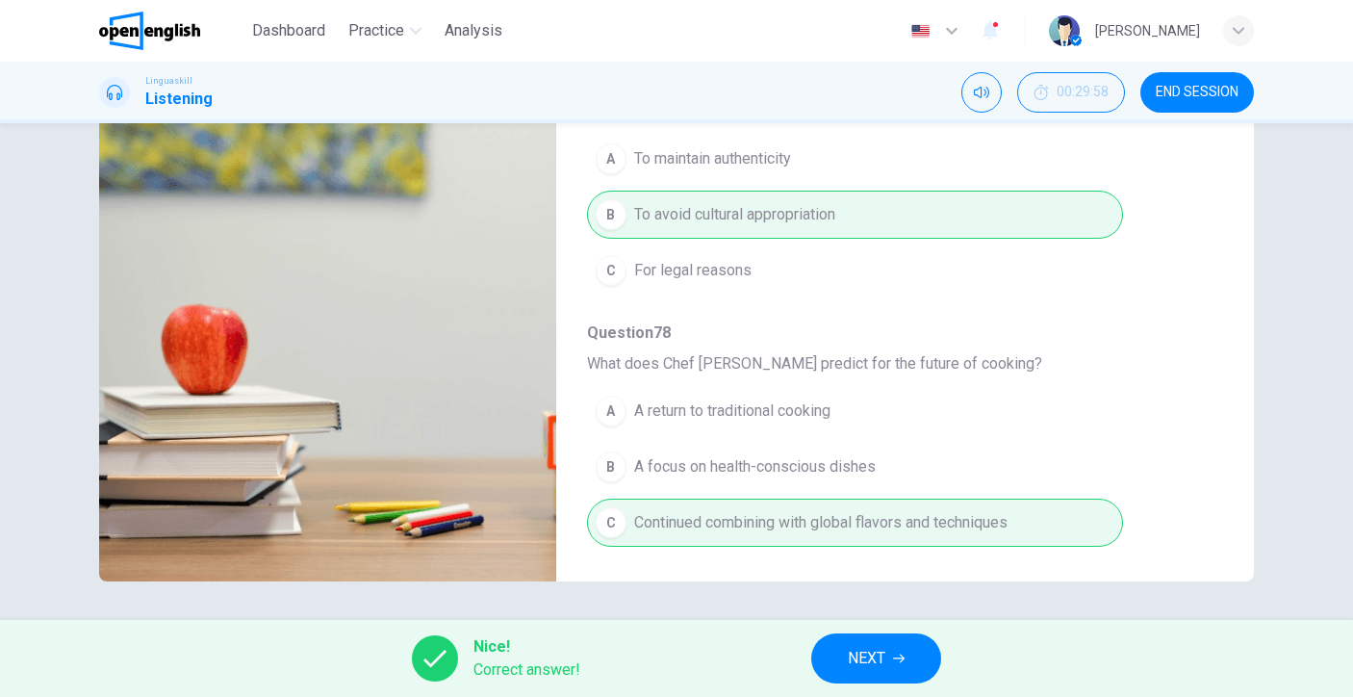
type input "*"
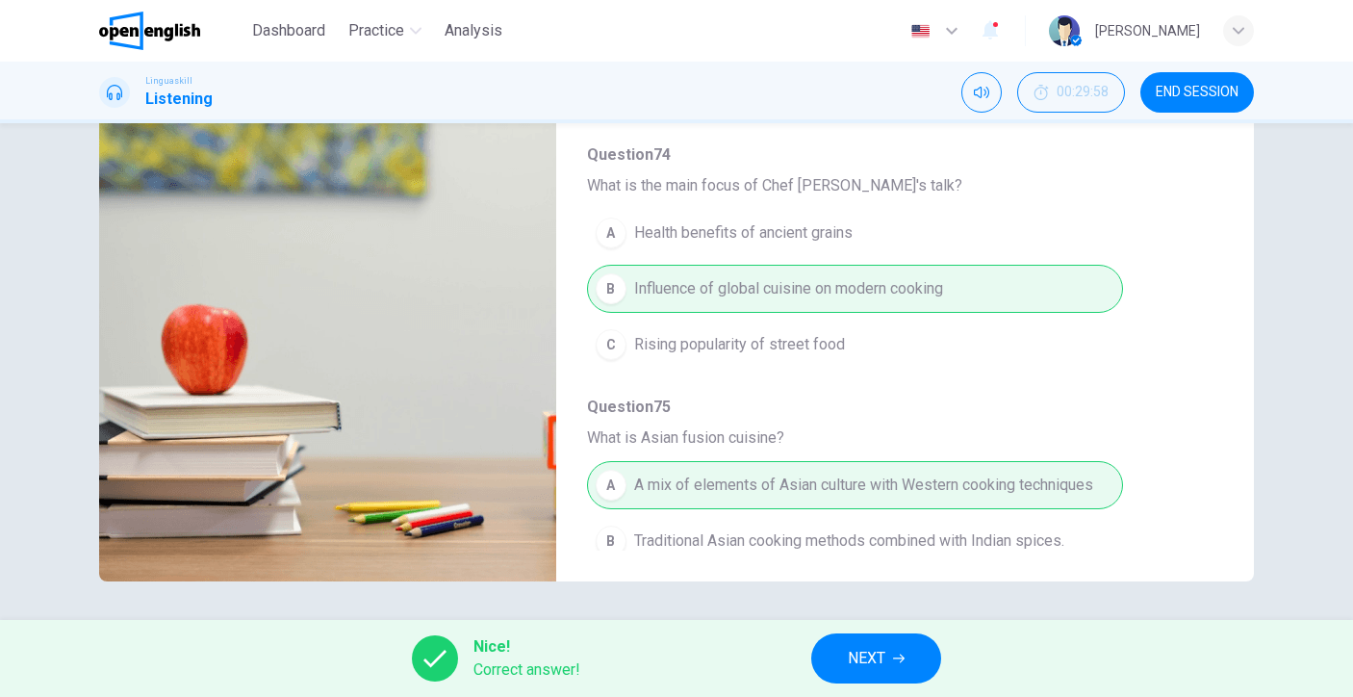
scroll to position [0, 0]
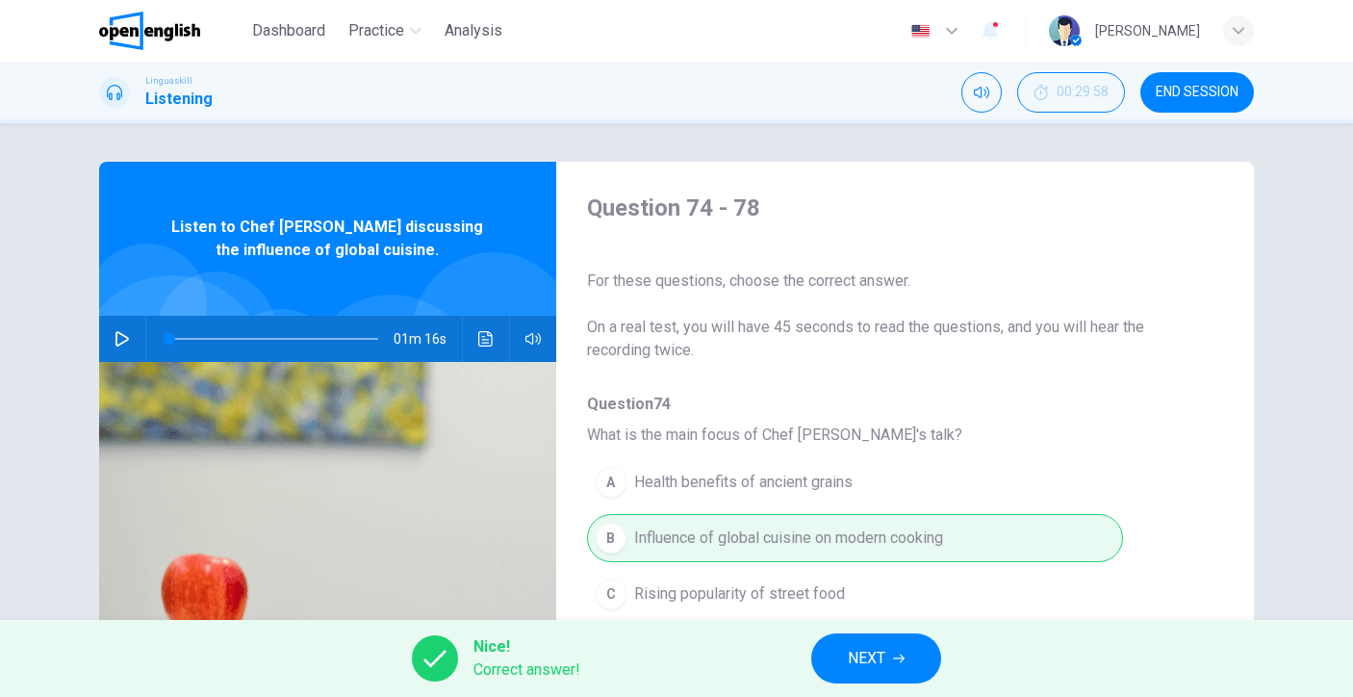
click at [892, 685] on div "Nice! Correct answer! NEXT" at bounding box center [676, 658] width 1353 height 77
click at [883, 679] on button "NEXT" at bounding box center [876, 658] width 130 height 50
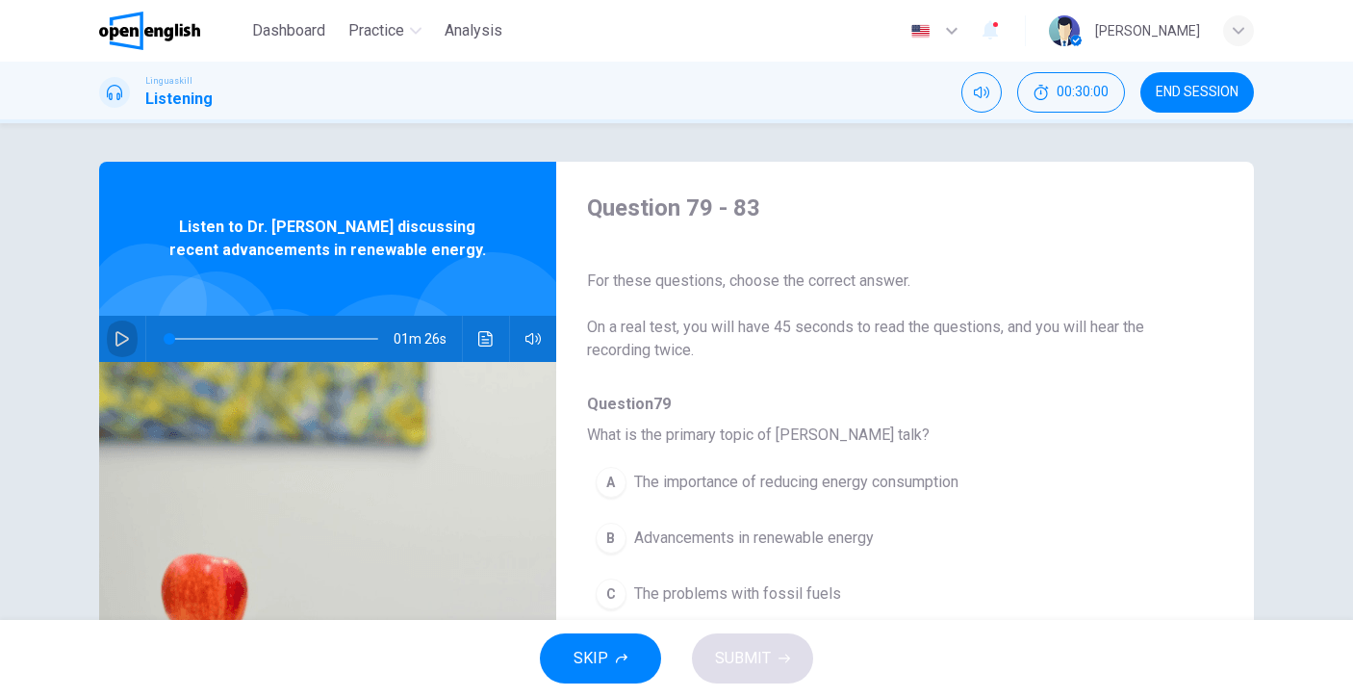
click at [107, 340] on button "button" at bounding box center [122, 339] width 31 height 46
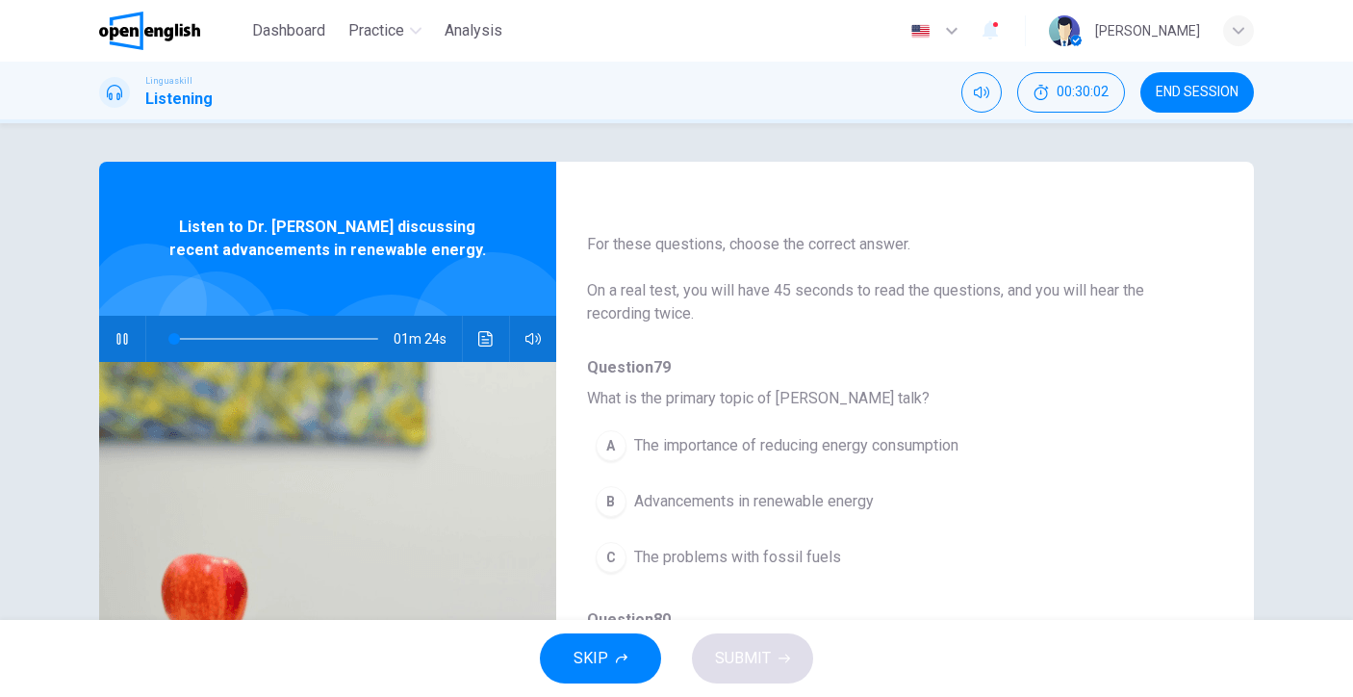
scroll to position [90, 0]
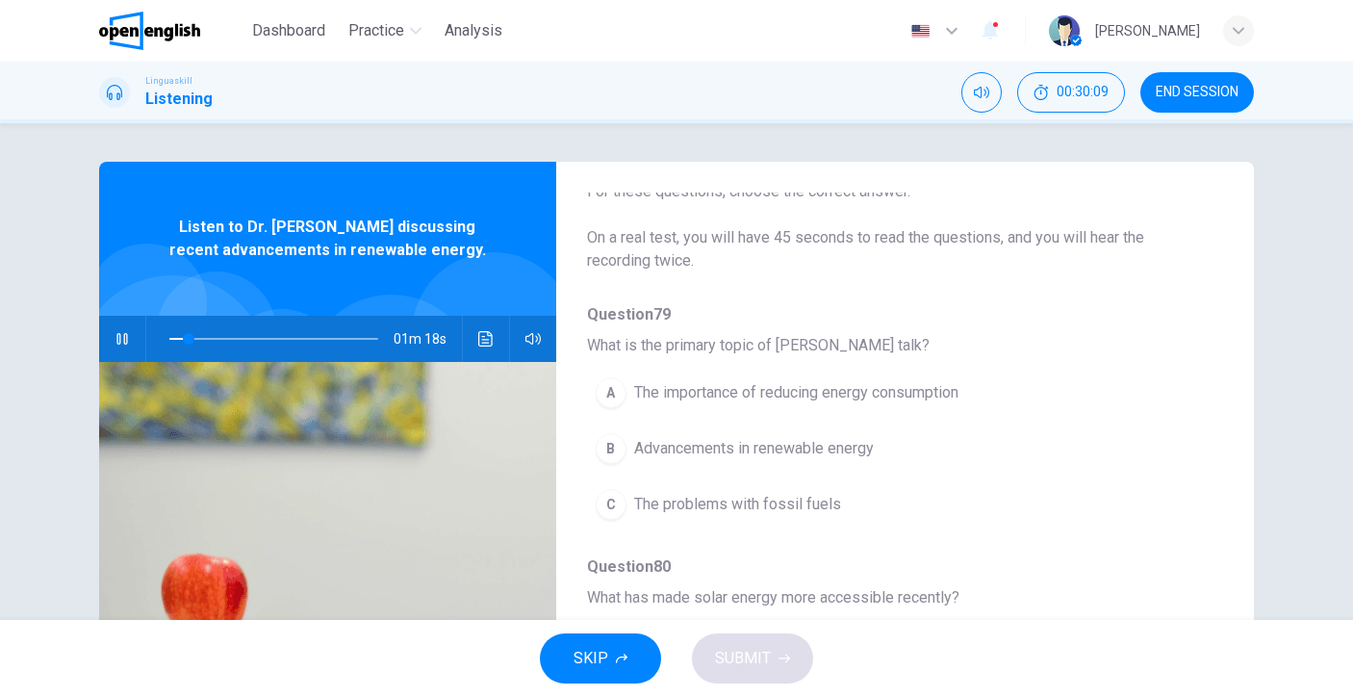
click at [762, 451] on span "Advancements in renewable energy" at bounding box center [754, 448] width 240 height 23
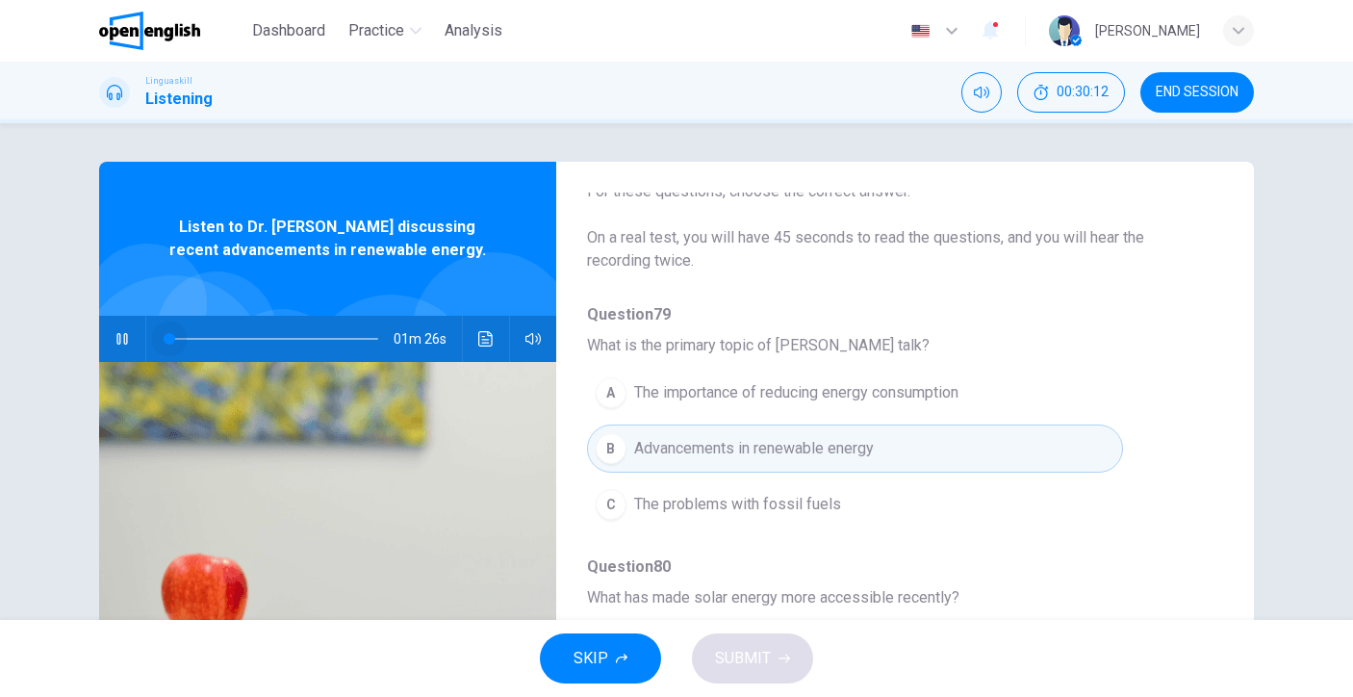
drag, startPoint x: 179, startPoint y: 344, endPoint x: 157, endPoint y: 342, distance: 22.2
click at [164, 342] on span at bounding box center [170, 339] width 12 height 12
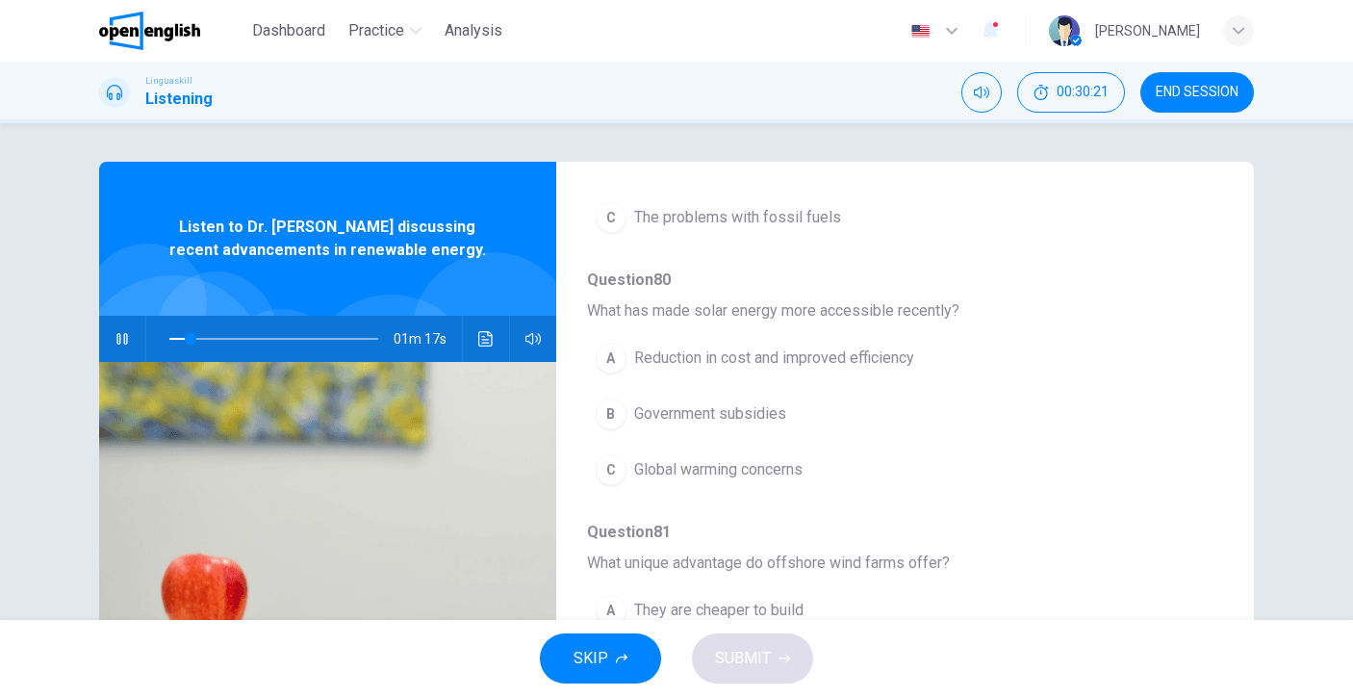
scroll to position [401, 0]
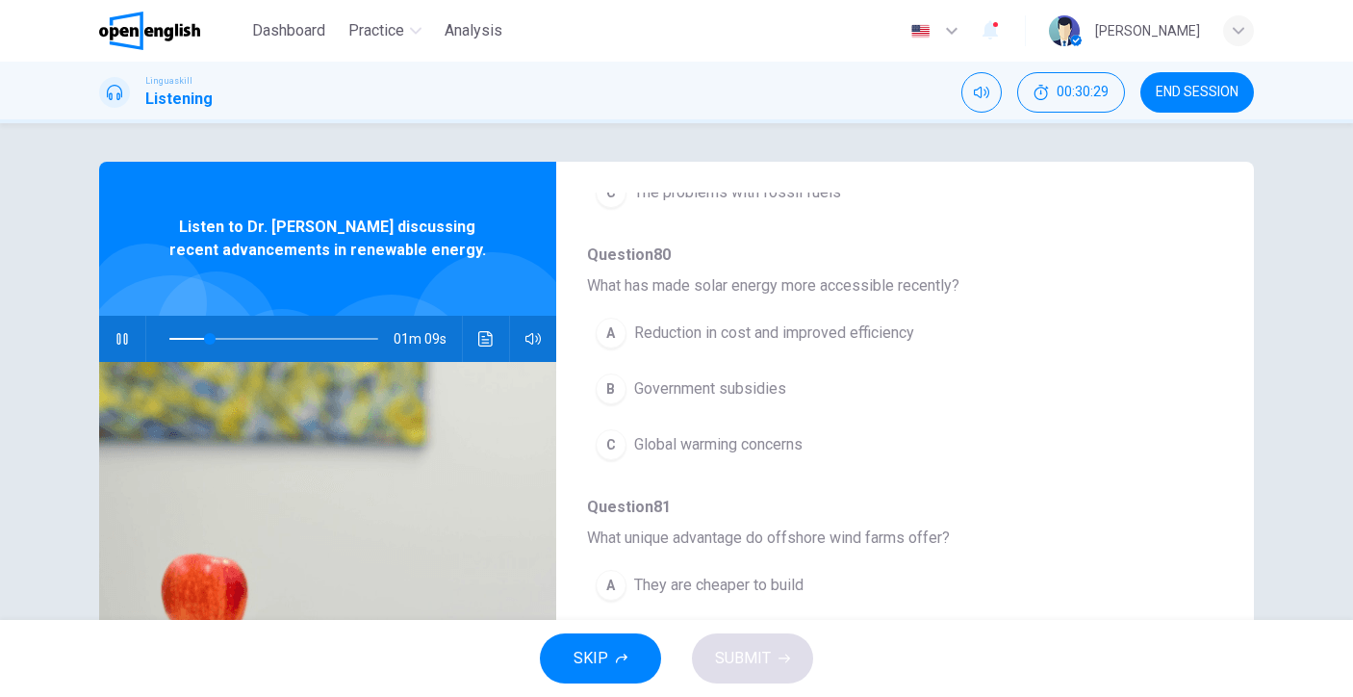
click at [740, 335] on span "Reduction in cost and improved efficiency" at bounding box center [774, 332] width 280 height 23
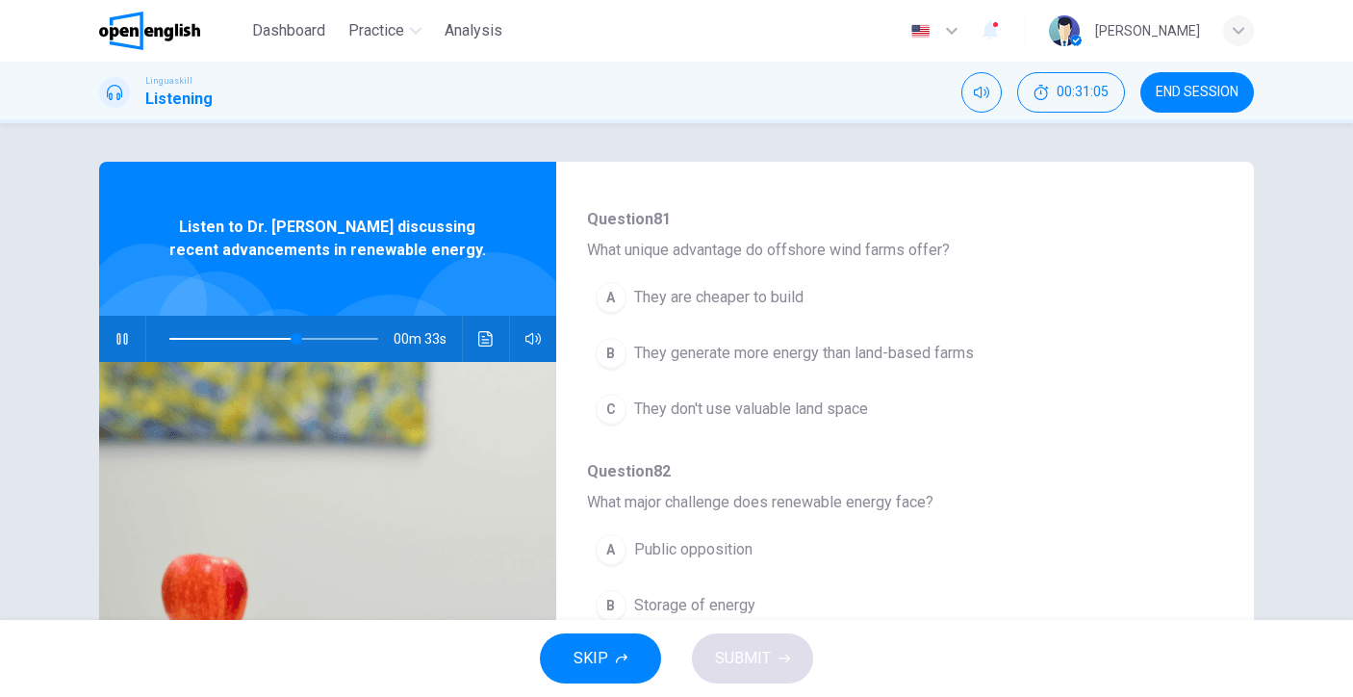
scroll to position [740, 0]
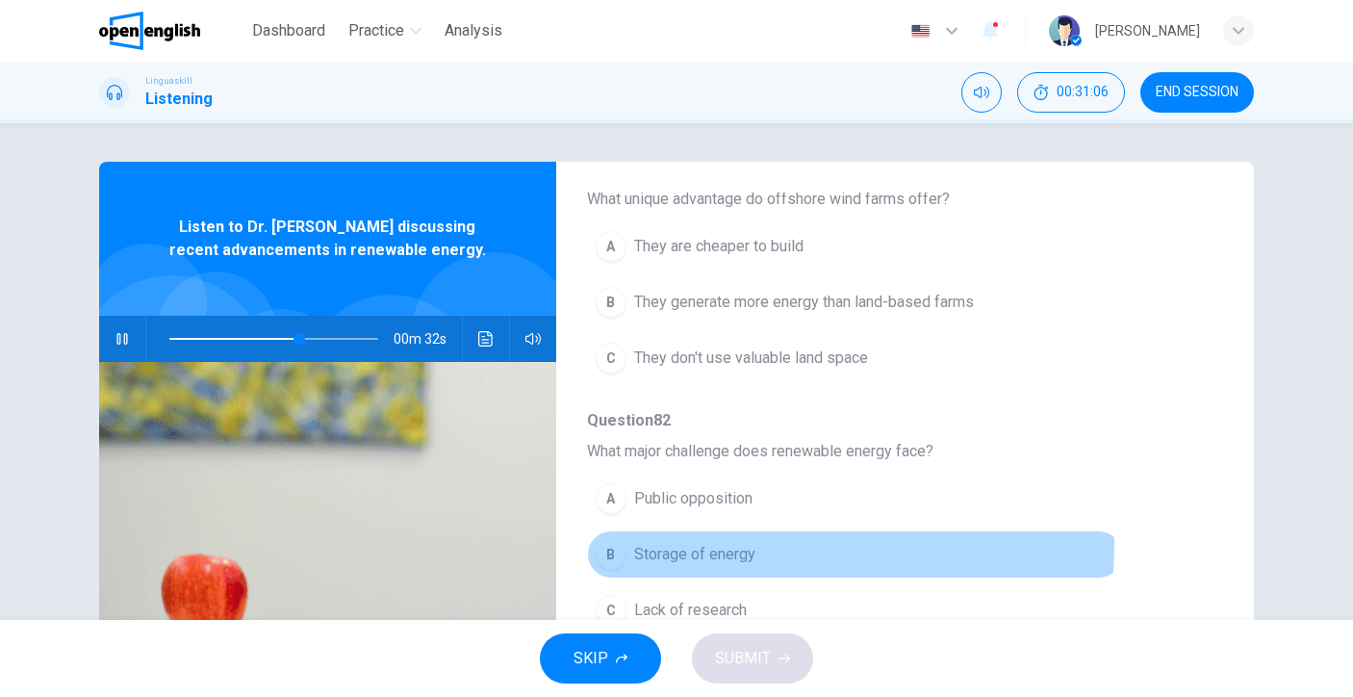
click at [736, 545] on span "Storage of energy" at bounding box center [694, 554] width 121 height 23
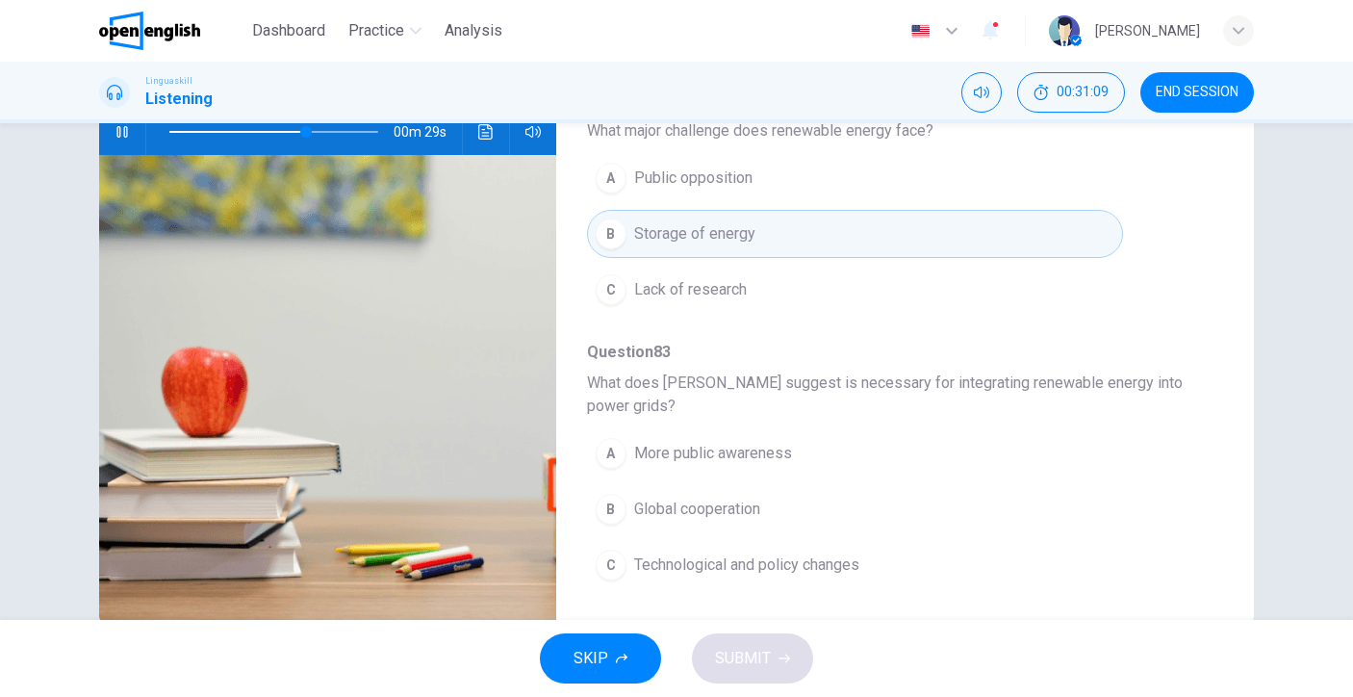
scroll to position [232, 0]
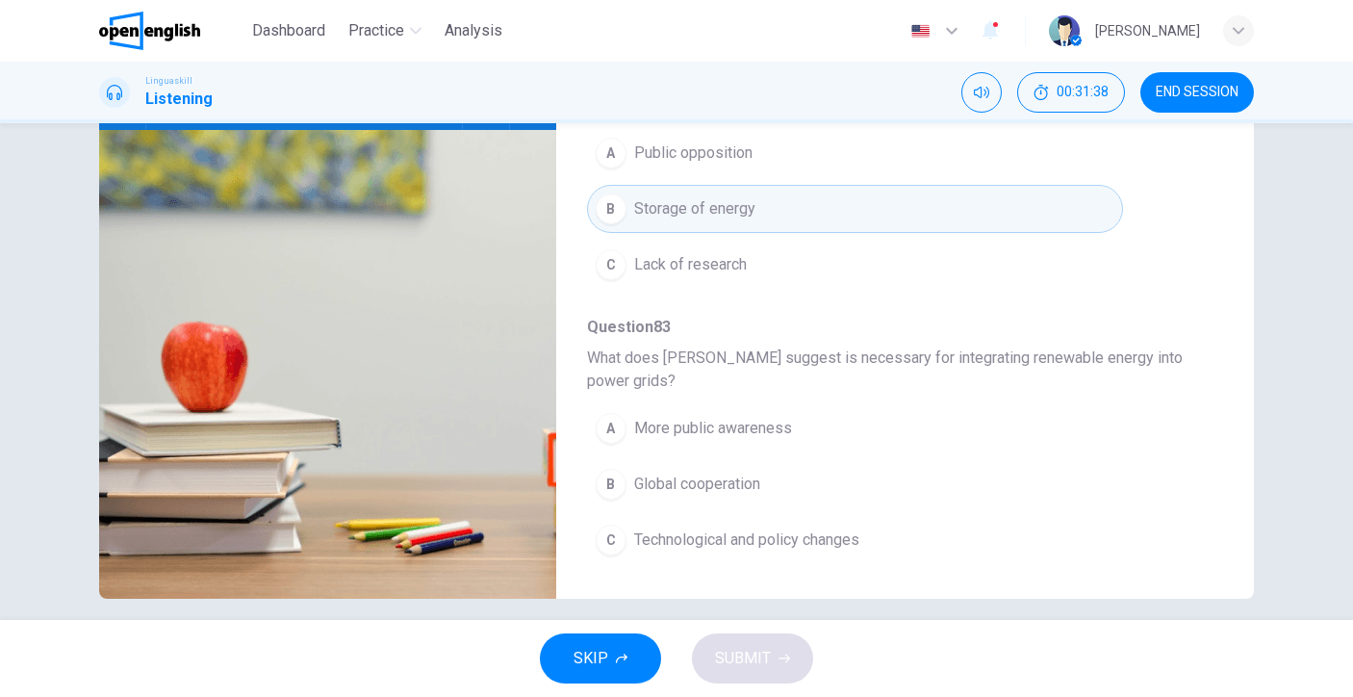
type input "*"
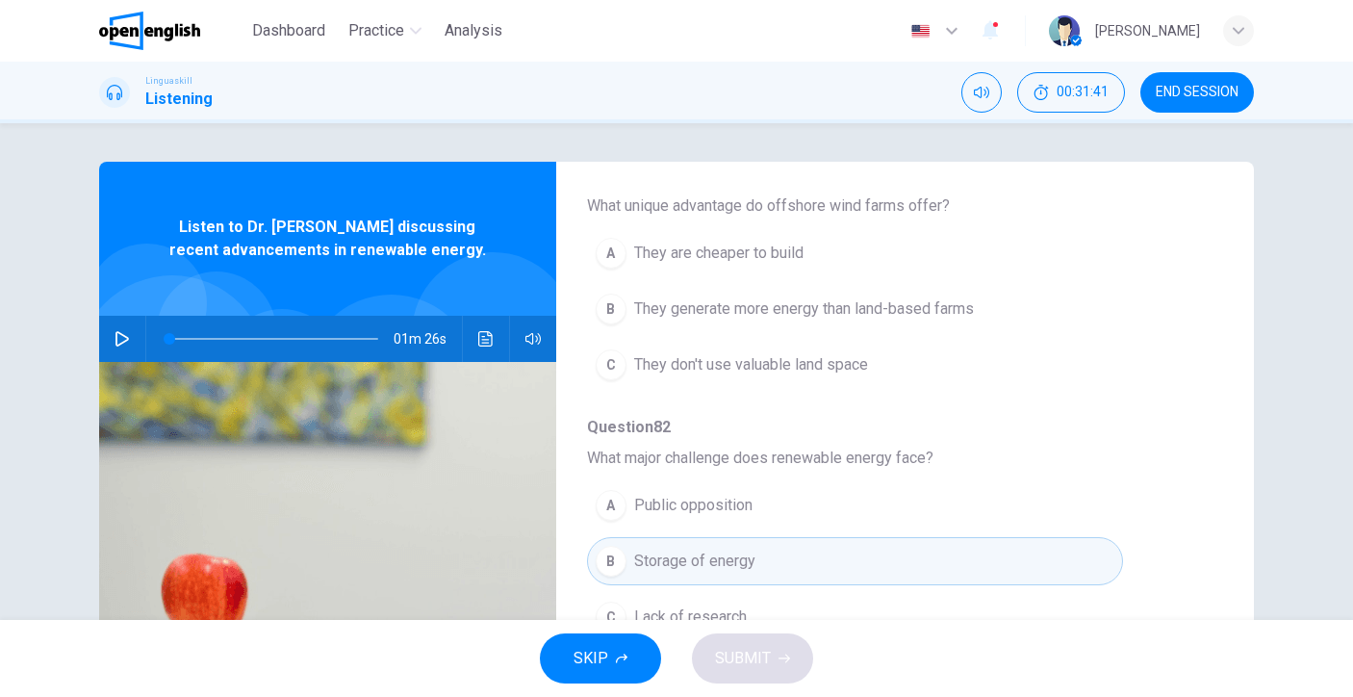
scroll to position [665, 0]
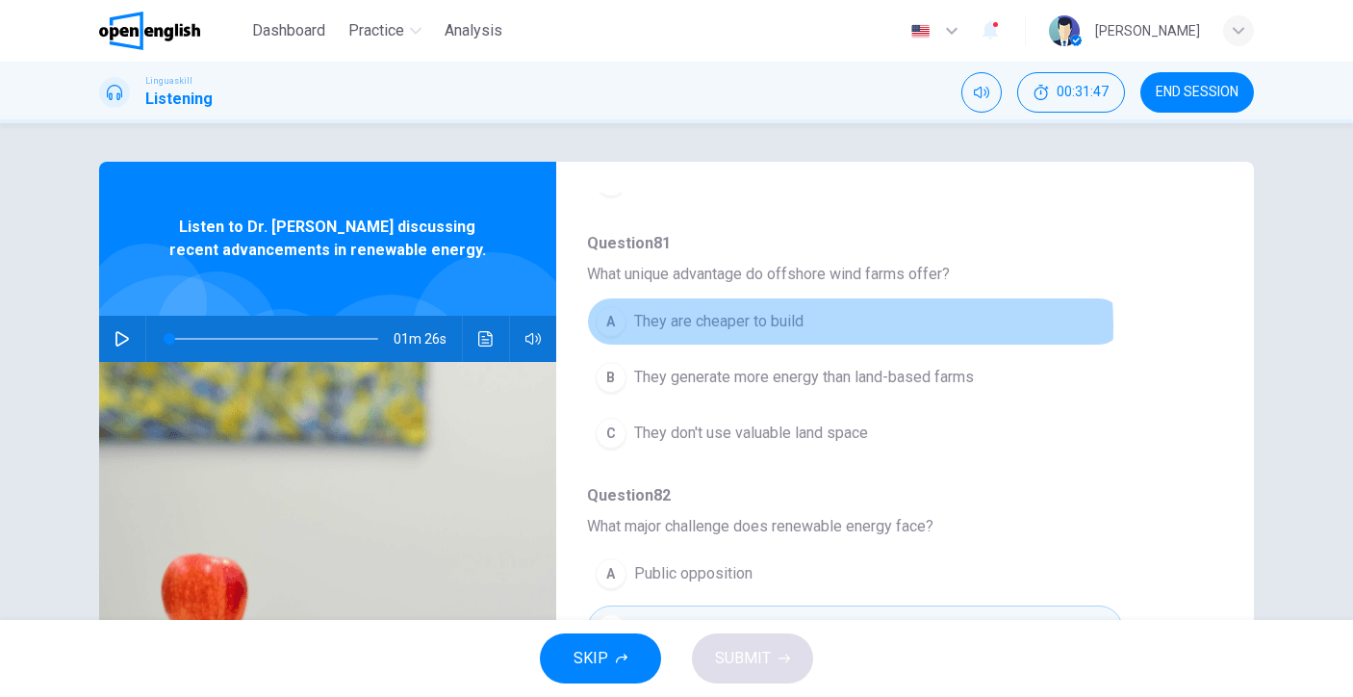
click at [774, 326] on span "They are cheaper to build" at bounding box center [718, 321] width 169 height 23
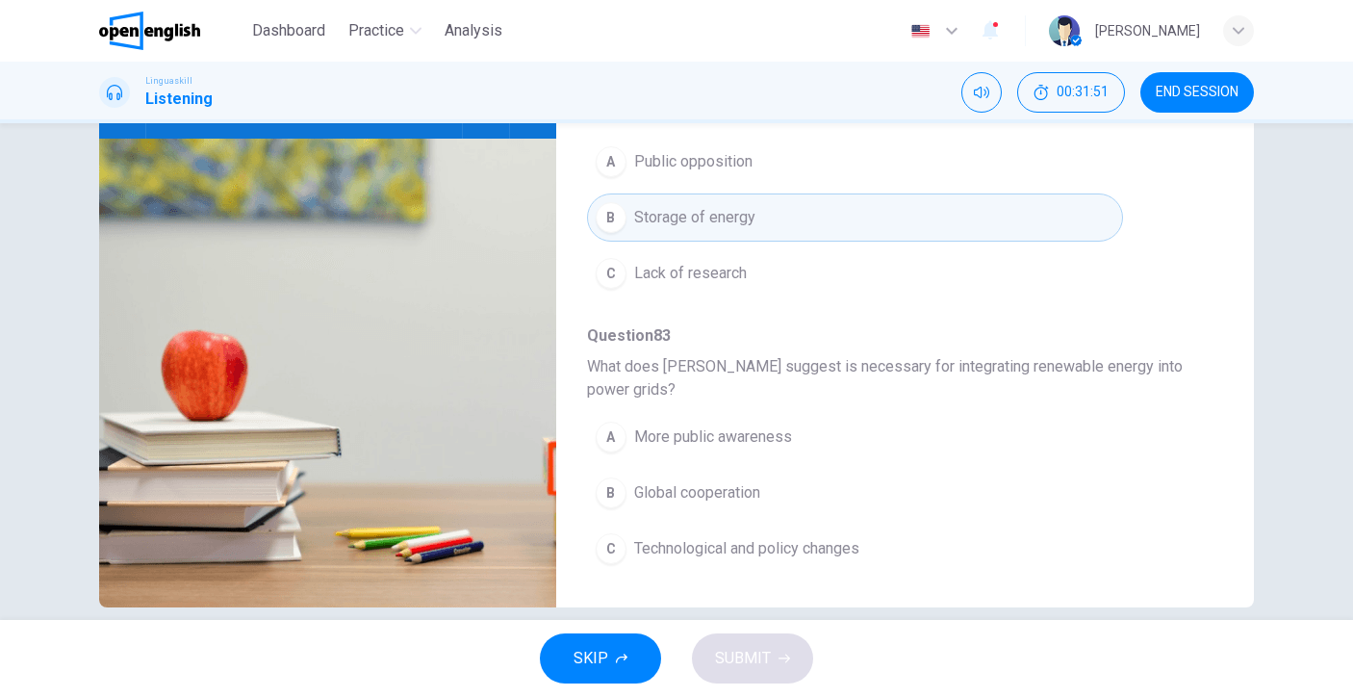
scroll to position [248, 0]
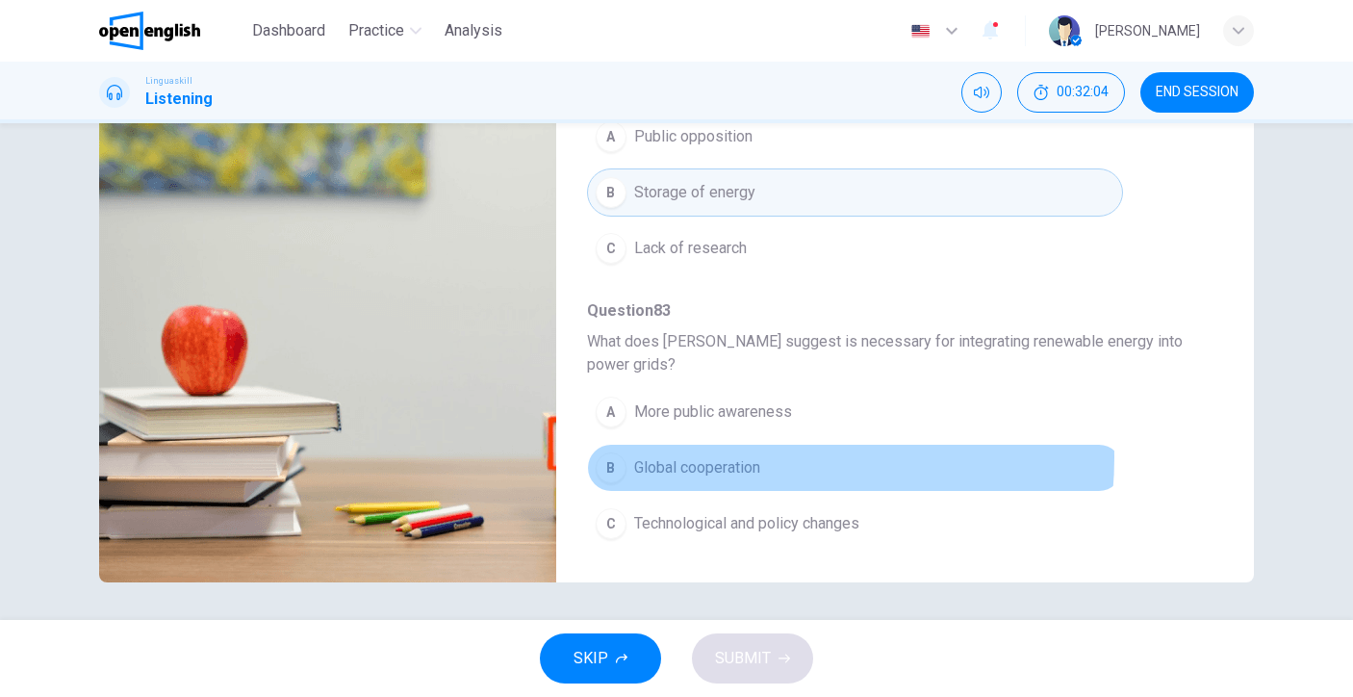
click at [733, 457] on span "Global cooperation" at bounding box center [697, 467] width 126 height 23
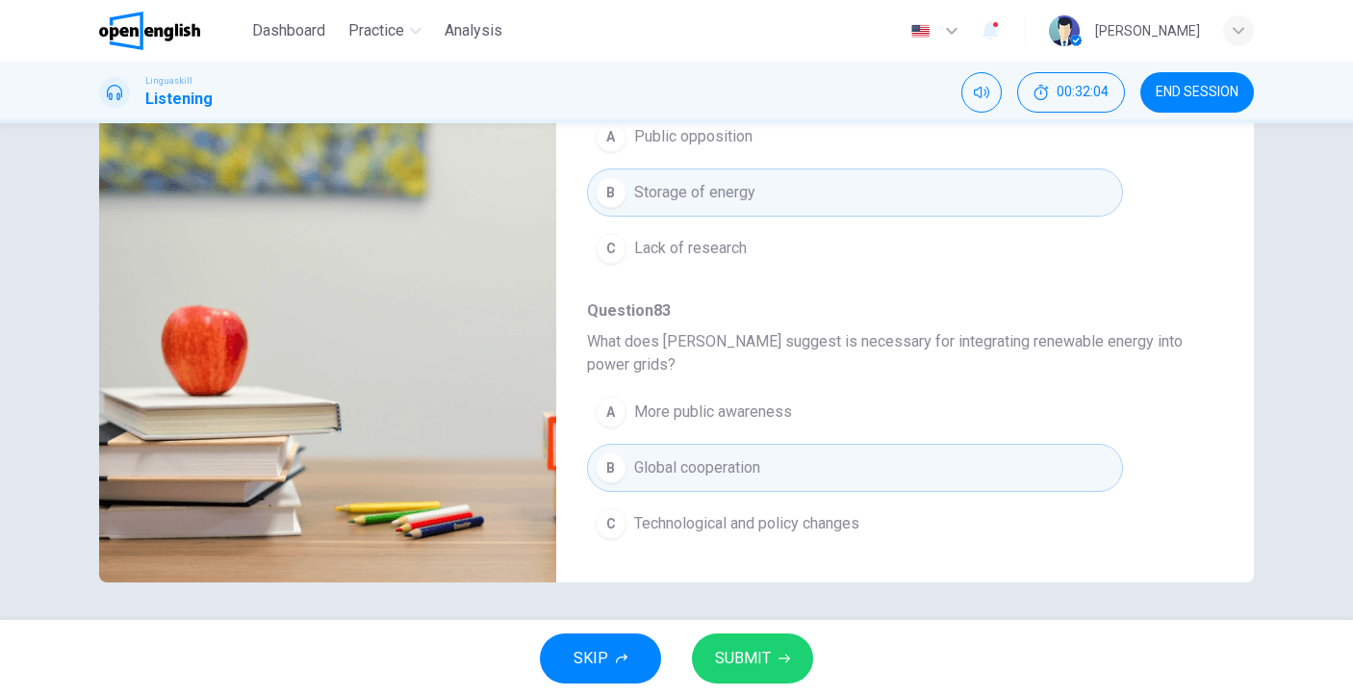
click at [785, 656] on icon "button" at bounding box center [785, 659] width 12 height 12
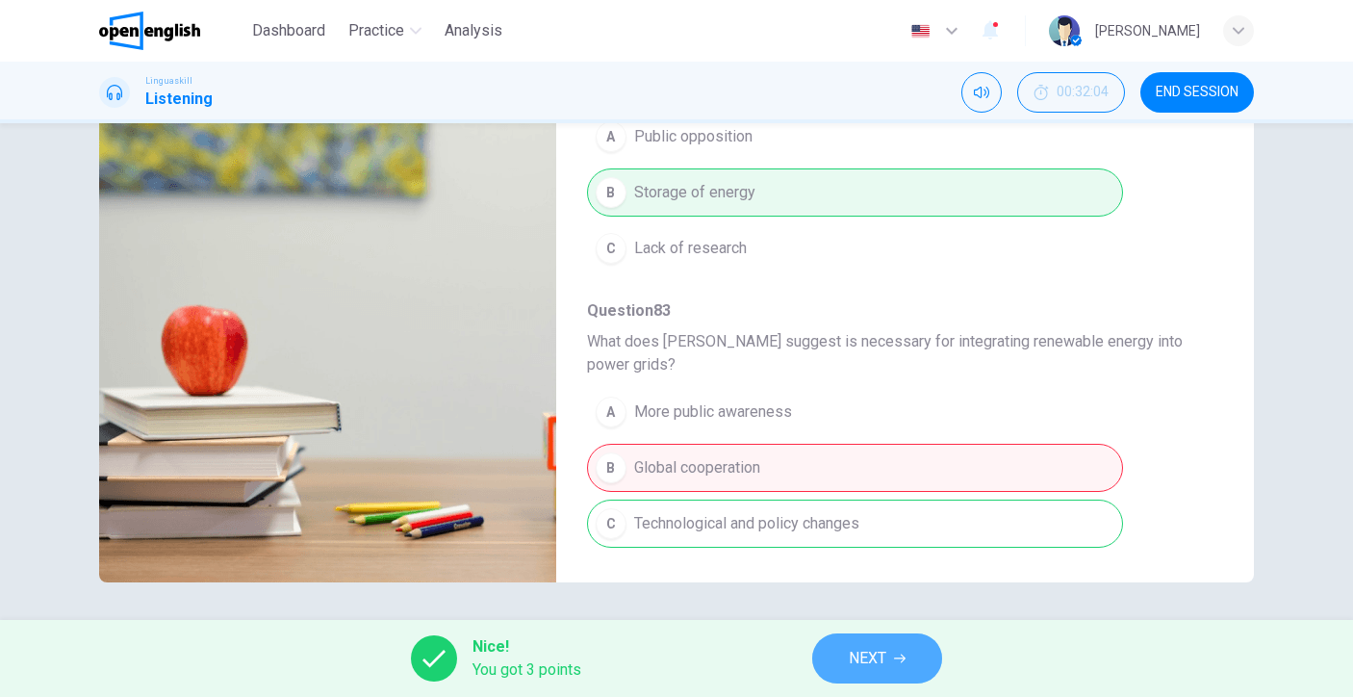
click at [857, 658] on span "NEXT" at bounding box center [868, 658] width 38 height 27
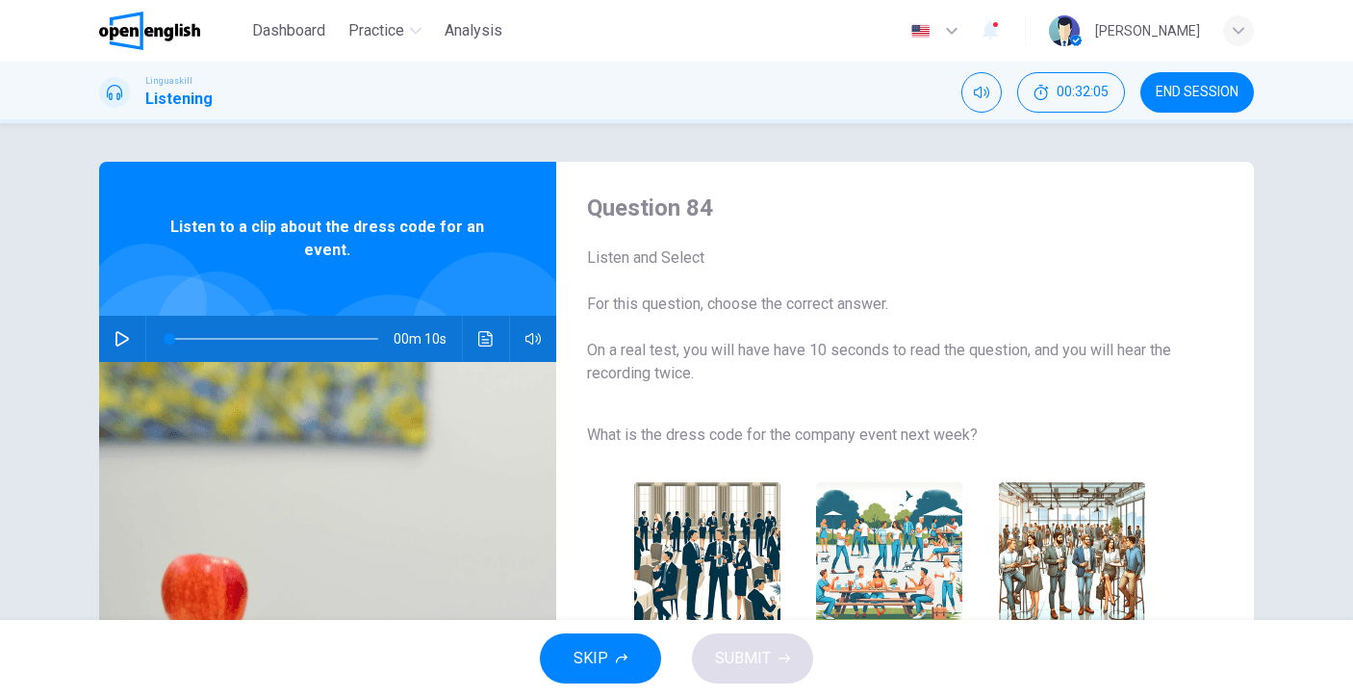
click at [107, 334] on button "button" at bounding box center [122, 339] width 31 height 46
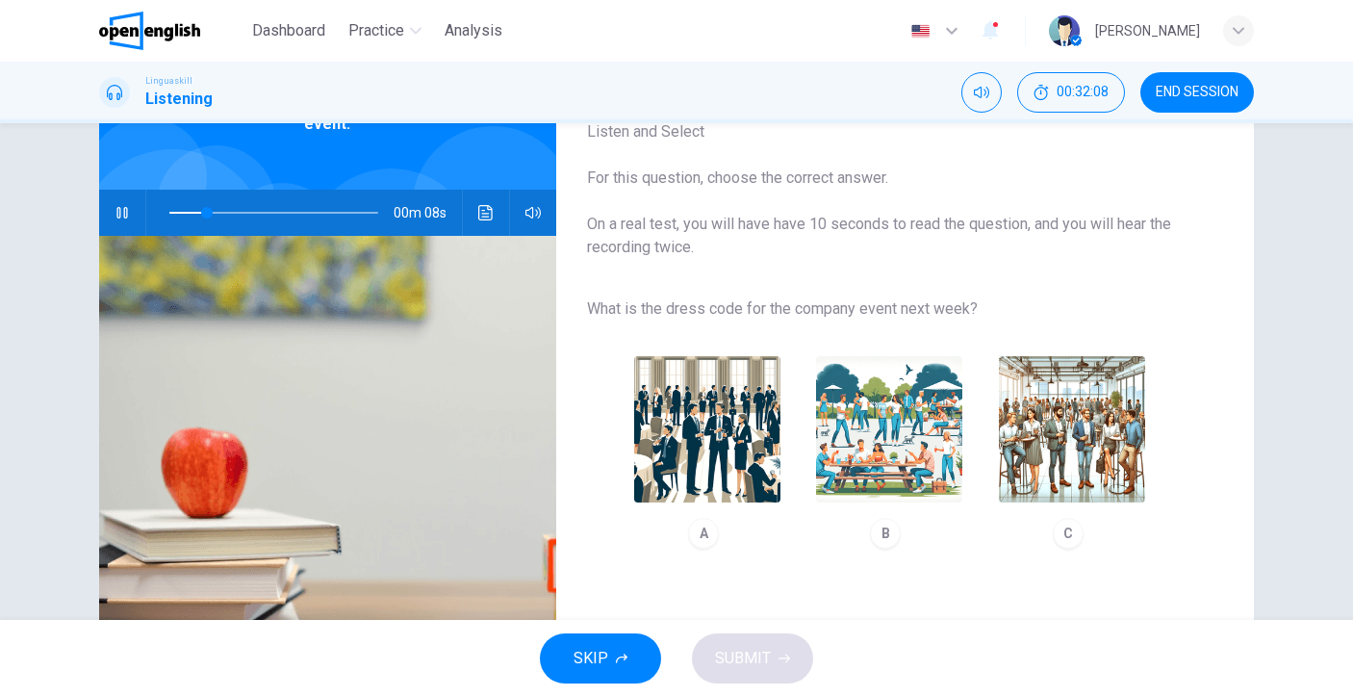
scroll to position [139, 0]
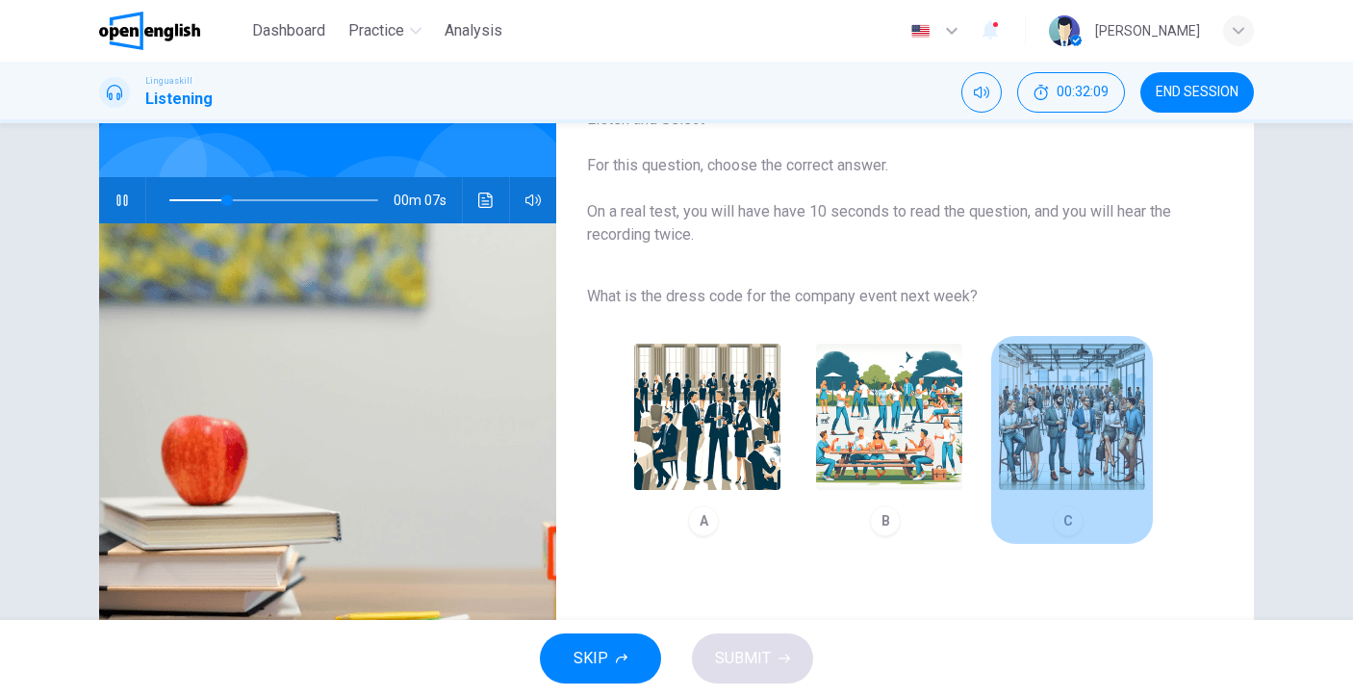
click at [1053, 462] on img "button" at bounding box center [1072, 417] width 146 height 146
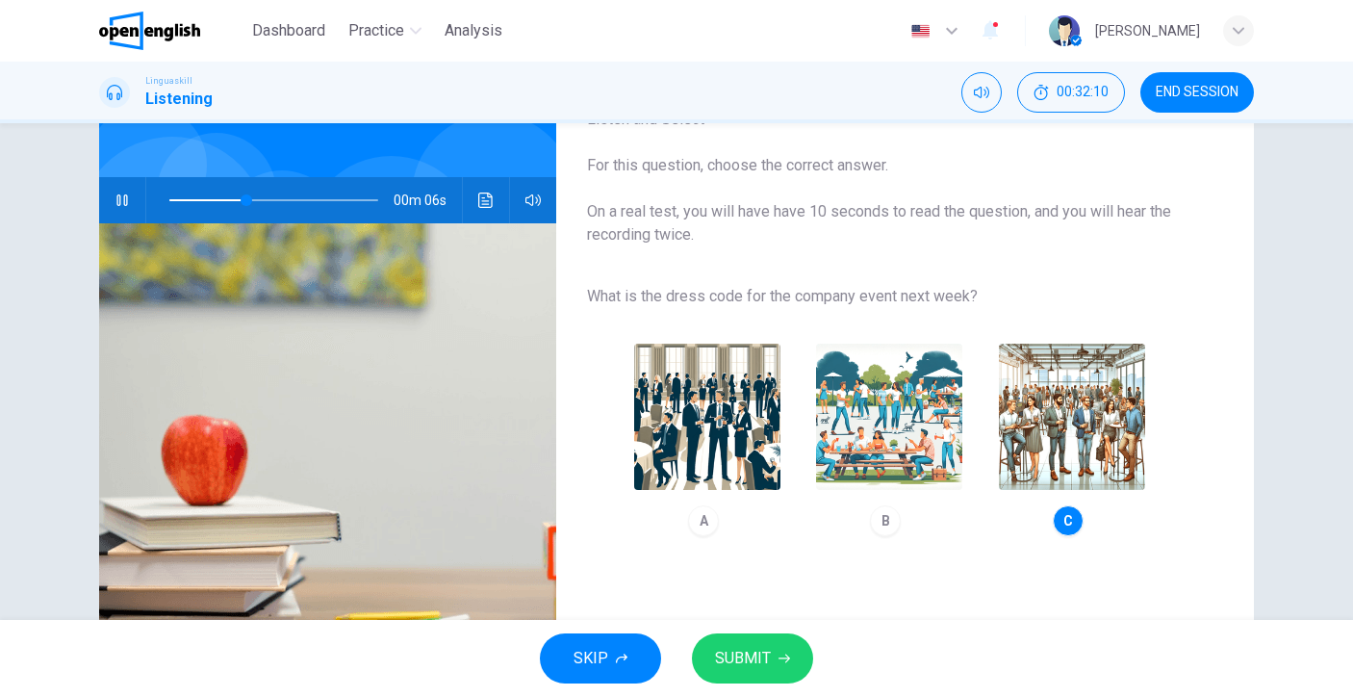
click at [776, 669] on button "SUBMIT" at bounding box center [752, 658] width 121 height 50
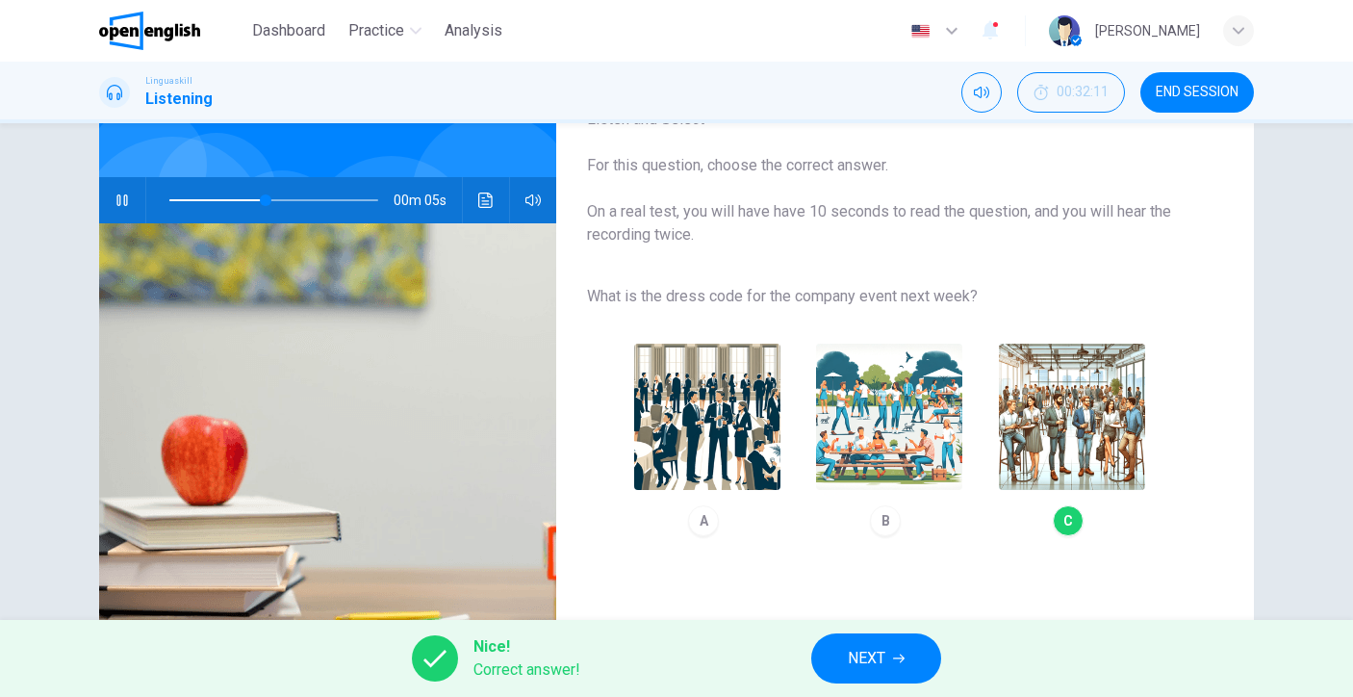
type input "**"
click at [854, 661] on span "NEXT" at bounding box center [867, 658] width 38 height 27
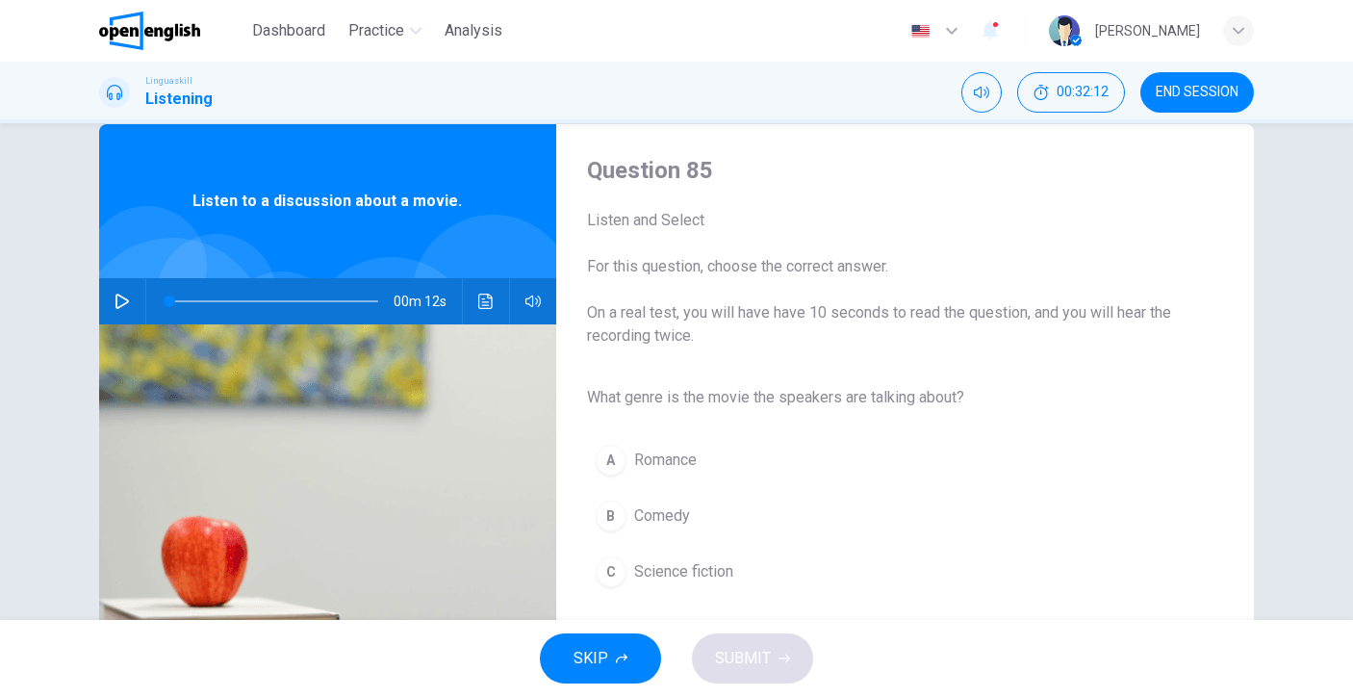
scroll to position [123, 0]
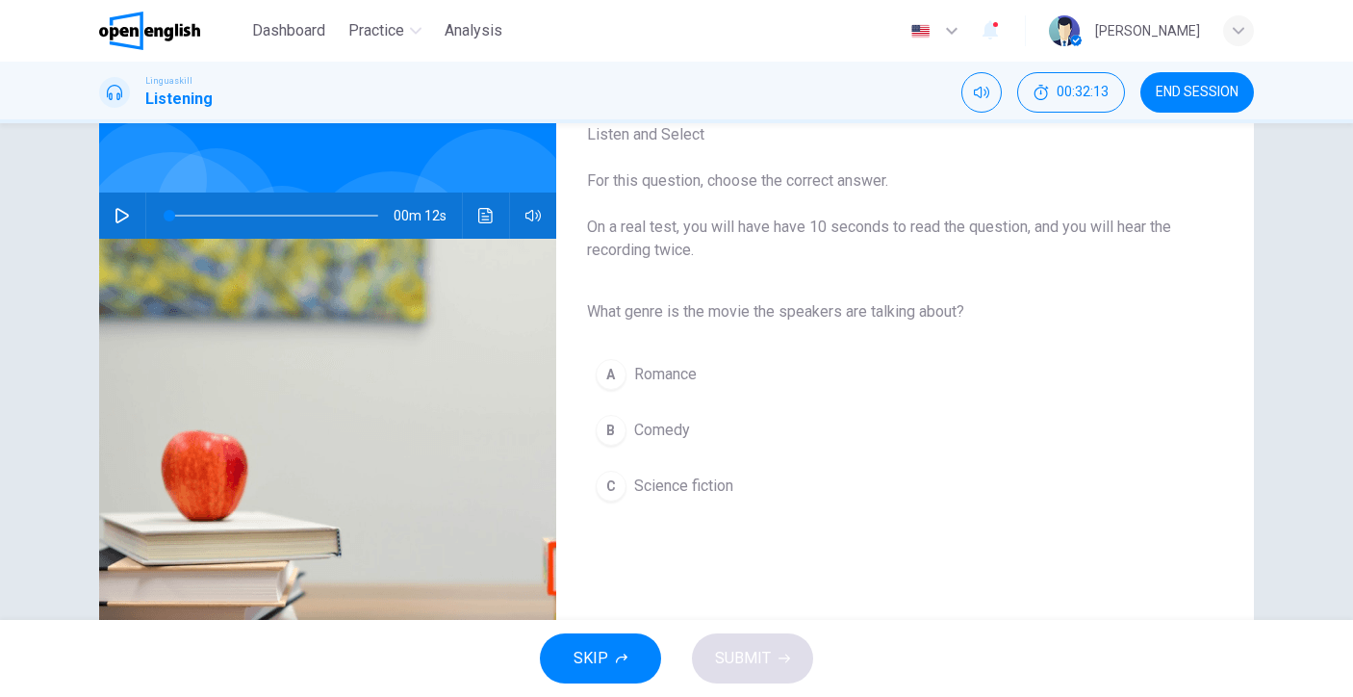
click at [123, 217] on icon "button" at bounding box center [122, 215] width 15 height 15
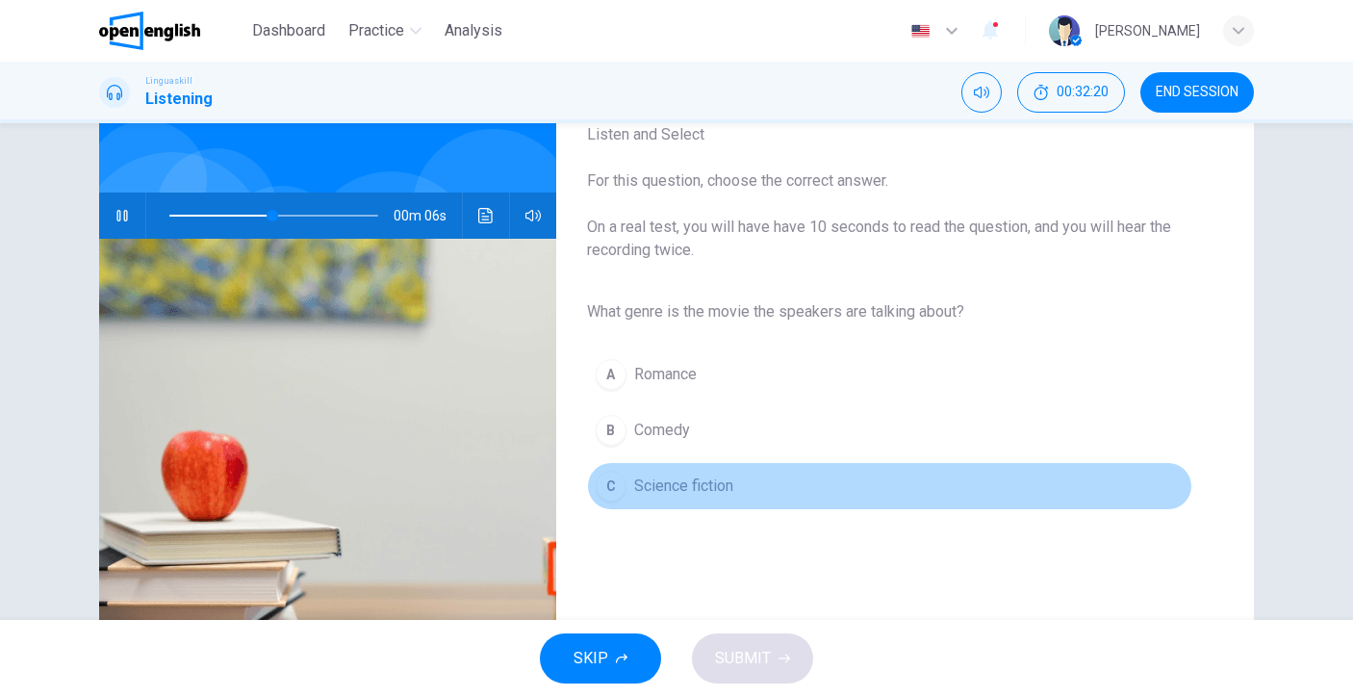
click at [708, 496] on span "Science fiction" at bounding box center [683, 485] width 99 height 23
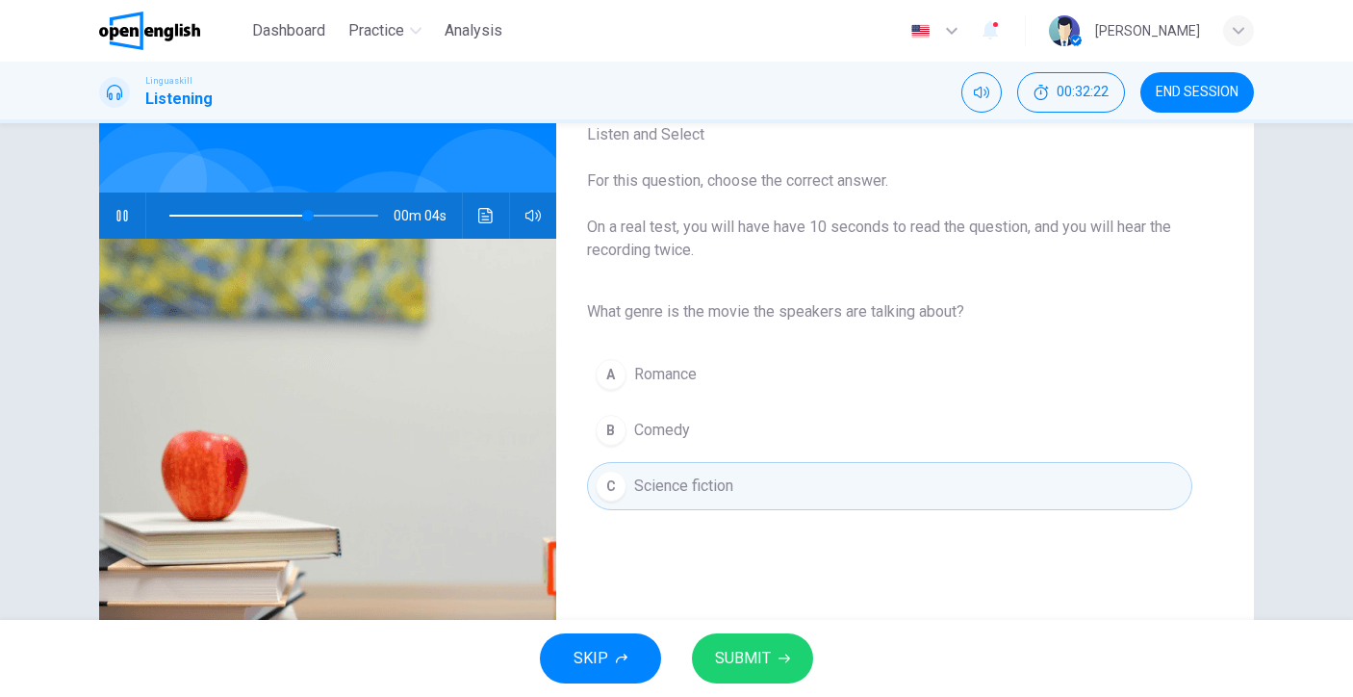
click at [774, 653] on button "SUBMIT" at bounding box center [752, 658] width 121 height 50
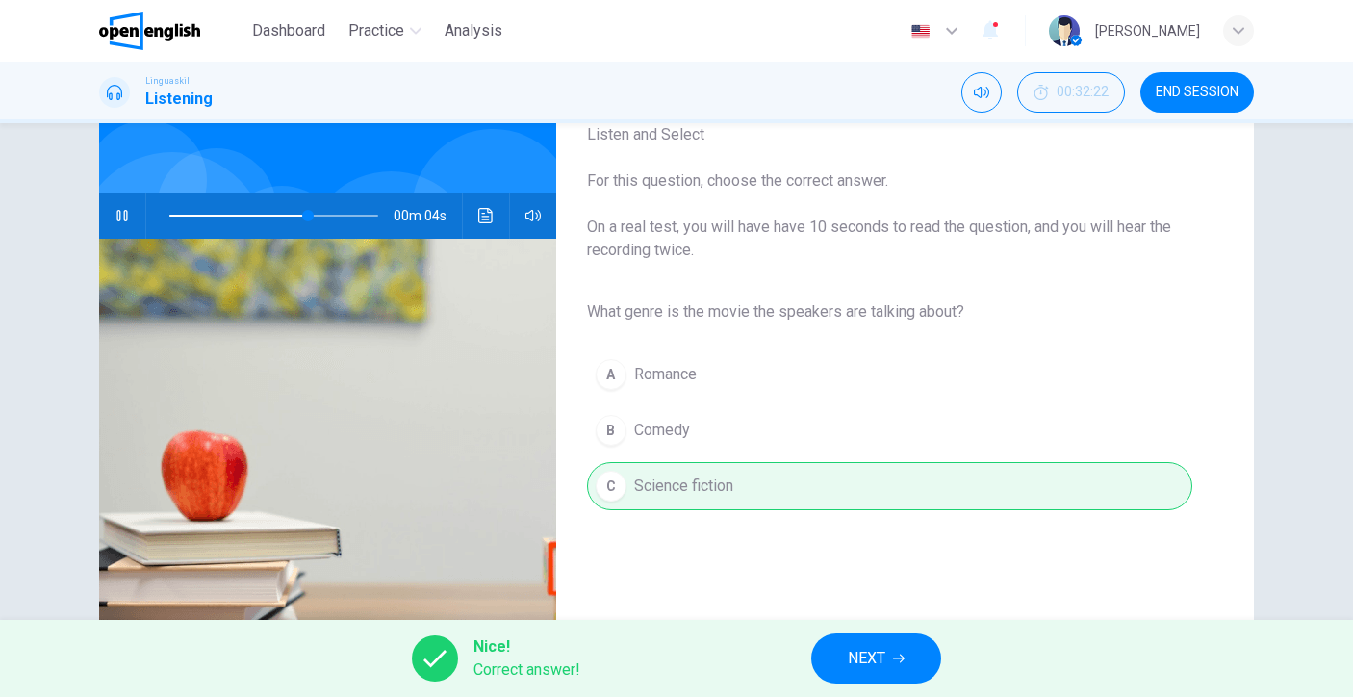
type input "**"
click at [858, 656] on span "NEXT" at bounding box center [867, 658] width 38 height 27
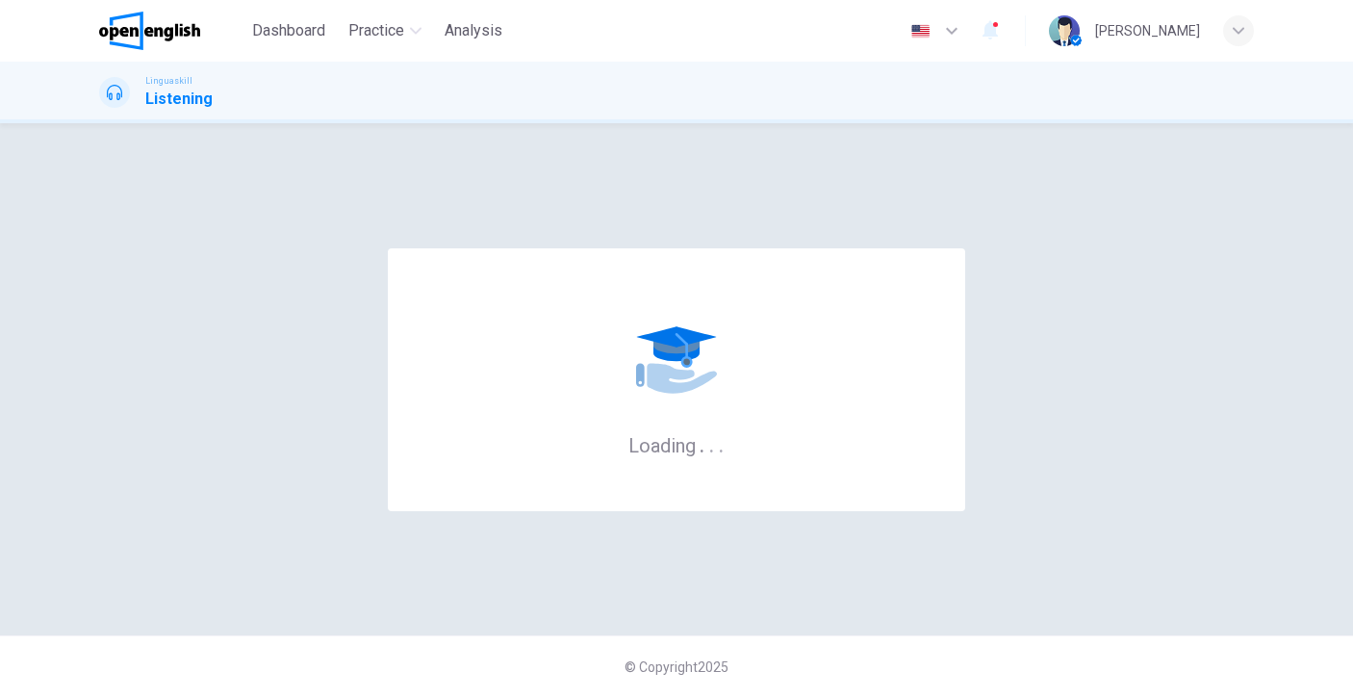
scroll to position [0, 0]
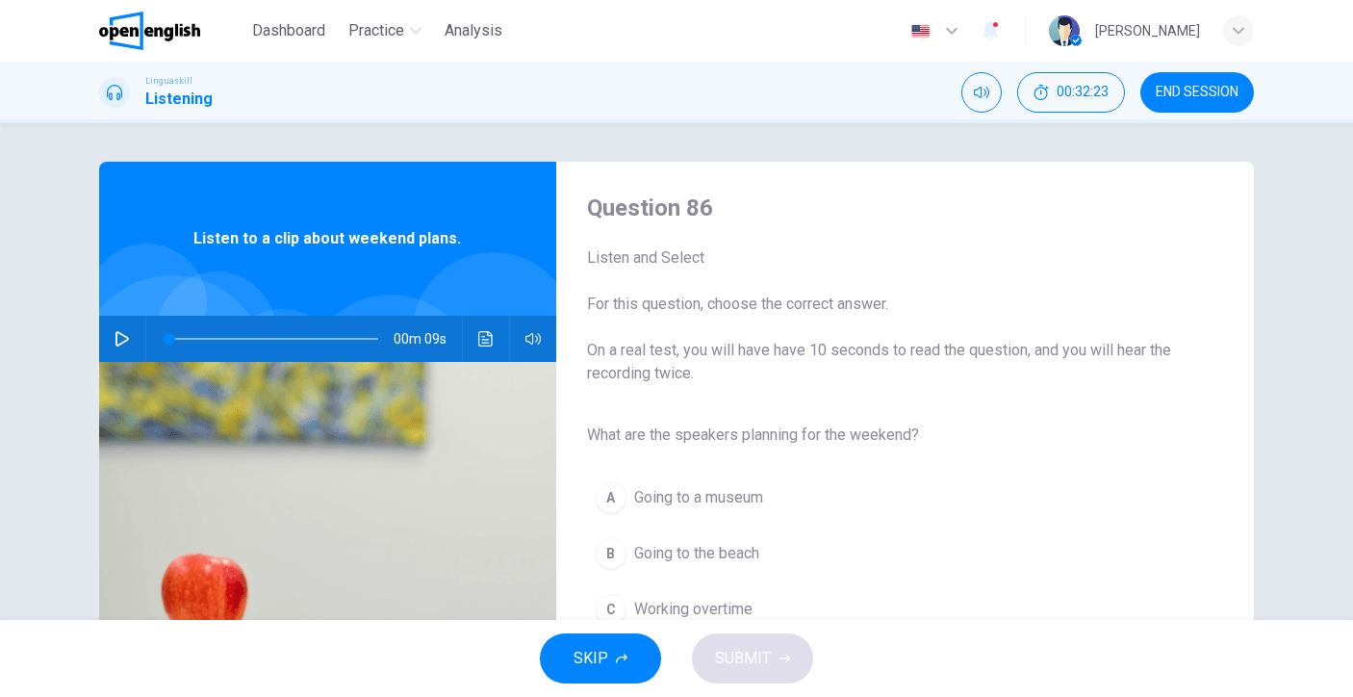
click at [107, 352] on button "button" at bounding box center [122, 339] width 31 height 46
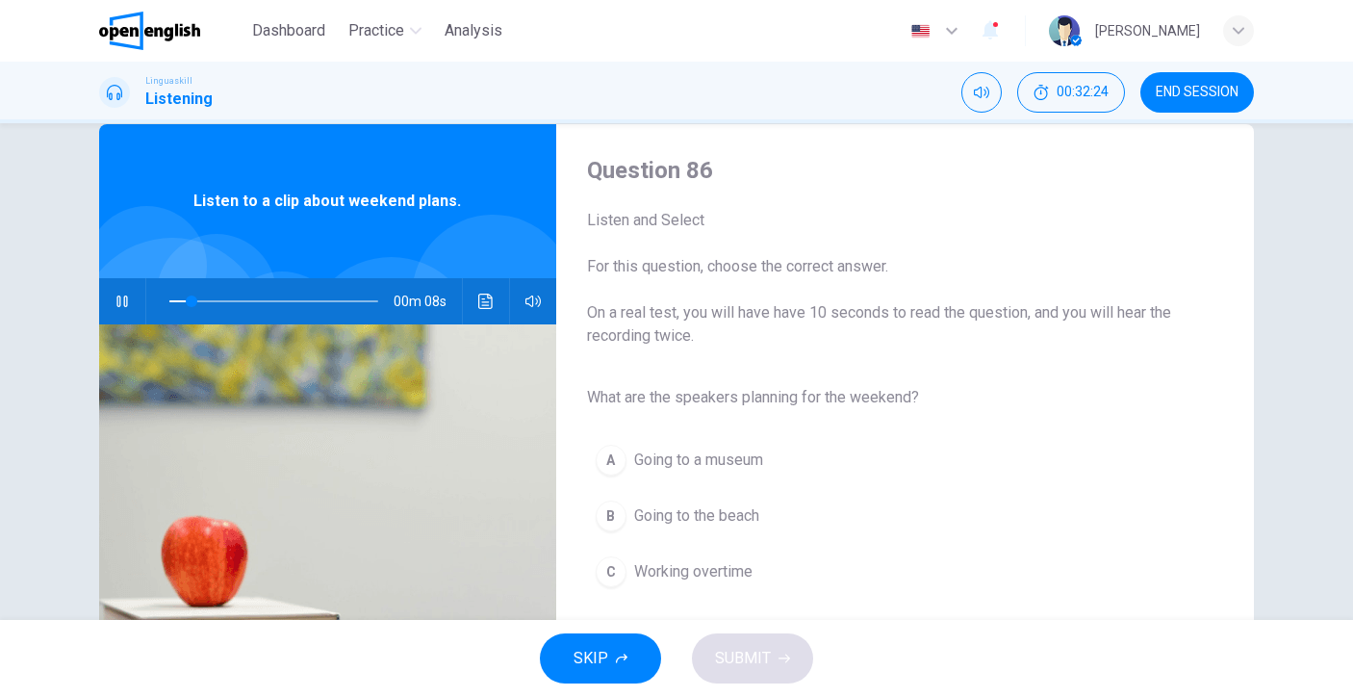
scroll to position [104, 0]
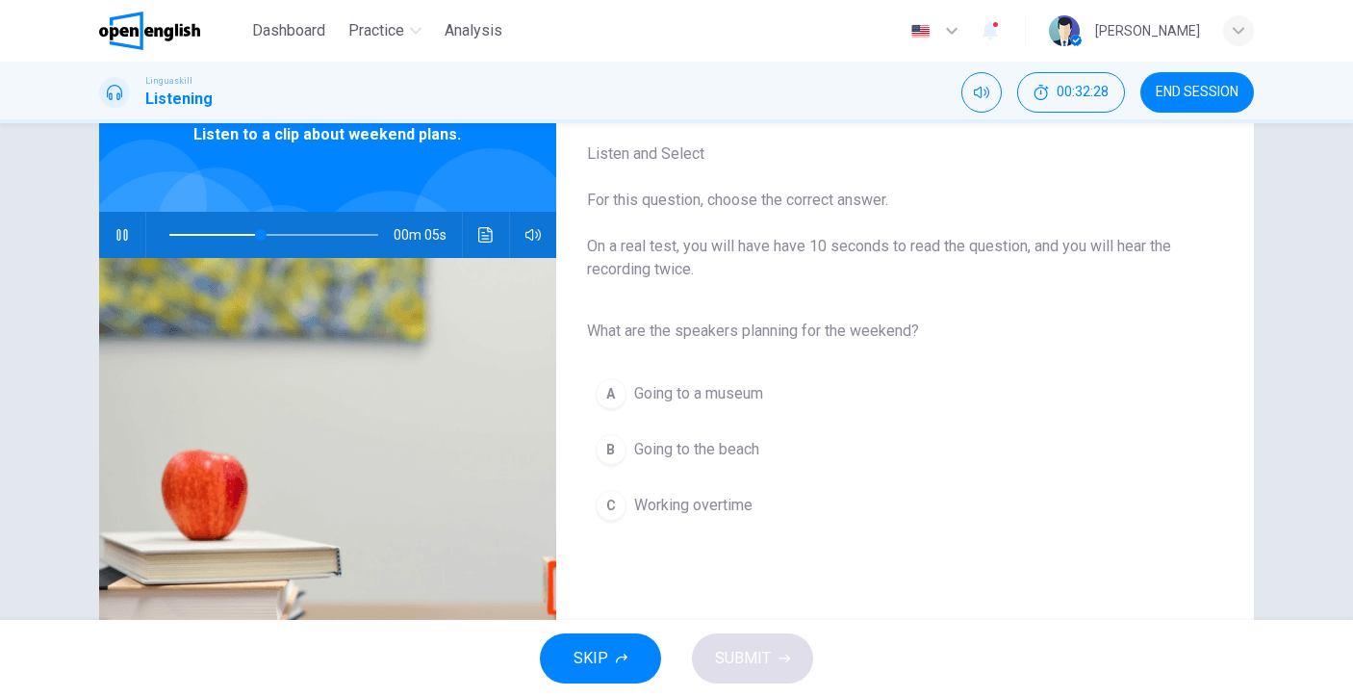
click at [687, 460] on span "Going to the beach" at bounding box center [696, 449] width 125 height 23
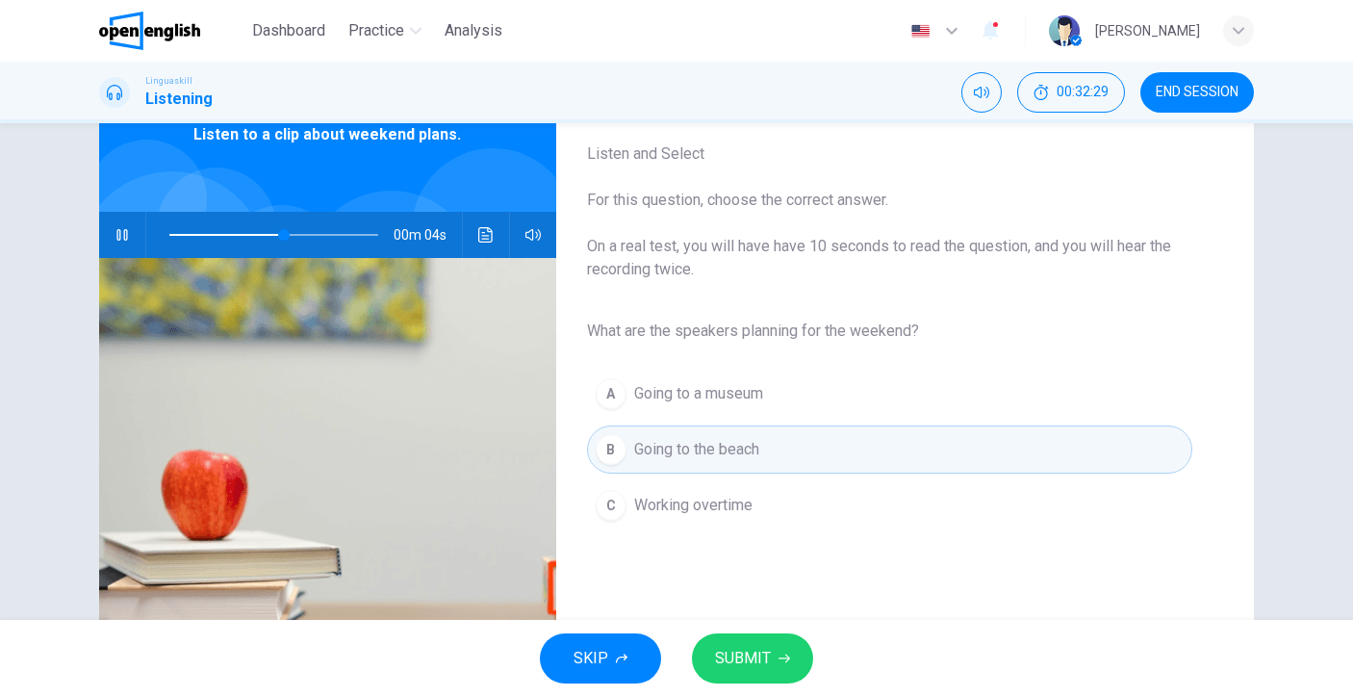
click at [760, 643] on button "SUBMIT" at bounding box center [752, 658] width 121 height 50
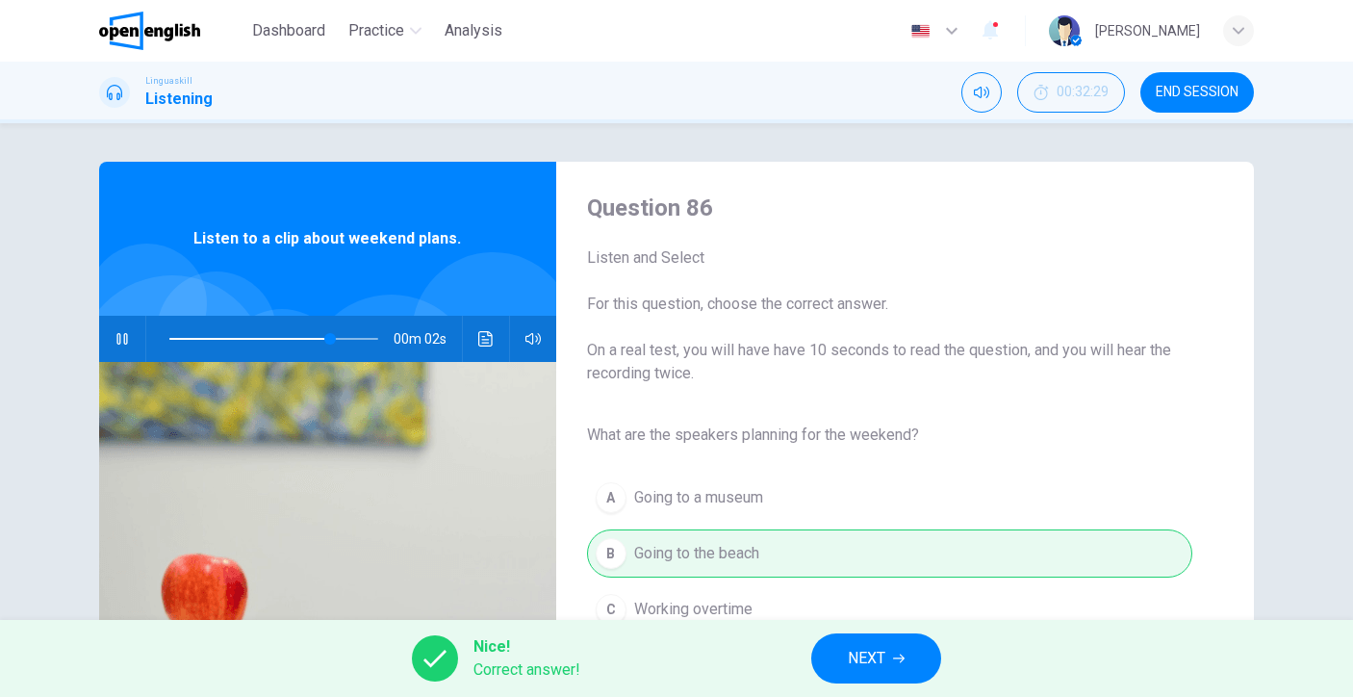
scroll to position [249, 0]
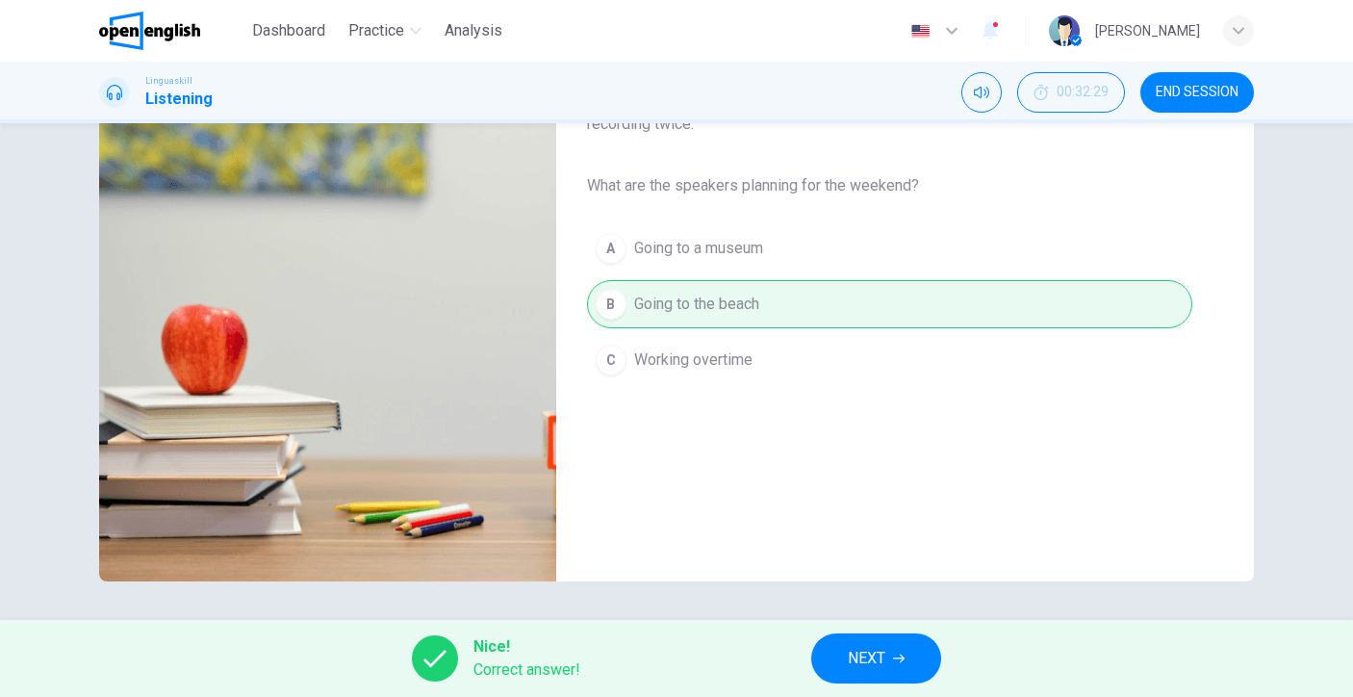
type input "**"
click at [820, 632] on div "Nice! Correct answer! NEXT" at bounding box center [676, 658] width 1353 height 77
click at [844, 643] on button "NEXT" at bounding box center [876, 658] width 130 height 50
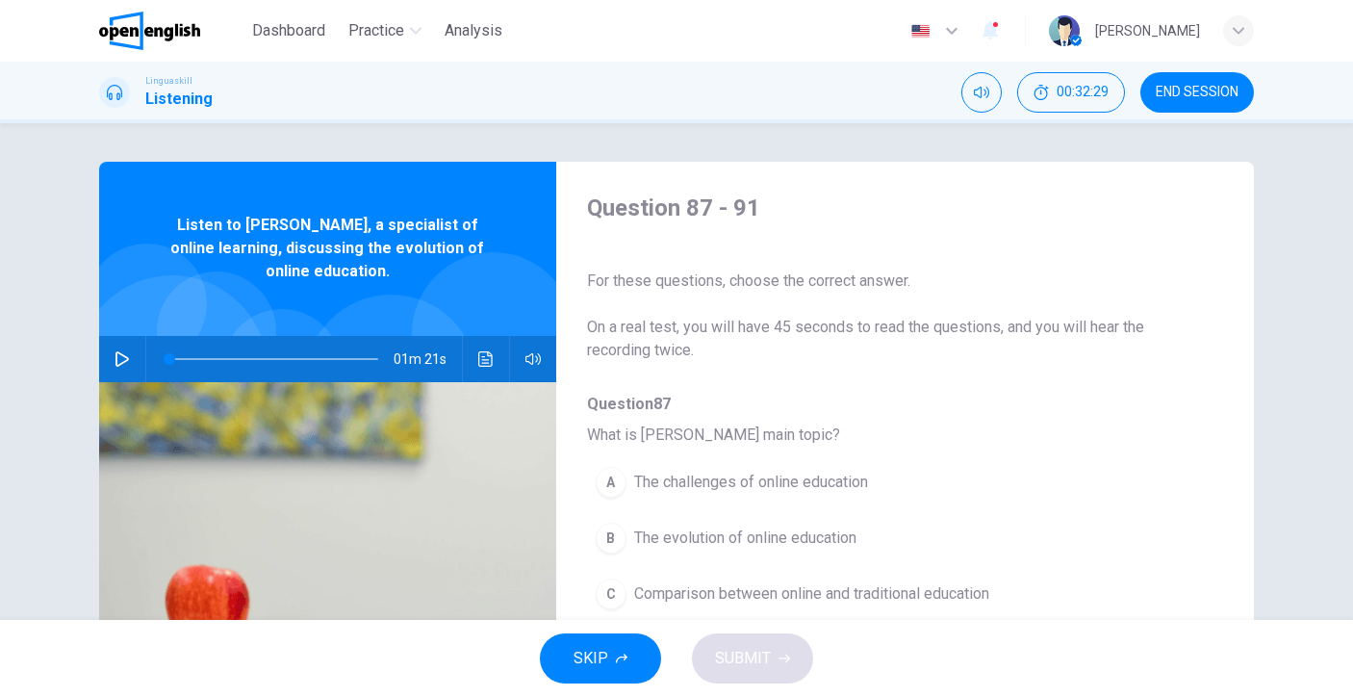
scroll to position [37, 0]
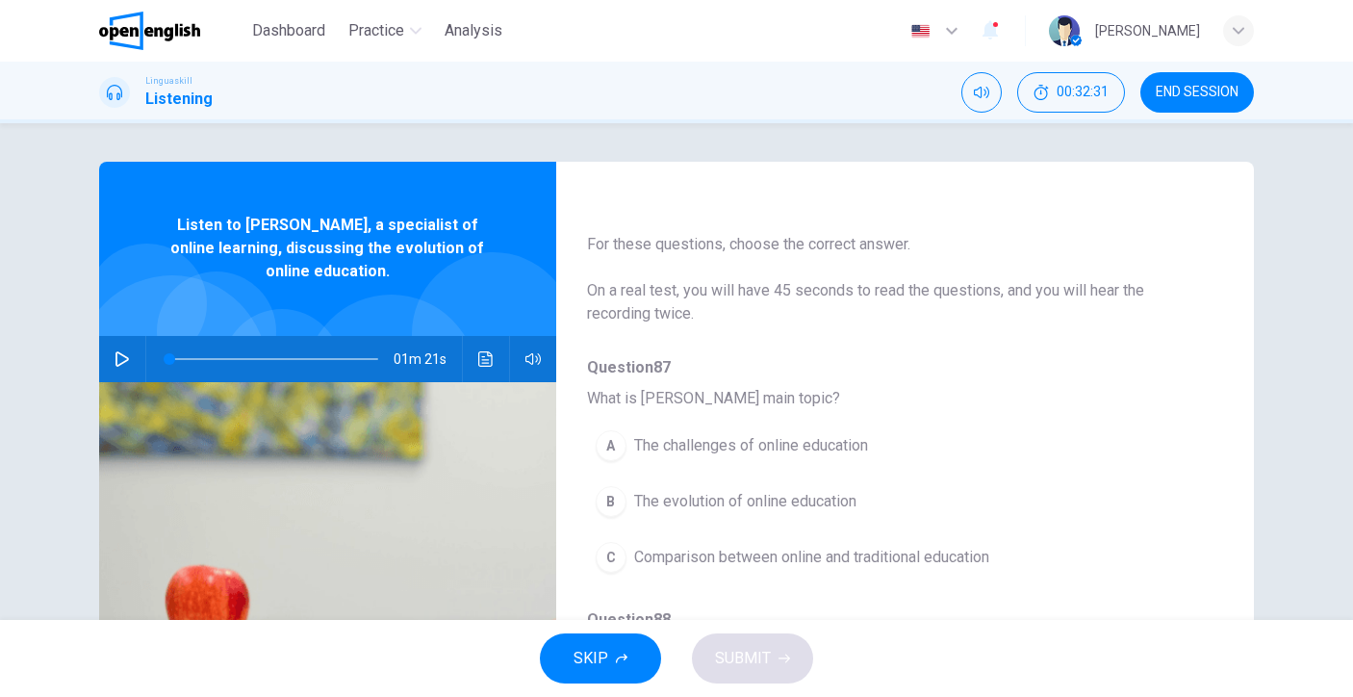
click at [135, 368] on div "01m 21s" at bounding box center [327, 359] width 457 height 46
click at [117, 351] on icon "button" at bounding box center [122, 358] width 15 height 15
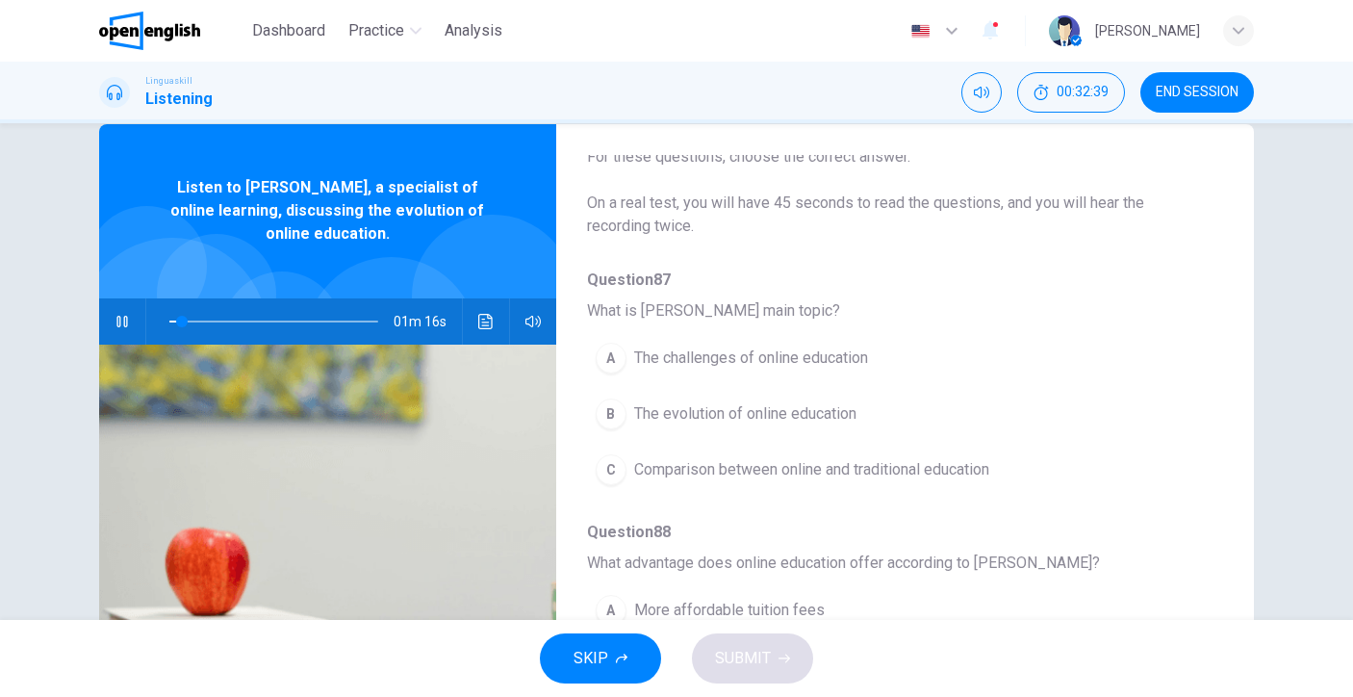
scroll to position [99, 0]
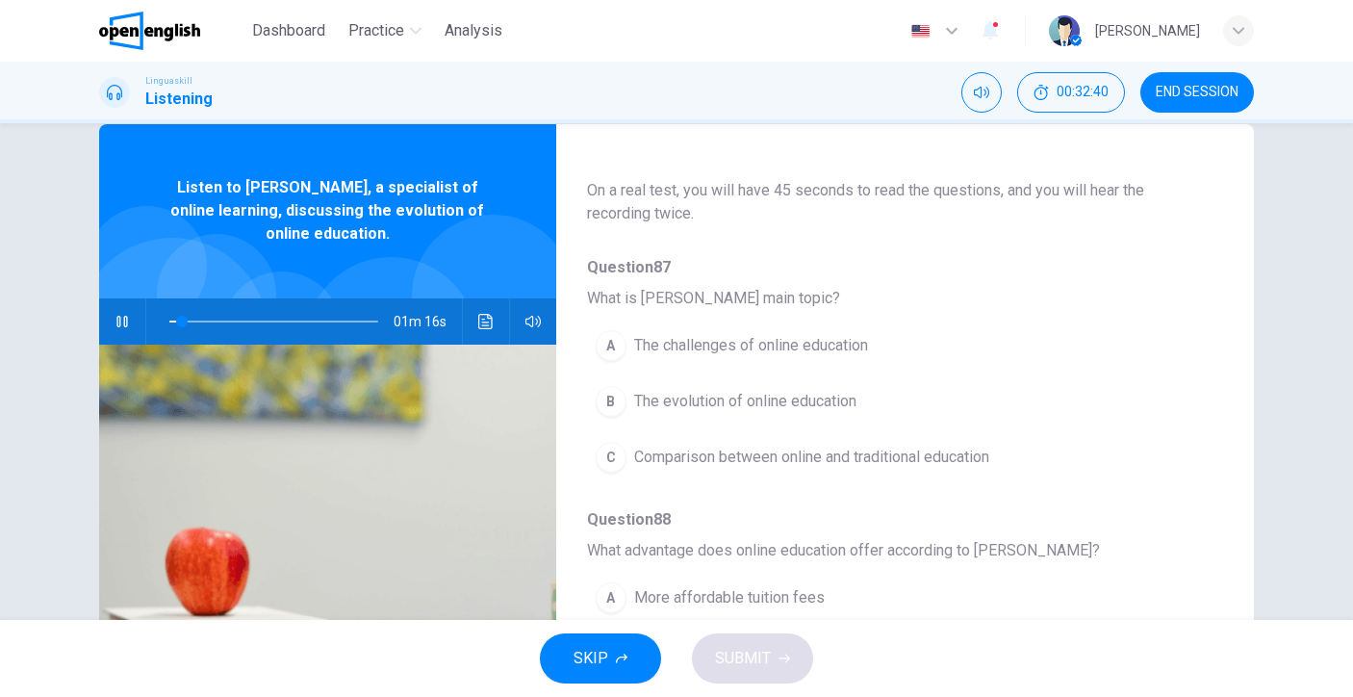
type input "*"
click at [1210, 98] on span "END SESSION" at bounding box center [1197, 92] width 83 height 15
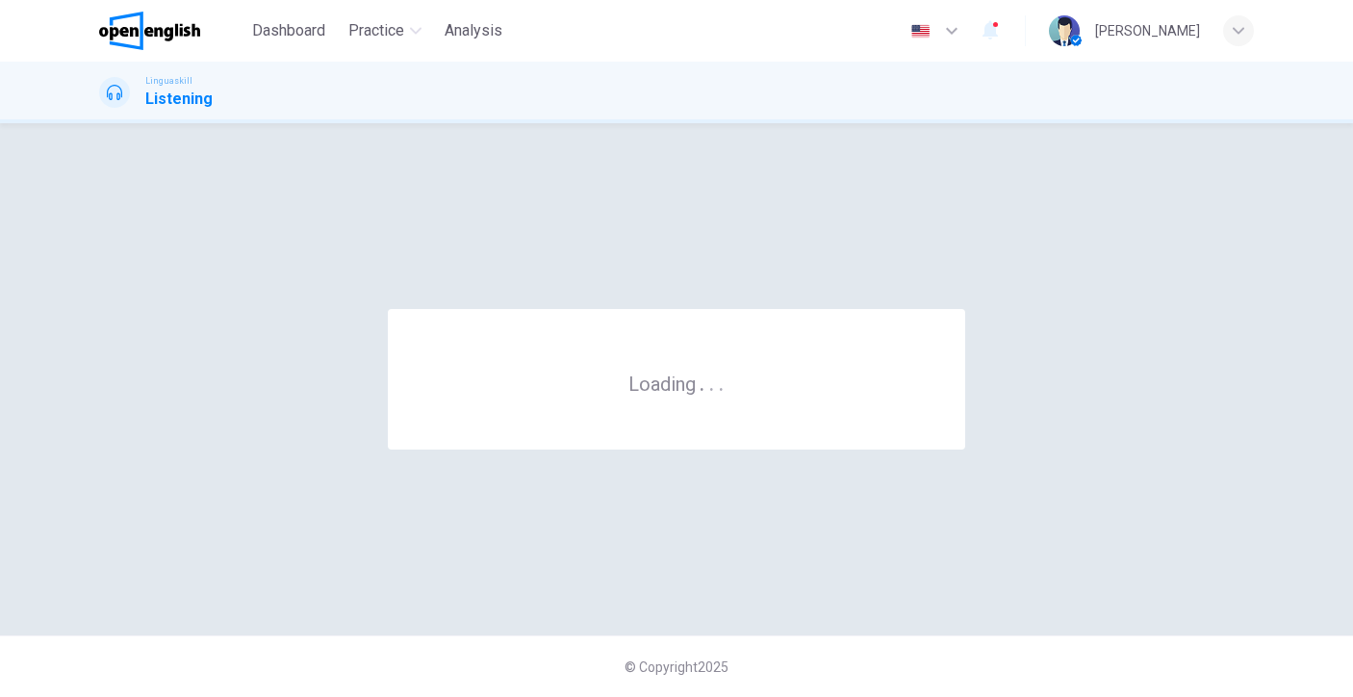
scroll to position [0, 0]
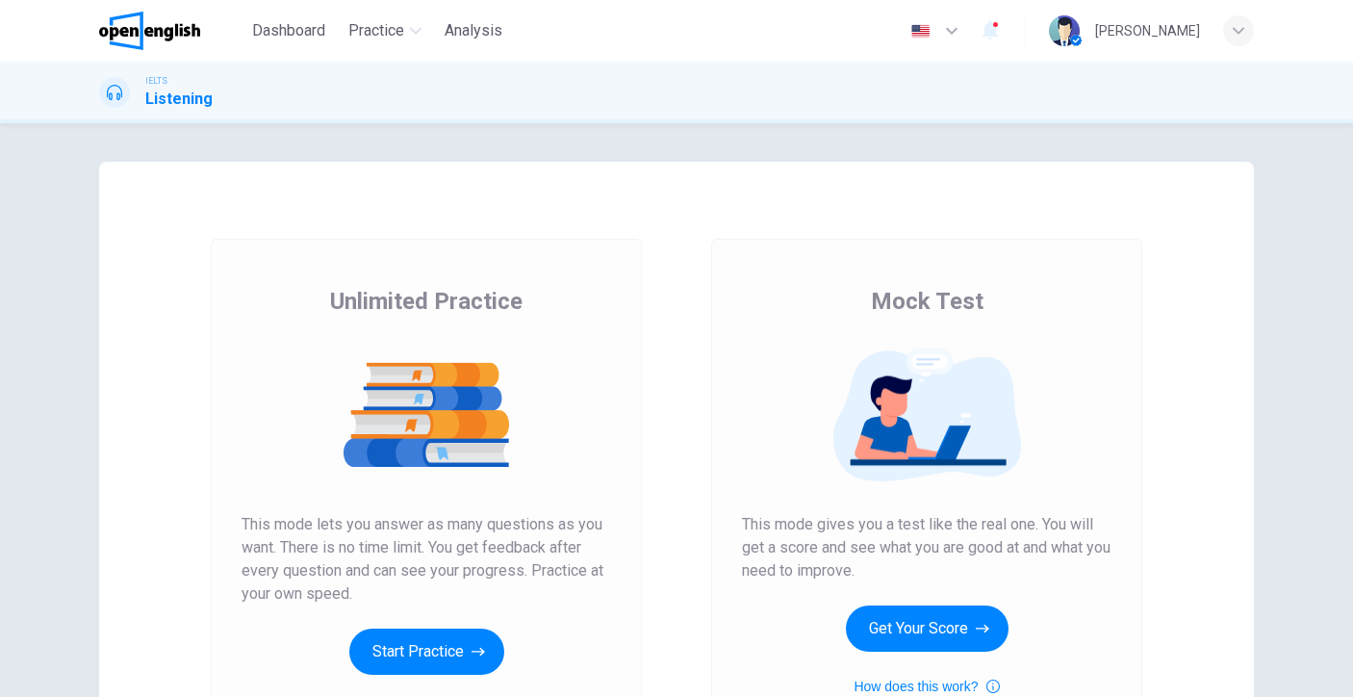
scroll to position [24, 0]
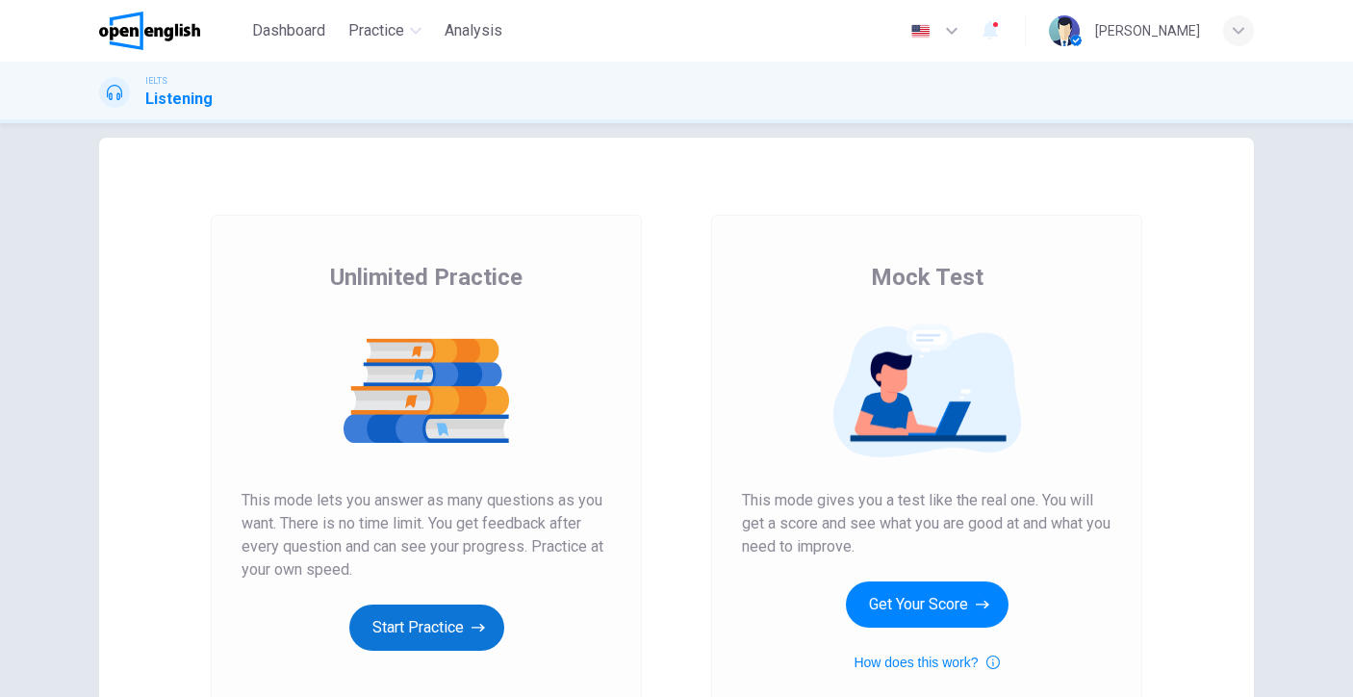
click at [462, 618] on button "Start Practice" at bounding box center [426, 627] width 155 height 46
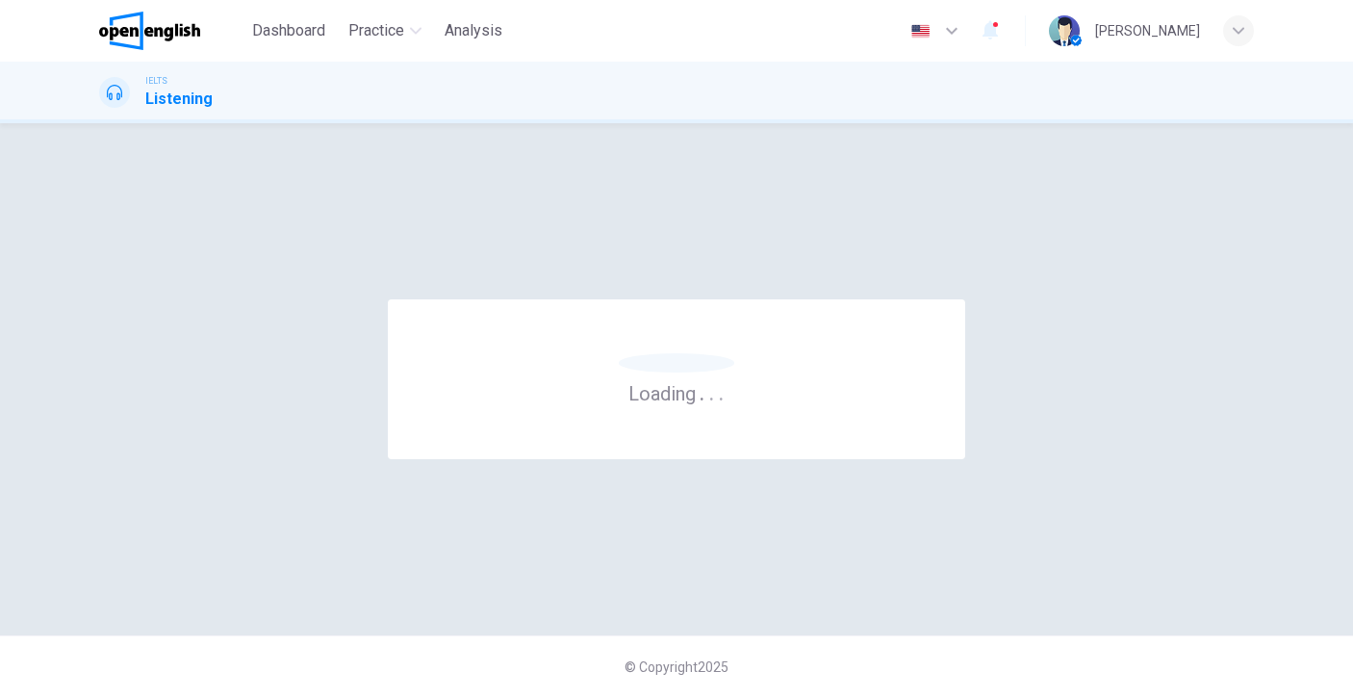
scroll to position [0, 0]
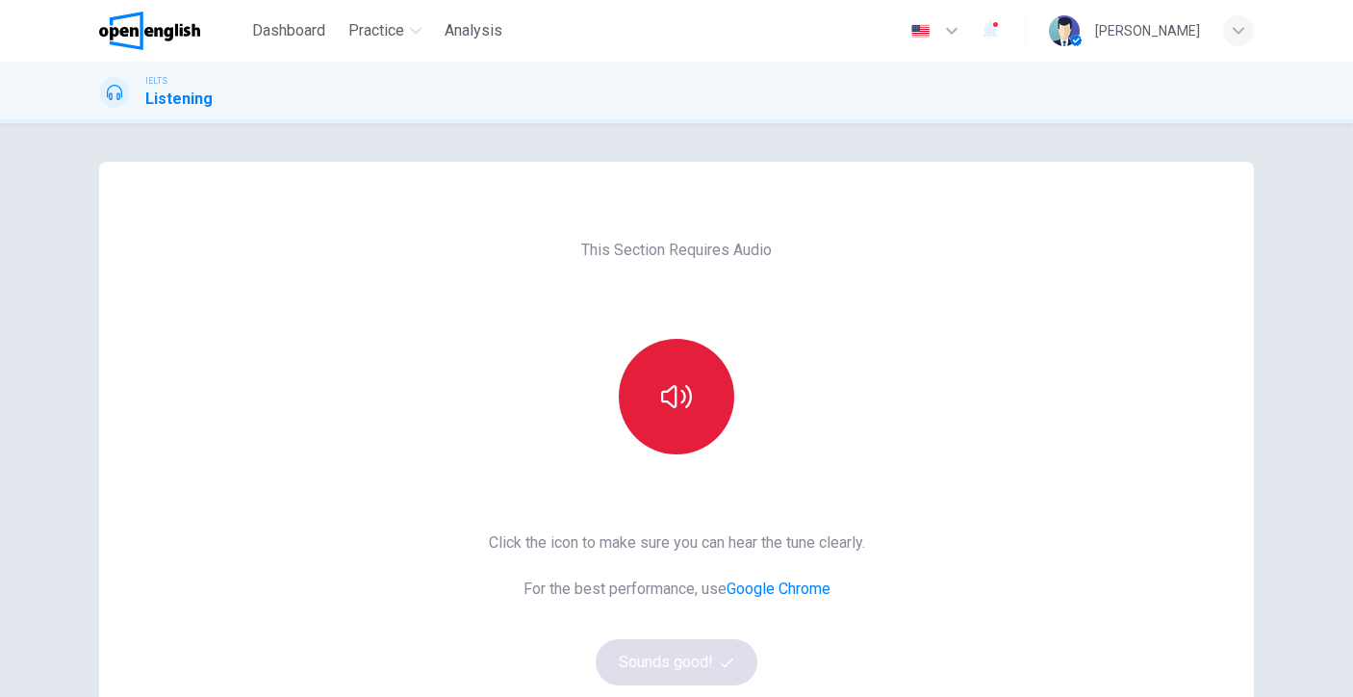
click at [694, 399] on button "button" at bounding box center [676, 396] width 115 height 115
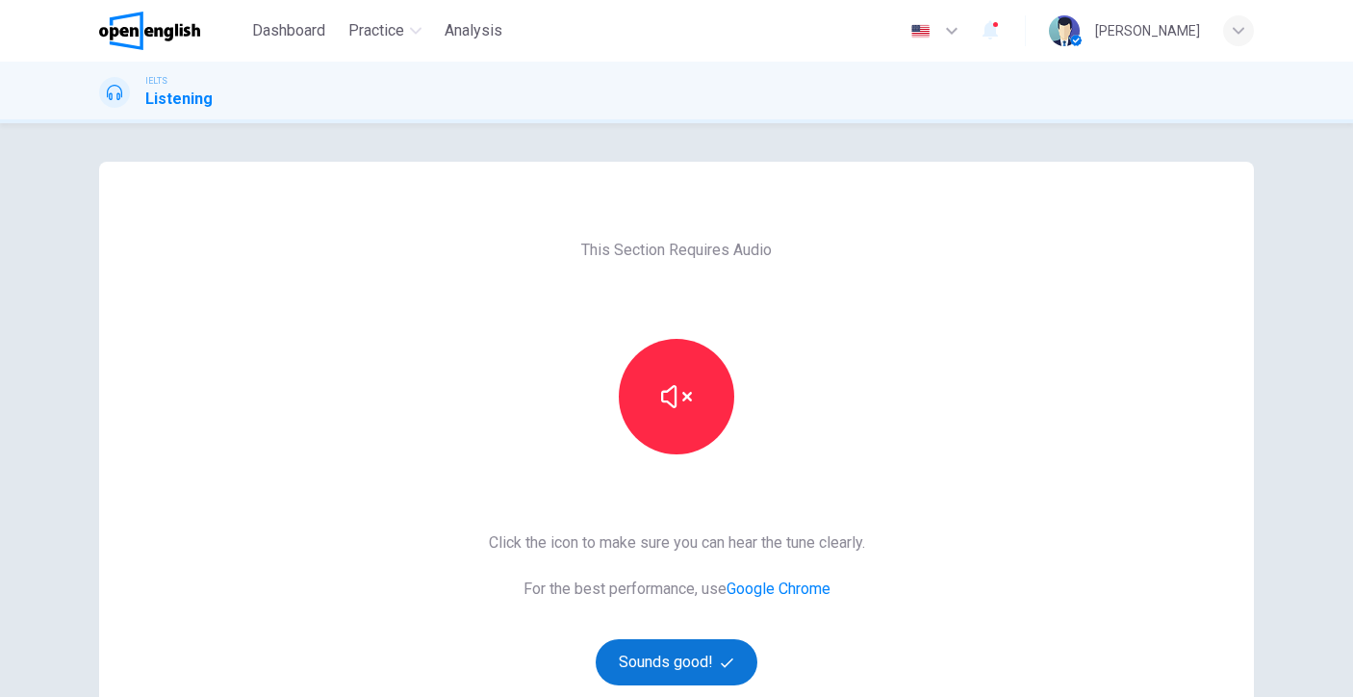
click at [706, 665] on button "Sounds good!" at bounding box center [677, 662] width 162 height 46
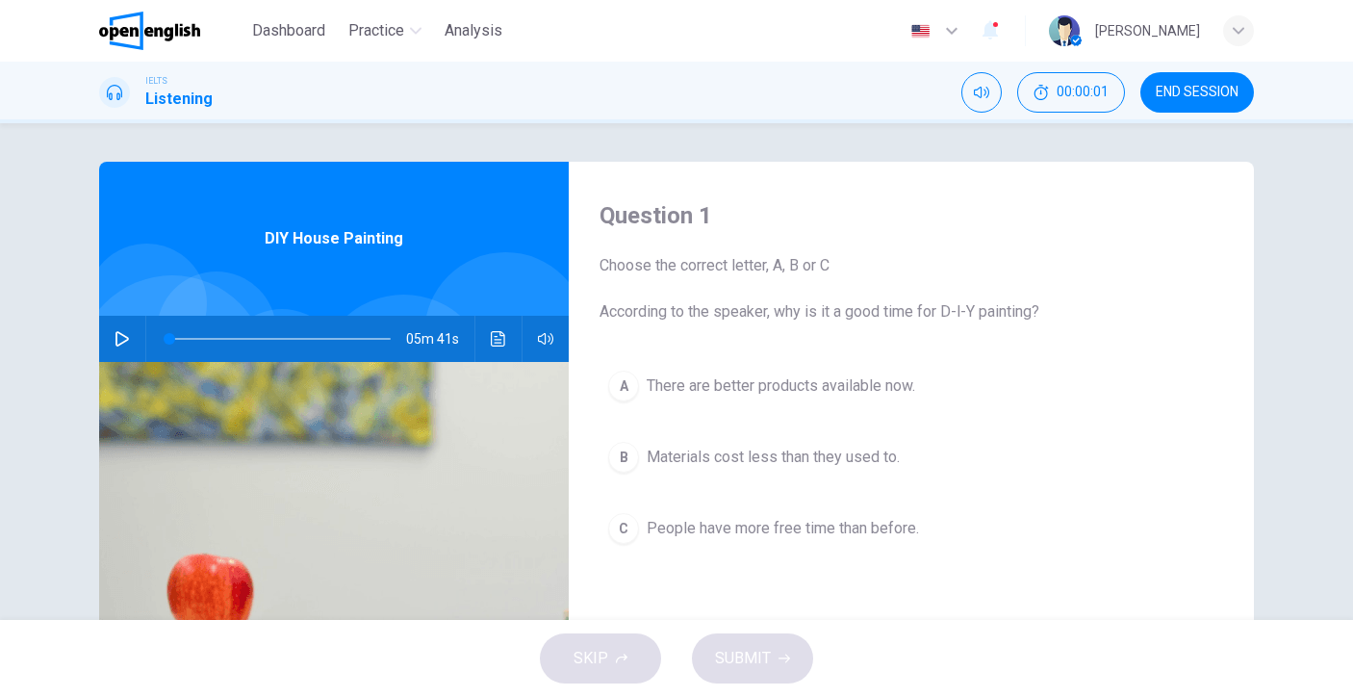
click at [136, 346] on div "05m 41s" at bounding box center [334, 339] width 470 height 46
click at [123, 338] on icon "button" at bounding box center [122, 338] width 15 height 15
type input "*"
click at [1203, 99] on span "END SESSION" at bounding box center [1197, 92] width 83 height 15
